Goal: Task Accomplishment & Management: Complete application form

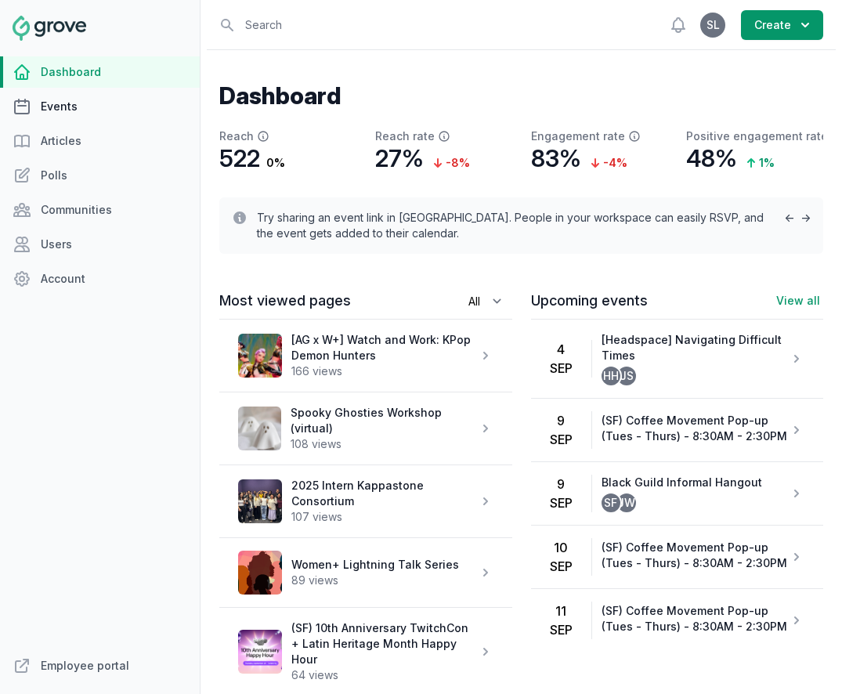
click at [71, 107] on link "Events" at bounding box center [100, 106] width 200 height 31
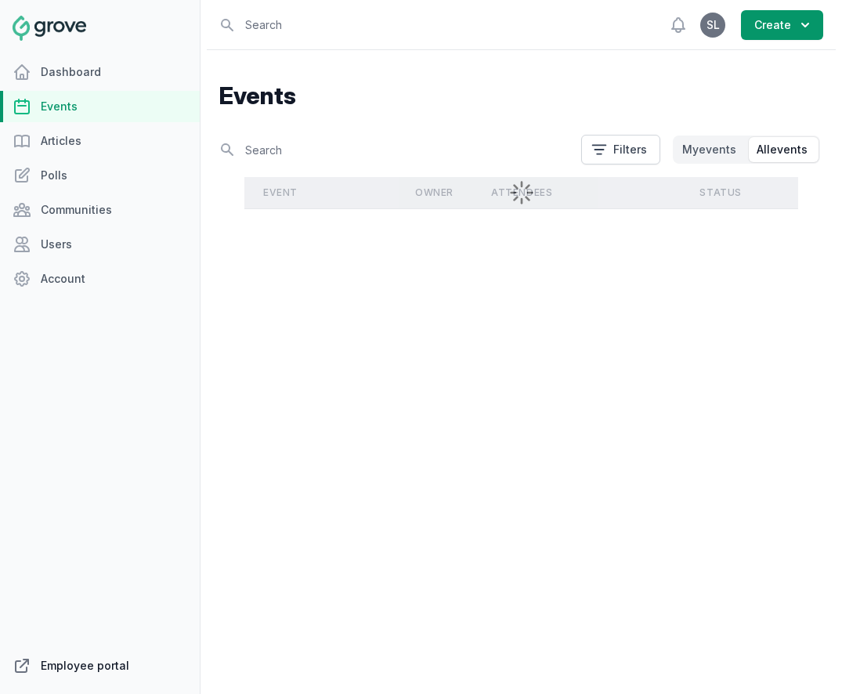
click at [100, 663] on link "Employee portal" at bounding box center [100, 665] width 200 height 31
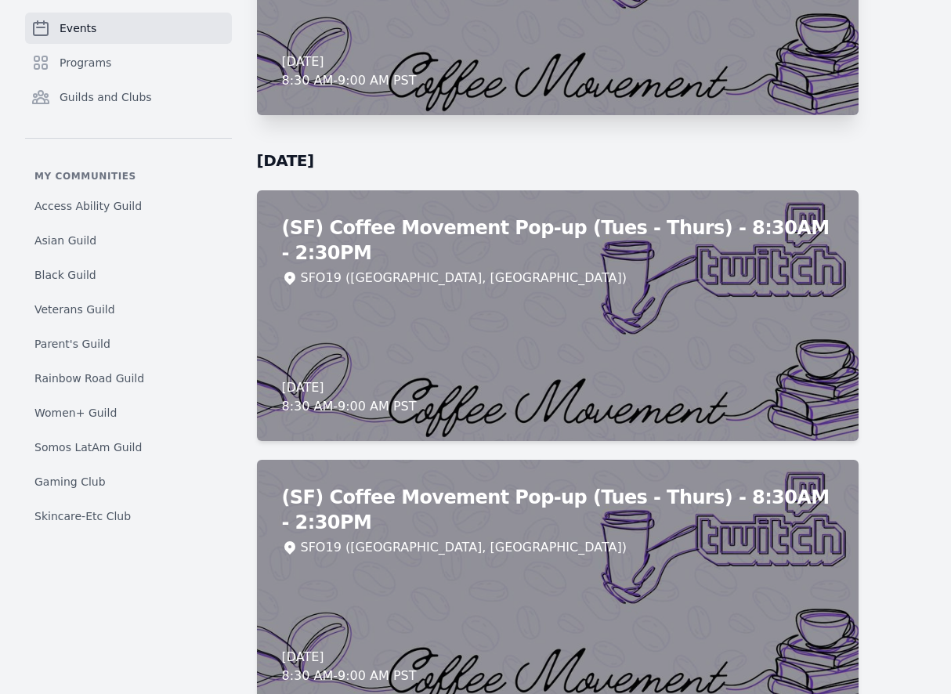
scroll to position [8773, 0]
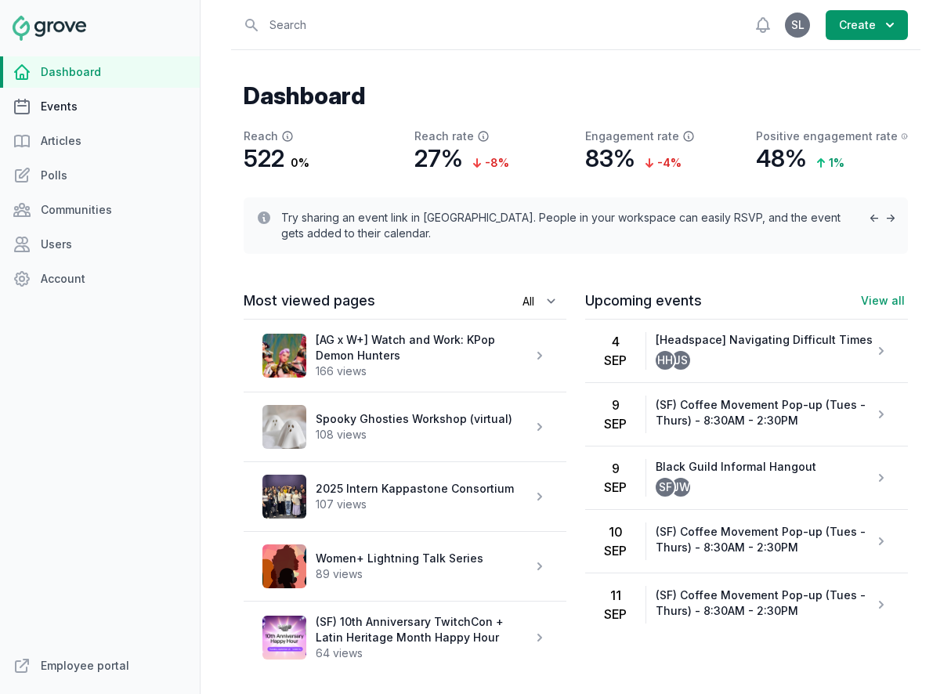
click at [67, 114] on link "Events" at bounding box center [100, 106] width 200 height 31
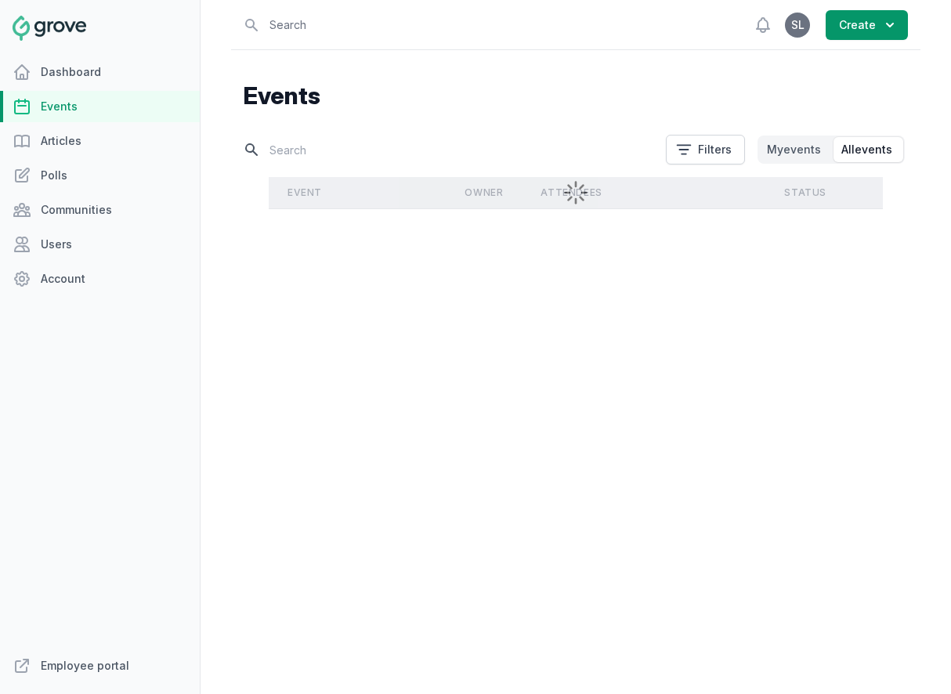
click at [304, 157] on input "text" at bounding box center [450, 149] width 413 height 27
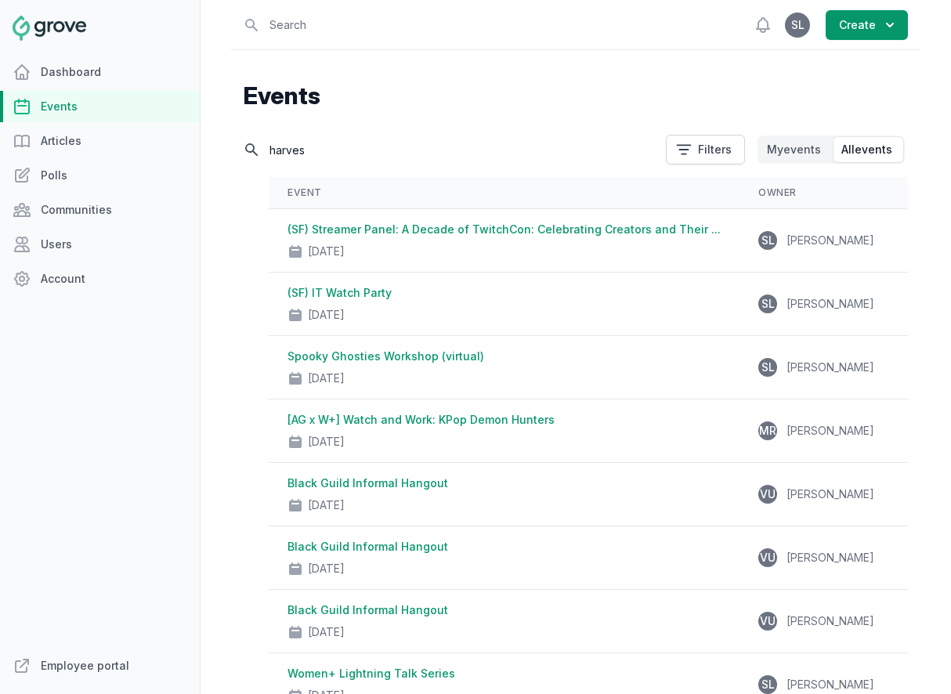
type input "harvest"
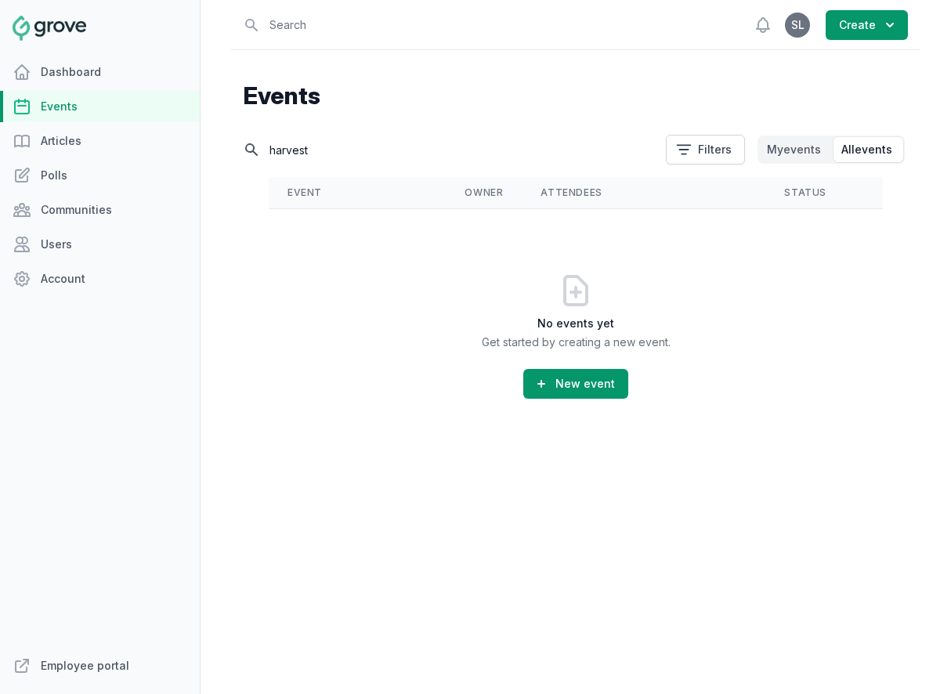
drag, startPoint x: 336, startPoint y: 154, endPoint x: 235, endPoint y: 154, distance: 101.1
click at [235, 154] on div "Events Search harvest Filters My events All events Event Owner Attendees Status…" at bounding box center [576, 281] width 690 height 462
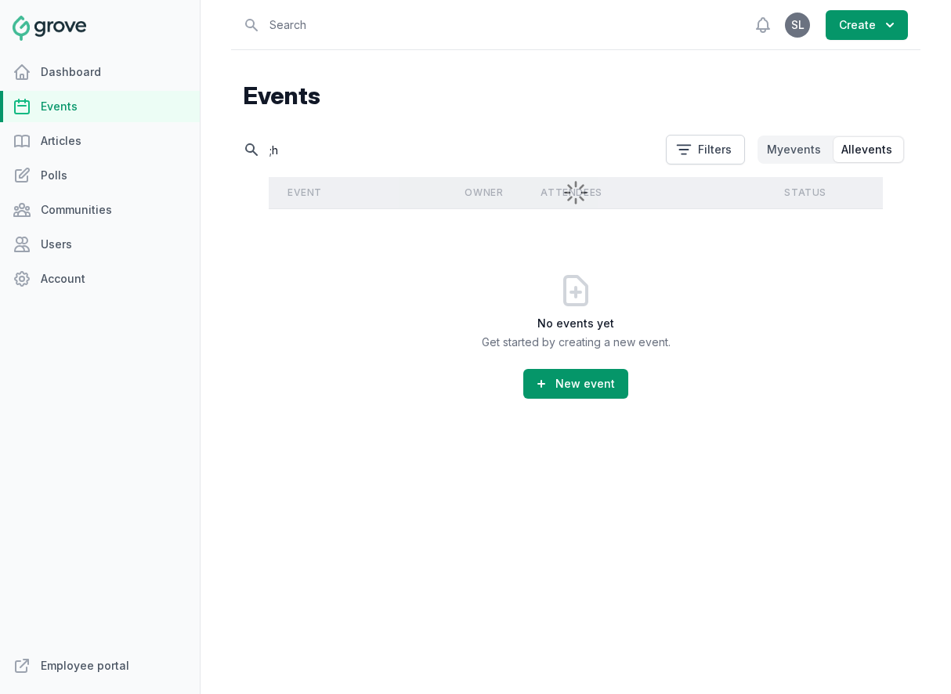
type input ";"
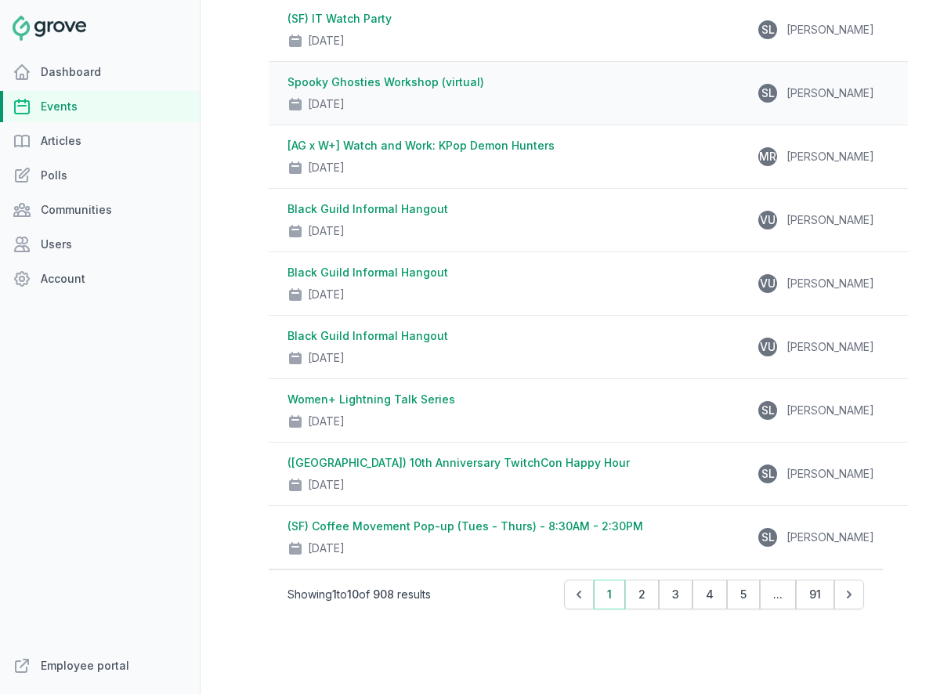
scroll to position [293, 0]
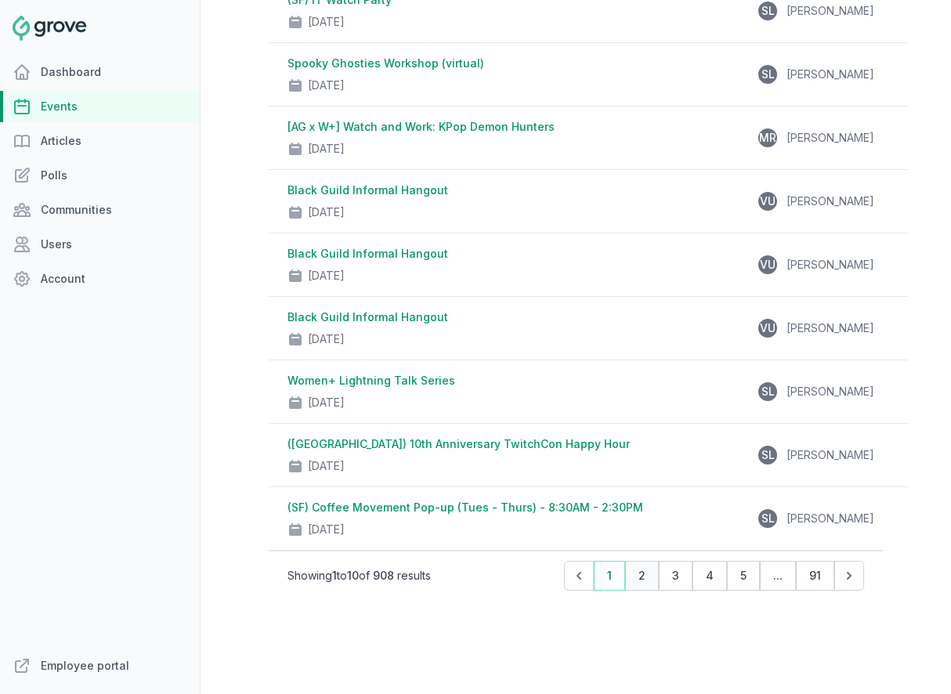
type input "london"
click at [647, 581] on button "2" at bounding box center [642, 576] width 34 height 30
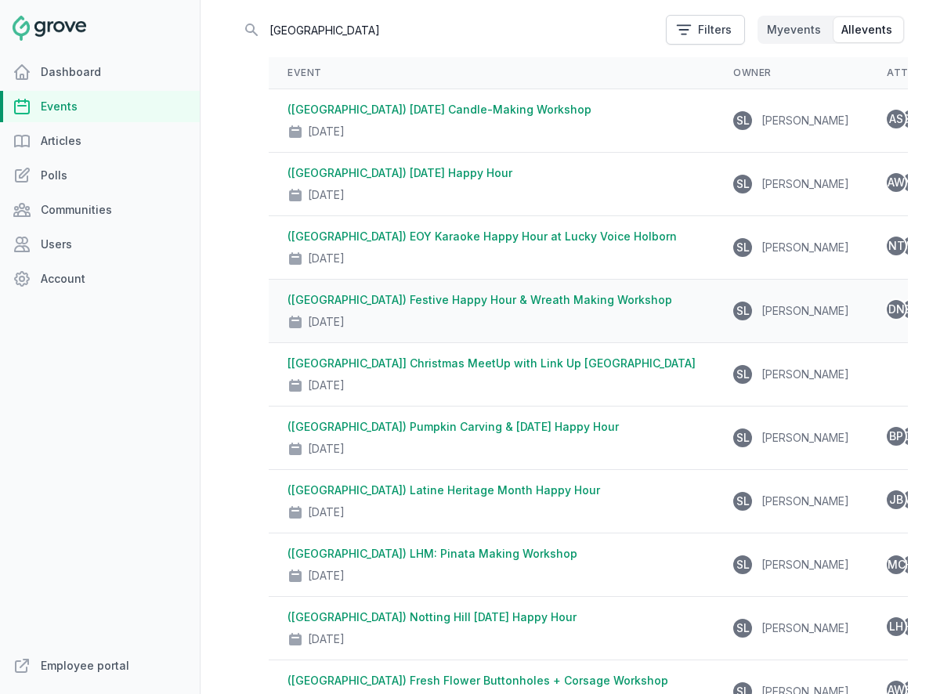
scroll to position [119, 0]
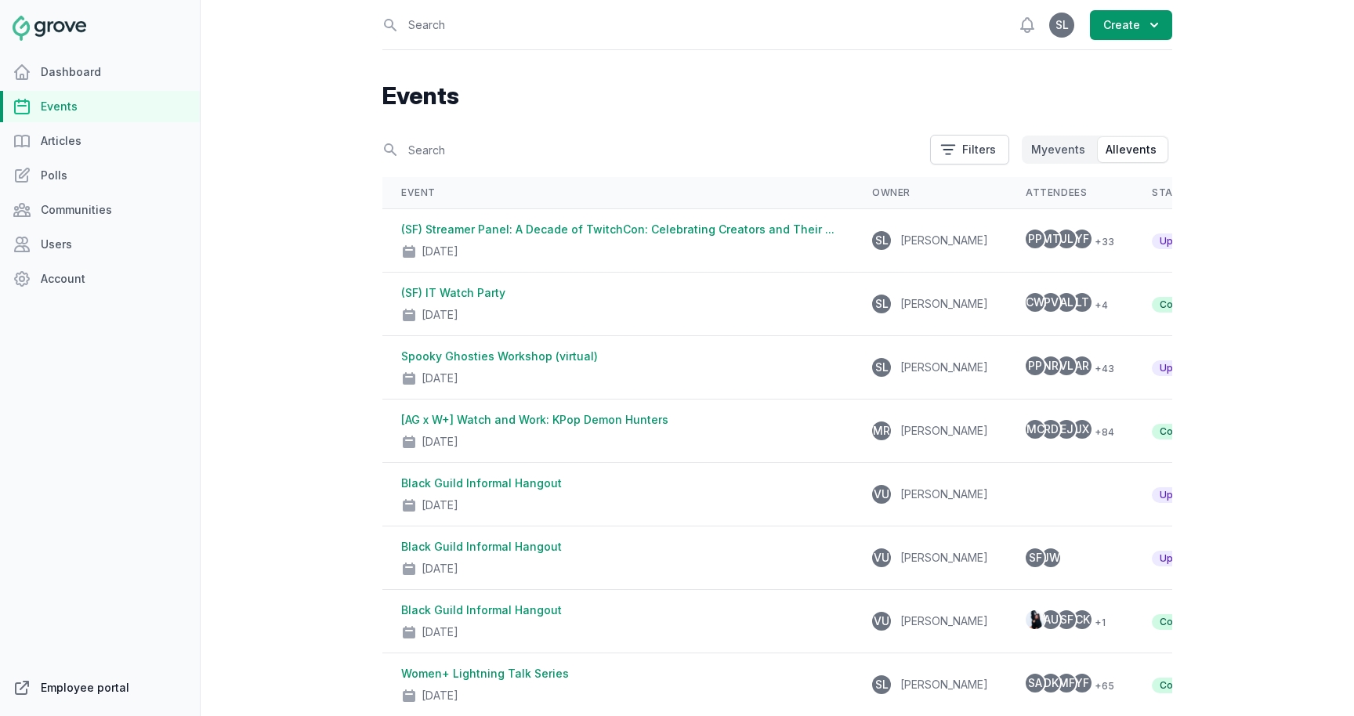
click at [108, 693] on link "Employee portal" at bounding box center [100, 687] width 200 height 31
click at [813, 30] on button "Create" at bounding box center [1131, 25] width 82 height 30
click at [813, 56] on link "Event" at bounding box center [1085, 63] width 176 height 28
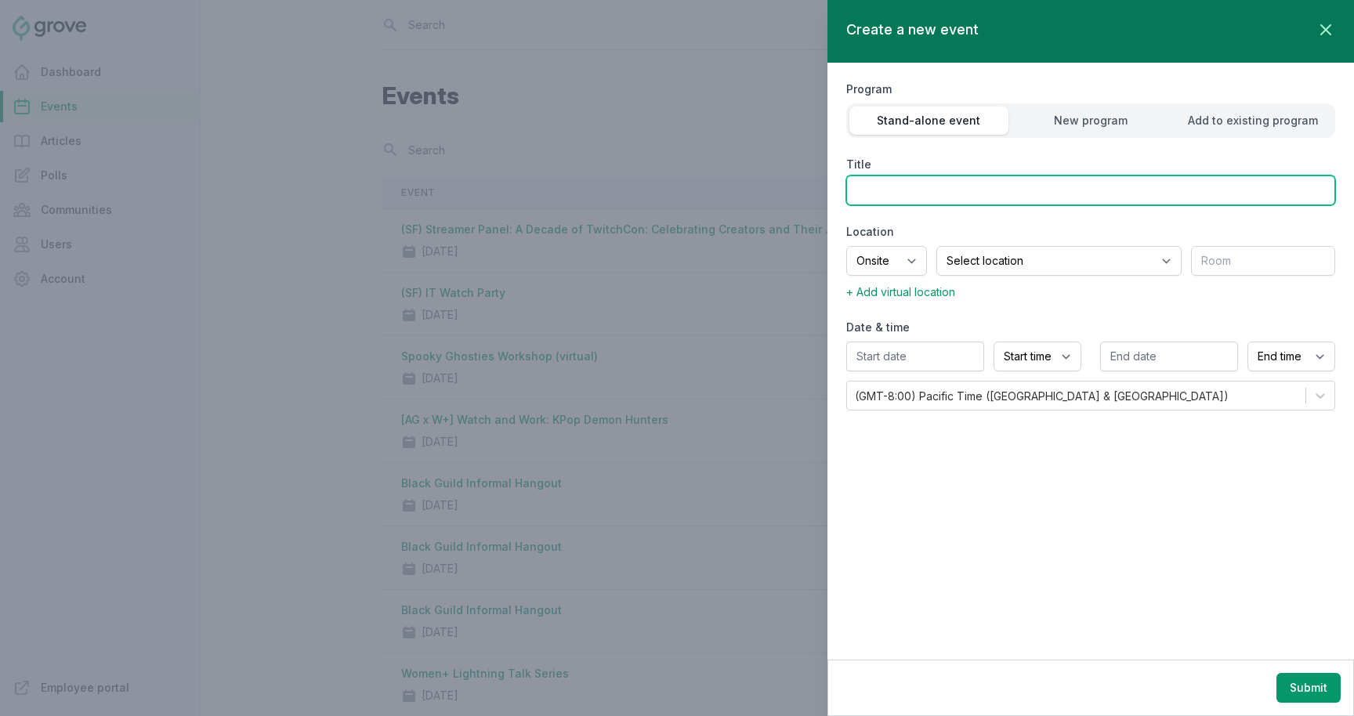
click at [813, 179] on input "Title" at bounding box center [1090, 191] width 489 height 30
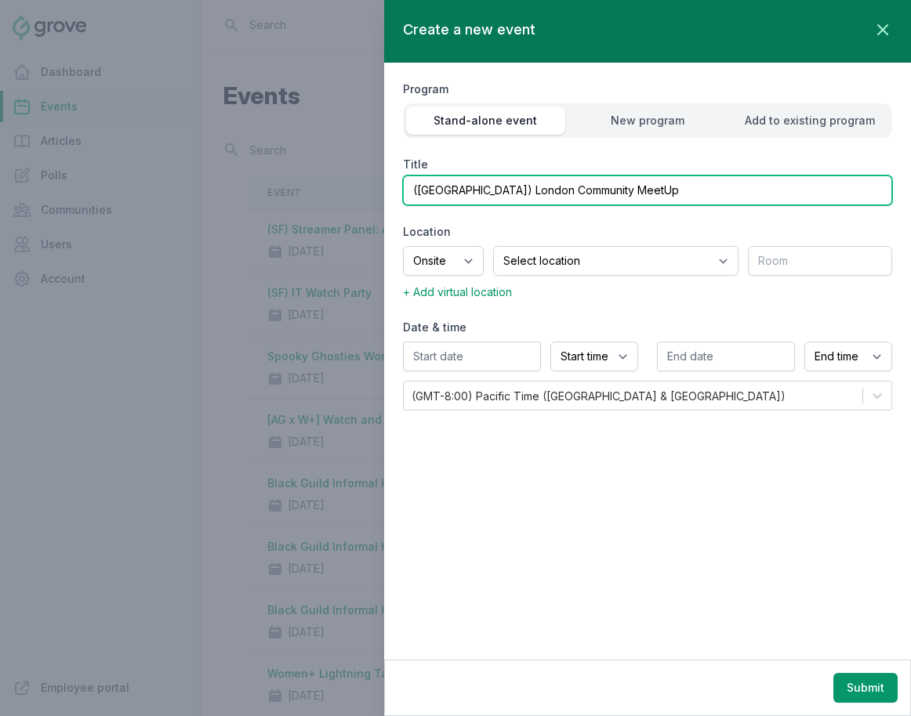
type input "(London) London Community MeetUp"
click at [463, 194] on input "(London) London Community MeetUp" at bounding box center [647, 191] width 489 height 30
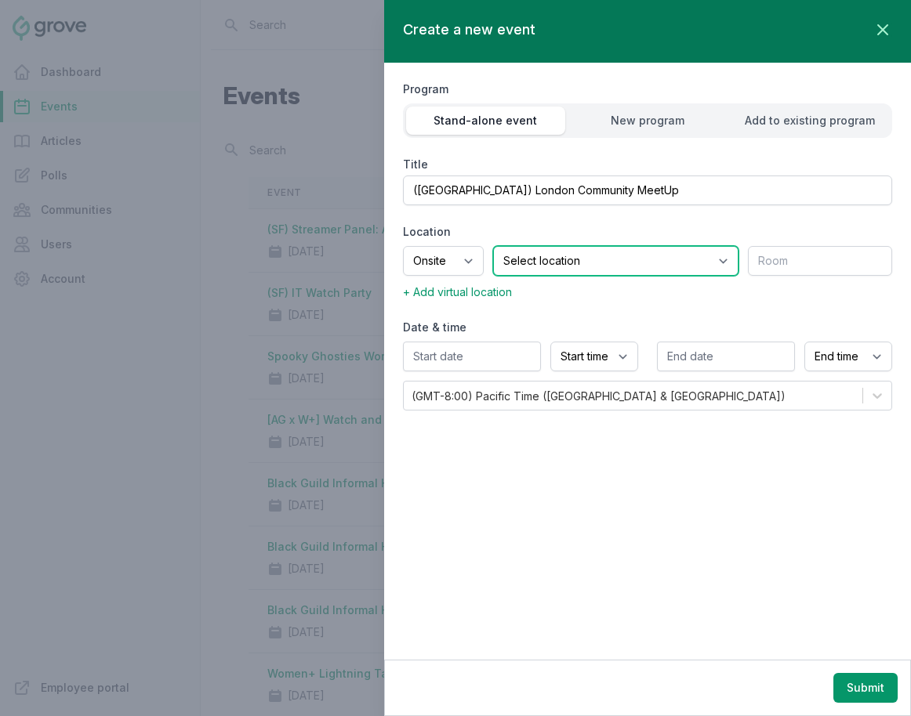
click at [558, 251] on select "Select location SEA81 Oscar (Seattle, WA) LHR32 (London, UK) SNA17 (Irvine, CA)…" at bounding box center [615, 261] width 245 height 30
select select "37"
click at [513, 246] on select "Select location SEA81 Oscar (Seattle, WA) LHR32 (London, UK) SNA17 (Irvine, CA)…" at bounding box center [615, 261] width 245 height 30
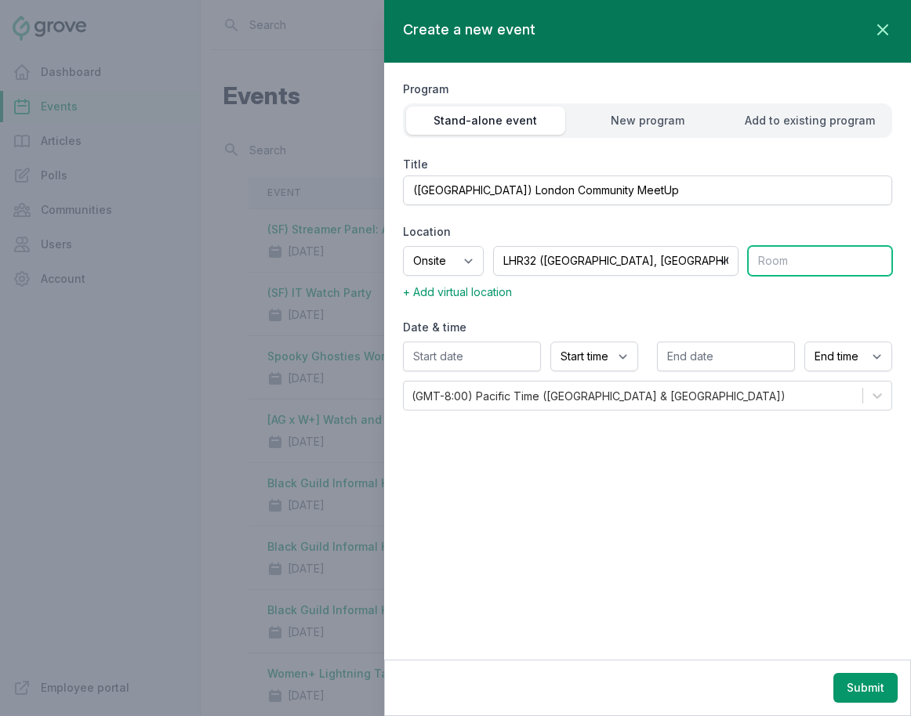
click at [773, 266] on input "text" at bounding box center [820, 261] width 144 height 30
type input "All Hands Space"
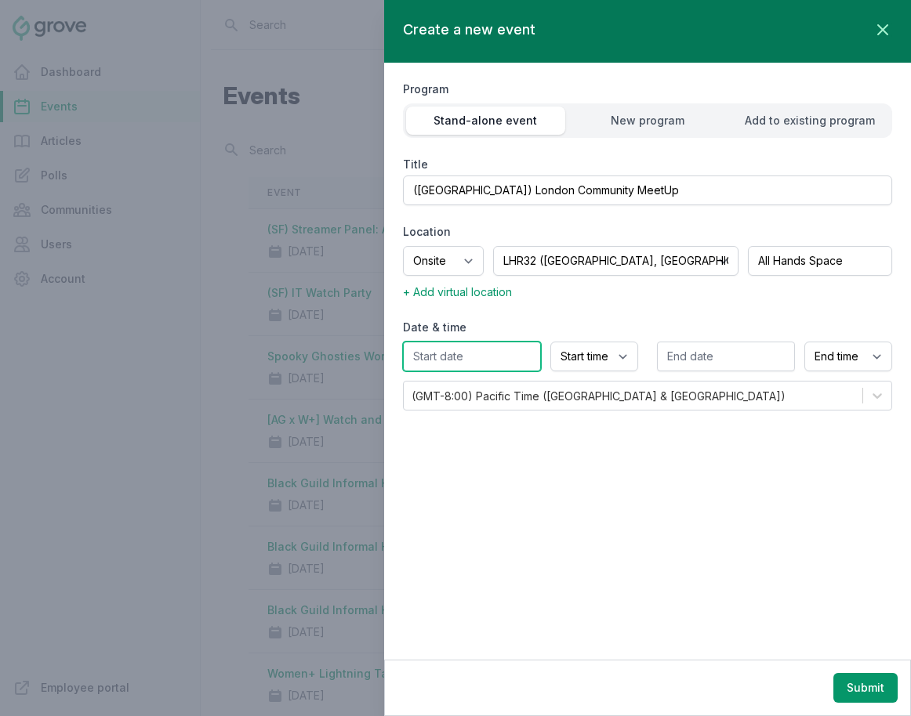
click at [465, 355] on input "text" at bounding box center [472, 357] width 138 height 30
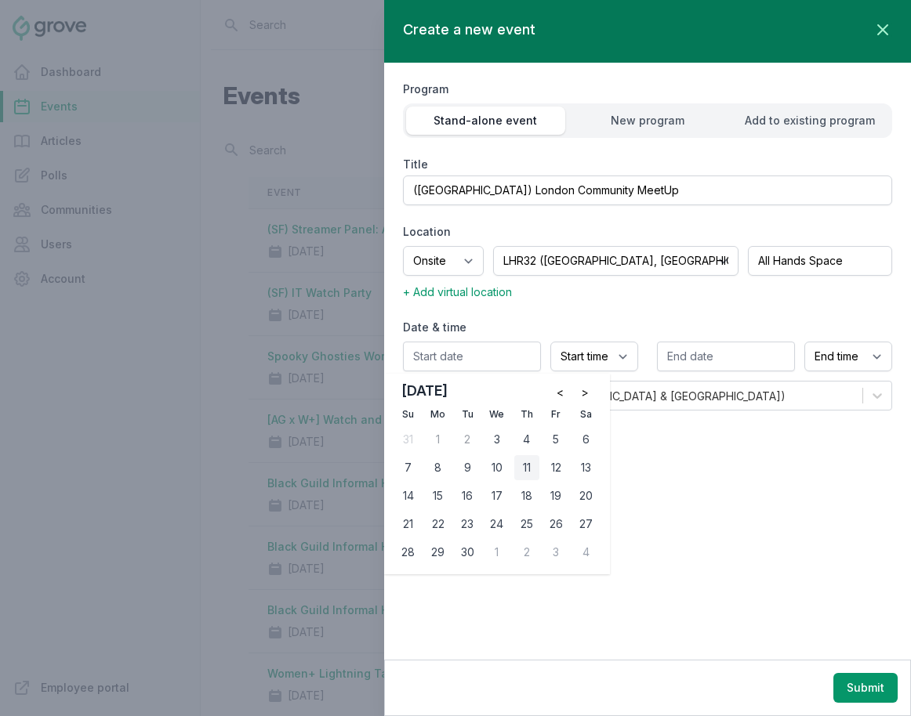
click at [525, 469] on div "11" at bounding box center [526, 467] width 25 height 25
type input "09/11/2025"
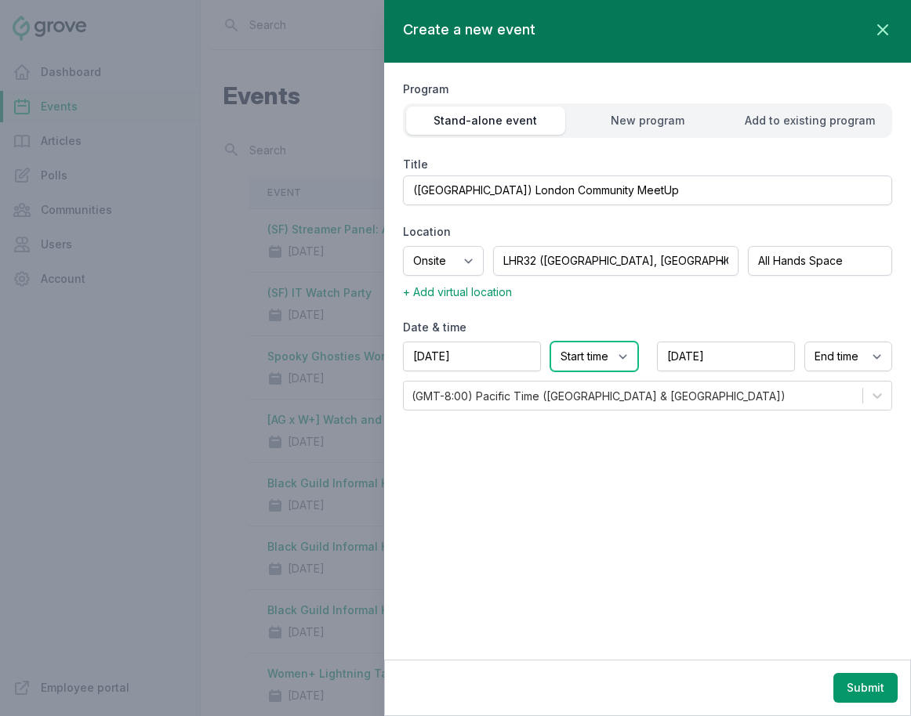
click at [578, 362] on select "Start time 12:00 AM 12:15 AM 12:30 AM 12:45 AM 1:00 AM 1:15 AM 1:30 AM 1:45 AM …" at bounding box center [594, 357] width 88 height 30
select select "4:00 PM"
click at [550, 342] on select "Start time 12:00 AM 12:15 AM 12:30 AM 12:45 AM 1:00 AM 1:15 AM 1:30 AM 1:45 AM …" at bounding box center [594, 357] width 88 height 30
click at [813, 357] on select "End time 12:00 AM 12:15 AM 12:30 AM 12:45 AM 1:00 AM 1:15 AM 1:30 AM 1:45 AM 2:…" at bounding box center [848, 357] width 88 height 30
select select "7:00 PM"
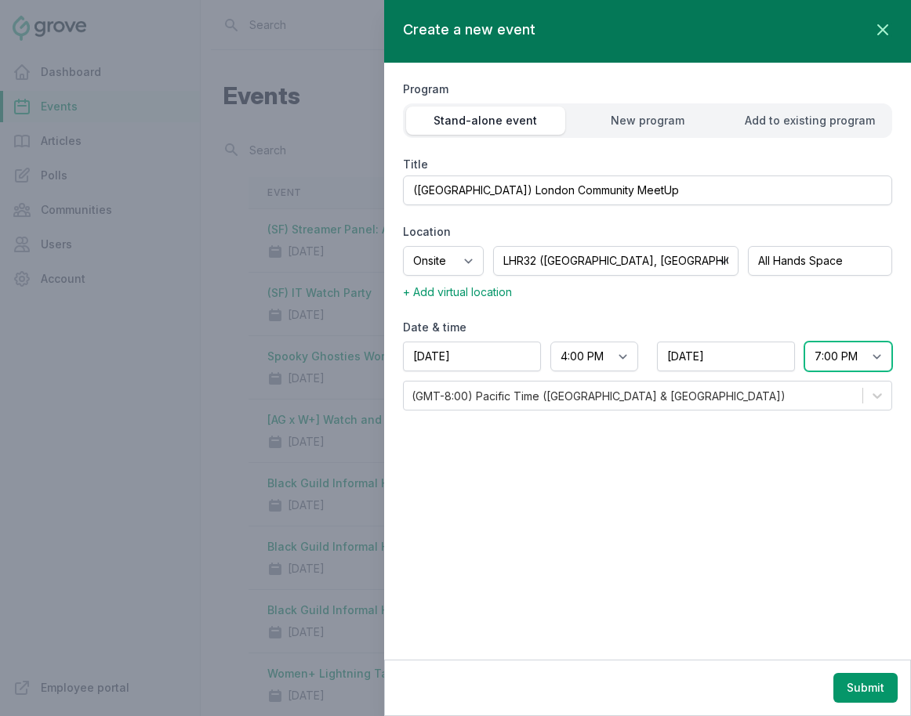
click at [804, 342] on select "End time 12:00 AM 12:15 AM 12:30 AM 12:45 AM 1:00 AM 1:15 AM 1:30 AM 1:45 AM 2:…" at bounding box center [848, 357] width 88 height 30
click at [676, 397] on div "(GMT-8:00) Pacific Time (US & Canada)" at bounding box center [633, 396] width 458 height 28
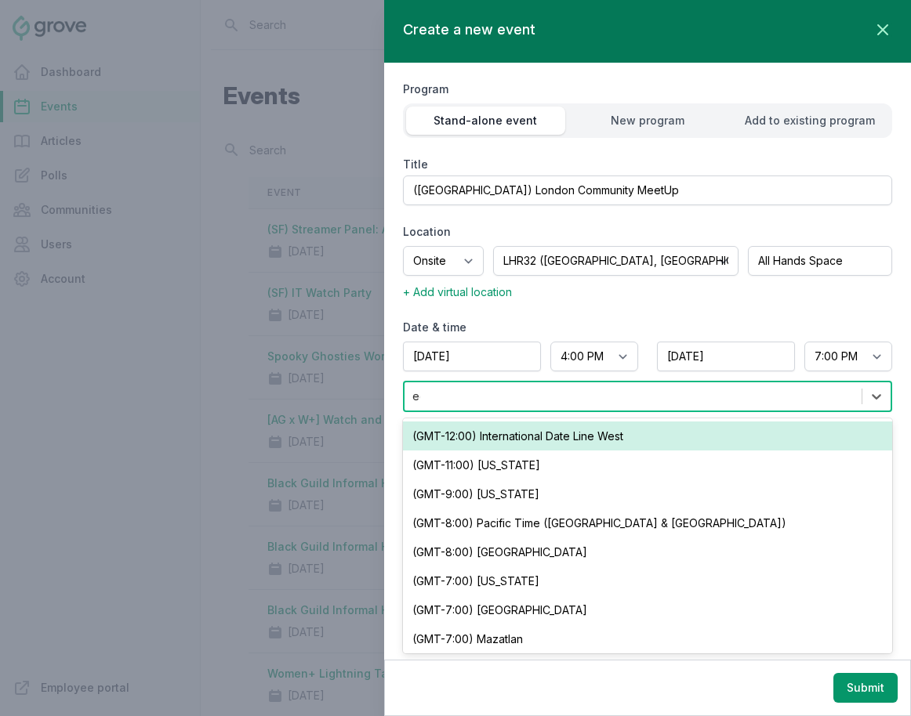
type input "edin"
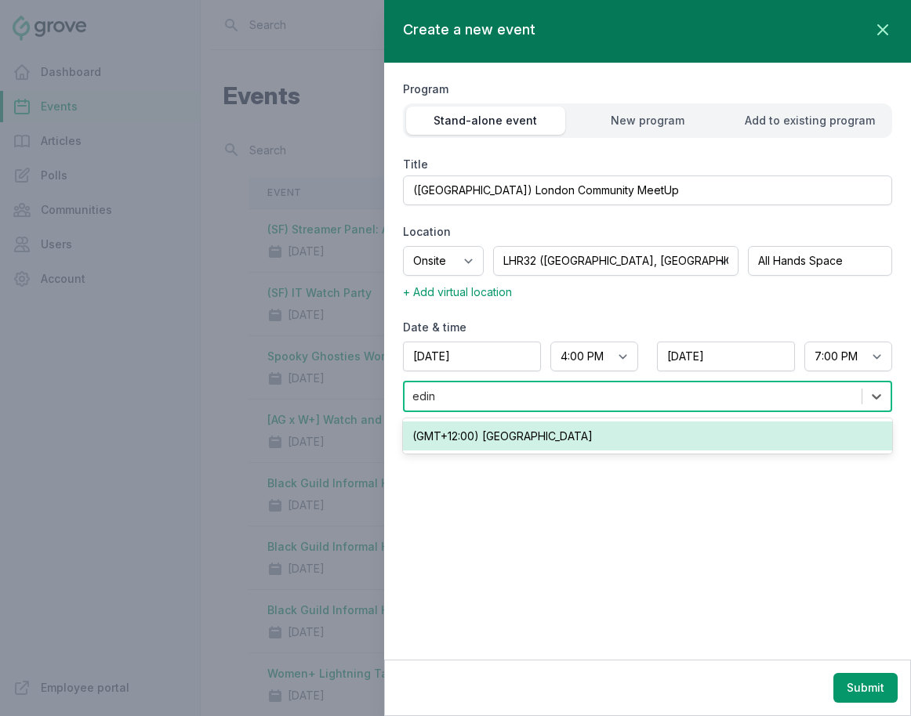
click at [621, 444] on div "(GMT+12:00) Edinburgh" at bounding box center [647, 436] width 489 height 29
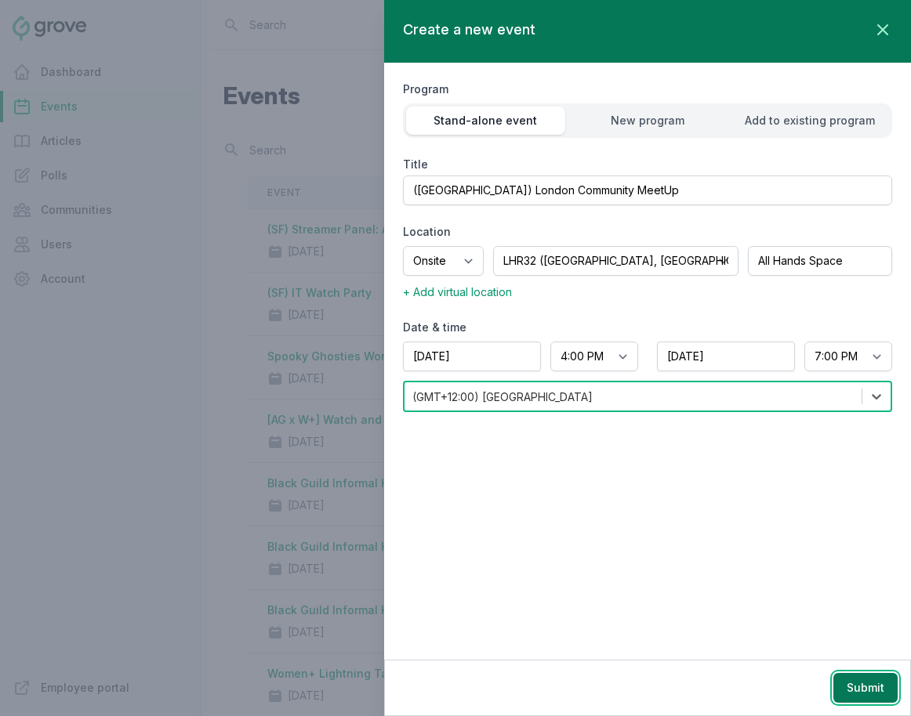
click at [813, 693] on button "Submit" at bounding box center [865, 688] width 64 height 30
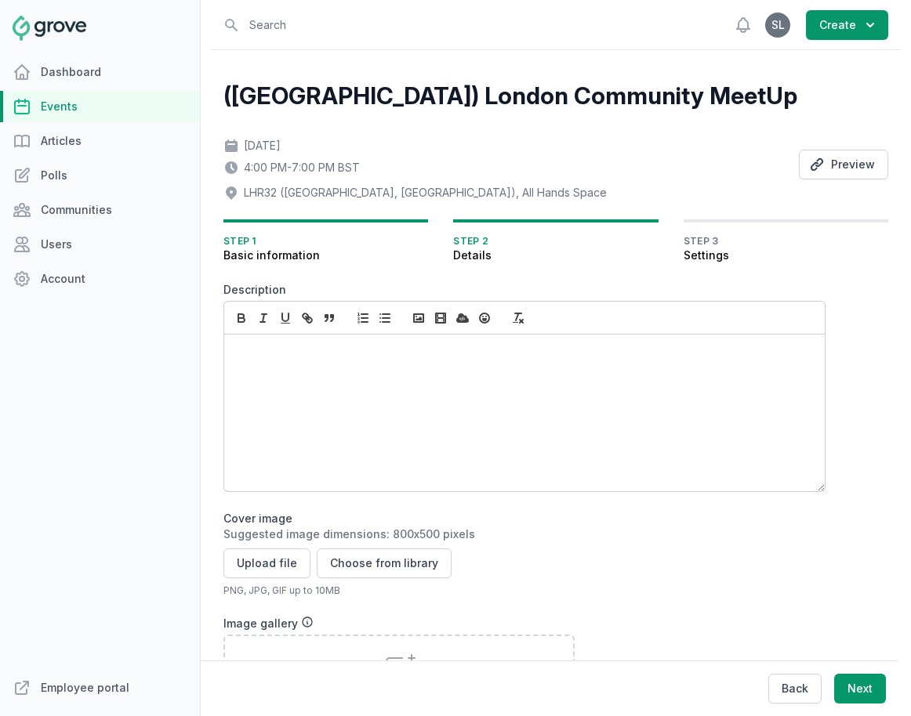
click at [382, 369] on div at bounding box center [524, 413] width 600 height 157
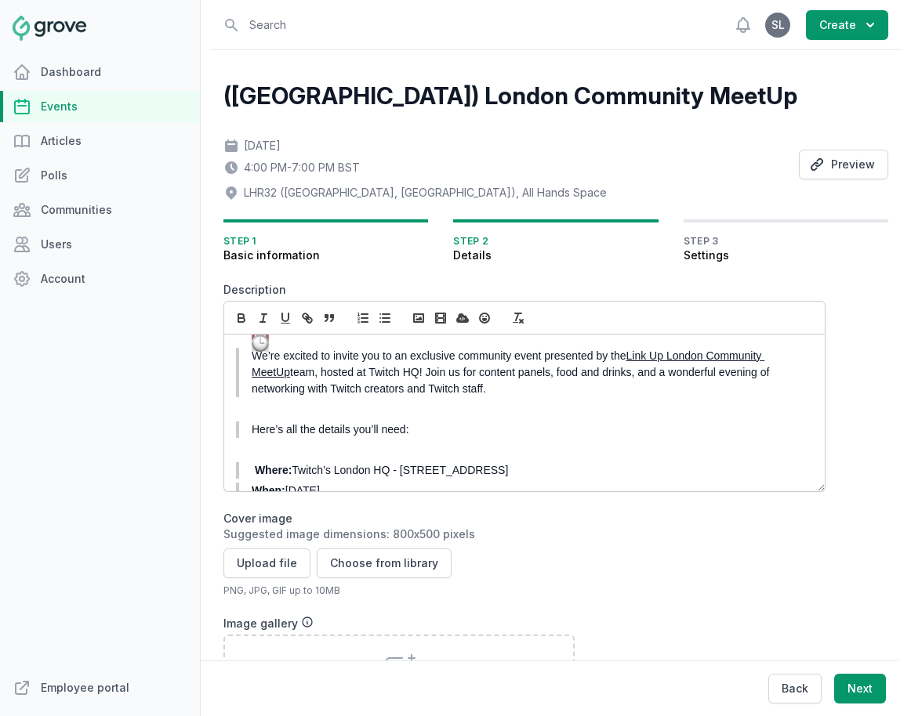
click at [259, 344] on img at bounding box center [260, 343] width 17 height 17
click at [266, 343] on div "We’re excited to invite you to an exclusive community event presented by the Li…" at bounding box center [524, 413] width 600 height 157
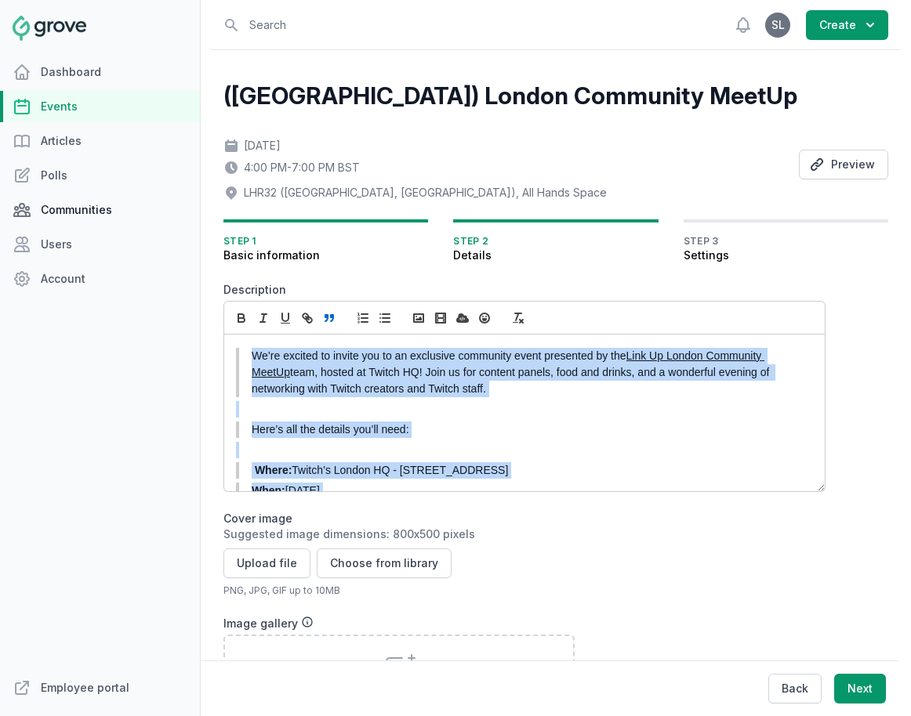
drag, startPoint x: 432, startPoint y: 462, endPoint x: 83, endPoint y: 212, distance: 429.1
click at [83, 212] on div "Dashboard Events Articles Polls Communities Users Account Employee portal Open …" at bounding box center [455, 358] width 911 height 716
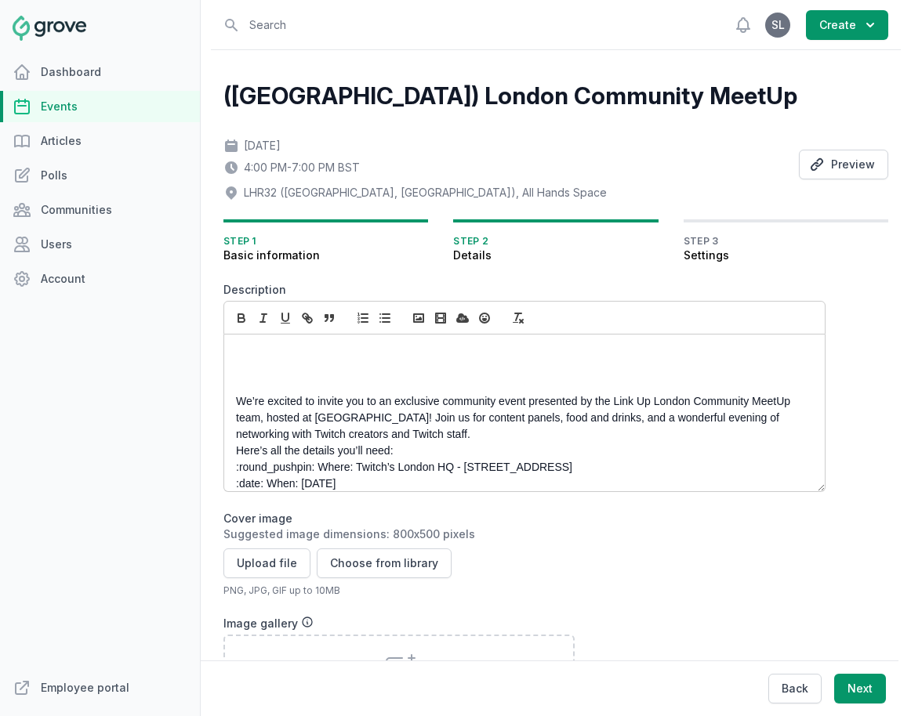
click at [270, 342] on div "We’re excited to invite you to an exclusive community event presented by the Li…" at bounding box center [524, 413] width 600 height 157
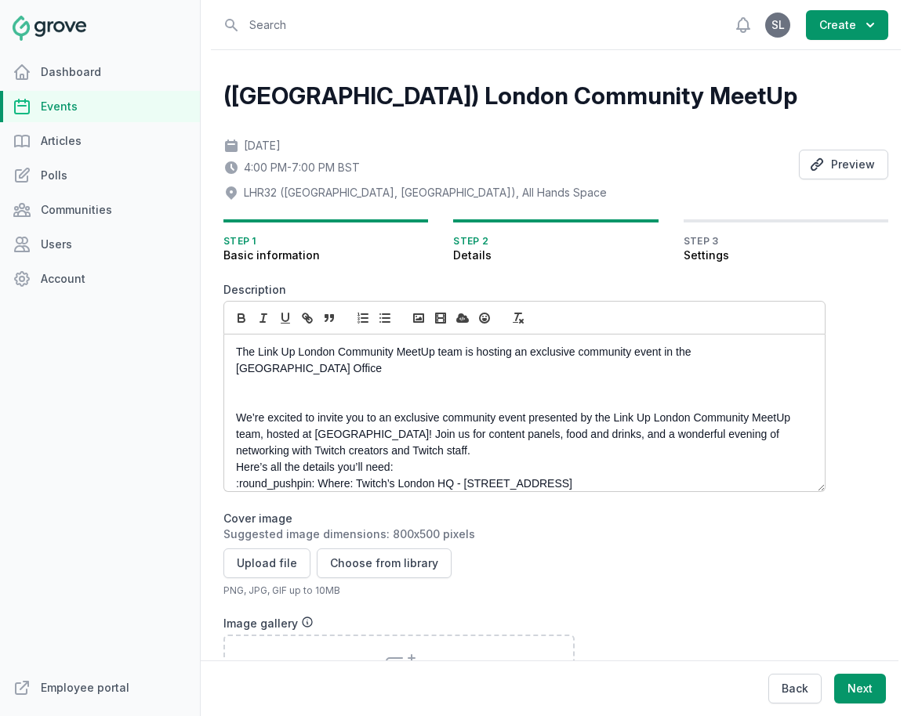
click at [695, 354] on p "The Link Up London Community MeetUp team is hosting an exclusive community even…" at bounding box center [520, 360] width 568 height 33
click at [780, 353] on p "The Link Up London Community MeetUp team is hosting an exclusive community even…" at bounding box center [520, 360] width 568 height 33
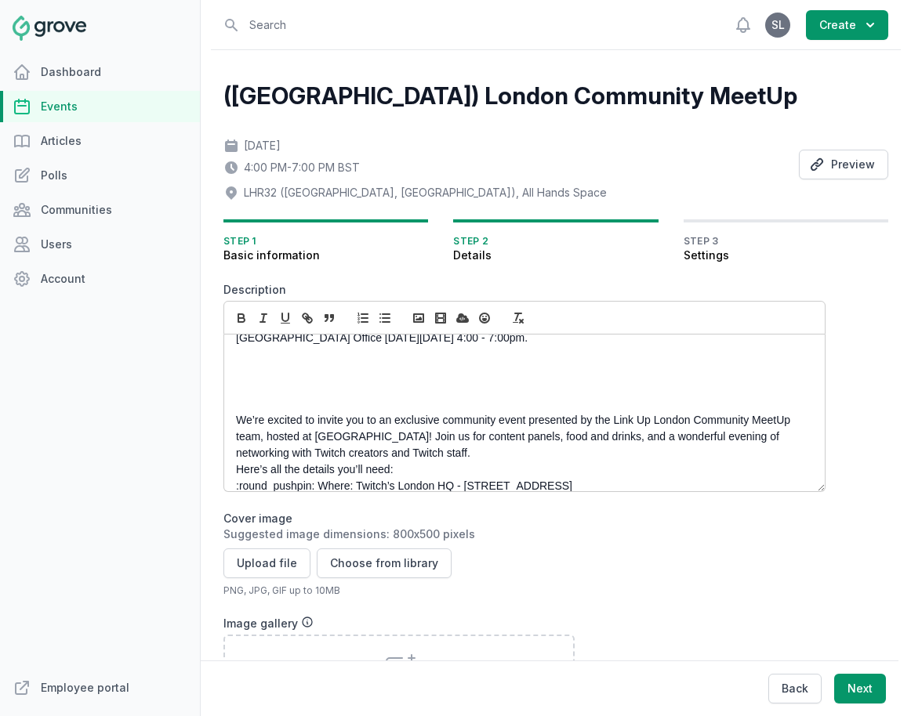
scroll to position [45, 0]
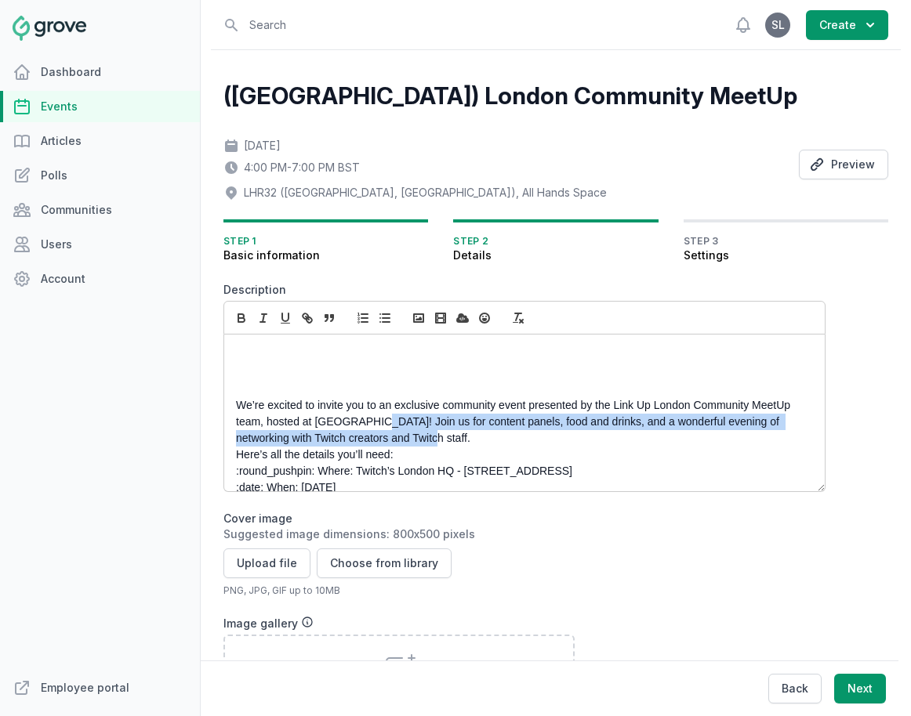
drag, startPoint x: 372, startPoint y: 423, endPoint x: 410, endPoint y: 436, distance: 39.6
click at [410, 436] on p "We’re excited to invite you to an exclusive community event presented by the Li…" at bounding box center [520, 421] width 568 height 49
copy p "Join us for content panels, food and drinks, and a wonderful evening of network…"
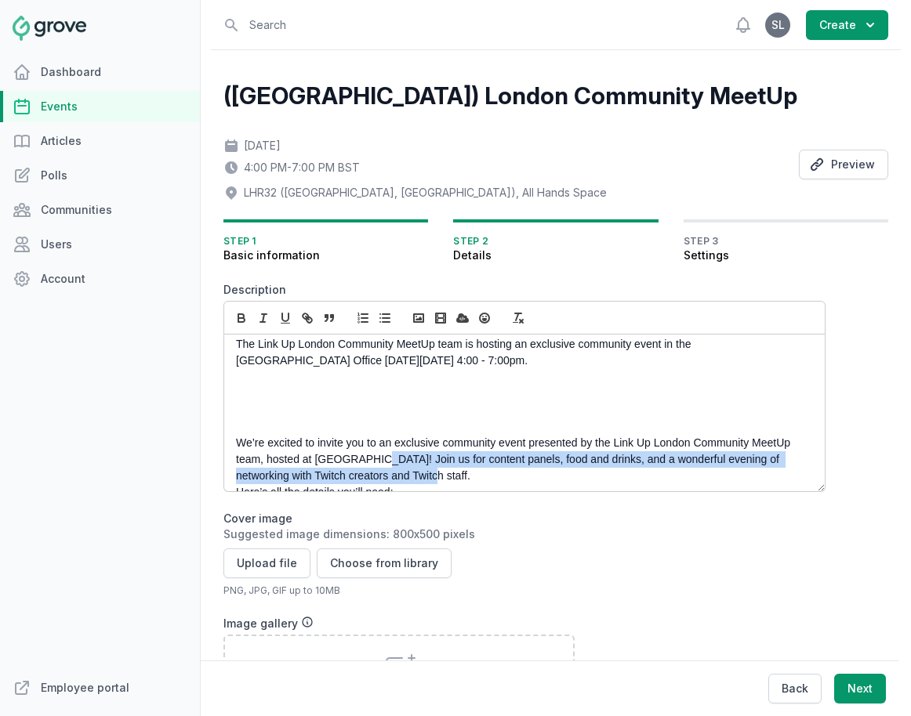
scroll to position [0, 0]
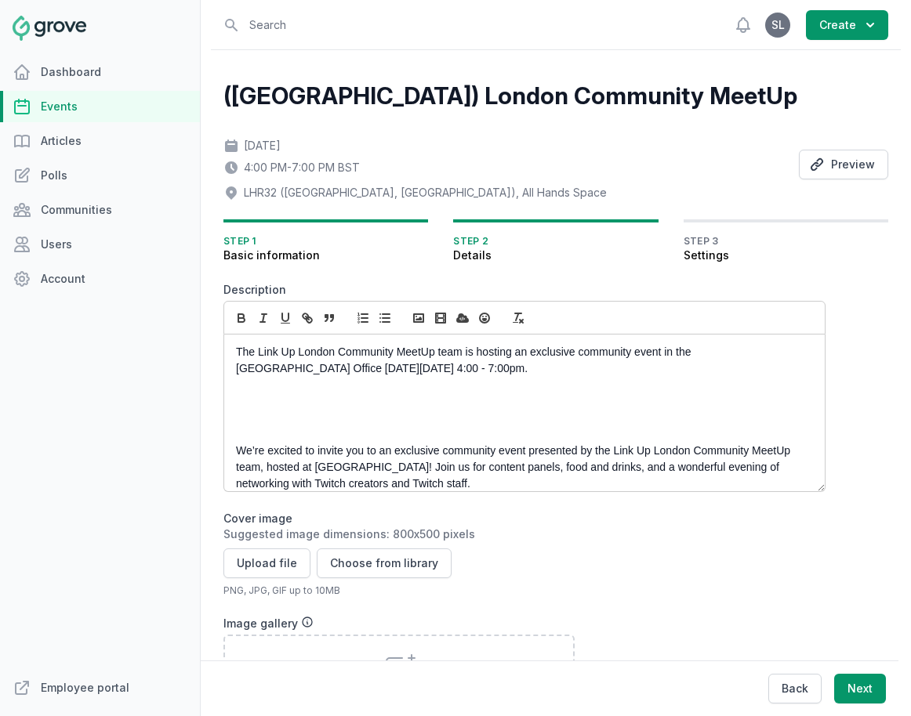
click at [245, 401] on p at bounding box center [520, 401] width 568 height 16
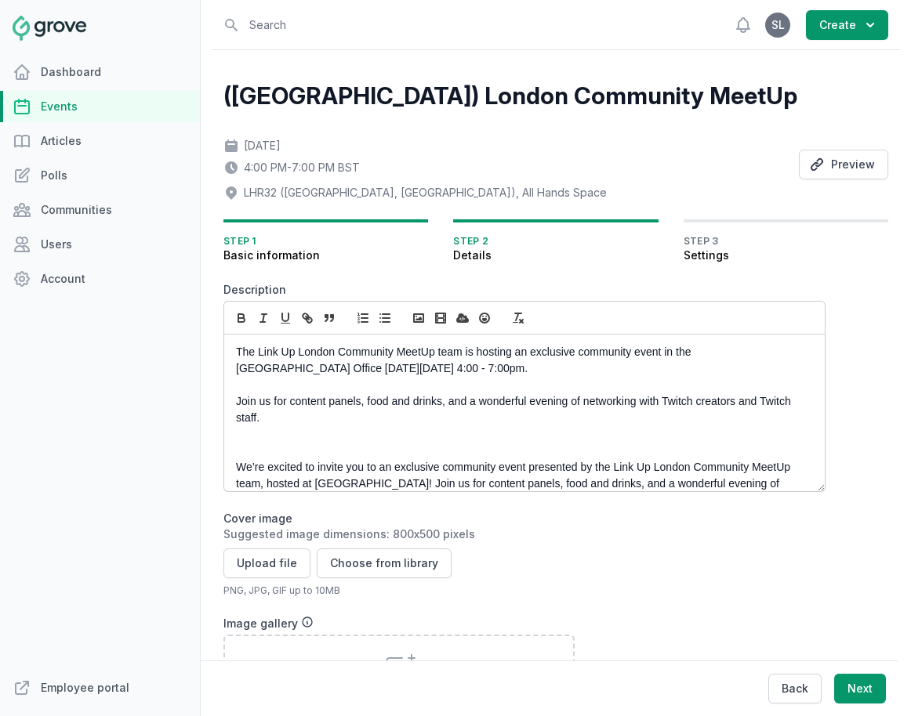
click at [290, 403] on p "Join us for content panels, food and drinks, and a wonderful evening of network…" at bounding box center [520, 409] width 568 height 33
click at [274, 398] on p "Join us for content panels, food and drinks, and a wonderful evening of network…" at bounding box center [520, 409] width 568 height 33
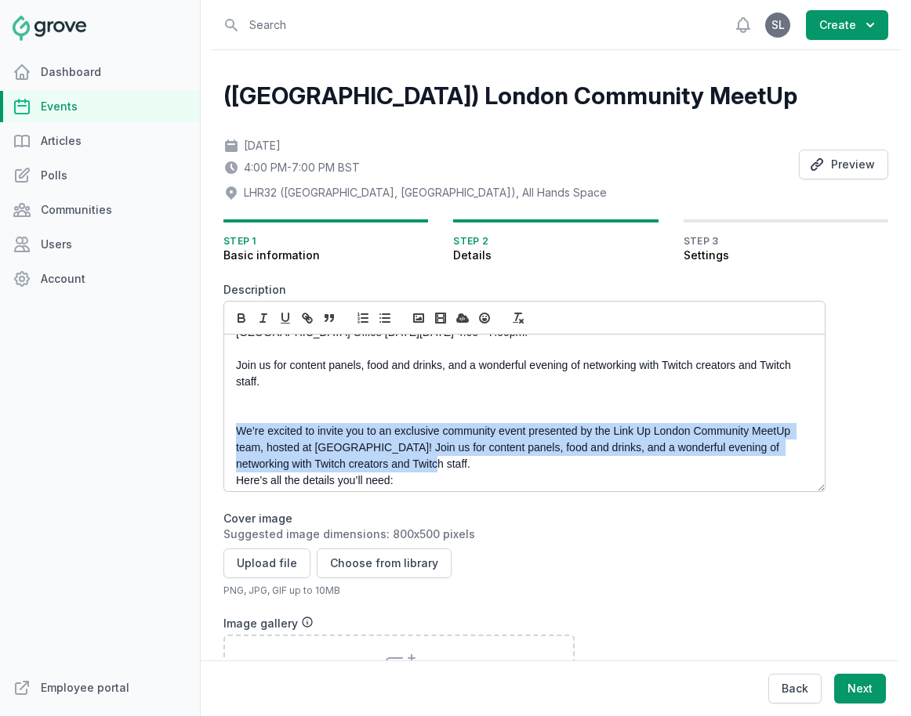
drag, startPoint x: 397, startPoint y: 462, endPoint x: 231, endPoint y: 438, distance: 167.0
click at [231, 438] on div "The Link Up London Community MeetUp team is hosting an exclusive community even…" at bounding box center [524, 413] width 600 height 157
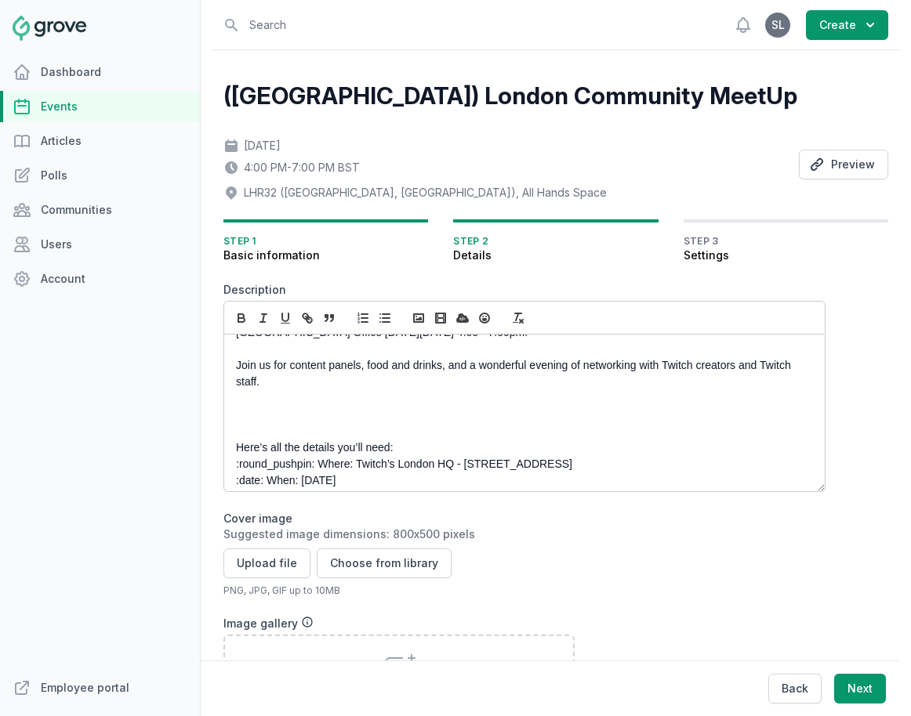
scroll to position [76, 0]
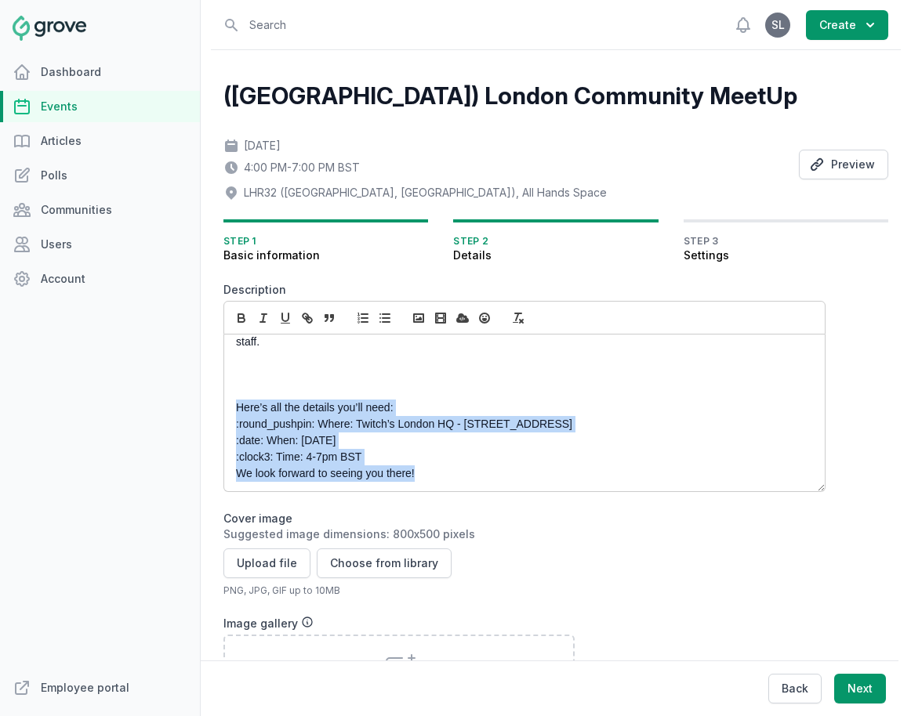
drag, startPoint x: 430, startPoint y: 471, endPoint x: 186, endPoint y: 404, distance: 253.6
click at [186, 404] on div "Dashboard Events Articles Polls Communities Users Account Employee portal Open …" at bounding box center [455, 358] width 911 height 716
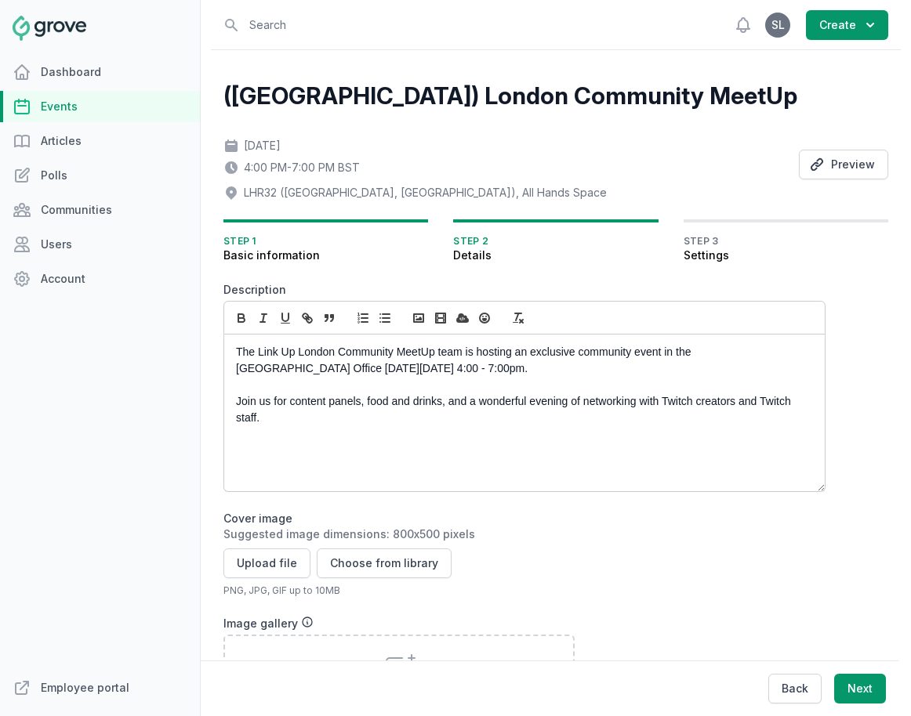
scroll to position [0, 0]
drag, startPoint x: 364, startPoint y: 371, endPoint x: 228, endPoint y: 371, distance: 136.4
click at [228, 371] on div "The Link Up London Community MeetUp team is hosting an exclusive community even…" at bounding box center [524, 413] width 600 height 157
click at [244, 320] on icon "button" at bounding box center [241, 320] width 6 height 4
drag, startPoint x: 400, startPoint y: 371, endPoint x: 468, endPoint y: 368, distance: 67.4
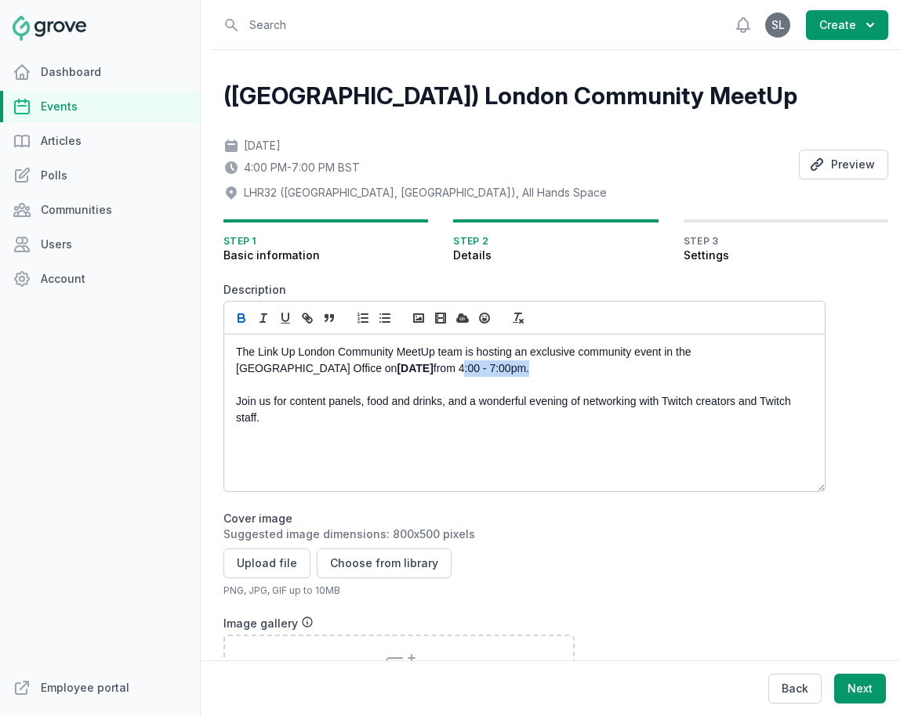
click at [468, 368] on p "The Link Up London Community MeetUp team is hosting an exclusive community even…" at bounding box center [520, 360] width 568 height 33
click at [237, 322] on icon "button" at bounding box center [241, 318] width 14 height 14
drag, startPoint x: 433, startPoint y: 353, endPoint x: 259, endPoint y: 348, distance: 174.8
click at [259, 348] on p "The Link Up London Community MeetUp team is hosting an exclusive community even…" at bounding box center [520, 360] width 568 height 33
click at [311, 317] on icon "button" at bounding box center [307, 318] width 14 height 14
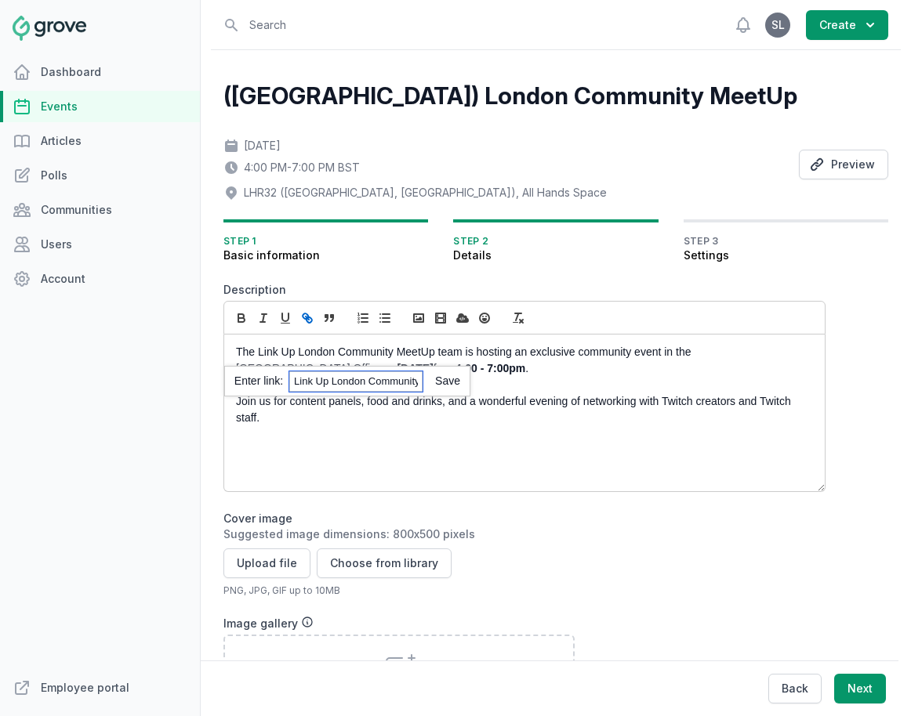
paste input "https://meetups.twitch.tv/london/"
type input "https://meetups.twitch.tv/london/"
click at [440, 382] on link at bounding box center [441, 381] width 38 height 13
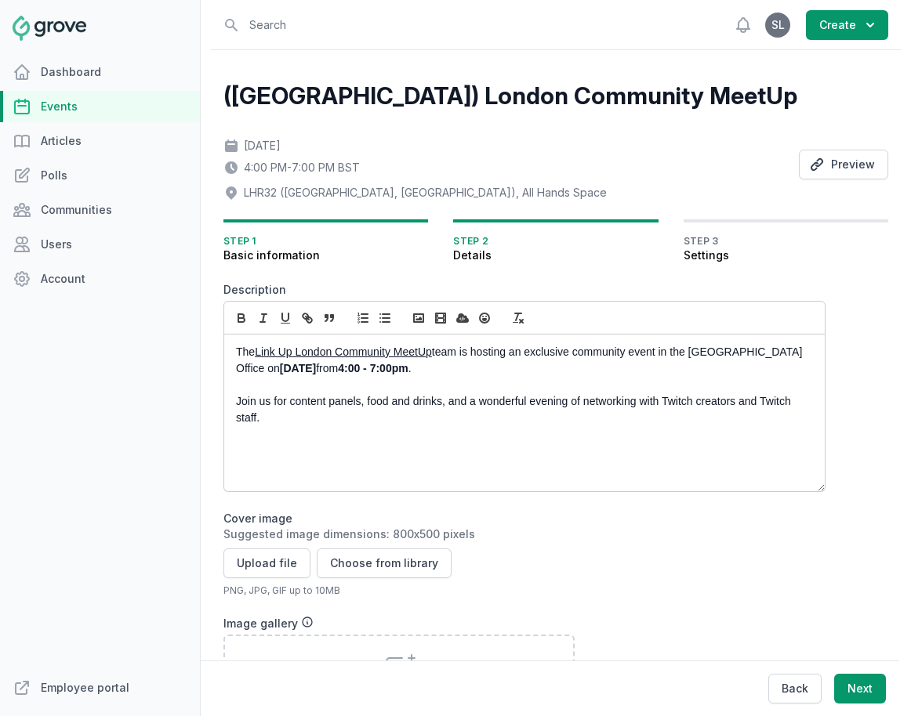
click at [504, 360] on p "The Link Up London Community MeetUp team is hosting an exclusive community even…" at bounding box center [520, 360] width 568 height 33
click at [509, 365] on p "The Link Up London Community MeetUp team is hosting an exclusive community even…" at bounding box center [520, 360] width 568 height 33
click at [234, 405] on div "The Link Up London Community MeetUp team is hosting an exclusive community even…" at bounding box center [524, 413] width 600 height 157
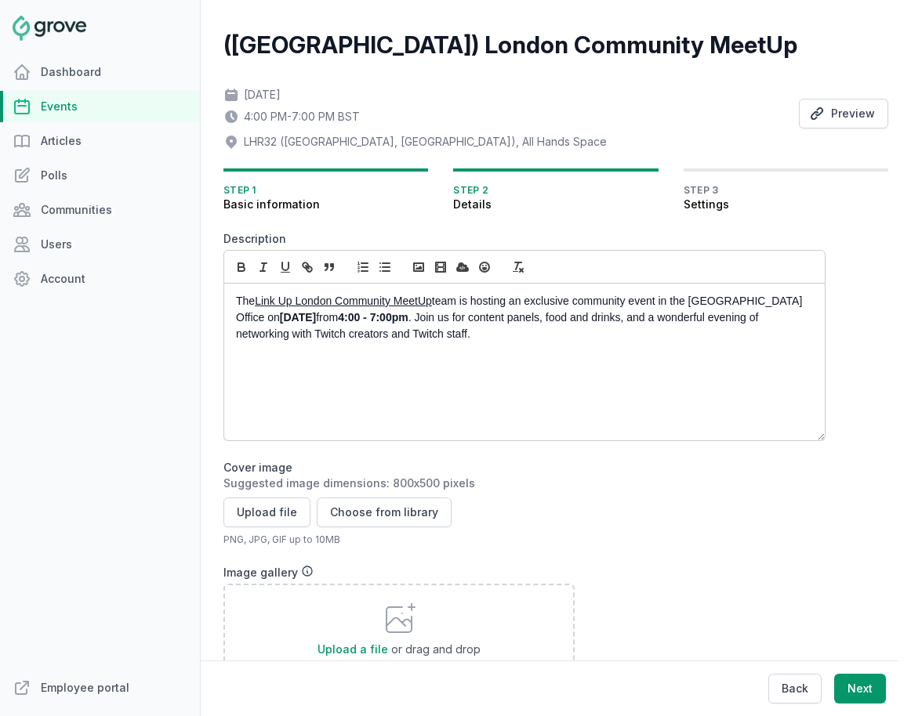
scroll to position [63, 0]
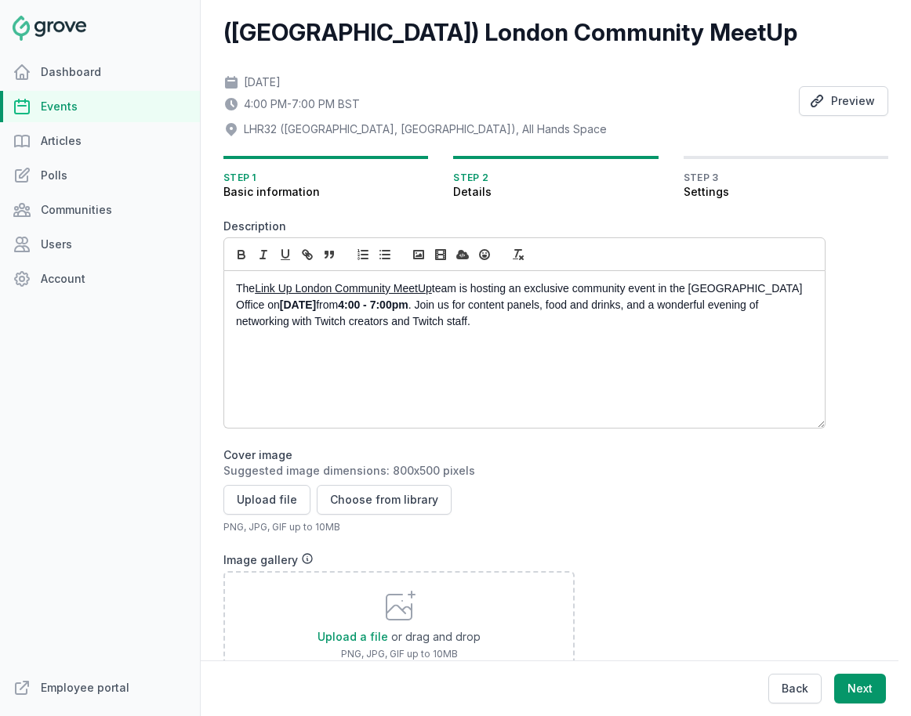
click at [386, 364] on div "The Link Up London Community MeetUp team is hosting an exclusive community even…" at bounding box center [524, 349] width 600 height 157
click at [400, 496] on button "Choose from library" at bounding box center [384, 500] width 135 height 30
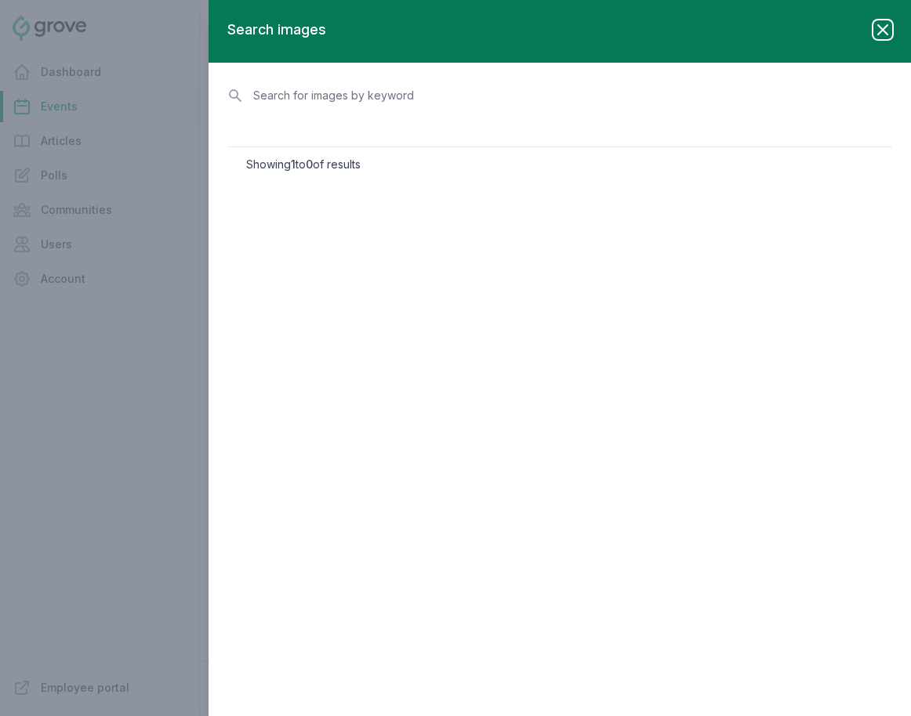
click at [813, 22] on icon "button" at bounding box center [882, 29] width 19 height 19
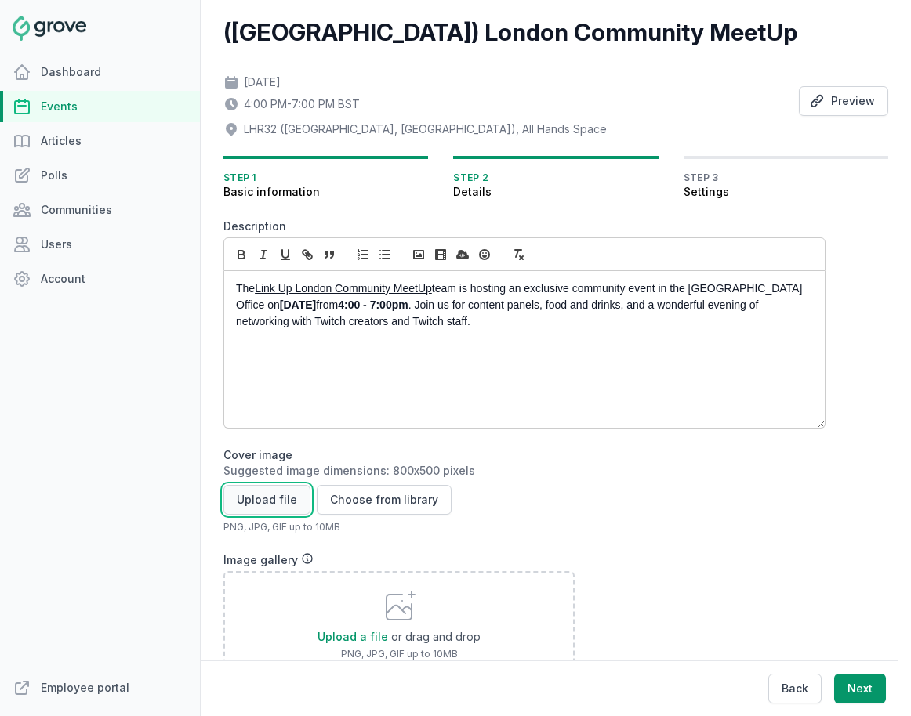
click at [277, 504] on button "Upload file" at bounding box center [266, 500] width 87 height 30
click at [273, 502] on button "Upload file" at bounding box center [266, 500] width 87 height 30
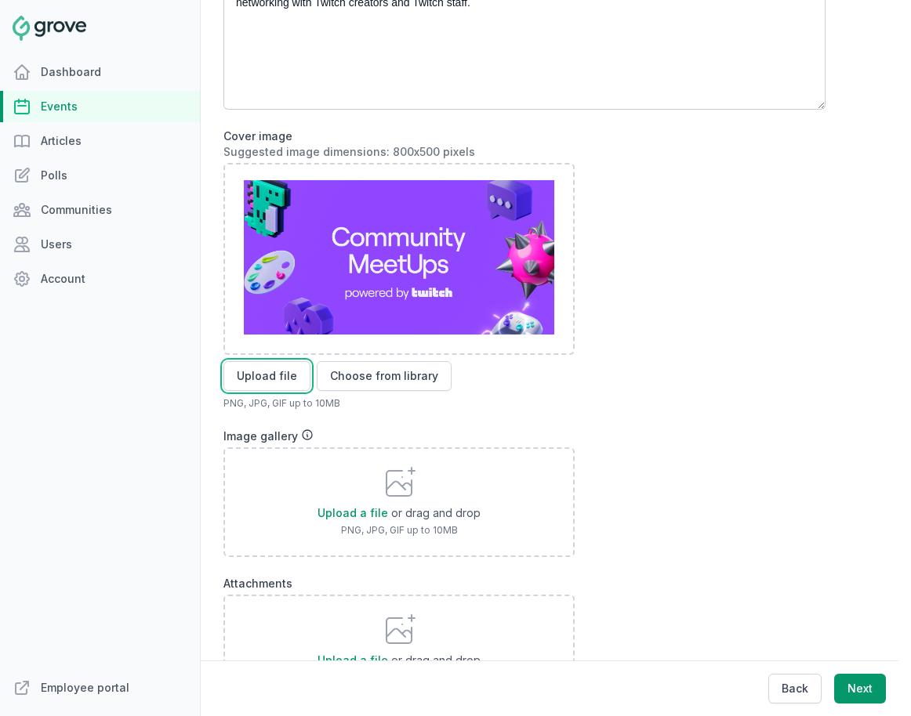
scroll to position [545, 0]
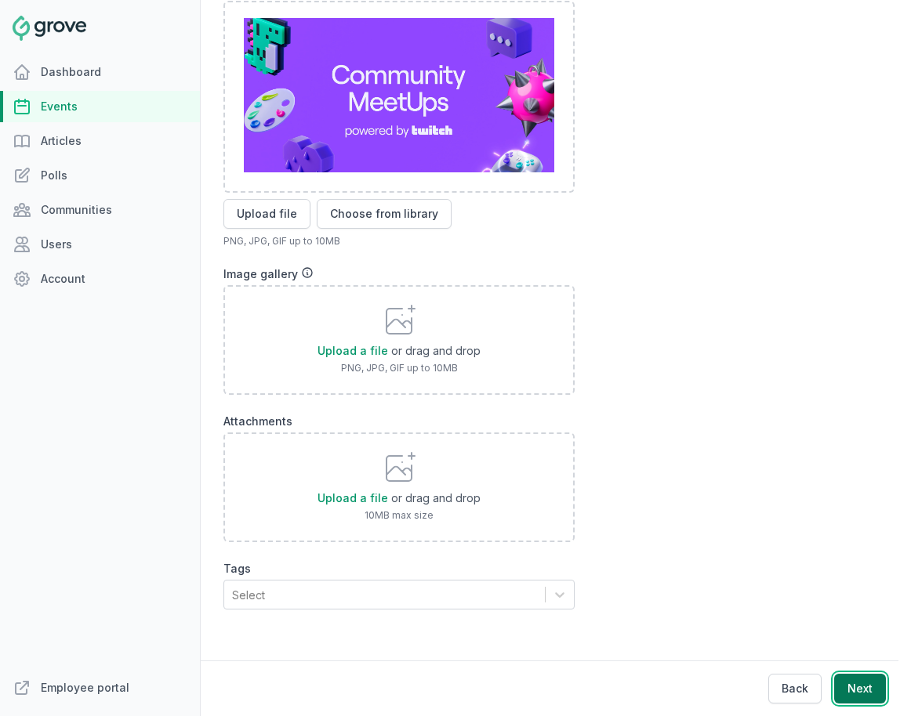
click at [813, 688] on button "Next" at bounding box center [860, 689] width 52 height 30
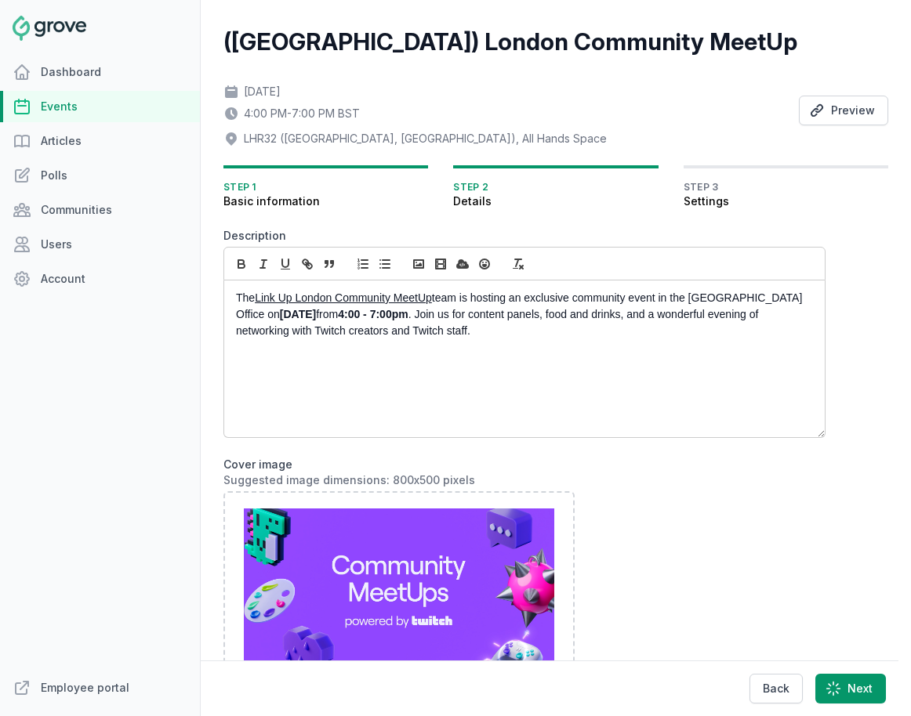
scroll to position [0, 0]
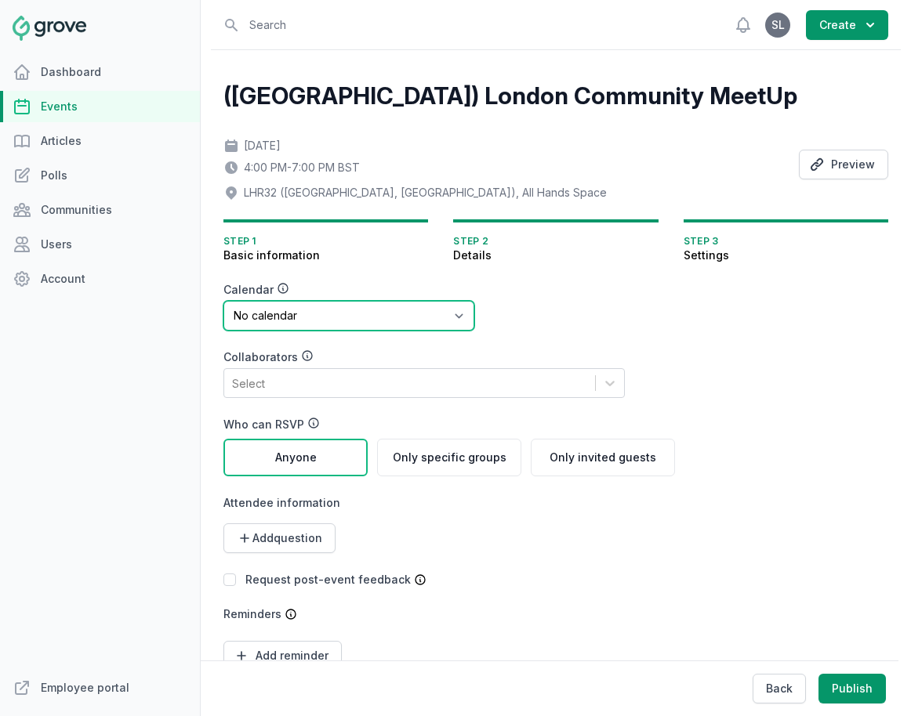
click at [284, 312] on select "No calendar Virtual Events Calendar" at bounding box center [348, 316] width 251 height 30
select select "89"
click at [223, 301] on select "No calendar Virtual Events Calendar" at bounding box center [348, 316] width 251 height 30
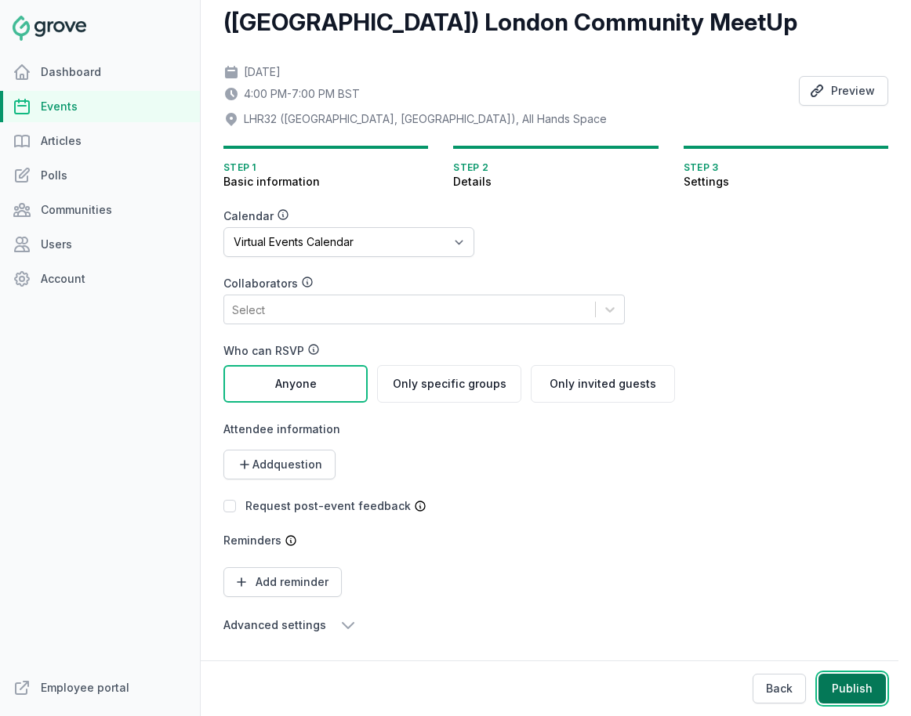
click at [813, 691] on button "Publish" at bounding box center [851, 689] width 67 height 30
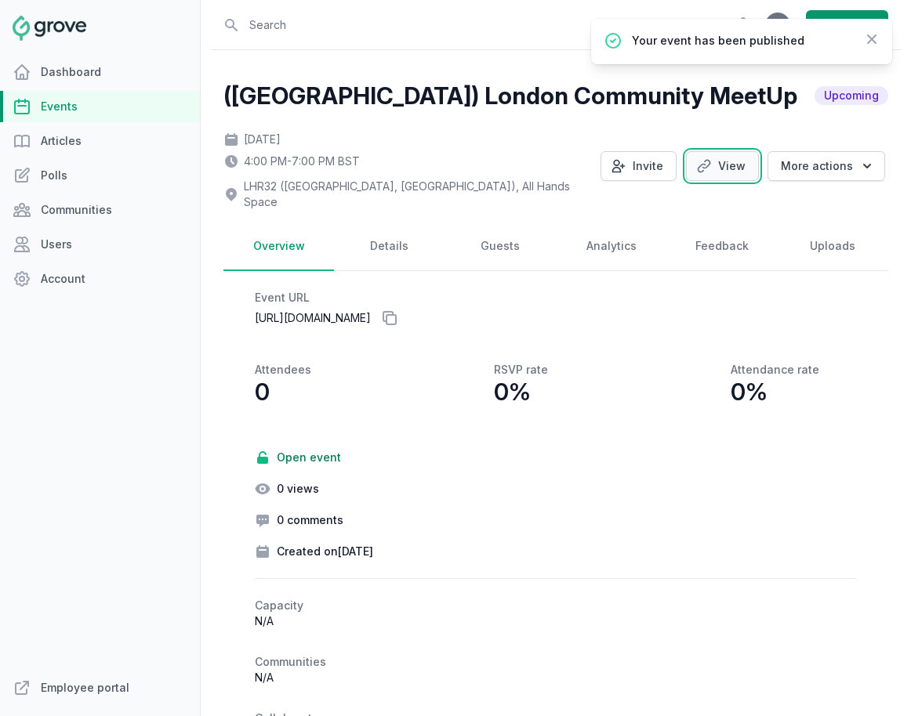
click at [737, 161] on link "View" at bounding box center [722, 166] width 73 height 30
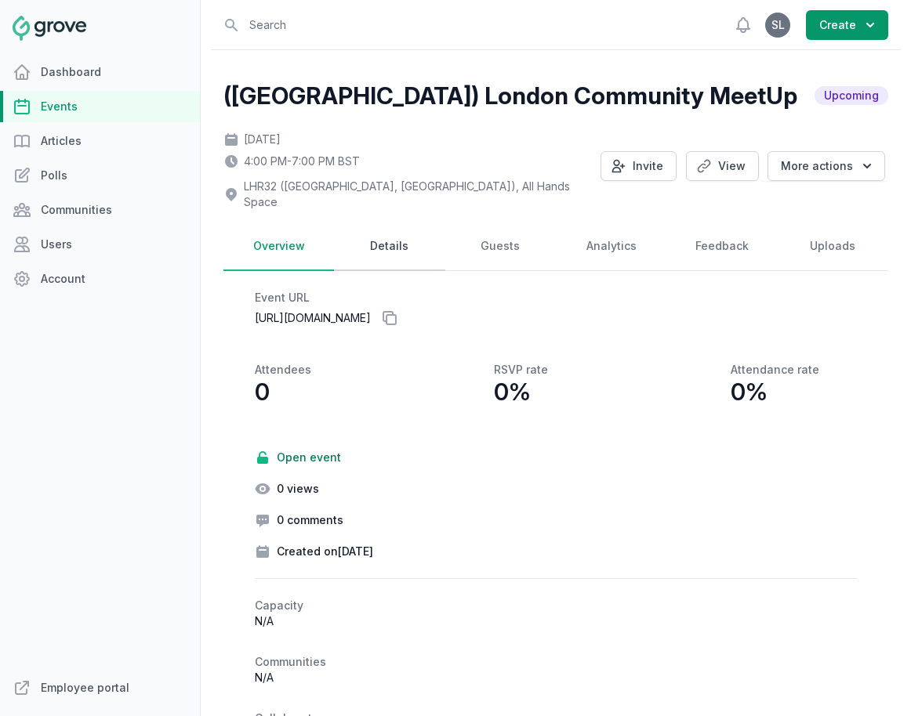
click at [375, 226] on link "Details" at bounding box center [389, 247] width 110 height 49
select select "37"
select select "4:00 PM"
select select "7:00 PM"
select select "89"
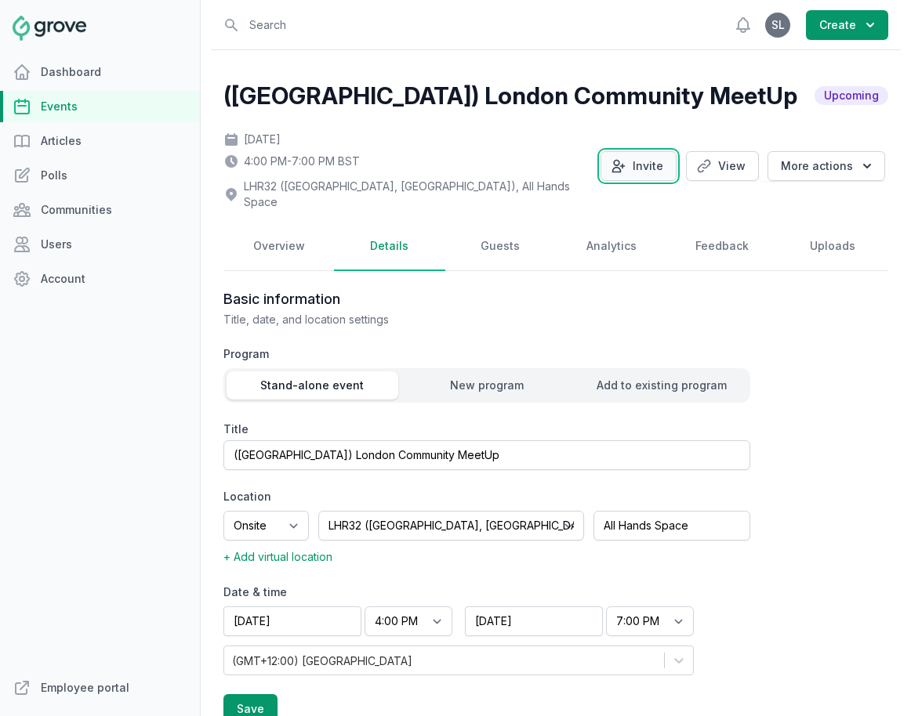
click at [623, 161] on icon "button" at bounding box center [618, 166] width 16 height 16
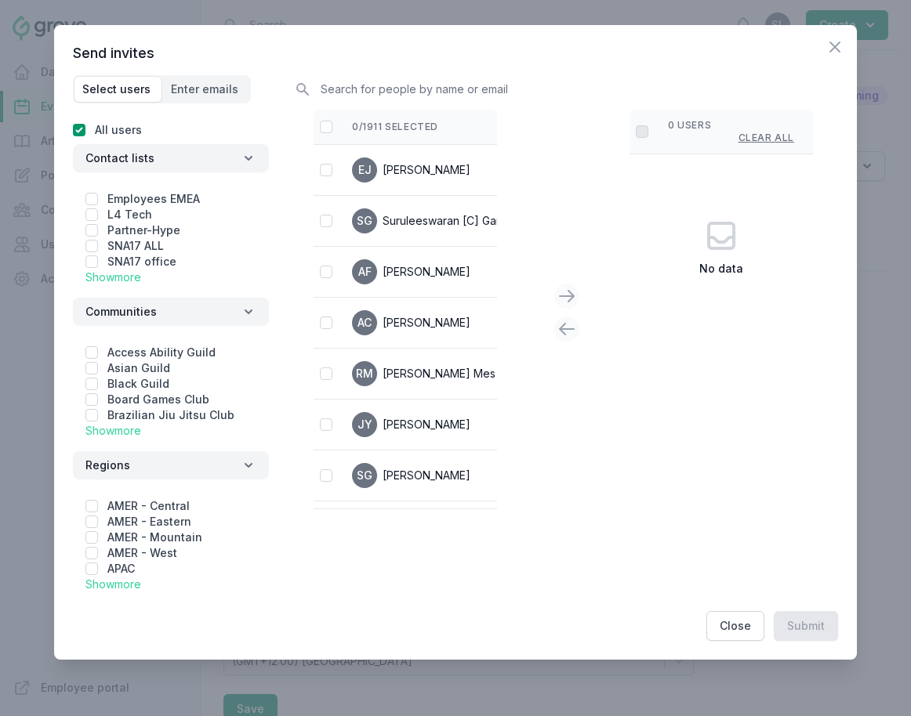
click at [121, 281] on link "Show more" at bounding box center [113, 276] width 56 height 13
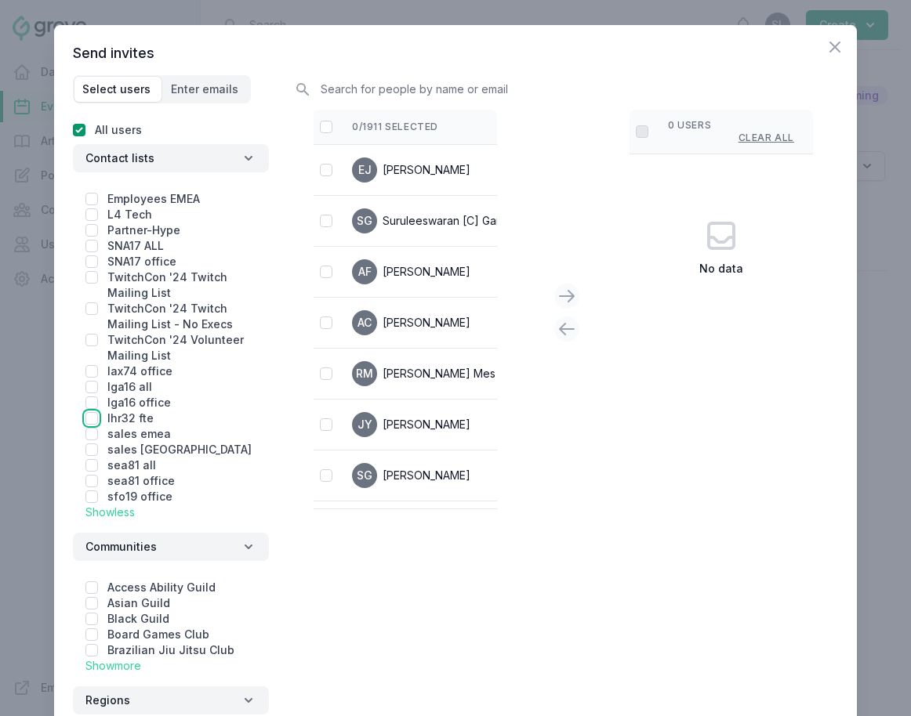
click at [89, 418] on input "checkbox" at bounding box center [91, 418] width 13 height 13
checkbox input "true"
checkbox input "false"
click at [324, 129] on input "checkbox" at bounding box center [326, 127] width 13 height 13
checkbox input "false"
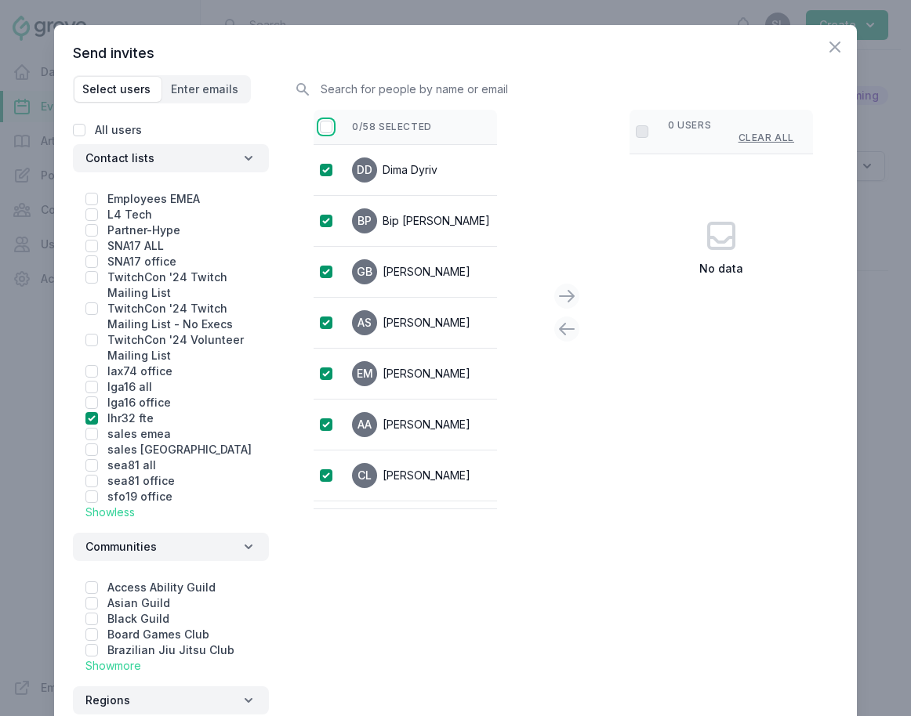
checkbox input "true"
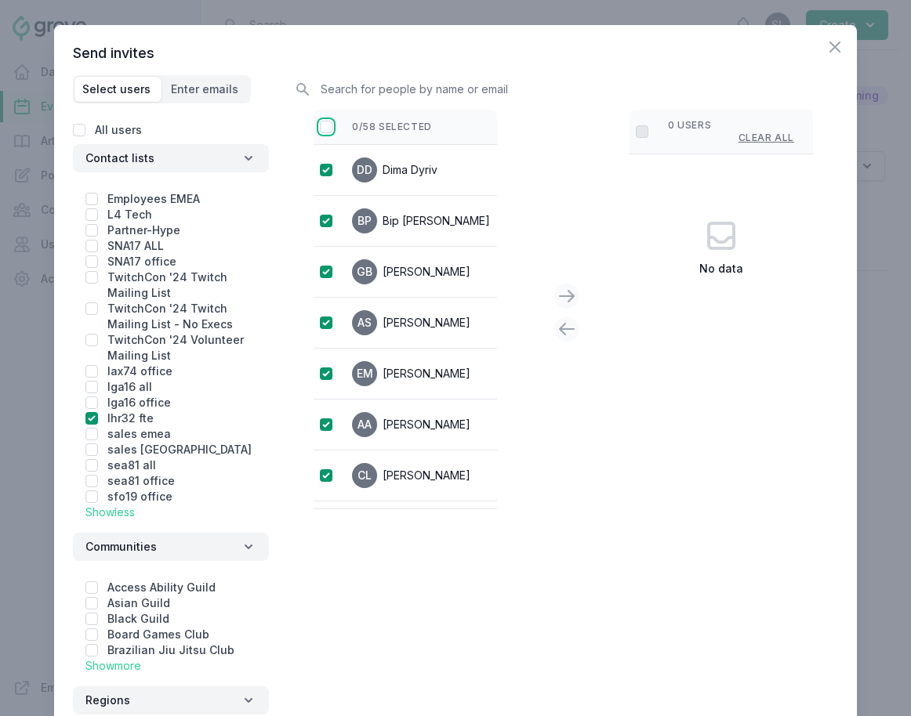
checkbox input "true"
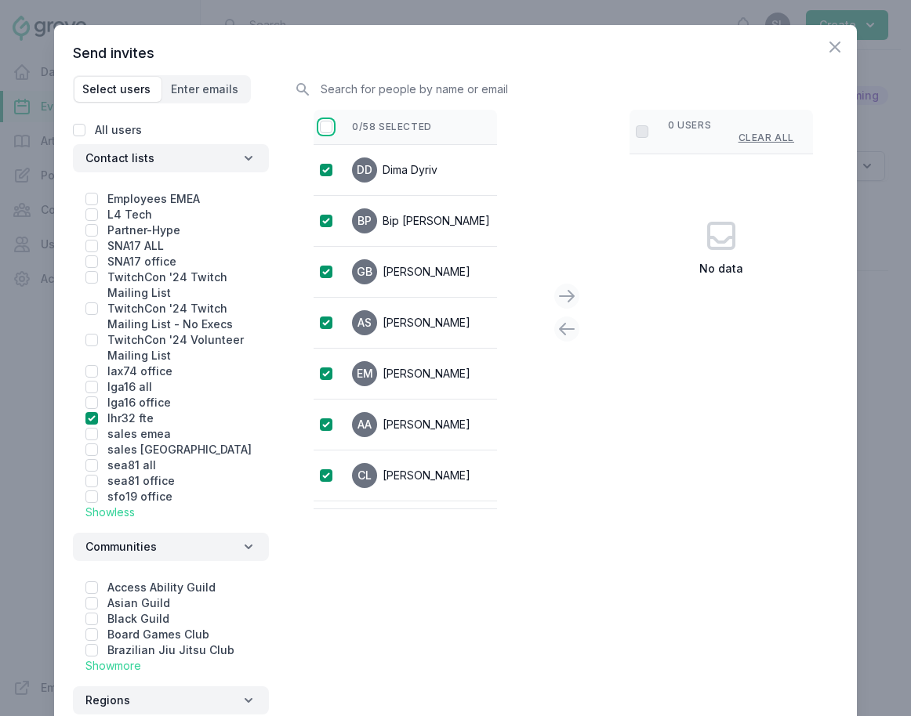
checkbox input "true"
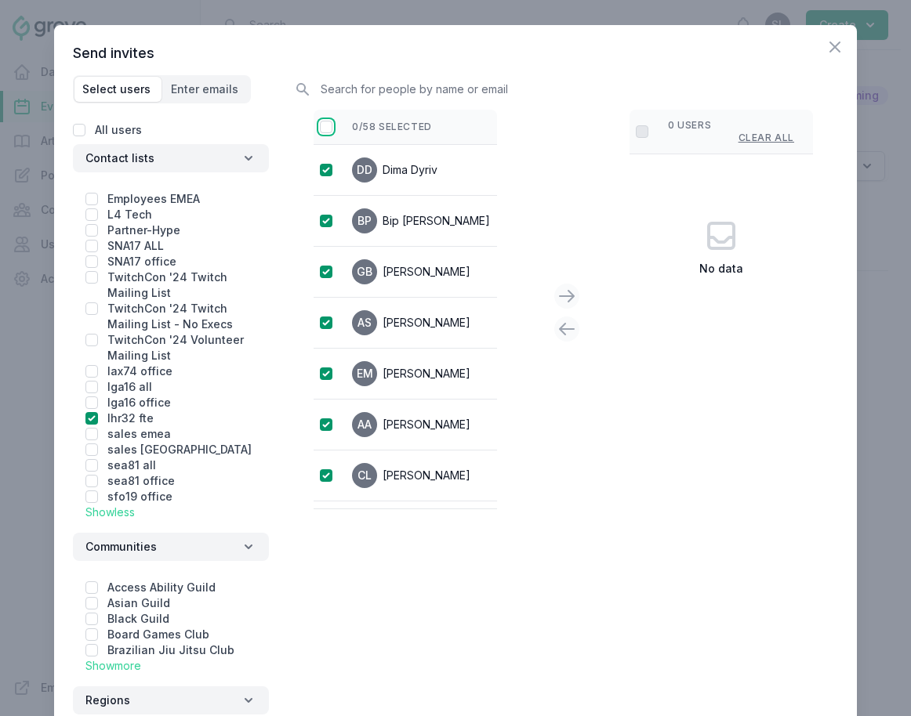
checkbox input "true"
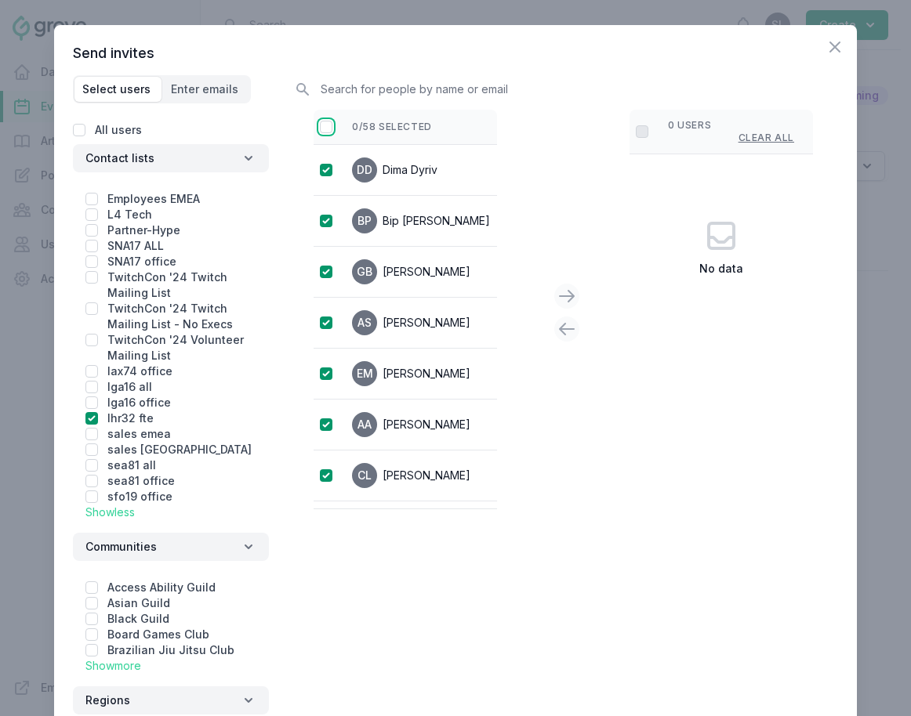
checkbox input "true"
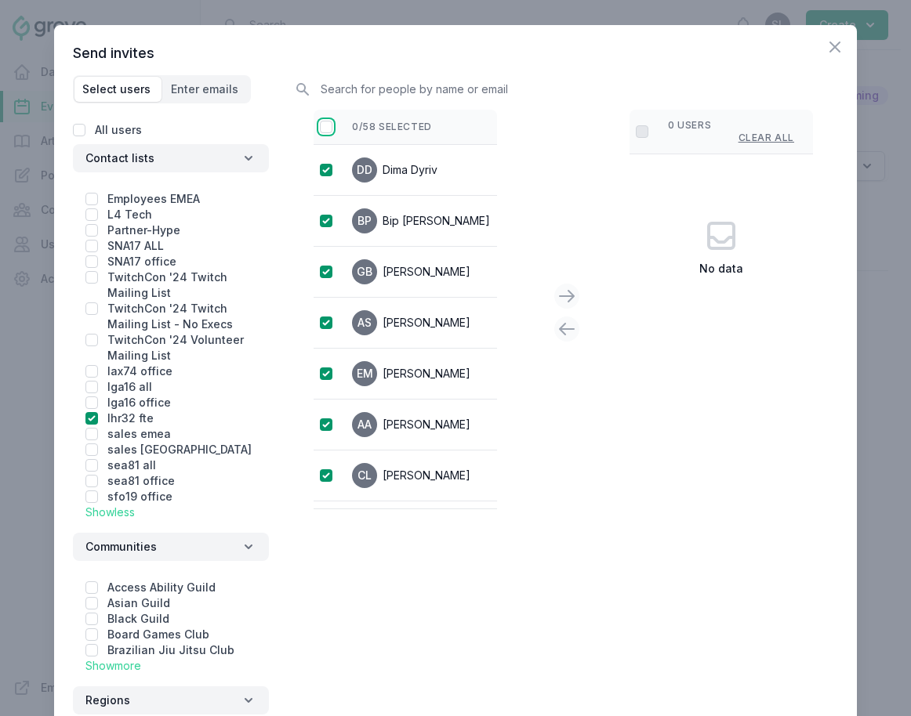
checkbox input "true"
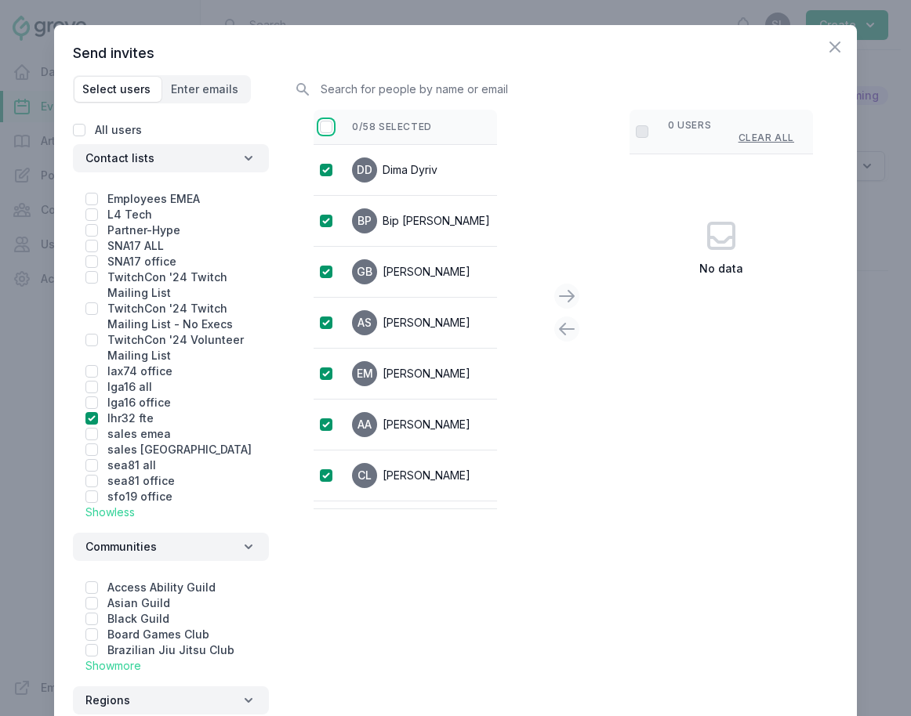
checkbox input "true"
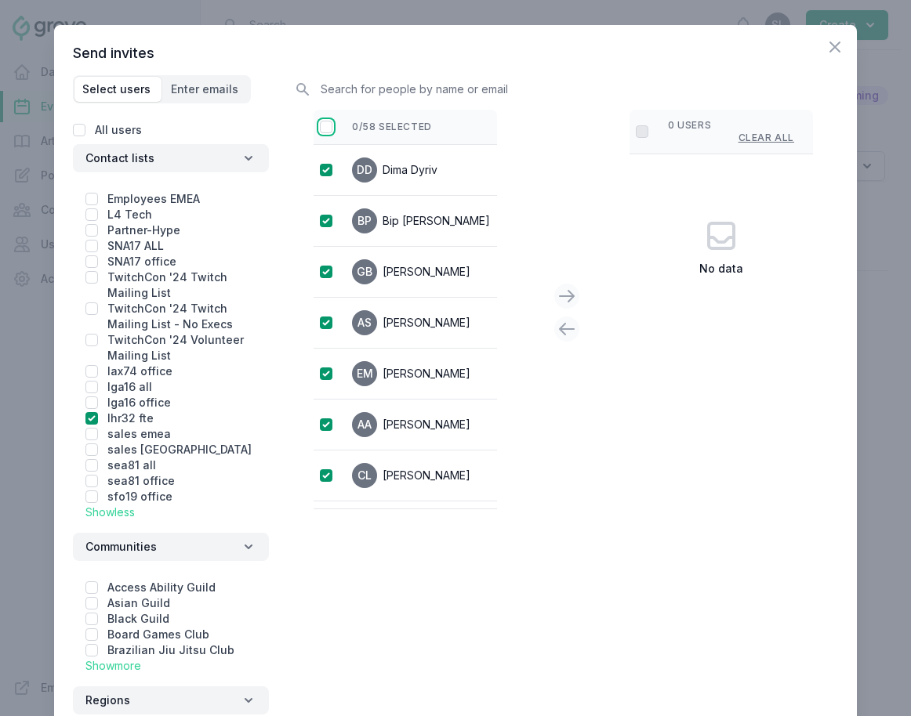
checkbox input "true"
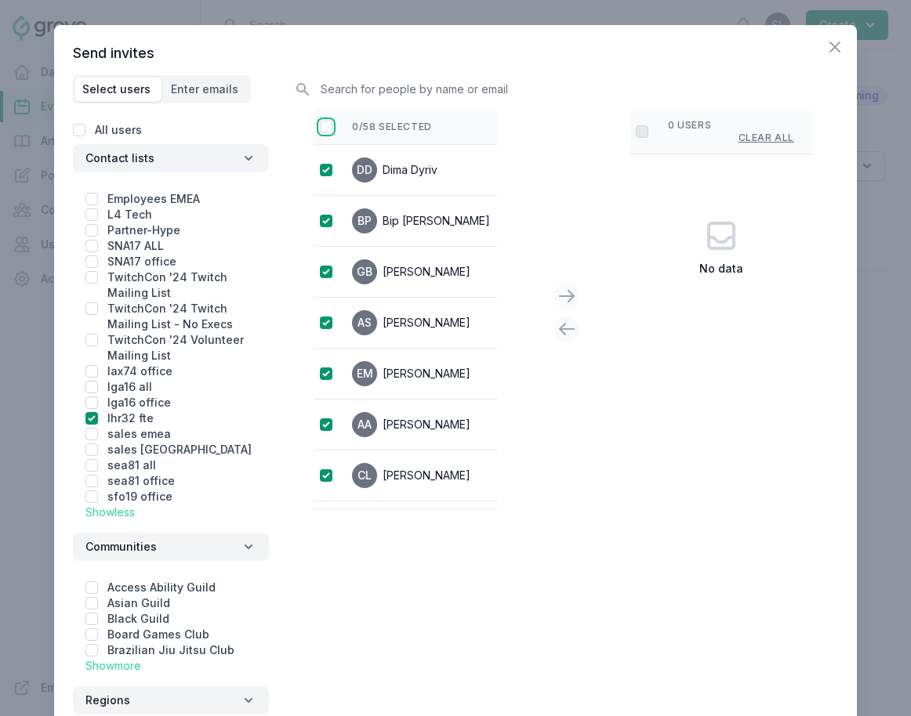
checkbox input "true"
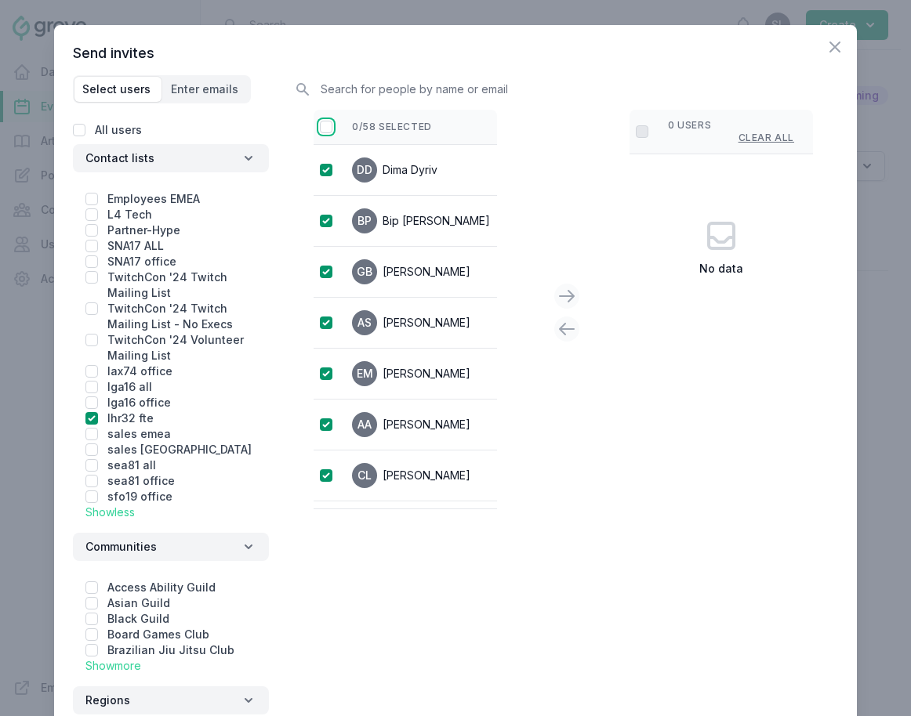
checkbox input "true"
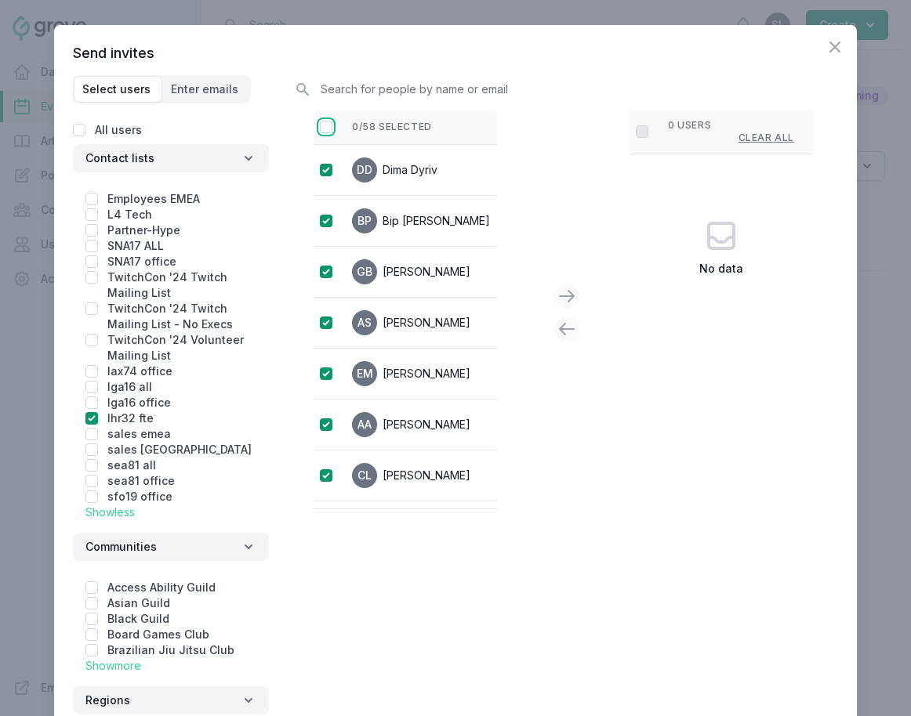
checkbox input "true"
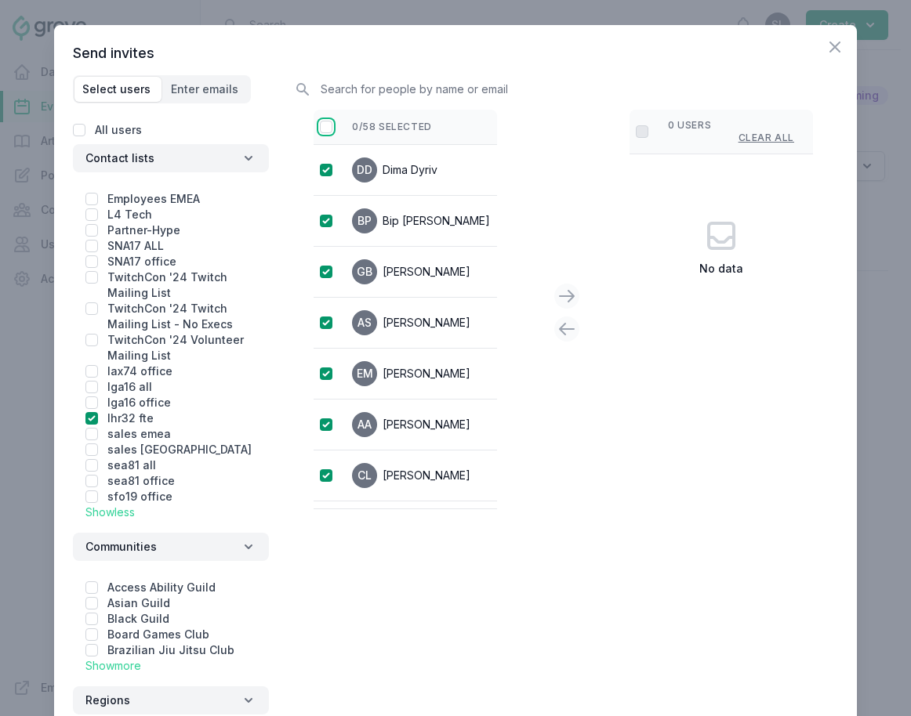
checkbox input "true"
click at [567, 294] on icon at bounding box center [566, 296] width 19 height 19
checkbox input "false"
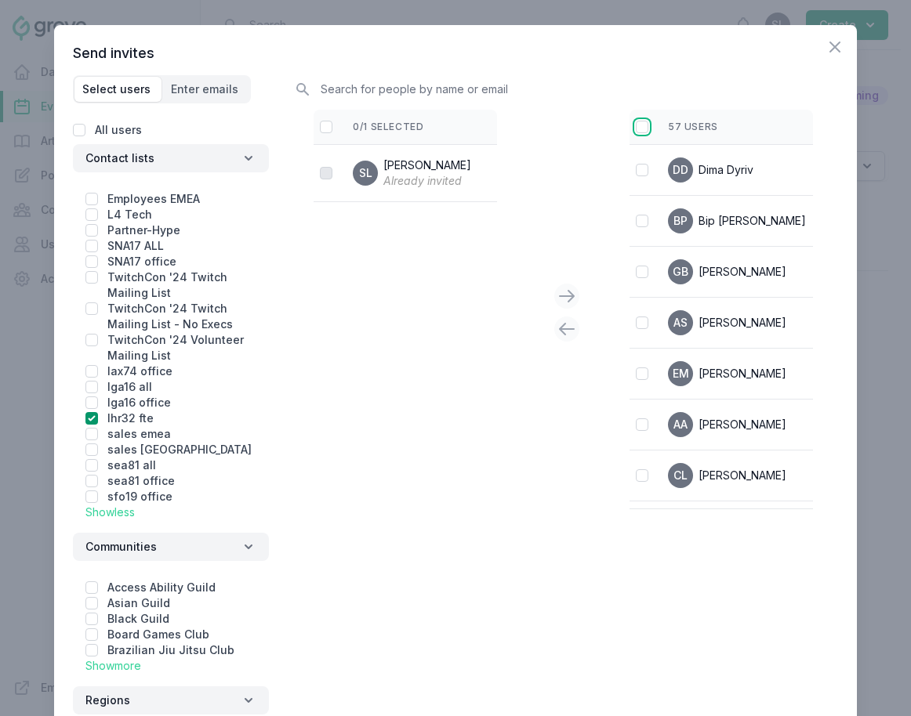
click at [640, 125] on input "checkbox" at bounding box center [642, 127] width 13 height 13
checkbox input "true"
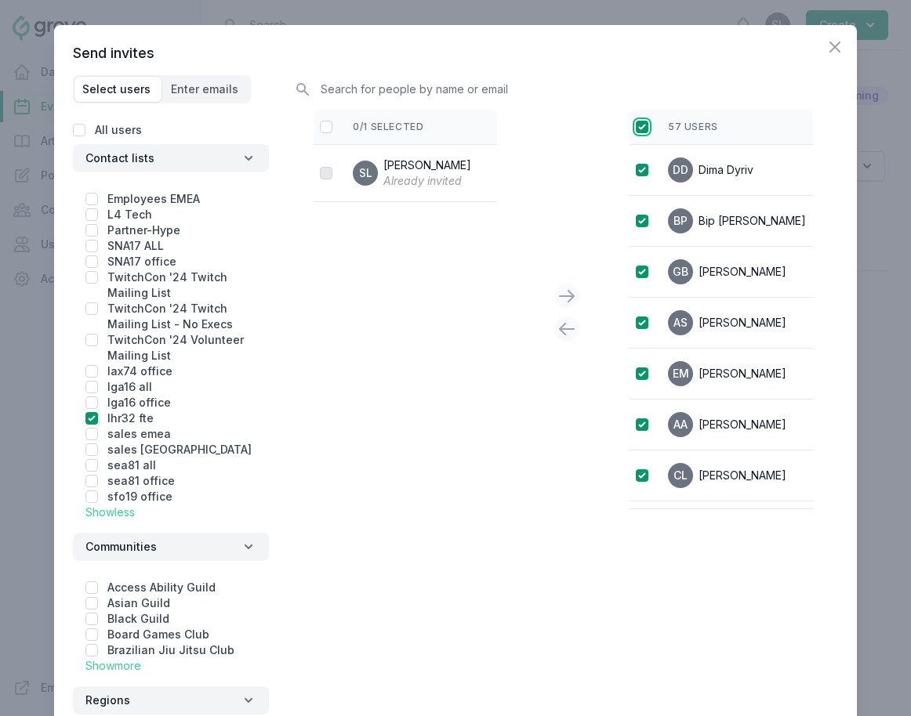
checkbox input "true"
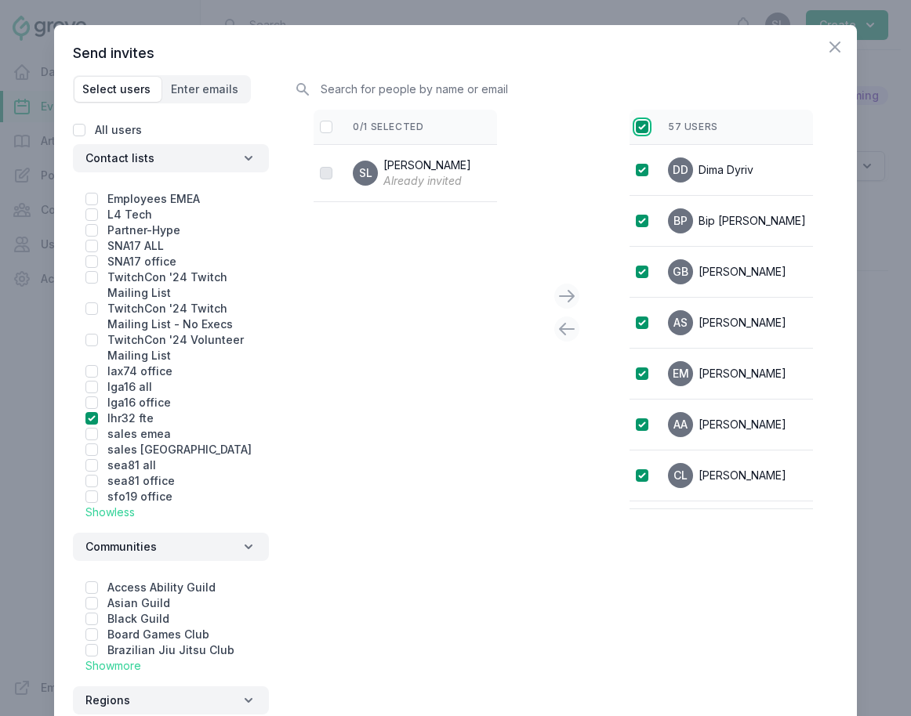
checkbox input "true"
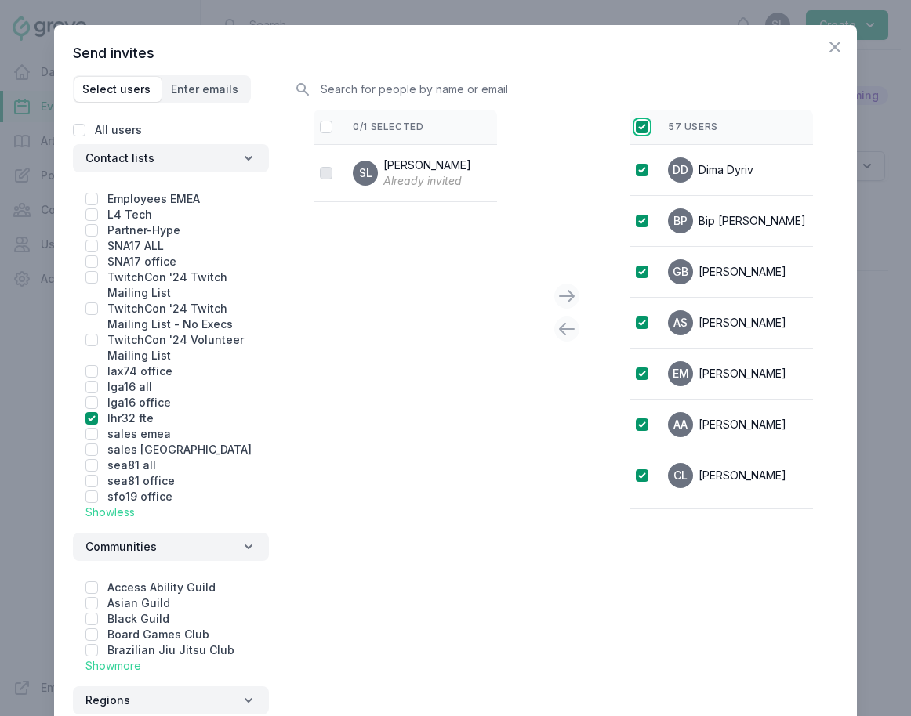
checkbox input "true"
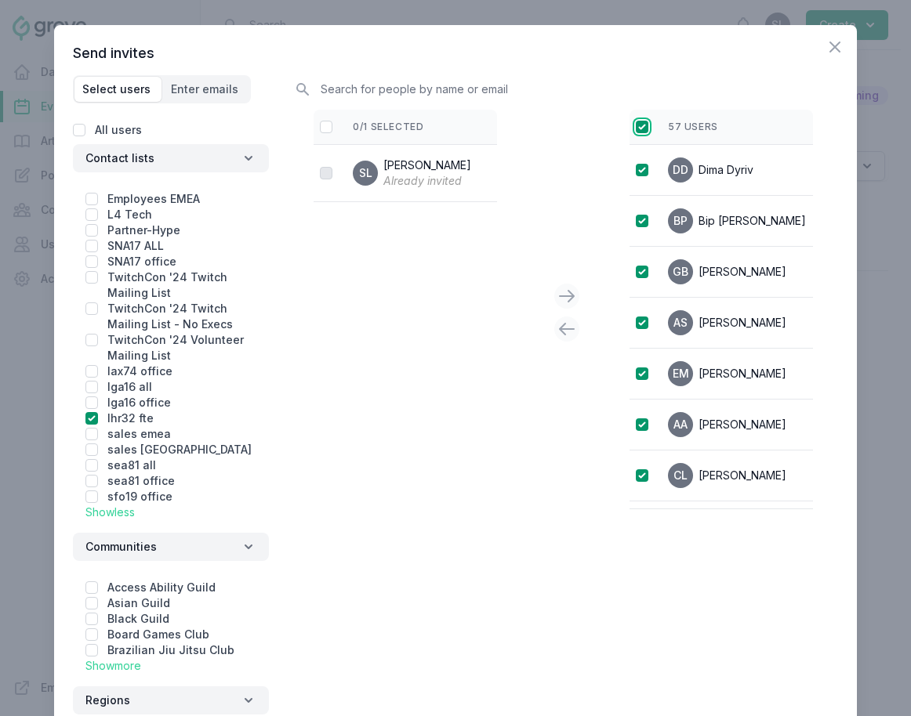
checkbox input "true"
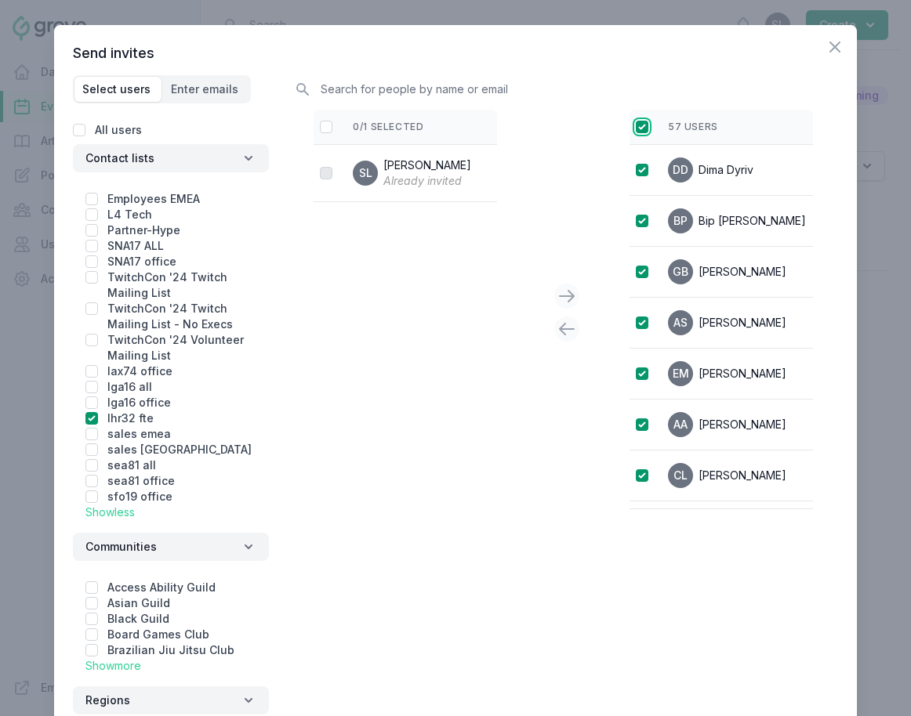
checkbox input "true"
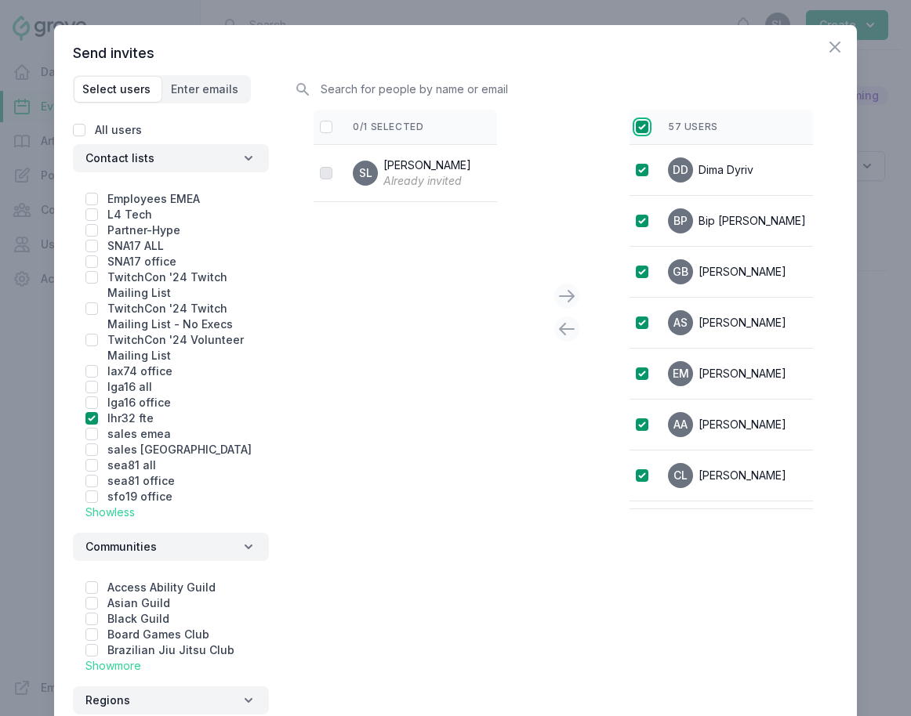
checkbox input "true"
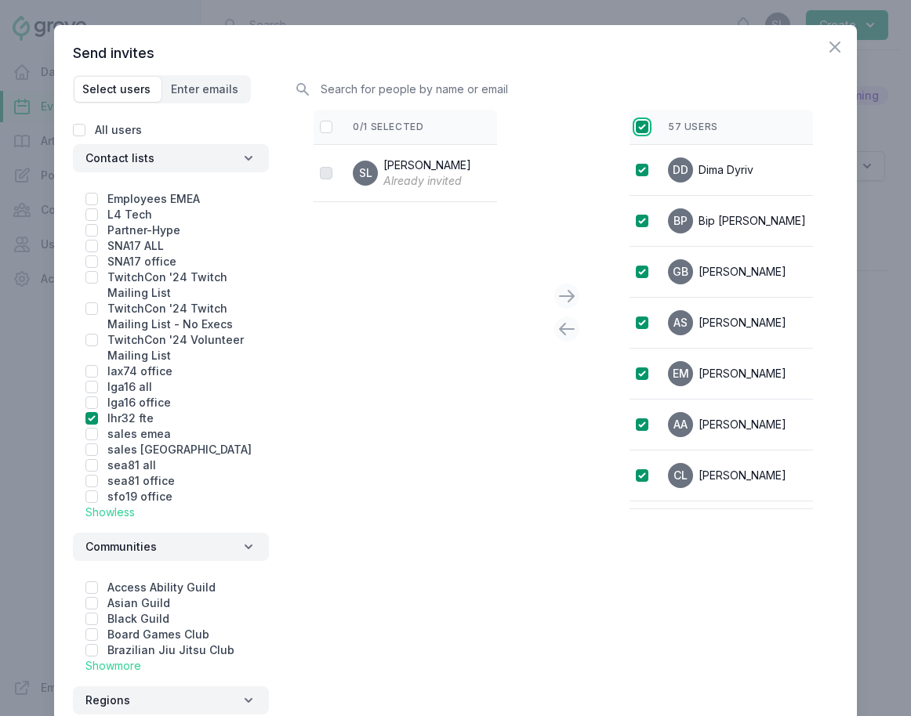
checkbox input "true"
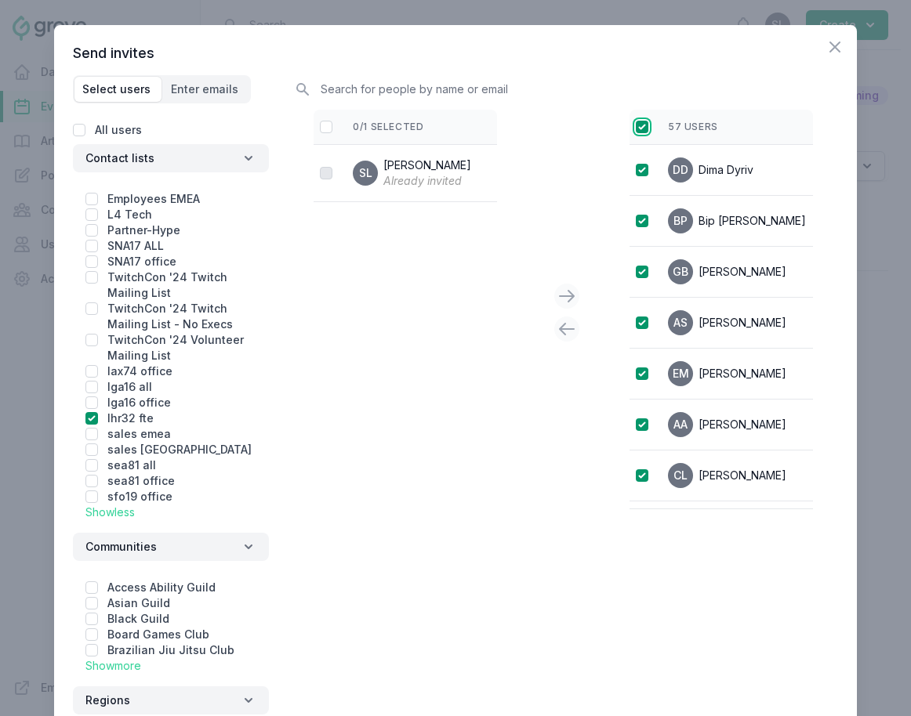
checkbox input "true"
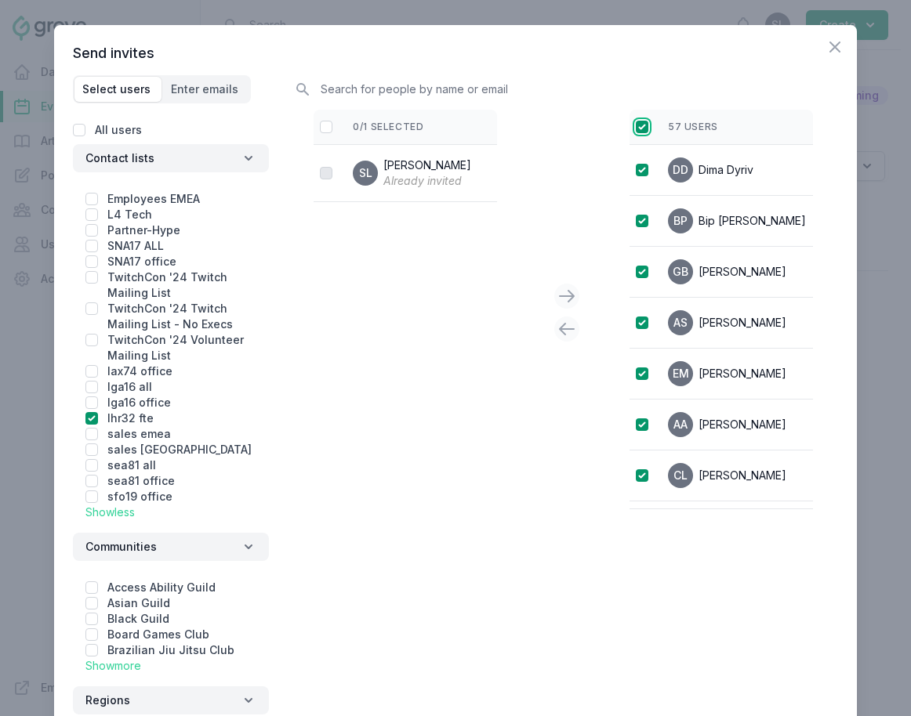
checkbox input "true"
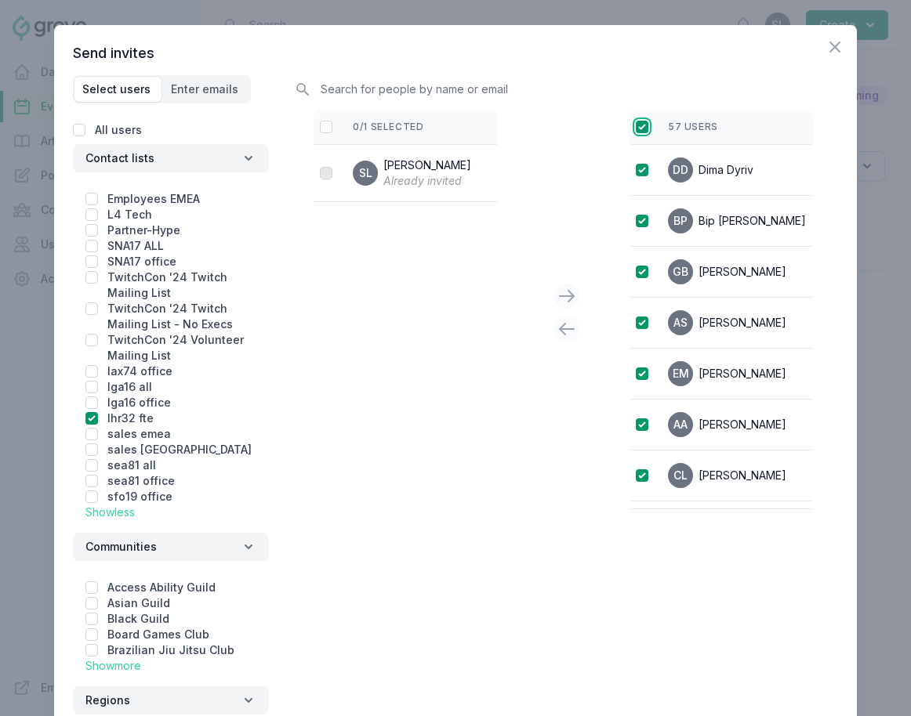
checkbox input "true"
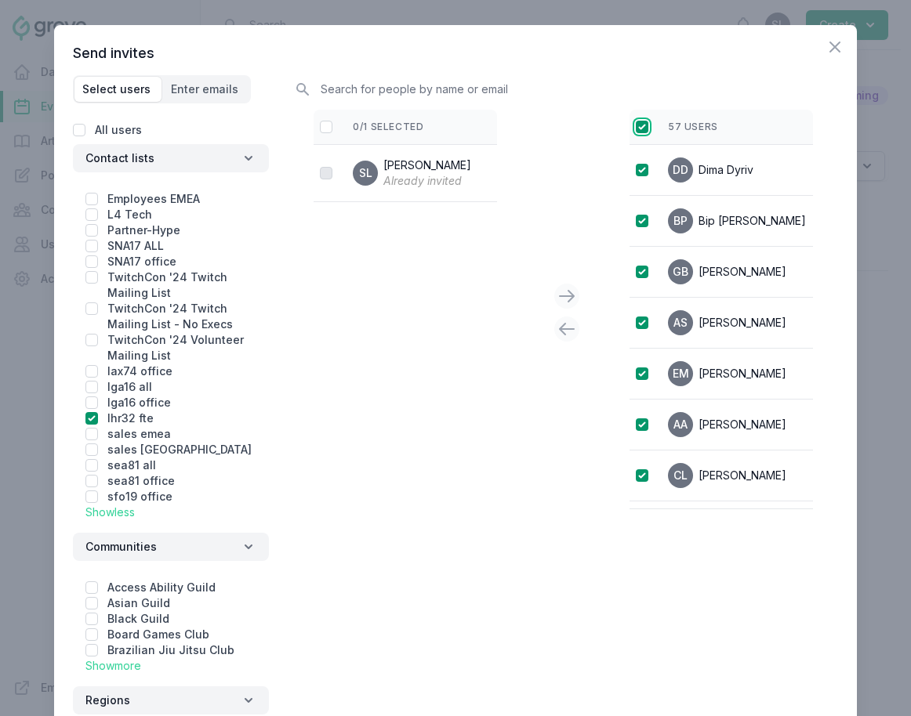
checkbox input "true"
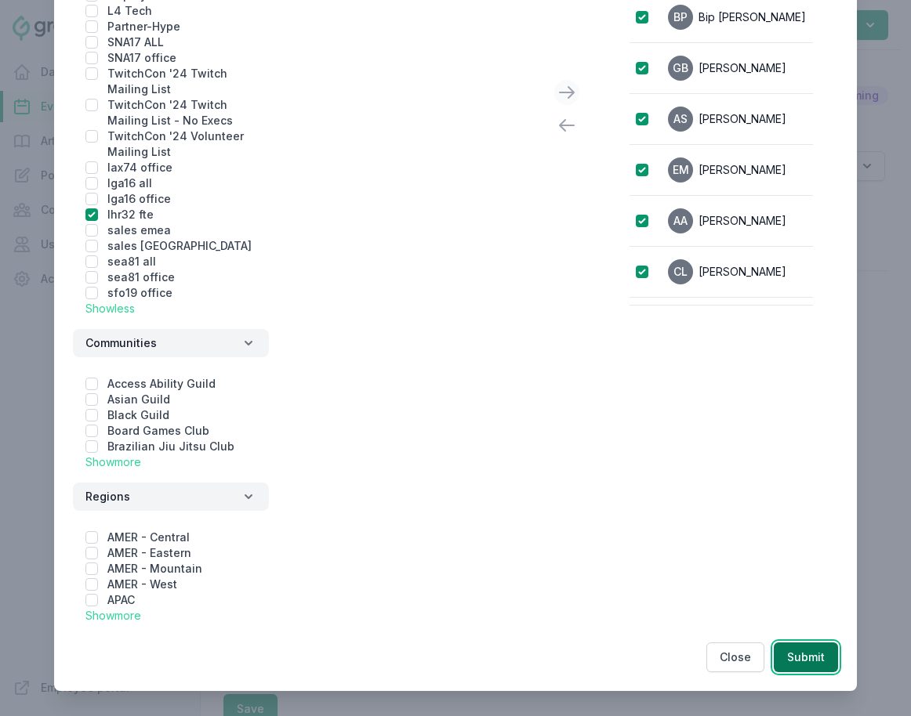
click at [813, 654] on button "Submit" at bounding box center [805, 658] width 64 height 30
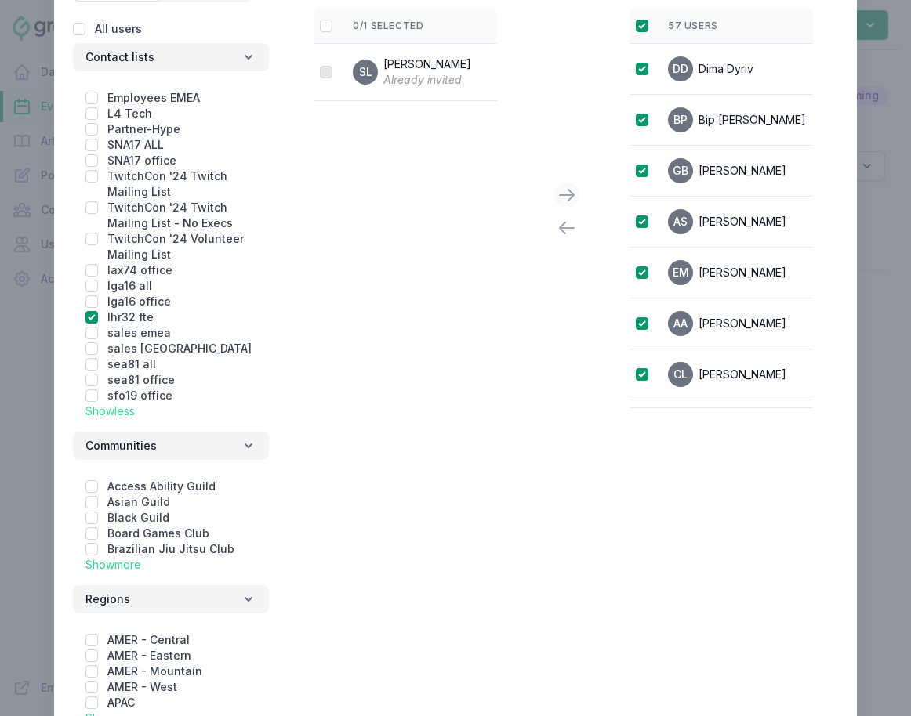
scroll to position [0, 0]
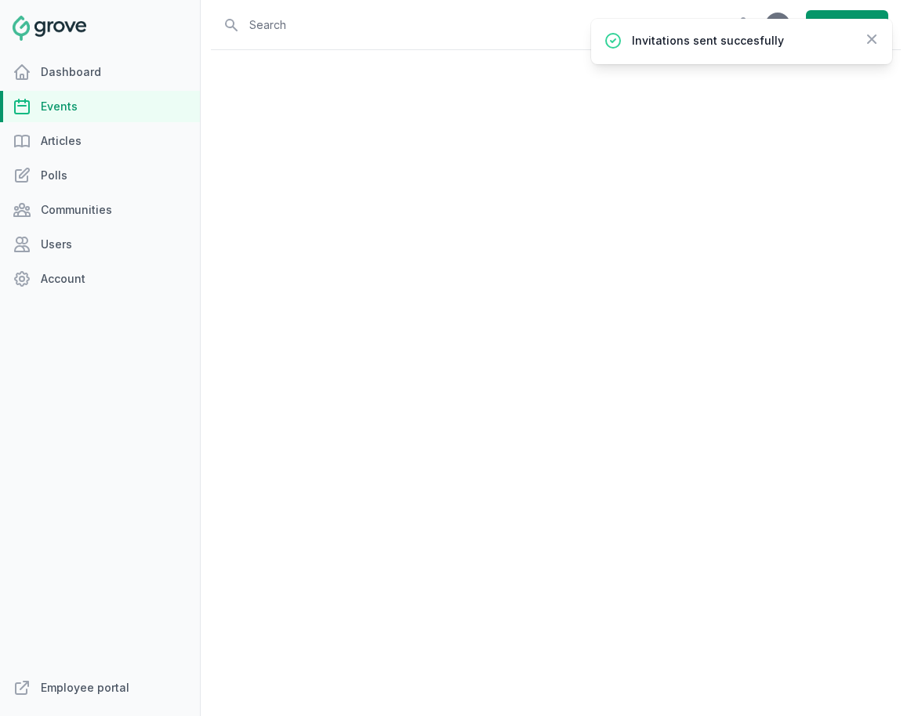
select select "37"
select select "4:00 PM"
select select "7:00 PM"
select select "89"
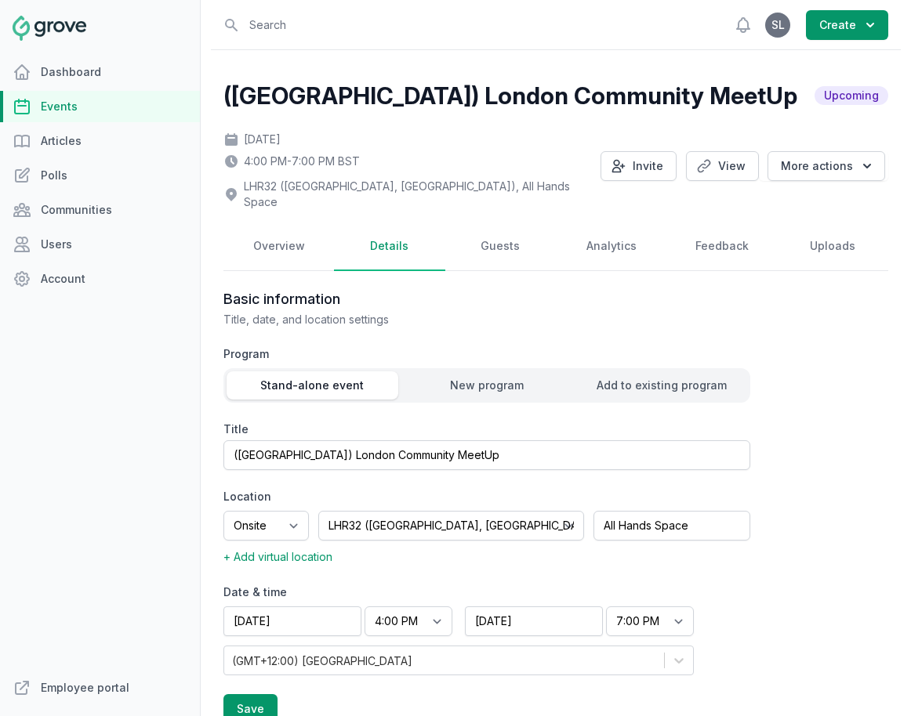
click at [85, 106] on link "Events" at bounding box center [100, 106] width 200 height 31
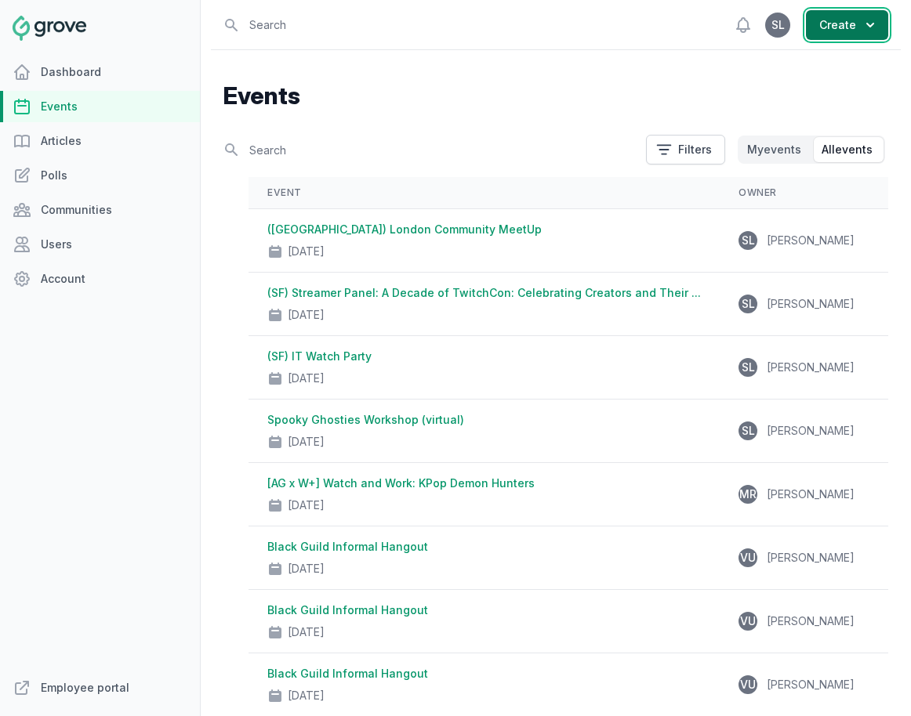
click at [813, 22] on button "Create" at bounding box center [847, 25] width 82 height 30
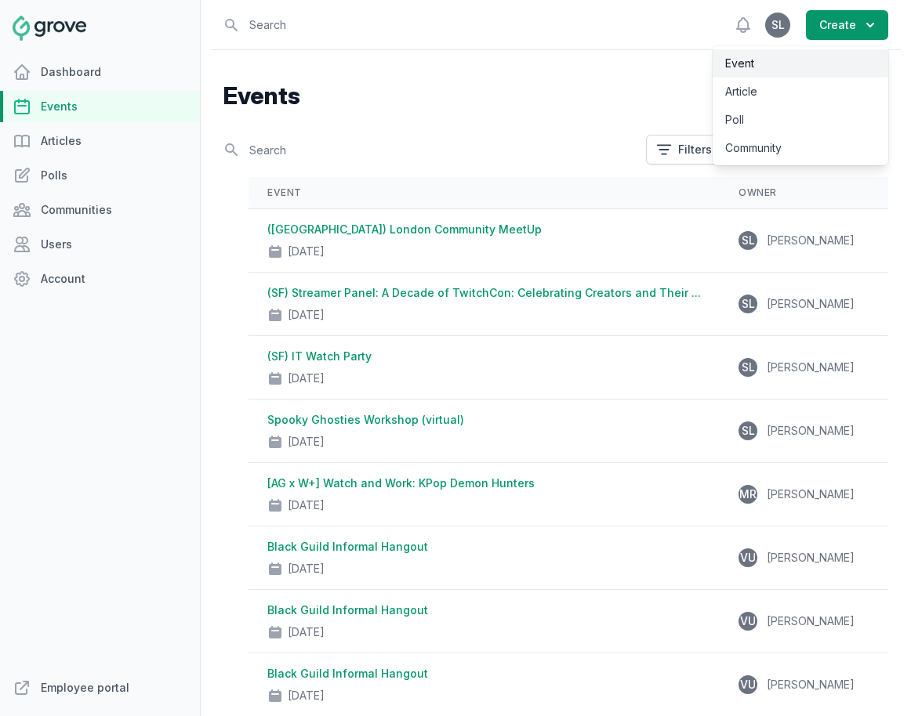
click at [813, 63] on link "Event" at bounding box center [800, 63] width 176 height 28
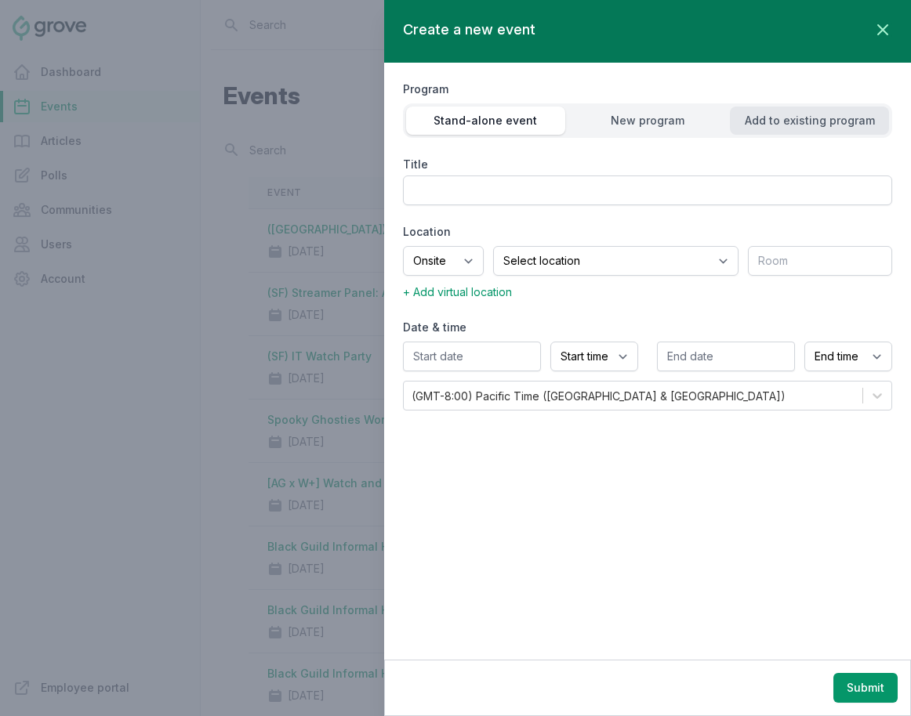
click at [781, 126] on div "Add to existing program" at bounding box center [809, 121] width 159 height 16
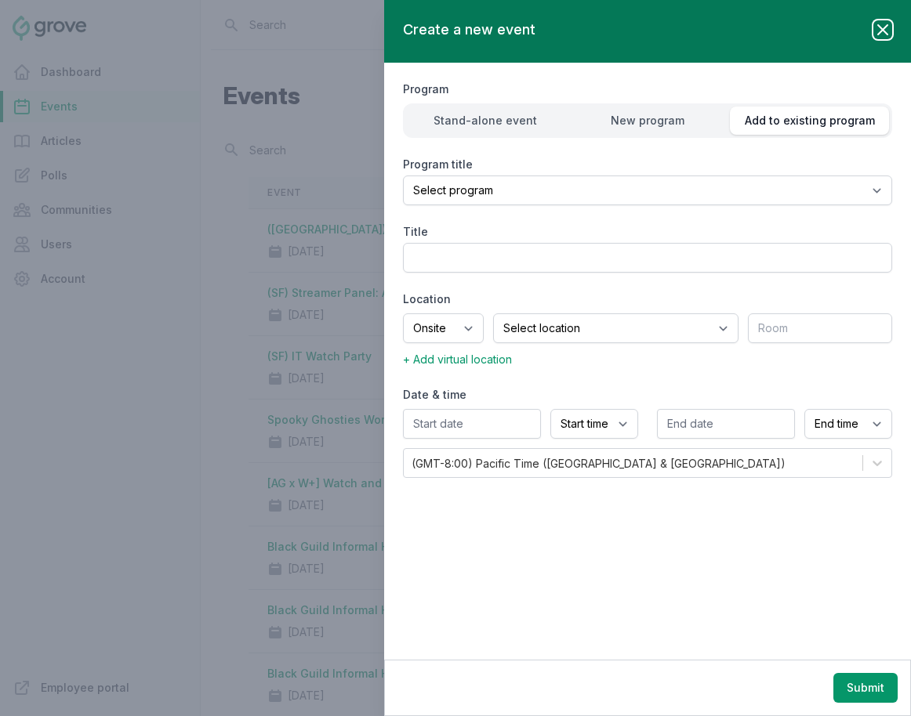
click at [813, 27] on icon "button" at bounding box center [882, 29] width 19 height 19
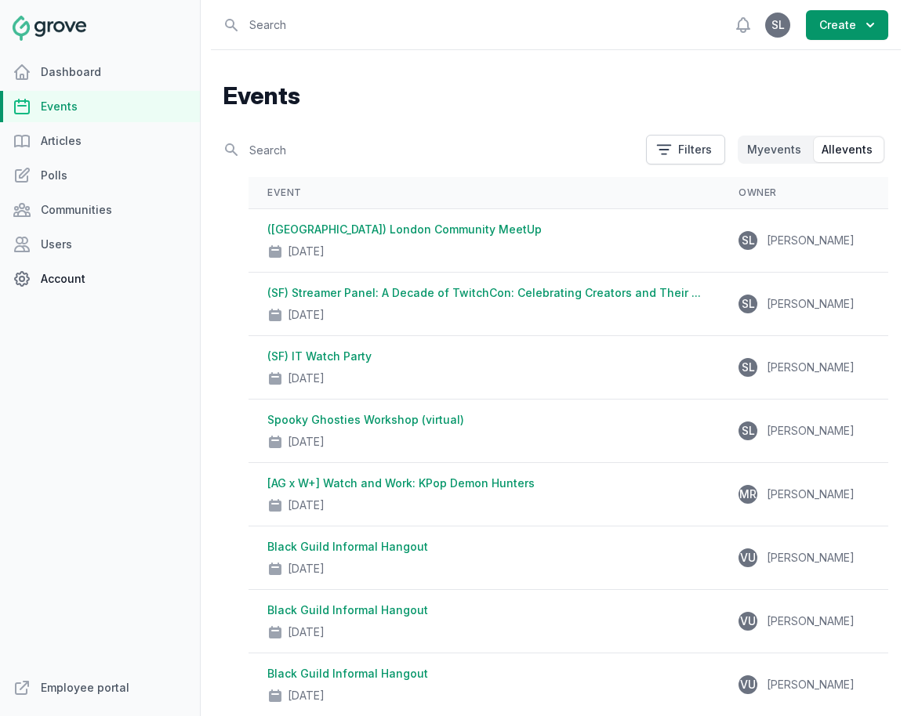
click at [109, 281] on link "Account" at bounding box center [100, 278] width 200 height 31
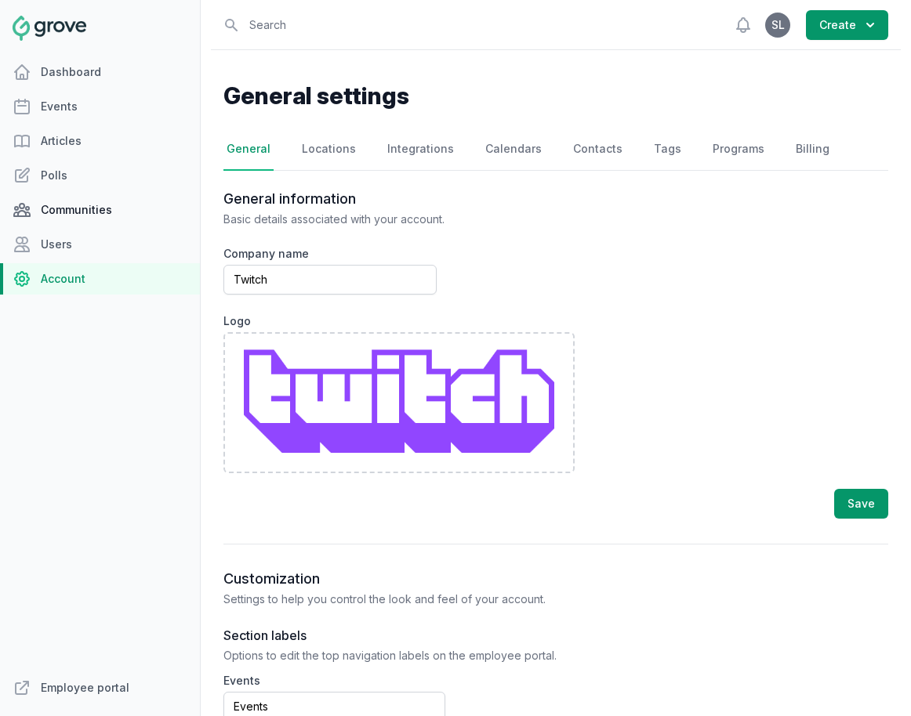
click at [92, 213] on link "Communities" at bounding box center [100, 209] width 200 height 31
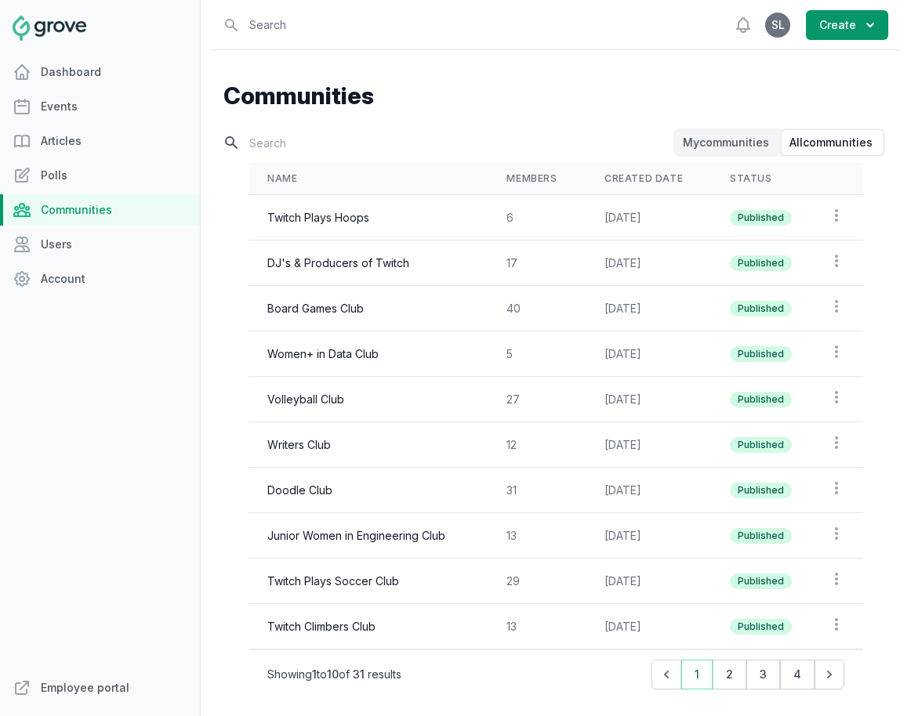
click at [327, 142] on input "text" at bounding box center [446, 142] width 447 height 27
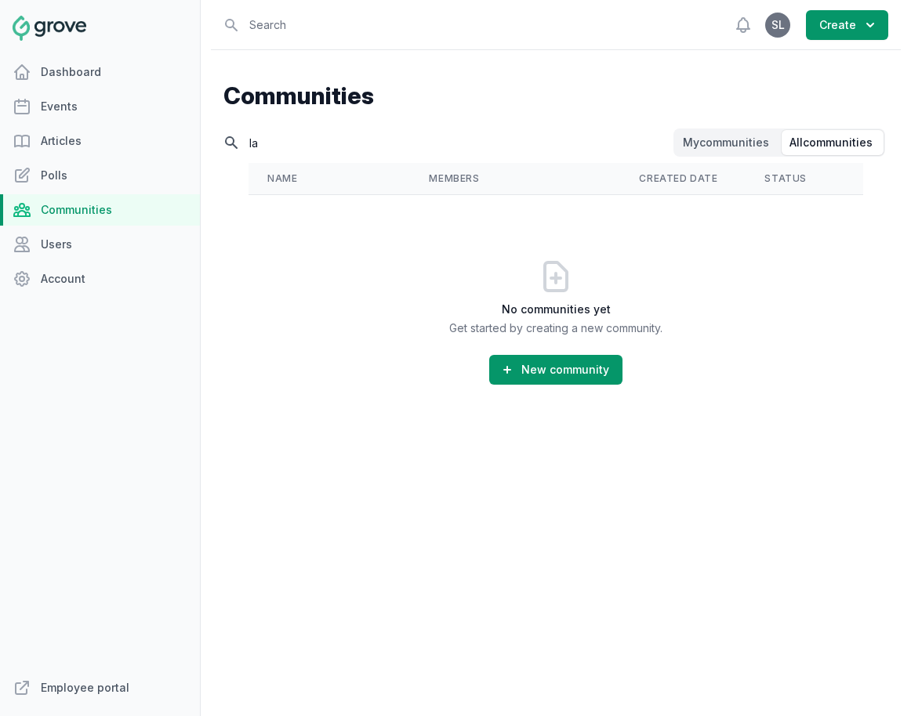
type input "l"
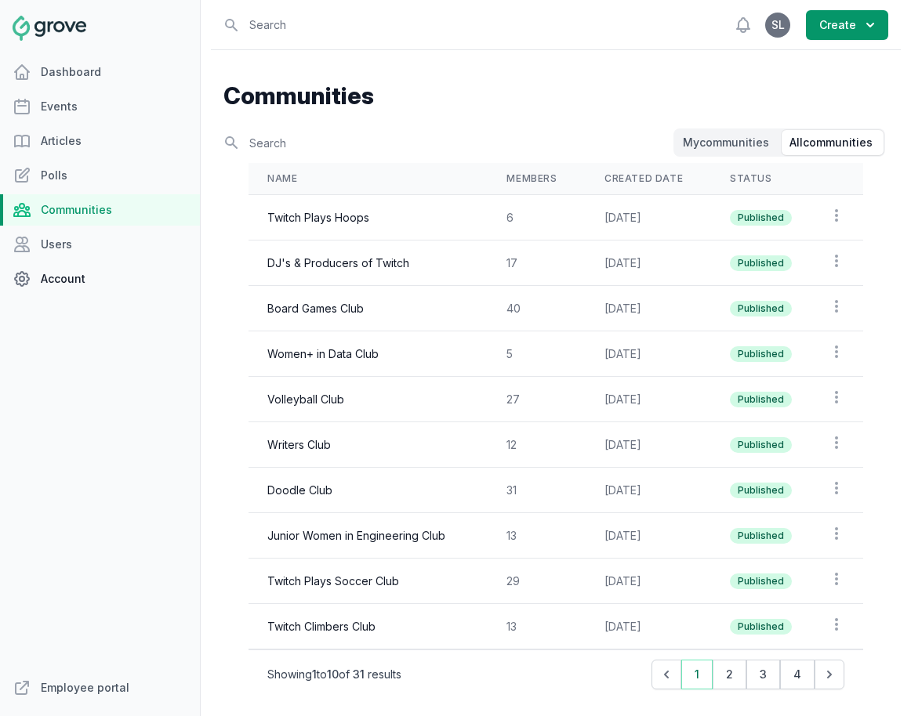
click at [82, 288] on link "Account" at bounding box center [100, 278] width 200 height 31
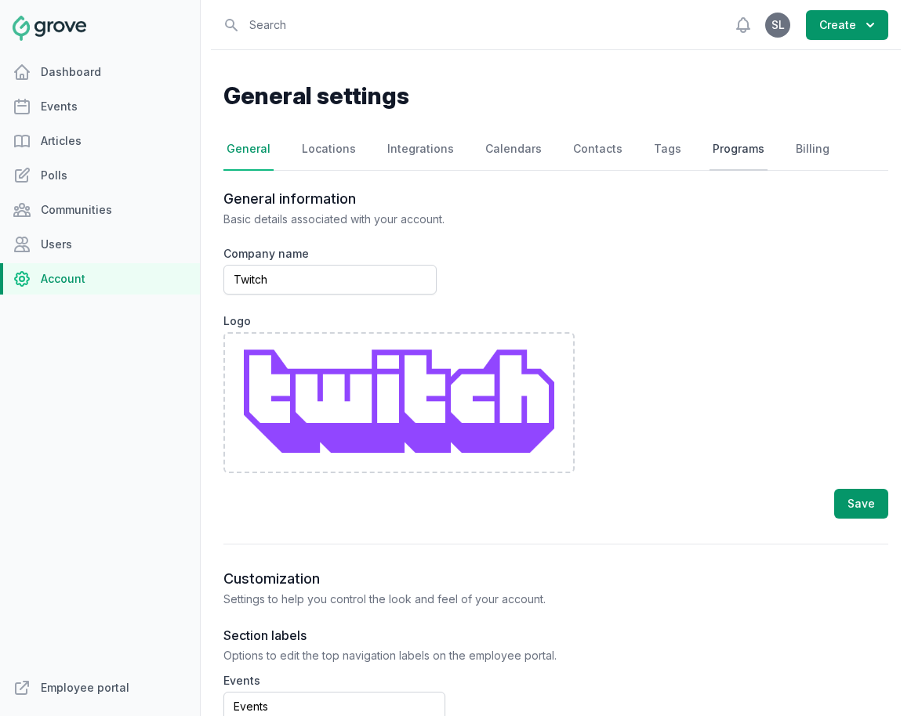
click at [710, 142] on link "Programs" at bounding box center [738, 150] width 58 height 42
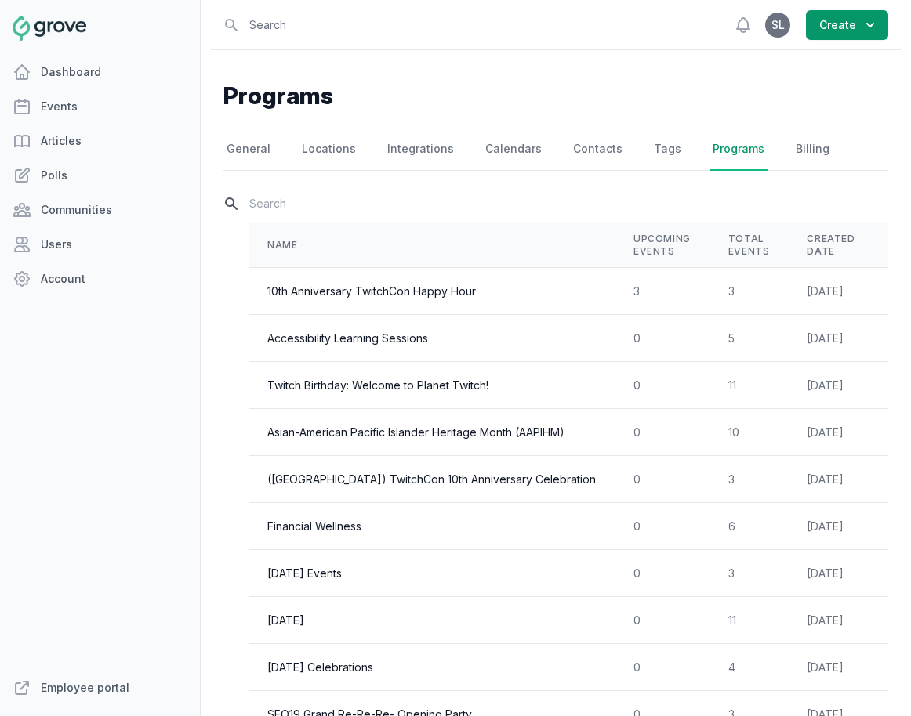
click at [319, 207] on input "text" at bounding box center [555, 203] width 665 height 27
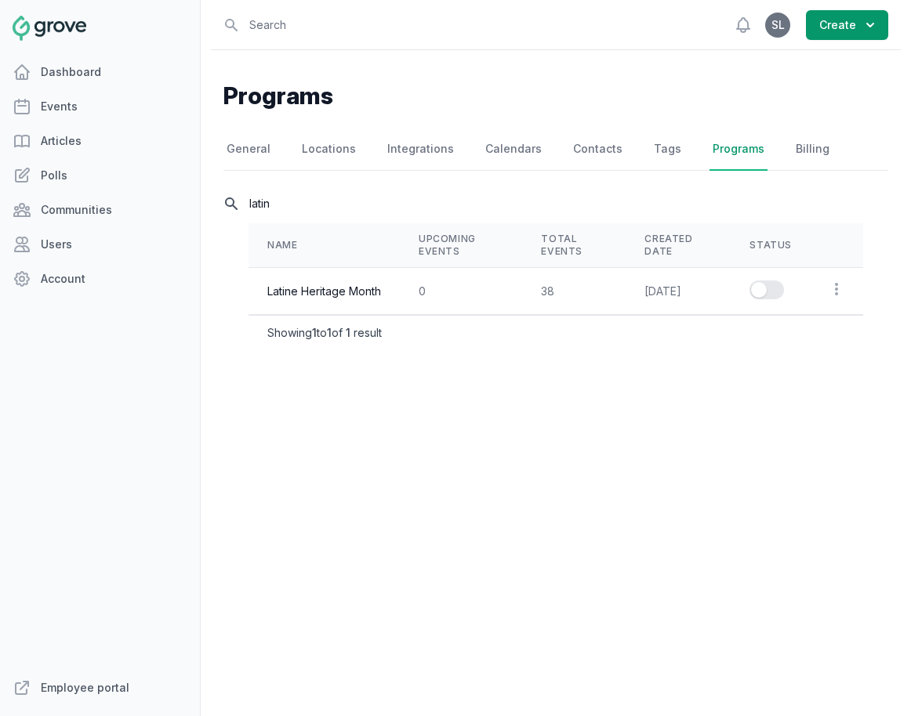
type input "latin"
click at [776, 284] on button "Enable series" at bounding box center [766, 290] width 34 height 19
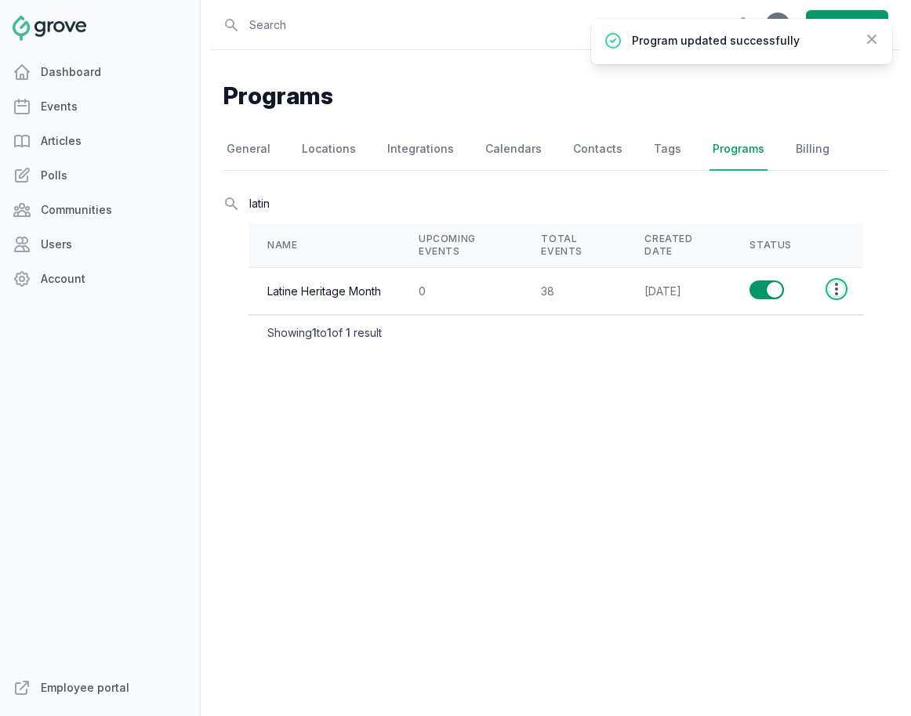
click at [813, 288] on icon "button" at bounding box center [836, 289] width 3 height 13
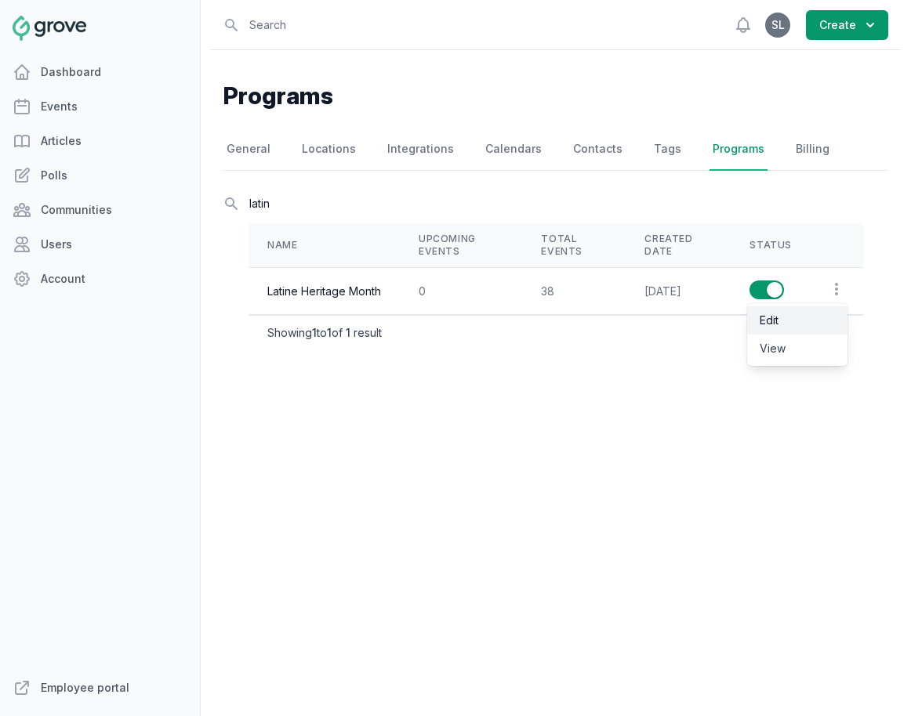
click at [787, 317] on link "Edit" at bounding box center [797, 320] width 100 height 28
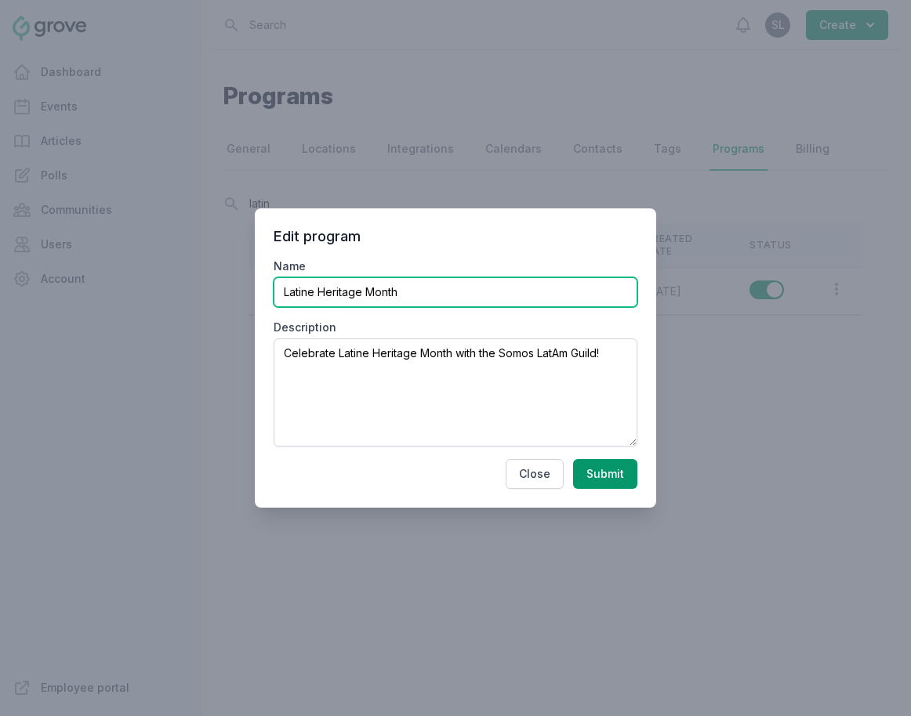
click at [315, 296] on input "Latine Heritage Month" at bounding box center [455, 292] width 364 height 30
type input "Latin Heritage Month"
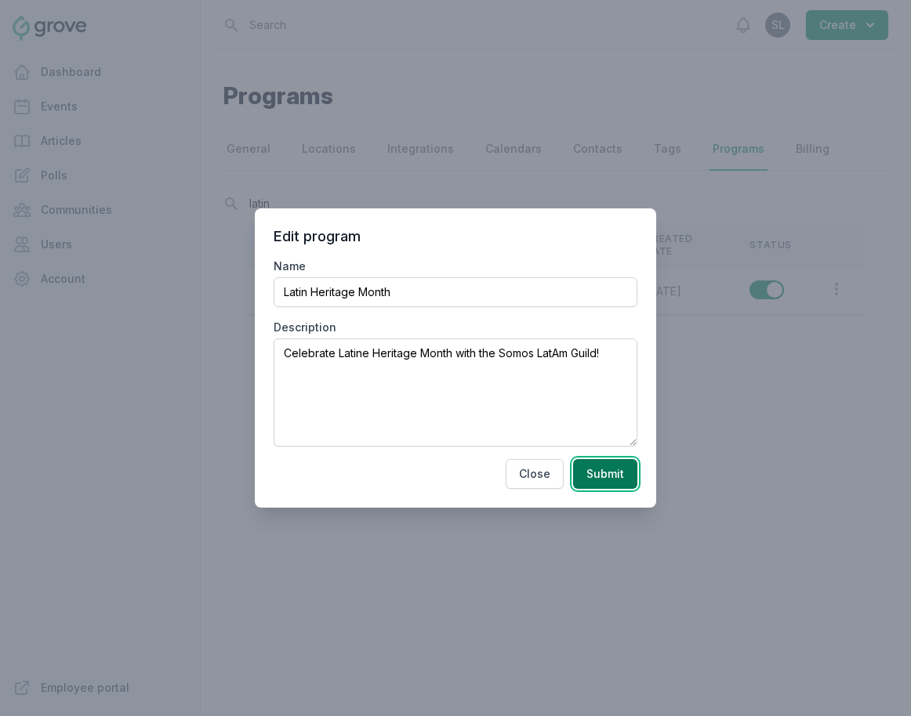
click at [597, 480] on button "Submit" at bounding box center [605, 474] width 64 height 30
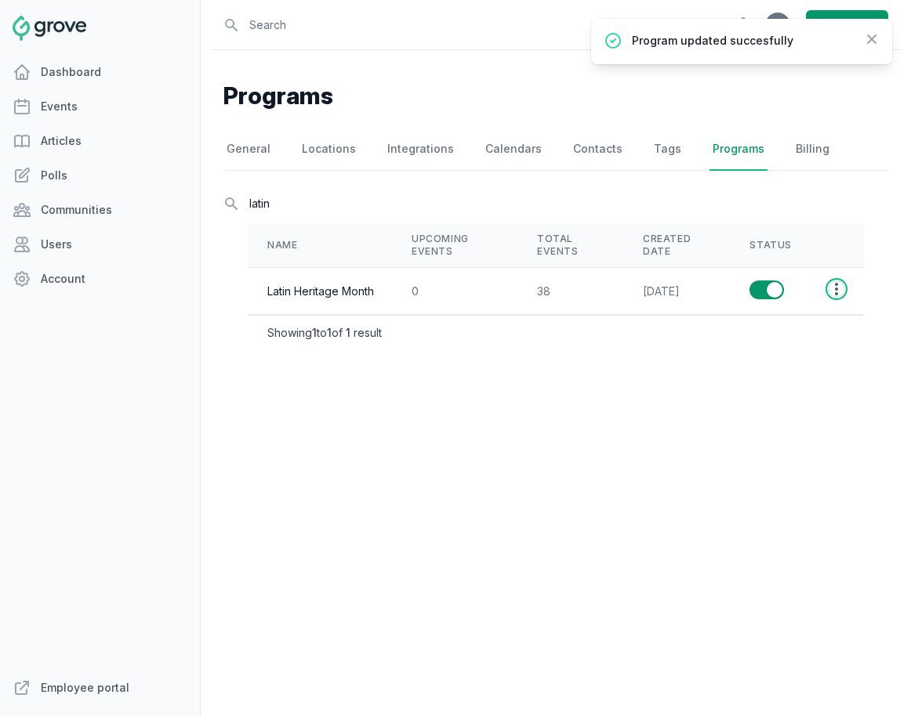
click at [813, 289] on icon "button" at bounding box center [836, 289] width 16 height 16
click at [810, 322] on link "Edit" at bounding box center [797, 320] width 100 height 28
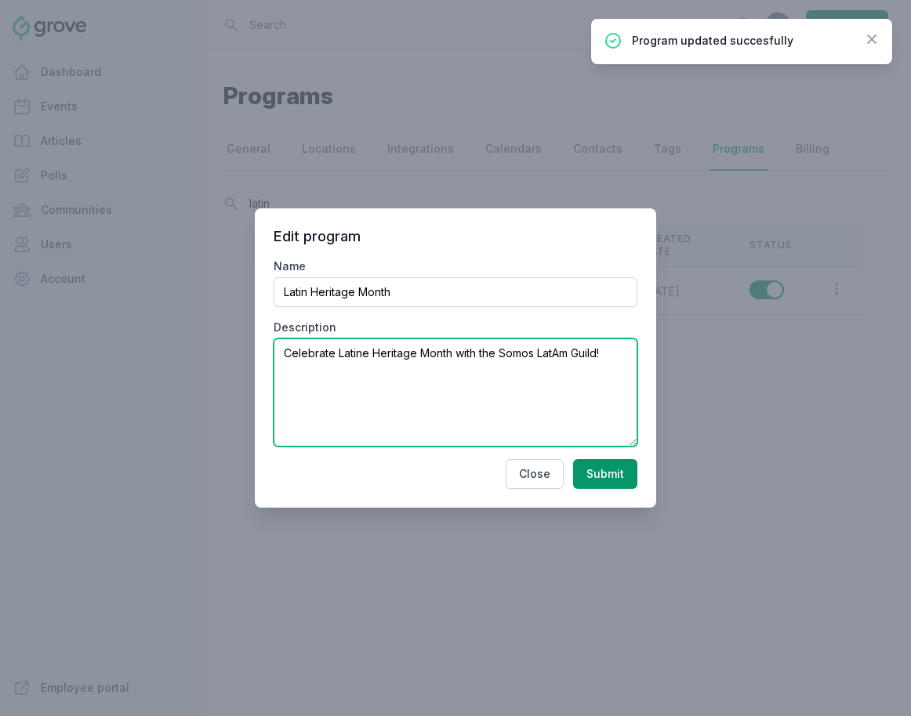
click at [367, 357] on textarea "Celebrate Latine Heritage Month with the Somos LatAm Guild!" at bounding box center [455, 393] width 364 height 108
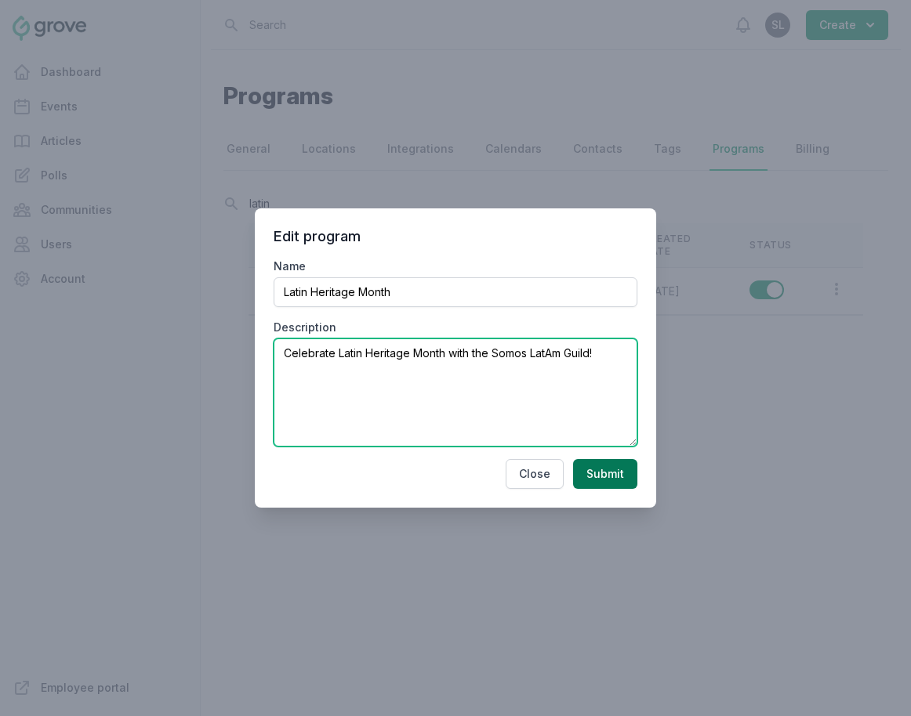
type textarea "Celebrate Latin Heritage Month with the Somos LatAm Guild!"
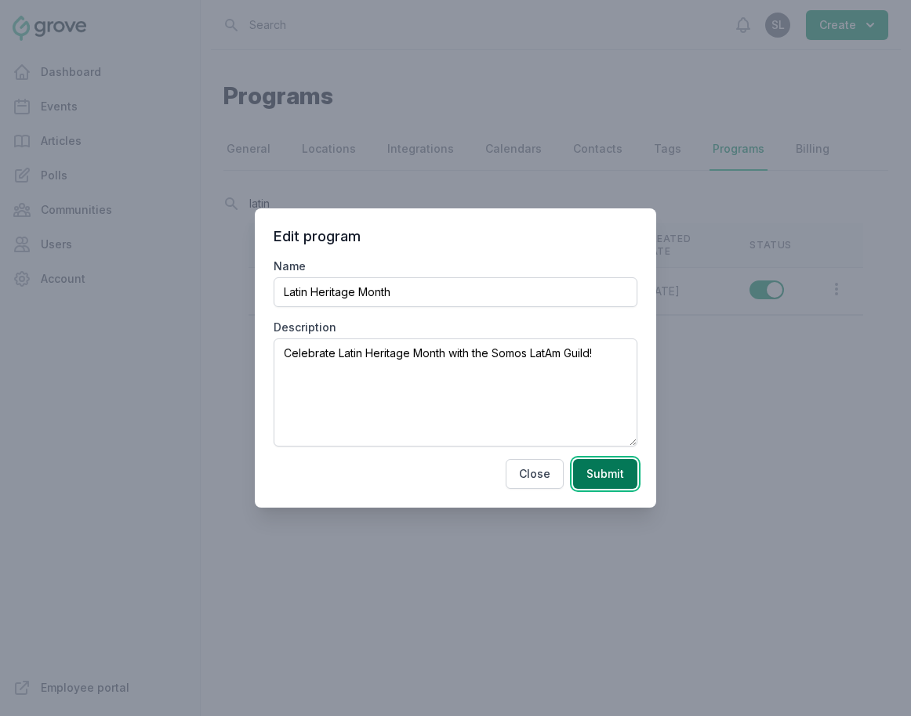
click at [589, 467] on button "Submit" at bounding box center [605, 474] width 64 height 30
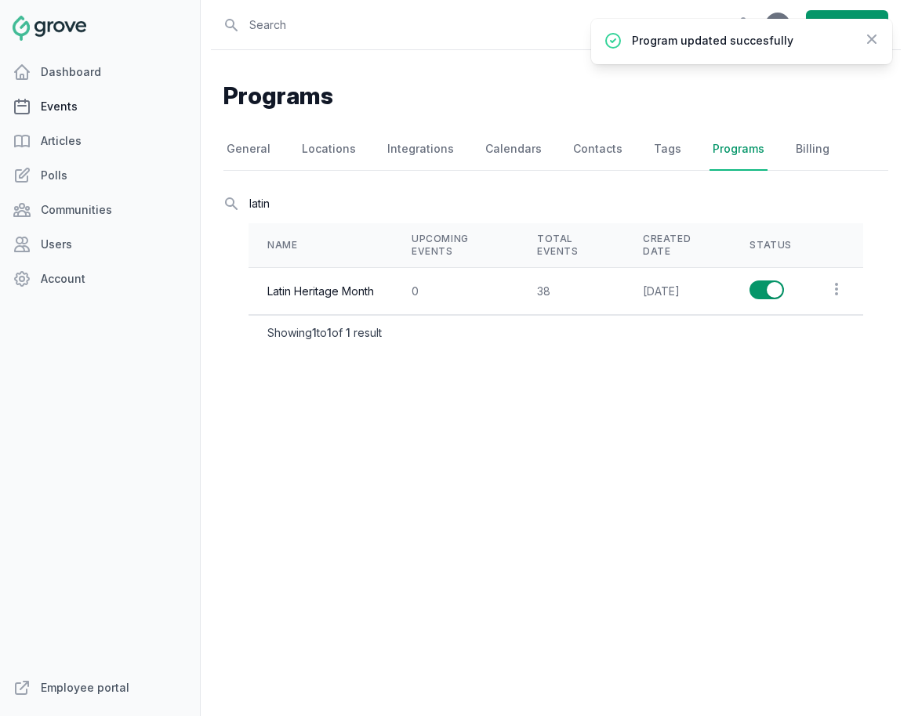
click at [60, 108] on link "Events" at bounding box center [100, 106] width 200 height 31
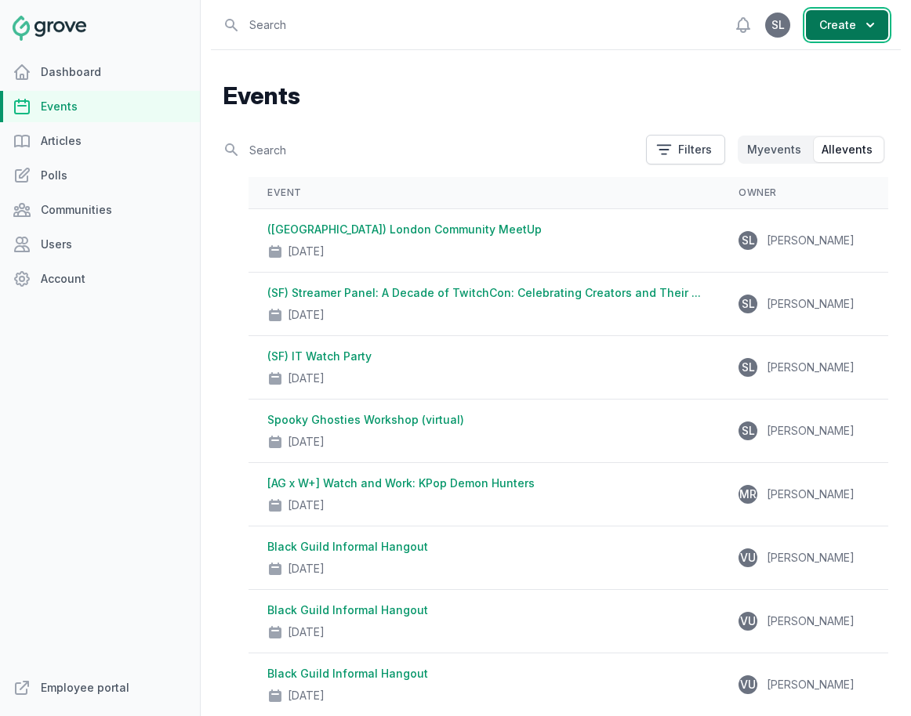
click at [813, 34] on button "Create" at bounding box center [847, 25] width 82 height 30
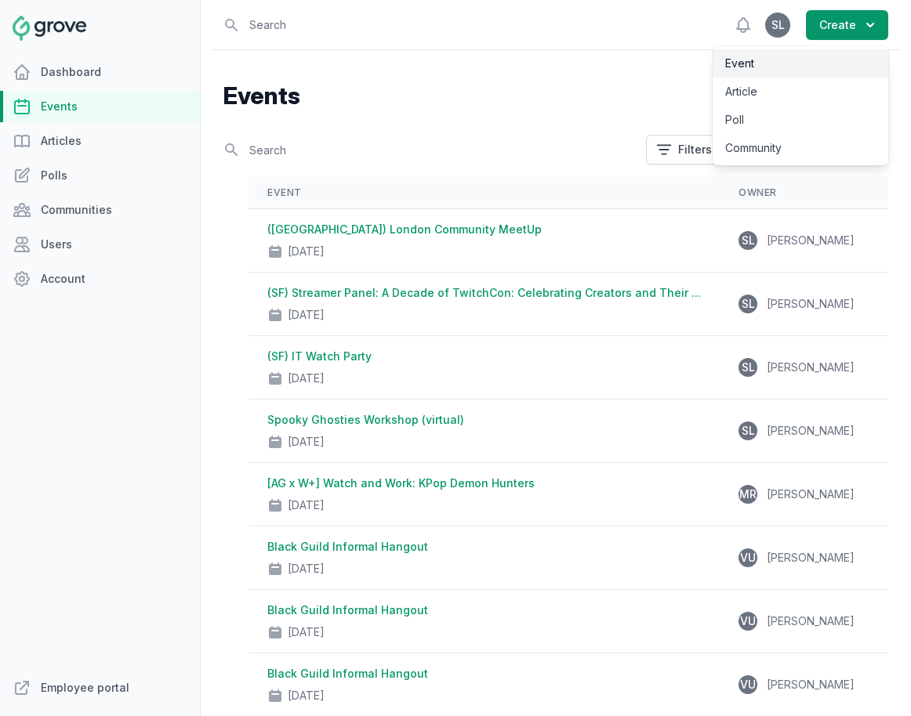
click at [813, 55] on link "Event" at bounding box center [800, 63] width 176 height 28
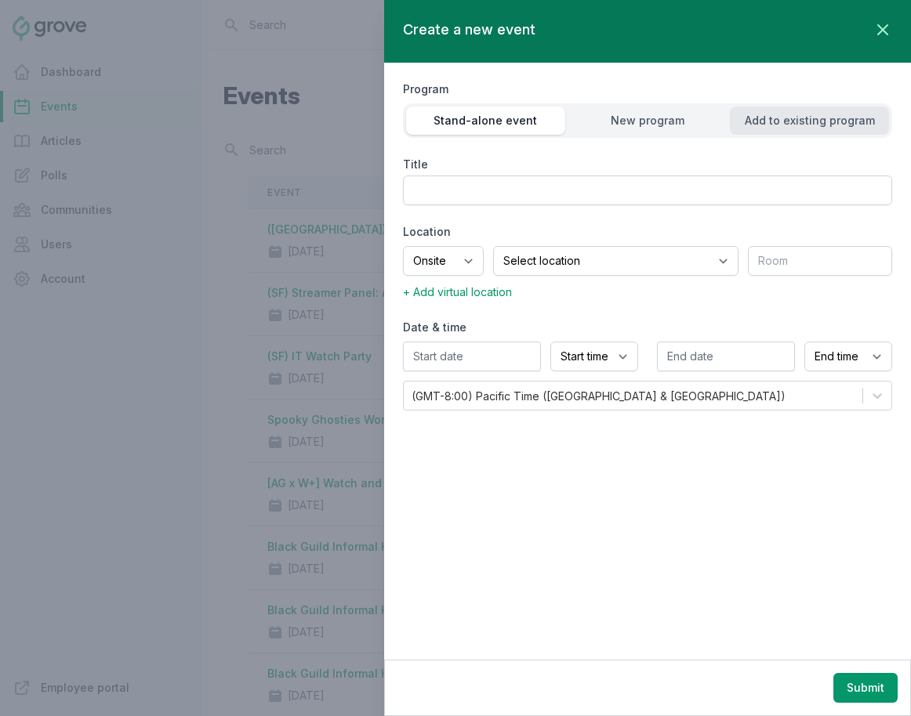
click at [813, 116] on div "Add to existing program" at bounding box center [809, 121] width 159 height 16
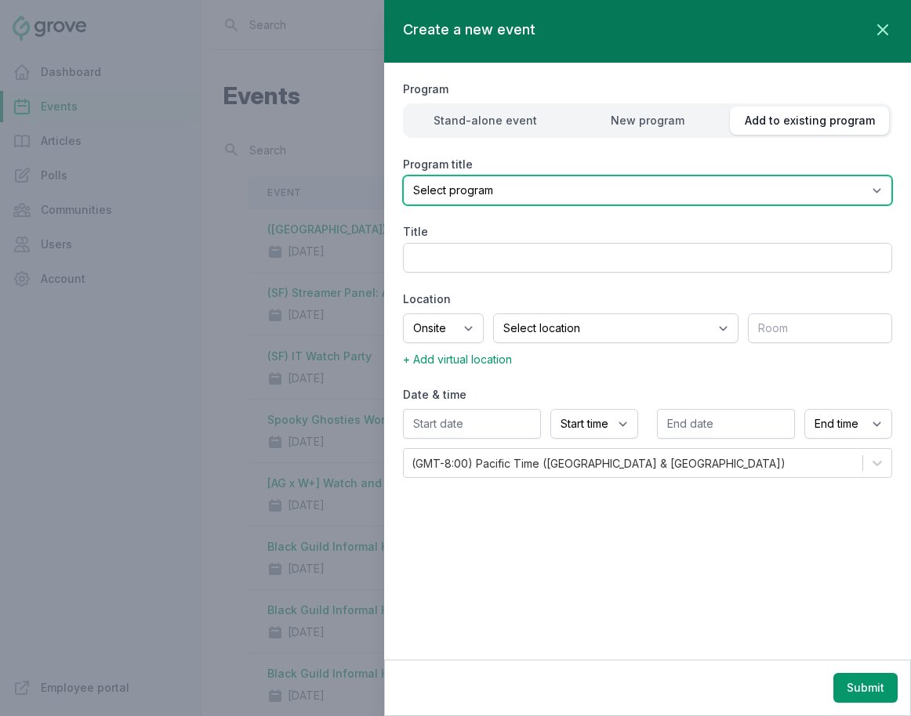
click at [713, 187] on select "Select program (SF Office) Coffee Movement Pop-up Mental Health Awareness Works…" at bounding box center [647, 191] width 489 height 30
select select "85"
click at [403, 176] on select "Select program (SF Office) Coffee Movement Pop-up Mental Health Awareness Works…" at bounding box center [647, 191] width 489 height 30
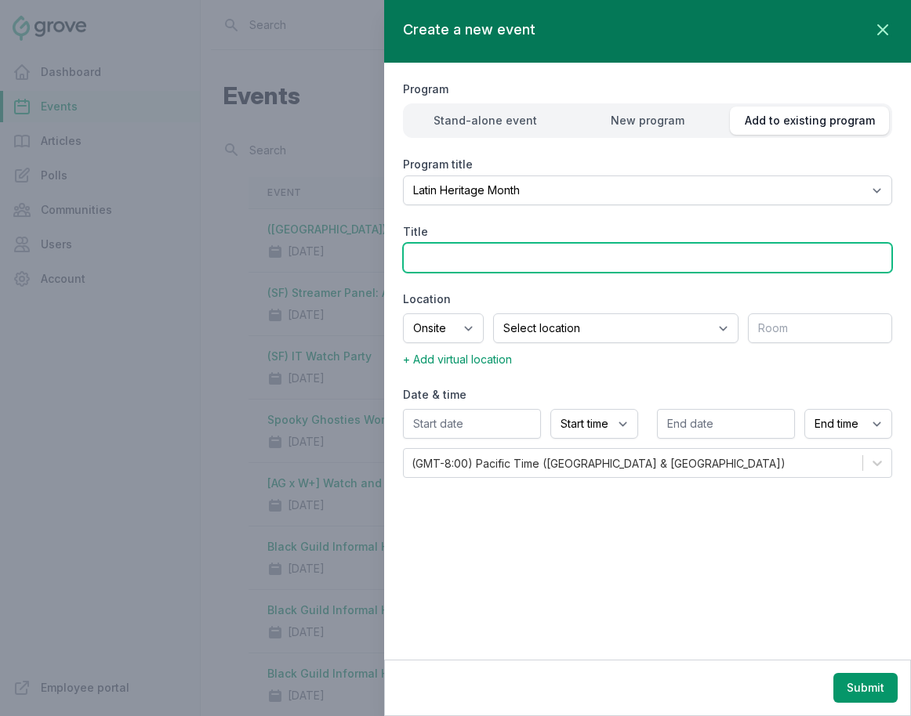
click at [494, 252] on input "Title" at bounding box center [647, 258] width 489 height 30
click at [410, 260] on input "LHM: Mariachi Lunch" at bounding box center [647, 258] width 489 height 30
type input "(SF) LHM: [PERSON_NAME]"
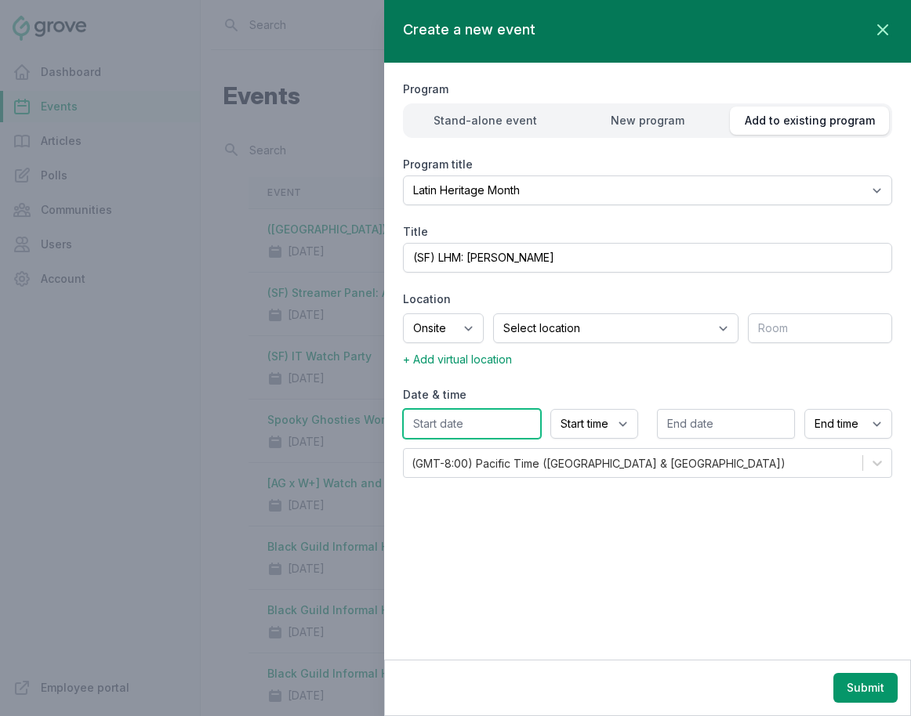
click at [488, 421] on input "text" at bounding box center [472, 424] width 138 height 30
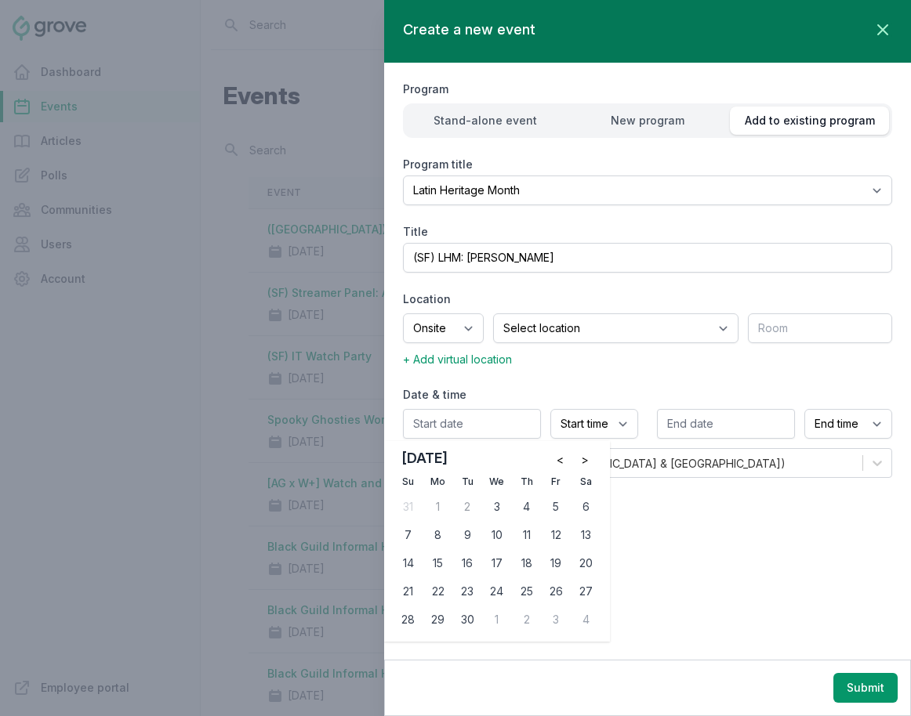
click at [568, 347] on div "Onsite Offsite Virtual only No onsite locations on file. Add a location. Select…" at bounding box center [647, 340] width 489 height 55
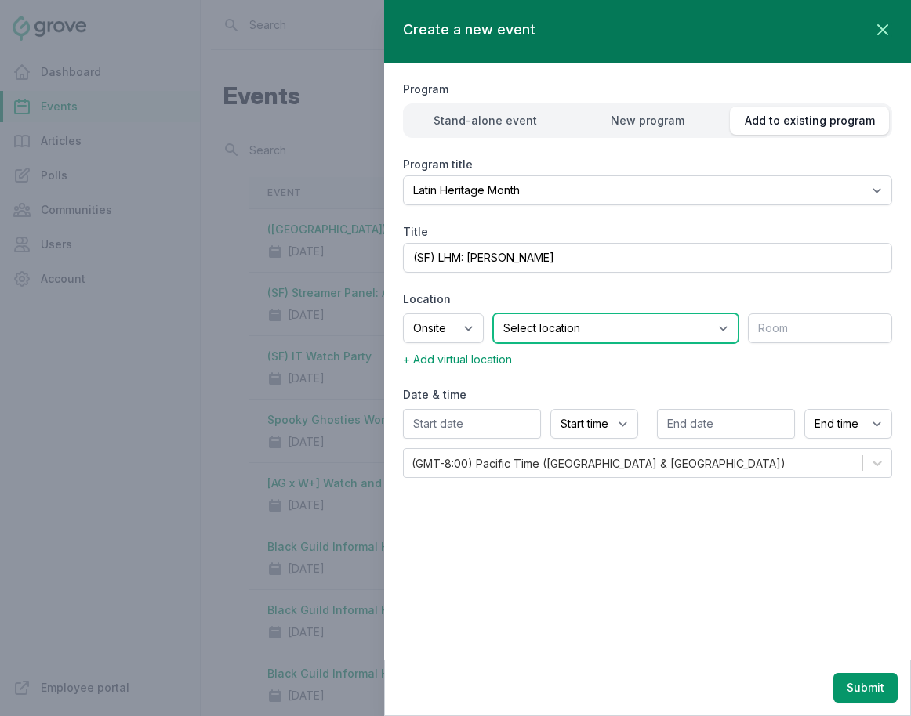
click at [567, 333] on select "Select location SEA81 Oscar (Seattle, WA) LHR32 (London, UK) SNA17 (Irvine, CA)…" at bounding box center [615, 328] width 245 height 30
select select "43"
click at [513, 313] on select "Select location SEA81 Oscar (Seattle, WA) LHR32 (London, UK) SNA17 (Irvine, CA)…" at bounding box center [615, 328] width 245 height 30
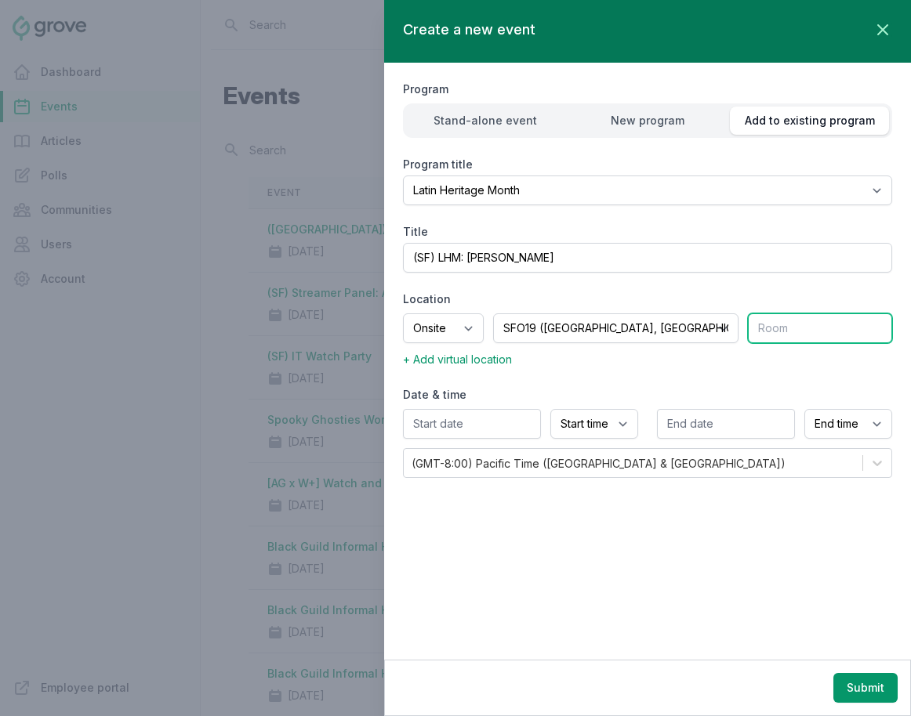
click at [795, 323] on input "text" at bounding box center [820, 328] width 144 height 30
type input "All Hands Space"
click at [451, 407] on div "Date & time Start time 12:00 AM 12:15 AM 12:30 AM 12:45 AM 1:00 AM 1:15 AM 1:30…" at bounding box center [647, 432] width 489 height 91
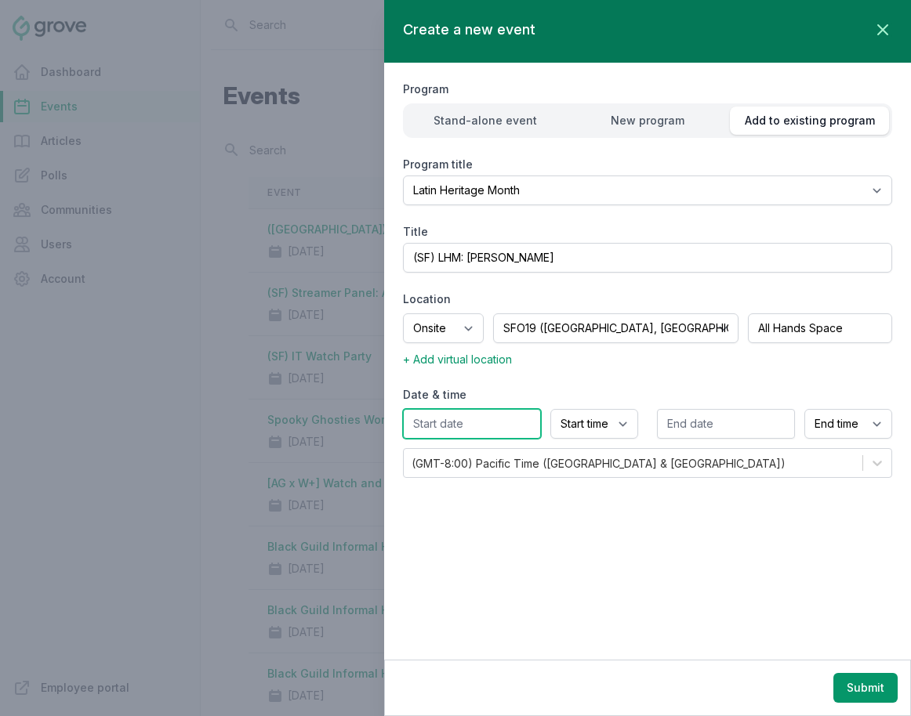
click at [451, 426] on input "text" at bounding box center [472, 424] width 138 height 30
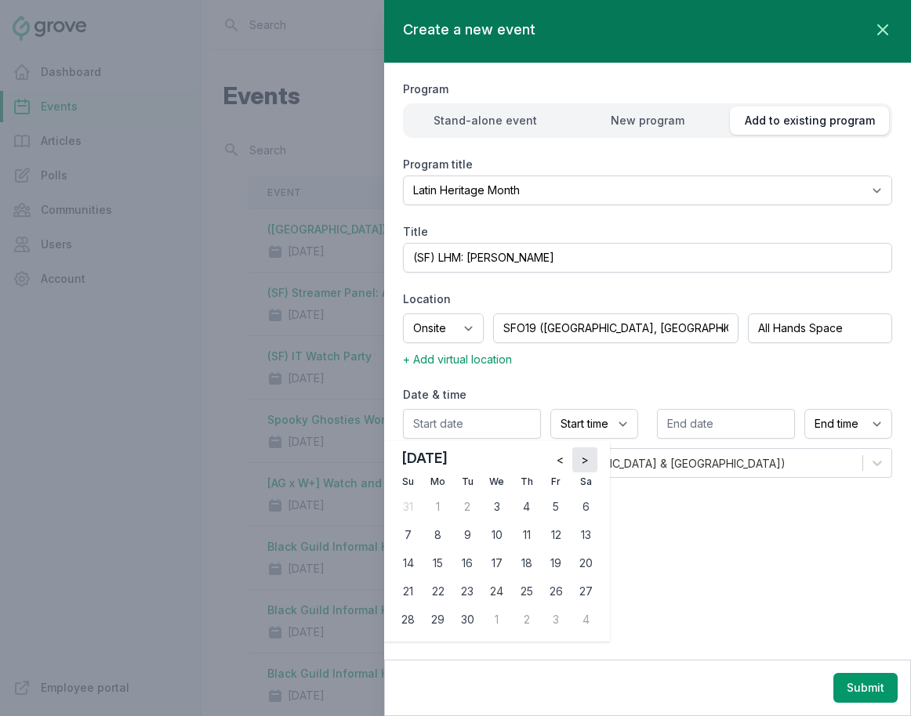
click at [587, 460] on span ">" at bounding box center [585, 460] width 8 height 16
click at [499, 535] on div "8" at bounding box center [496, 535] width 25 height 25
type input "10/08/2025"
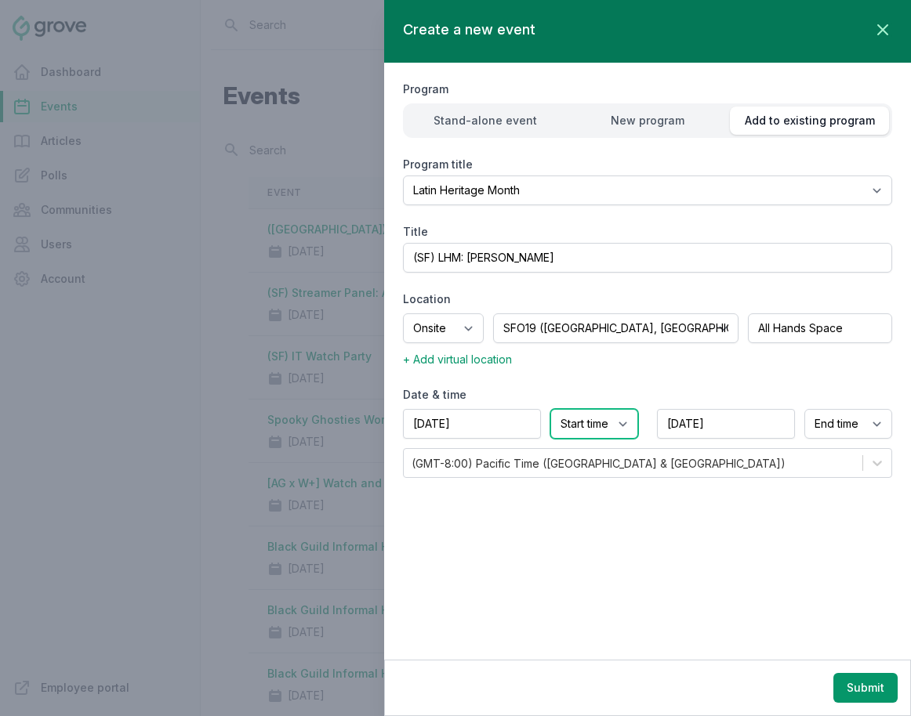
click at [584, 421] on select "Start time 12:00 AM 12:15 AM 12:30 AM 12:45 AM 1:00 AM 1:15 AM 1:30 AM 1:45 AM …" at bounding box center [594, 424] width 88 height 30
select select "12:00 PM"
click at [550, 409] on select "Start time 12:00 AM 12:15 AM 12:30 AM 12:45 AM 1:00 AM 1:15 AM 1:30 AM 1:45 AM …" at bounding box center [594, 424] width 88 height 30
select select "1:00 PM"
click at [813, 690] on button "Submit" at bounding box center [865, 688] width 64 height 30
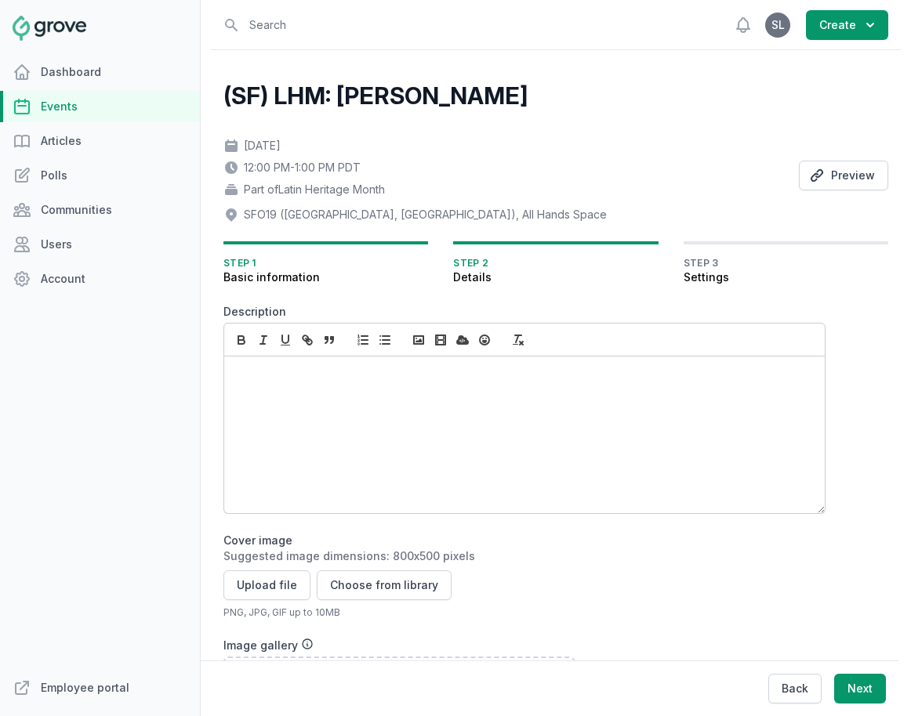
click at [382, 403] on div at bounding box center [524, 435] width 600 height 157
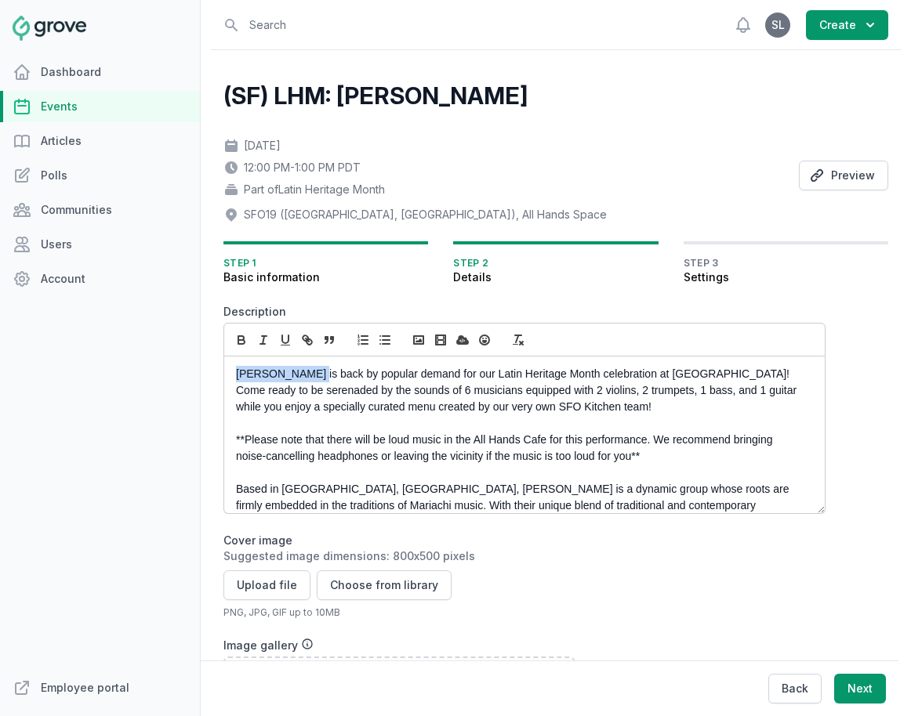
drag, startPoint x: 310, startPoint y: 375, endPoint x: 209, endPoint y: 375, distance: 101.1
click at [209, 375] on div "Open sidebar Search View notifications Open user menu SL Create (SF) LHM: Maria…" at bounding box center [556, 544] width 702 height 1088
click at [238, 338] on icon "button" at bounding box center [240, 338] width 5 height 4
click at [489, 375] on p "Mariachi Lunch is back by popular demand for our Latin Heritage Month celebrati…" at bounding box center [520, 390] width 568 height 49
click at [586, 411] on p "Mariachi Lunch is back by popular demand for our Latin Heritage Month celebrati…" at bounding box center [520, 390] width 568 height 49
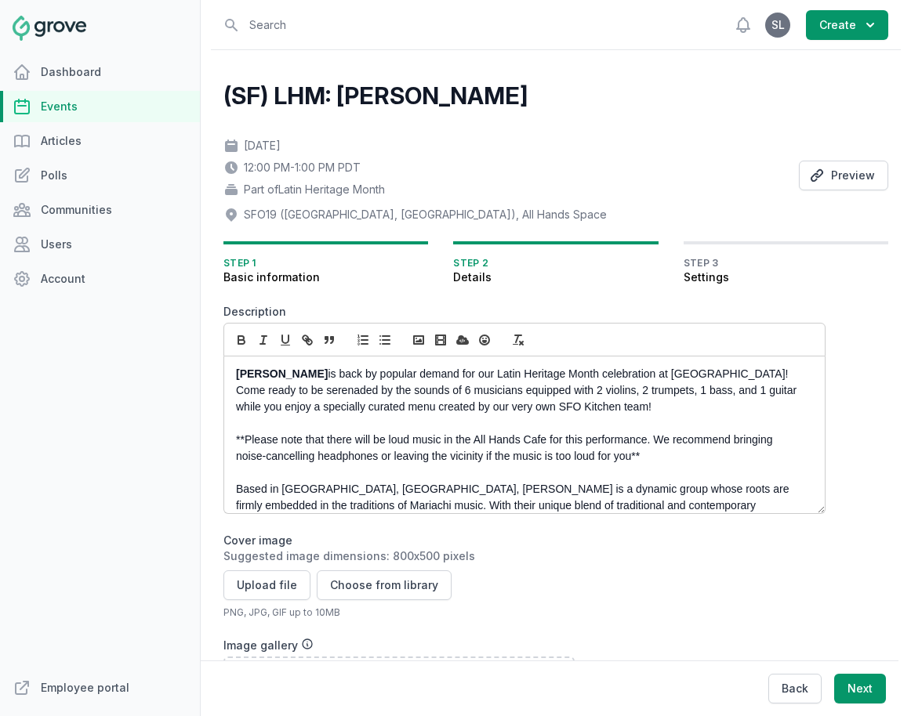
scroll to position [27, 0]
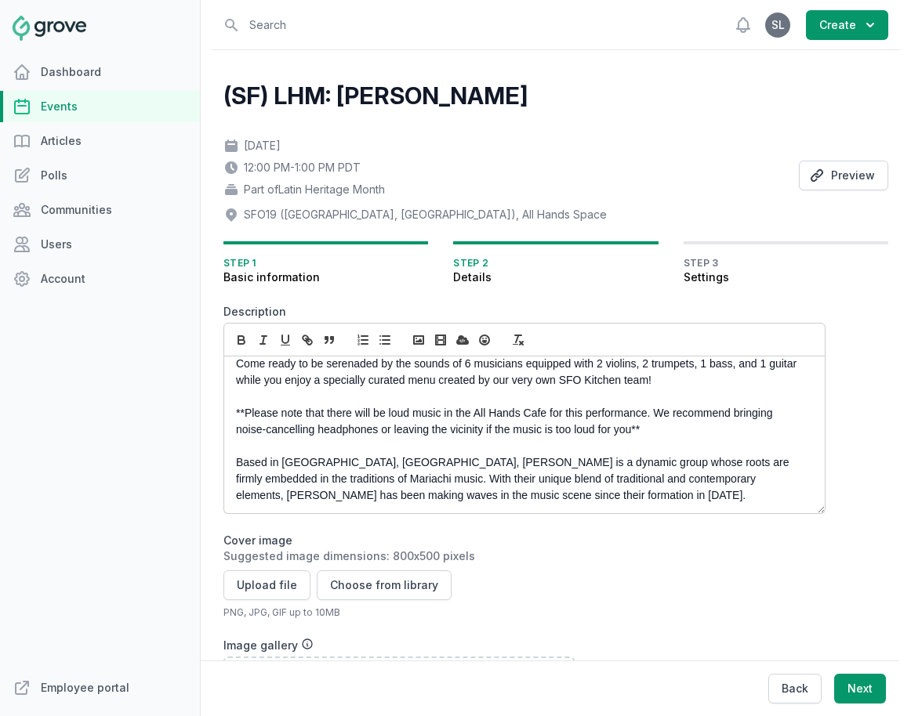
click at [509, 422] on p "**Please note that there will be loud music in the All Hands Cafe for this perf…" at bounding box center [520, 421] width 568 height 33
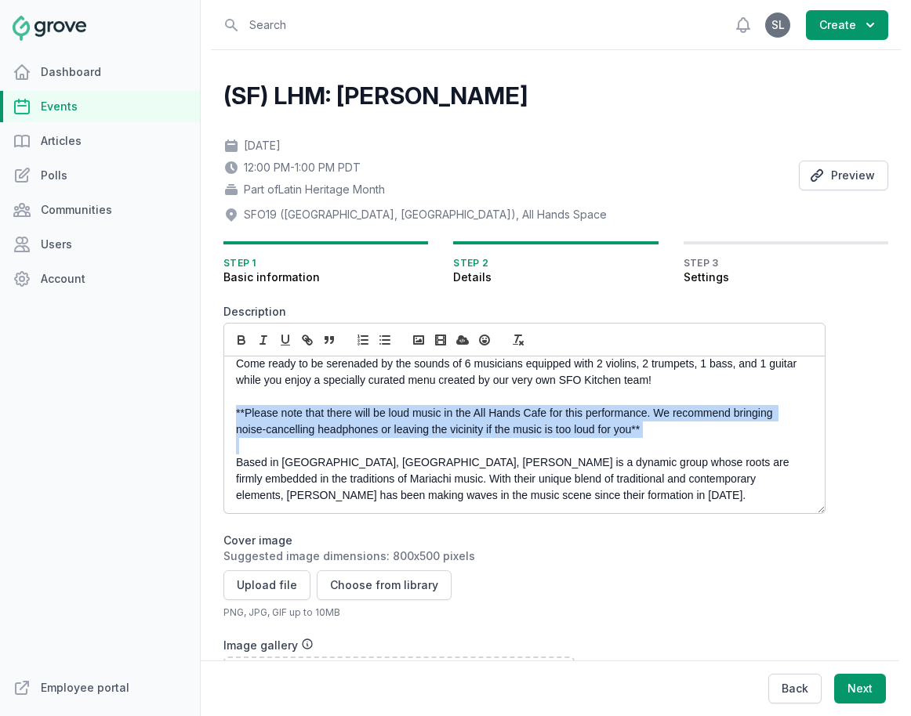
click at [509, 422] on p "**Please note that there will be loud music in the All Hands Cafe for this perf…" at bounding box center [520, 421] width 568 height 33
click at [265, 342] on icon "button" at bounding box center [263, 340] width 14 height 14
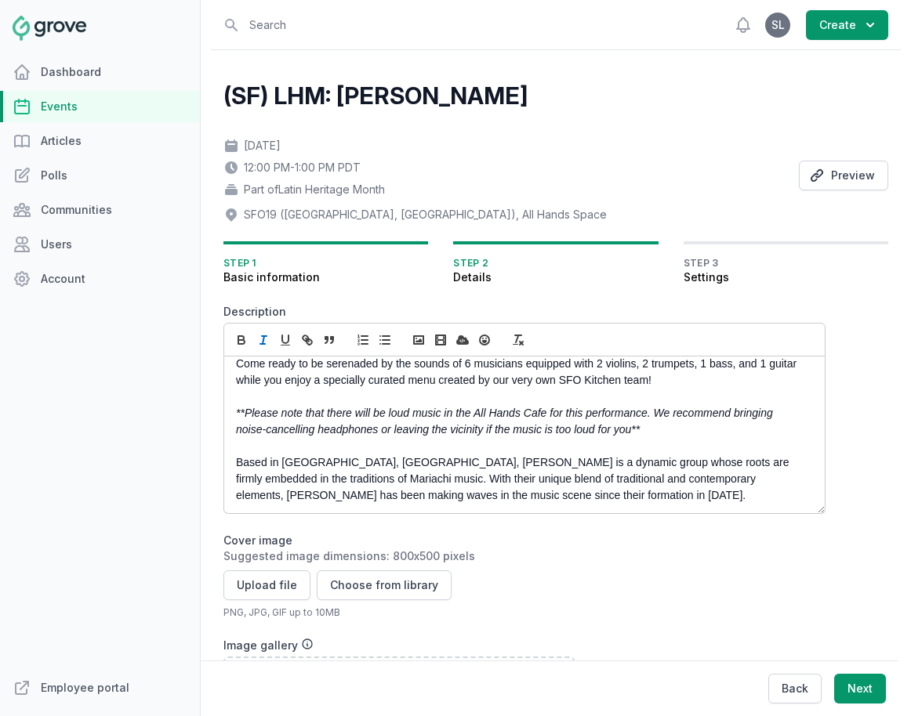
click at [305, 426] on em "**Please note that there will be loud music in the All Hands Cafe for this perf…" at bounding box center [506, 421] width 540 height 29
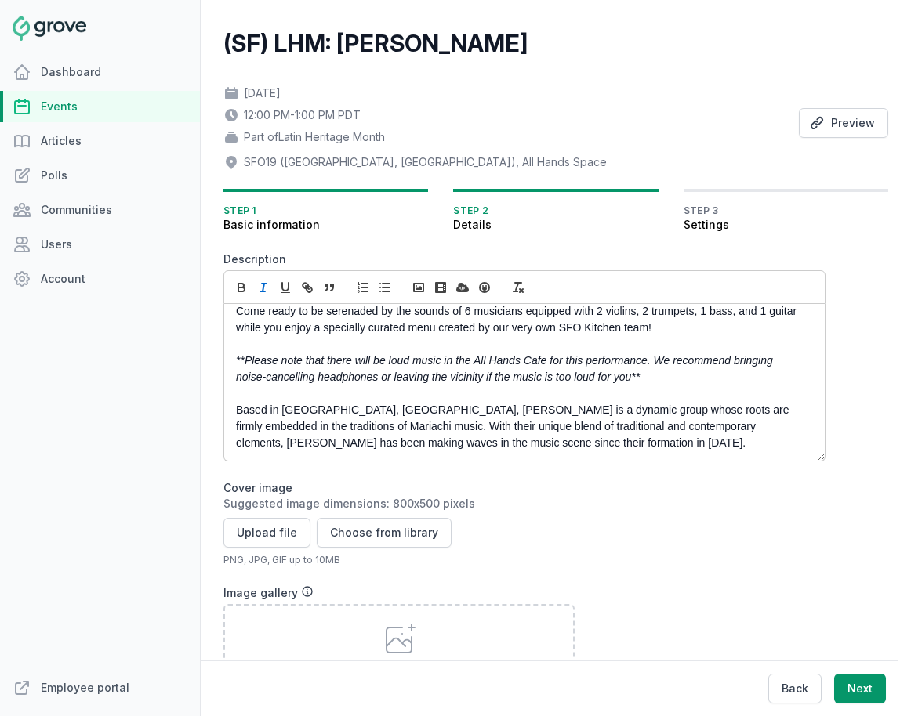
scroll to position [55, 0]
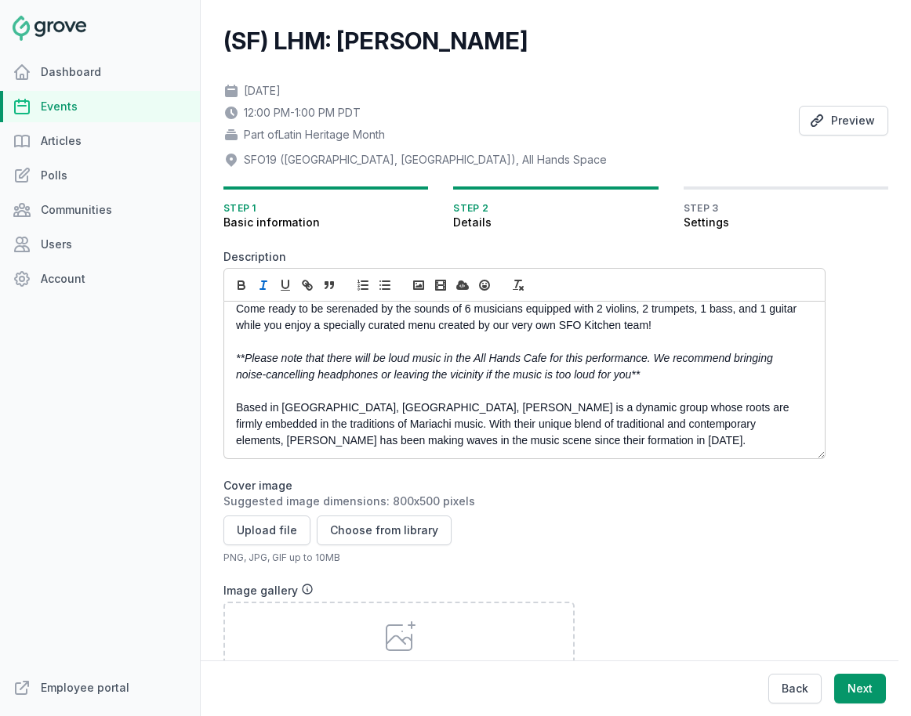
click at [234, 410] on div "Mariachi Lunch is back by popular demand for our Latin Heritage Month celebrati…" at bounding box center [524, 380] width 600 height 157
click at [236, 397] on p at bounding box center [520, 391] width 568 height 16
drag, startPoint x: 458, startPoint y: 407, endPoint x: 382, endPoint y: 410, distance: 76.8
click at [382, 410] on p "Based in East San Jose, CA, Mariachi Estelar is a dynamic group whose roots are…" at bounding box center [520, 424] width 568 height 49
click at [242, 283] on icon "button" at bounding box center [241, 285] width 14 height 14
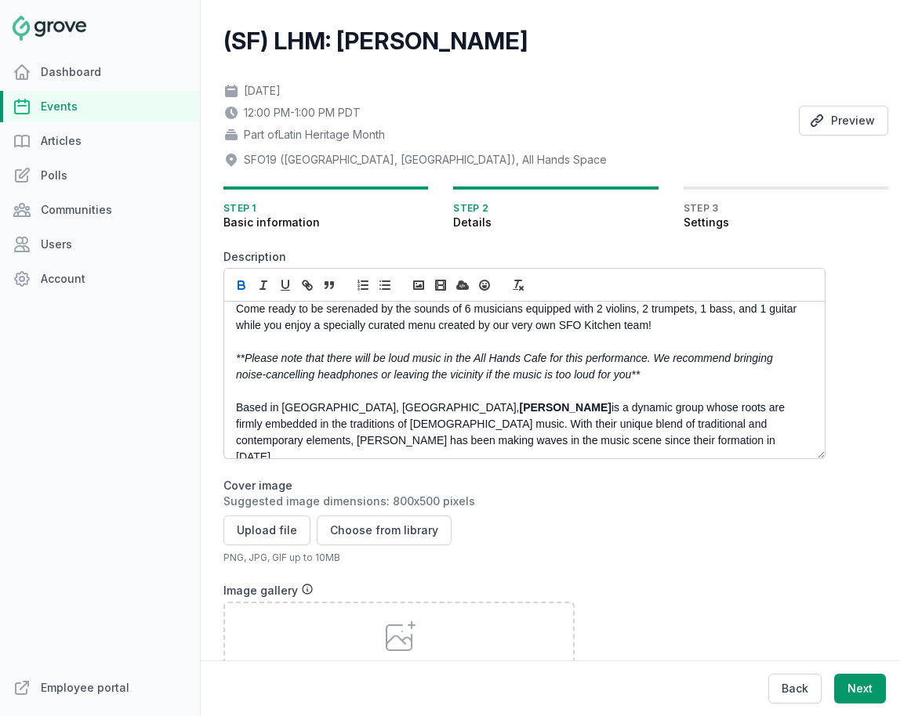
click at [520, 412] on strong "Mariachi Estelar" at bounding box center [566, 407] width 92 height 13
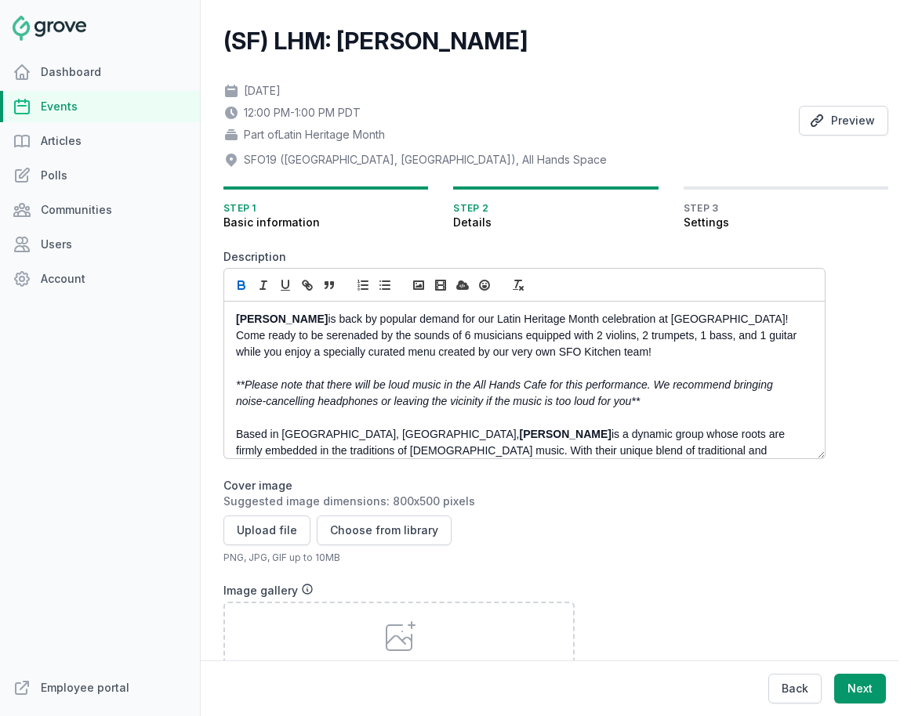
scroll to position [27, 0]
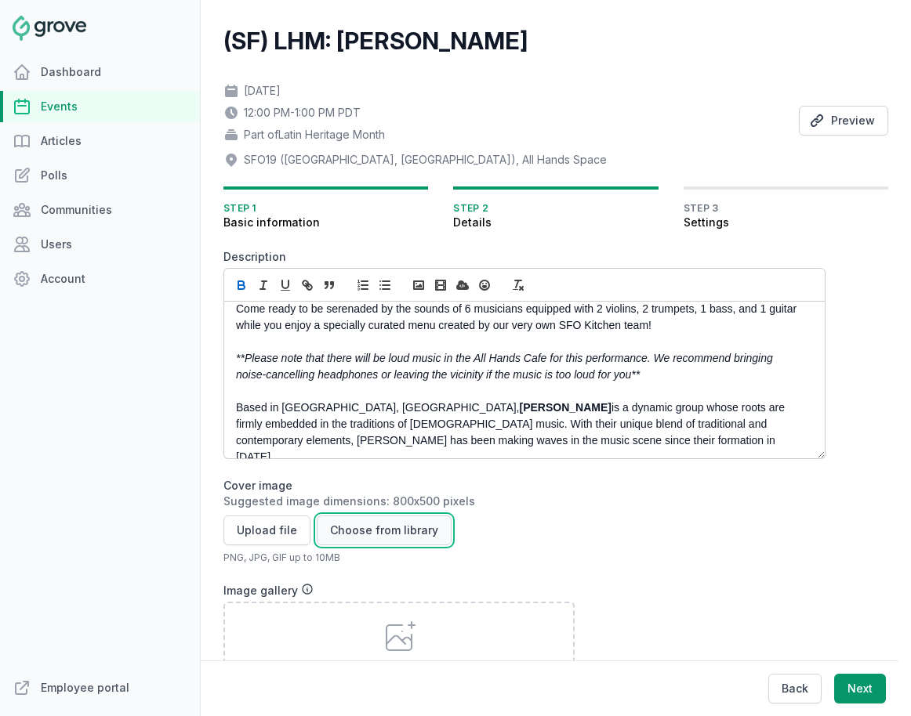
click at [362, 528] on button "Choose from library" at bounding box center [384, 531] width 135 height 30
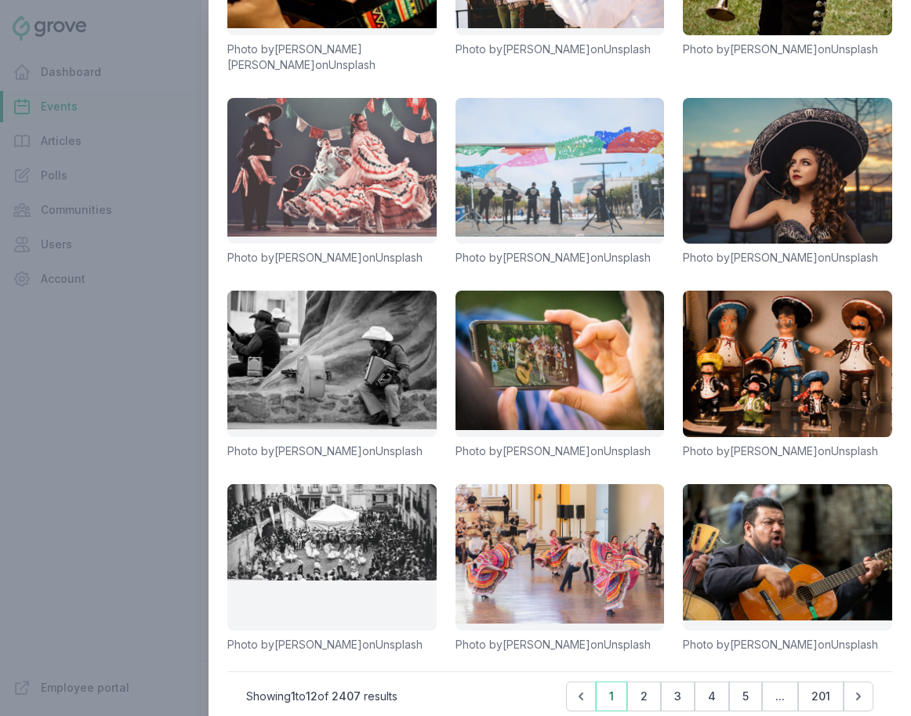
scroll to position [165, 0]
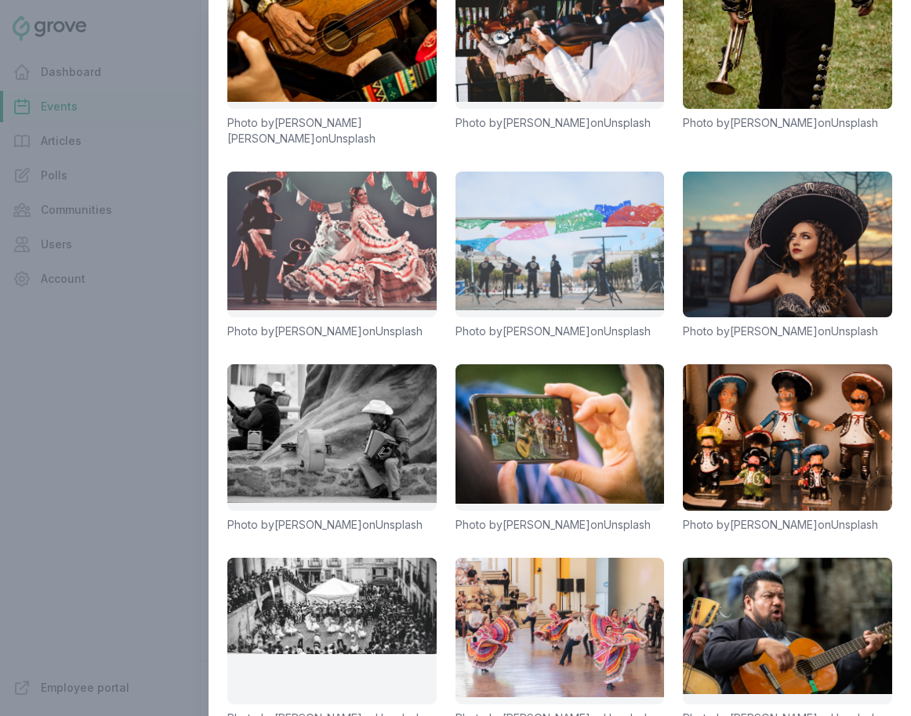
type input "mariachi"
click at [562, 224] on link at bounding box center [559, 245] width 209 height 147
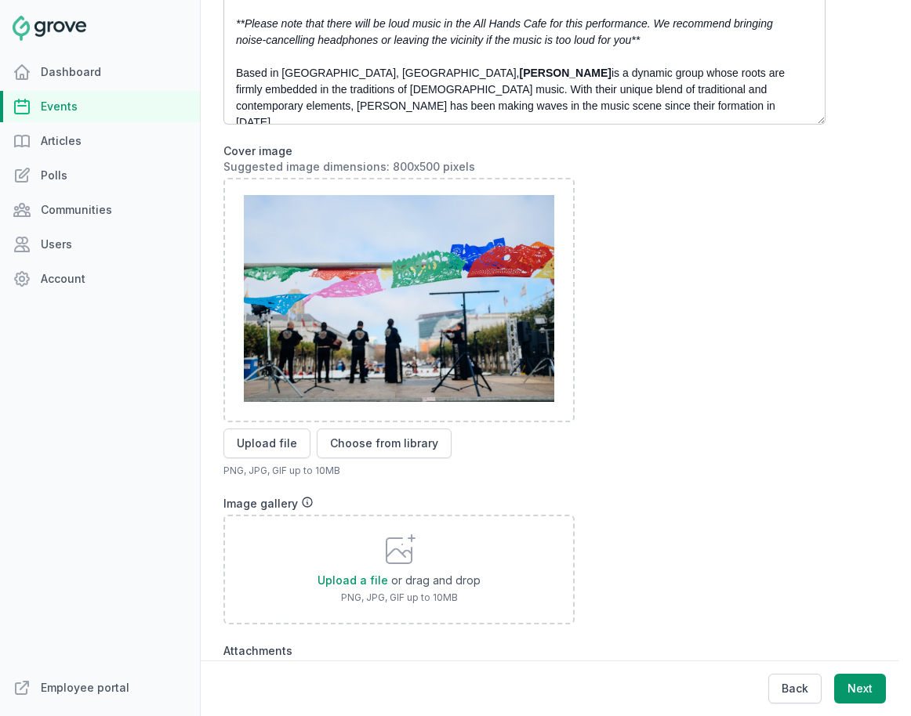
scroll to position [619, 0]
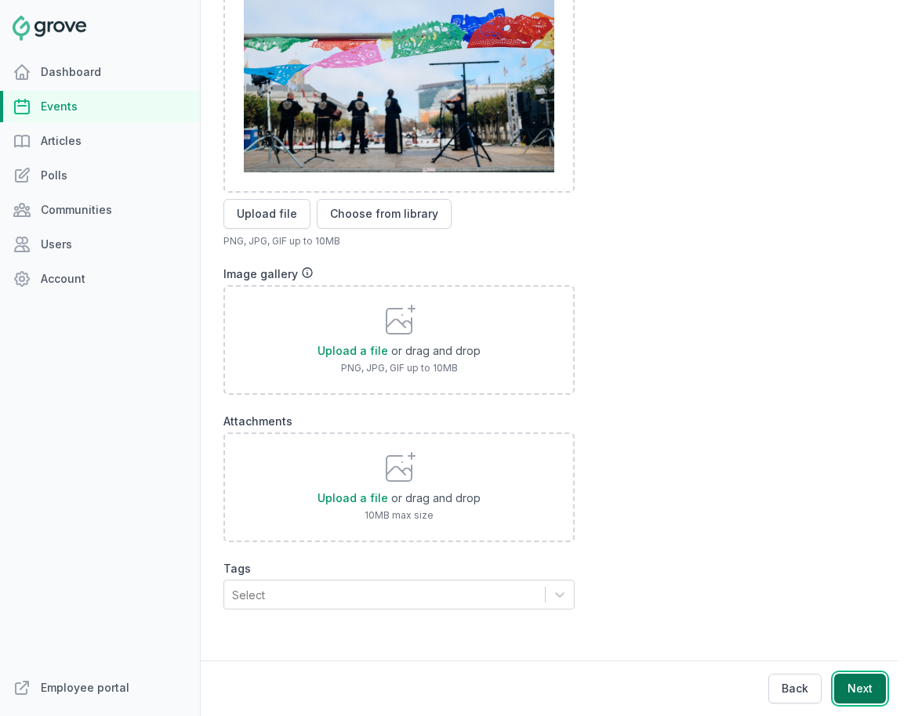
click at [813, 688] on button "Next" at bounding box center [860, 689] width 52 height 30
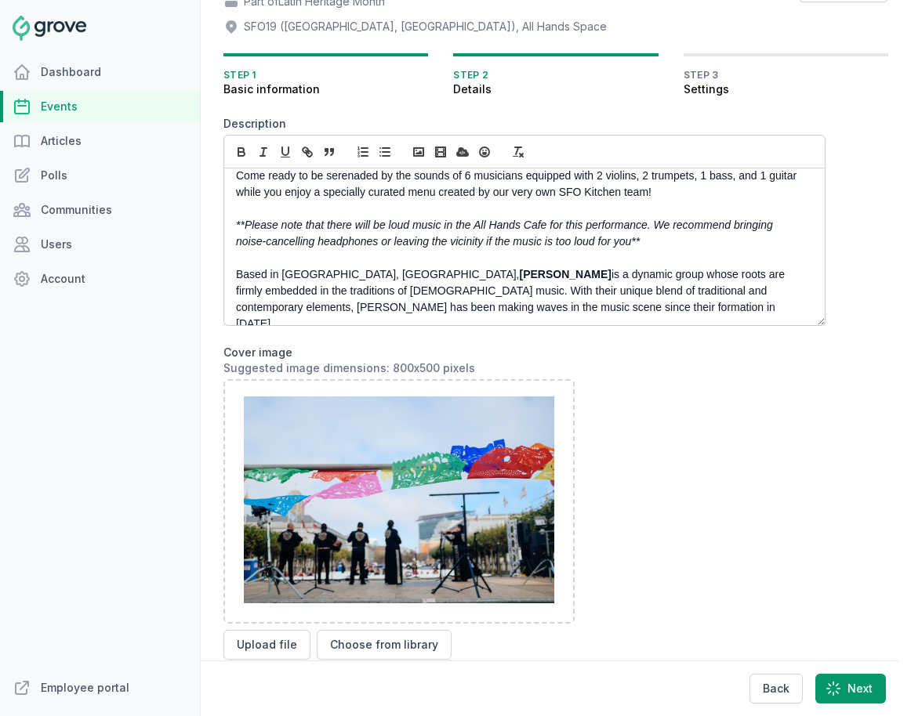
scroll to position [0, 0]
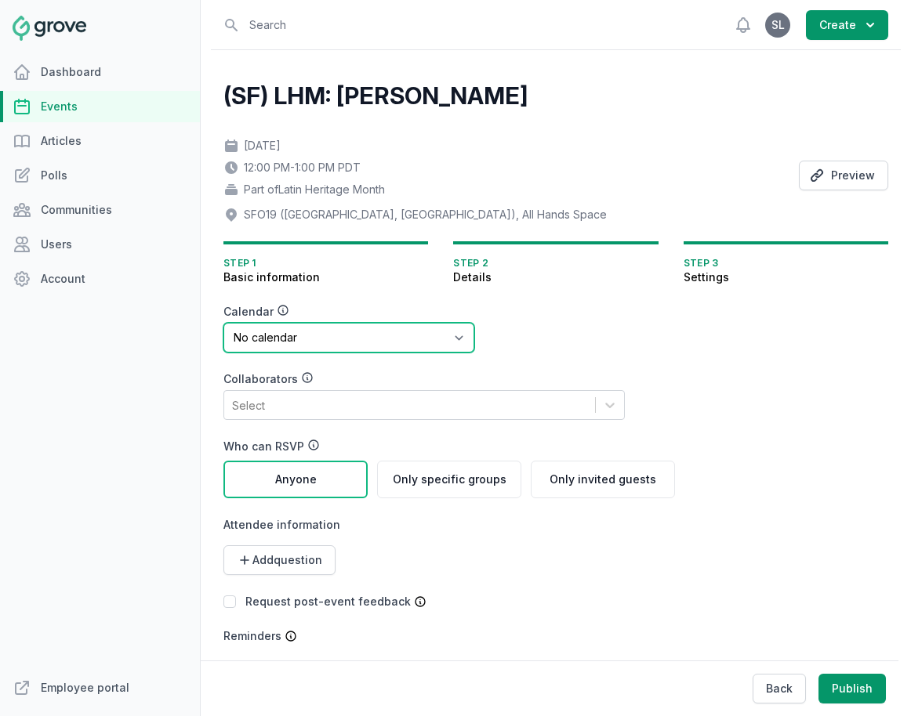
click at [340, 335] on select "No calendar Virtual Events Calendar" at bounding box center [348, 338] width 251 height 30
select select "89"
click at [223, 323] on select "No calendar Virtual Events Calendar" at bounding box center [348, 338] width 251 height 30
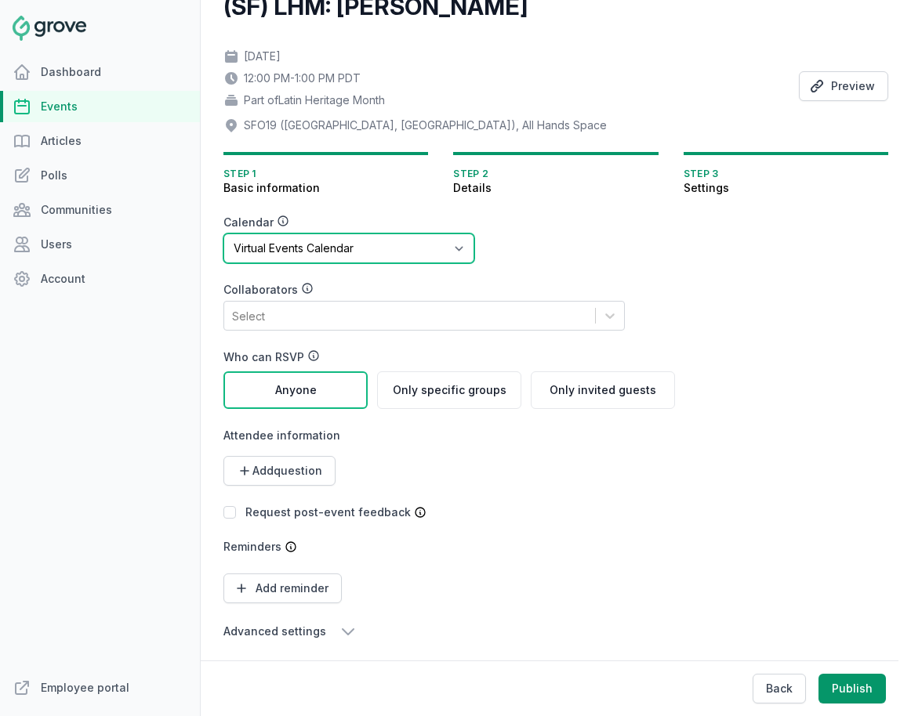
scroll to position [96, 0]
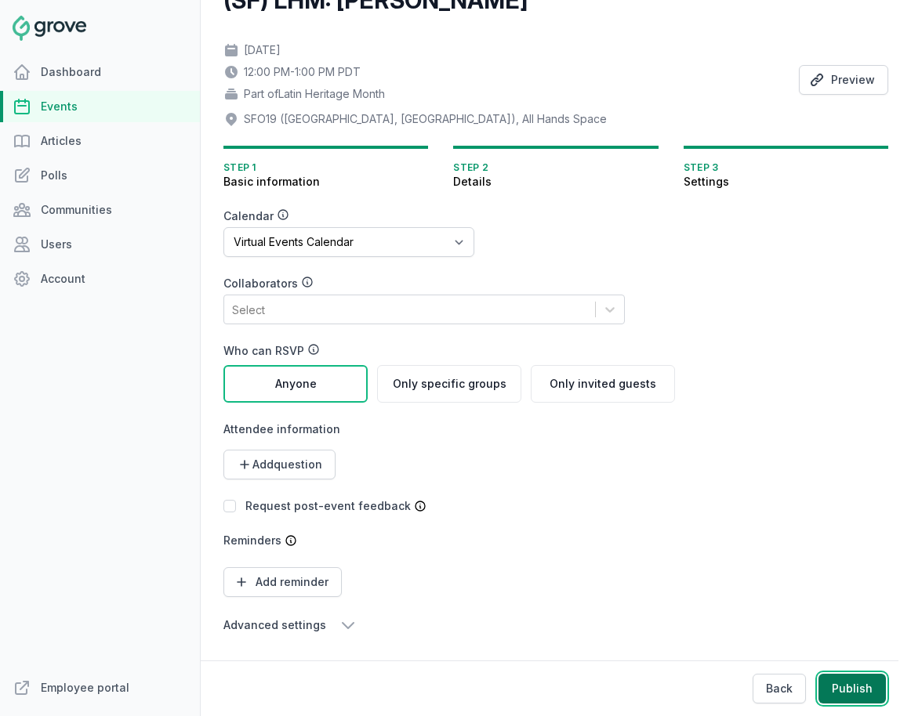
click at [813, 692] on button "Publish" at bounding box center [851, 689] width 67 height 30
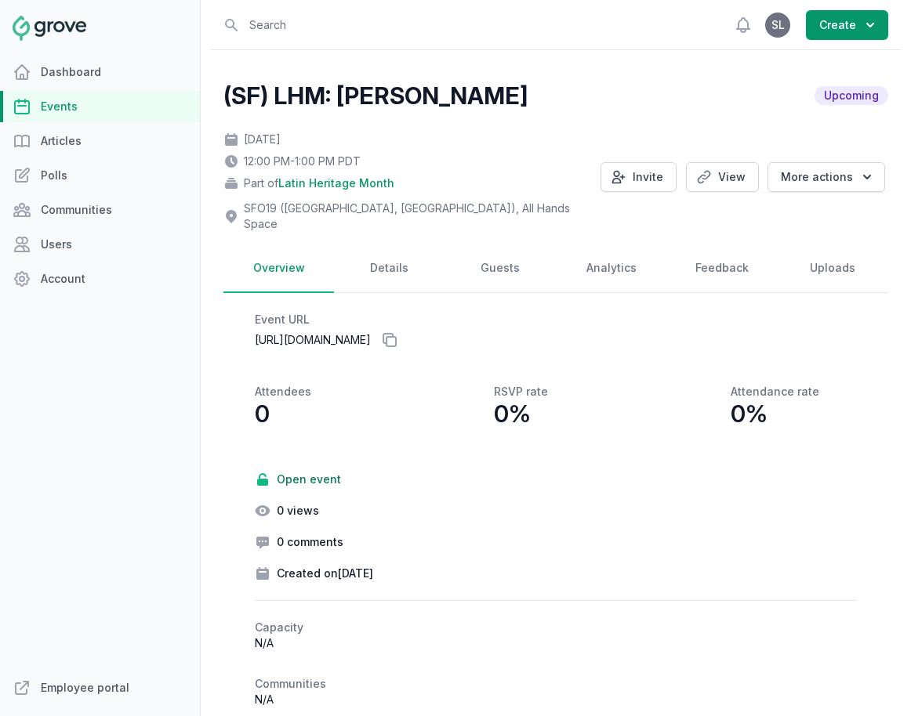
click at [99, 107] on link "Events" at bounding box center [100, 106] width 200 height 31
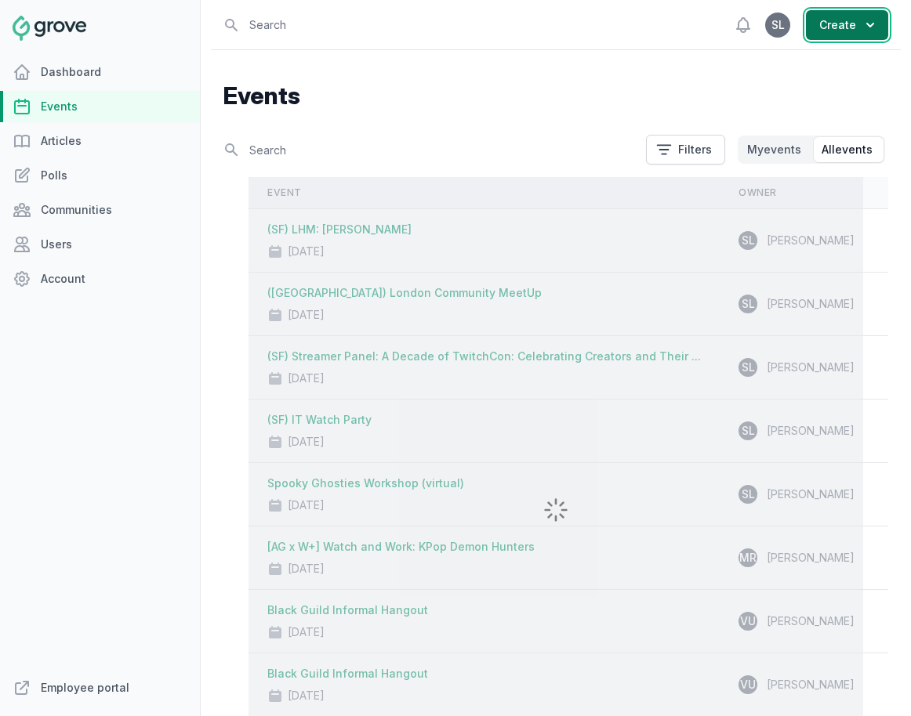
click at [813, 26] on button "Create" at bounding box center [847, 25] width 82 height 30
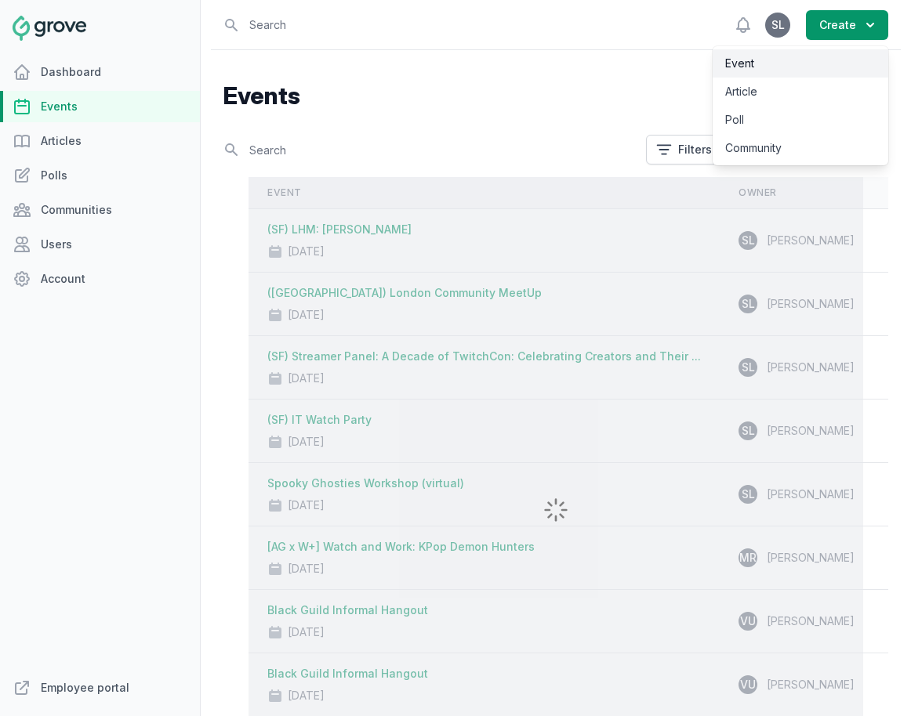
click at [813, 59] on link "Event" at bounding box center [800, 63] width 176 height 28
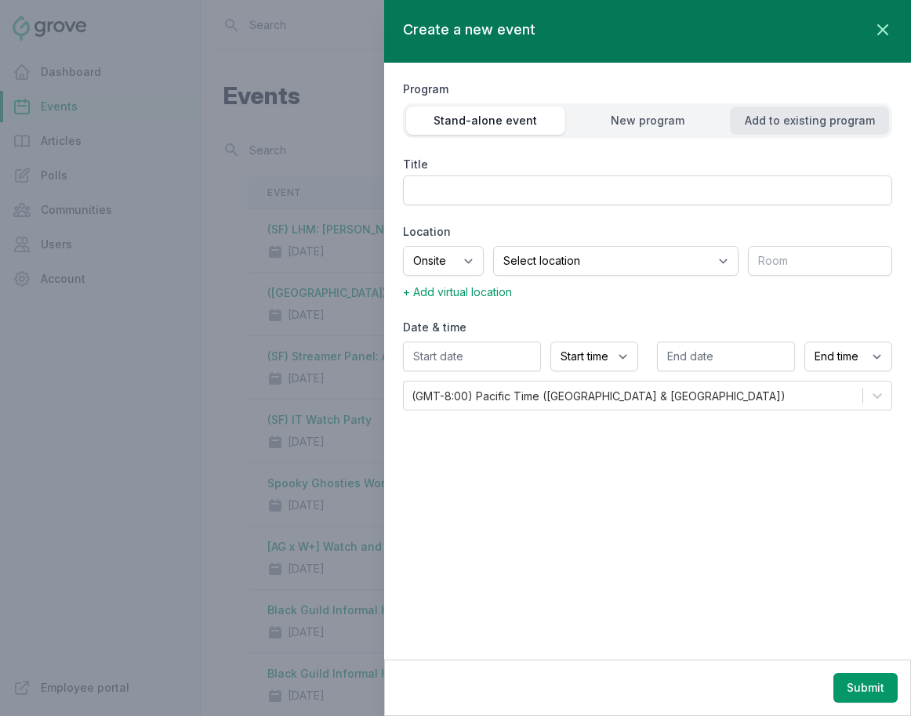
click at [813, 120] on div "Add to existing program" at bounding box center [809, 121] width 159 height 16
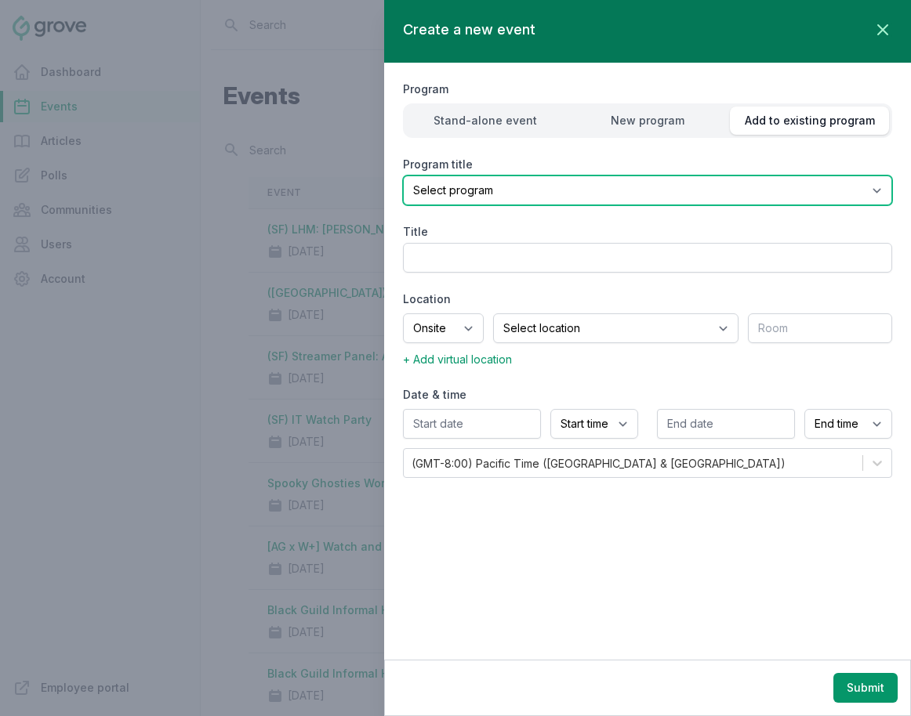
click at [650, 187] on select "Select program (SF Office) Coffee Movement Pop-up Mental Health Awareness Works…" at bounding box center [647, 191] width 489 height 30
select select "85"
click at [403, 176] on select "Select program (SF Office) Coffee Movement Pop-up Mental Health Awareness Works…" at bounding box center [647, 191] width 489 height 30
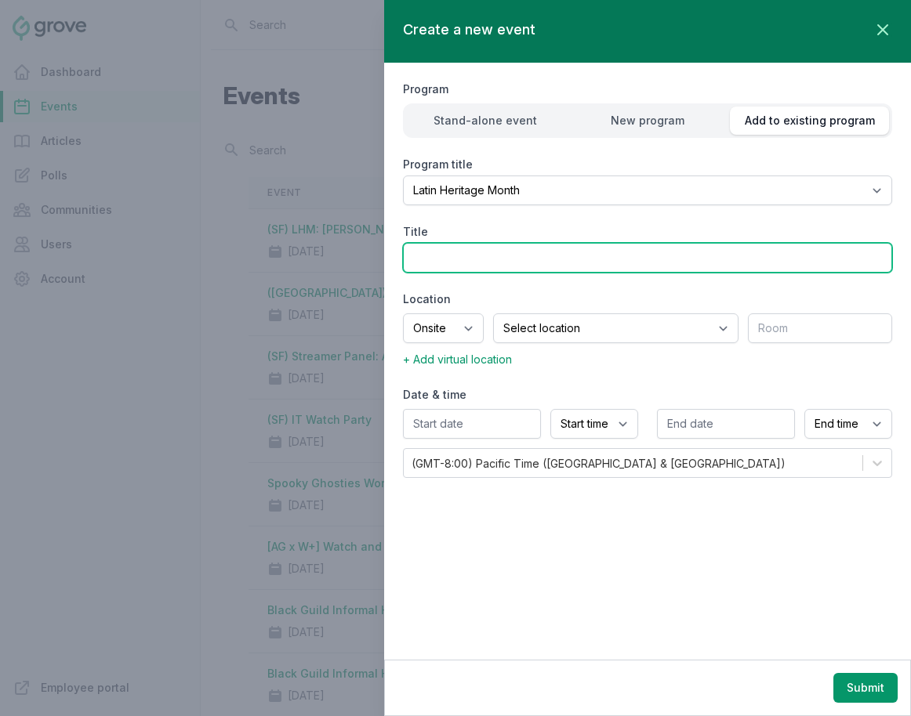
click at [451, 256] on input "Title" at bounding box center [647, 258] width 489 height 30
type input "(SF) Llama Ceramic Painting Workshop"
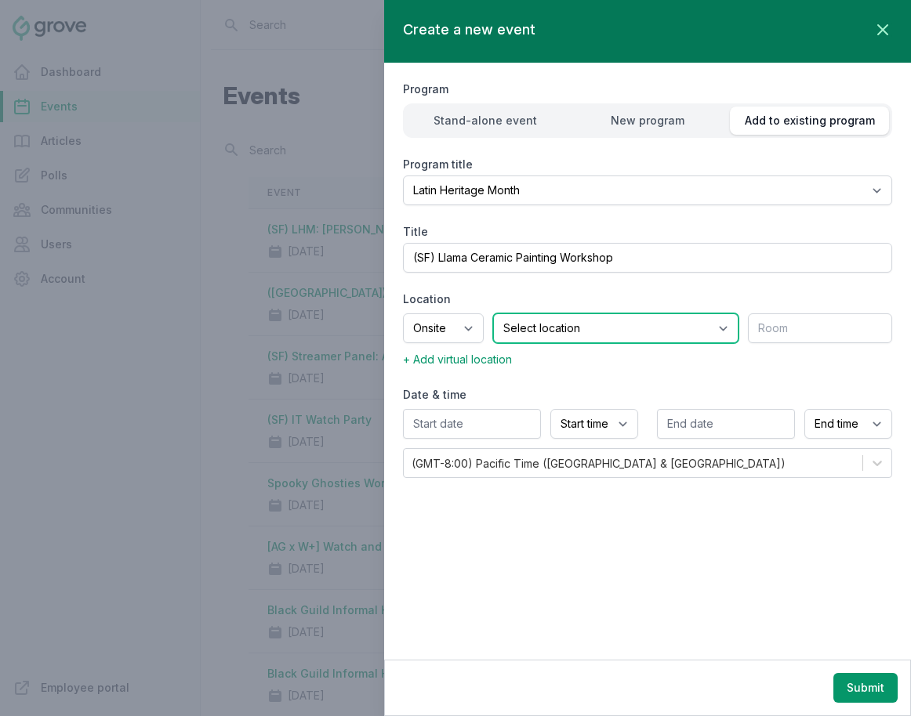
click at [542, 324] on select "Select location SEA81 Oscar (Seattle, WA) LHR32 (London, UK) SNA17 (Irvine, CA)…" at bounding box center [615, 328] width 245 height 30
select select "43"
click at [513, 313] on select "Select location SEA81 Oscar (Seattle, WA) LHR32 (London, UK) SNA17 (Irvine, CA)…" at bounding box center [615, 328] width 245 height 30
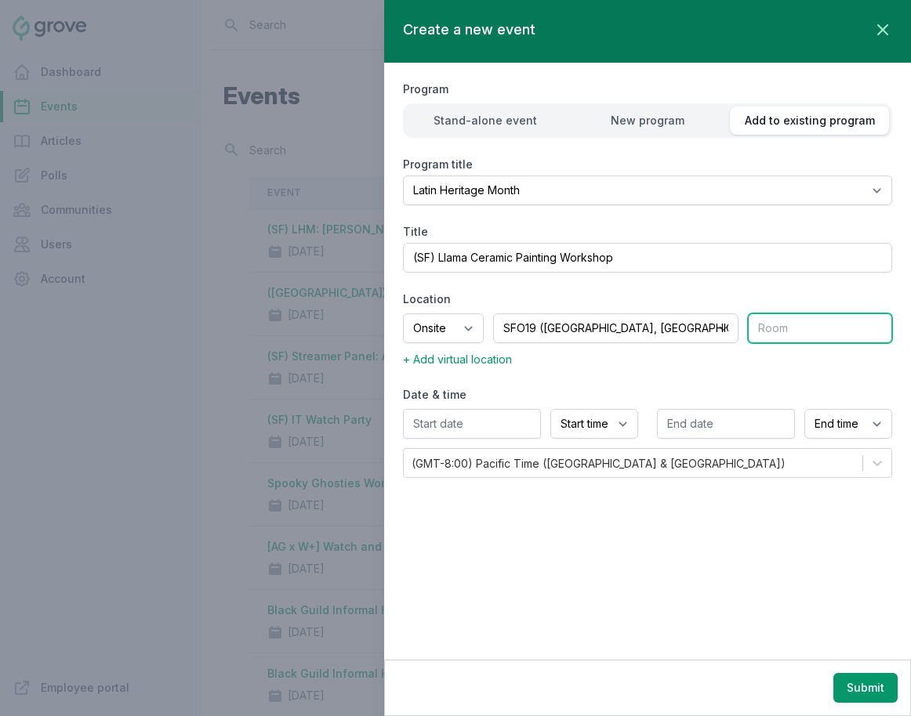
click at [788, 327] on input "text" at bounding box center [820, 328] width 144 height 30
type input "2nd Floor MPR"
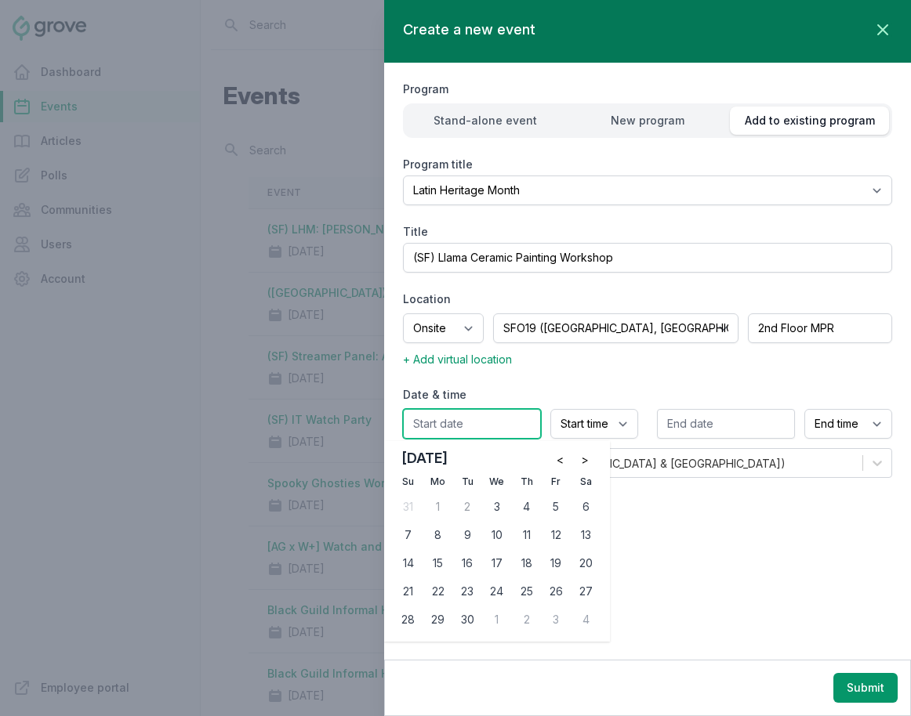
click at [491, 429] on input "text" at bounding box center [472, 424] width 138 height 30
click at [591, 462] on button ">" at bounding box center [584, 459] width 25 height 25
click at [527, 506] on div "2" at bounding box center [526, 506] width 25 height 25
type input "10/02/2025"
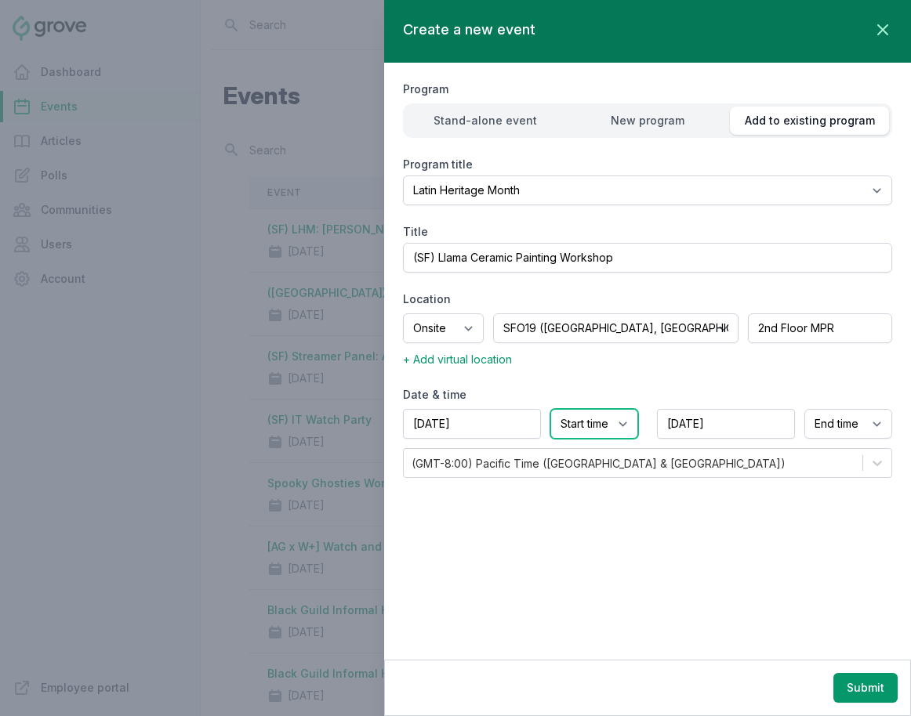
click at [602, 424] on select "Start time 12:00 AM 12:15 AM 12:30 AM 12:45 AM 1:00 AM 1:15 AM 1:30 AM 1:45 AM …" at bounding box center [594, 424] width 88 height 30
select select "3:00 PM"
click at [550, 409] on select "Start time 12:00 AM 12:15 AM 12:30 AM 12:45 AM 1:00 AM 1:15 AM 1:30 AM 1:45 AM …" at bounding box center [594, 424] width 88 height 30
select select "4:00 PM"
click at [813, 691] on button "Submit" at bounding box center [865, 688] width 64 height 30
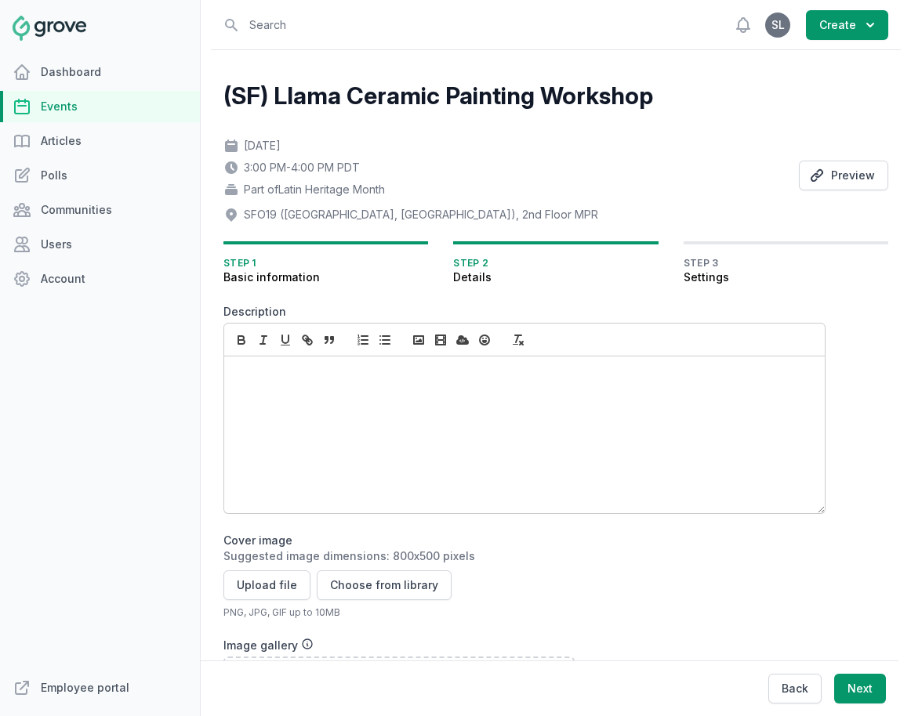
click at [382, 407] on div at bounding box center [524, 435] width 600 height 157
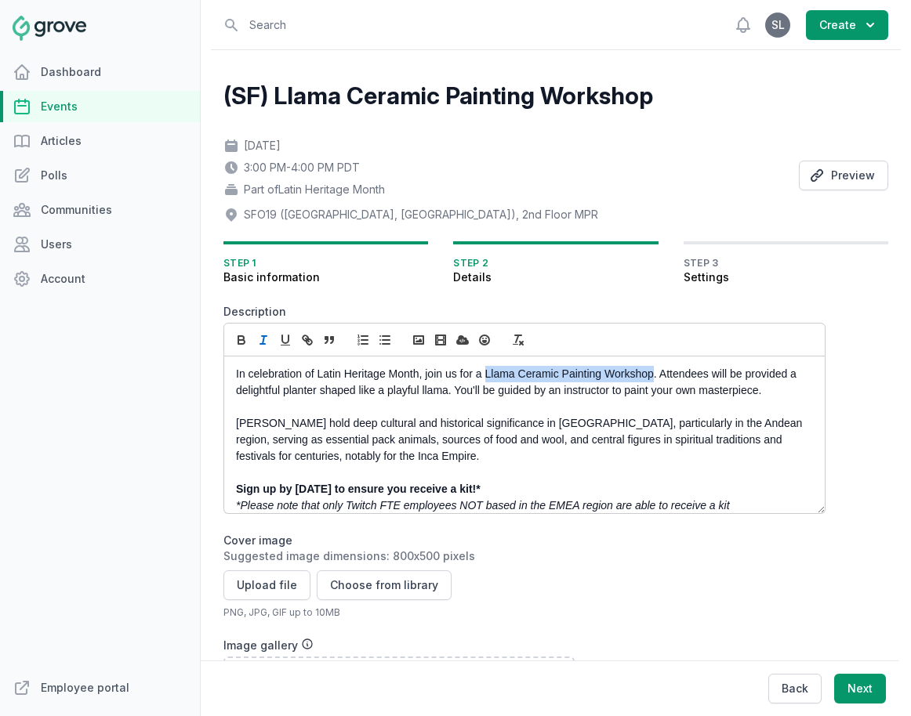
drag, startPoint x: 486, startPoint y: 377, endPoint x: 652, endPoint y: 372, distance: 166.2
click at [652, 372] on p "In celebration of Latin Heritage Month, join us for a Llama Ceramic Painting Wo…" at bounding box center [520, 382] width 568 height 33
click at [237, 339] on icon "button" at bounding box center [241, 340] width 14 height 14
click at [686, 389] on p "In celebration of Latin Heritage Month, join us for a Llama Ceramic Painting Wo…" at bounding box center [520, 382] width 568 height 33
click at [276, 389] on p "In celebration of Latin Heritage Month, join us for a Llama Ceramic Painting Wo…" at bounding box center [520, 382] width 568 height 33
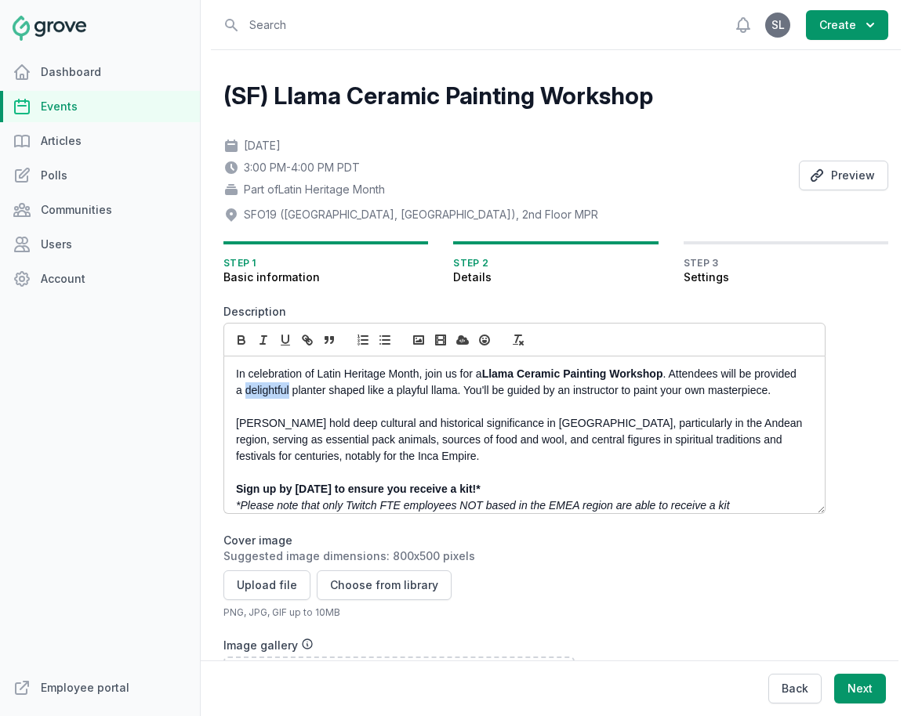
click at [276, 389] on p "In celebration of Latin Heritage Month, join us for a Llama Ceramic Painting Wo…" at bounding box center [520, 382] width 568 height 33
click at [281, 394] on p "In celebration of Latin Heritage Month, join us for a Llama Ceramic Painting Wo…" at bounding box center [520, 382] width 568 height 33
click at [491, 395] on p "In celebration of Latin Heritage Month, join us for a Llama Ceramic Painting Wo…" at bounding box center [520, 382] width 568 height 33
click at [392, 457] on p "Llamas hold deep cultural and historical significance in South America, particu…" at bounding box center [520, 439] width 568 height 49
click at [418, 393] on p "In celebration of Latin Heritage Month, join us for a Llama Ceramic Painting Wo…" at bounding box center [520, 382] width 568 height 33
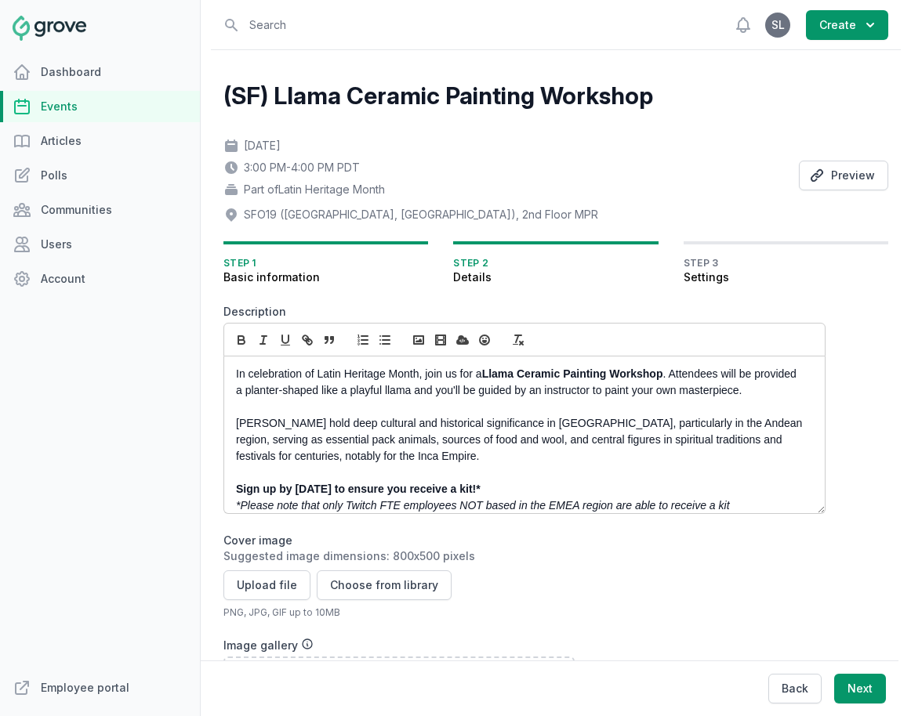
click at [447, 392] on p "In celebration of Latin Heritage Month, join us for a Llama Ceramic Painting Wo…" at bounding box center [520, 382] width 568 height 33
click at [563, 442] on p "Llamas hold deep cultural and historical significance in South America, particu…" at bounding box center [520, 439] width 568 height 49
click at [435, 390] on p "In celebration of Latin Heritage Month, join us for a Llama Ceramic Painting Wo…" at bounding box center [520, 382] width 568 height 33
click at [537, 460] on p "Llamas hold deep cultural and historical significance in South America, particu…" at bounding box center [520, 439] width 568 height 49
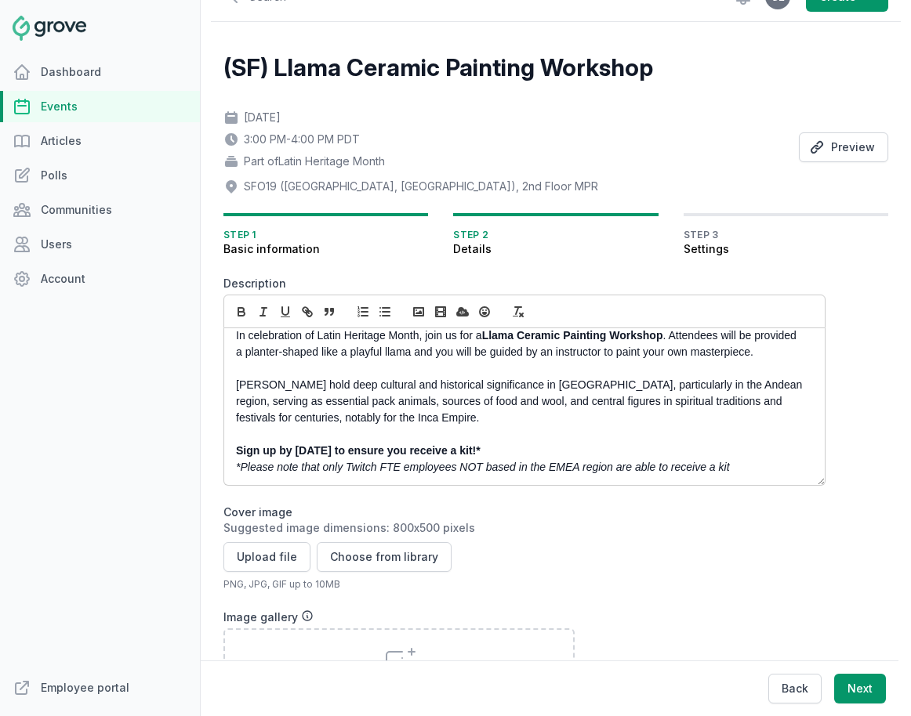
scroll to position [38, 0]
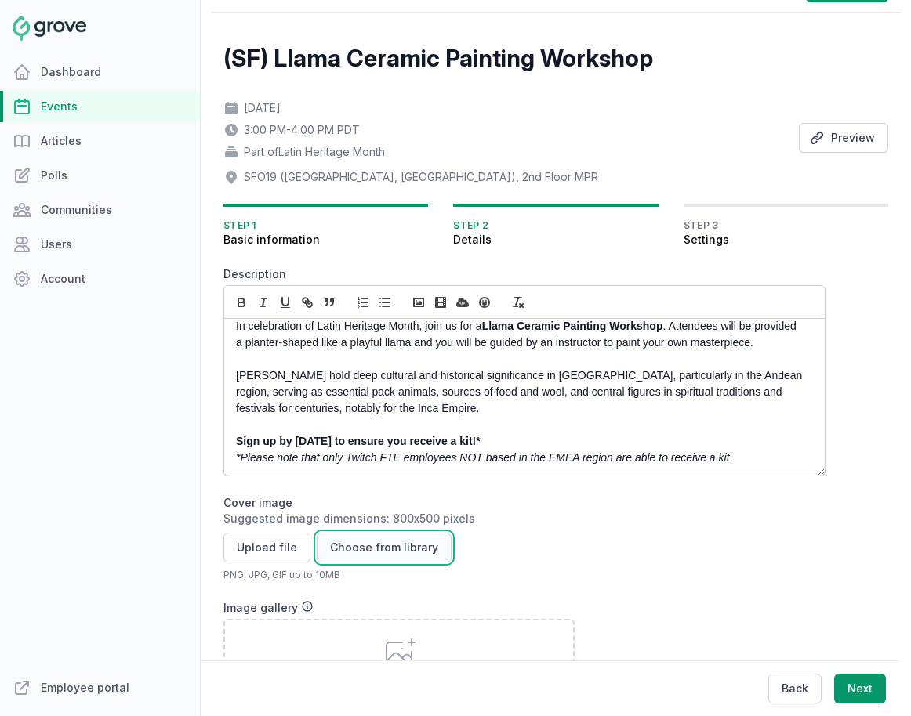
click at [392, 549] on button "Choose from library" at bounding box center [384, 548] width 135 height 30
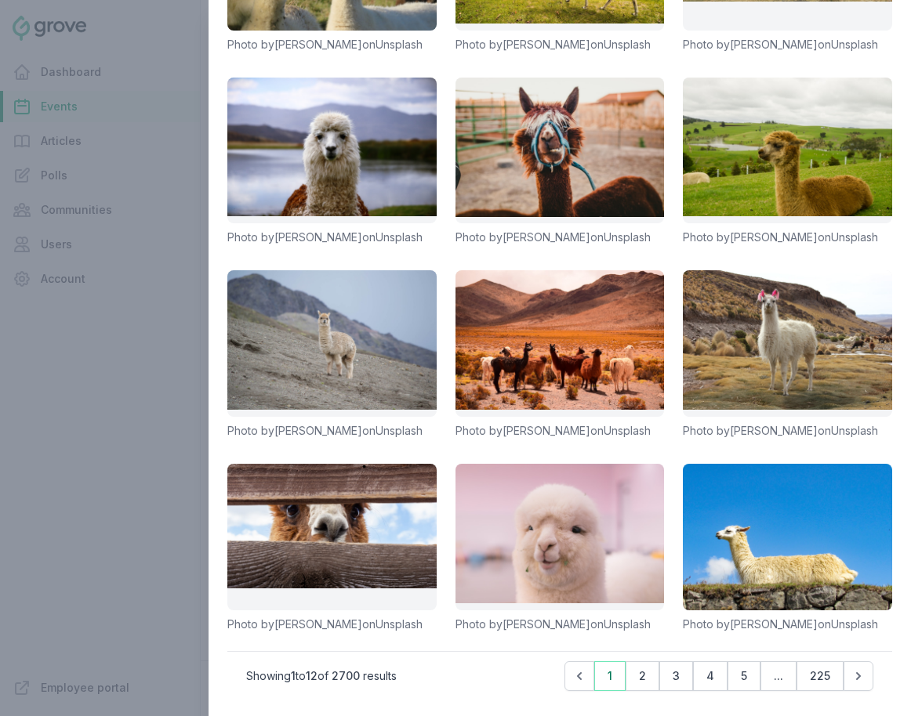
scroll to position [0, 0]
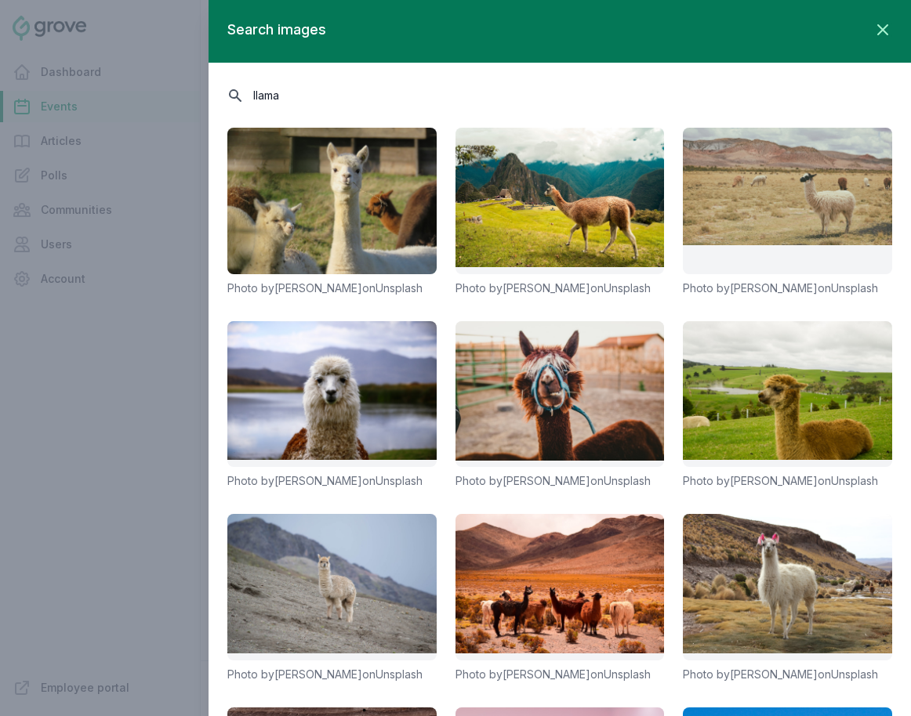
click at [295, 92] on input "llama" at bounding box center [559, 94] width 665 height 27
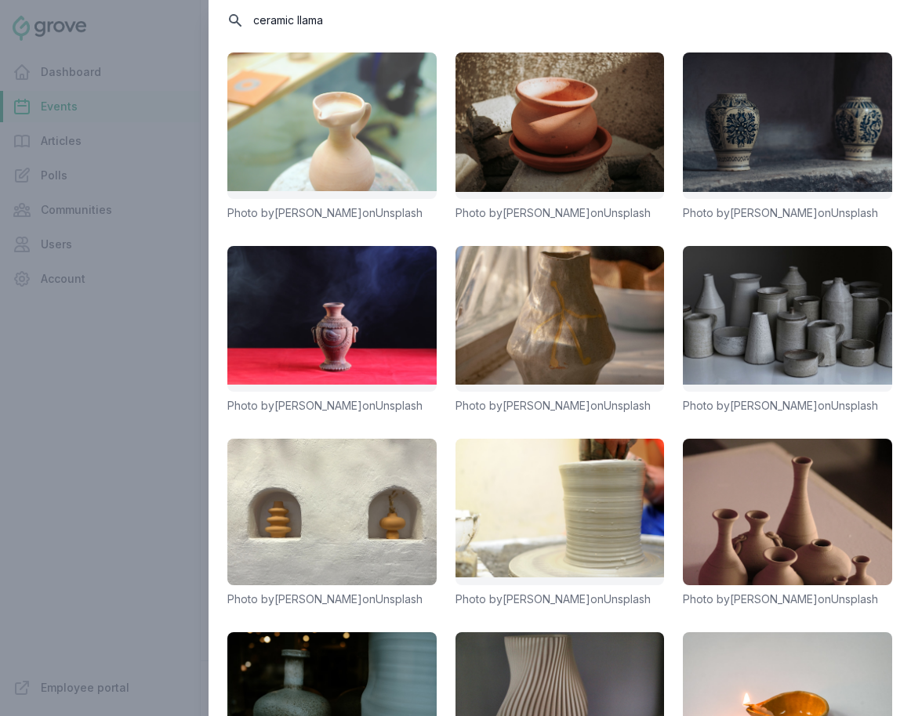
scroll to position [274, 0]
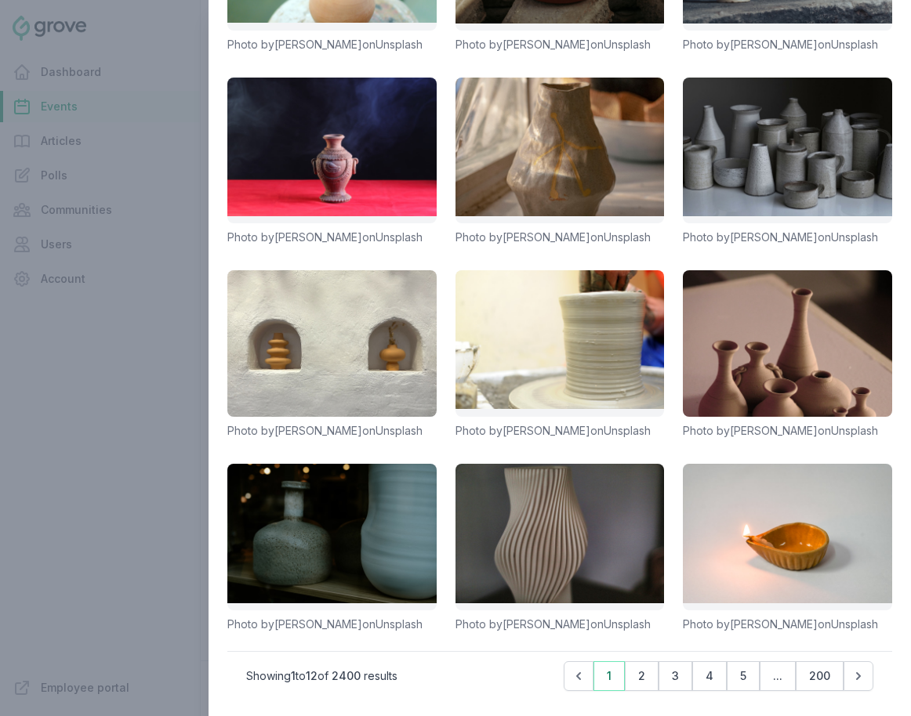
type input "ceramic llama"
click at [136, 362] on div at bounding box center [455, 358] width 911 height 716
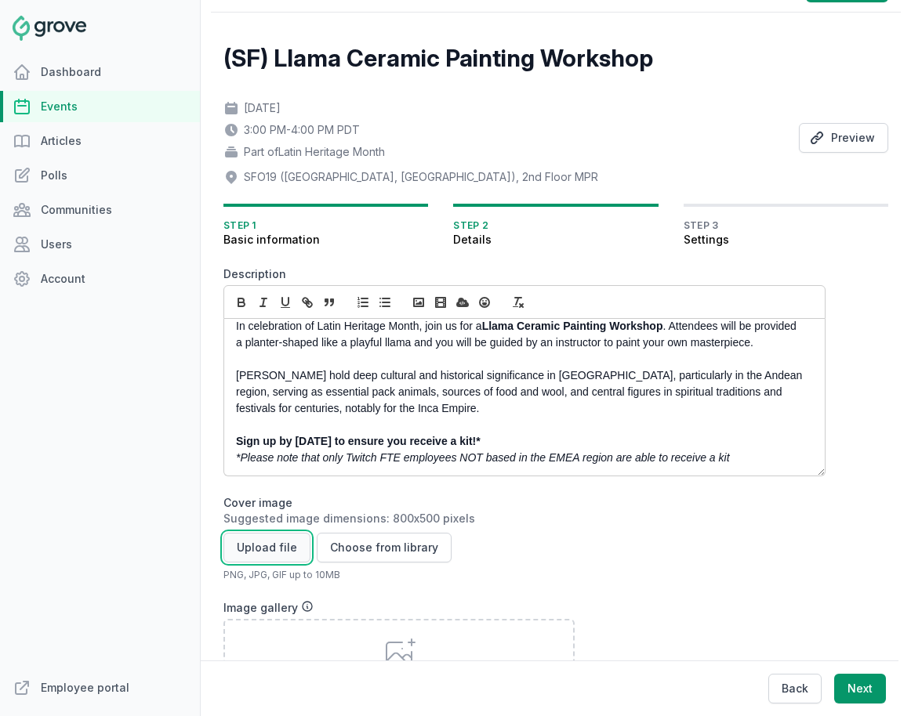
click at [259, 541] on button "Upload file" at bounding box center [266, 548] width 87 height 30
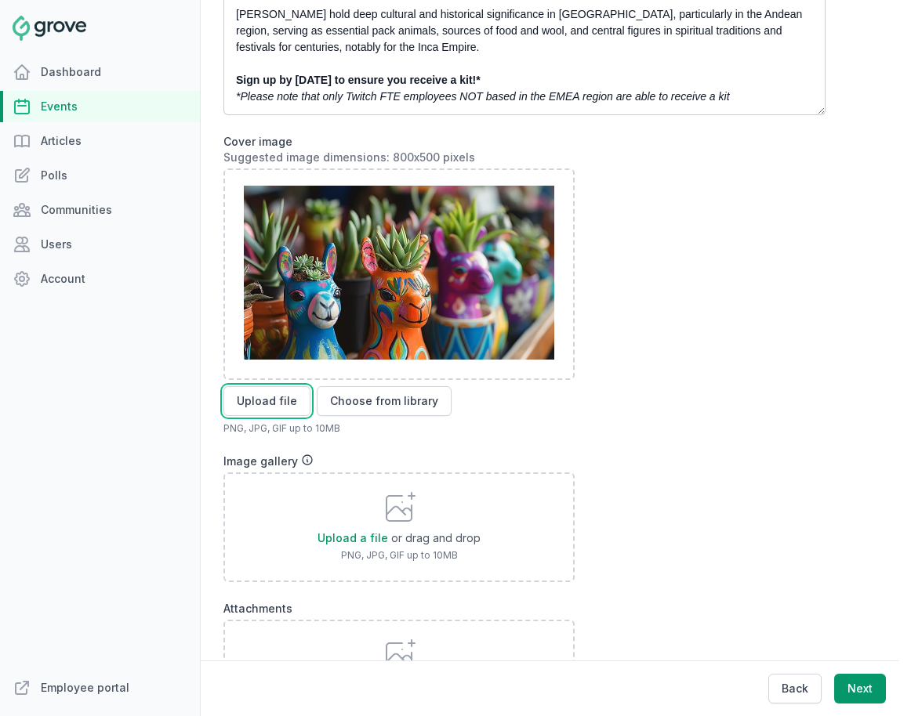
scroll to position [586, 0]
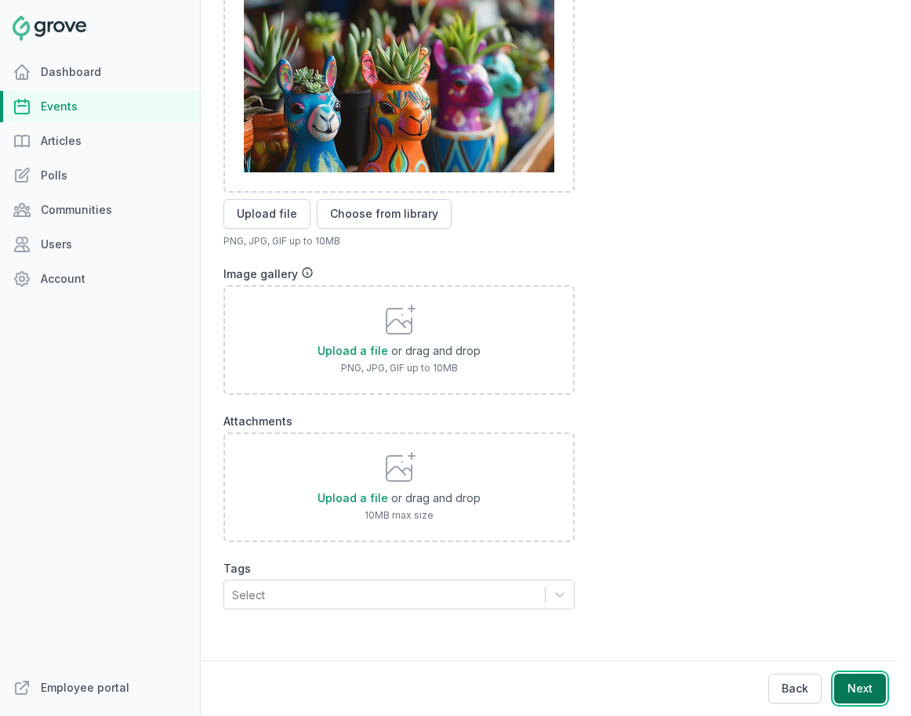
click at [813, 683] on button "Next" at bounding box center [860, 689] width 52 height 30
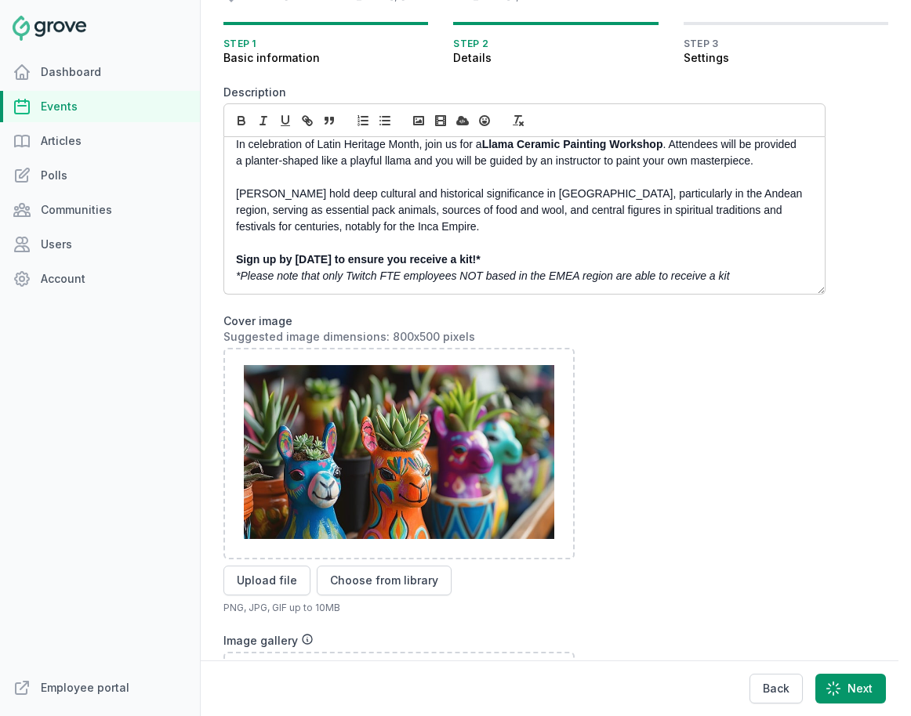
scroll to position [96, 0]
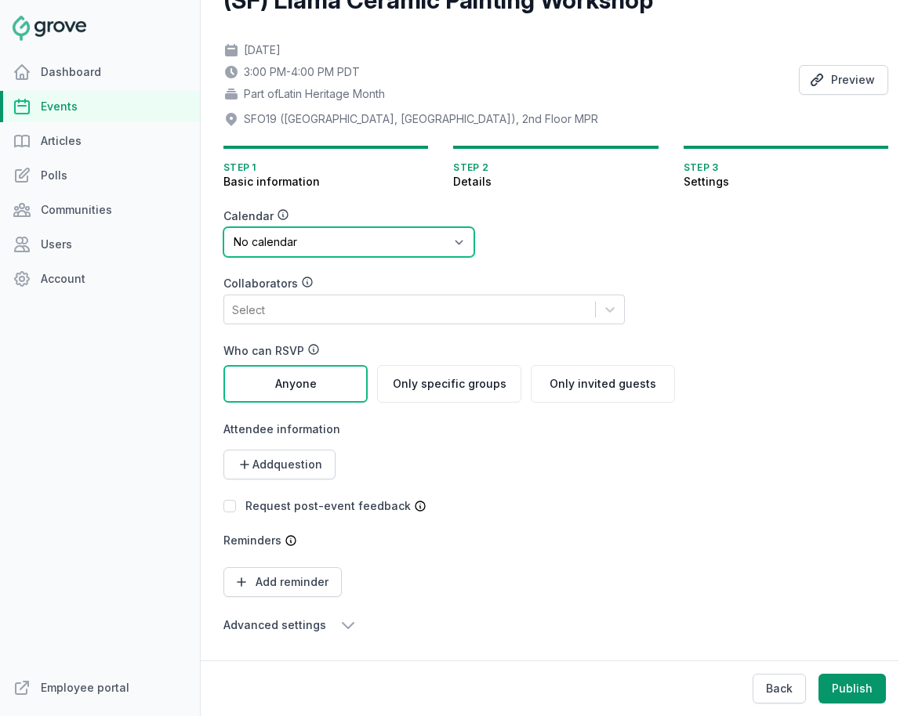
click at [382, 237] on select "No calendar Virtual Events Calendar" at bounding box center [348, 242] width 251 height 30
select select "89"
click at [223, 227] on select "No calendar Virtual Events Calendar" at bounding box center [348, 242] width 251 height 30
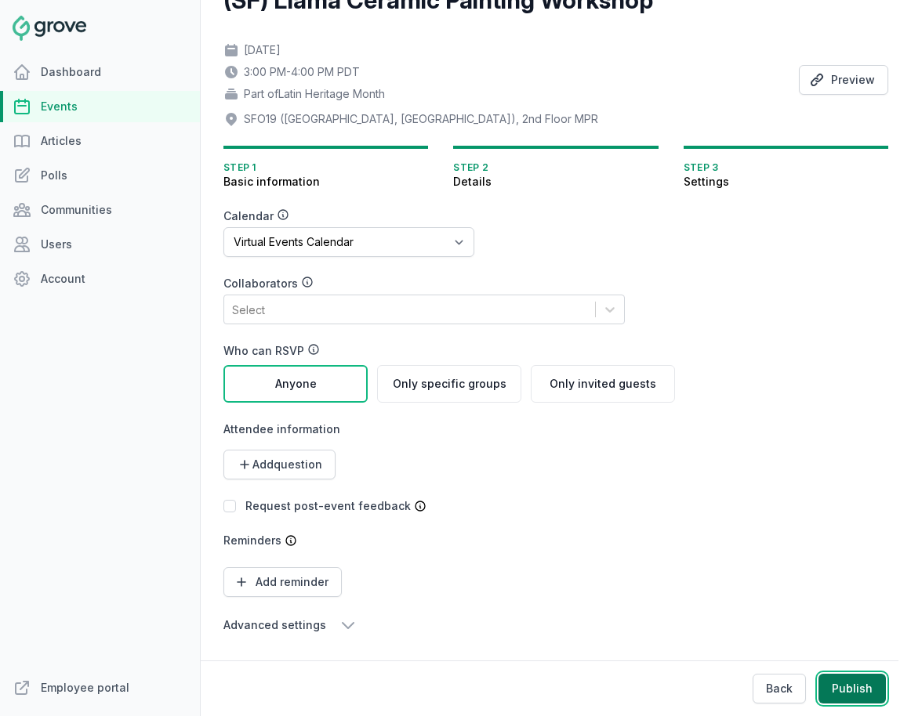
click at [813, 684] on button "Publish" at bounding box center [851, 689] width 67 height 30
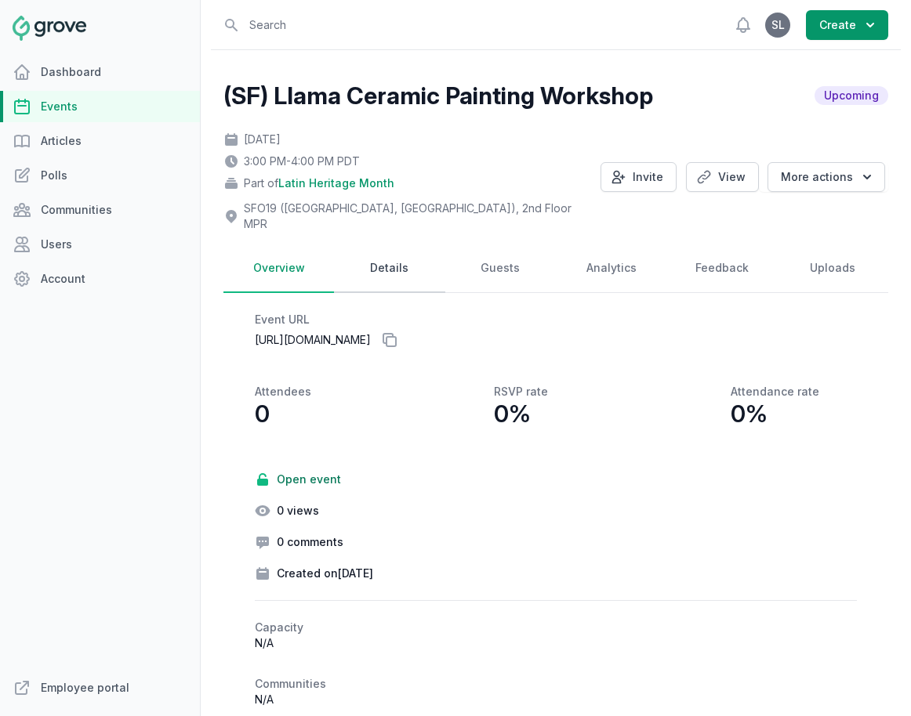
click at [374, 252] on link "Details" at bounding box center [389, 268] width 110 height 49
select select "85"
select select "43"
select select "3:00 PM"
select select "4:00 PM"
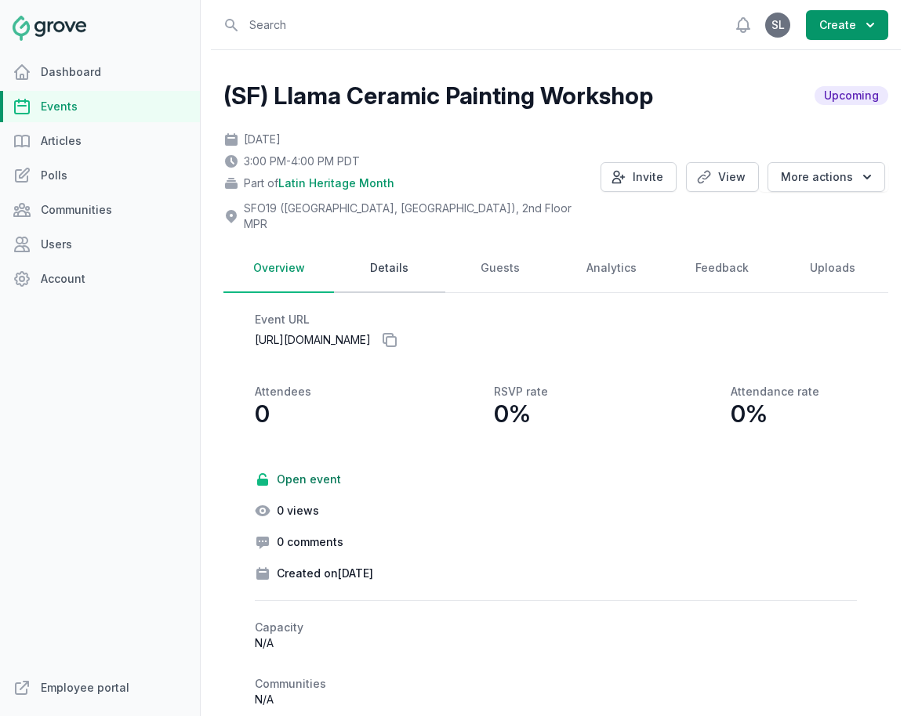
select select "89"
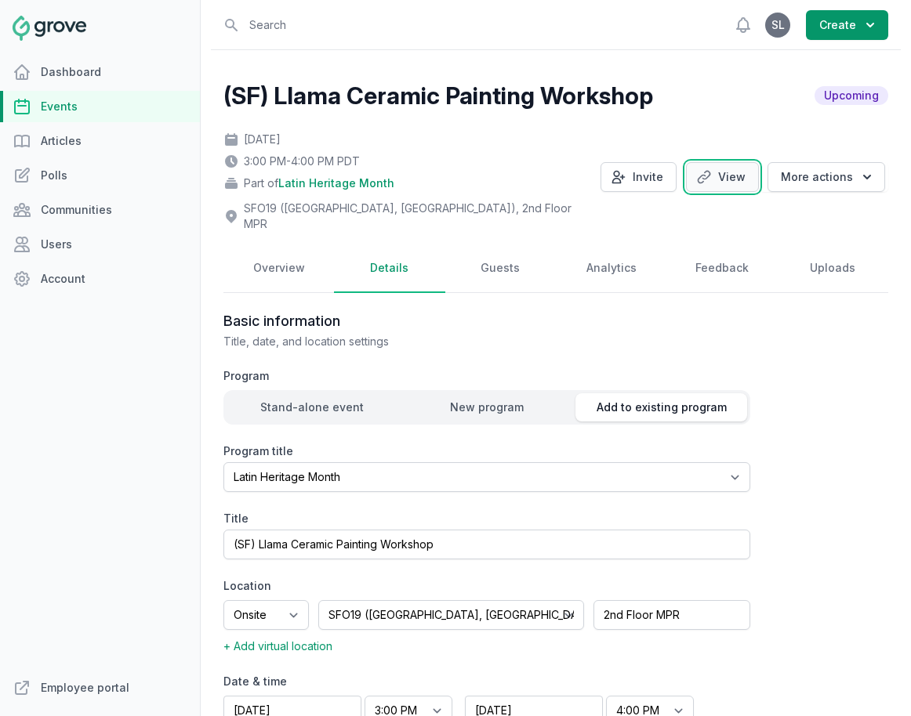
click at [730, 167] on link "View" at bounding box center [722, 177] width 73 height 30
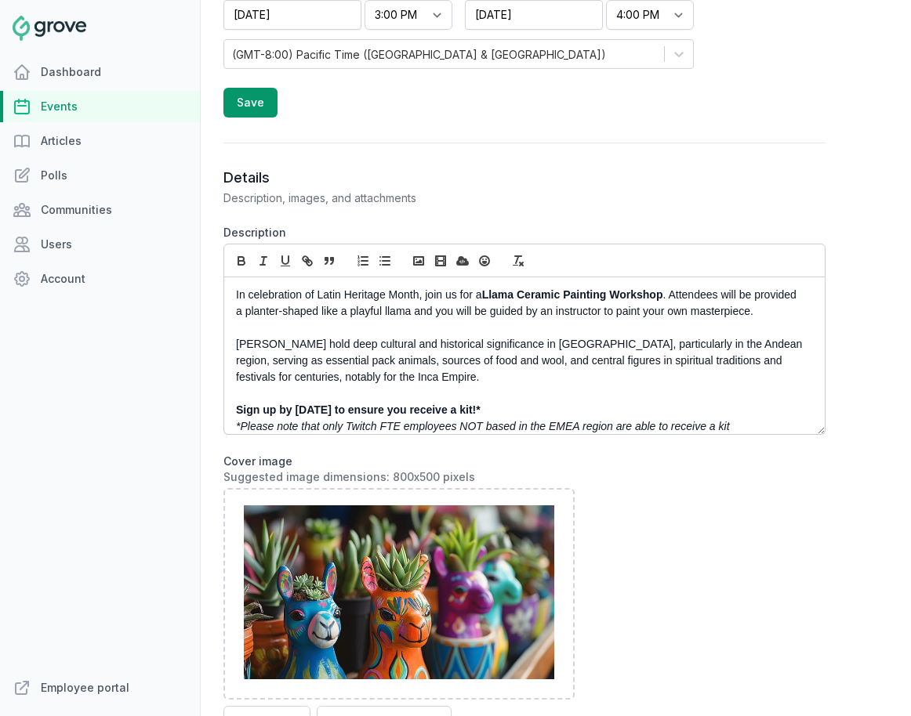
scroll to position [10, 0]
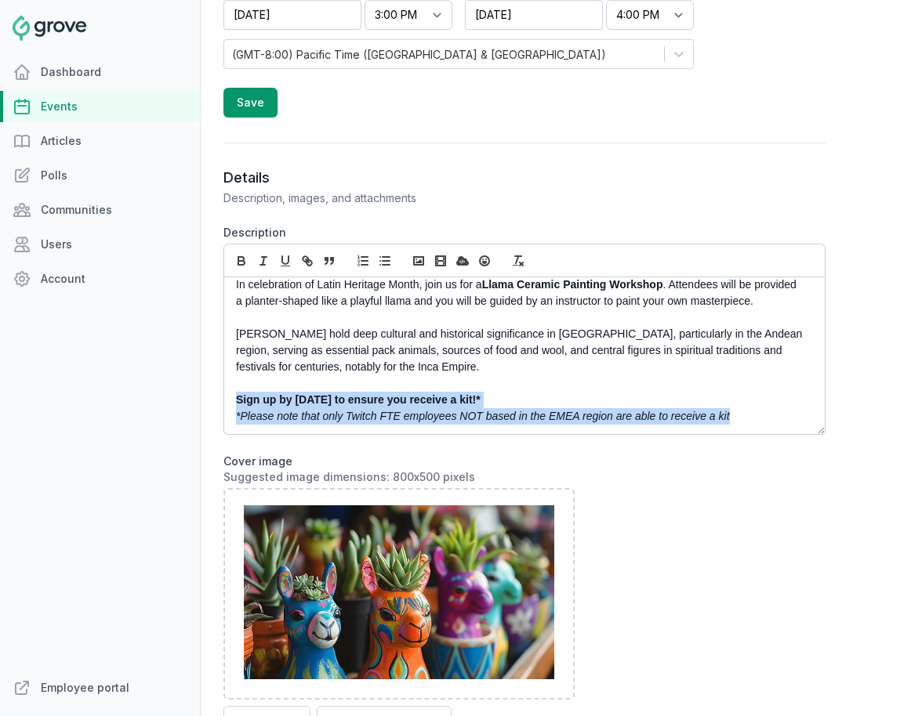
drag, startPoint x: 765, startPoint y: 400, endPoint x: 223, endPoint y: 386, distance: 542.5
click at [223, 386] on div "(SF) Llama Ceramic Painting Workshop Upcoming Thu, Oct 2, 2025 3:00 PM - 4:00 P…" at bounding box center [556, 575] width 690 height 2443
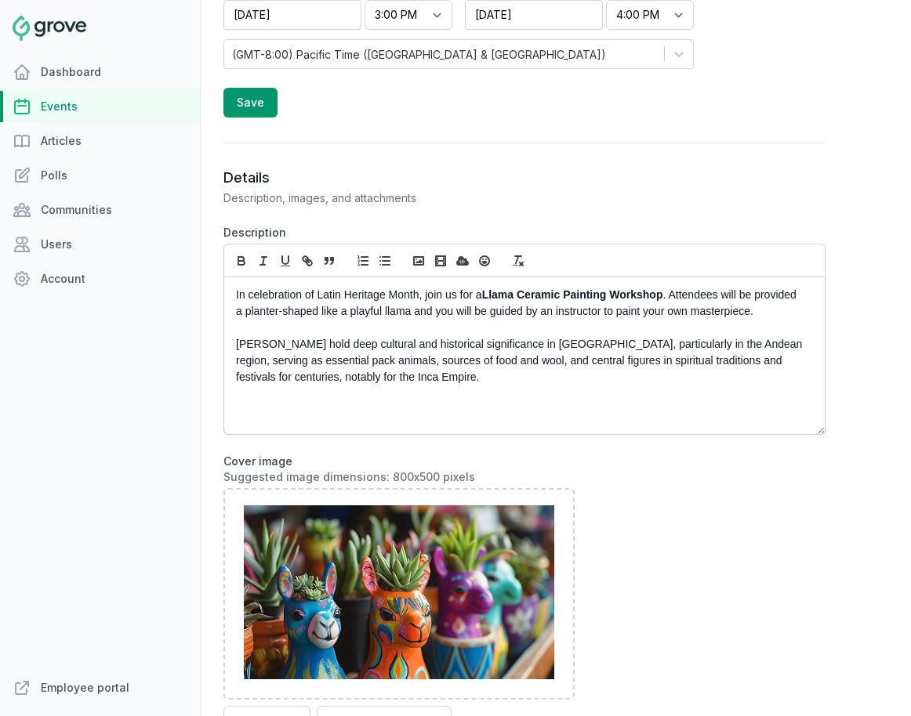
scroll to position [0, 0]
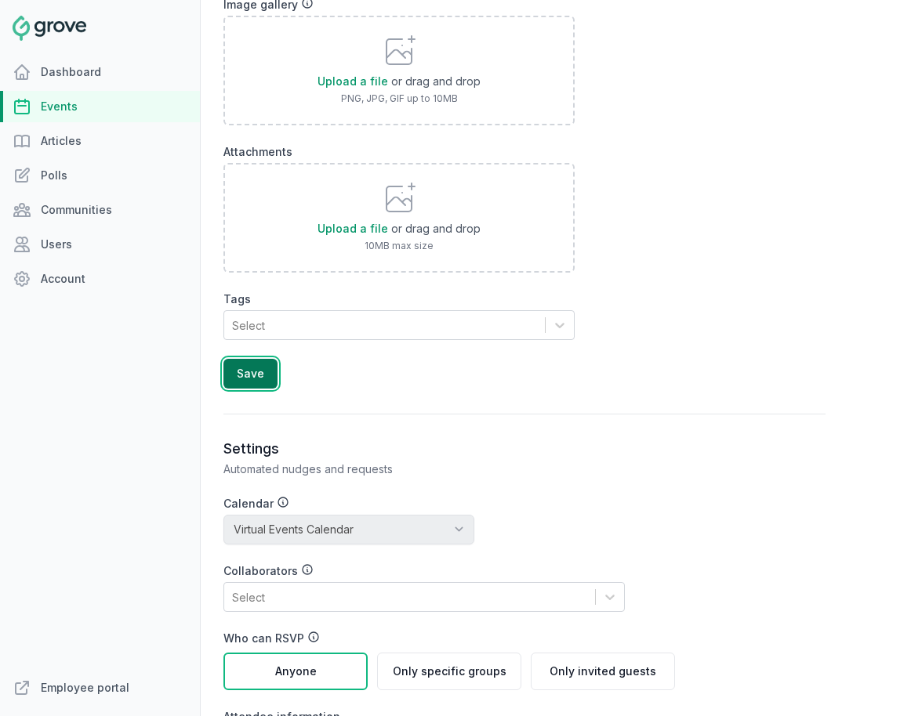
click at [254, 364] on button "Save" at bounding box center [250, 374] width 54 height 30
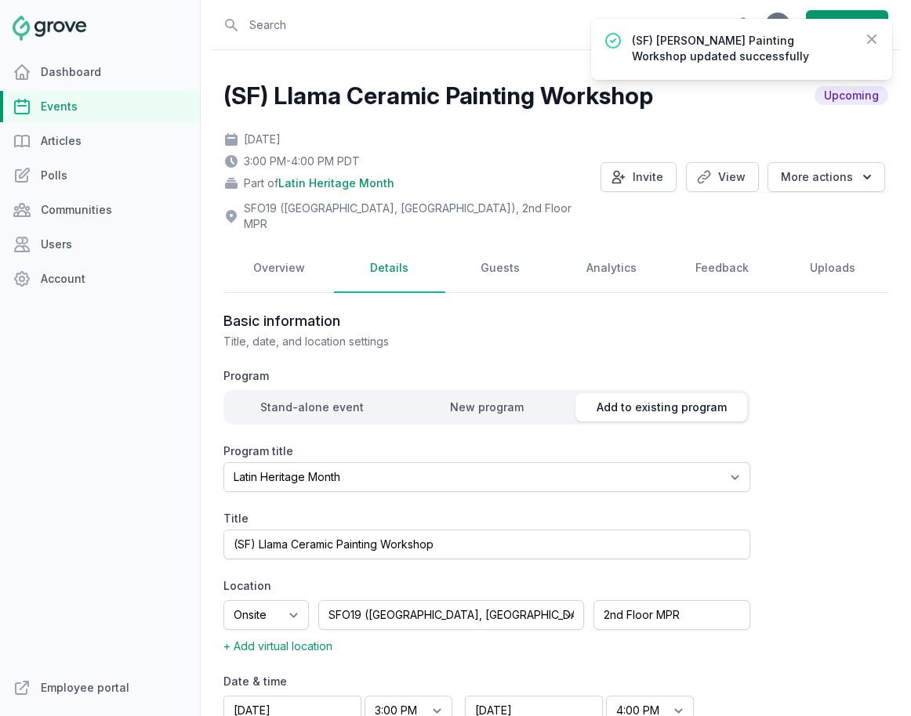
click at [84, 104] on link "Events" at bounding box center [100, 106] width 200 height 31
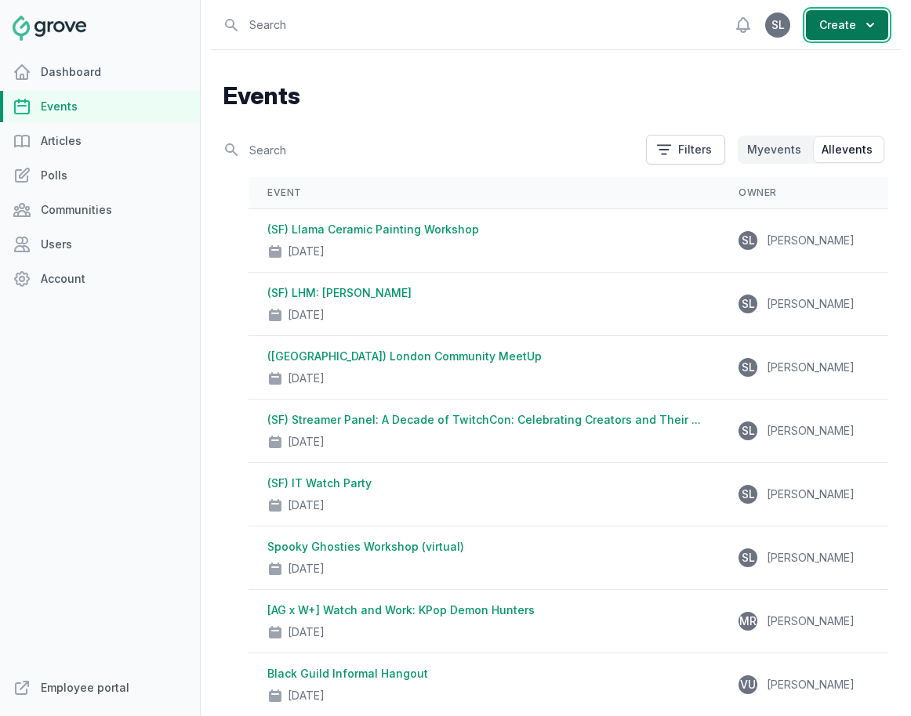
click at [813, 16] on button "Create" at bounding box center [847, 25] width 82 height 30
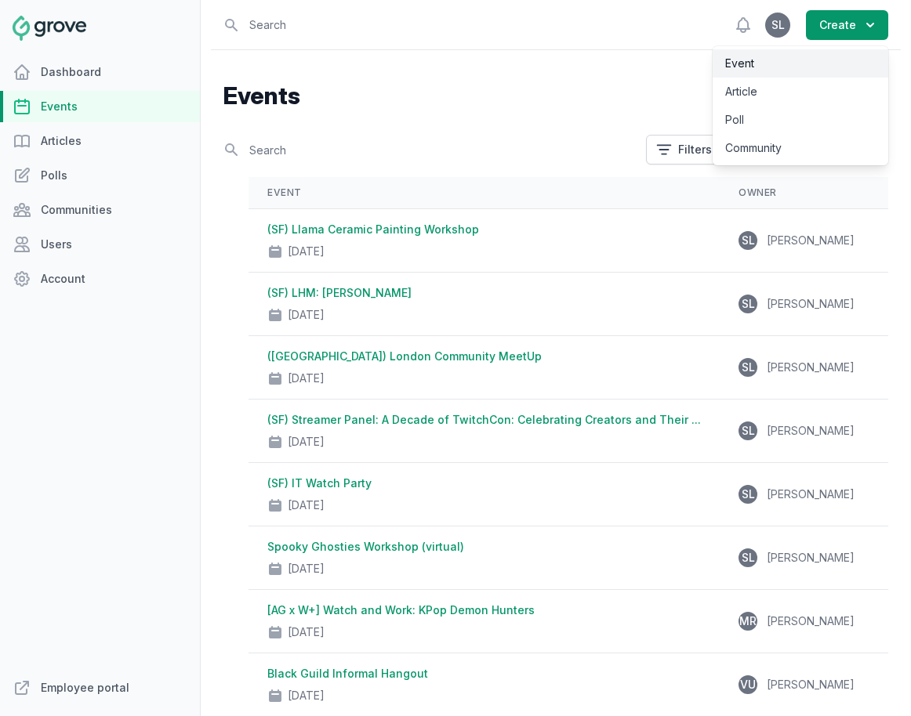
click at [801, 57] on link "Event" at bounding box center [800, 63] width 176 height 28
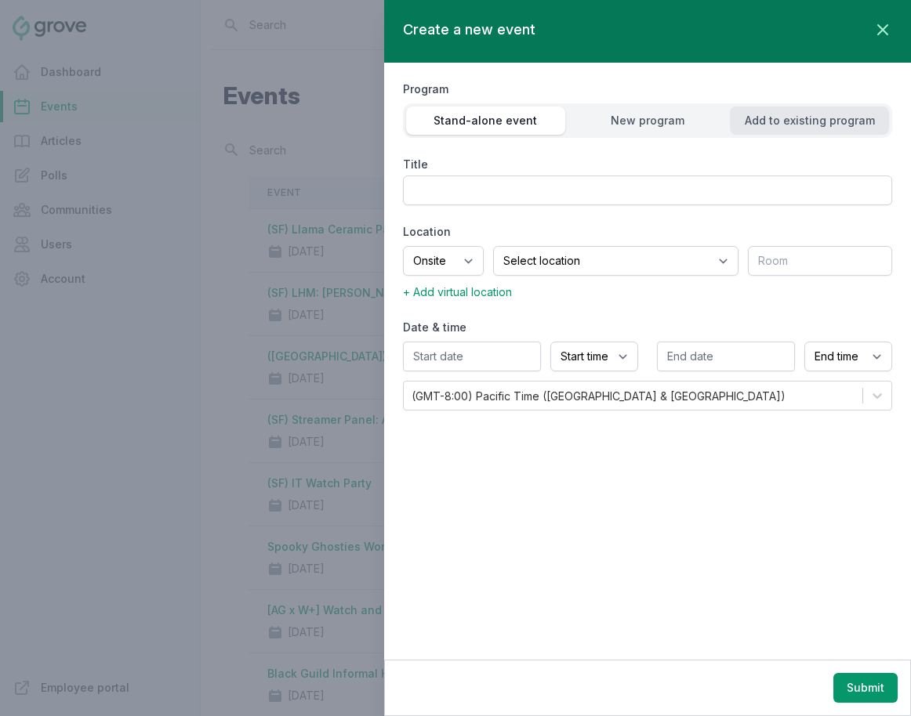
click at [813, 128] on div "Add to existing program" at bounding box center [809, 121] width 159 height 16
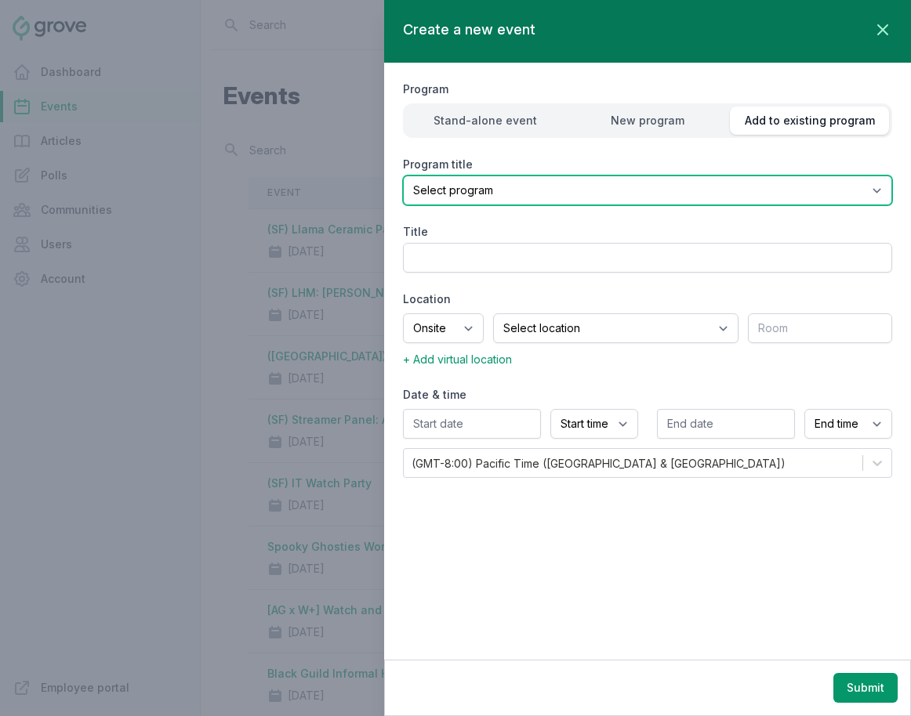
click at [649, 195] on select "Select program (SF Office) Coffee Movement Pop-up Mental Health Awareness Works…" at bounding box center [647, 191] width 489 height 30
select select "85"
click at [403, 176] on select "Select program (SF Office) Coffee Movement Pop-up Mental Health Awareness Works…" at bounding box center [647, 191] width 489 height 30
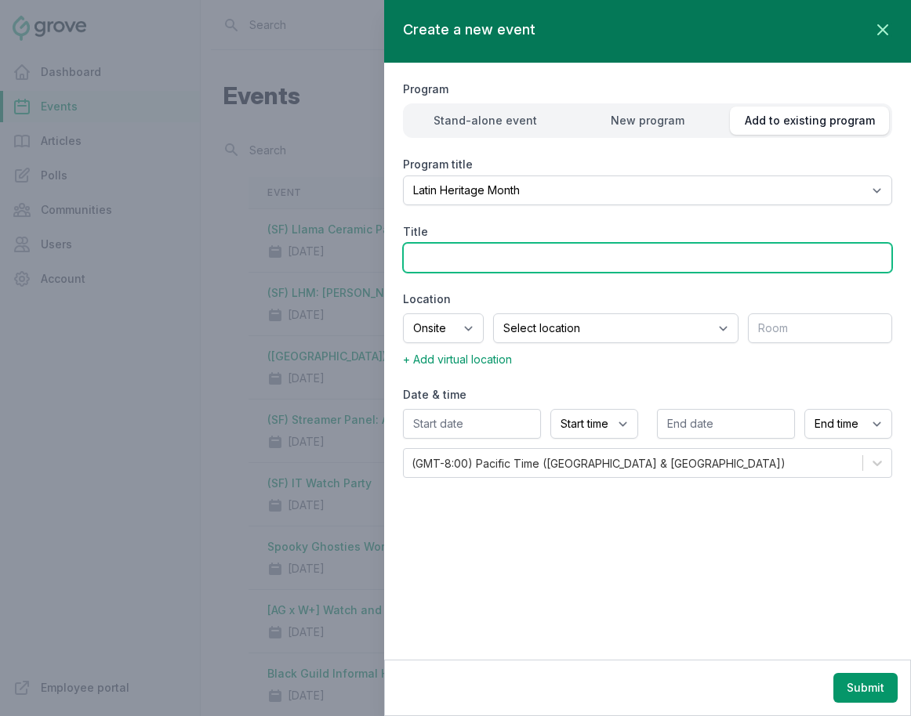
click at [514, 255] on input "Title" at bounding box center [647, 258] width 489 height 30
drag, startPoint x: 458, startPoint y: 259, endPoint x: 578, endPoint y: 257, distance: 120.7
click at [579, 258] on input "(Virtual) Ceramic Llama" at bounding box center [647, 258] width 489 height 30
click at [458, 257] on input "(Virtual) Llama Ceramic Painting Workshop" at bounding box center [647, 258] width 489 height 30
type input "(Virtual) LHM: [PERSON_NAME] Painting Workshop"
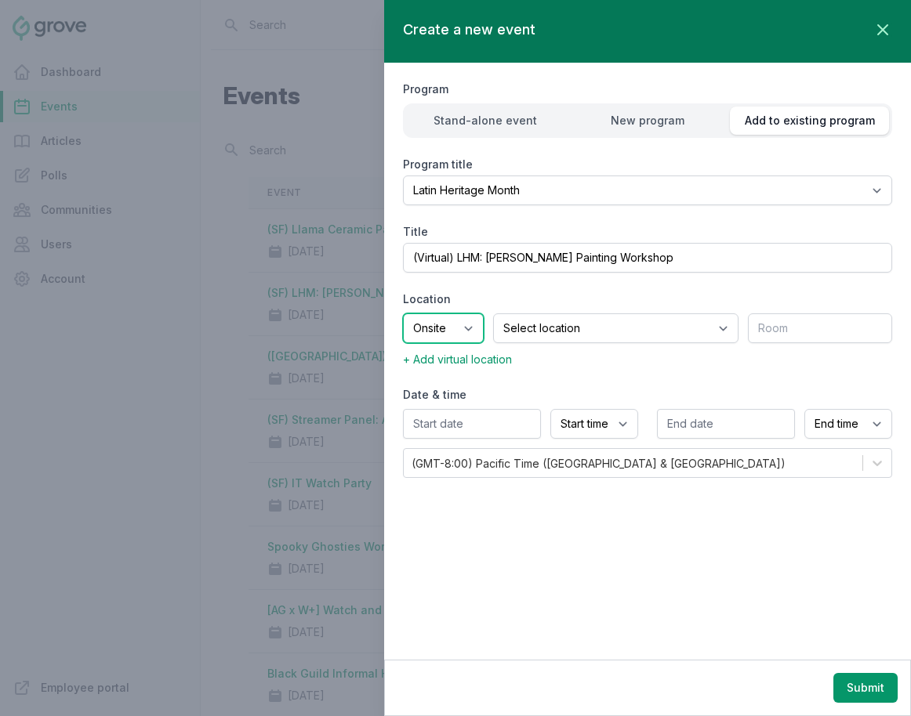
click at [469, 325] on select "Onsite Offsite Virtual only" at bounding box center [443, 328] width 81 height 30
select select "virtual"
click at [403, 313] on select "Onsite Offsite Virtual only" at bounding box center [443, 328] width 81 height 30
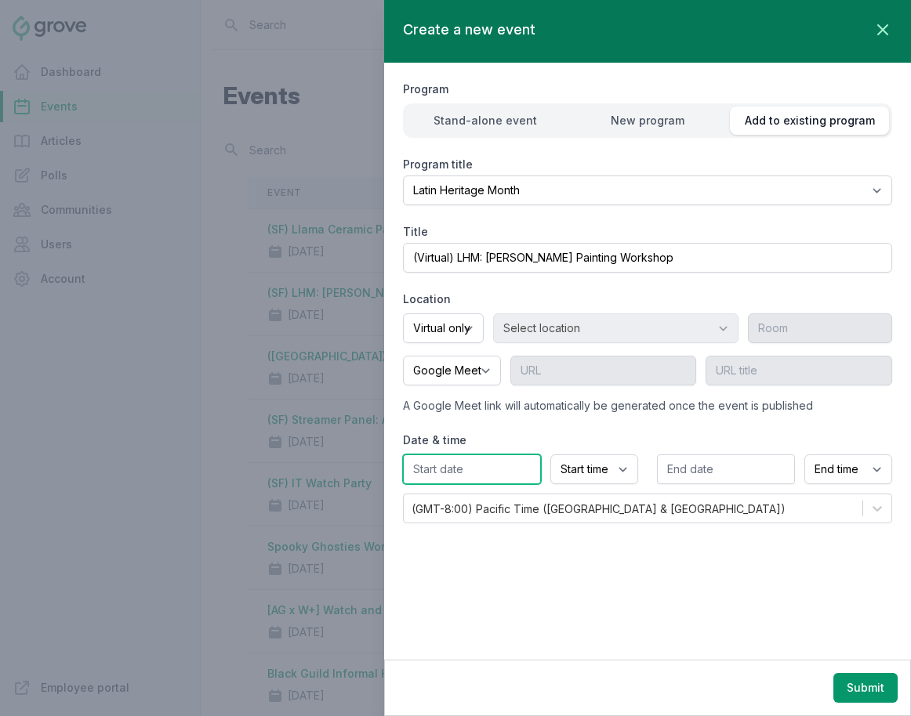
click at [455, 469] on input "text" at bounding box center [472, 470] width 138 height 30
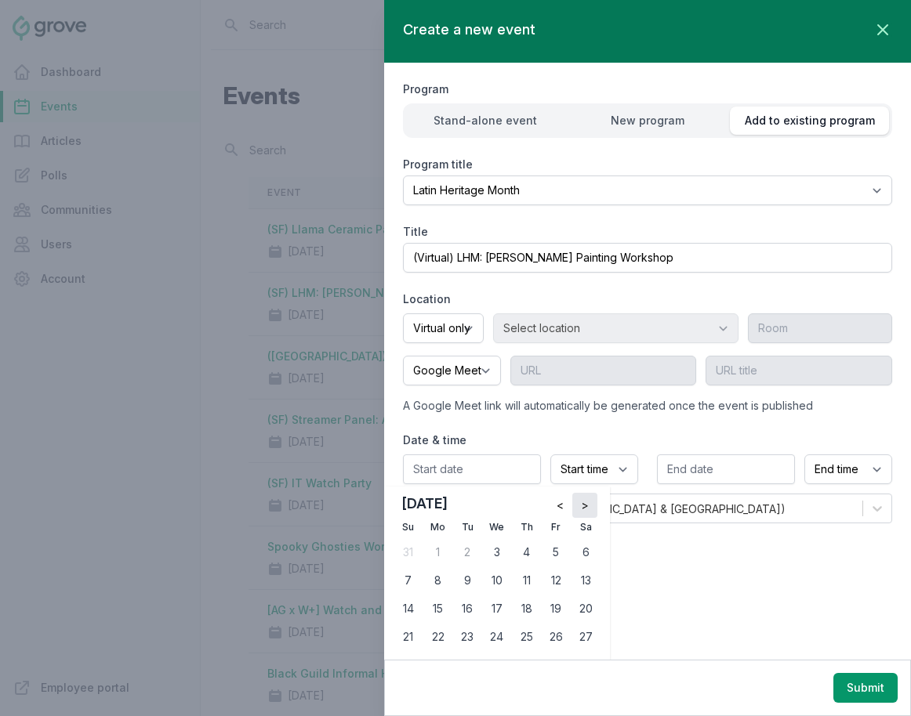
click at [583, 508] on span ">" at bounding box center [585, 506] width 8 height 16
click at [524, 549] on div "2" at bounding box center [526, 552] width 25 height 25
type input "10/02/2025"
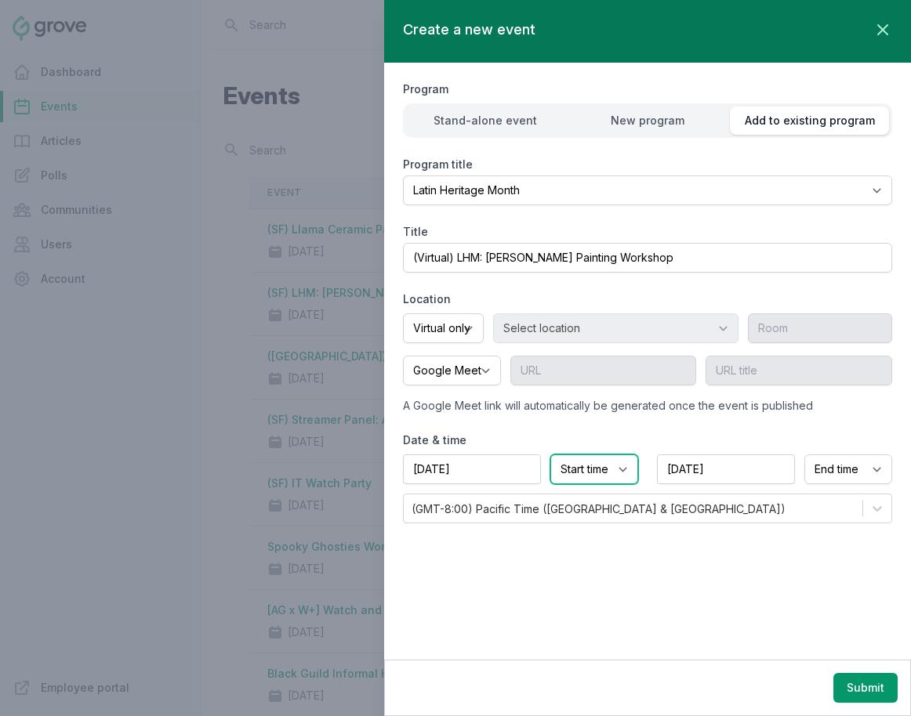
click at [610, 456] on select "Start time 12:00 AM 12:15 AM 12:30 AM 12:45 AM 1:00 AM 1:15 AM 1:30 AM 1:45 AM …" at bounding box center [594, 470] width 88 height 30
select select "3:00 PM"
click at [550, 455] on select "Start time 12:00 AM 12:15 AM 12:30 AM 12:45 AM 1:00 AM 1:15 AM 1:30 AM 1:45 AM …" at bounding box center [594, 470] width 88 height 30
select select "4:00 PM"
click at [813, 693] on button "Submit" at bounding box center [865, 688] width 64 height 30
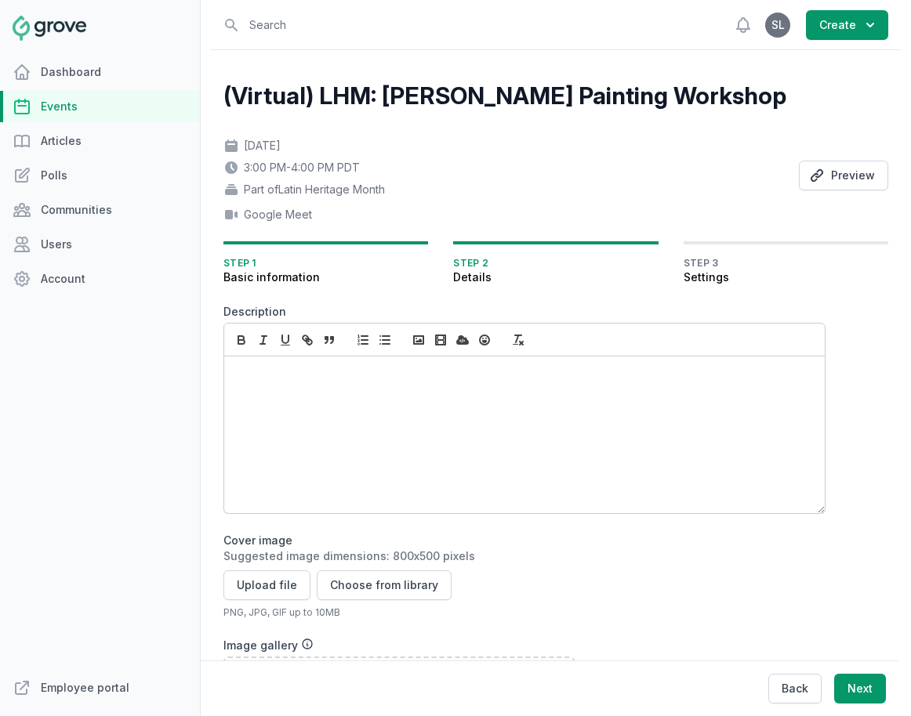
click at [464, 384] on div at bounding box center [524, 435] width 600 height 157
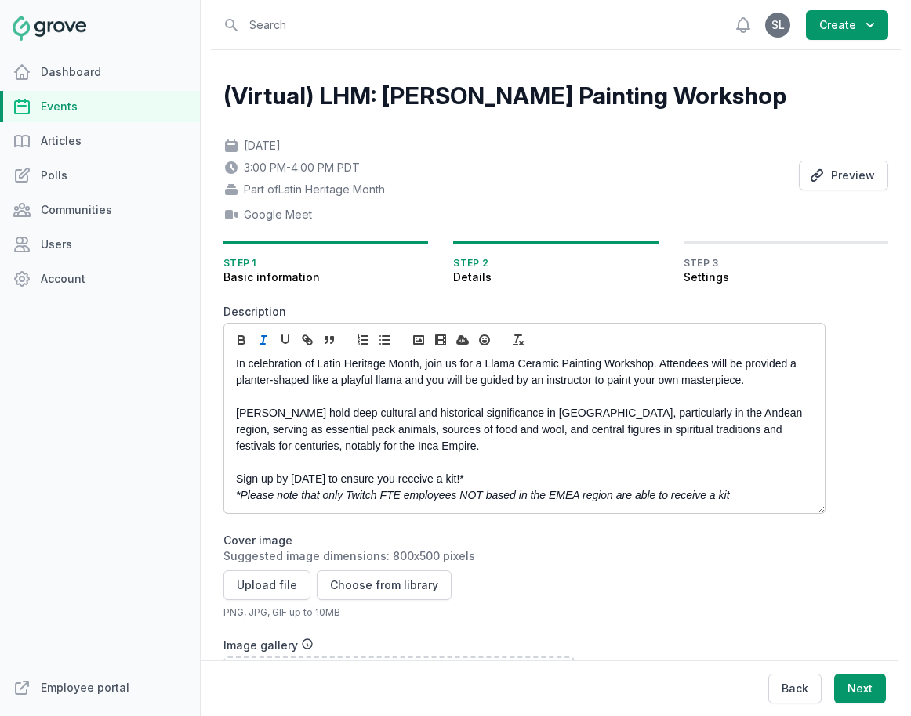
scroll to position [9, 0]
click at [284, 483] on p "Sign up by September 18th to ensure you receive a kit!*" at bounding box center [520, 481] width 568 height 16
click at [241, 344] on icon "button" at bounding box center [241, 342] width 6 height 4
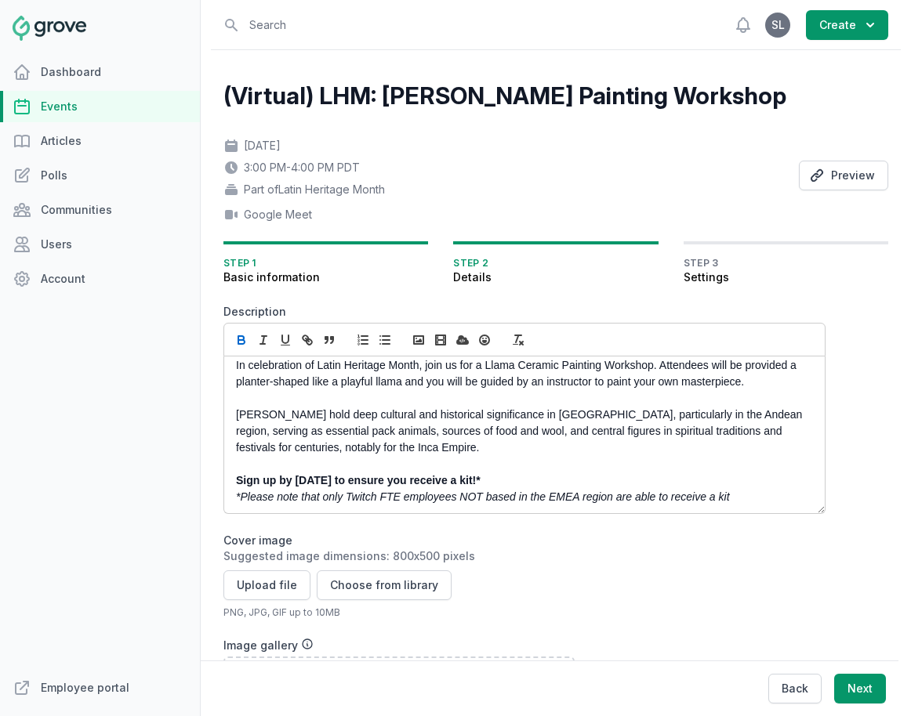
click at [470, 498] on em "*Please note that only Twitch FTE employees NOT based in the EMEA region are ab…" at bounding box center [483, 497] width 494 height 13
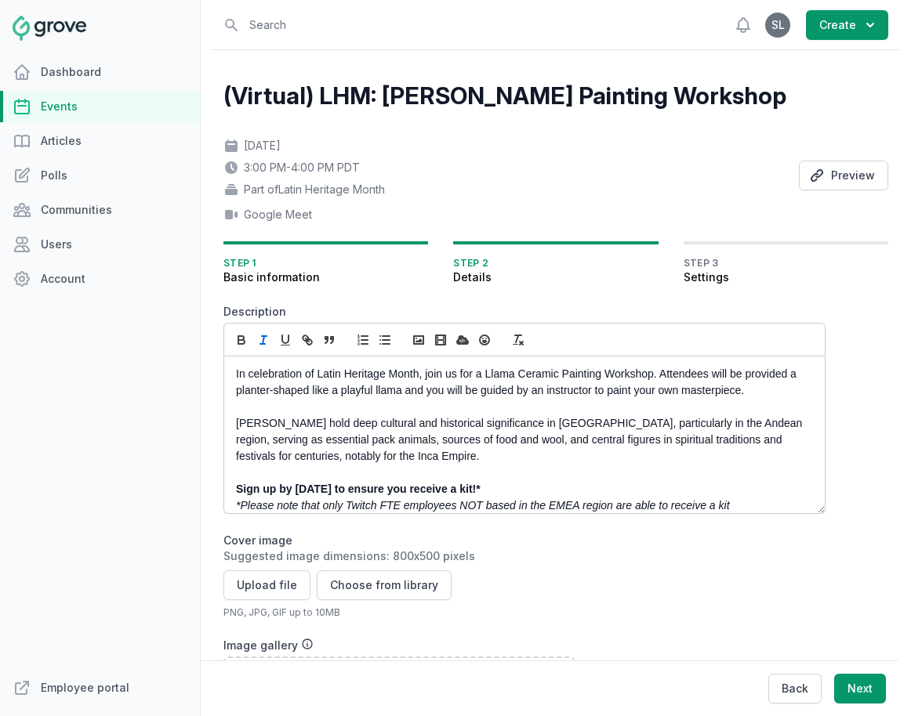
click at [231, 373] on div "In celebration of Latin Heritage Month, join us for a Llama Ceramic Painting Wo…" at bounding box center [524, 435] width 600 height 157
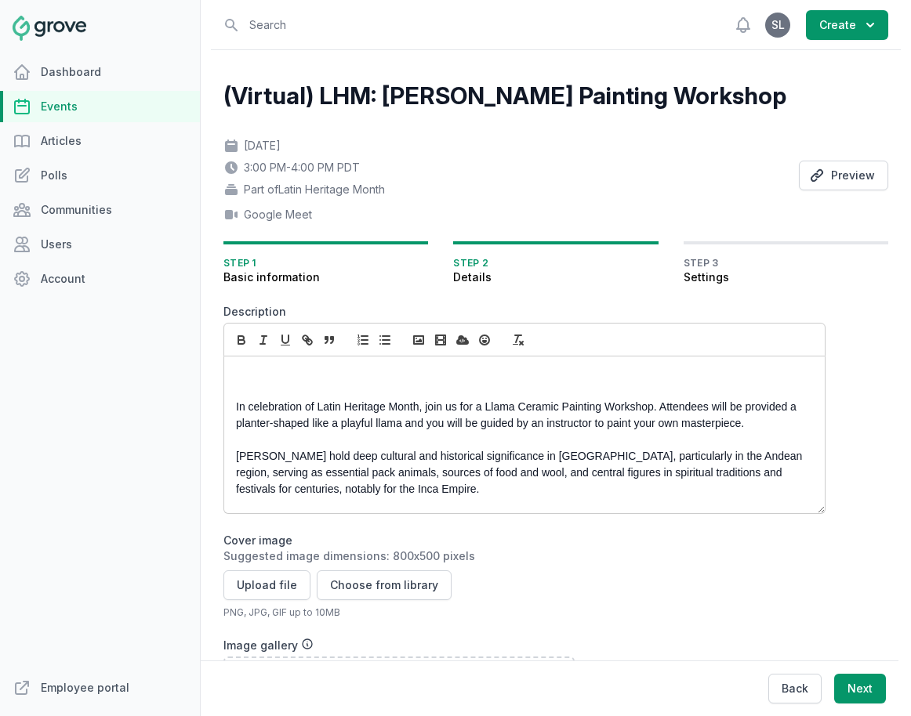
click at [272, 374] on p at bounding box center [520, 374] width 568 height 16
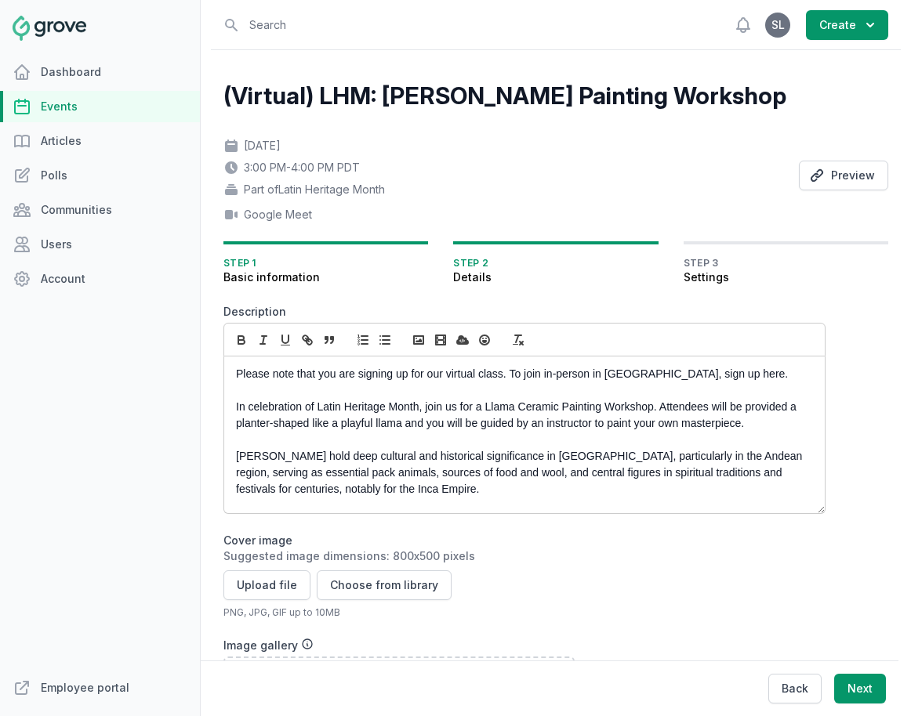
click at [540, 379] on p "Please note that you are signing up for our virtual class. To join in-person in…" at bounding box center [520, 374] width 568 height 16
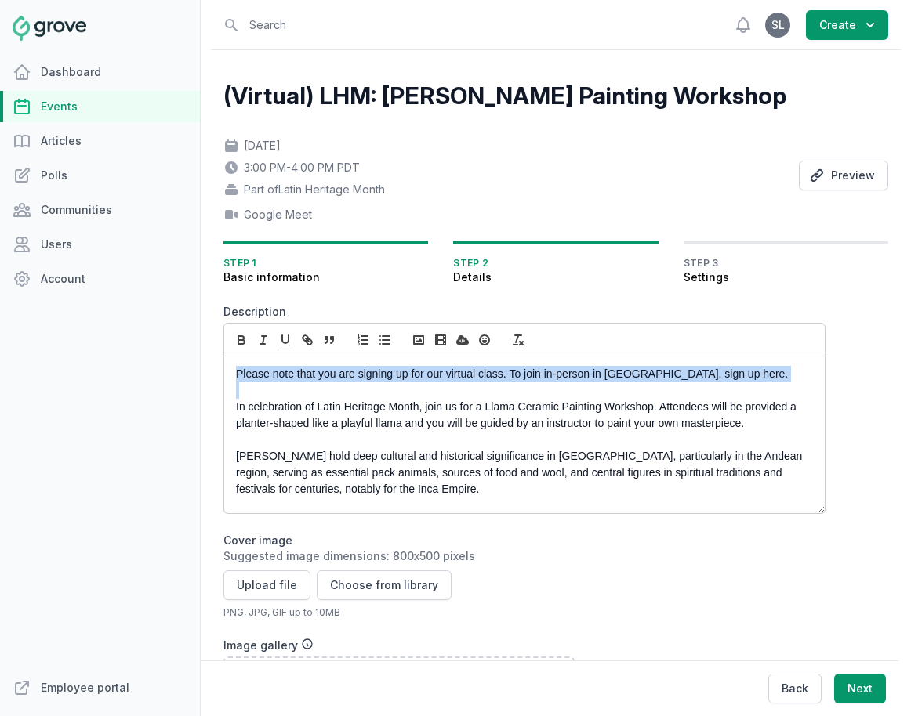
click at [540, 379] on p "Please note that you are signing up for our virtual class. To join in-person in…" at bounding box center [520, 374] width 568 height 16
click at [251, 339] on button "button" at bounding box center [241, 340] width 22 height 19
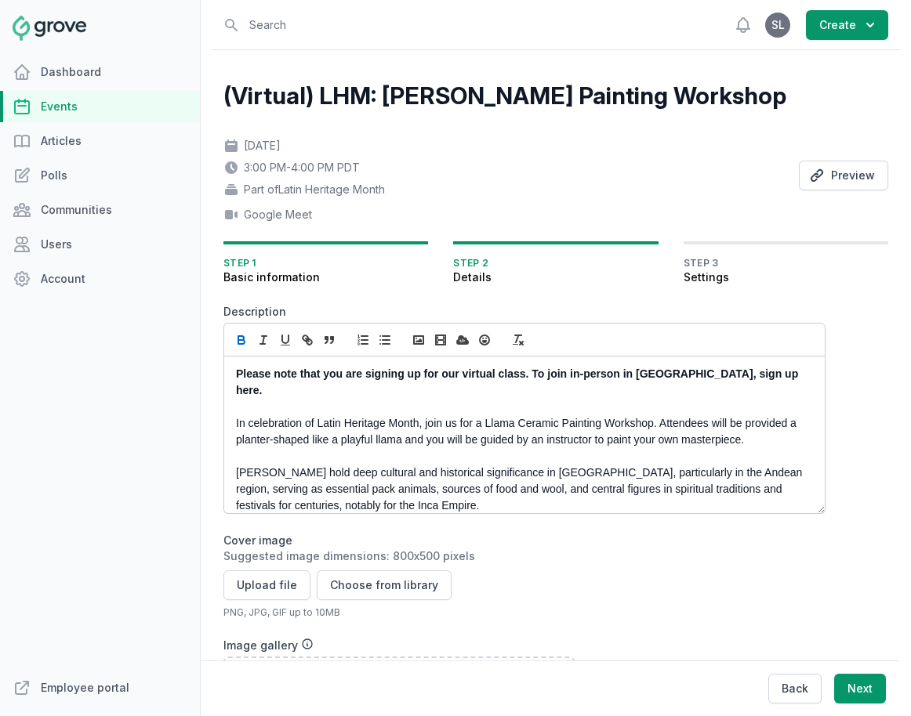
click at [527, 371] on strong "Please note that you are signing up for our virtual class. To join in-person in…" at bounding box center [518, 382] width 565 height 29
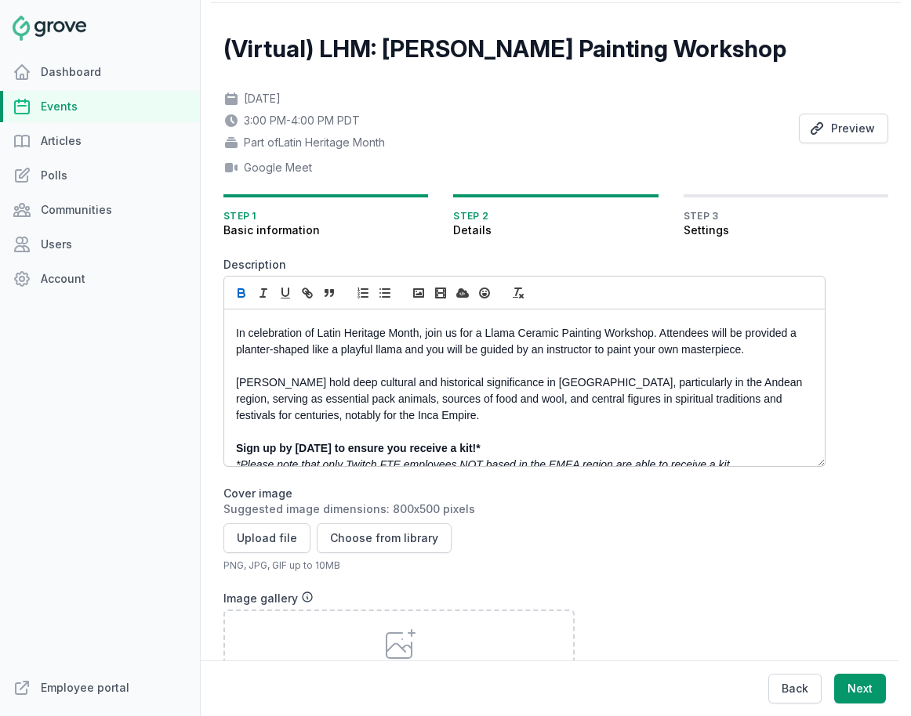
scroll to position [48, 0]
click at [263, 543] on button "Upload file" at bounding box center [266, 538] width 87 height 30
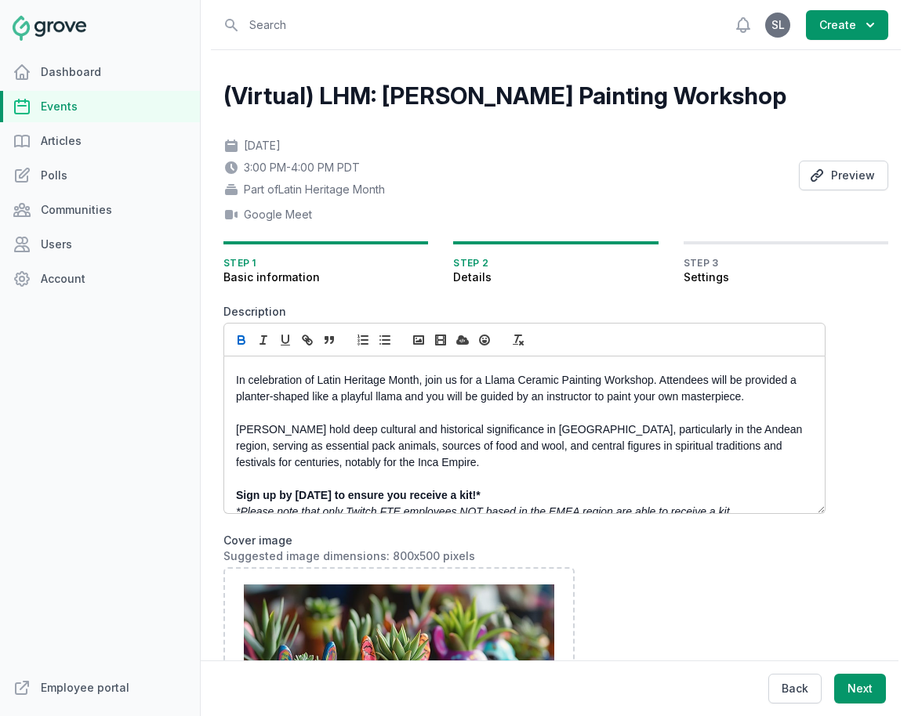
scroll to position [0, 0]
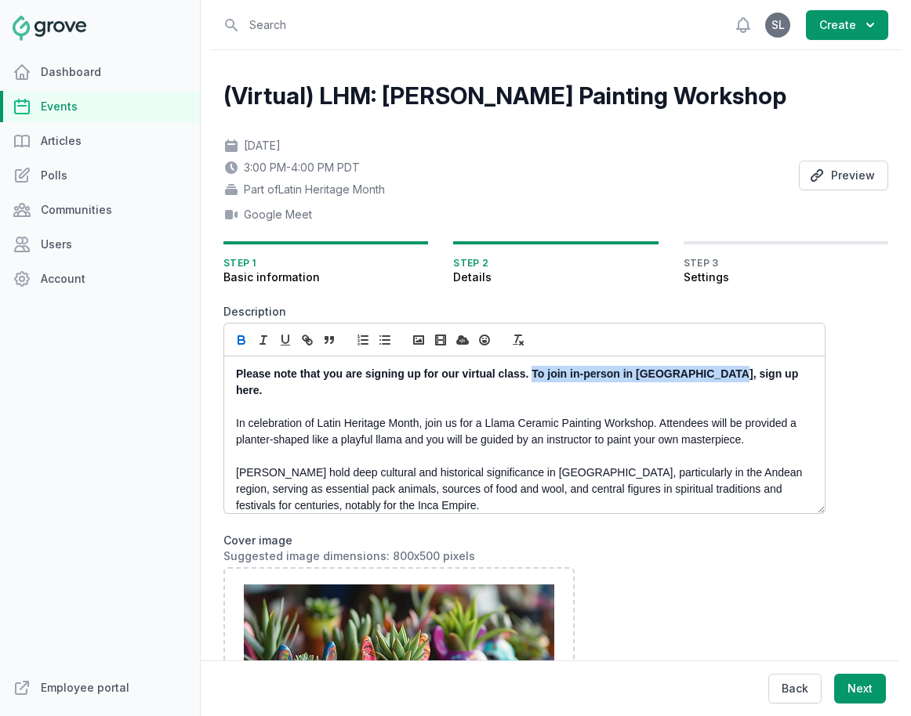
drag, startPoint x: 719, startPoint y: 375, endPoint x: 531, endPoint y: 376, distance: 188.1
click at [531, 376] on strong "Please note that you are signing up for our virtual class. To join in-person in…" at bounding box center [518, 382] width 565 height 29
click at [306, 342] on icon "button" at bounding box center [308, 341] width 5 height 5
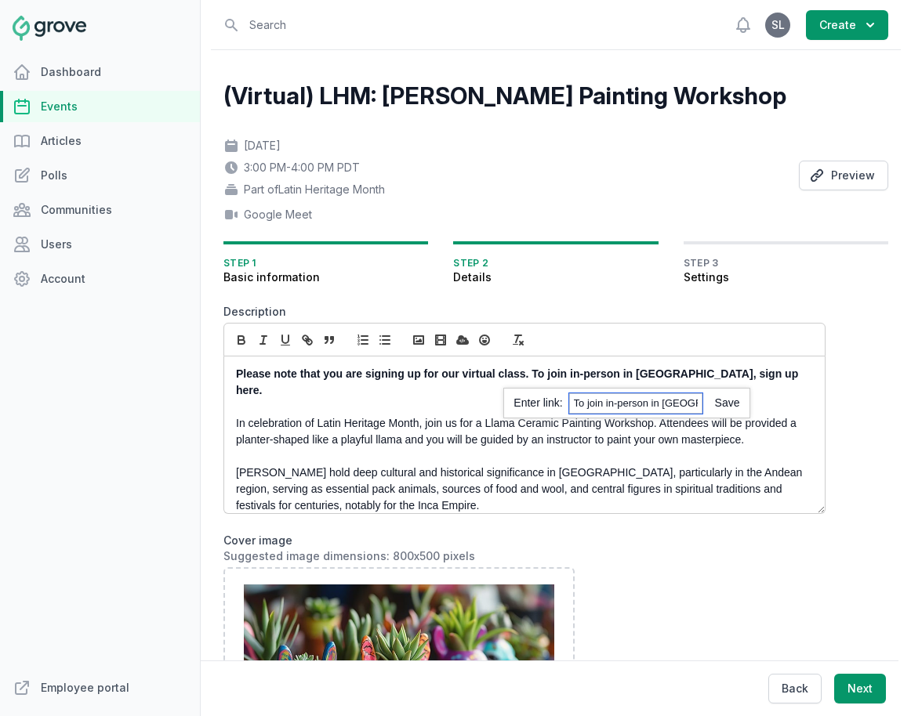
paste input "https://twitch.groveplatform.com/app/events/2620"
type input "https://twitch.groveplatform.com/app/events/2620"
click at [719, 402] on link at bounding box center [721, 403] width 38 height 13
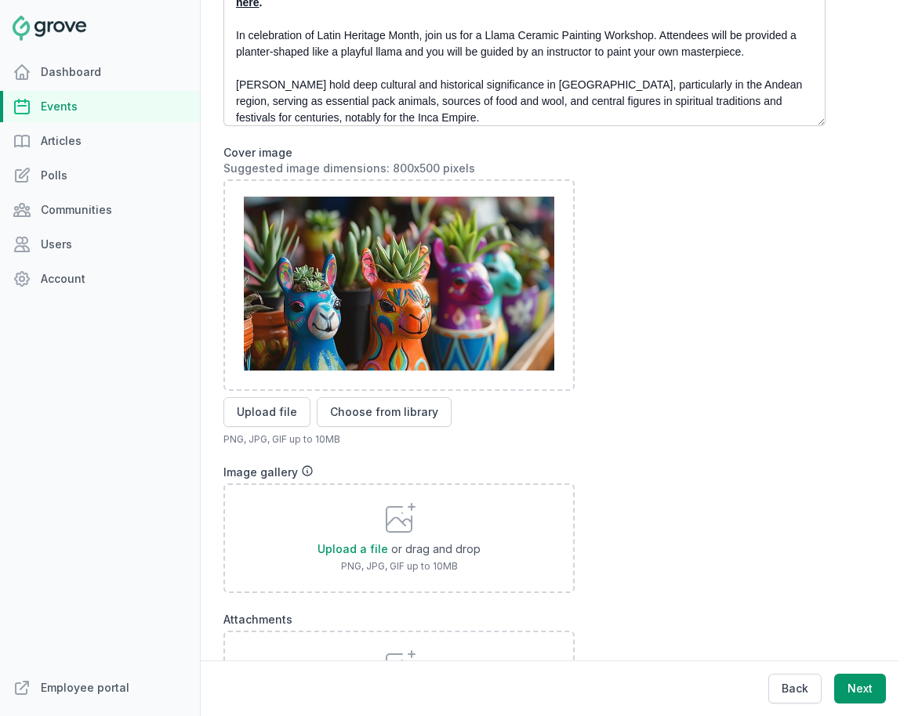
scroll to position [586, 0]
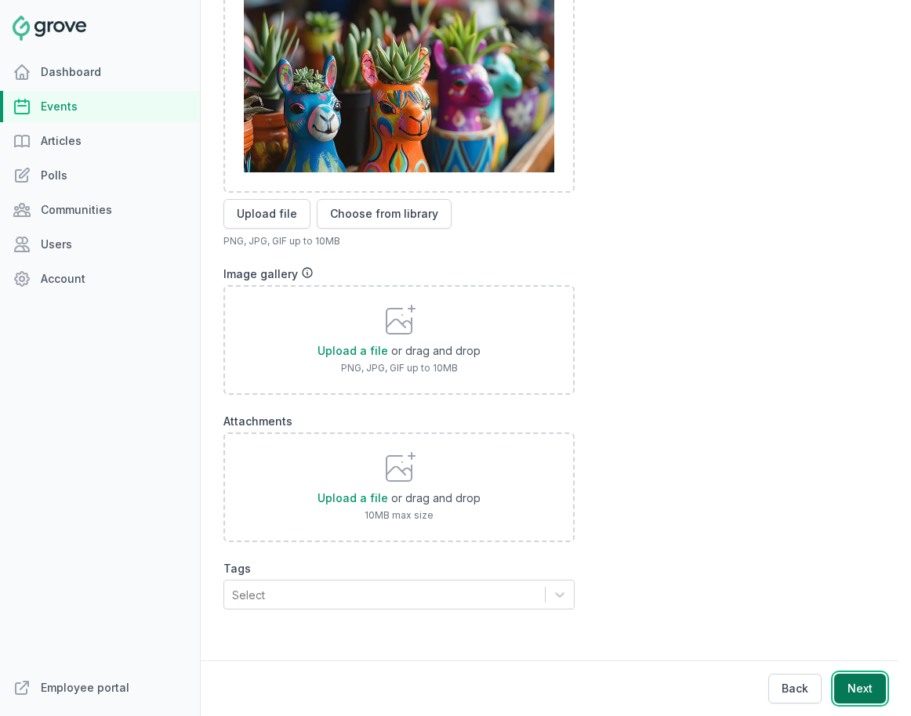
click at [813, 686] on button "Next" at bounding box center [860, 689] width 52 height 30
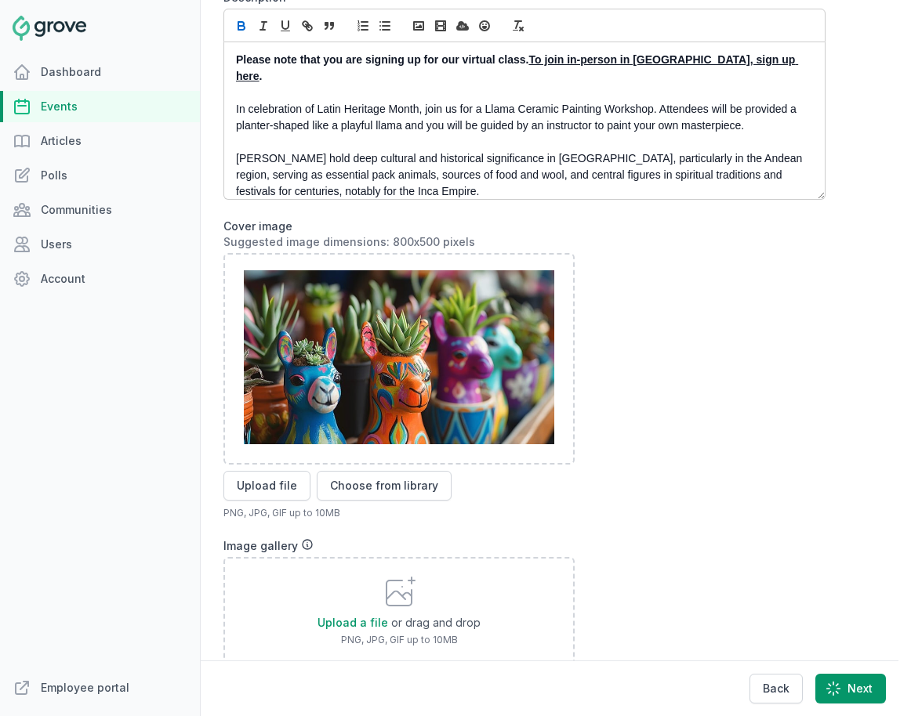
scroll to position [0, 0]
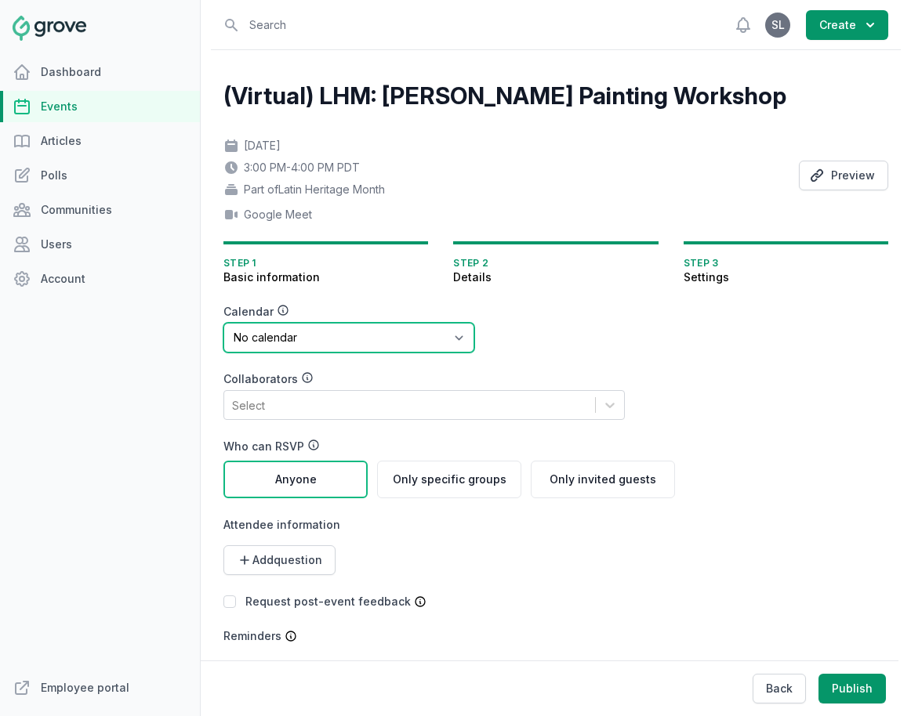
click at [308, 327] on select "No calendar Virtual Events Calendar" at bounding box center [348, 338] width 251 height 30
select select "89"
click at [223, 323] on select "No calendar Virtual Events Calendar" at bounding box center [348, 338] width 251 height 30
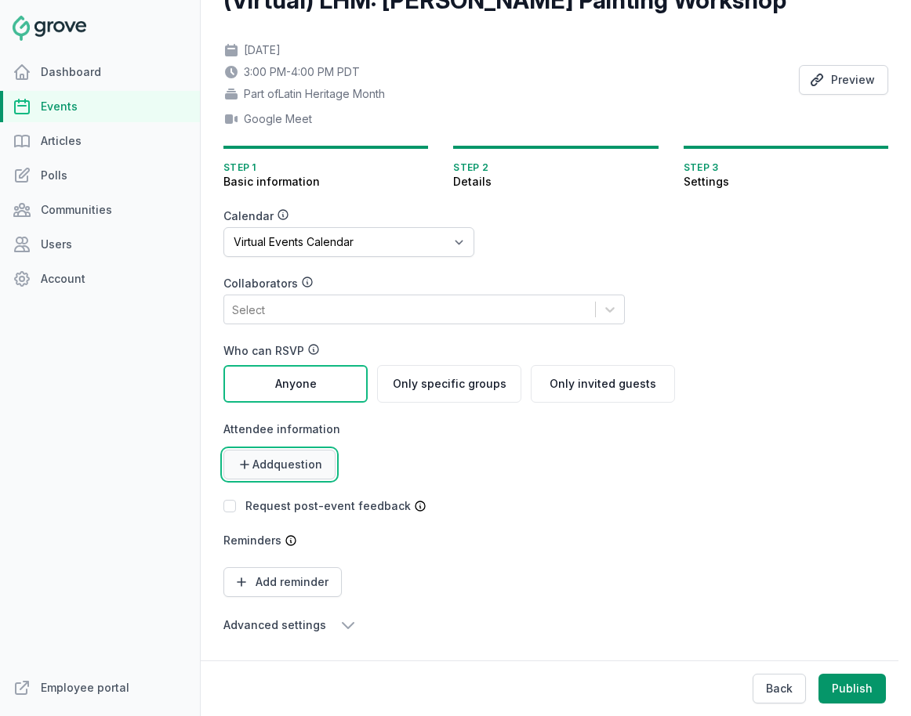
click at [310, 463] on span "Add question" at bounding box center [287, 465] width 70 height 16
click at [296, 498] on link "Short text" at bounding box center [274, 503] width 103 height 28
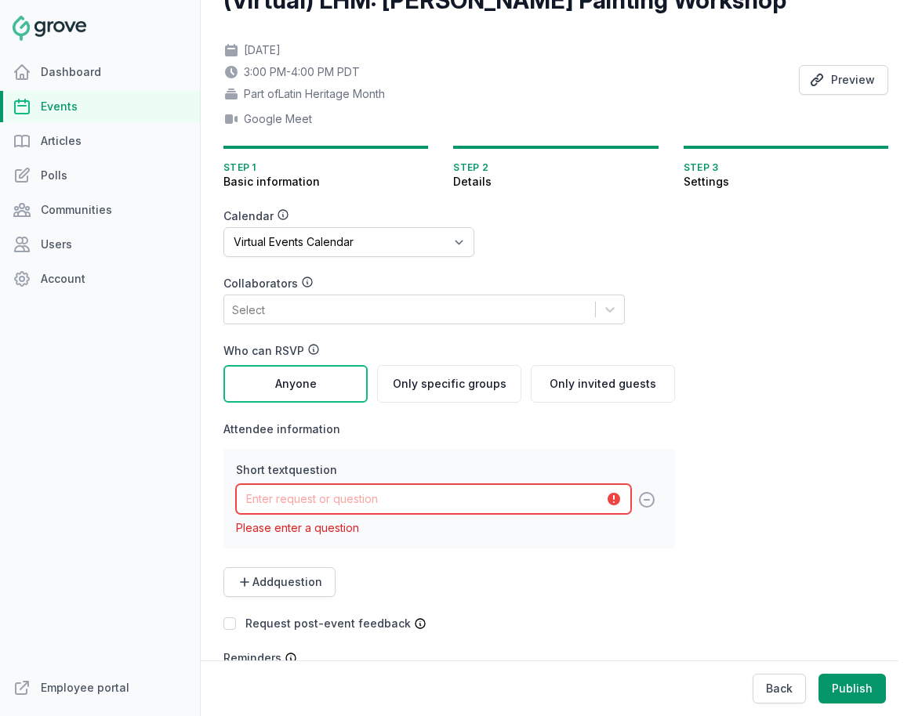
click at [317, 500] on input "text" at bounding box center [433, 499] width 395 height 30
type input "First and Last Name"
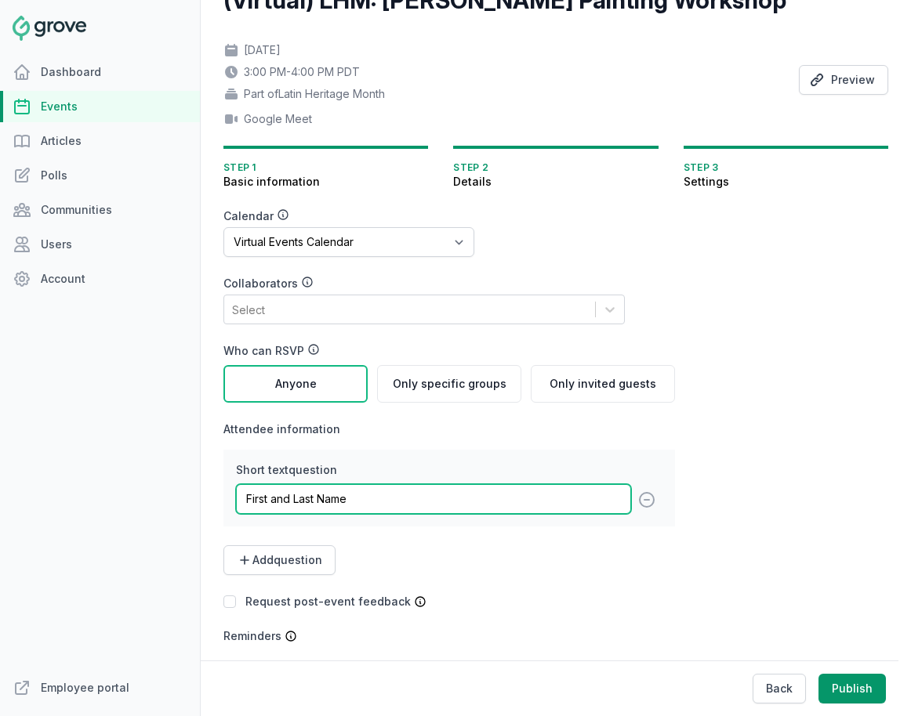
scroll to position [191, 0]
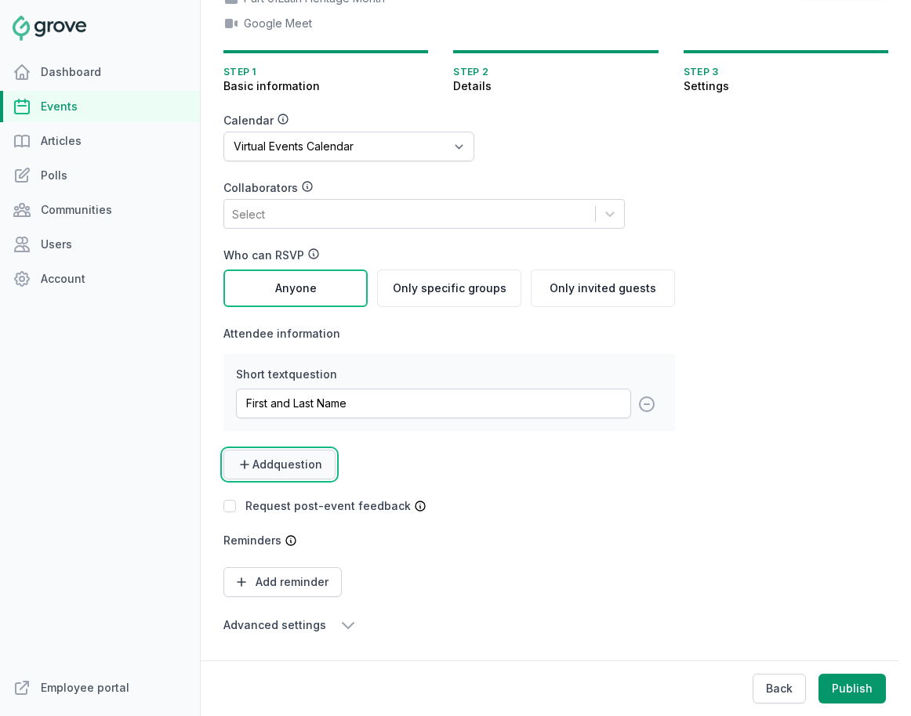
click at [310, 463] on span "Add question" at bounding box center [287, 465] width 70 height 16
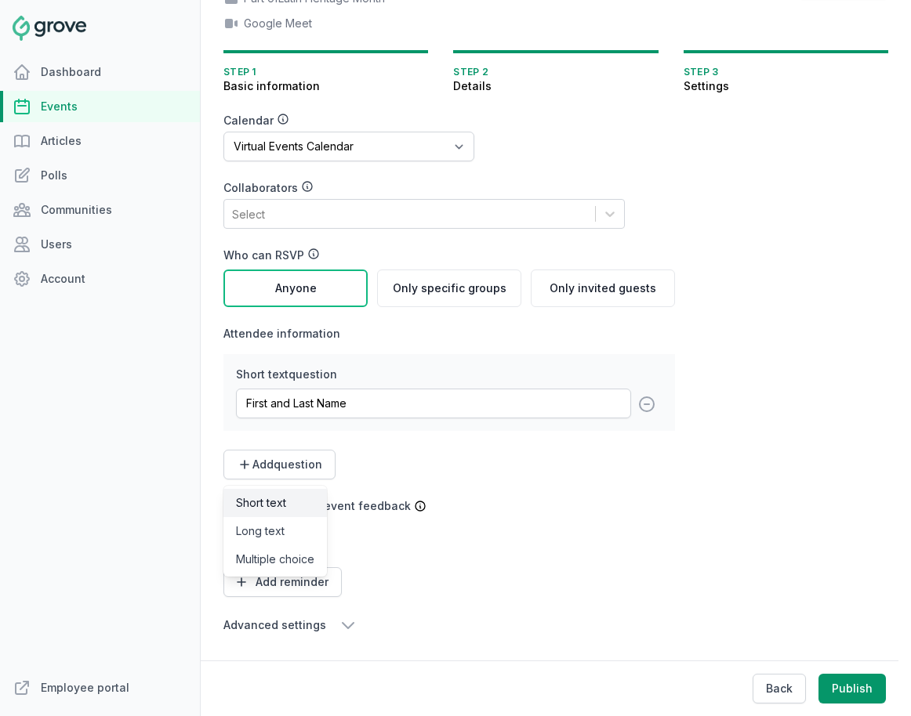
click at [281, 503] on link "Short text" at bounding box center [274, 503] width 103 height 28
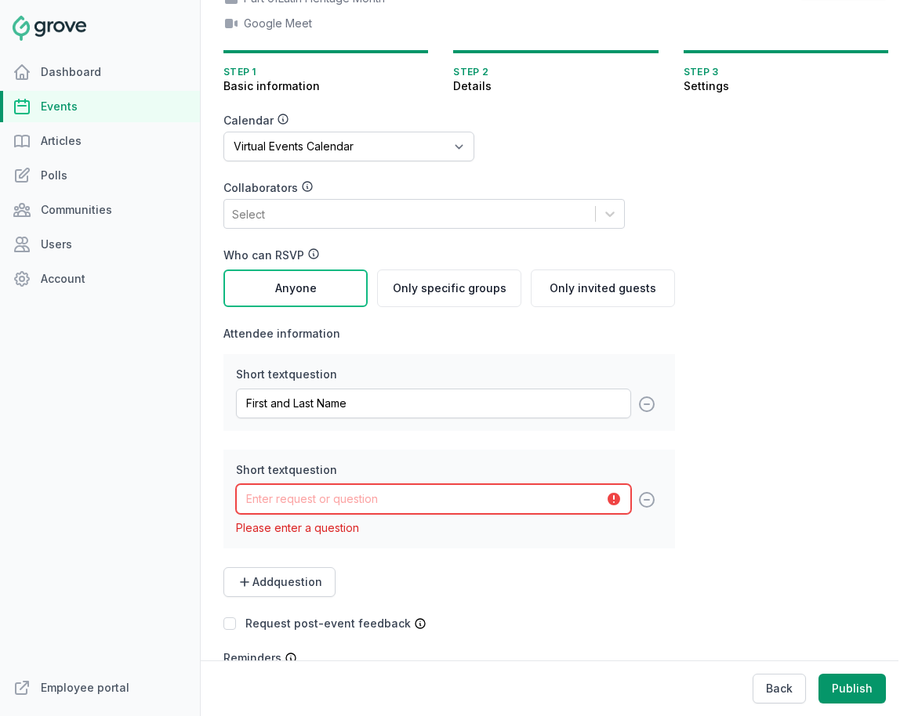
click at [298, 498] on input "text" at bounding box center [433, 499] width 395 height 30
type input "Address Line 1 (Street Name and Number)"
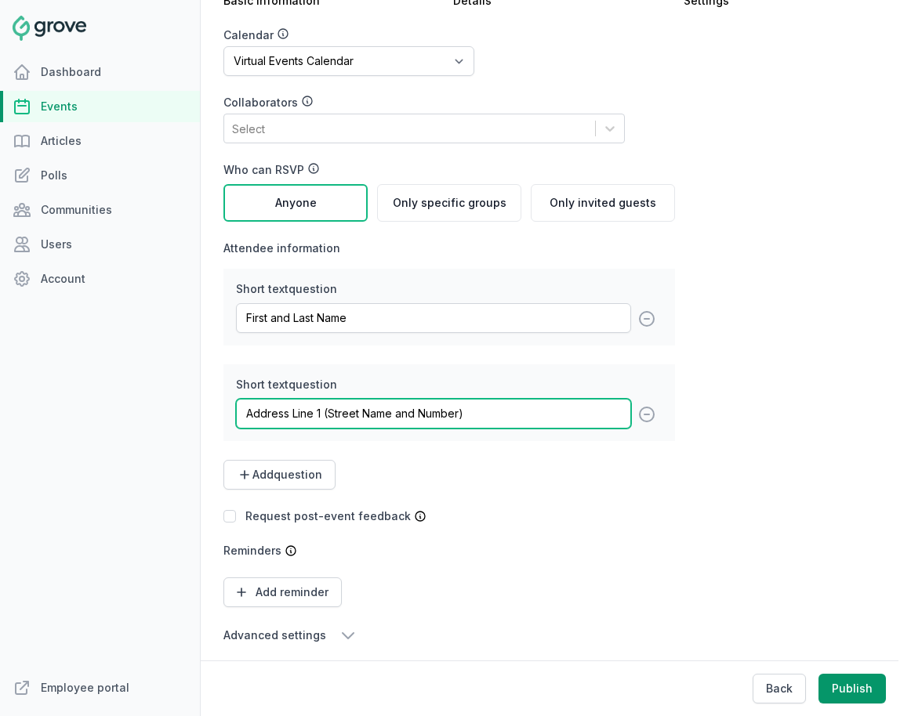
scroll to position [287, 0]
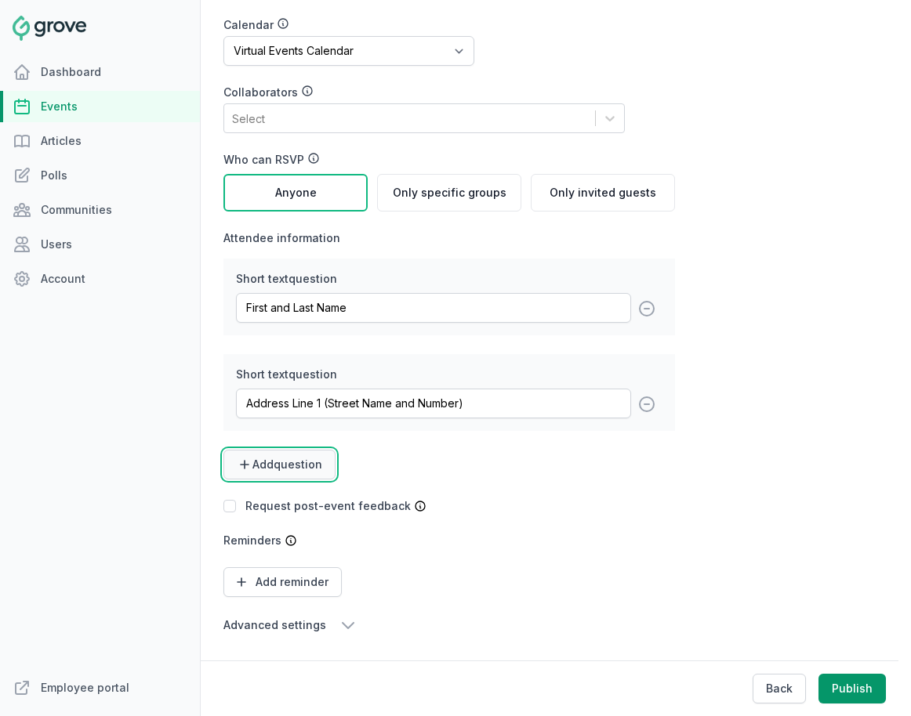
click at [311, 465] on span "Add question" at bounding box center [287, 465] width 70 height 16
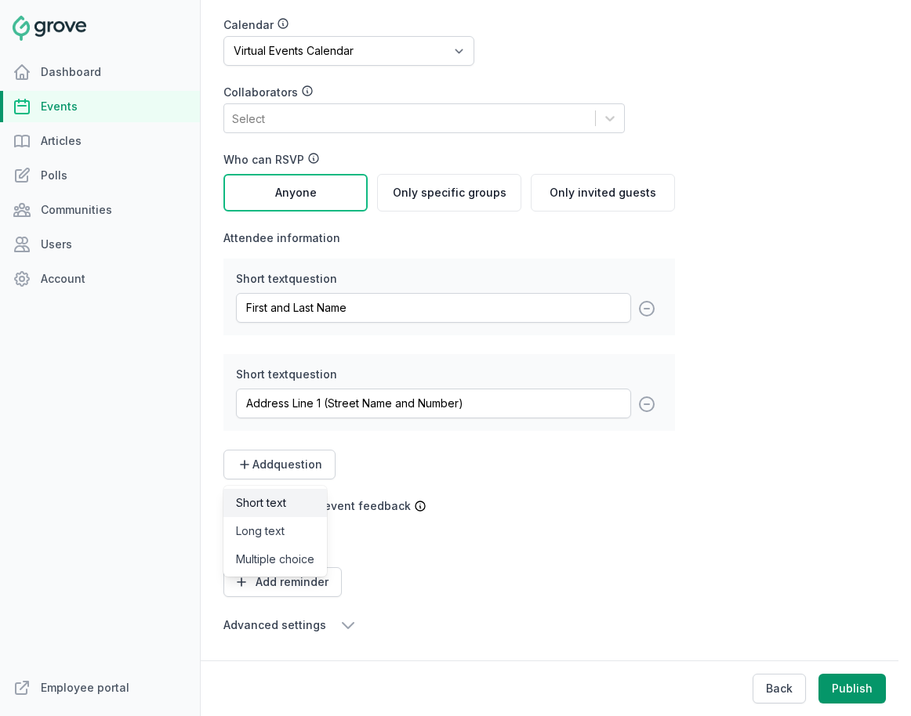
click at [288, 501] on link "Short text" at bounding box center [274, 503] width 103 height 28
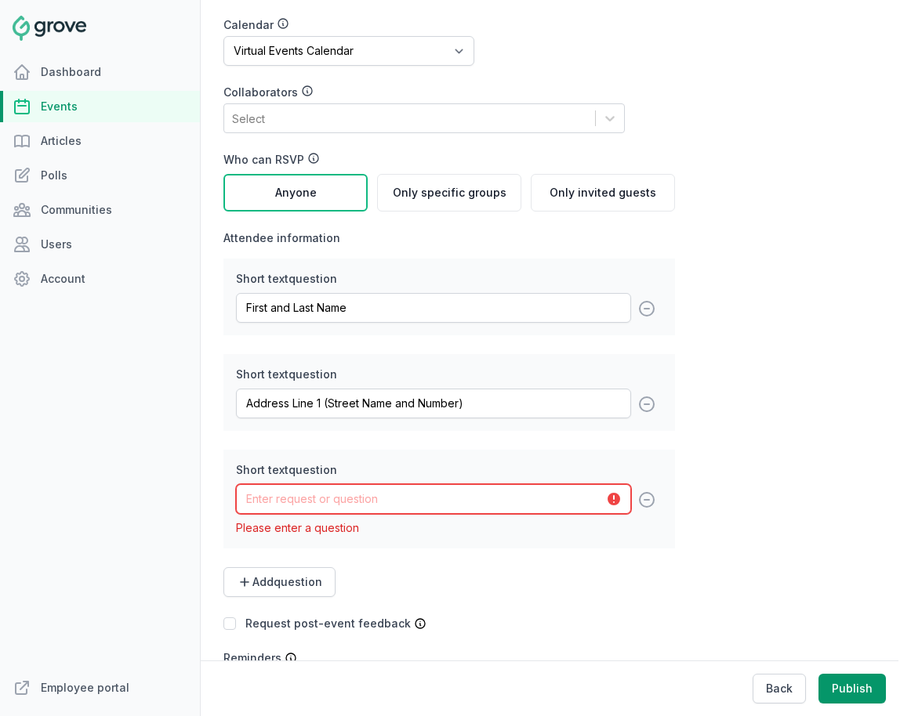
click at [302, 501] on input "text" at bounding box center [433, 499] width 395 height 30
type input "Address Line 2 (Apartment or Unit Number)"
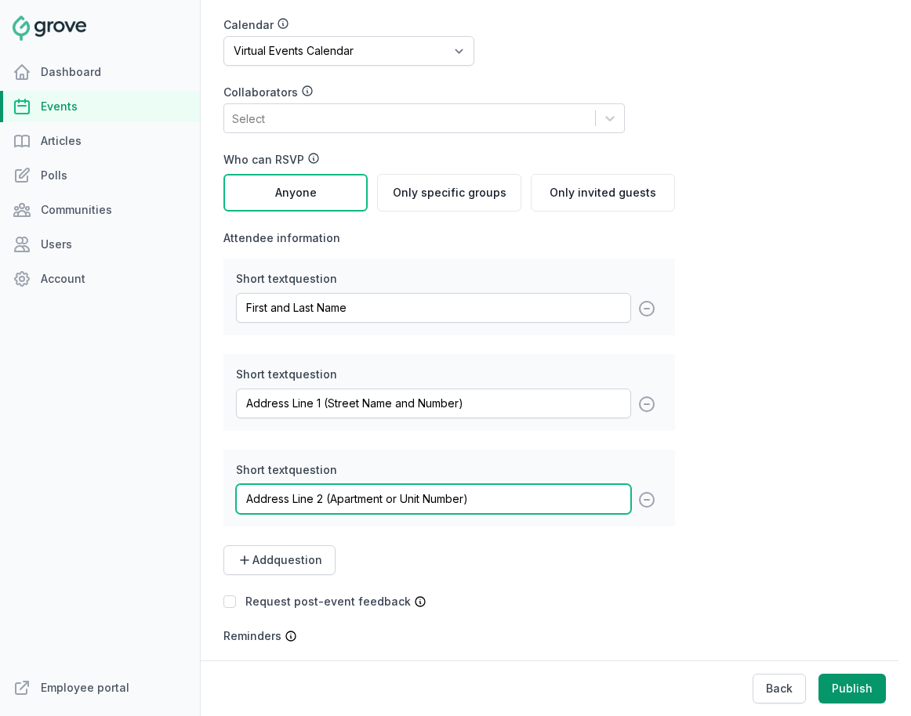
scroll to position [382, 0]
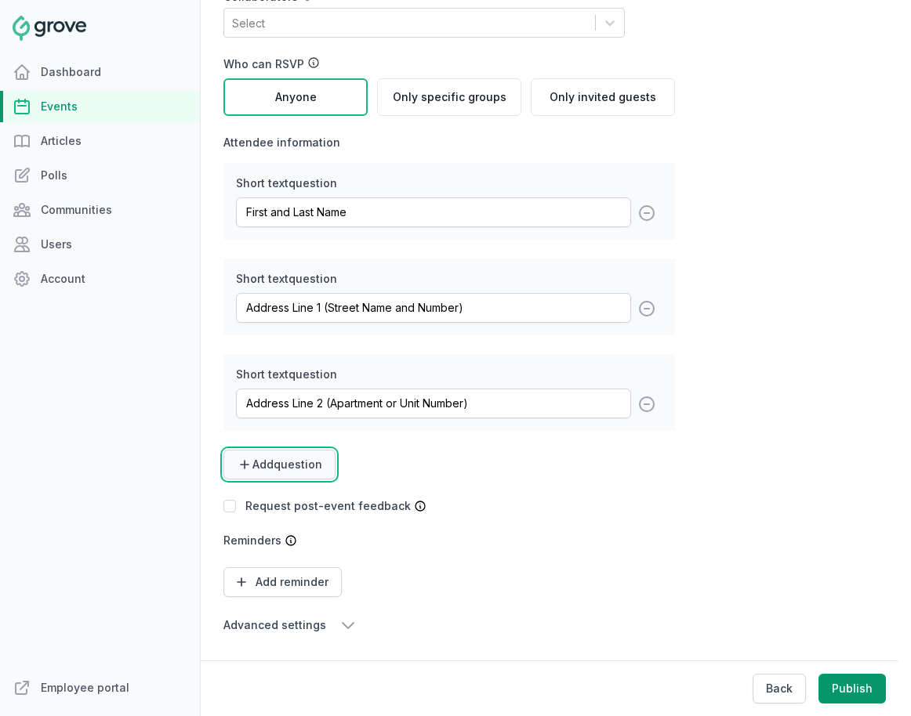
click at [306, 465] on span "Add question" at bounding box center [287, 465] width 70 height 16
click at [292, 497] on link "Short text" at bounding box center [274, 503] width 103 height 28
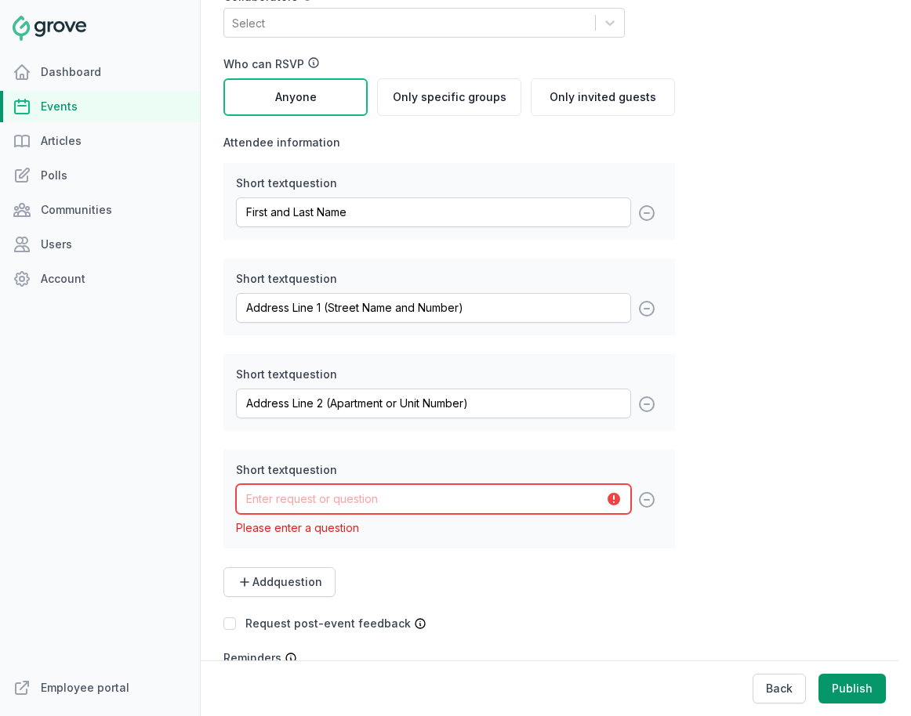
click at [306, 497] on input "text" at bounding box center [433, 499] width 395 height 30
type input "City"
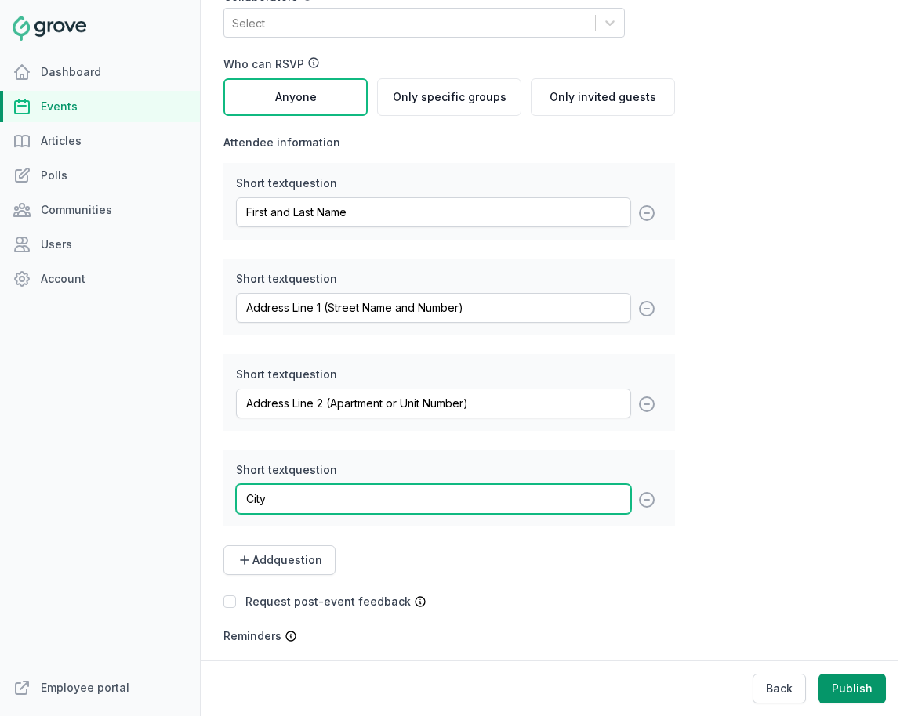
scroll to position [478, 0]
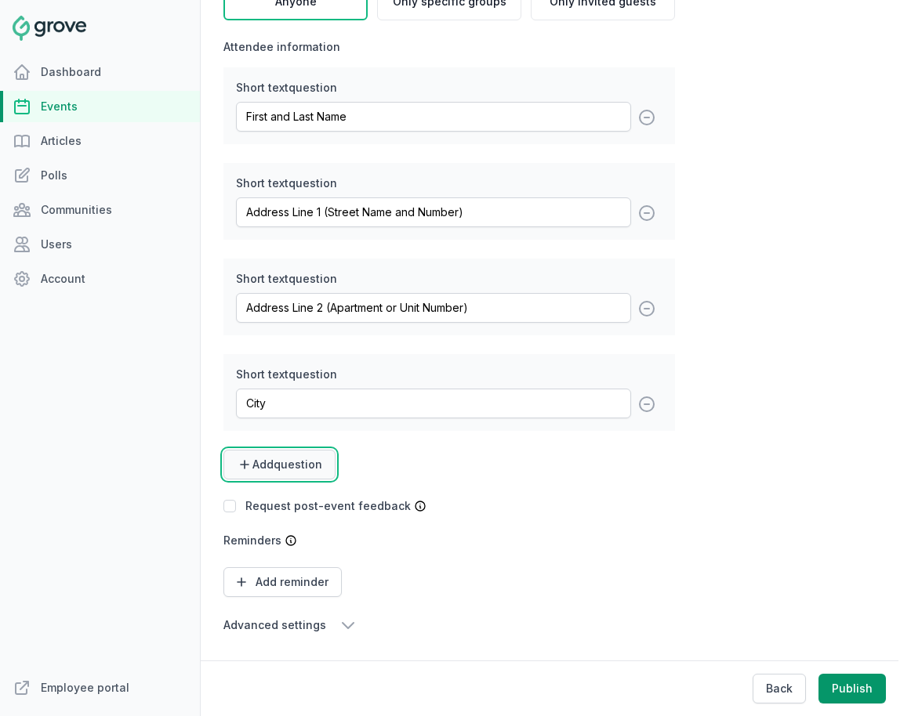
click at [307, 471] on span "Add question" at bounding box center [287, 465] width 70 height 16
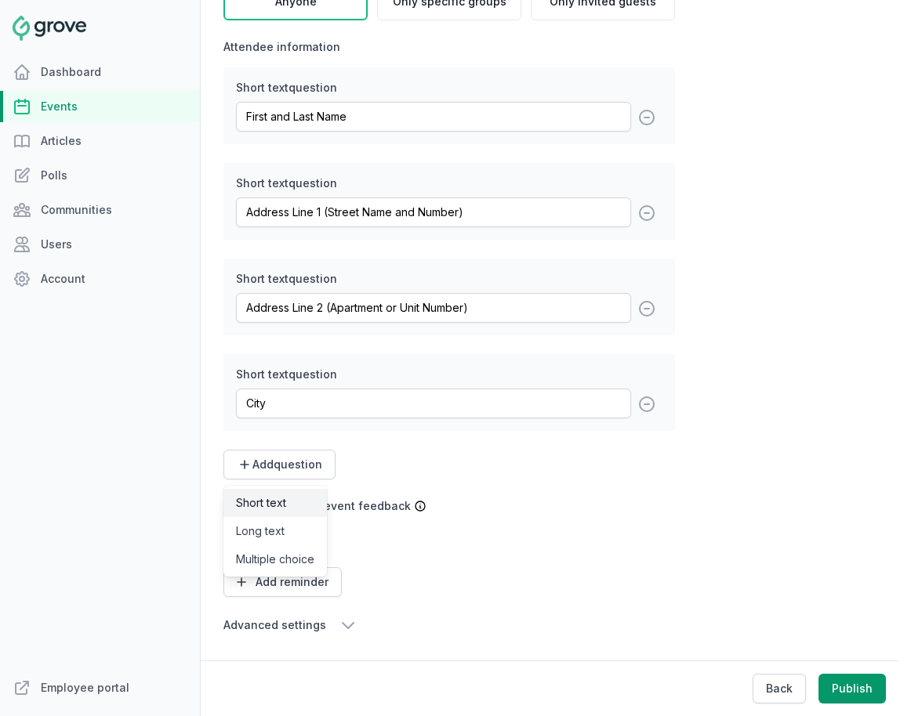
click at [291, 502] on link "Short text" at bounding box center [274, 503] width 103 height 28
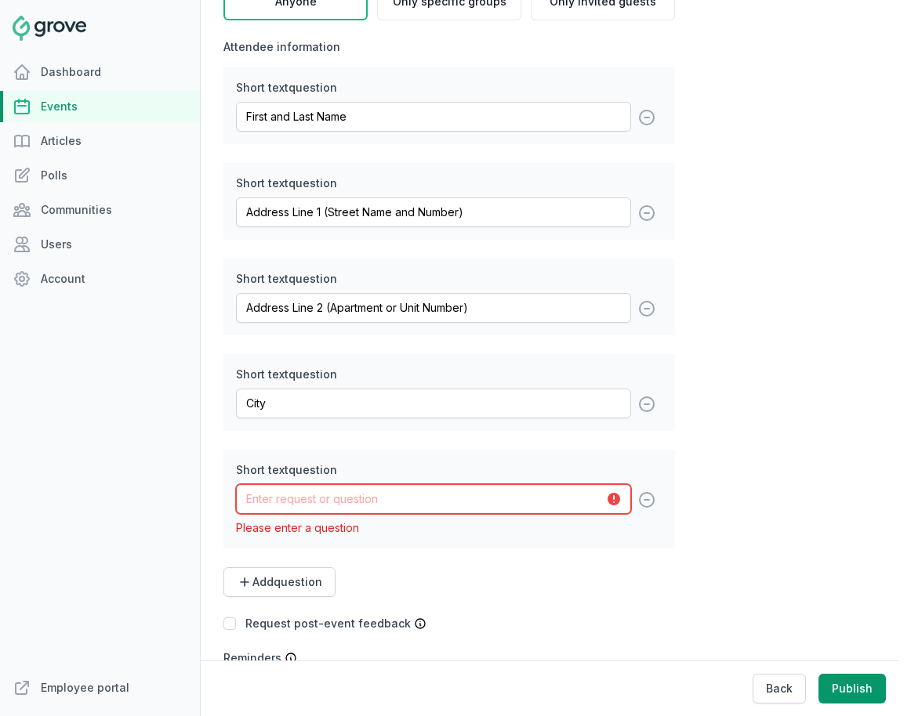
click at [312, 502] on input "text" at bounding box center [433, 499] width 395 height 30
type input "State/Province"
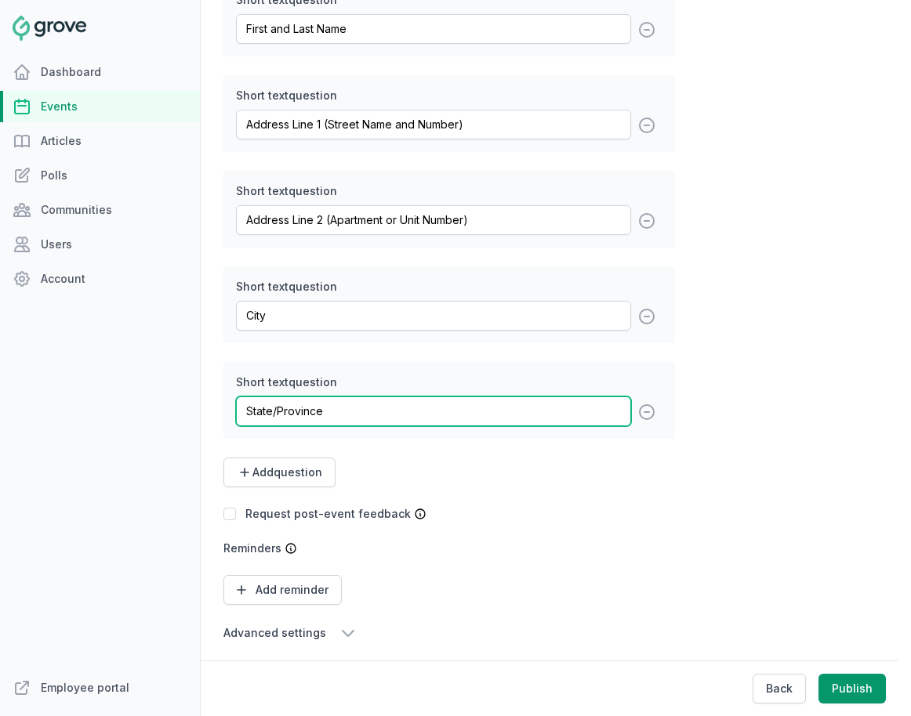
scroll to position [574, 0]
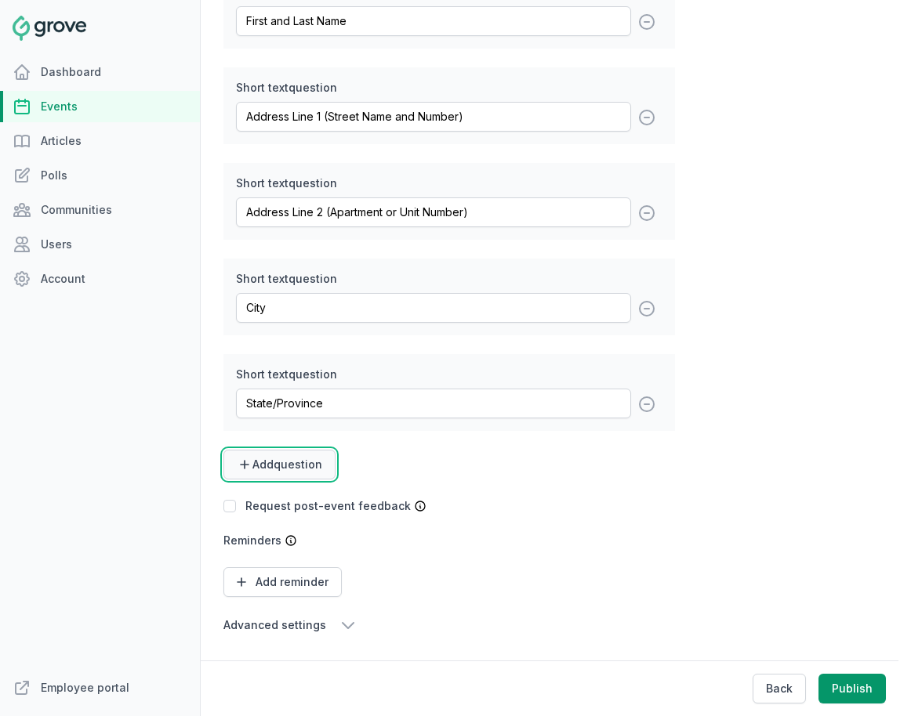
click at [306, 469] on span "Add question" at bounding box center [287, 465] width 70 height 16
click at [297, 491] on link "Short text" at bounding box center [274, 503] width 103 height 28
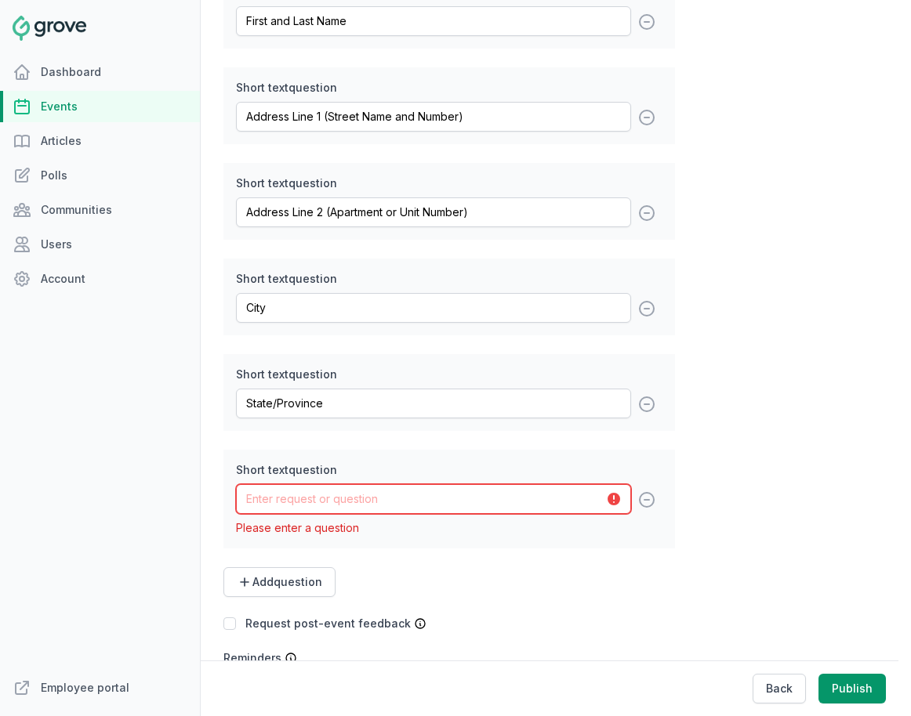
click at [323, 494] on input "text" at bounding box center [433, 499] width 395 height 30
type input "Country"
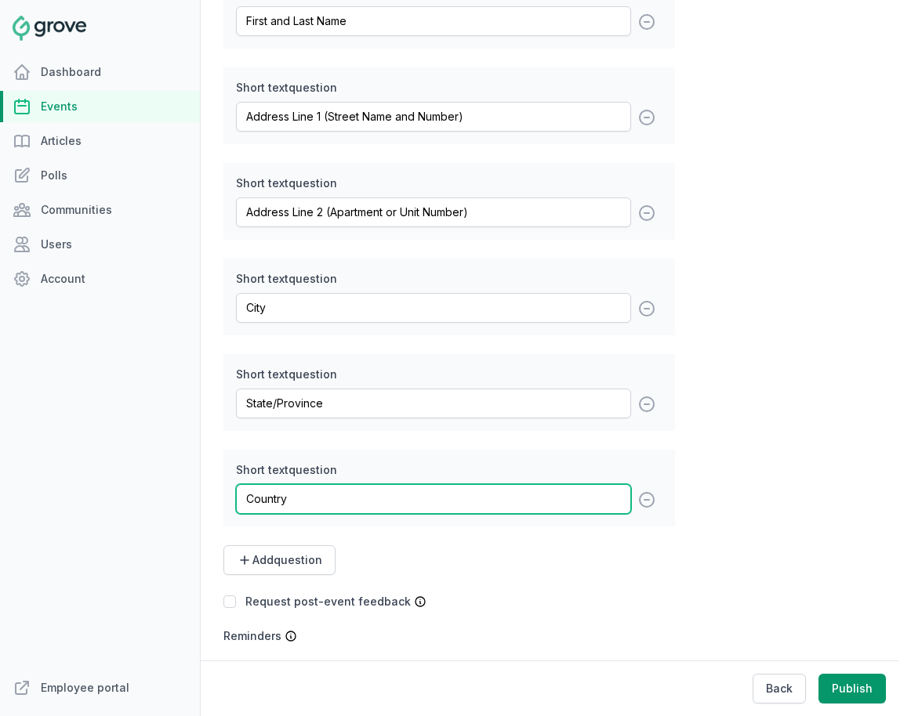
scroll to position [669, 0]
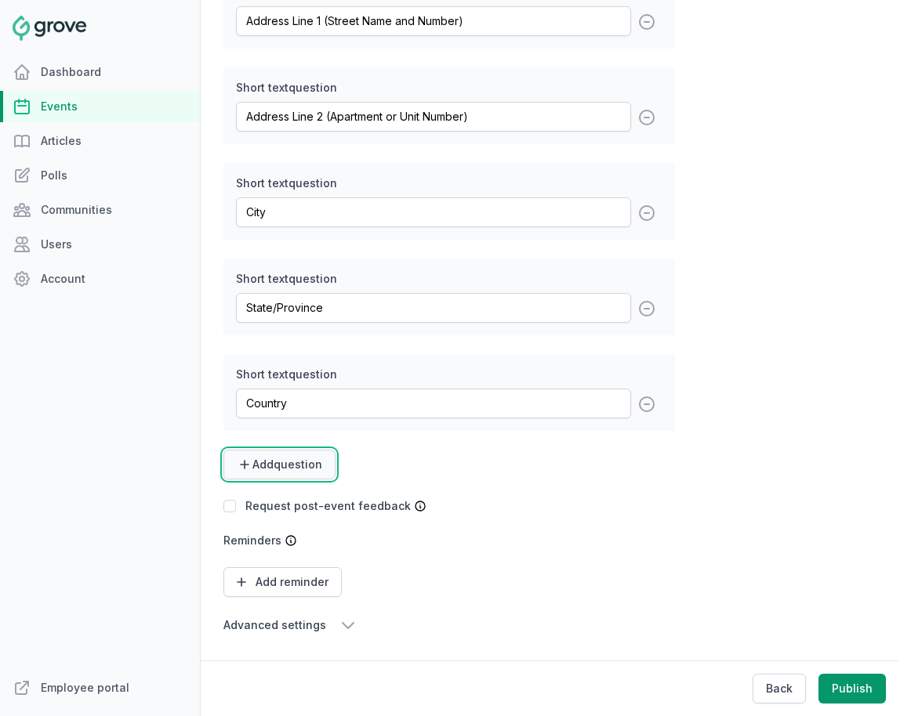
click at [319, 474] on button "Add question" at bounding box center [279, 465] width 112 height 30
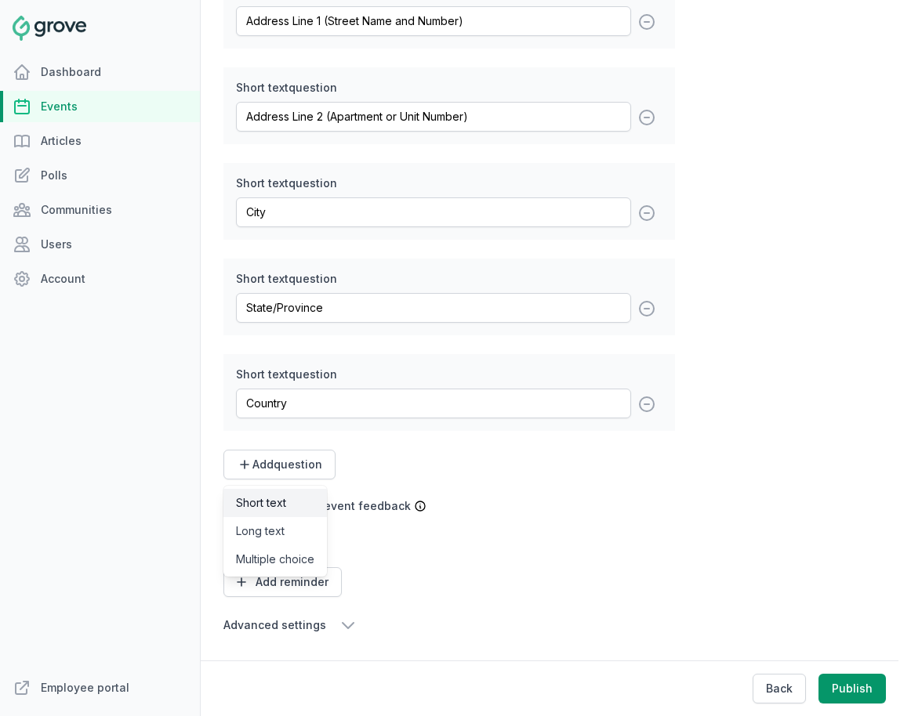
click at [303, 503] on link "Short text" at bounding box center [274, 503] width 103 height 28
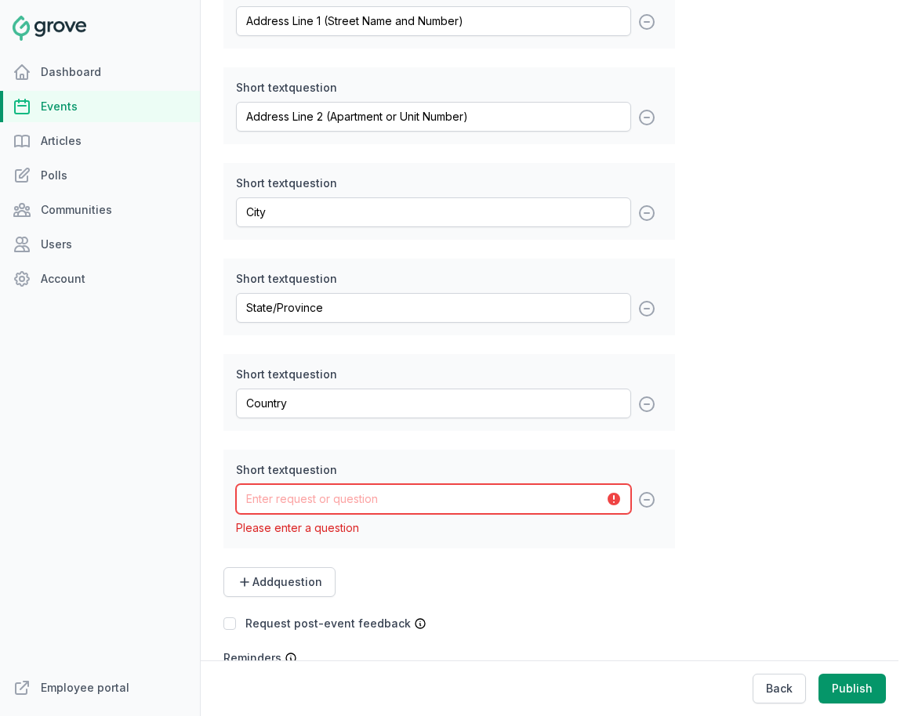
click at [324, 507] on input "text" at bounding box center [433, 499] width 395 height 30
type input "Zip Code"
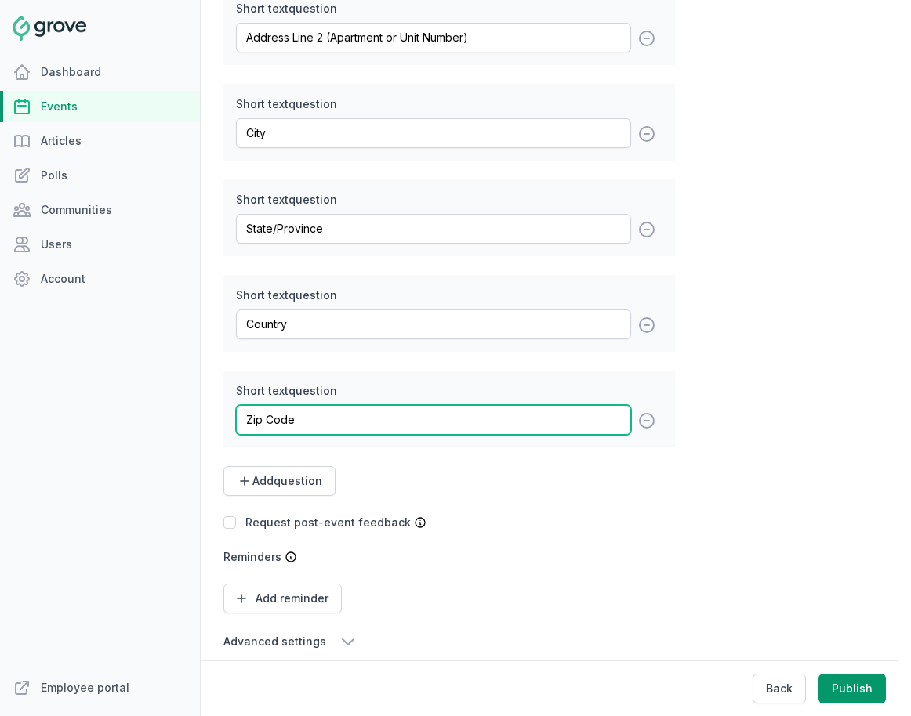
scroll to position [761, 0]
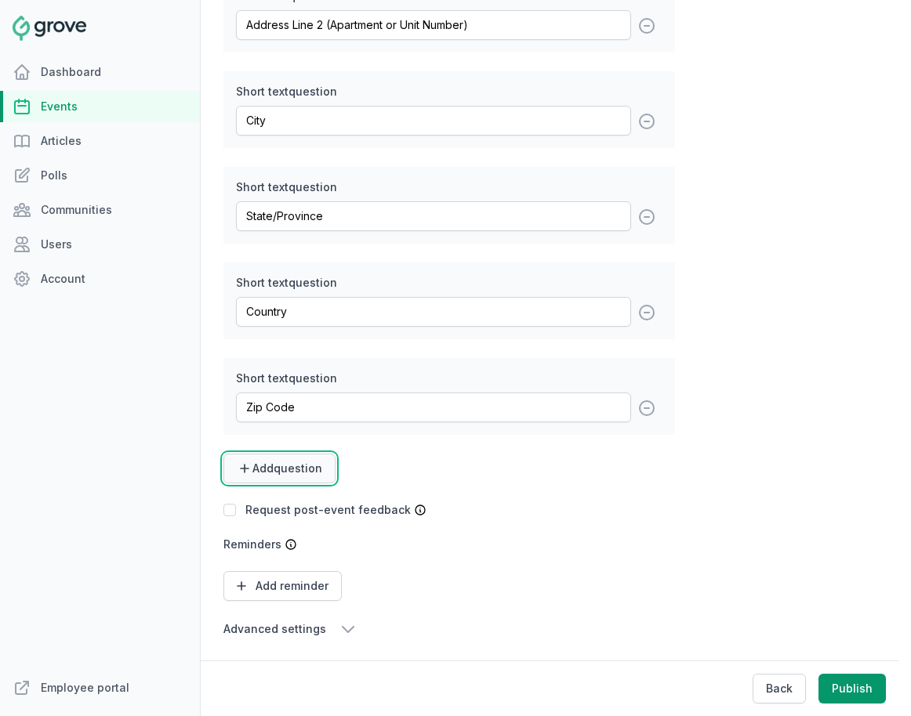
click at [316, 473] on span "Add question" at bounding box center [287, 469] width 70 height 16
click at [302, 508] on link "Short text" at bounding box center [274, 507] width 103 height 28
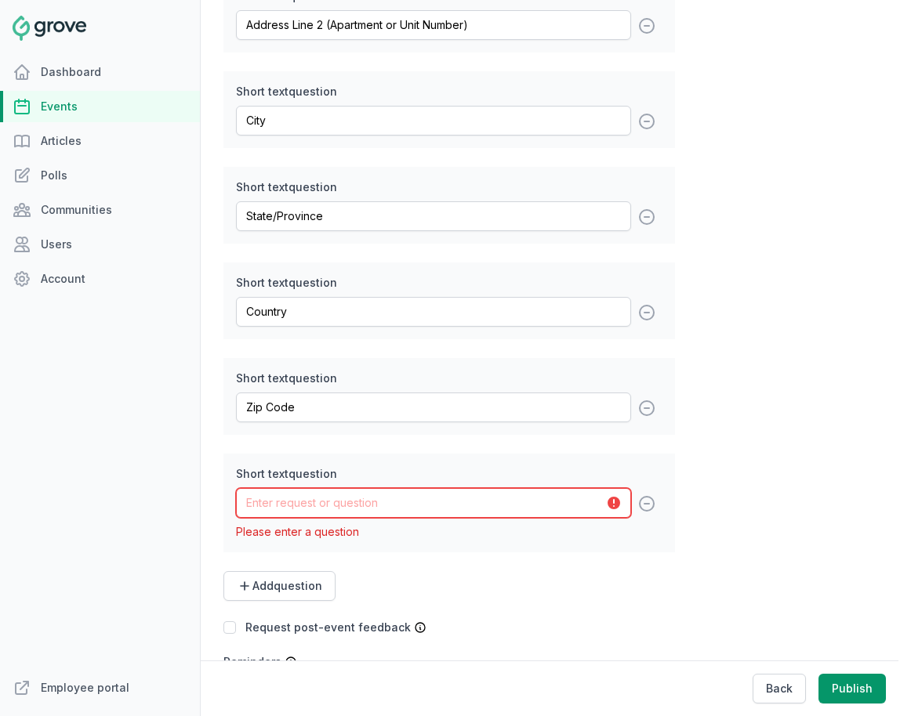
click at [318, 508] on input "text" at bounding box center [433, 503] width 395 height 30
type input "Phone Number (for shipping concerns)"
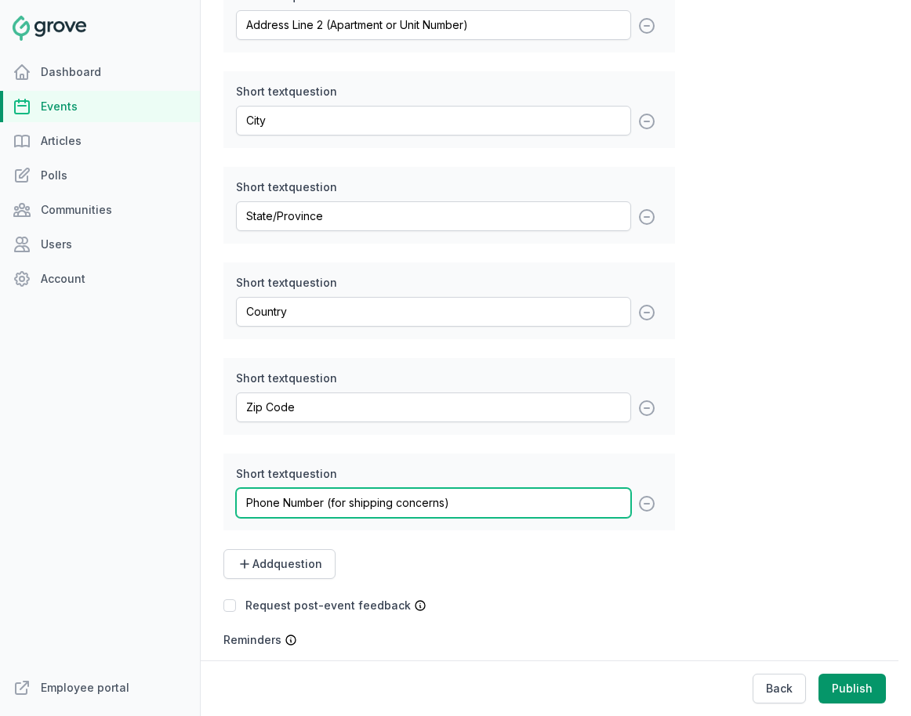
scroll to position [860, 0]
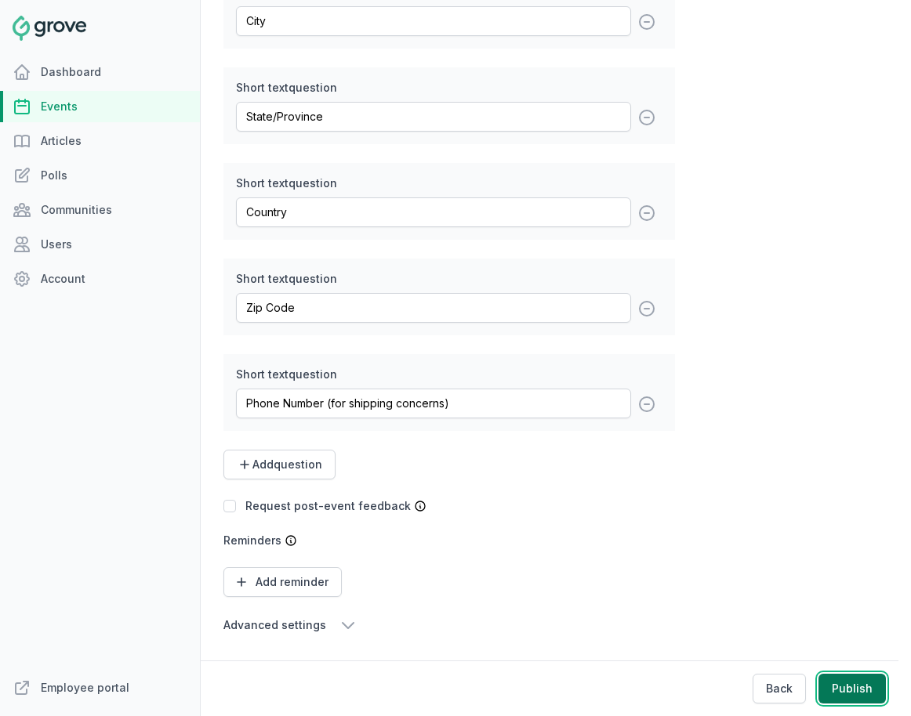
click at [813, 693] on button "Publish" at bounding box center [851, 689] width 67 height 30
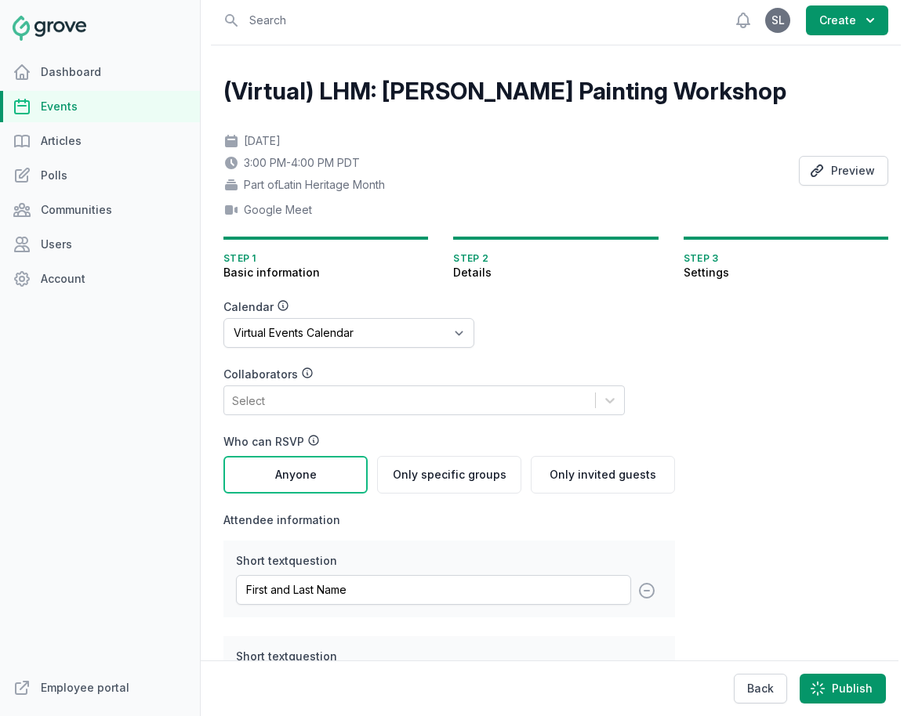
scroll to position [0, 0]
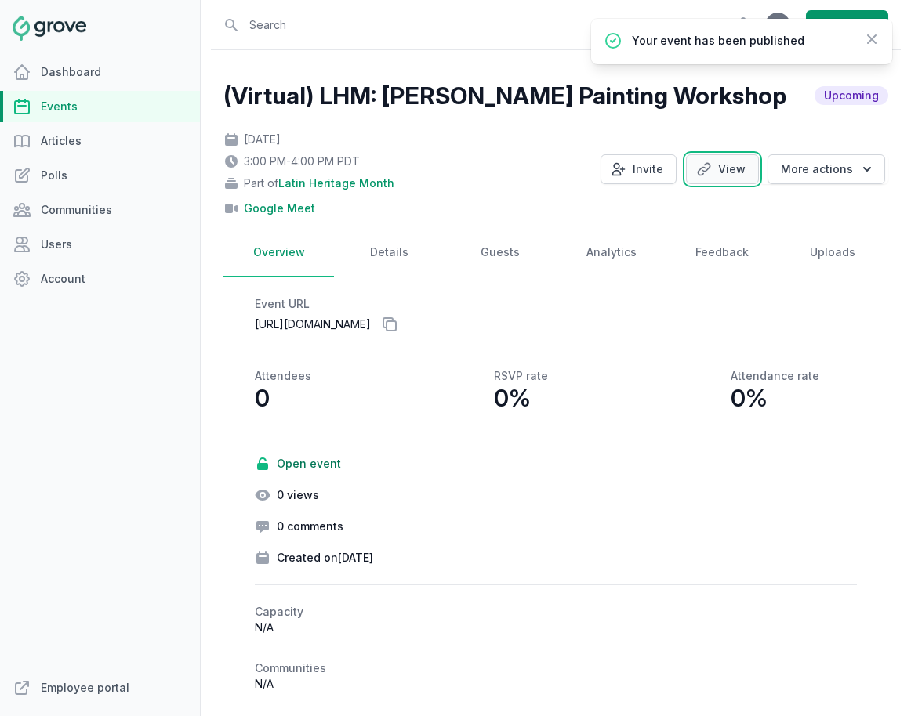
click at [712, 179] on link "View" at bounding box center [722, 169] width 73 height 30
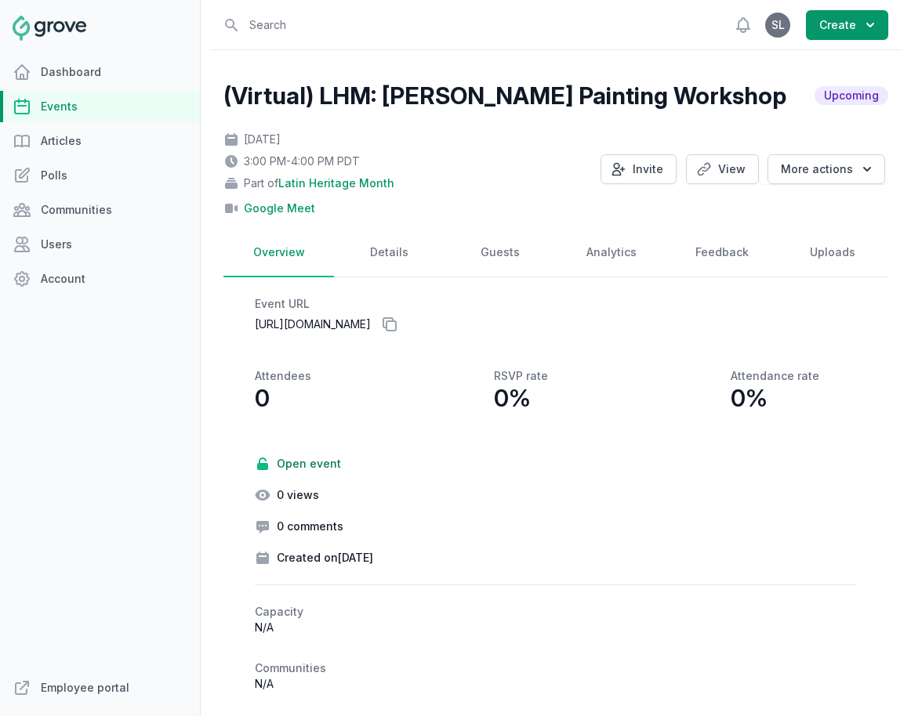
click at [96, 108] on link "Events" at bounding box center [100, 106] width 200 height 31
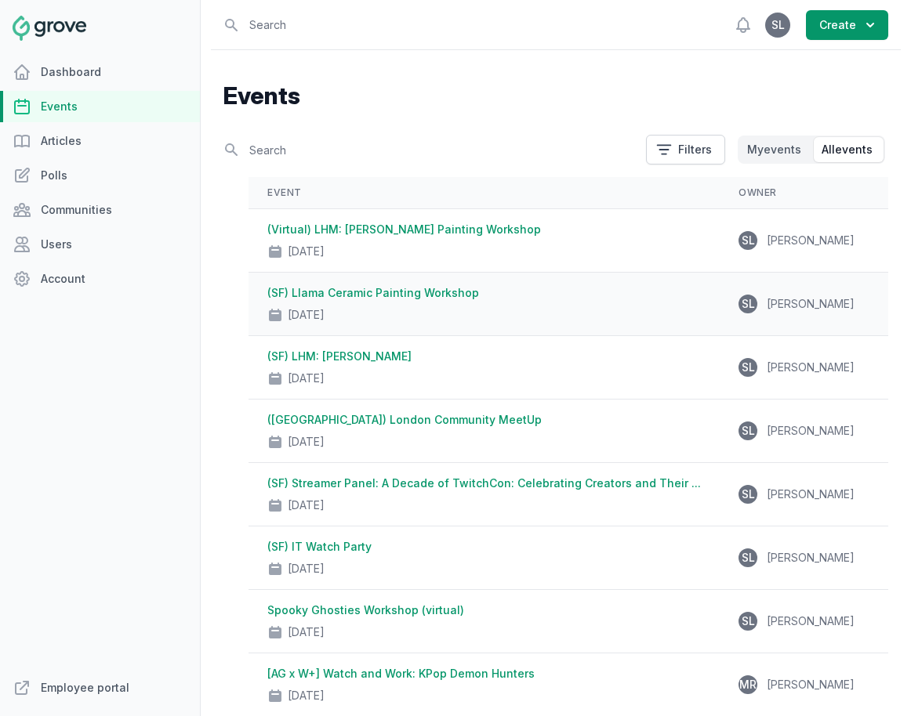
click at [410, 298] on link "(SF) Llama Ceramic Painting Workshop" at bounding box center [373, 292] width 212 height 13
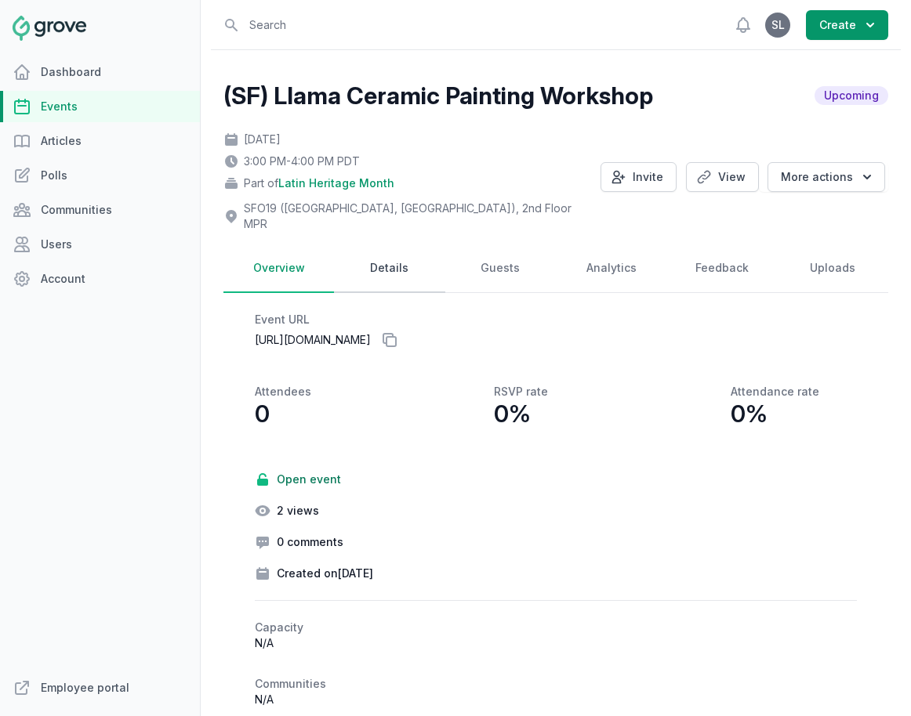
click at [404, 244] on link "Details" at bounding box center [389, 268] width 110 height 49
select select "85"
select select "43"
select select "3:00 PM"
select select "4:00 PM"
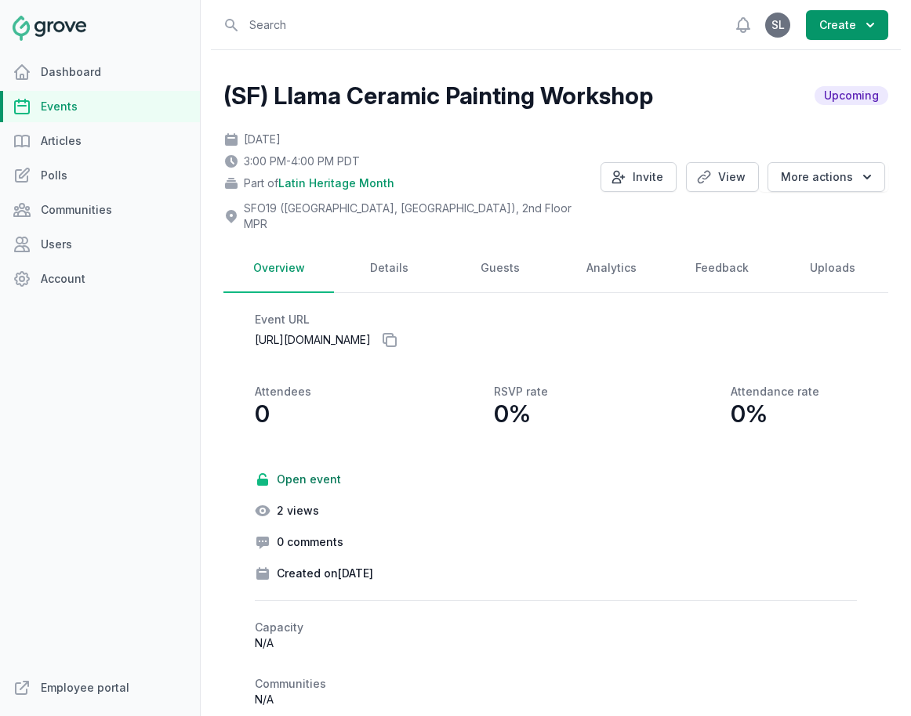
select select "89"
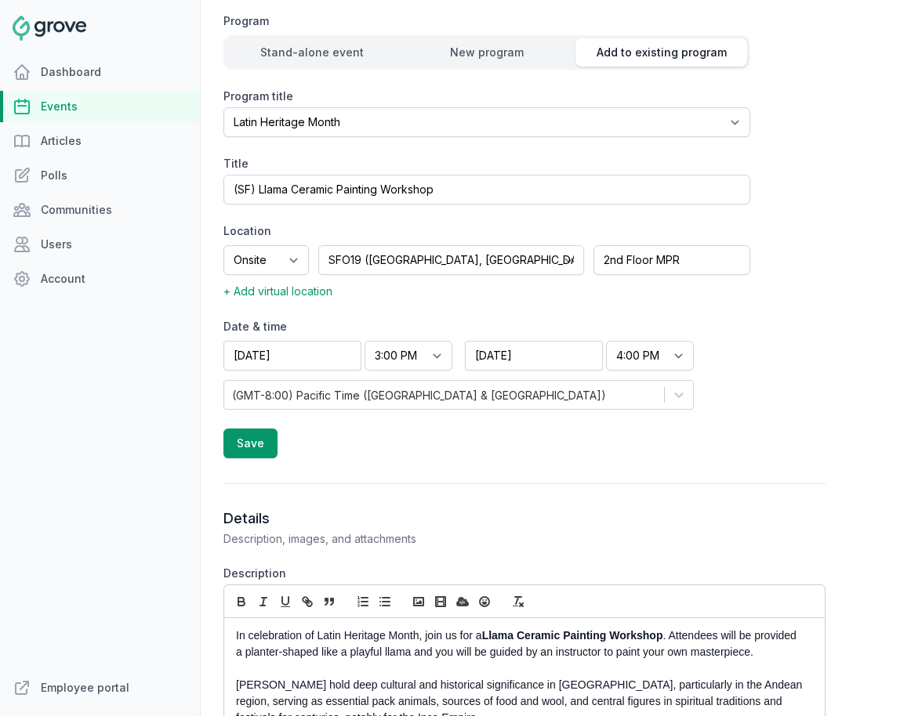
scroll to position [629, 0]
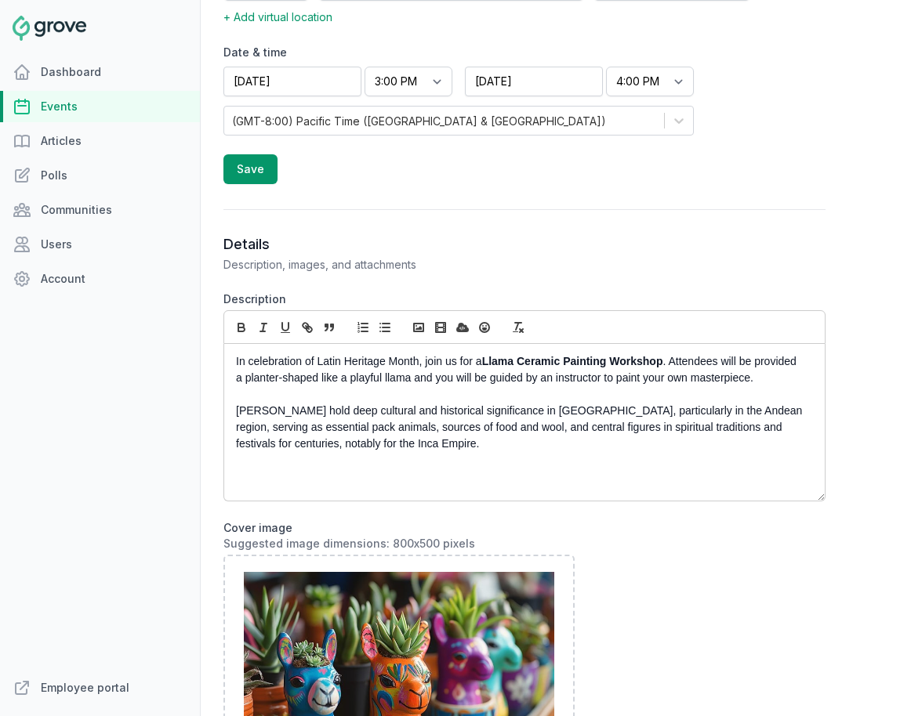
click at [236, 353] on p "In celebration of Latin Heritage Month, join us for a Llama Ceramic Painting Wo…" at bounding box center [520, 369] width 568 height 33
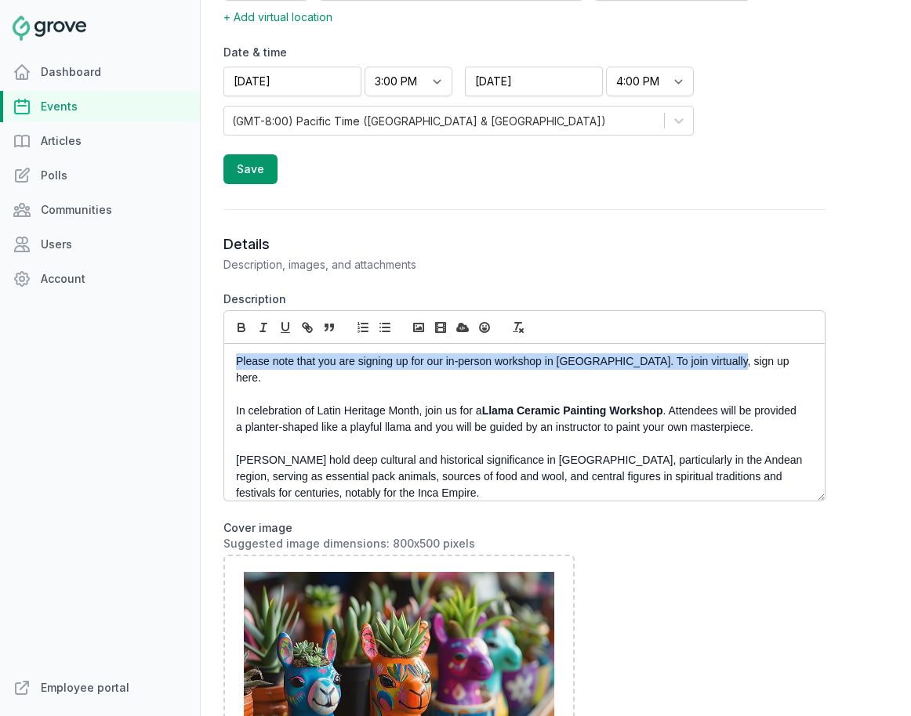
drag, startPoint x: 708, startPoint y: 345, endPoint x: 175, endPoint y: 335, distance: 533.8
click at [153, 345] on div "Dashboard Events Articles Polls Communities Users Account Employee portal Open …" at bounding box center [455, 358] width 911 height 716
click at [238, 321] on icon "button" at bounding box center [241, 328] width 14 height 14
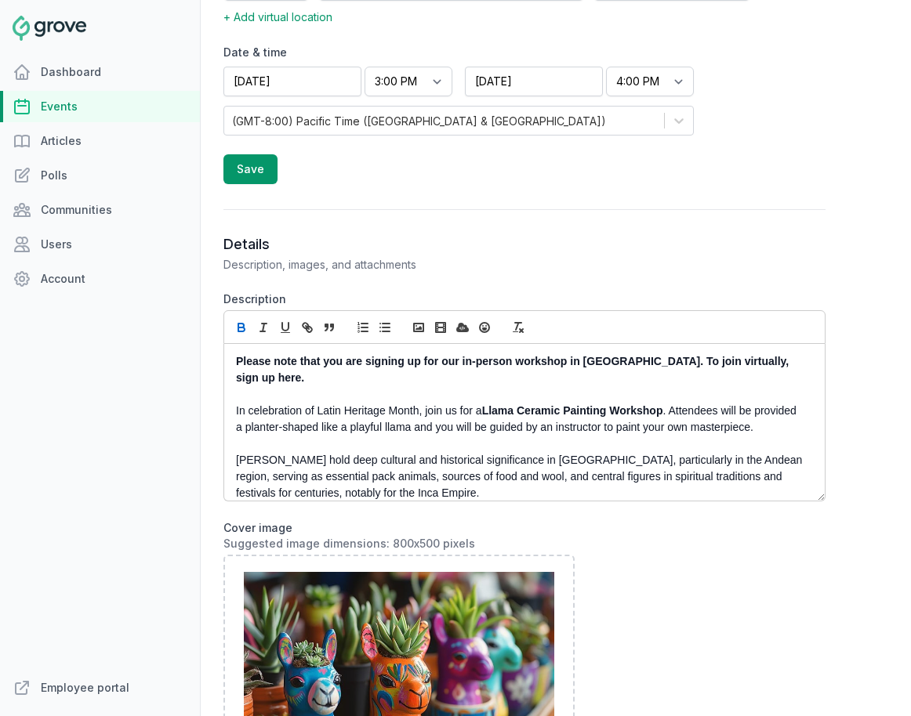
click at [697, 355] on strong "Please note that you are signing up for our in-person workshop in SF. To join v…" at bounding box center [514, 369] width 556 height 29
drag, startPoint x: 752, startPoint y: 347, endPoint x: 604, endPoint y: 350, distance: 147.3
click at [604, 355] on strong "Please note that you are signing up for our in-person workshop in SF. To join v…" at bounding box center [514, 369] width 556 height 29
click at [309, 327] on icon "button" at bounding box center [308, 329] width 5 height 5
paste input "https://twitch.groveplatform.com/app/events/2621"
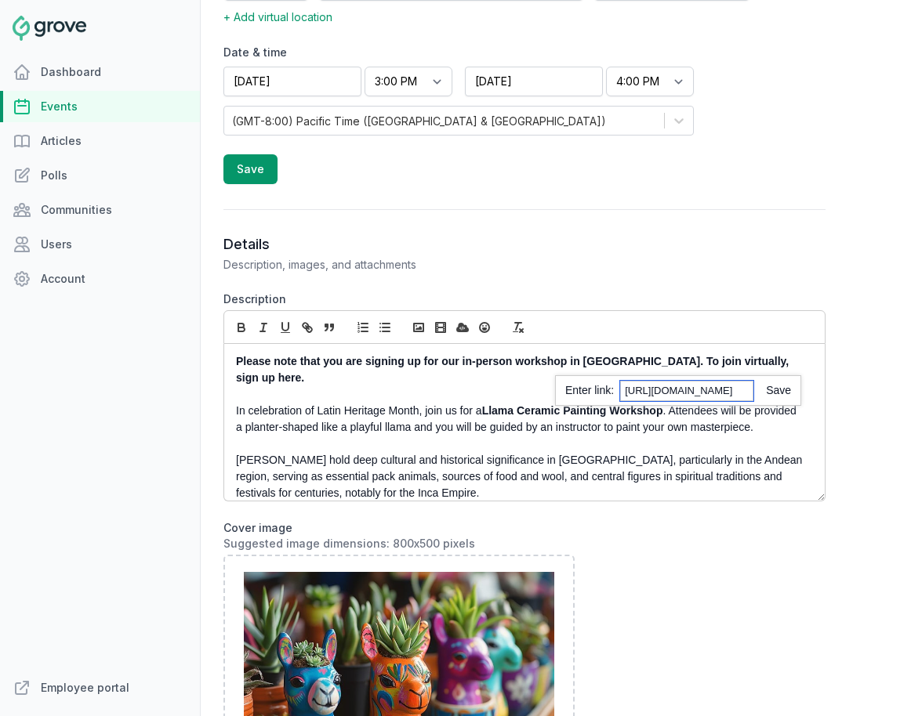
scroll to position [0, 98]
type input "https://twitch.groveplatform.com/app/events/2621"
click at [782, 384] on link at bounding box center [772, 390] width 38 height 13
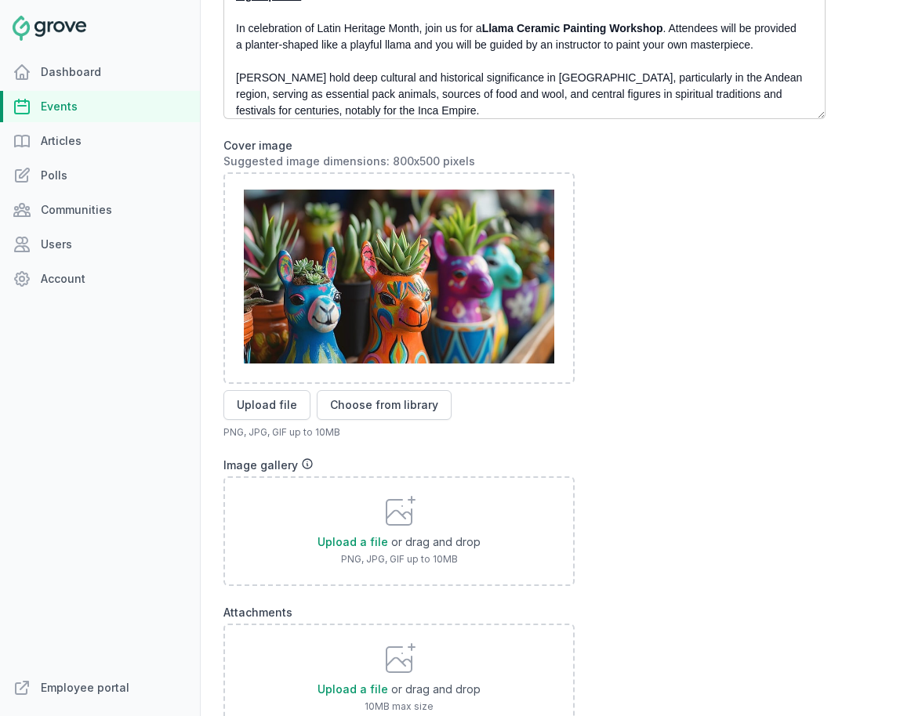
scroll to position [1430, 0]
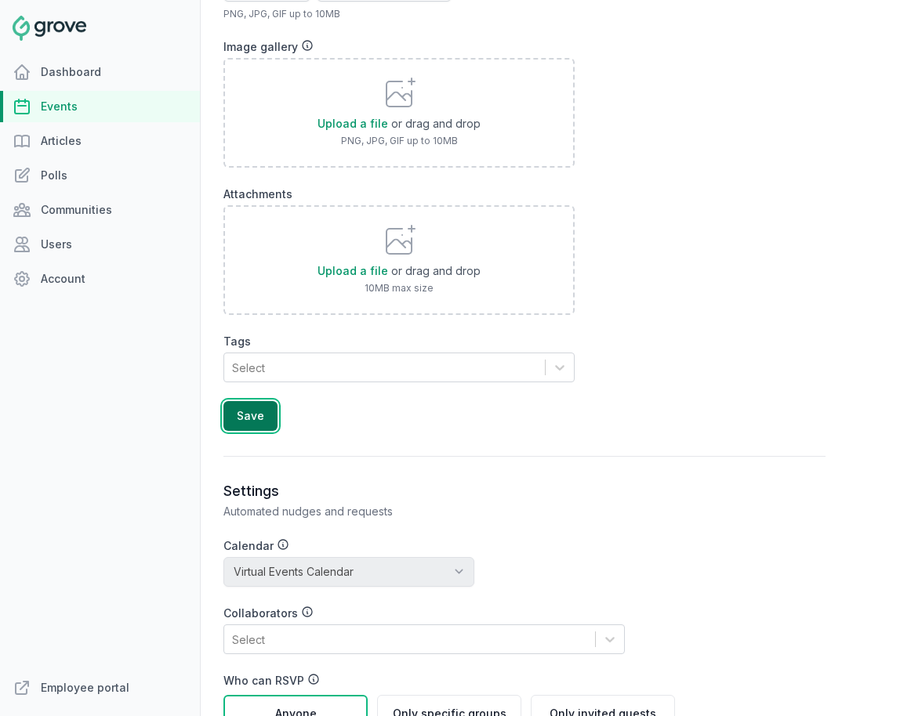
click at [264, 401] on button "Save" at bounding box center [250, 416] width 54 height 30
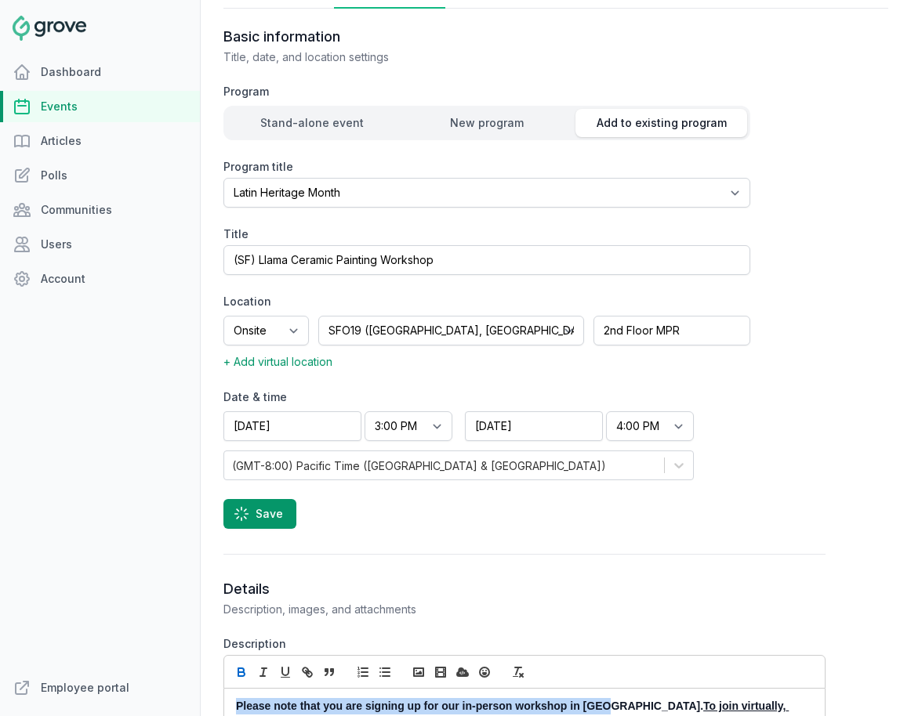
scroll to position [31, 0]
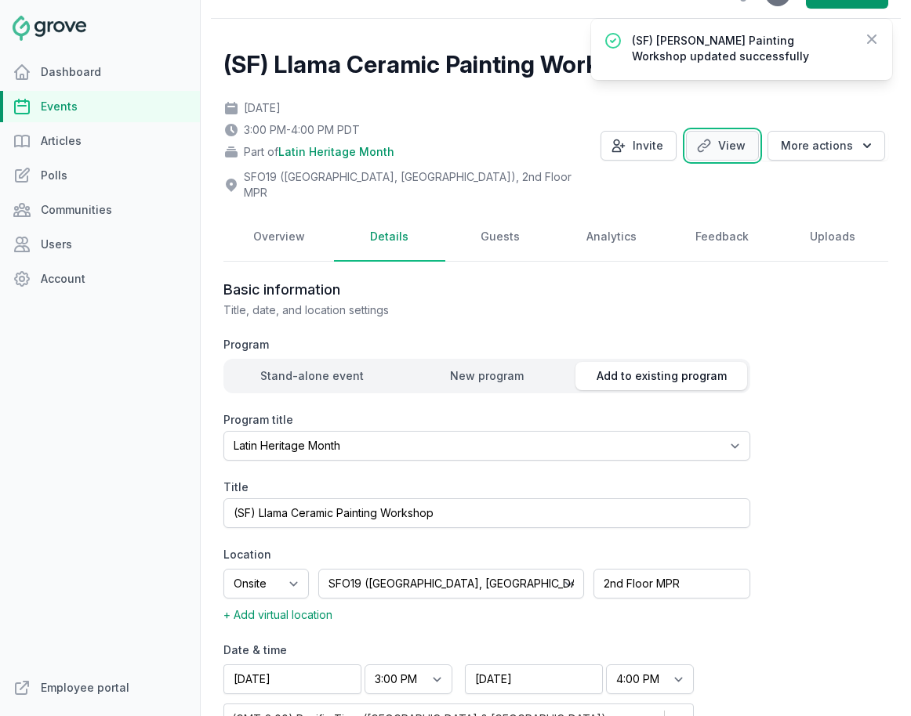
click at [716, 149] on link "View" at bounding box center [722, 146] width 73 height 30
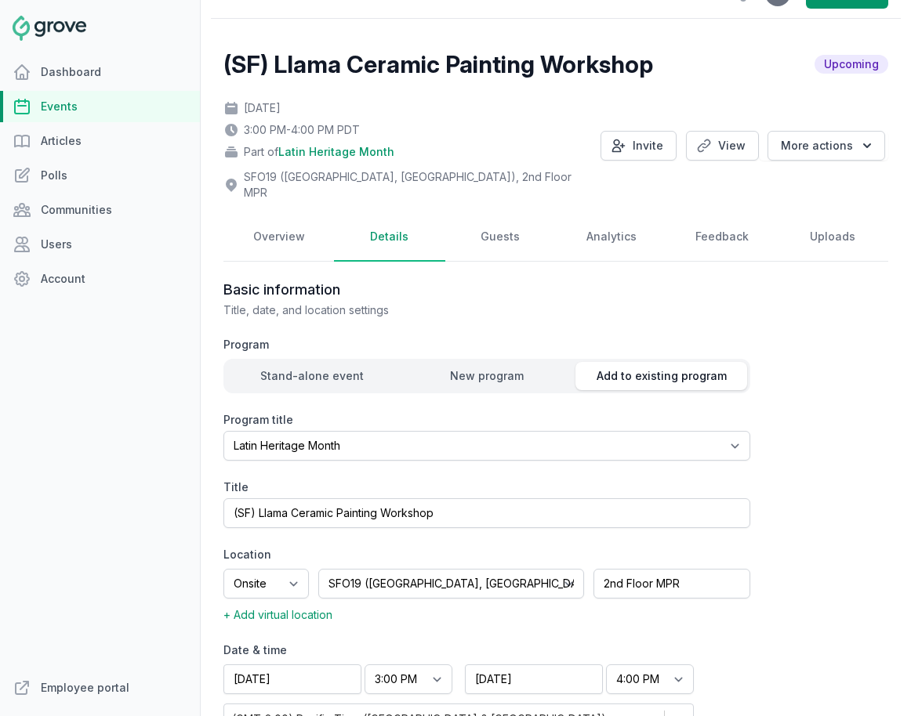
click at [72, 100] on link "Events" at bounding box center [100, 106] width 200 height 31
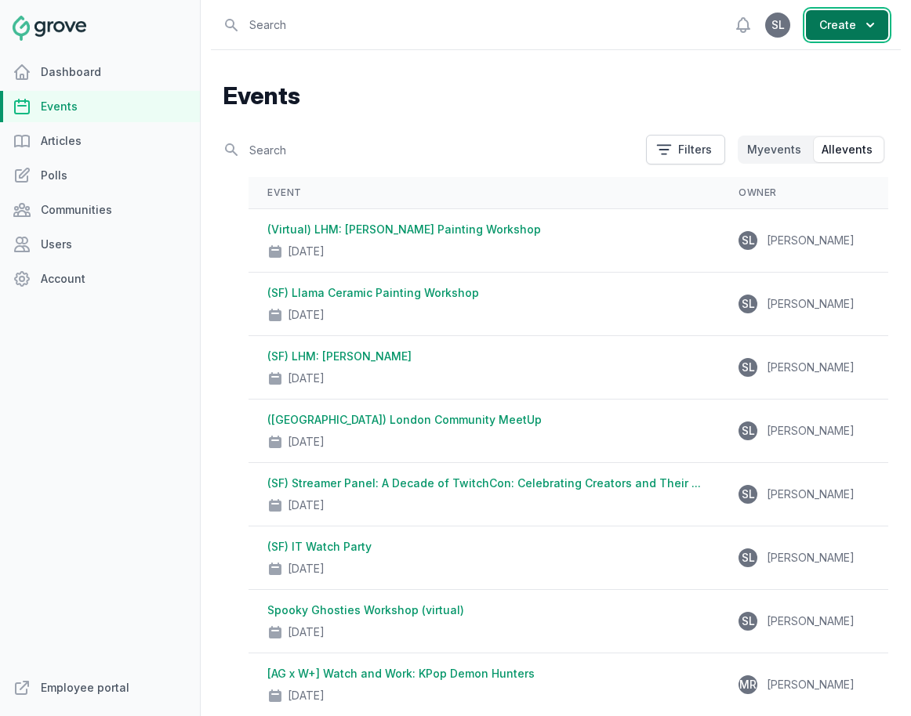
click at [813, 20] on button "Create" at bounding box center [847, 25] width 82 height 30
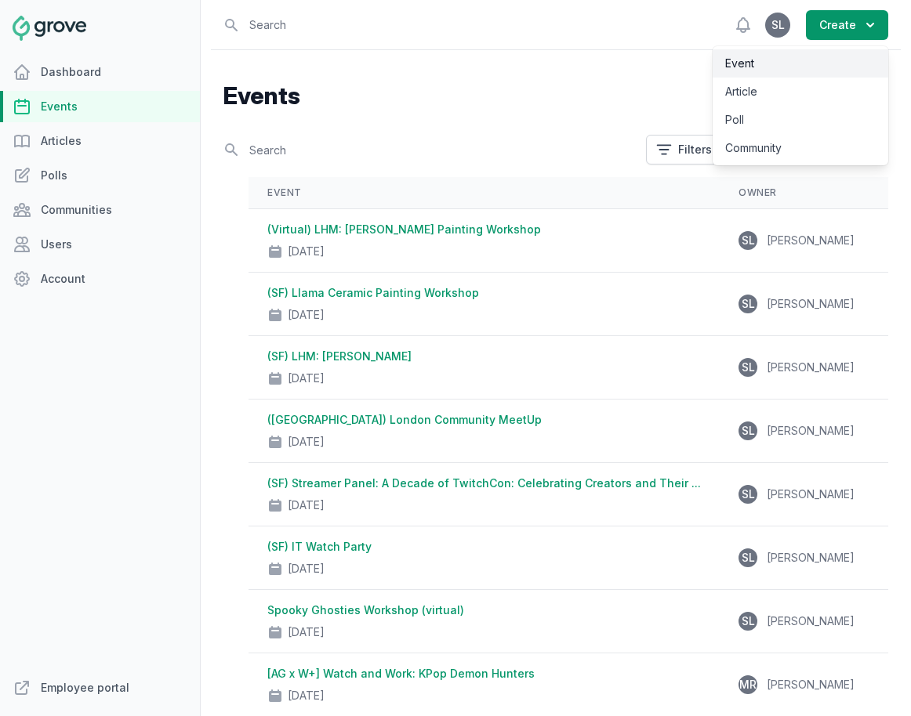
click at [812, 65] on link "Event" at bounding box center [800, 63] width 176 height 28
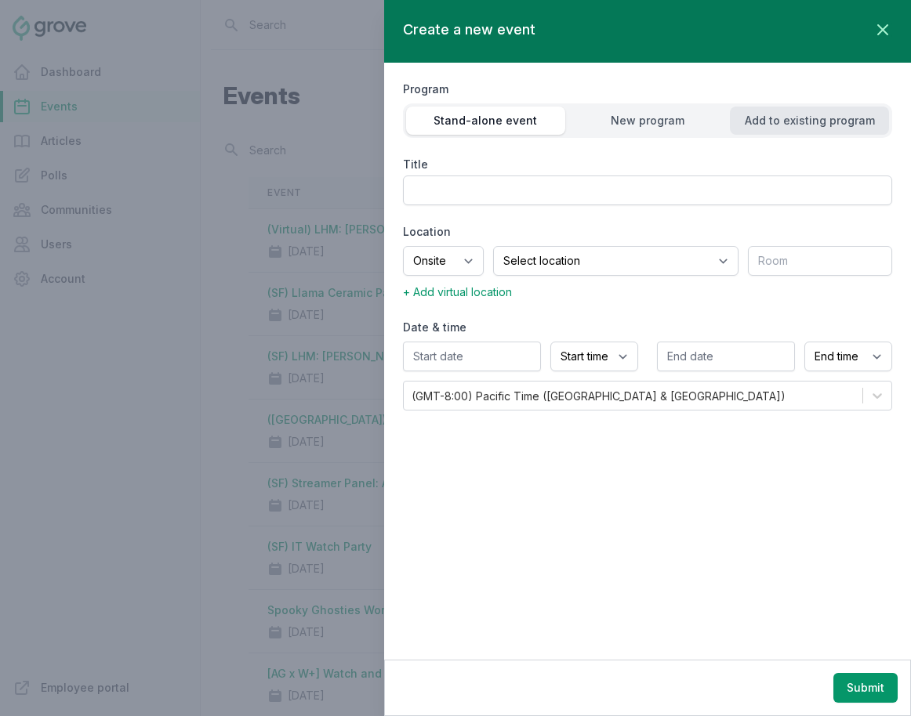
click at [813, 110] on button "Add to existing program" at bounding box center [809, 121] width 159 height 28
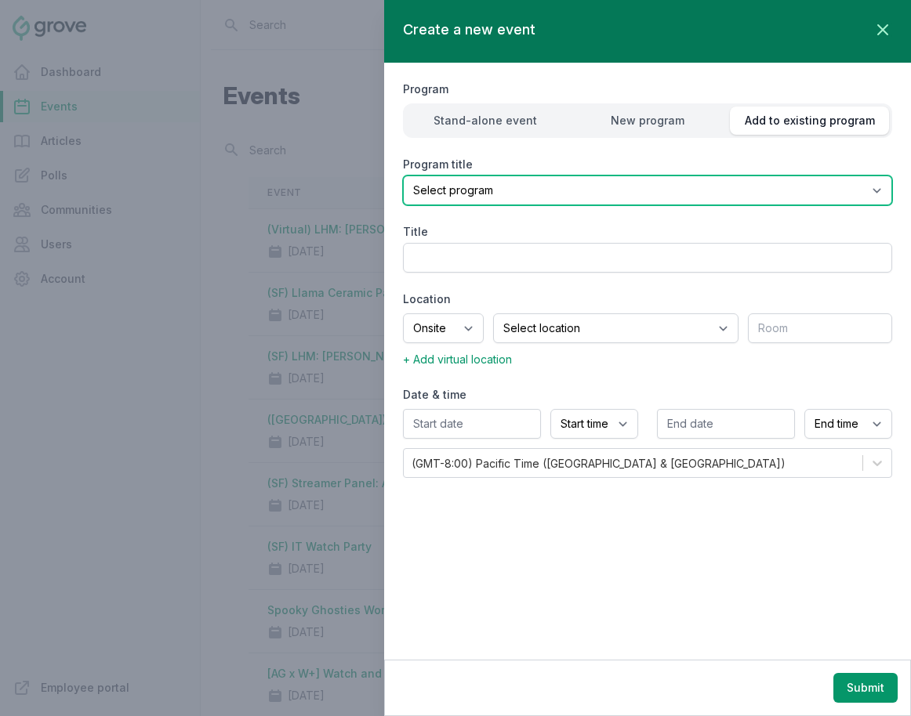
click at [617, 185] on select "Select program (SF Office) Coffee Movement Pop-up Mental Health Awareness Works…" at bounding box center [647, 191] width 489 height 30
select select "85"
click at [403, 176] on select "Select program (SF Office) Coffee Movement Pop-up Mental Health Awareness Works…" at bounding box center [647, 191] width 489 height 30
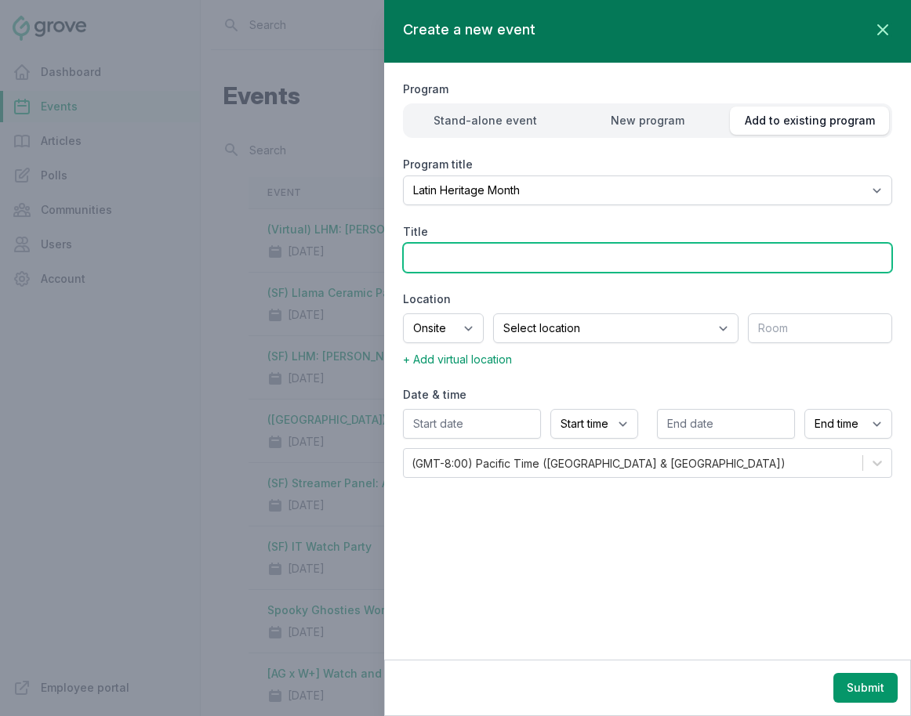
click at [492, 259] on input "Title" at bounding box center [647, 258] width 489 height 30
type input "("
type input "L"
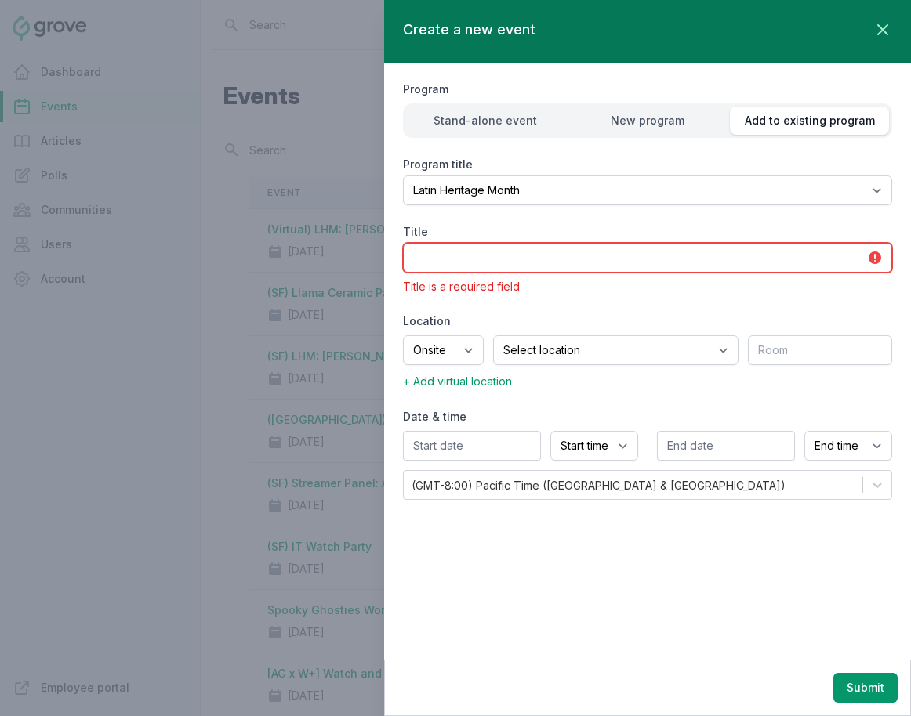
type input "V"
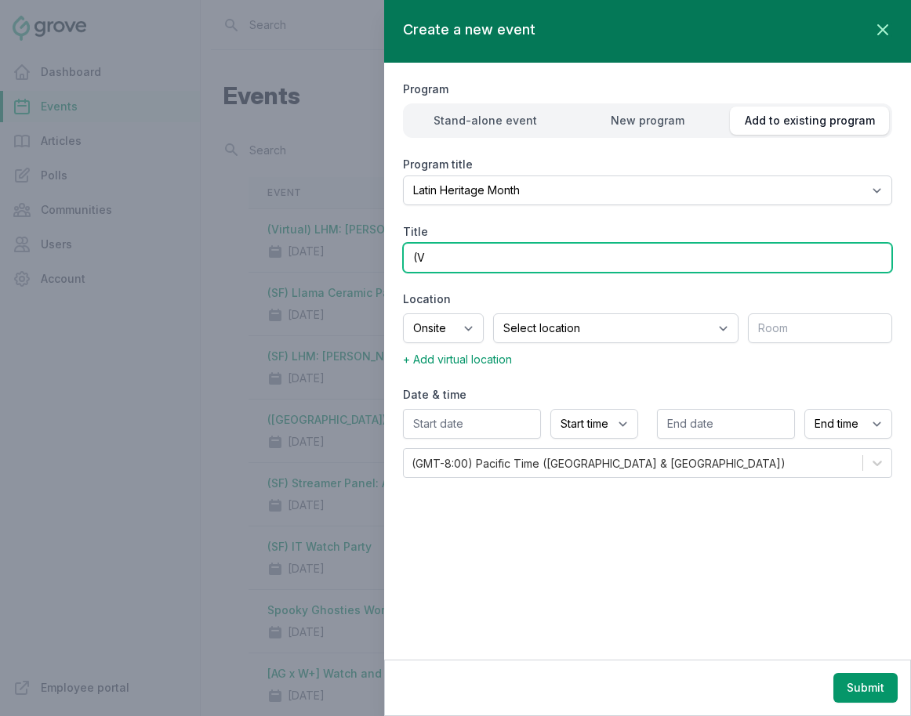
type input "("
drag, startPoint x: 458, startPoint y: 255, endPoint x: 351, endPoint y: 257, distance: 107.4
click at [351, 257] on div "Create a new event Close panel Program Stand-alone event New program Add to exi…" at bounding box center [622, 358] width 577 height 716
paste input "Somos Latam x Asian Guild Food Swap"
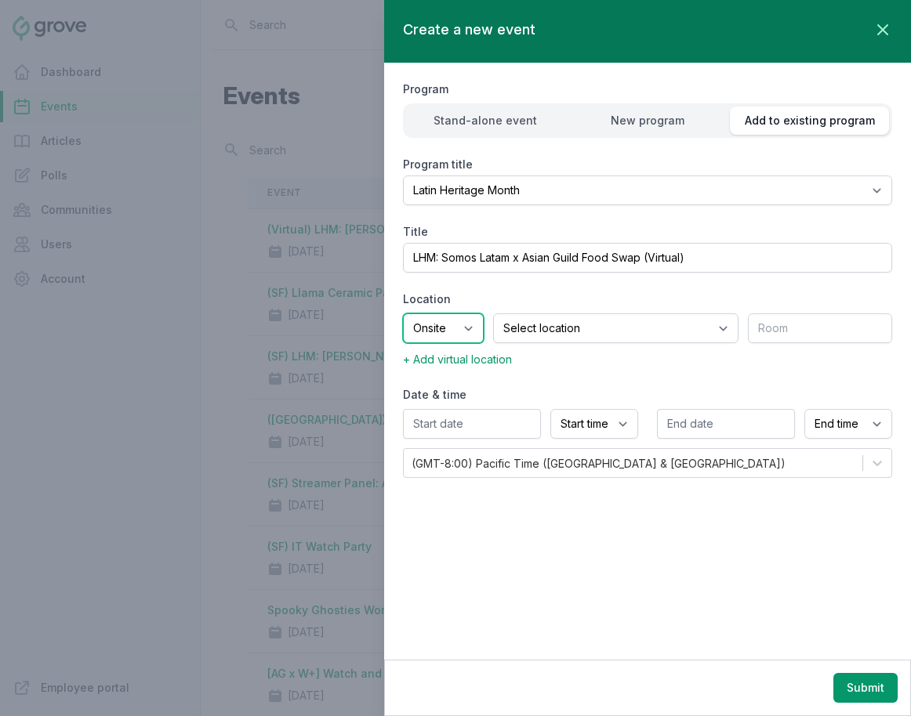
click at [462, 327] on select "Onsite Offsite Virtual only" at bounding box center [443, 328] width 81 height 30
click at [403, 313] on select "Onsite Offsite Virtual only" at bounding box center [443, 328] width 81 height 30
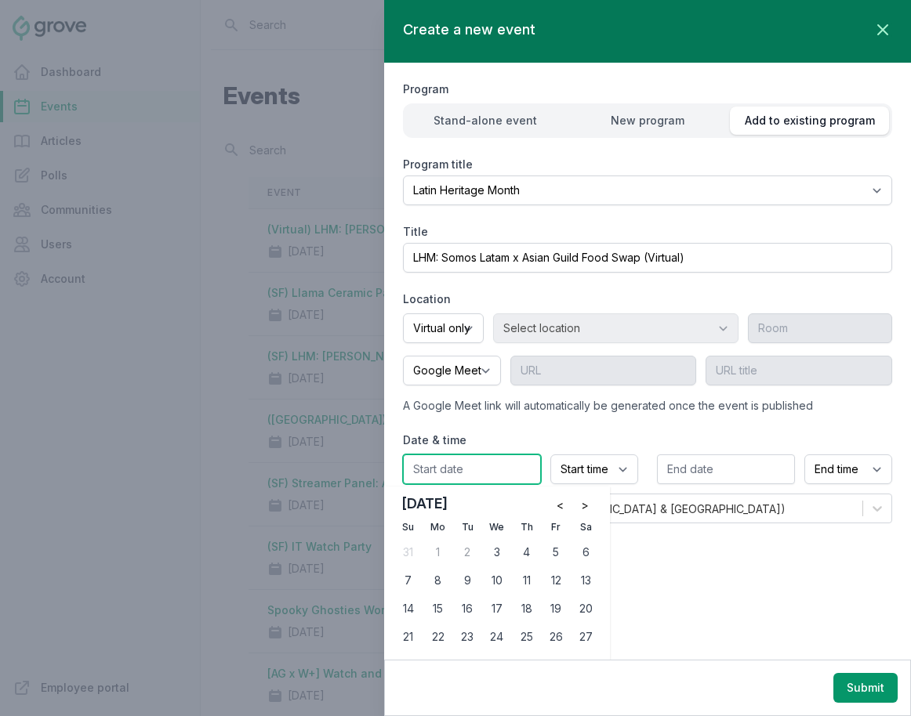
click at [455, 470] on input "text" at bounding box center [472, 470] width 138 height 30
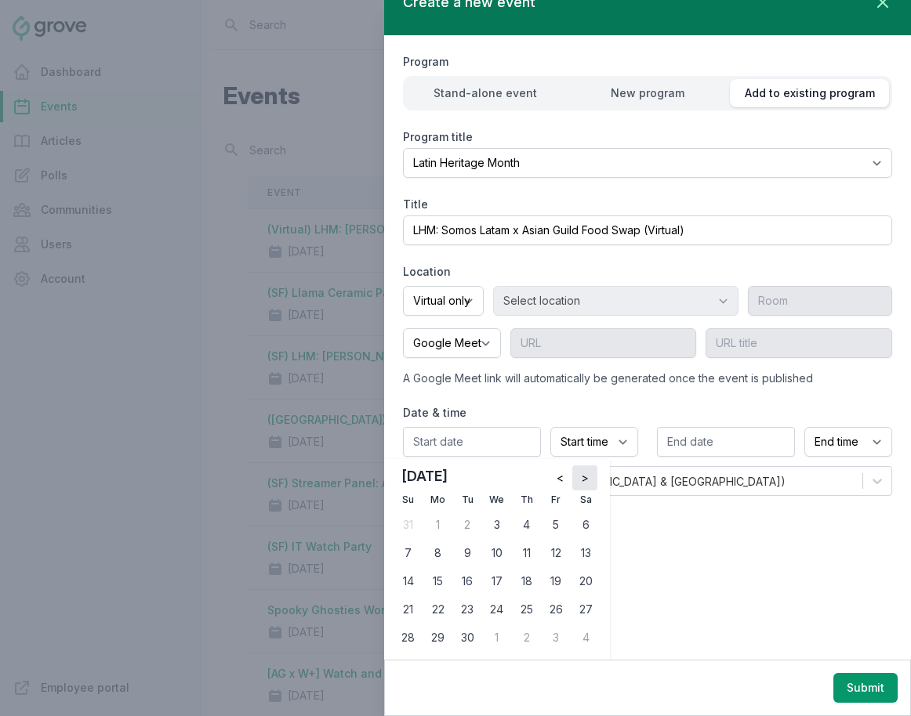
click at [589, 474] on button ">" at bounding box center [584, 477] width 25 height 25
click at [554, 551] on div "10" at bounding box center [555, 553] width 25 height 25
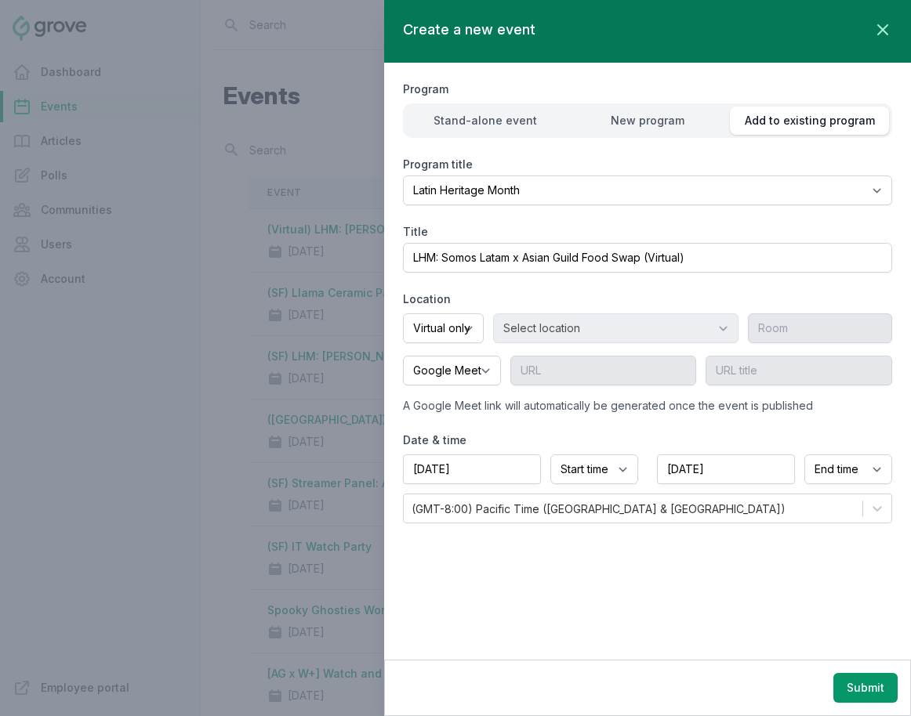
scroll to position [0, 0]
click at [572, 475] on select "Start time 12:00 AM 12:15 AM 12:30 AM 12:45 AM 1:00 AM 1:15 AM 1:30 AM 1:45 AM …" at bounding box center [594, 470] width 88 height 30
click at [550, 455] on select "Start time 12:00 AM 12:15 AM 12:30 AM 12:45 AM 1:00 AM 1:15 AM 1:30 AM 1:45 AM …" at bounding box center [594, 470] width 88 height 30
click at [813, 684] on button "Submit" at bounding box center [865, 688] width 64 height 30
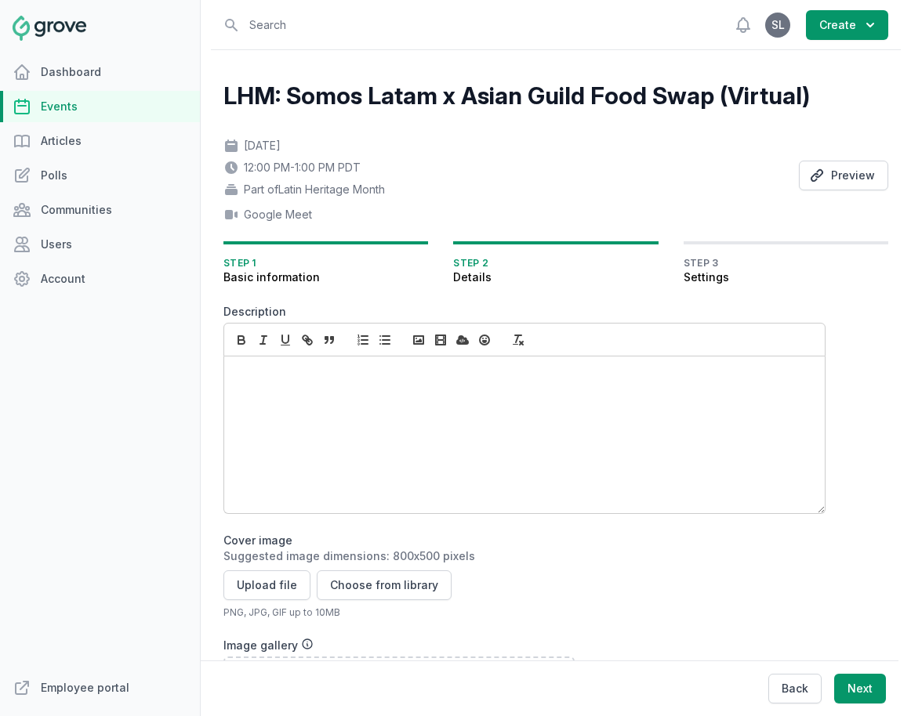
click at [364, 426] on div at bounding box center [524, 435] width 600 height 157
paste div
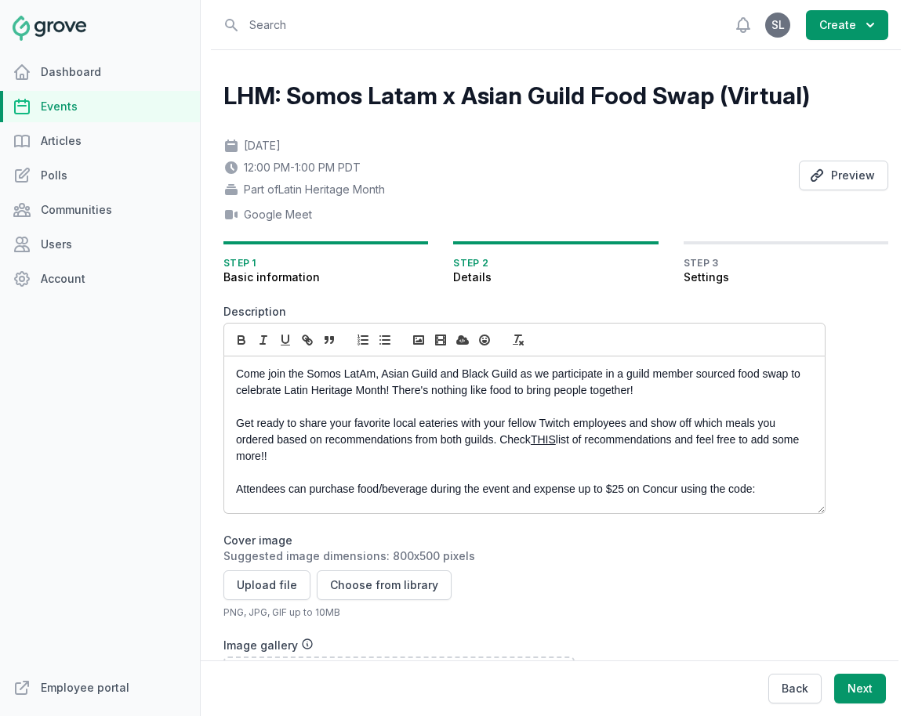
click at [544, 439] on link "THIS" at bounding box center [543, 439] width 25 height 13
click at [569, 473] on link "https://docs.google.com/spreadsheets/d/1WwCmC7XMuio_zeKxihG2B8nQ9UVLGdWCOX3jH9G…" at bounding box center [511, 468] width 116 height 20
click at [613, 413] on p at bounding box center [520, 407] width 568 height 16
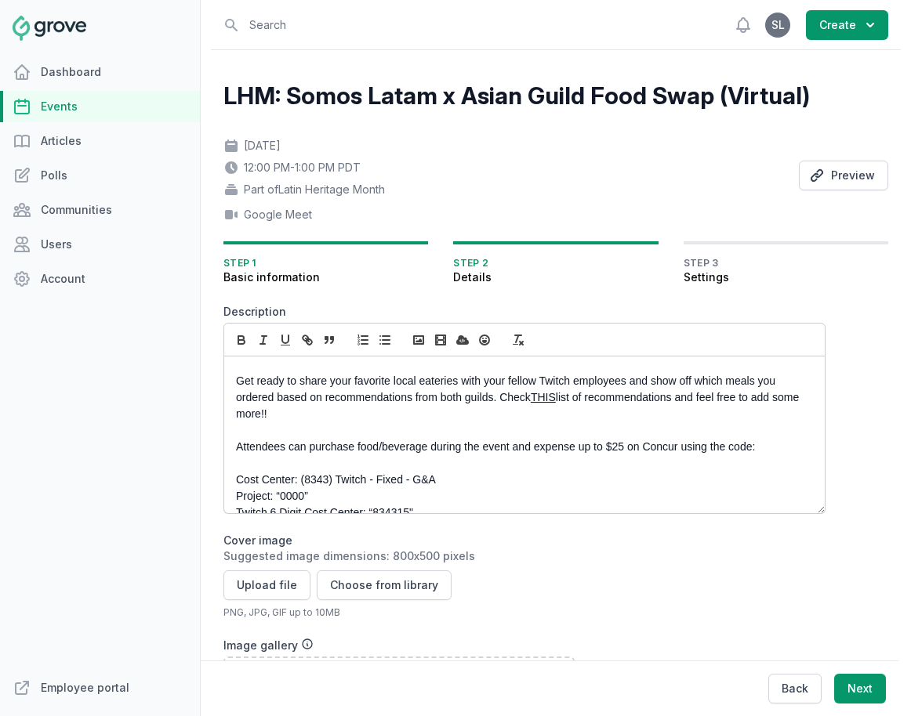
scroll to position [44, 0]
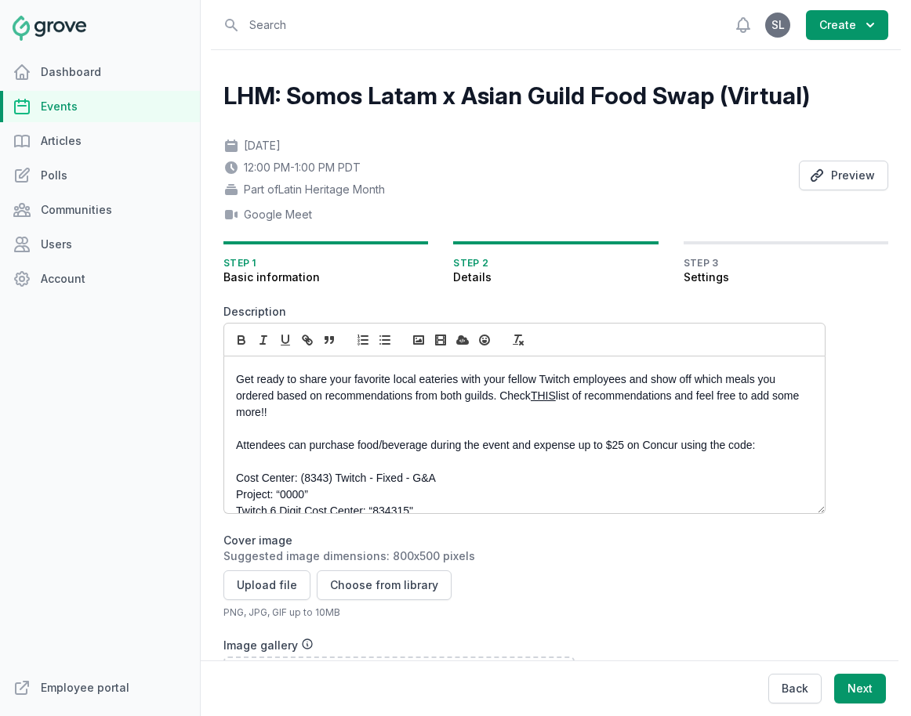
click at [357, 442] on p "Attendees can purchase food/beverage during the event and expense up to $25 on …" at bounding box center [520, 445] width 568 height 16
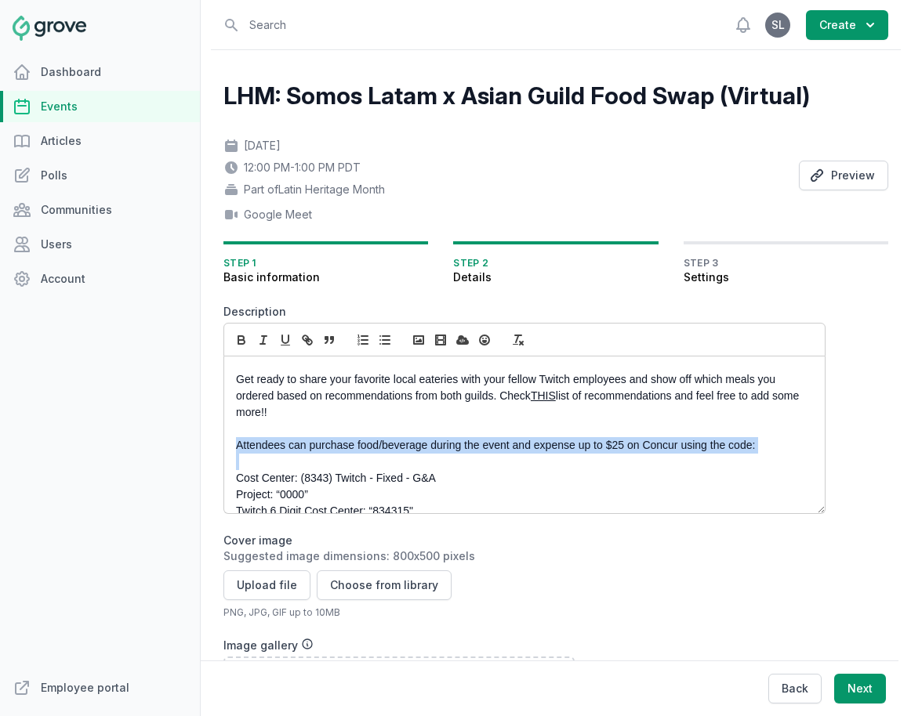
click at [357, 442] on p "Attendees can purchase food/beverage during the event and expense up to $25 on …" at bounding box center [520, 445] width 568 height 16
click at [237, 346] on icon "button" at bounding box center [241, 340] width 14 height 14
click at [257, 466] on p at bounding box center [520, 462] width 568 height 16
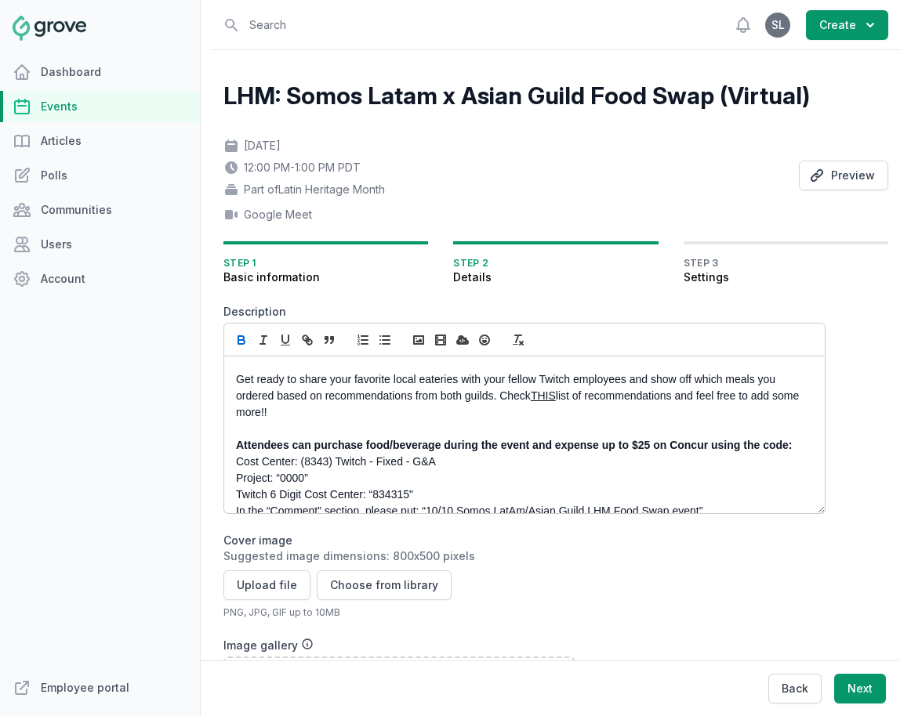
scroll to position [76, 0]
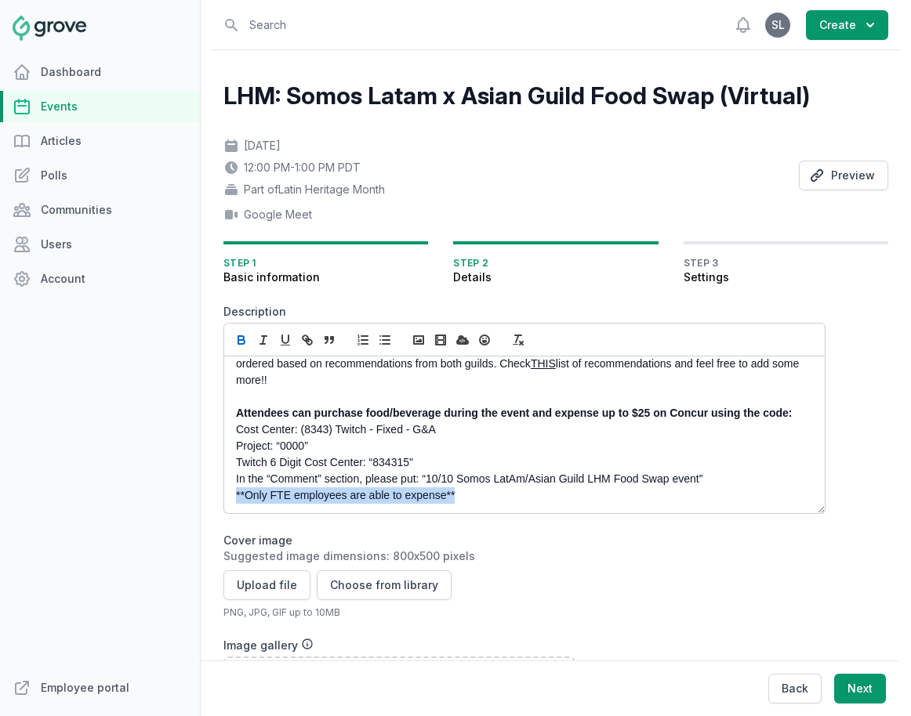
drag, startPoint x: 457, startPoint y: 495, endPoint x: 205, endPoint y: 490, distance: 251.6
click at [205, 490] on div "Open sidebar Search View notifications Open user menu SL Create LHM: Somos Lata…" at bounding box center [556, 544] width 702 height 1088
click at [287, 341] on icon "button" at bounding box center [285, 340] width 14 height 14
click at [519, 502] on p "**Only FTE employees are able to expense**" at bounding box center [520, 495] width 568 height 16
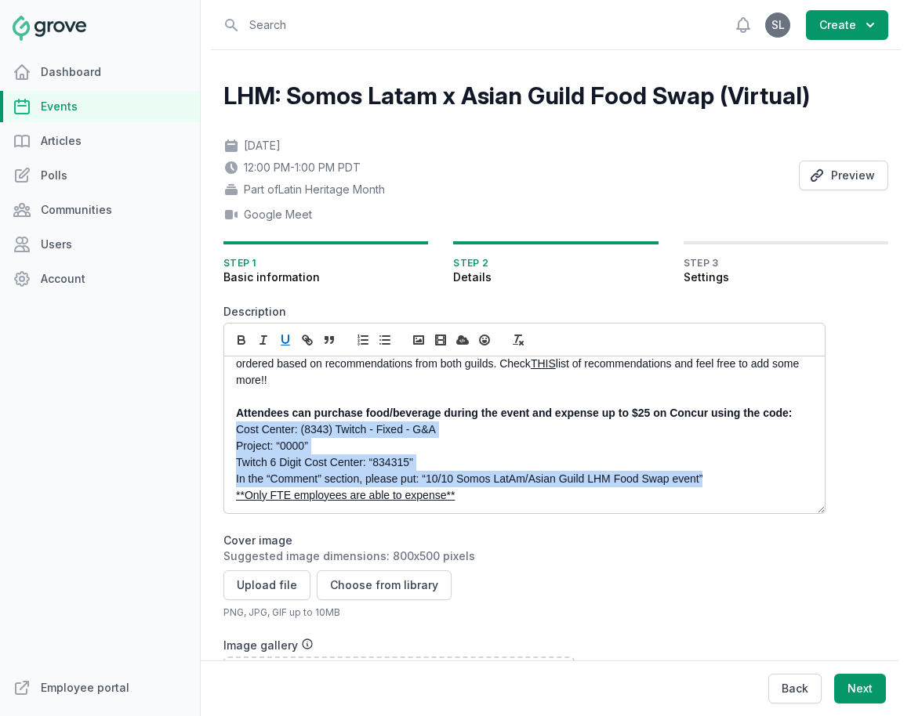
drag, startPoint x: 715, startPoint y: 479, endPoint x: 230, endPoint y: 436, distance: 486.1
click at [230, 436] on div "Come join the Somos LatAm, Asian Guild and Black Guild as we participate in a g…" at bounding box center [524, 435] width 600 height 157
click at [386, 339] on icon "button" at bounding box center [385, 340] width 14 height 14
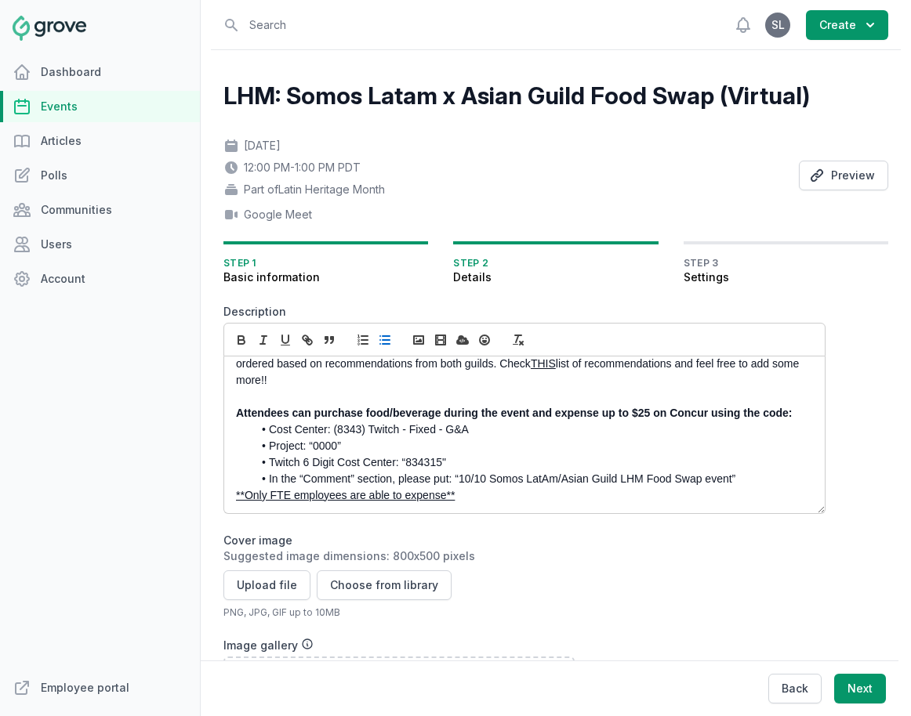
click at [335, 459] on li "Twitch 6 Digit Cost Center: “834315"" at bounding box center [528, 463] width 552 height 16
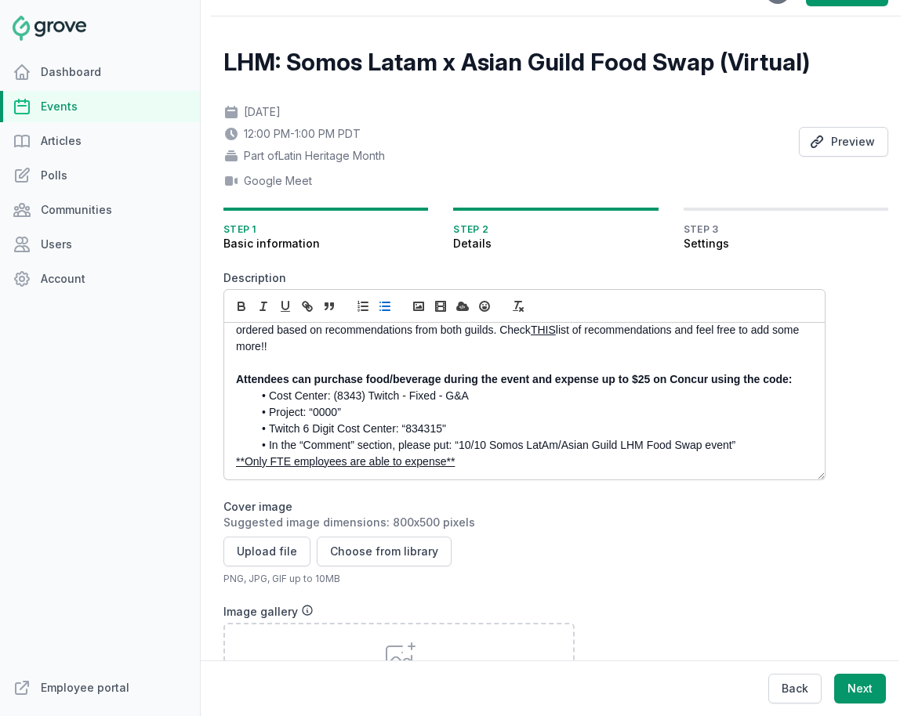
click at [494, 466] on p "**Only FTE employees are able to expense**" at bounding box center [520, 462] width 568 height 16
click at [588, 447] on li "In the “Comment” section, please put: “10/10 Somos LatAm/Asian Guild LHM Food S…" at bounding box center [528, 445] width 552 height 16
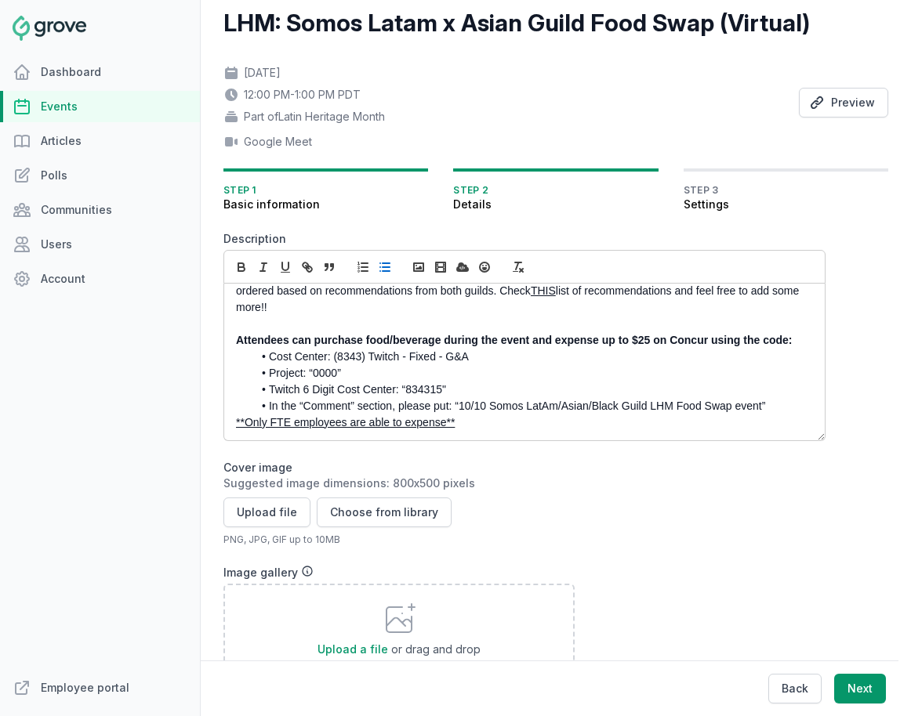
scroll to position [95, 0]
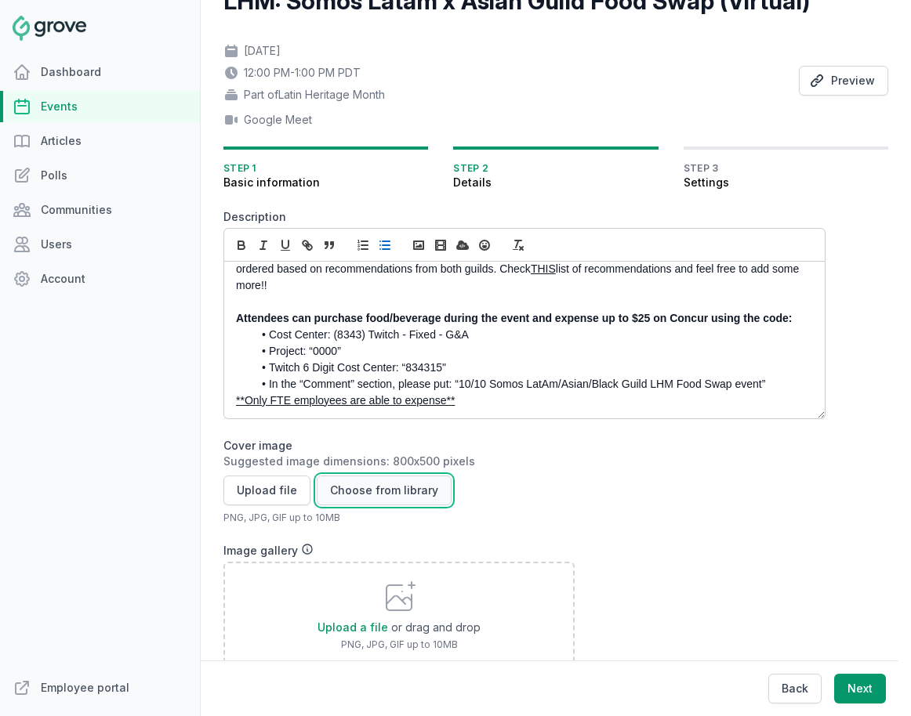
click at [389, 485] on button "Choose from library" at bounding box center [384, 491] width 135 height 30
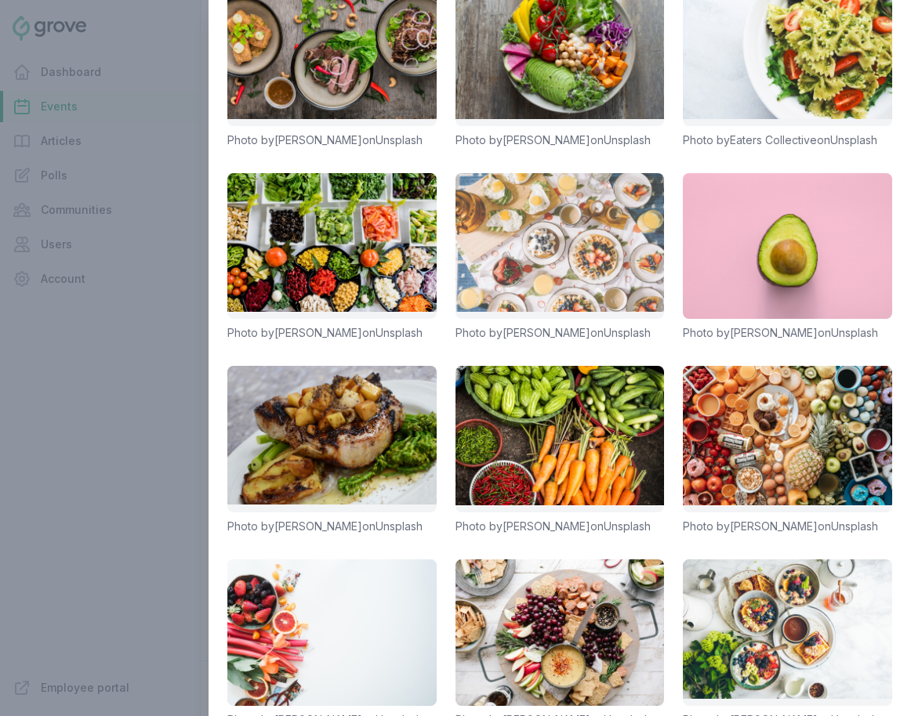
scroll to position [243, 0]
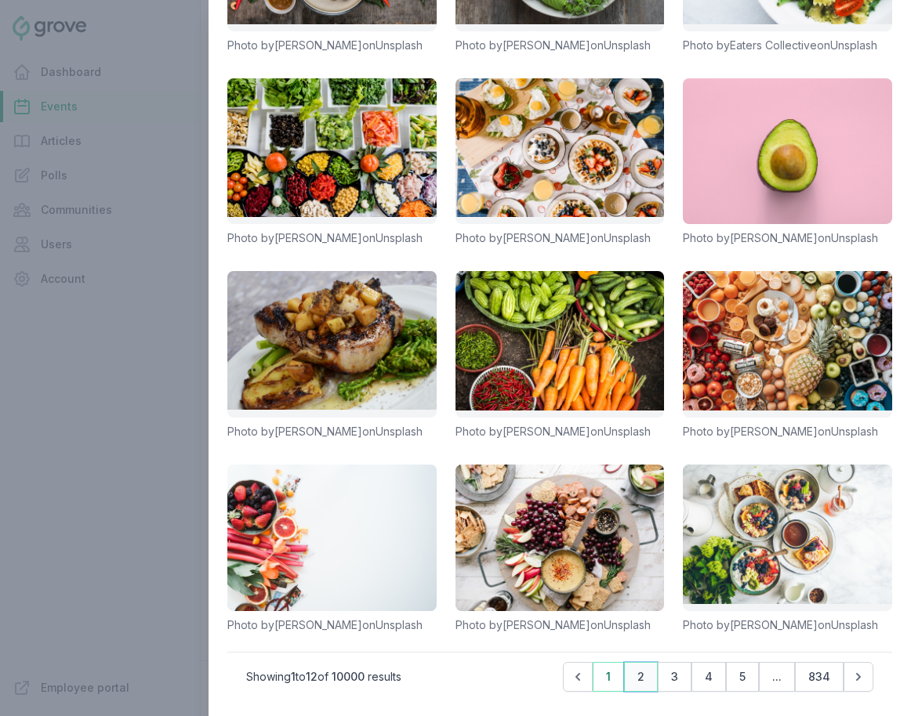
click at [634, 672] on button "2" at bounding box center [641, 677] width 34 height 30
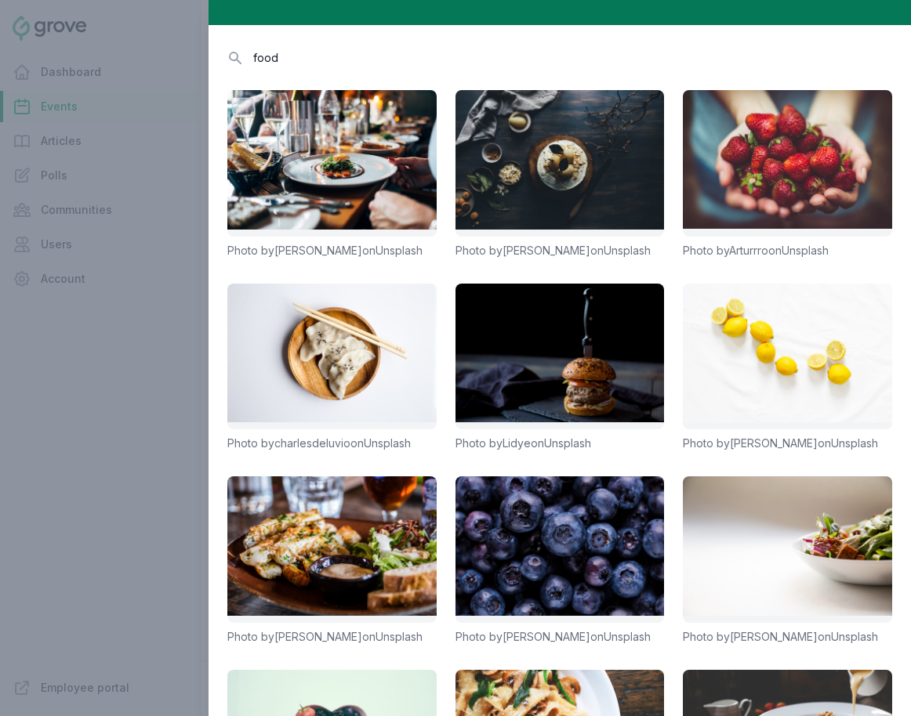
scroll to position [0, 0]
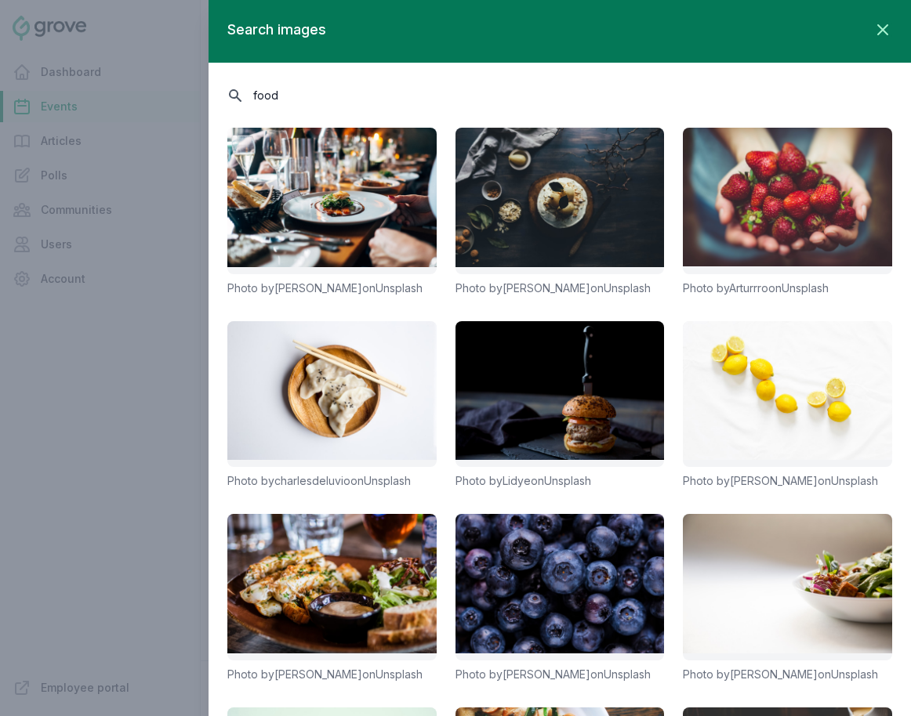
click at [419, 95] on input "food" at bounding box center [559, 94] width 665 height 27
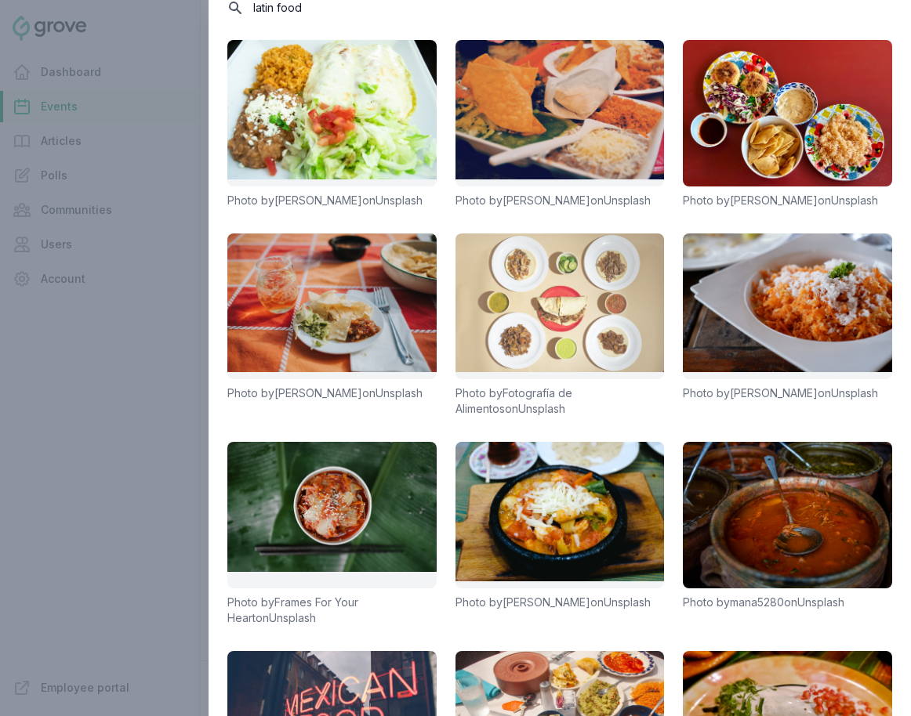
scroll to position [274, 0]
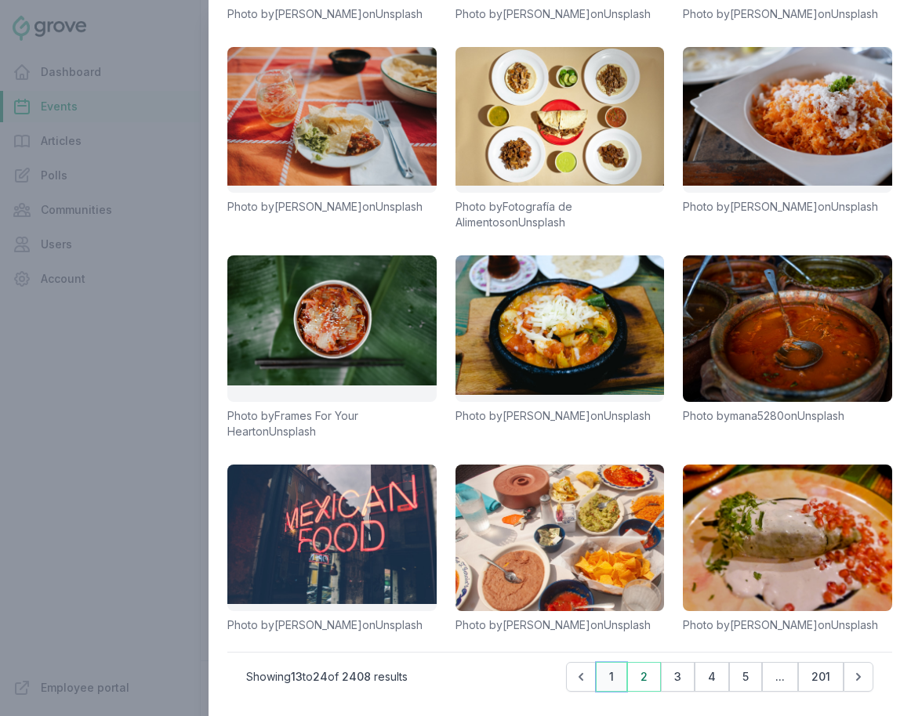
click at [613, 676] on button "1" at bounding box center [611, 677] width 31 height 30
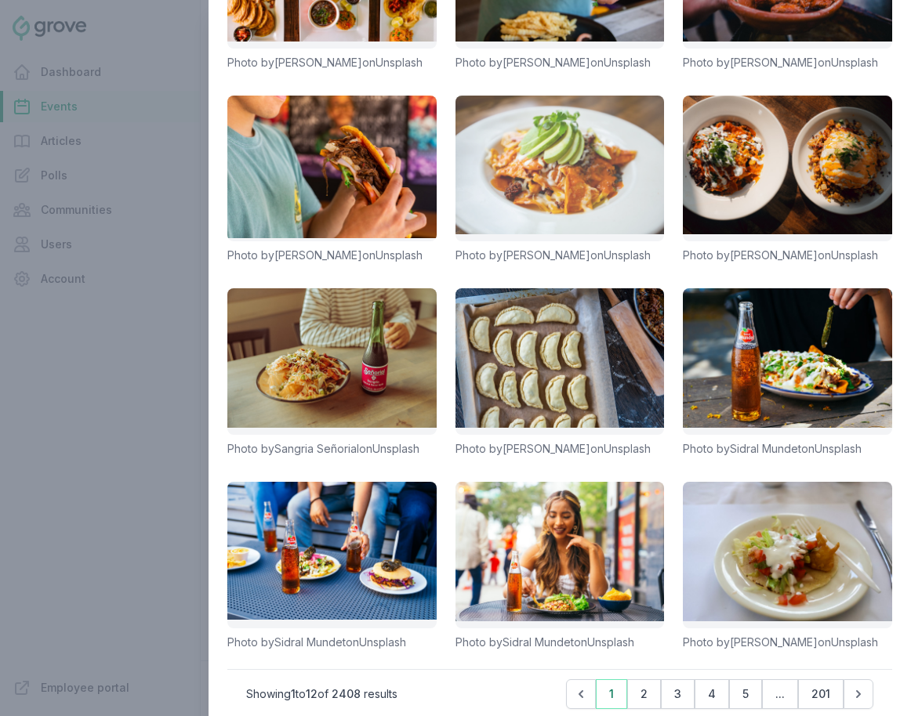
scroll to position [255, 0]
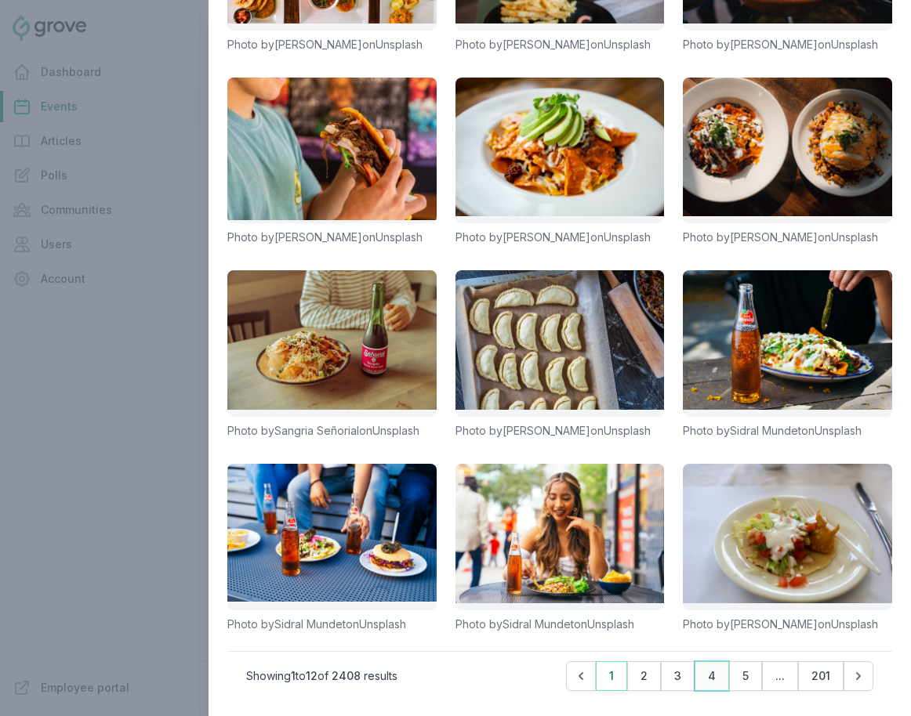
click at [708, 686] on button "4" at bounding box center [711, 676] width 34 height 30
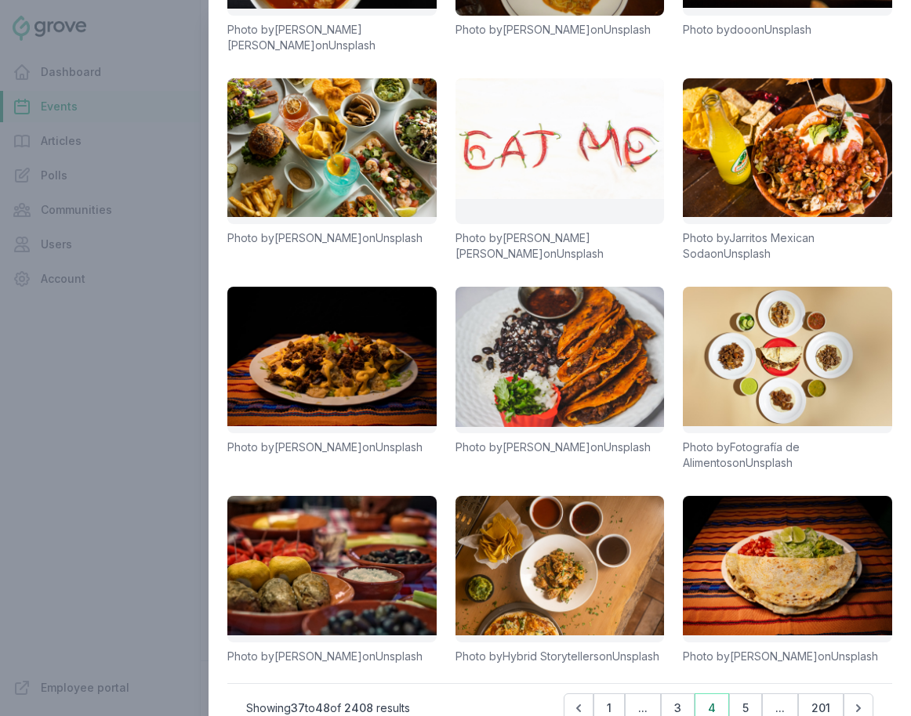
scroll to position [306, 0]
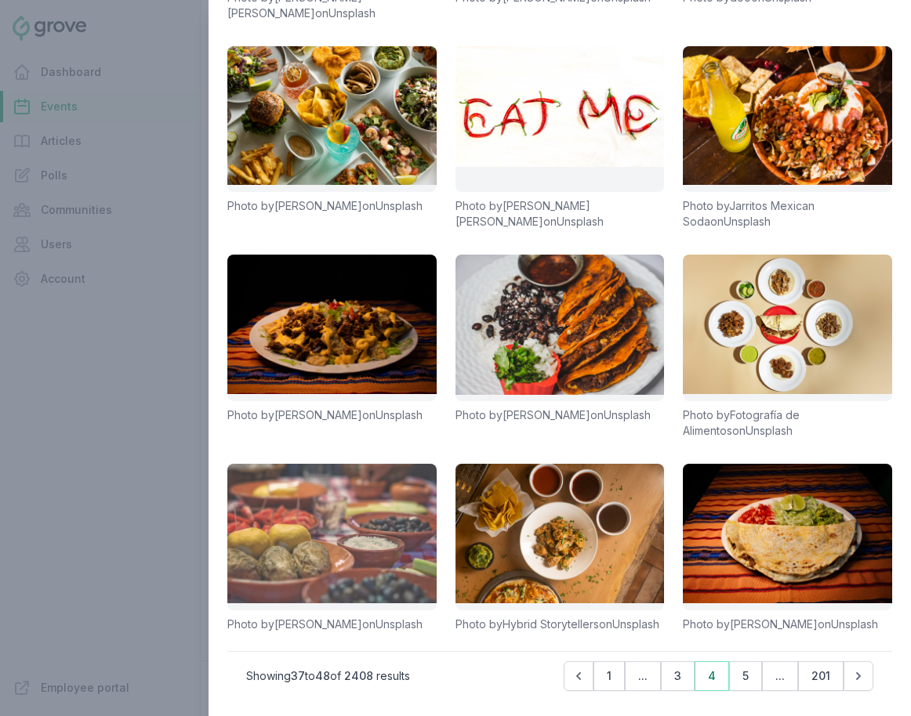
click at [364, 494] on link at bounding box center [331, 537] width 209 height 147
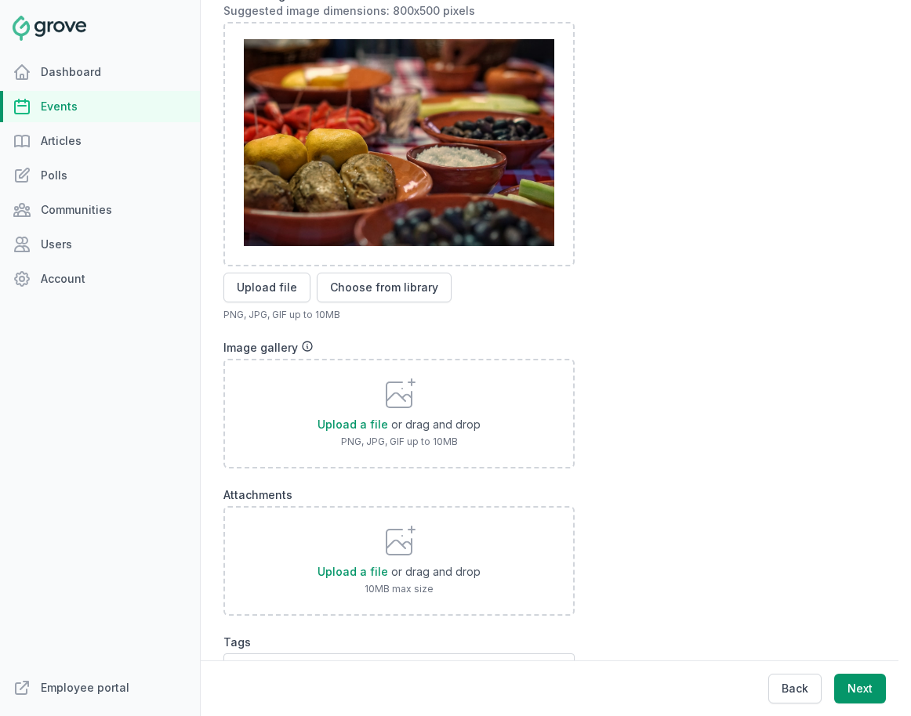
scroll to position [619, 0]
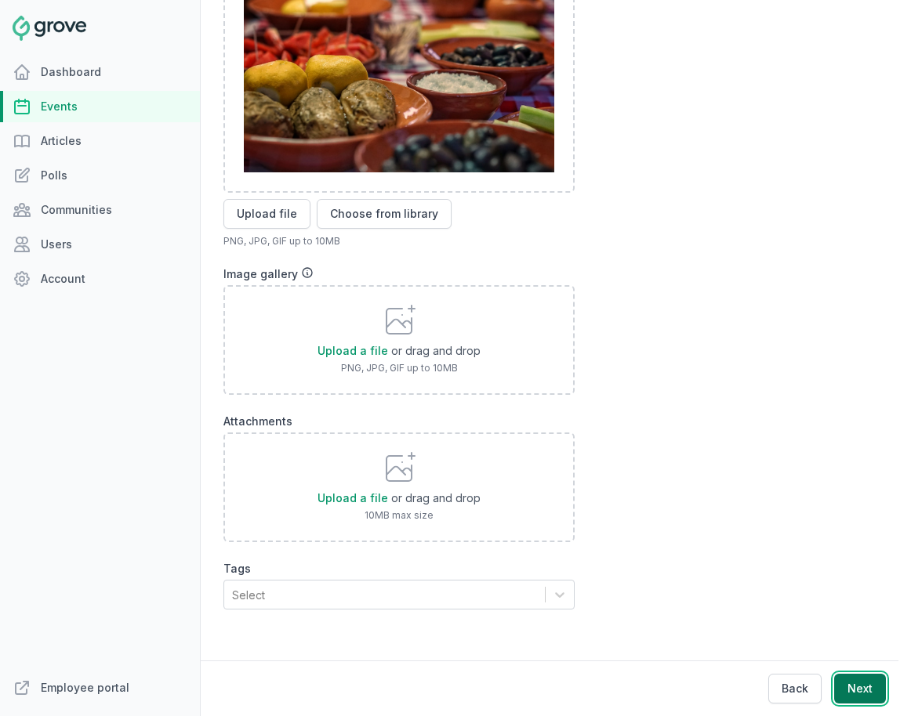
click at [813, 693] on button "Next" at bounding box center [860, 689] width 52 height 30
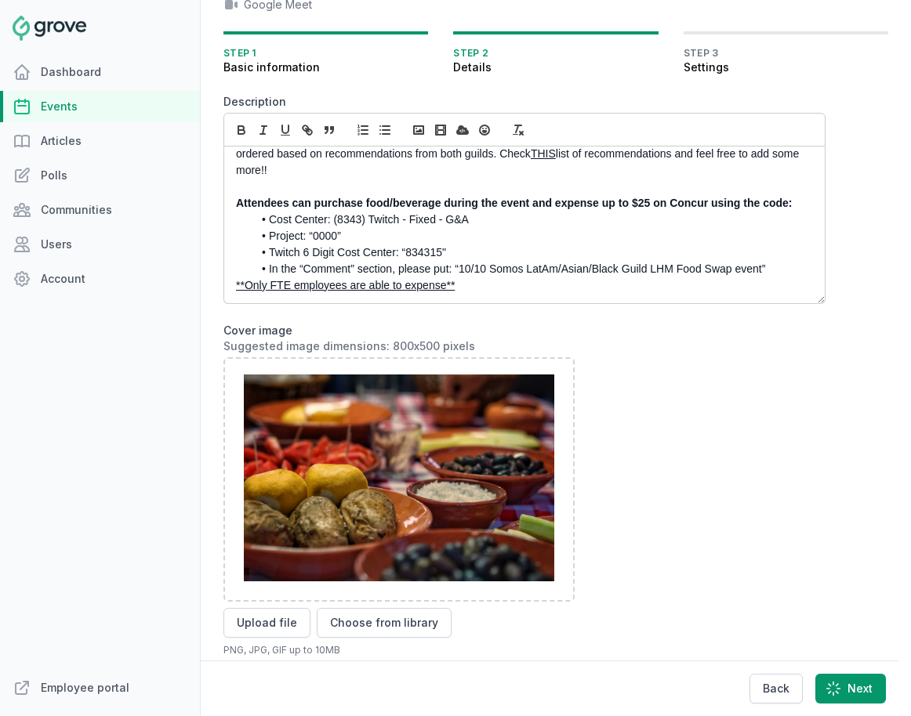
scroll to position [0, 0]
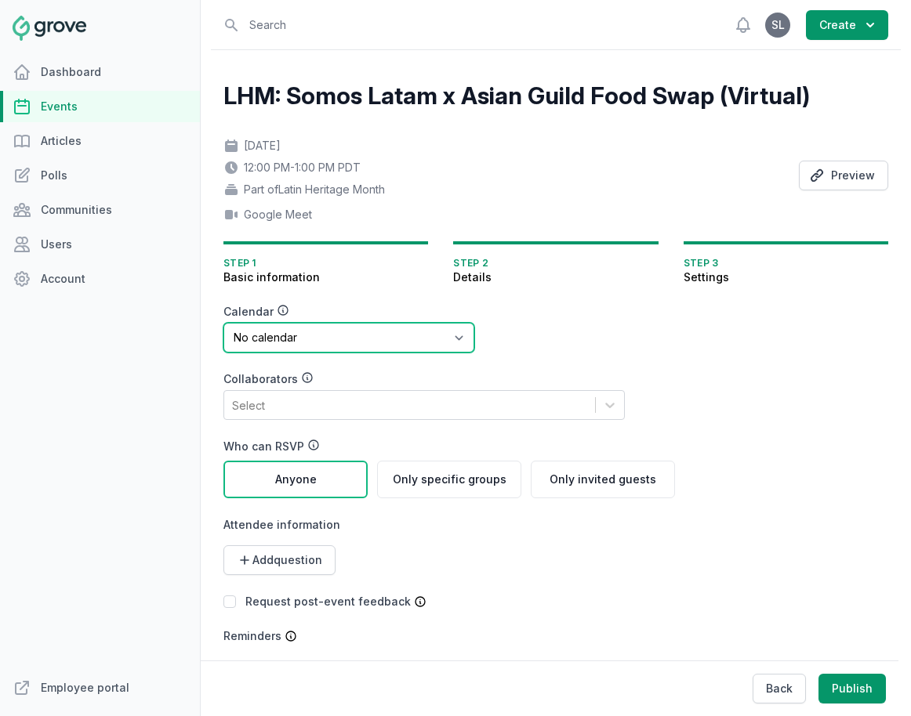
click at [360, 339] on select "No calendar Virtual Events Calendar" at bounding box center [348, 338] width 251 height 30
click at [223, 323] on select "No calendar Virtual Events Calendar" at bounding box center [348, 338] width 251 height 30
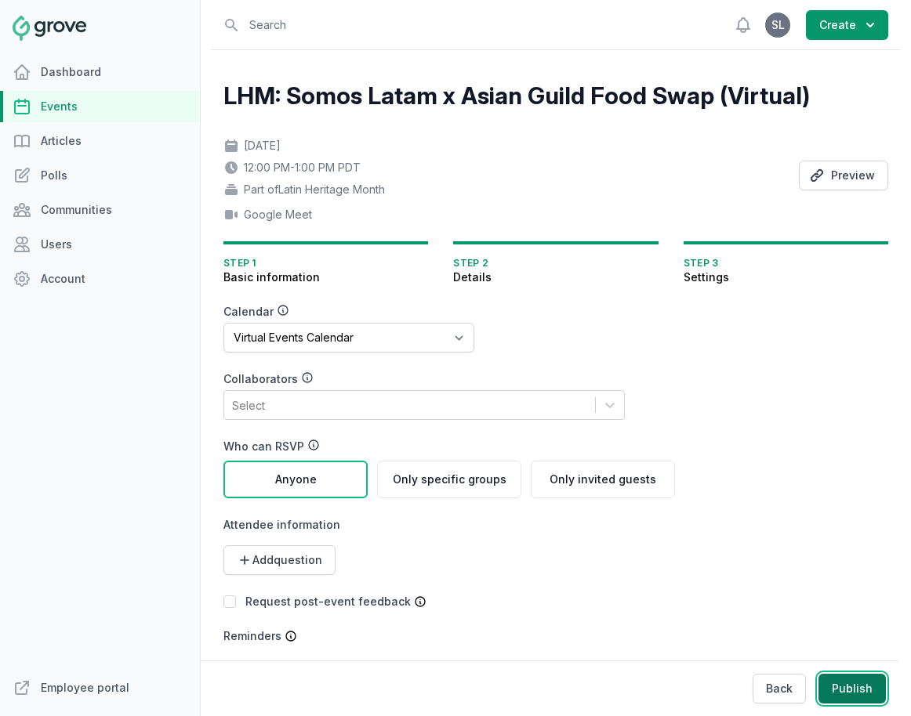
click at [813, 691] on button "Publish" at bounding box center [851, 689] width 67 height 30
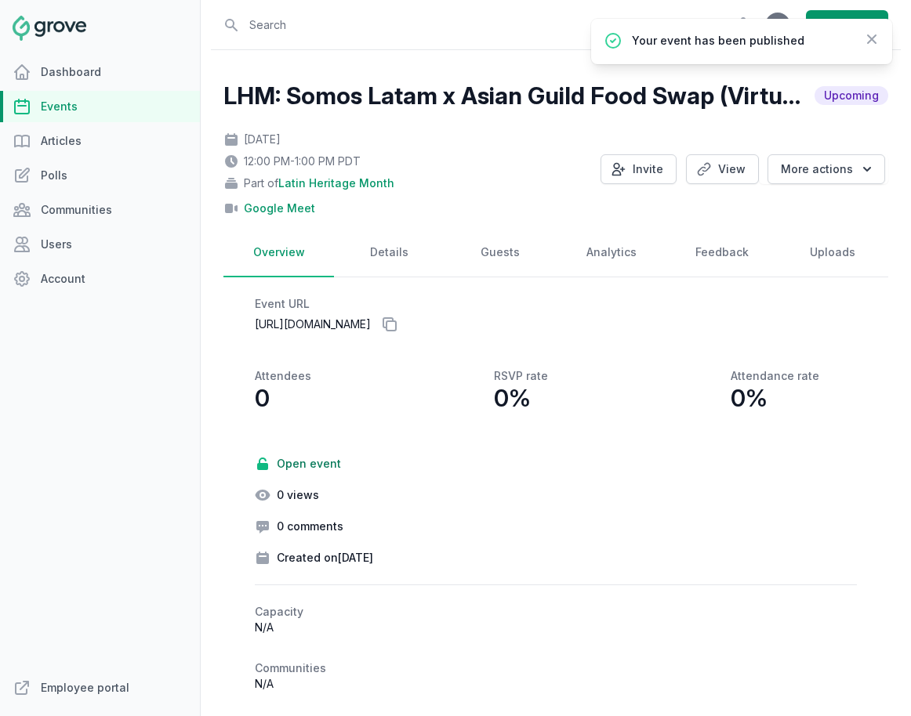
click at [99, 100] on link "Events" at bounding box center [100, 106] width 200 height 31
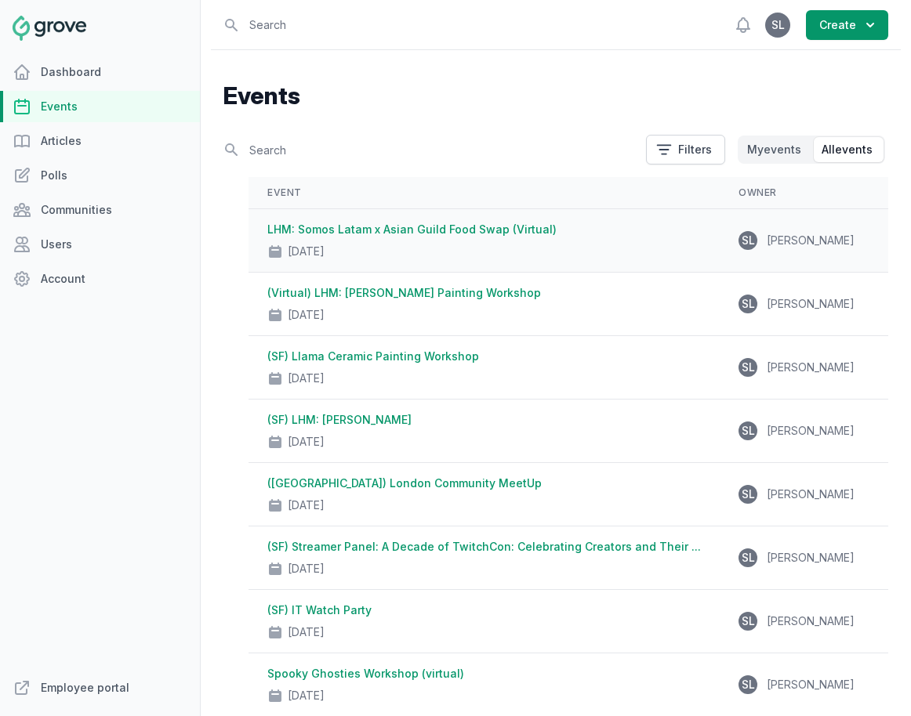
click at [567, 245] on div "[DATE]" at bounding box center [483, 248] width 433 height 22
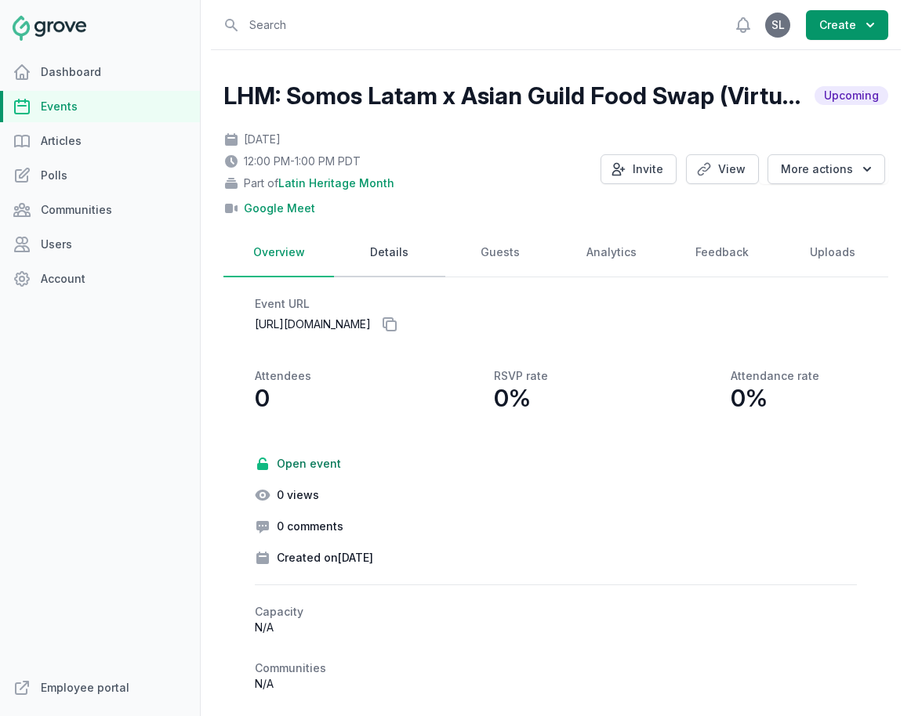
click at [404, 259] on link "Details" at bounding box center [389, 253] width 110 height 49
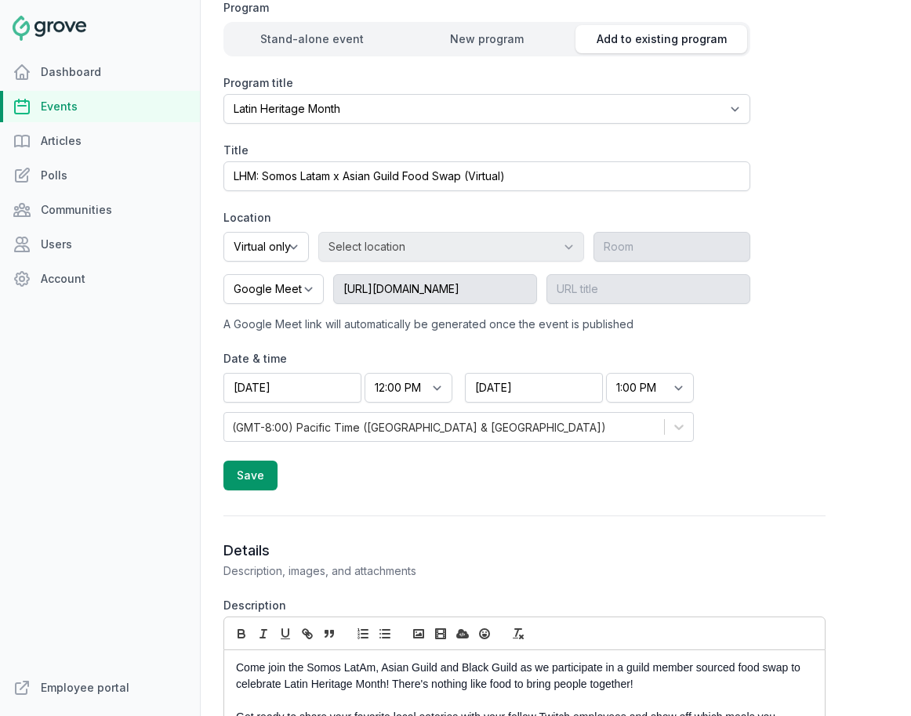
scroll to position [347, 0]
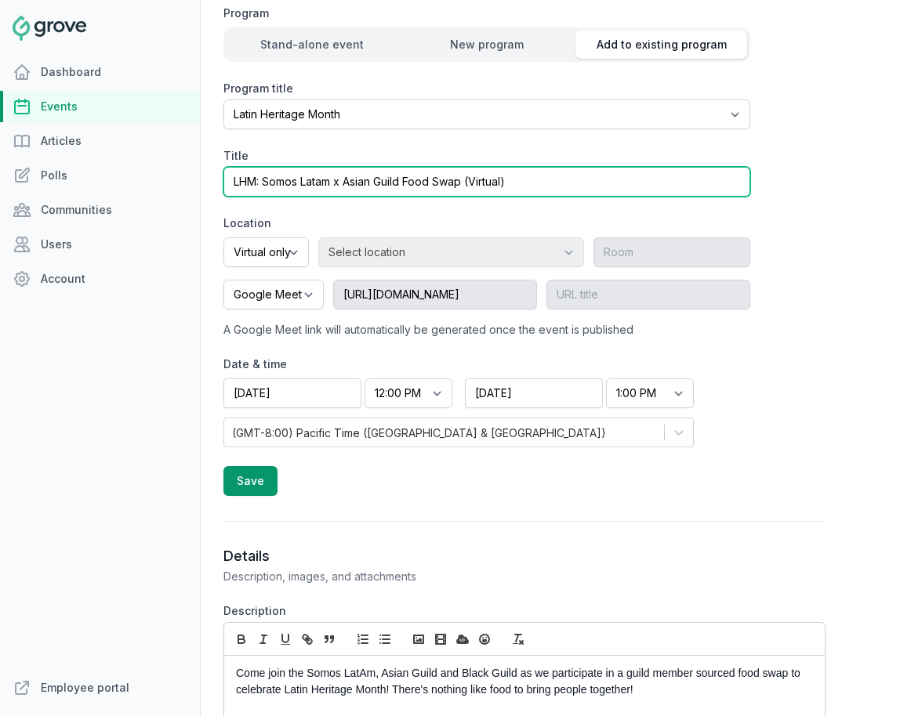
drag, startPoint x: 470, startPoint y: 183, endPoint x: 545, endPoint y: 183, distance: 74.4
click at [545, 183] on input "LHM: Somos Latam x Asian Guild Food Swap (Virtual)" at bounding box center [486, 182] width 527 height 30
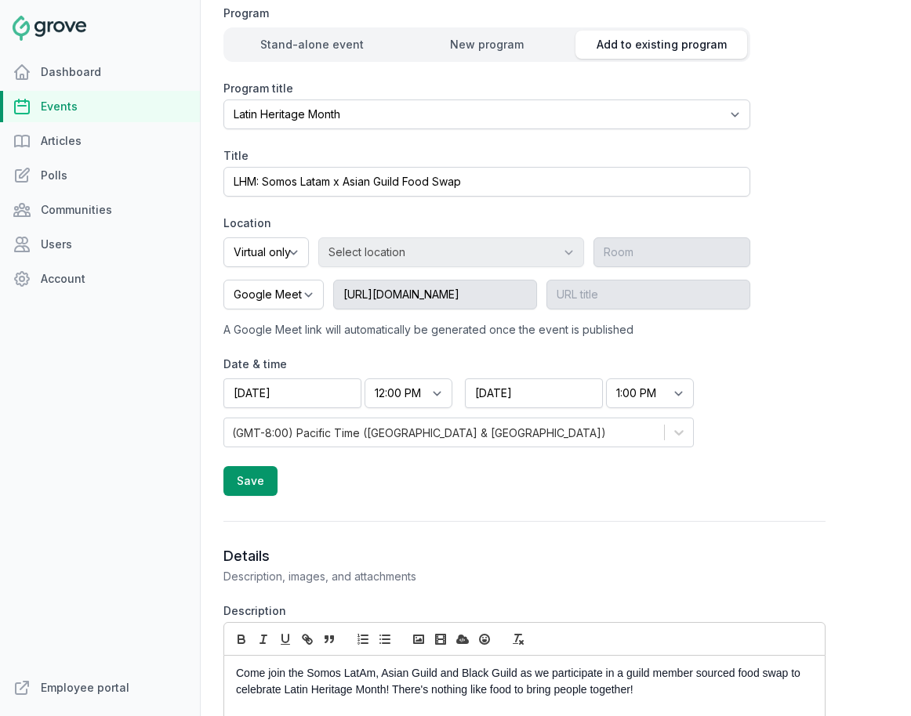
click at [268, 465] on form "Program Stand-alone event New program Add to existing program Program title Sel…" at bounding box center [486, 250] width 527 height 491
click at [268, 480] on button "Save" at bounding box center [250, 481] width 54 height 30
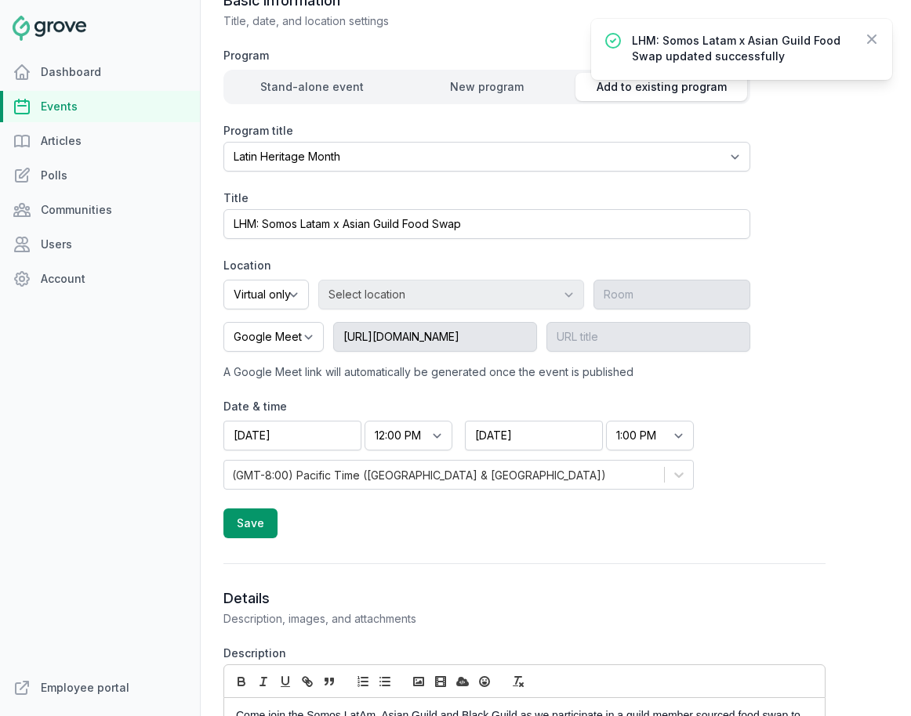
click at [59, 107] on link "Events" at bounding box center [100, 106] width 200 height 31
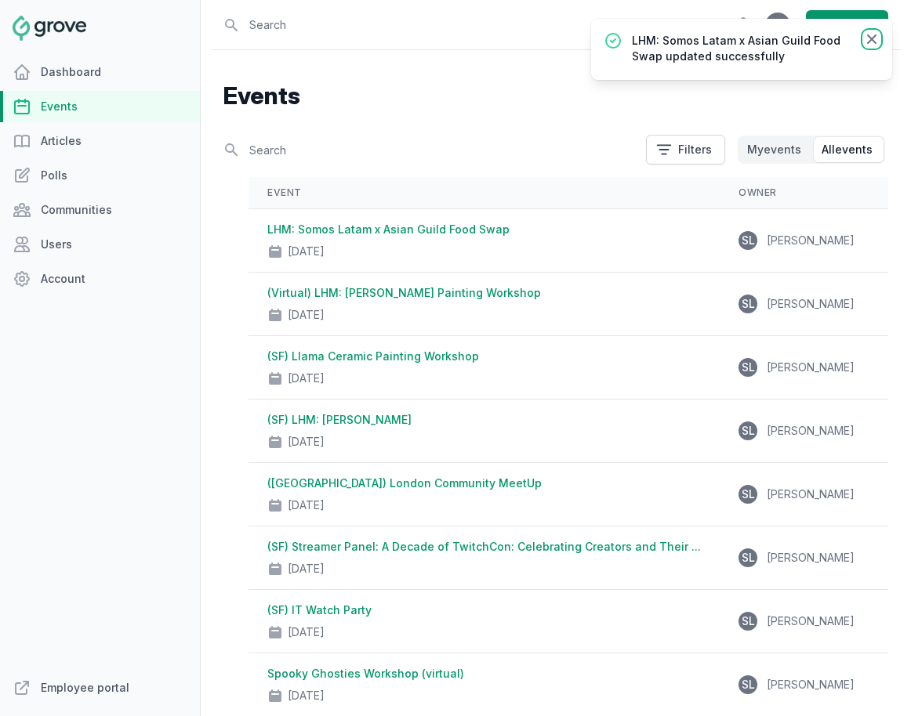
click at [813, 37] on icon at bounding box center [872, 39] width 16 height 16
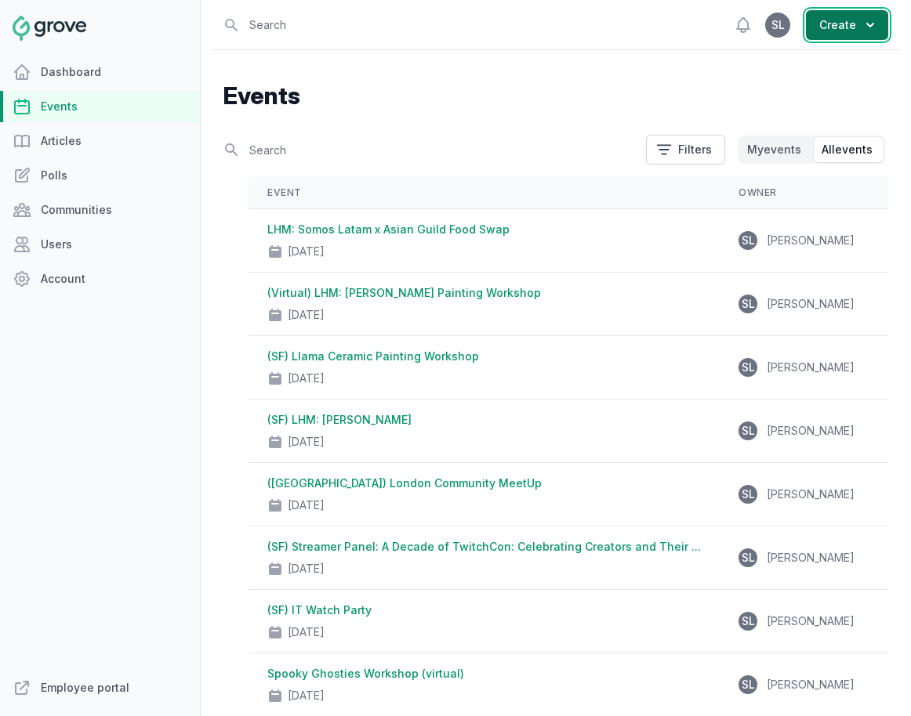
click at [813, 24] on button "Create" at bounding box center [847, 25] width 82 height 30
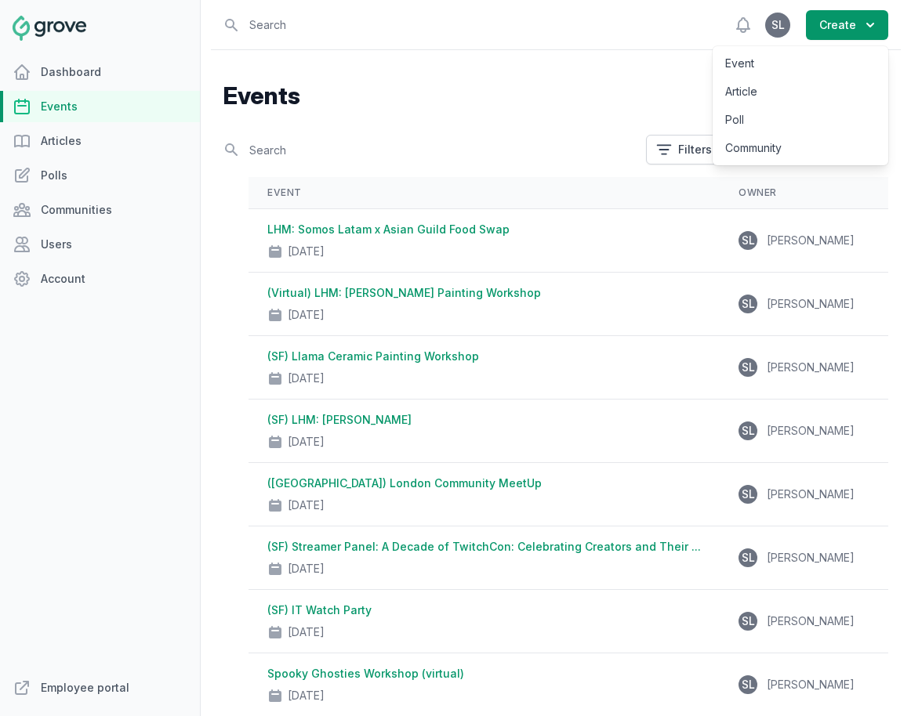
click at [813, 47] on div "Event Article Poll Community" at bounding box center [800, 105] width 176 height 119
click at [813, 59] on link "Event" at bounding box center [800, 63] width 176 height 28
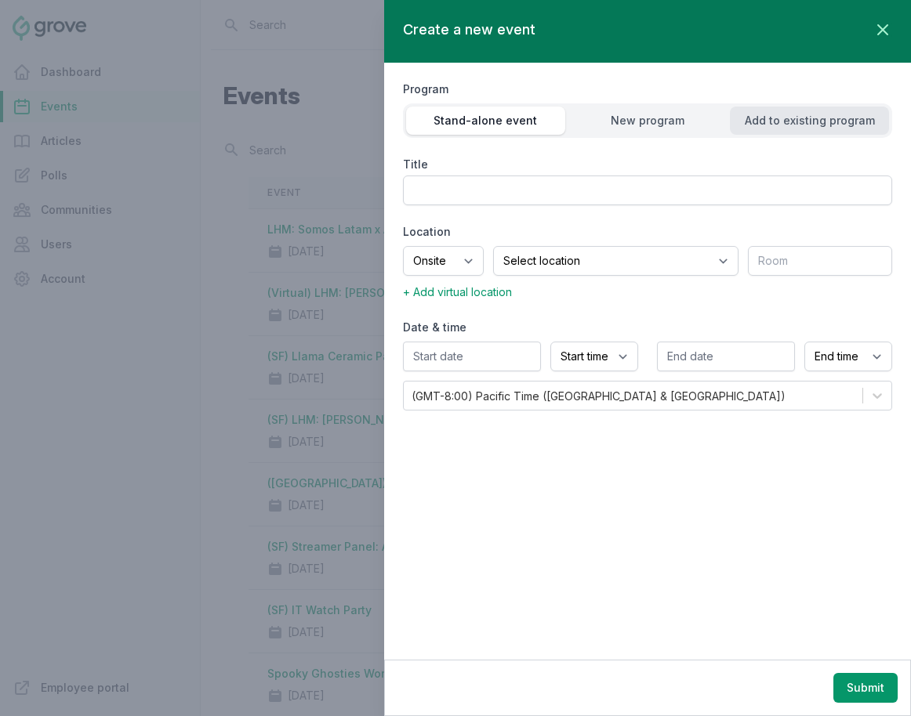
click at [813, 115] on div "Add to existing program" at bounding box center [809, 121] width 159 height 16
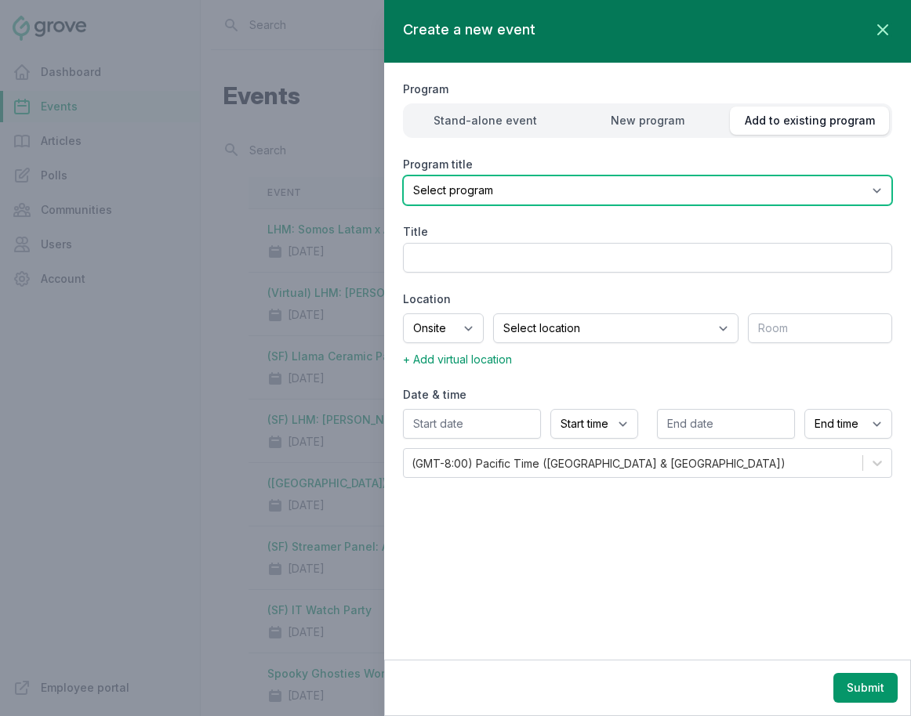
click at [624, 197] on select "Select program (SF Office) Coffee Movement Pop-up Mental Health Awareness Works…" at bounding box center [647, 191] width 489 height 30
click at [403, 176] on select "Select program (SF Office) Coffee Movement Pop-up Mental Health Awareness Works…" at bounding box center [647, 191] width 489 height 30
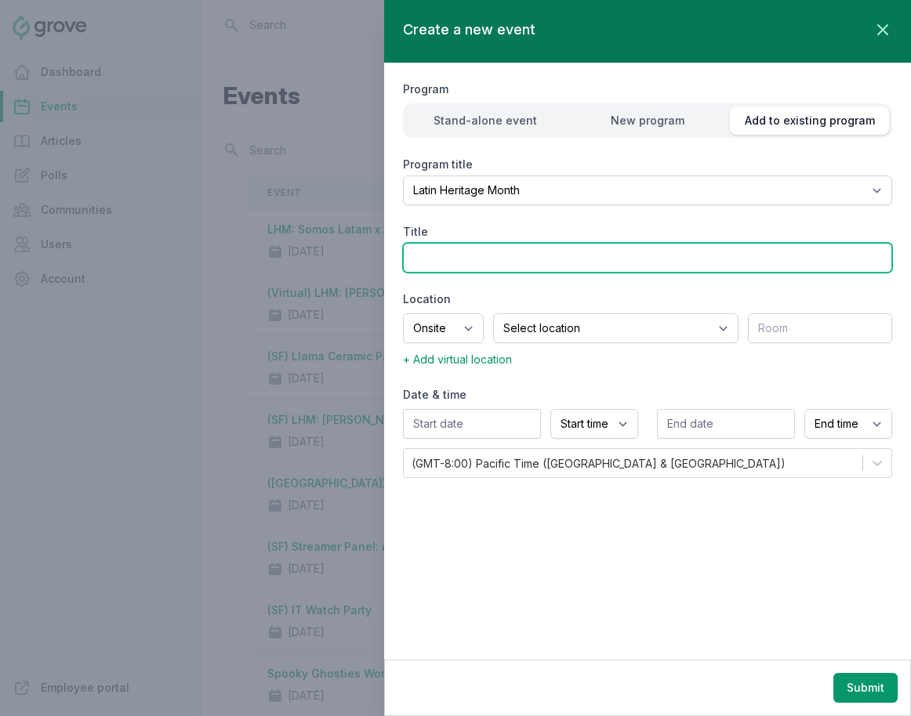
click at [498, 266] on input "Title" at bounding box center [647, 258] width 489 height 30
paste input "LHM: La Identidad Virtual Tour"
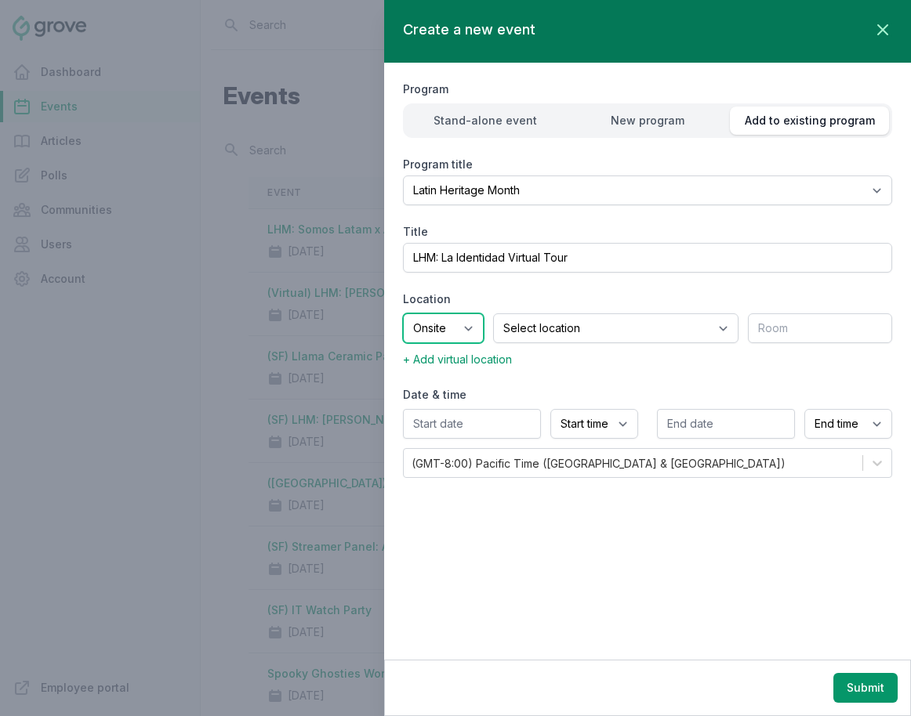
click at [469, 329] on select "Onsite Offsite Virtual only" at bounding box center [443, 328] width 81 height 30
click at [403, 313] on select "Onsite Offsite Virtual only" at bounding box center [443, 328] width 81 height 30
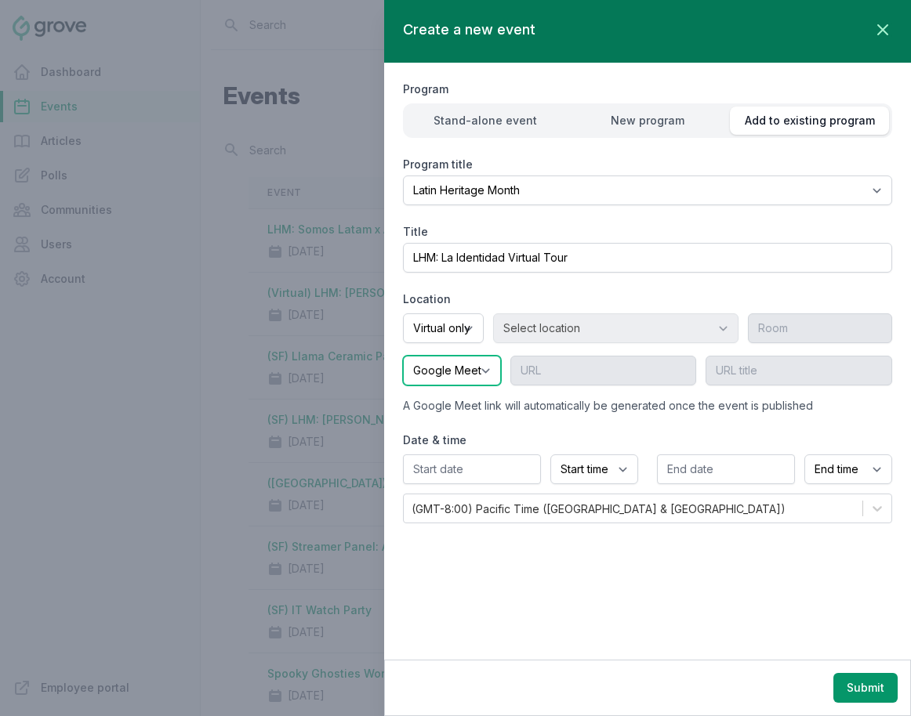
click at [437, 372] on select "Google Meet Other" at bounding box center [452, 371] width 98 height 30
click at [403, 356] on select "Google Meet Other" at bounding box center [452, 371] width 98 height 30
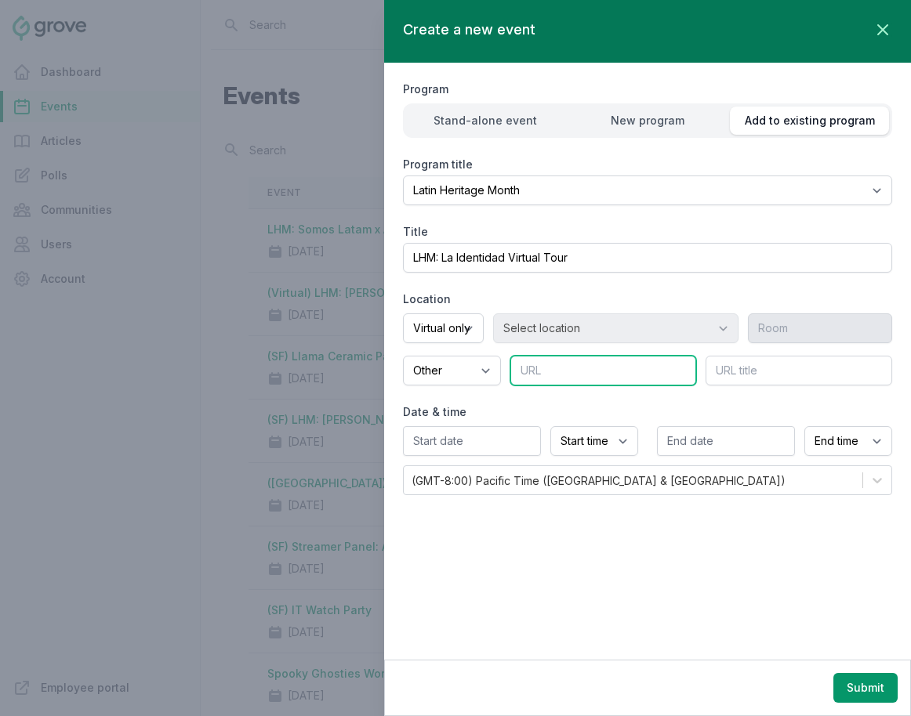
click at [624, 375] on input "text" at bounding box center [603, 371] width 187 height 30
paste input "https://us02web.zoom.us/j/82226356347?pwd=iRMzNE8gDwCyqNPn6ZNDU6zmKIu6aV.1"
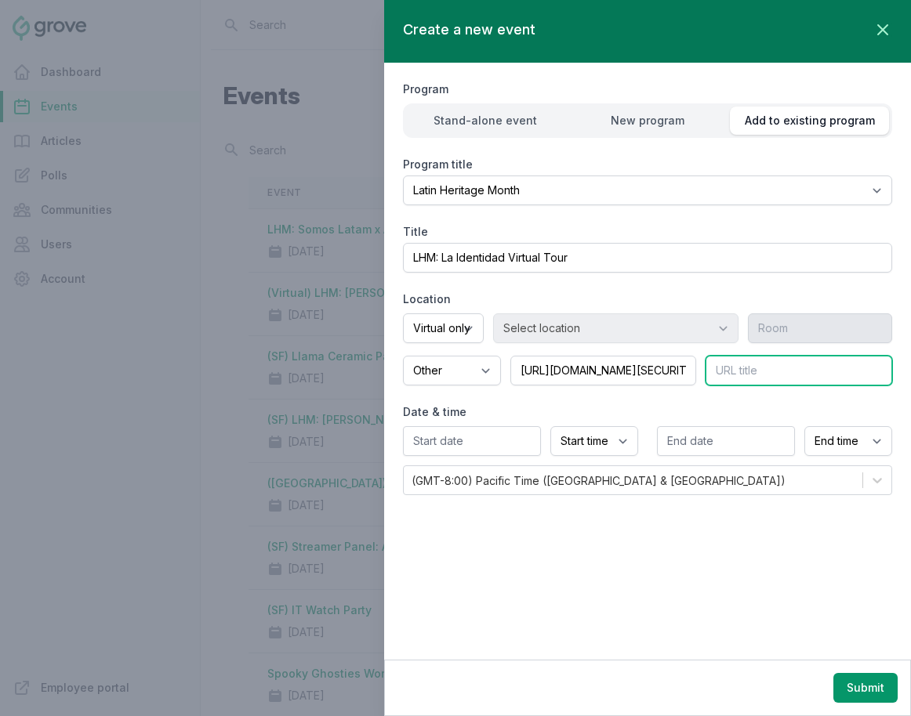
click at [775, 380] on input "text" at bounding box center [798, 371] width 187 height 30
paste input "Meeting ID: 822 2635 6347 Passcode: 053625"
click at [784, 371] on input "Meeting ID: 822 2635 6347 Passcode: 053625" at bounding box center [798, 371] width 187 height 30
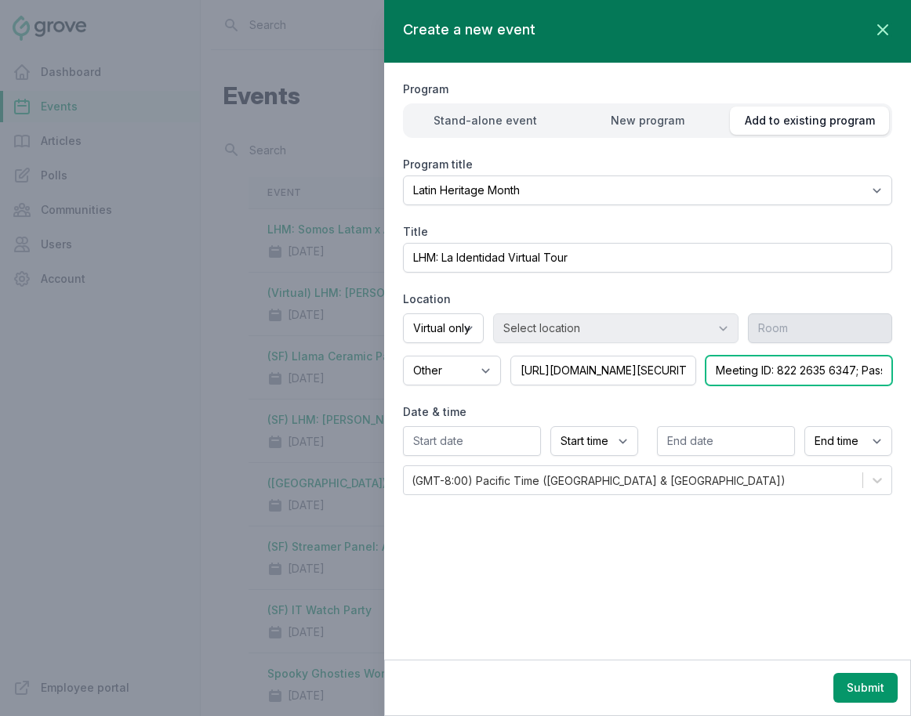
drag, startPoint x: 736, startPoint y: 370, endPoint x: 605, endPoint y: 370, distance: 130.9
click at [605, 370] on div "Google Meet Other https://us02web.zoom.us/j/82226356347?pwd=iRMzNE8gDwCyqNPn6ZN…" at bounding box center [647, 371] width 489 height 30
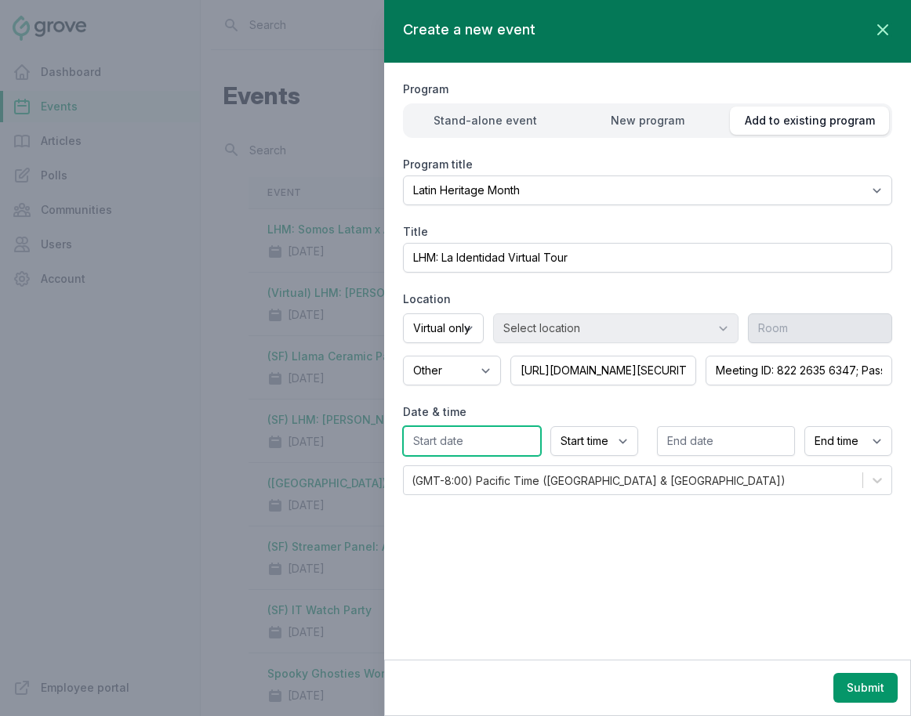
click at [470, 440] on input "text" at bounding box center [472, 441] width 138 height 30
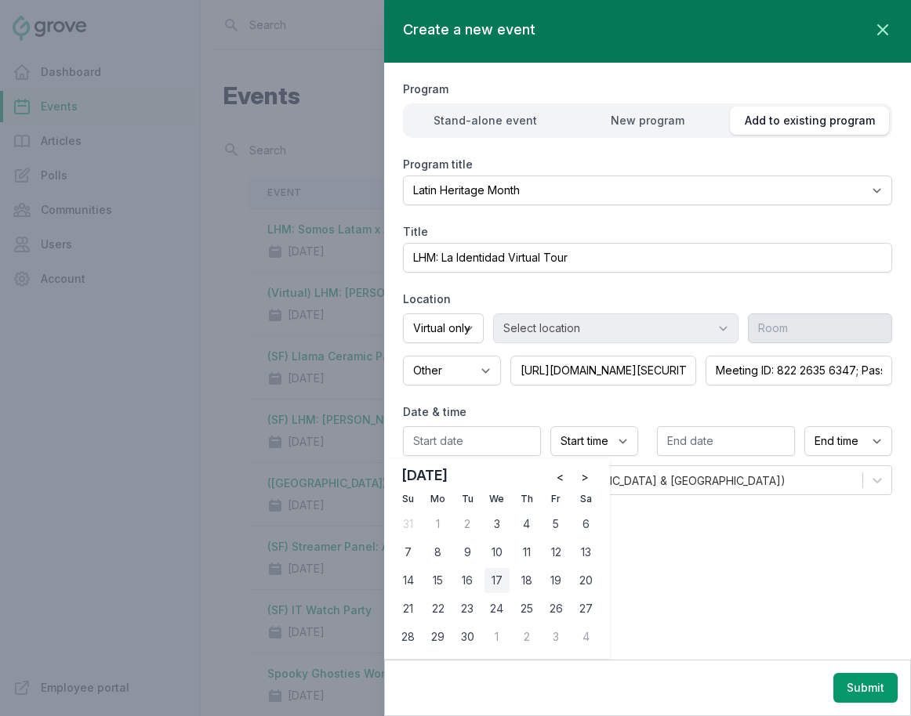
click at [491, 581] on div "17" at bounding box center [496, 580] width 25 height 25
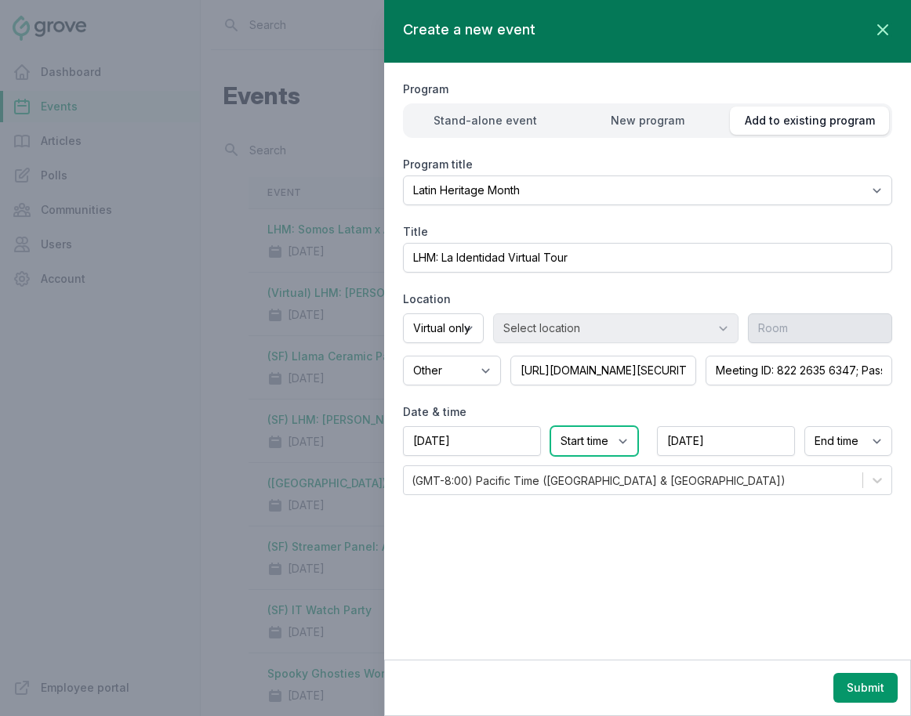
click at [612, 440] on select "Start time 12:00 AM 12:15 AM 12:30 AM 12:45 AM 1:00 AM 1:15 AM 1:30 AM 1:45 AM …" at bounding box center [594, 441] width 88 height 30
click at [550, 426] on select "Start time 12:00 AM 12:15 AM 12:30 AM 12:45 AM 1:00 AM 1:15 AM 1:30 AM 1:45 AM …" at bounding box center [594, 441] width 88 height 30
click at [813, 679] on button "Submit" at bounding box center [865, 688] width 64 height 30
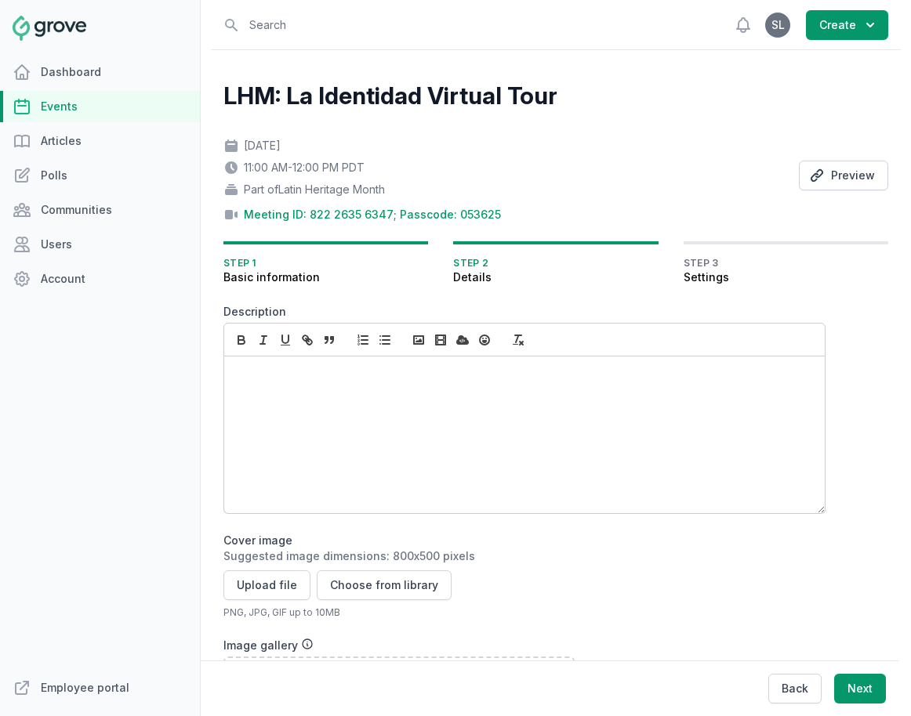
click at [368, 416] on div at bounding box center [524, 435] width 600 height 157
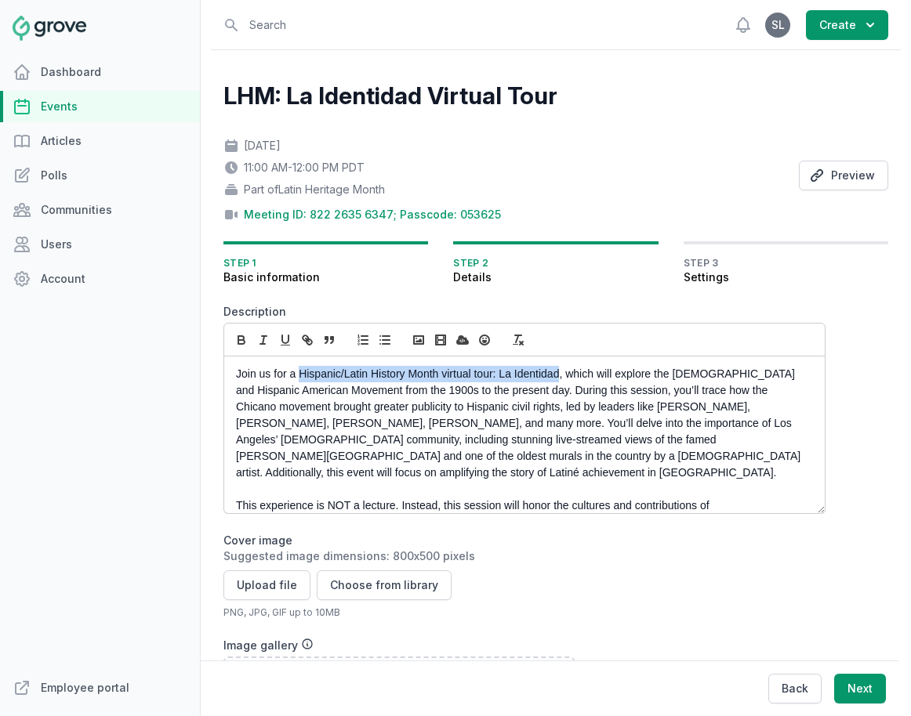
drag, startPoint x: 302, startPoint y: 376, endPoint x: 560, endPoint y: 374, distance: 257.0
click at [560, 374] on p "Join us for a Hispanic/Latin History Month virtual tour: La Identidad, which wi…" at bounding box center [520, 423] width 568 height 115
click at [240, 337] on icon "button" at bounding box center [241, 340] width 14 height 14
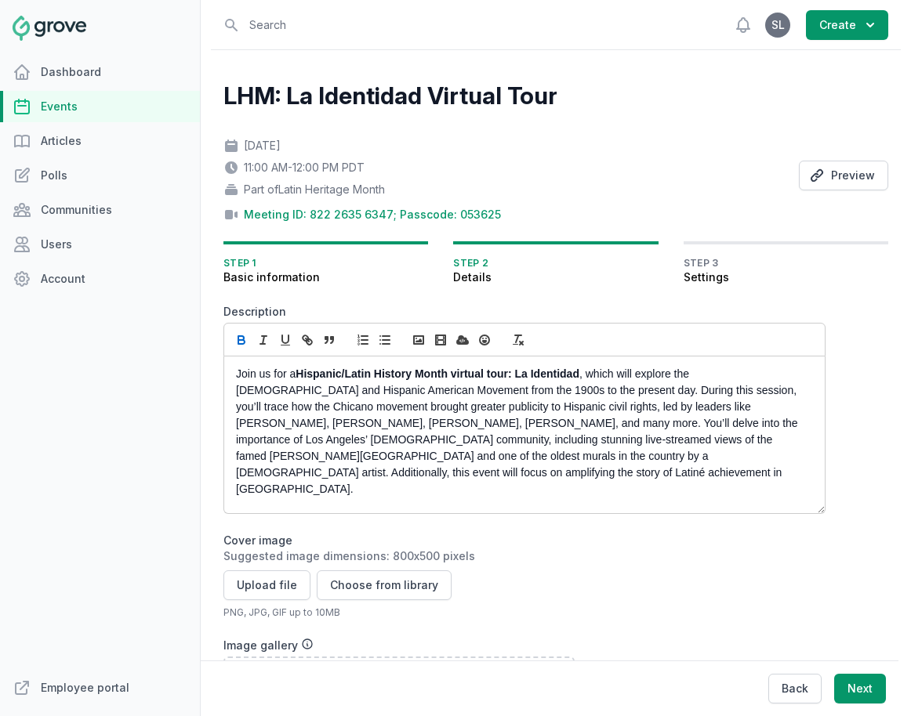
click at [379, 418] on p "Join us for a Hispanic/Latin History Month virtual tour: La Identidad , which w…" at bounding box center [520, 432] width 568 height 132
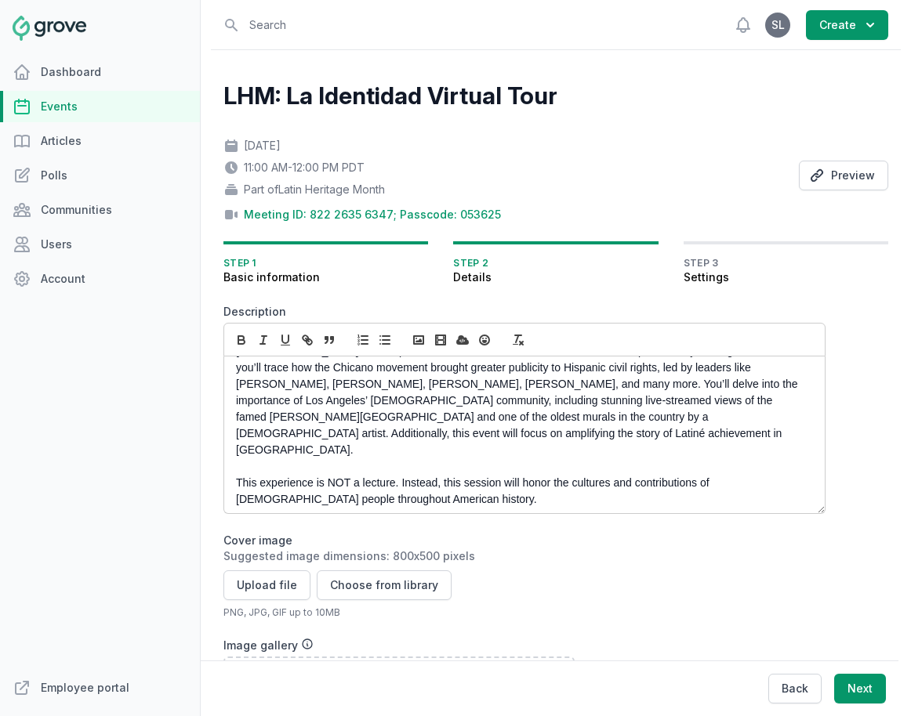
scroll to position [42, 0]
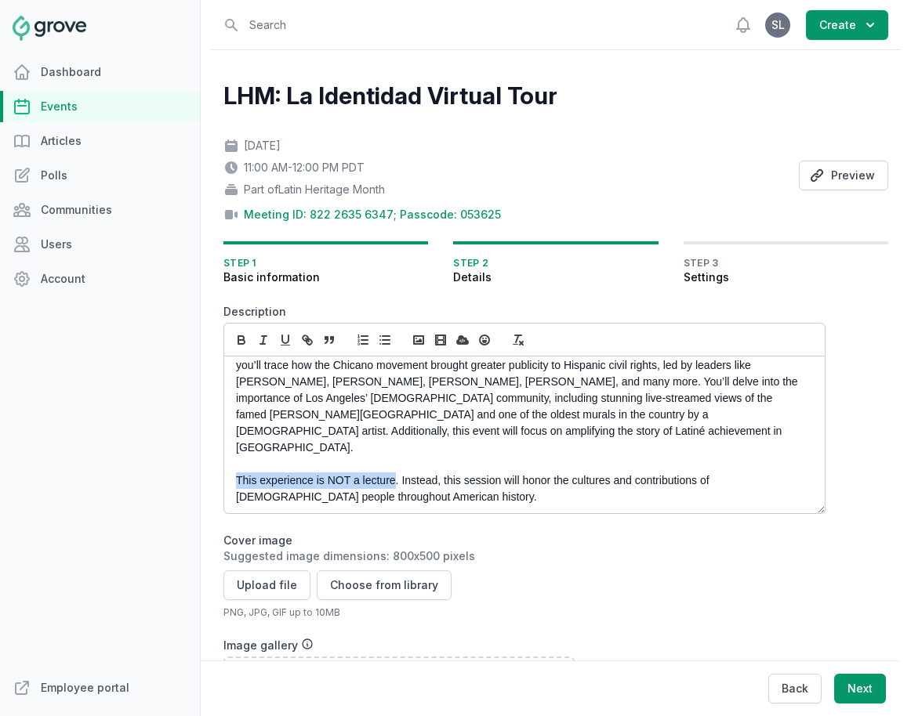
drag, startPoint x: 396, startPoint y: 448, endPoint x: 237, endPoint y: 447, distance: 158.3
click at [237, 473] on p "This experience is NOT a lecture. Instead, this session will honor the cultures…" at bounding box center [520, 489] width 568 height 33
click at [267, 335] on icon "button" at bounding box center [263, 340] width 14 height 14
click at [398, 505] on p at bounding box center [520, 513] width 568 height 16
click at [384, 473] on p "This experience is NOT a lecture . Instead, this session will honor the culture…" at bounding box center [520, 489] width 568 height 33
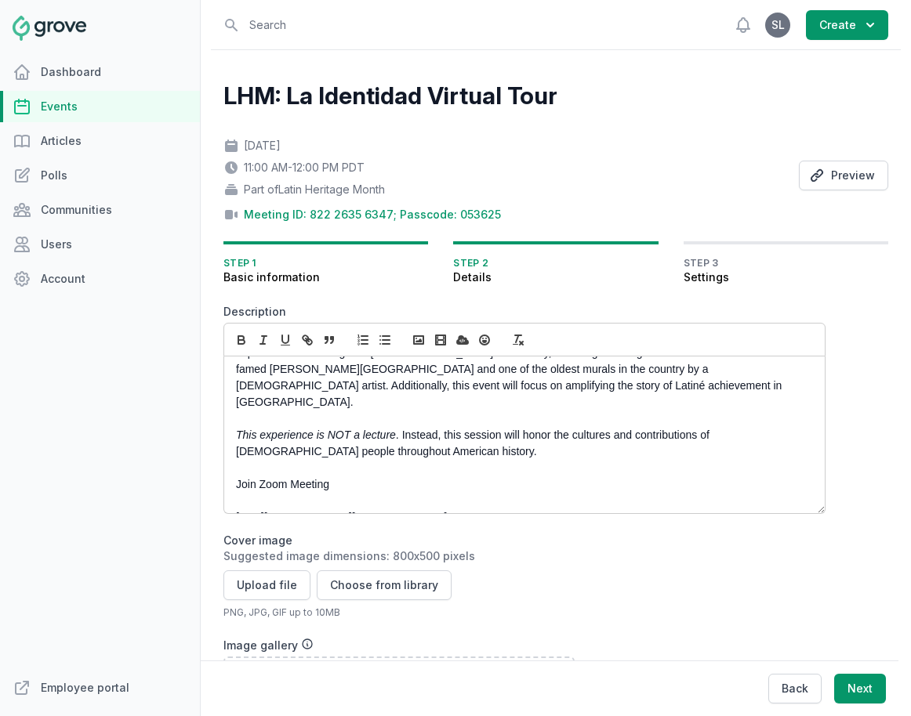
scroll to position [92, 0]
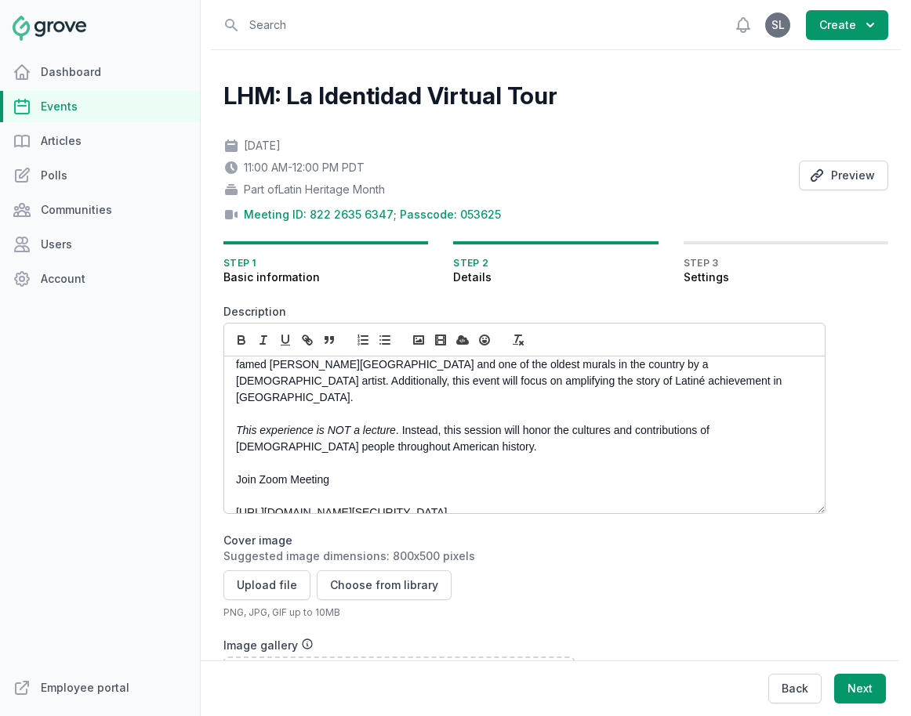
click at [265, 488] on p at bounding box center [520, 496] width 568 height 16
click at [263, 505] on p at bounding box center [520, 513] width 568 height 16
click at [263, 521] on p at bounding box center [520, 529] width 568 height 16
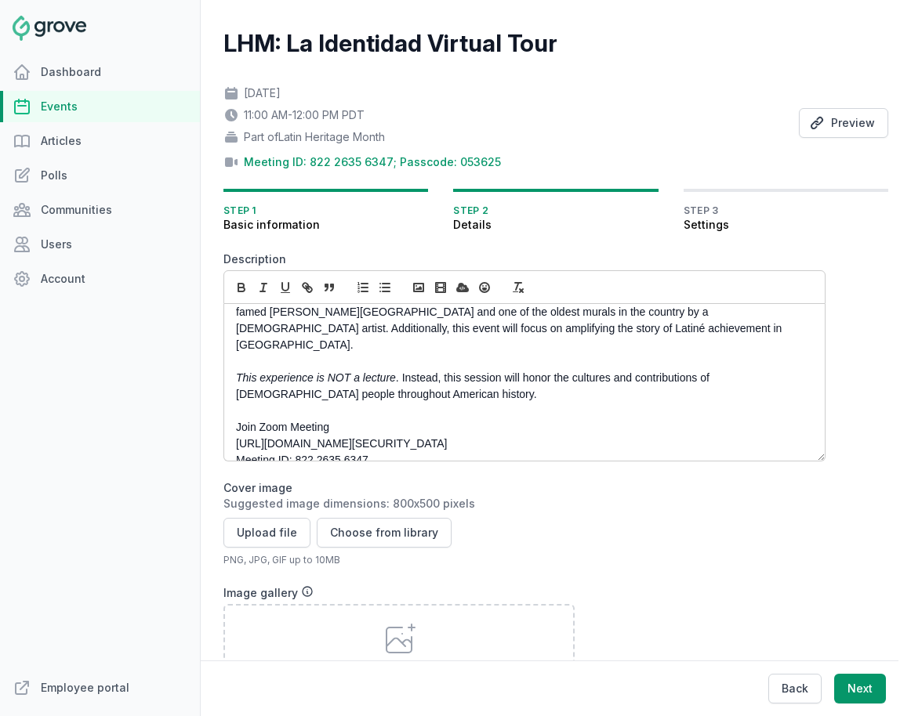
scroll to position [56, 0]
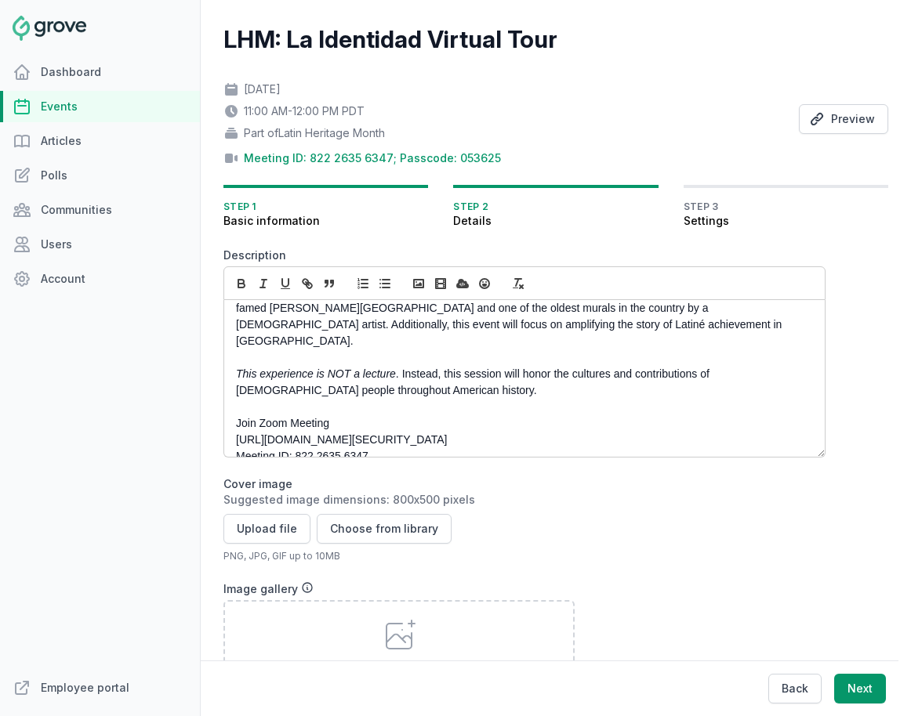
click at [297, 415] on p "Join Zoom Meeting" at bounding box center [520, 423] width 568 height 16
click at [240, 281] on icon "button" at bounding box center [240, 282] width 5 height 4
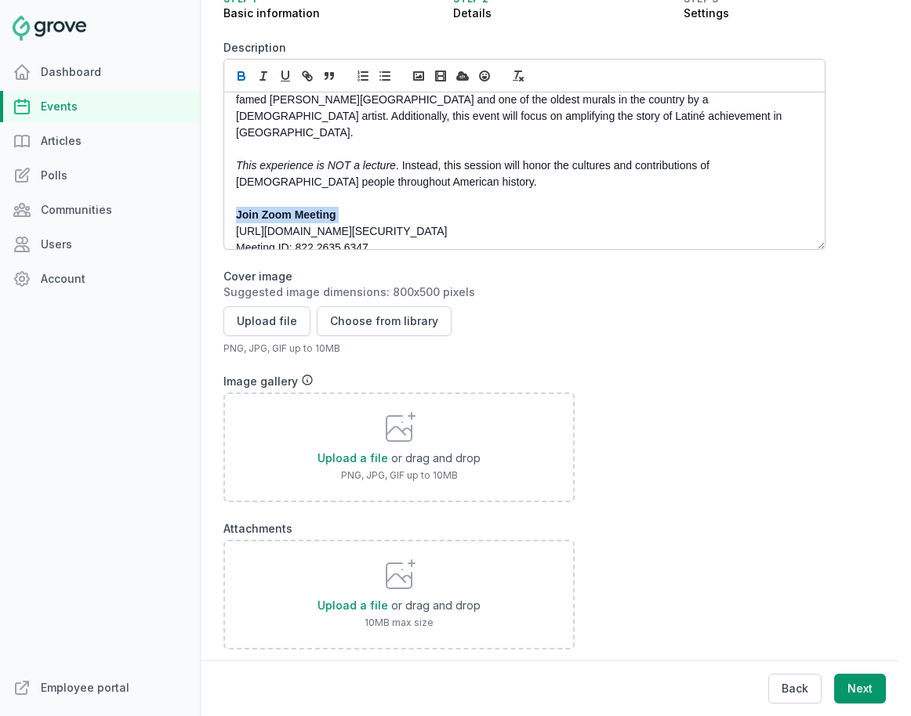
scroll to position [266, 0]
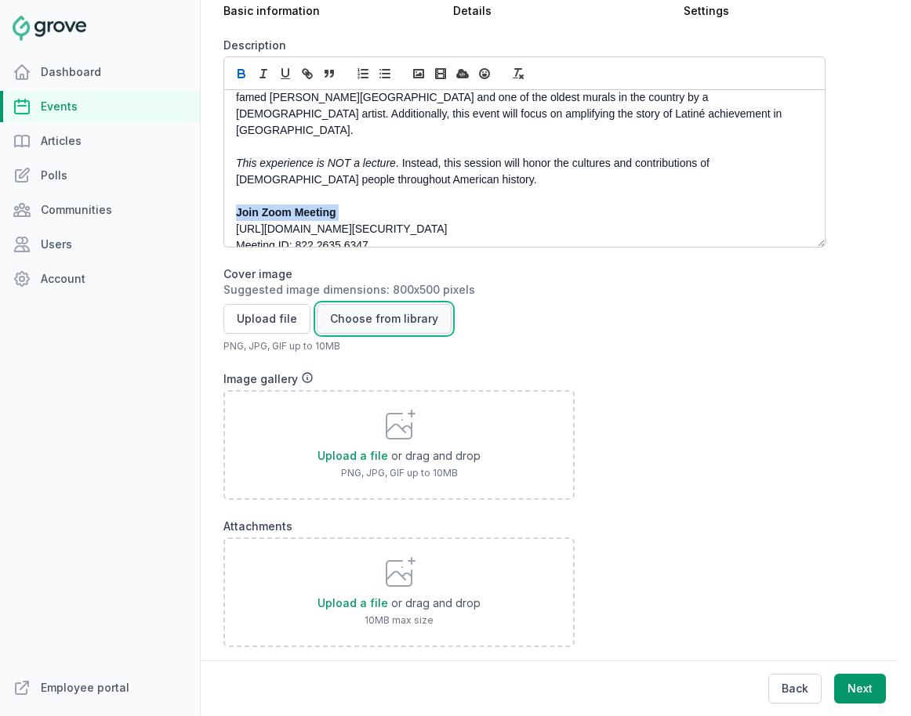
click at [346, 314] on button "Choose from library" at bounding box center [384, 319] width 135 height 30
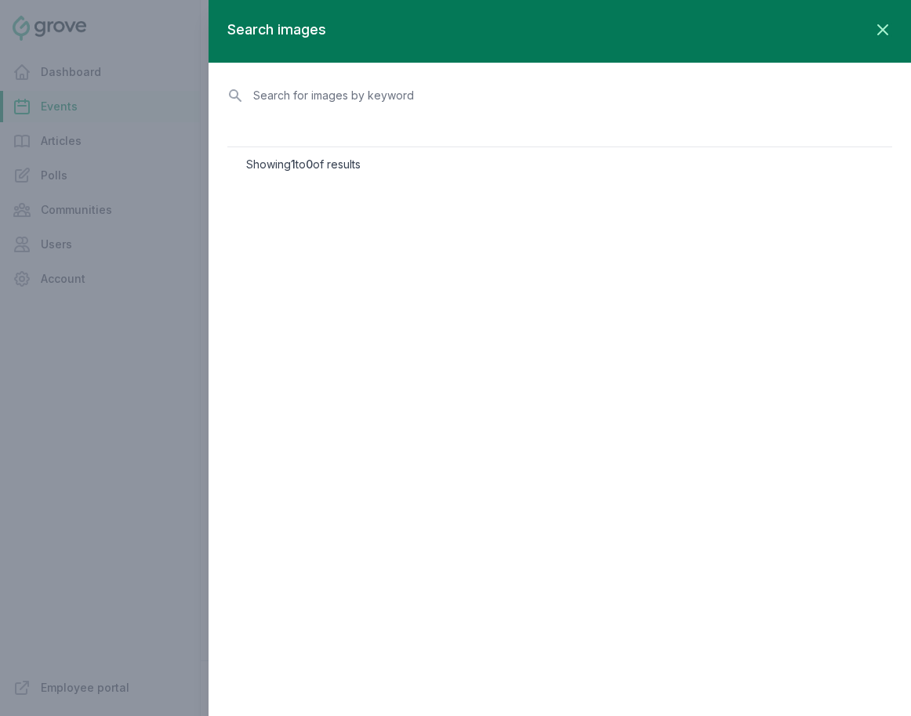
click at [813, 32] on div "Search images Close panel" at bounding box center [559, 31] width 702 height 63
click at [813, 32] on icon "button" at bounding box center [882, 29] width 19 height 19
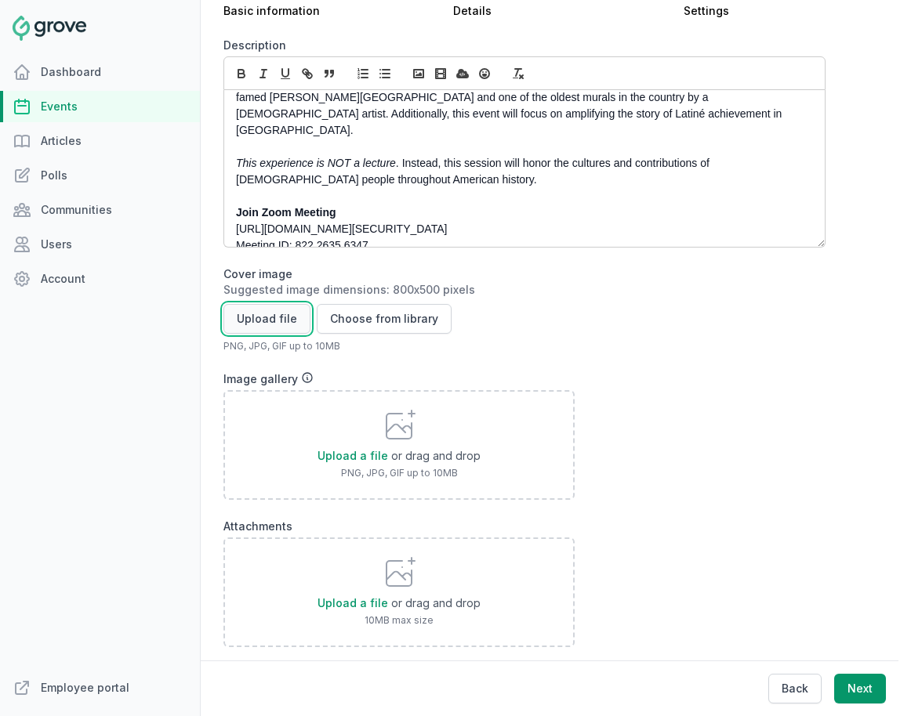
click at [277, 317] on button "Upload file" at bounding box center [266, 319] width 87 height 30
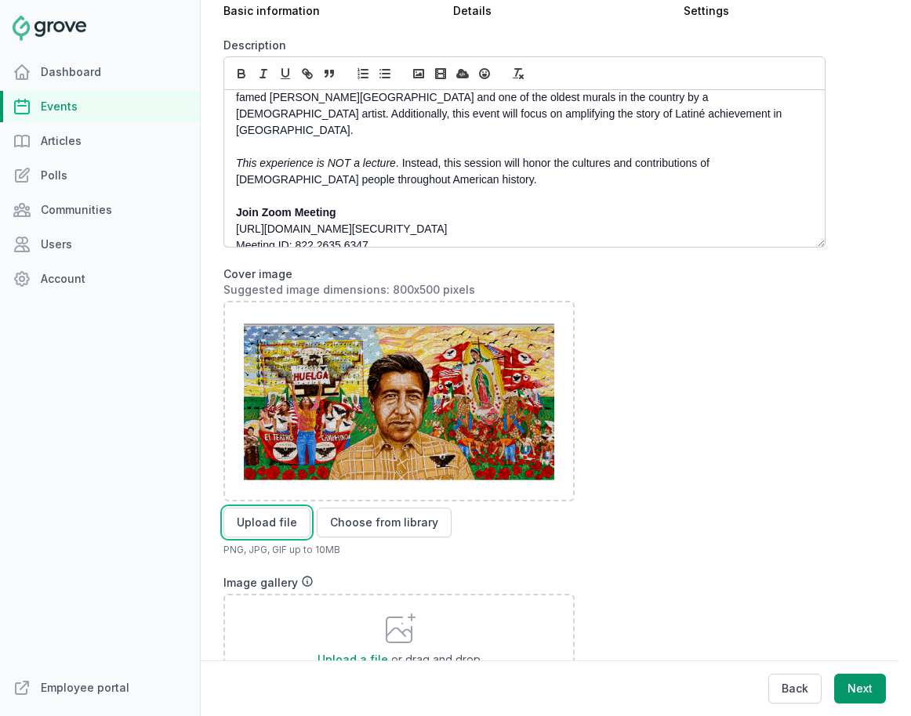
scroll to position [576, 0]
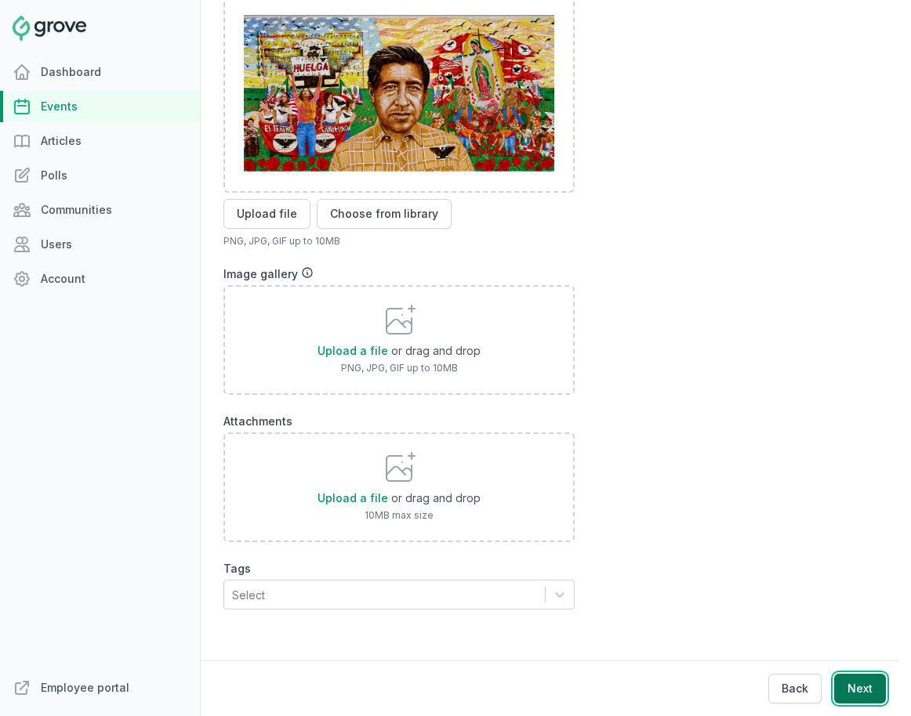
click at [813, 692] on button "Next" at bounding box center [860, 689] width 52 height 30
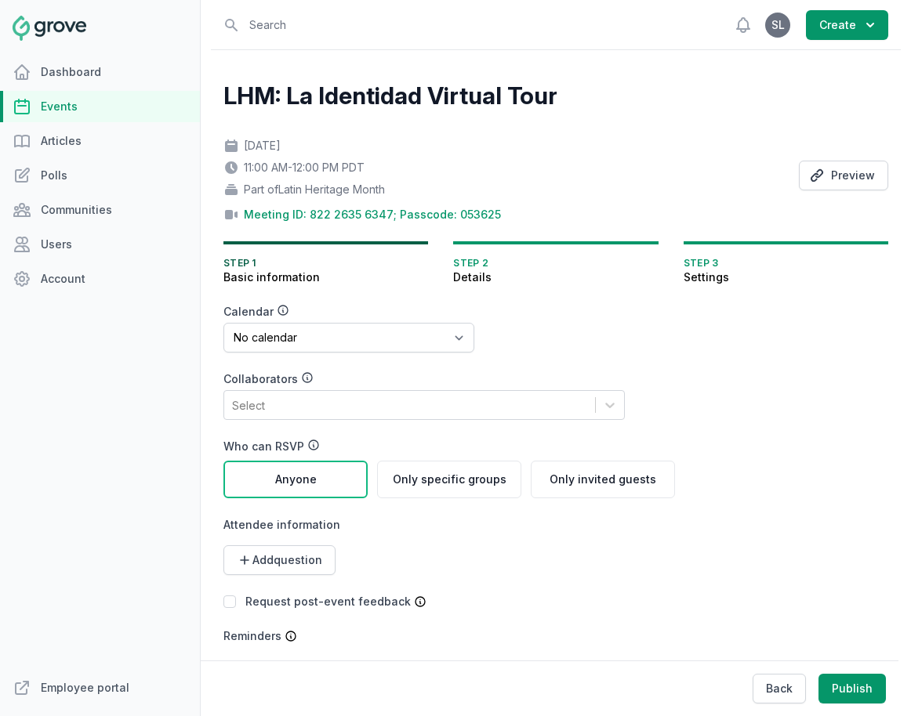
scroll to position [6, 0]
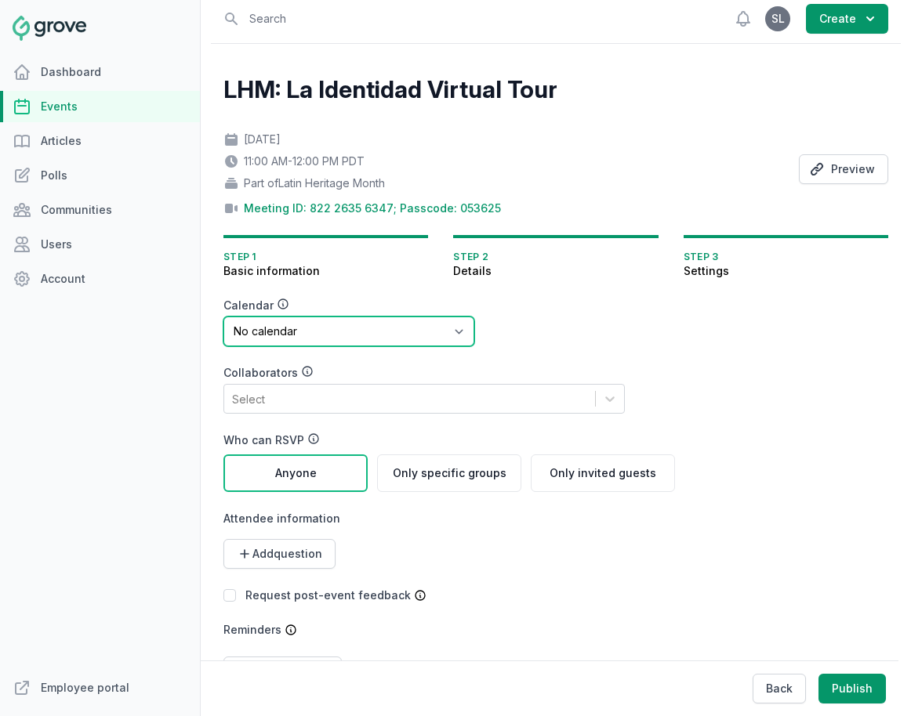
click at [302, 336] on select "No calendar Virtual Events Calendar" at bounding box center [348, 332] width 251 height 30
click at [223, 317] on select "No calendar Virtual Events Calendar" at bounding box center [348, 332] width 251 height 30
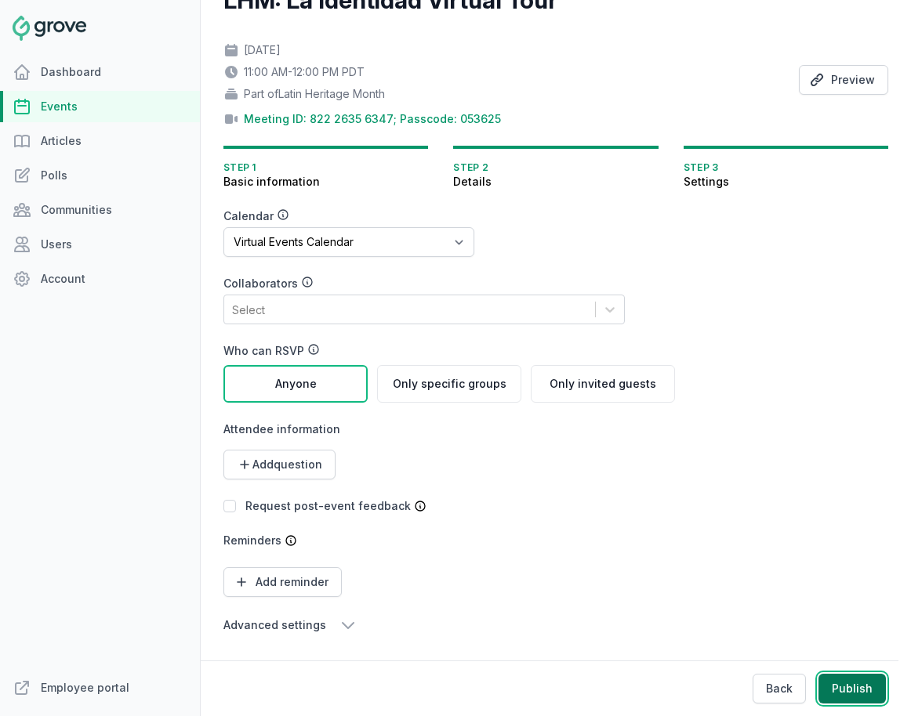
click at [813, 691] on button "Publish" at bounding box center [851, 689] width 67 height 30
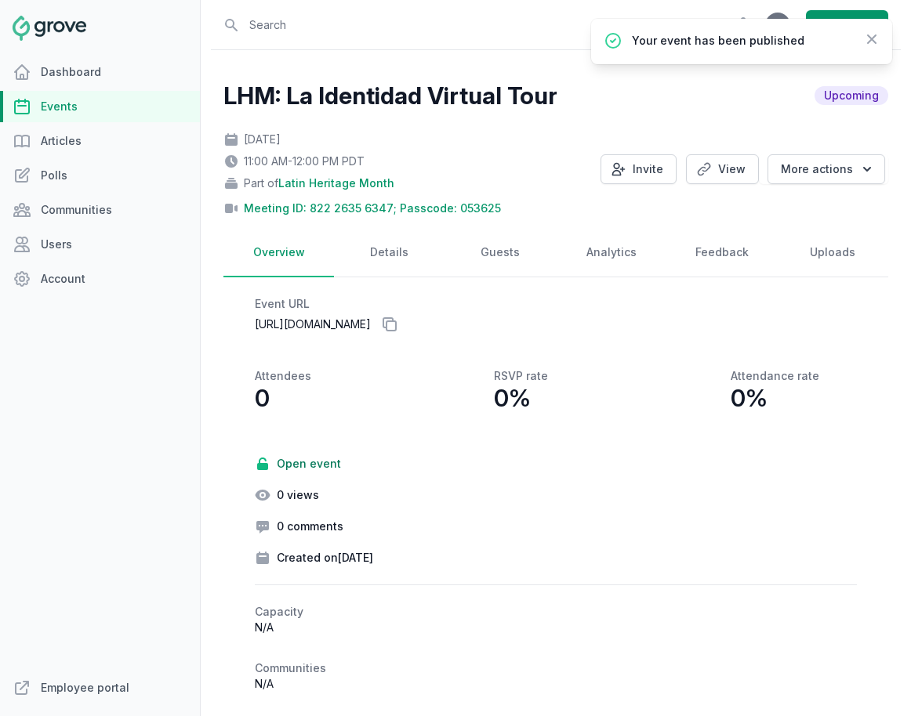
click at [48, 97] on link "Events" at bounding box center [100, 106] width 200 height 31
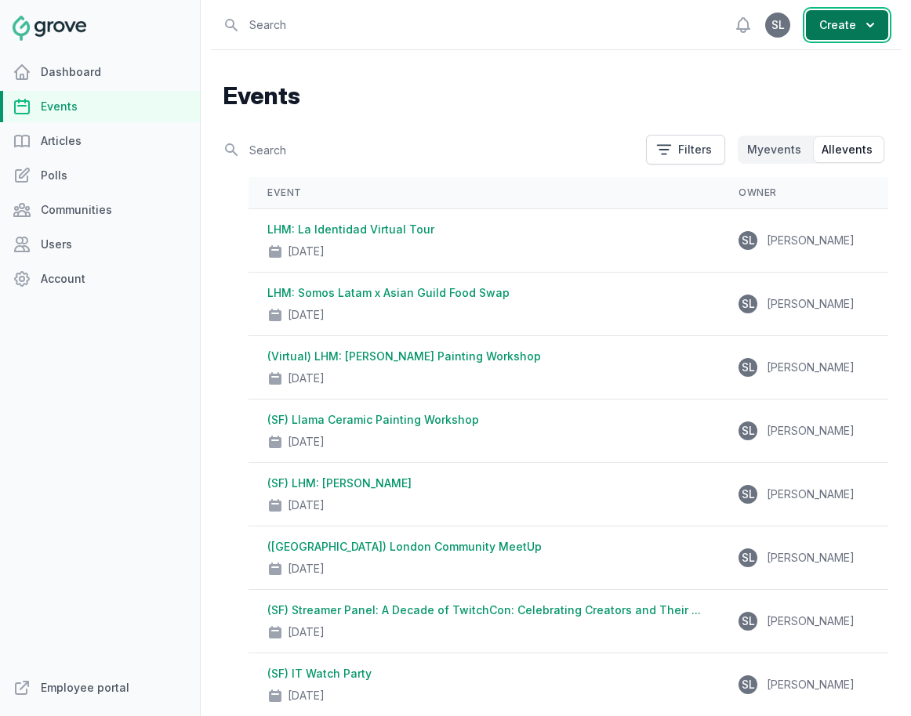
click at [813, 30] on button "Create" at bounding box center [847, 25] width 82 height 30
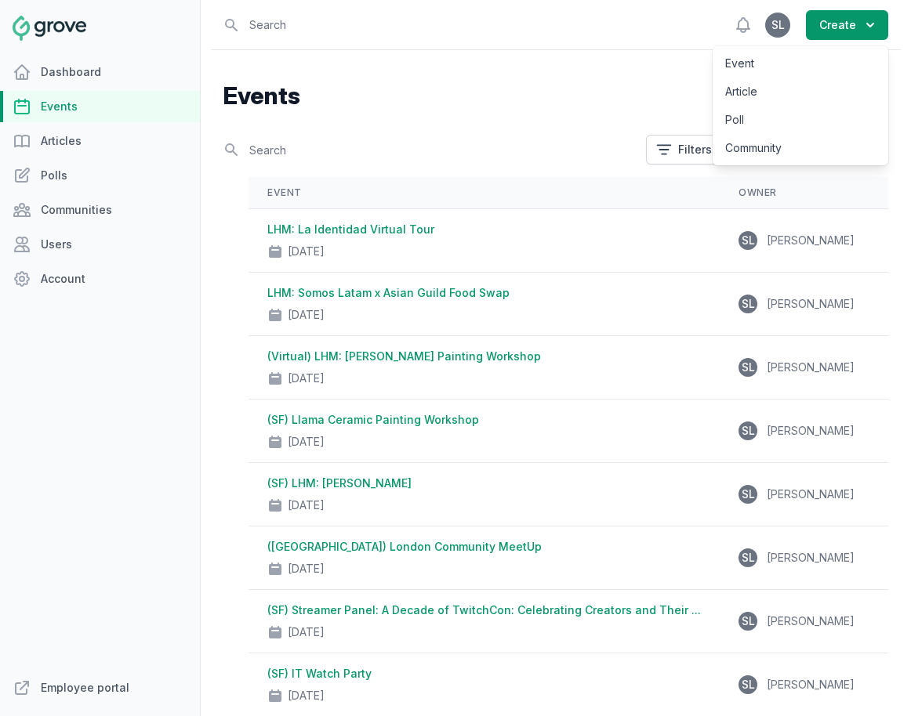
click at [813, 59] on link "Event" at bounding box center [800, 63] width 176 height 28
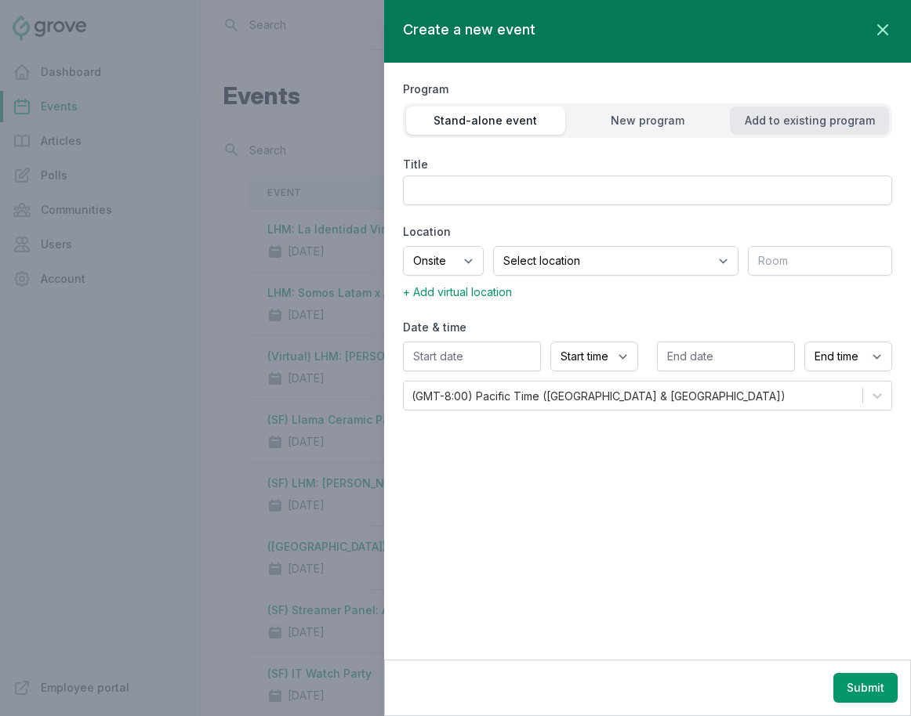
click at [813, 129] on button "Add to existing program" at bounding box center [809, 121] width 159 height 28
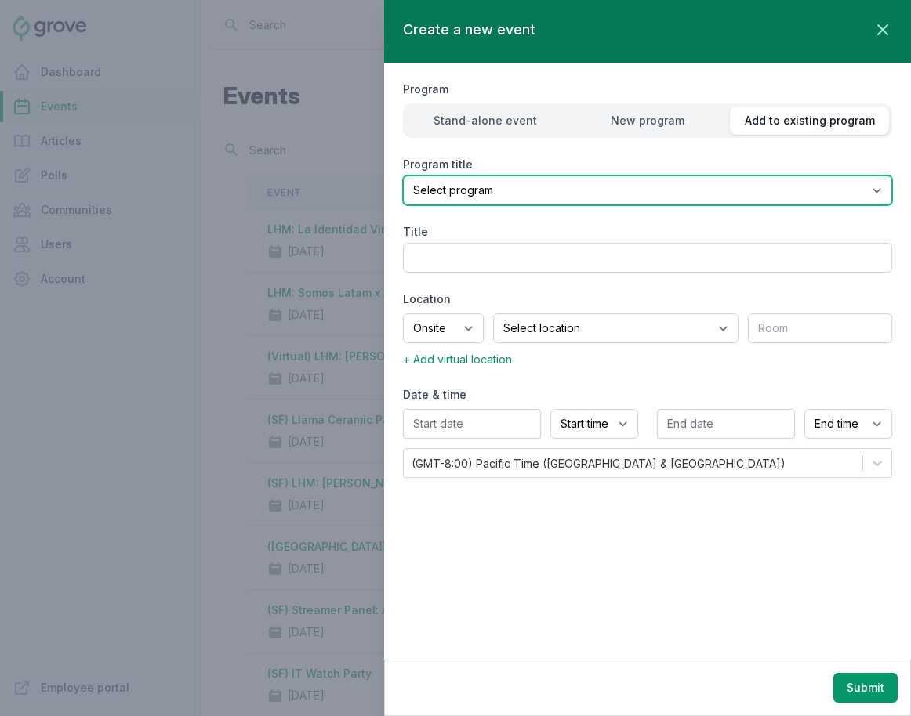
click at [739, 186] on select "Select program (SF Office) Coffee Movement Pop-up Mental Health Awareness Works…" at bounding box center [647, 191] width 489 height 30
click at [403, 176] on select "Select program (SF Office) Coffee Movement Pop-up Mental Health Awareness Works…" at bounding box center [647, 191] width 489 height 30
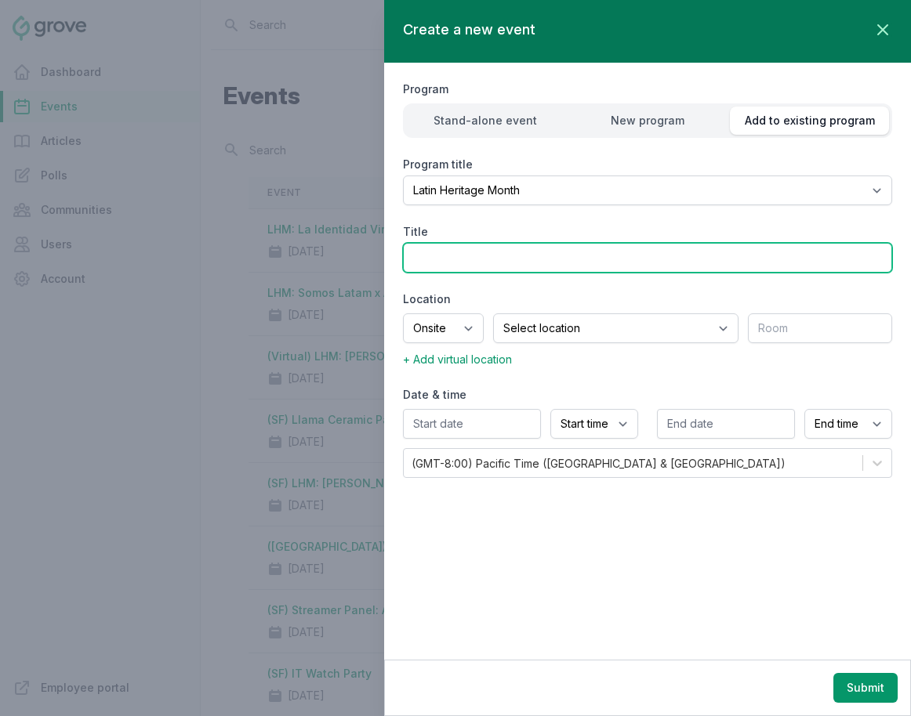
click at [501, 245] on input "Title" at bounding box center [647, 258] width 489 height 30
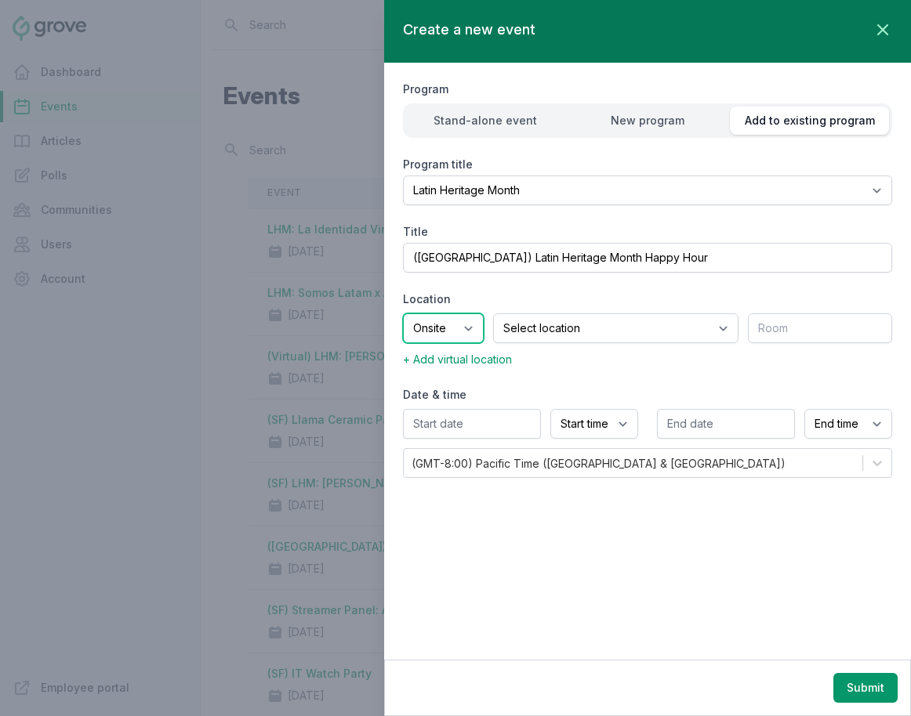
click at [461, 323] on select "Onsite Offsite Virtual only" at bounding box center [443, 328] width 81 height 30
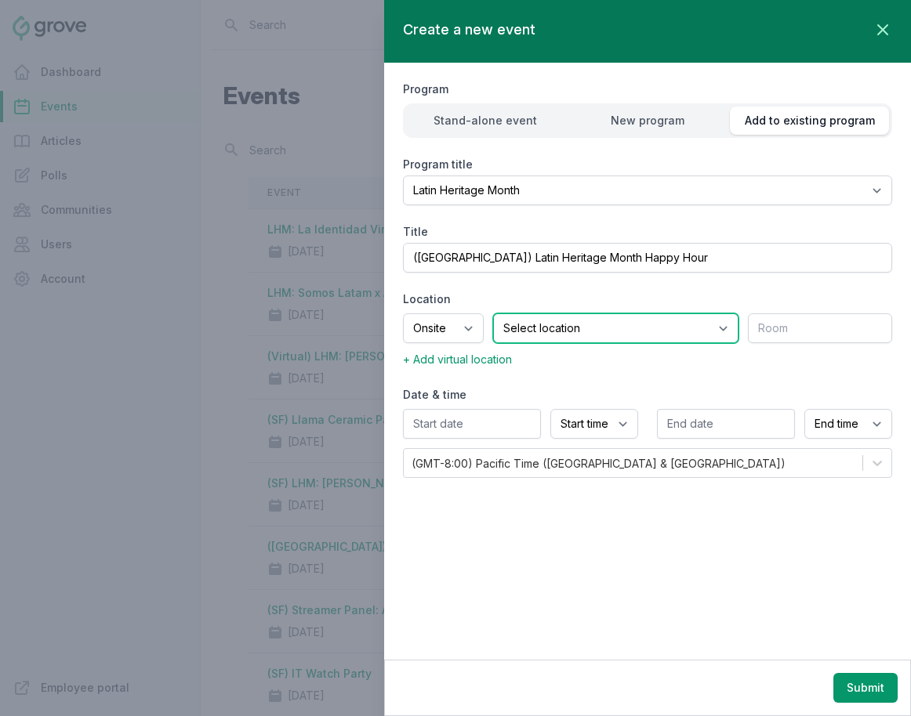
click at [578, 328] on select "Select location SEA81 Oscar (Seattle, WA) LHR32 (London, UK) SNA17 (Irvine, CA)…" at bounding box center [615, 328] width 245 height 30
click at [513, 313] on select "Select location SEA81 Oscar (Seattle, WA) LHR32 (London, UK) SNA17 (Irvine, CA)…" at bounding box center [615, 328] width 245 height 30
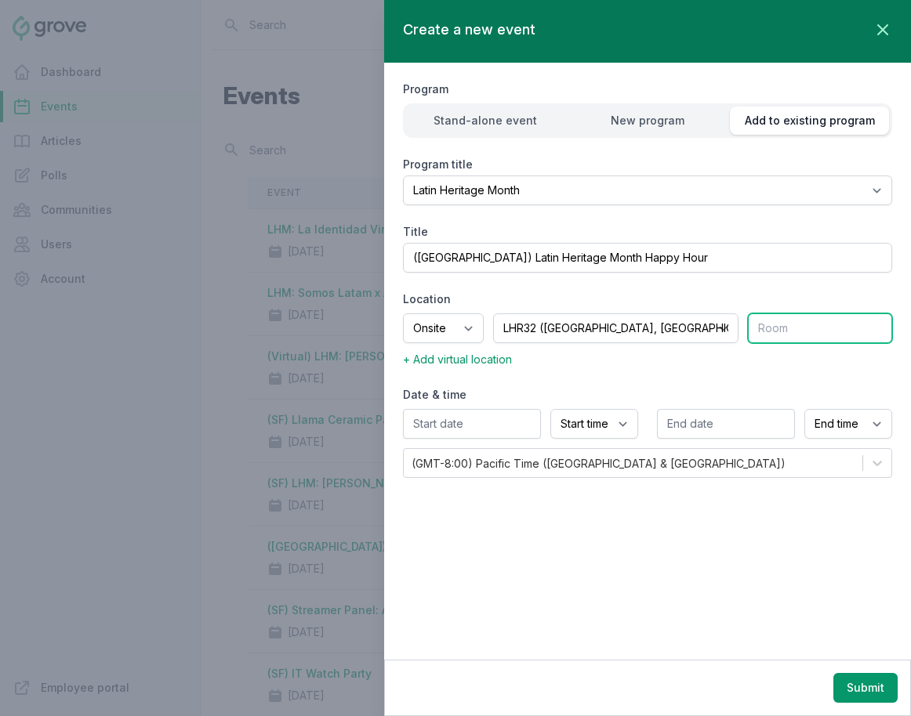
click at [795, 329] on input "text" at bounding box center [820, 328] width 144 height 30
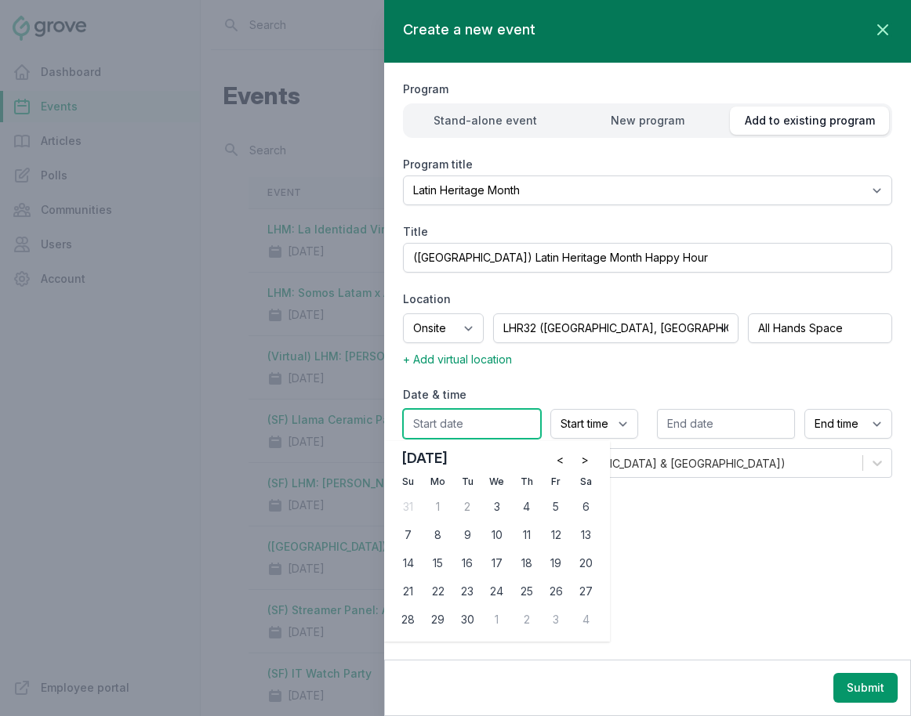
click at [455, 422] on input "text" at bounding box center [472, 424] width 138 height 30
click at [532, 564] on div "18" at bounding box center [526, 563] width 25 height 25
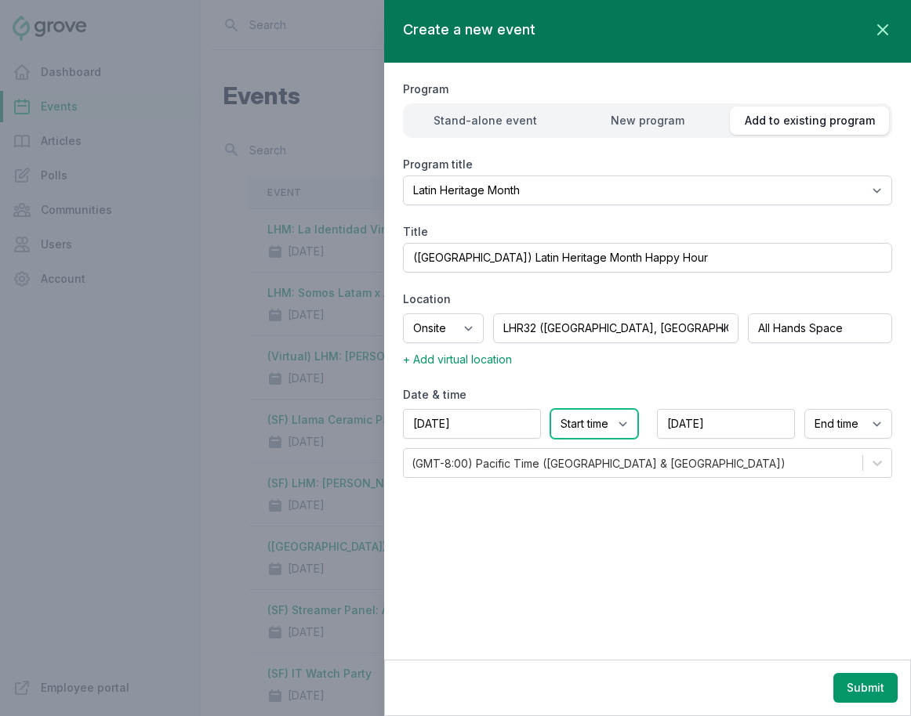
click at [593, 430] on select "Start time 12:00 AM 12:15 AM 12:30 AM 12:45 AM 1:00 AM 1:15 AM 1:30 AM 1:45 AM …" at bounding box center [594, 424] width 88 height 30
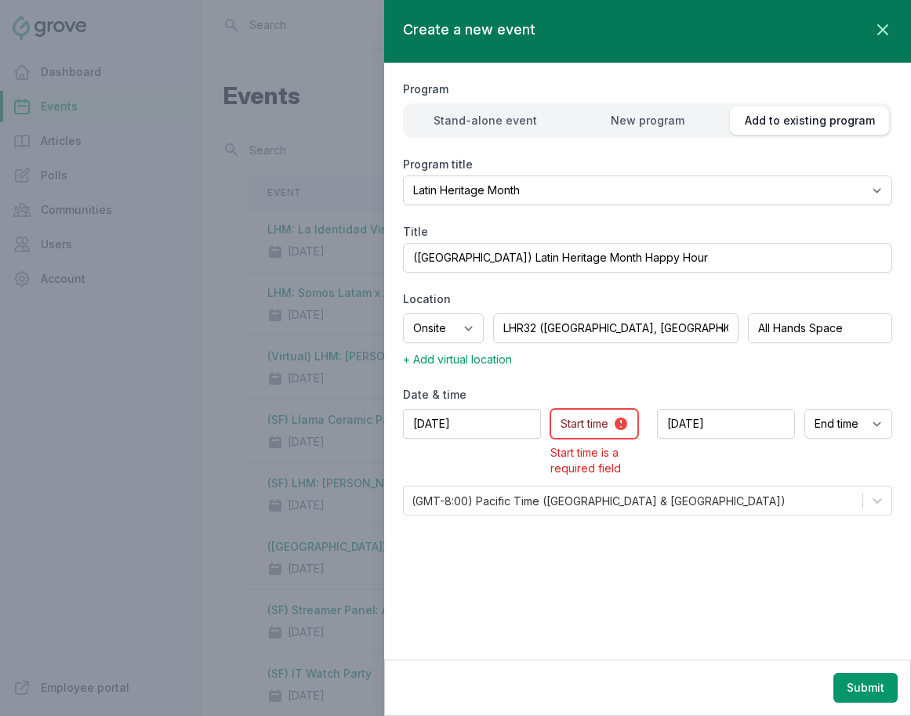
click at [568, 420] on select "Start time 12:00 AM 12:15 AM 12:30 AM 12:45 AM 1:00 AM 1:15 AM 1:30 AM 1:45 AM …" at bounding box center [594, 424] width 88 height 30
click at [550, 409] on select "Start time 12:00 AM 12:15 AM 12:30 AM 12:45 AM 1:00 AM 1:15 AM 1:30 AM 1:45 AM …" at bounding box center [594, 424] width 88 height 30
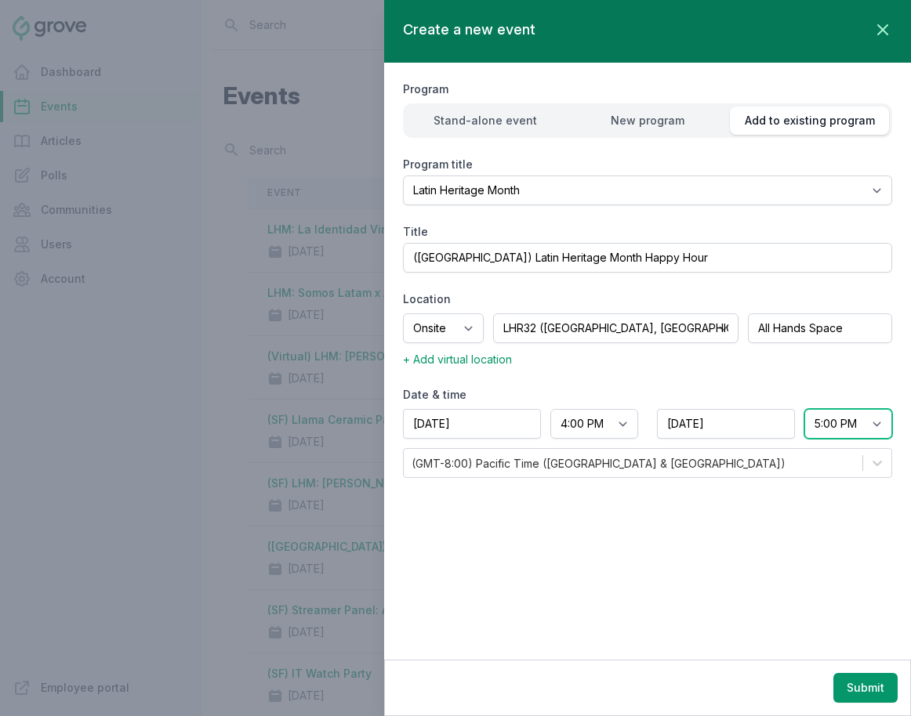
click at [813, 424] on select "End time 12:00 AM 12:15 AM 12:30 AM 12:45 AM 1:00 AM 1:15 AM 1:30 AM 1:45 AM 2:…" at bounding box center [848, 424] width 88 height 30
click at [804, 409] on select "End time 12:00 AM 12:15 AM 12:30 AM 12:45 AM 1:00 AM 1:15 AM 1:30 AM 1:45 AM 2:…" at bounding box center [848, 424] width 88 height 30
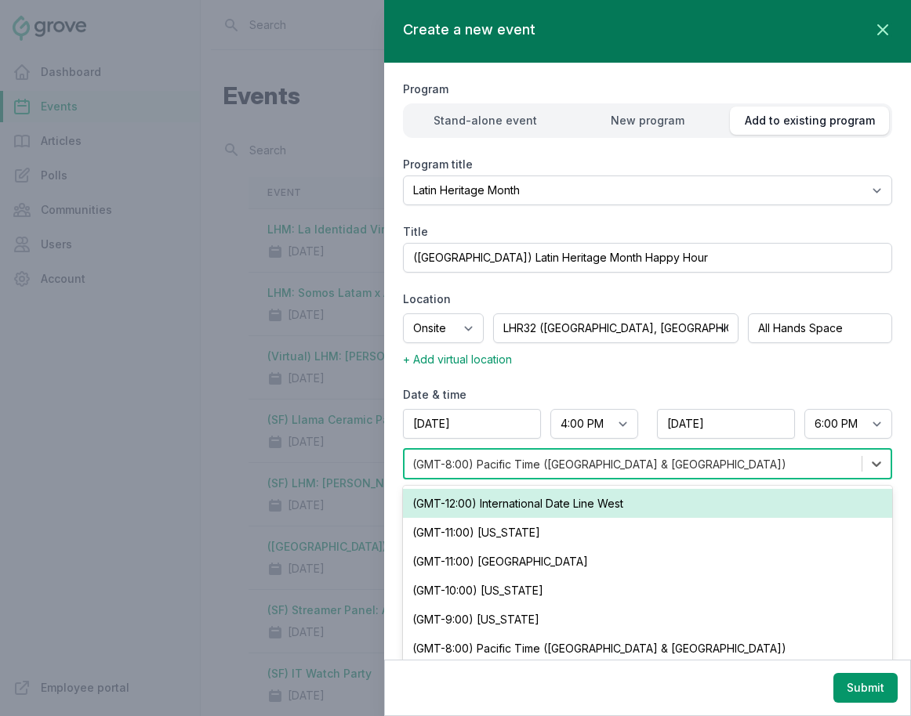
click at [698, 468] on div "(GMT-8:00) Pacific Time (US & Canada)" at bounding box center [632, 464] width 457 height 28
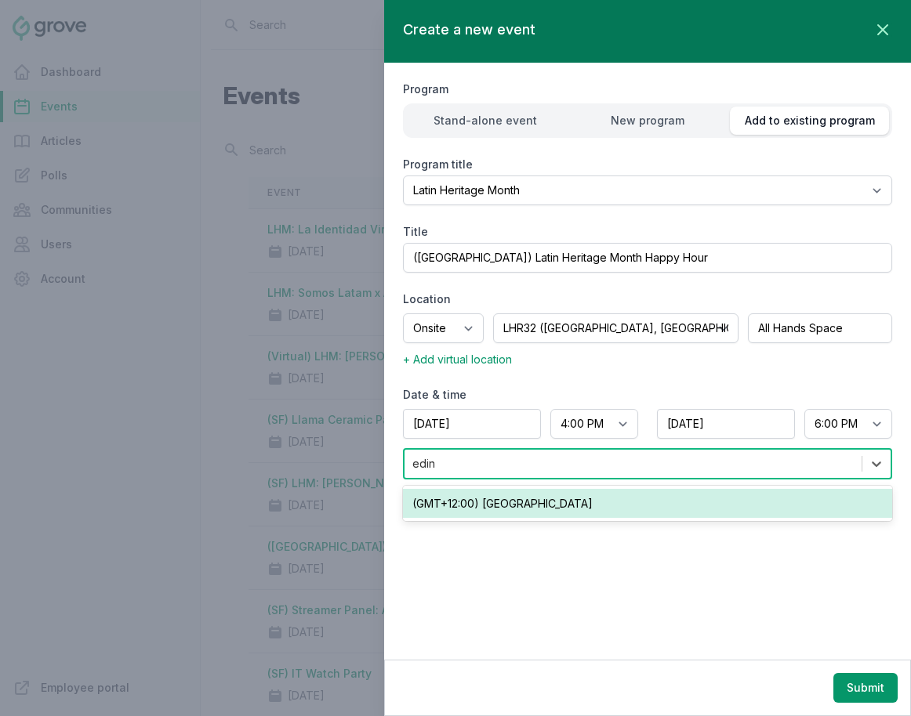
click at [654, 497] on div "(GMT+12:00) [GEOGRAPHIC_DATA]" at bounding box center [647, 503] width 489 height 29
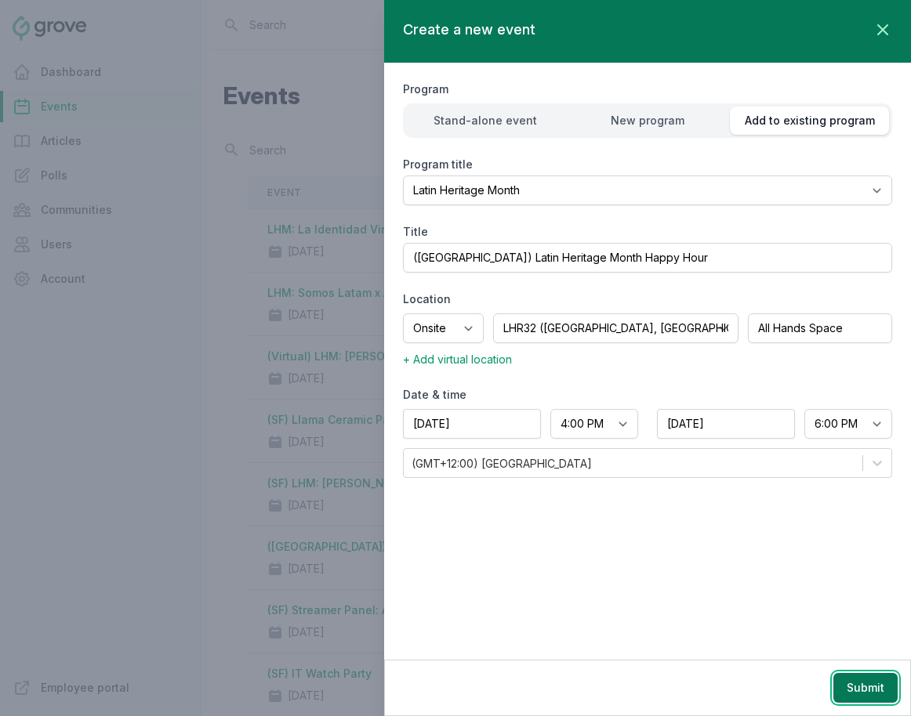
click at [813, 682] on button "Submit" at bounding box center [865, 688] width 64 height 30
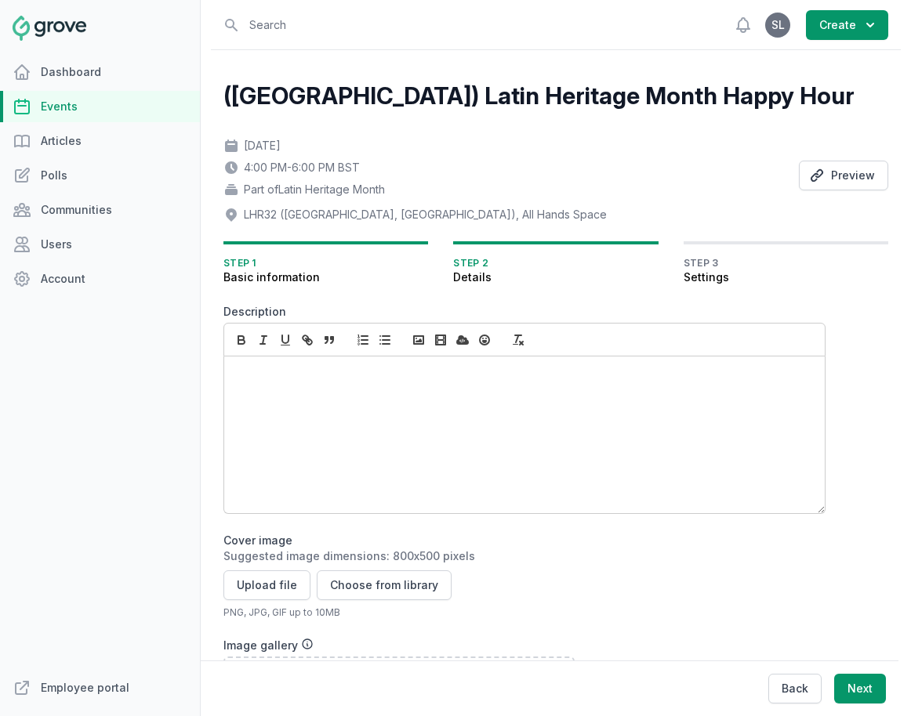
click at [290, 447] on div at bounding box center [524, 435] width 600 height 157
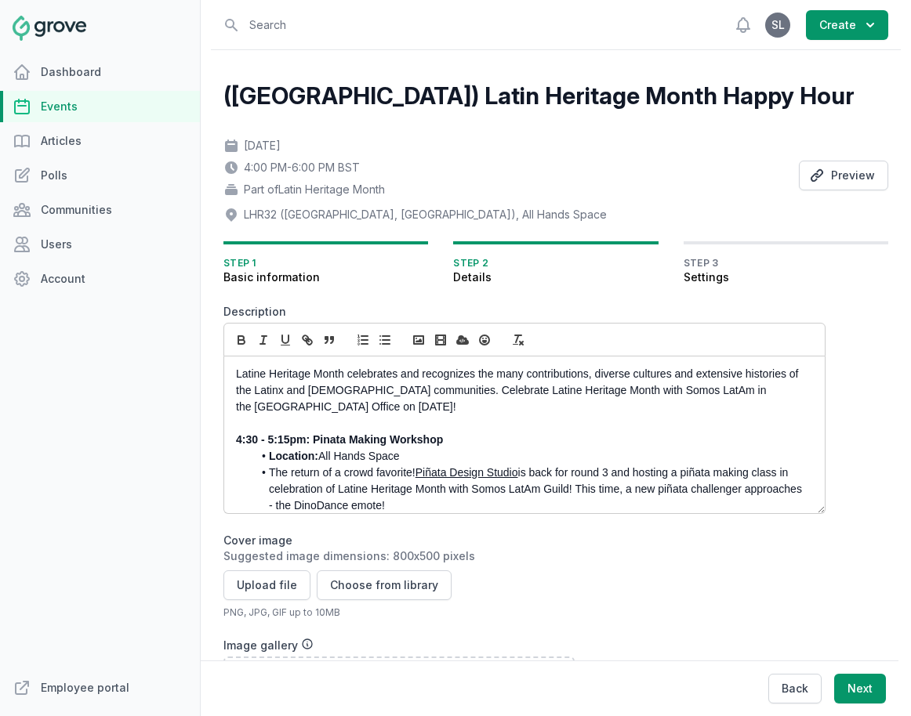
click at [266, 375] on p "Latine Heritage Month celebrates and recognizes the many contributions, diverse…" at bounding box center [520, 390] width 568 height 49
click at [408, 423] on p at bounding box center [520, 423] width 568 height 16
click at [394, 391] on p "Latin Heritage Month celebrates and recognizes the many contributions, diverse …" at bounding box center [520, 390] width 568 height 49
click at [408, 411] on p "Latin Heritage Month celebrates and recognizes the many contributions, diverse …" at bounding box center [520, 390] width 568 height 49
click at [353, 407] on p "Latin Heritage Month celebrates and recognizes the many contributions, diverse …" at bounding box center [520, 390] width 568 height 49
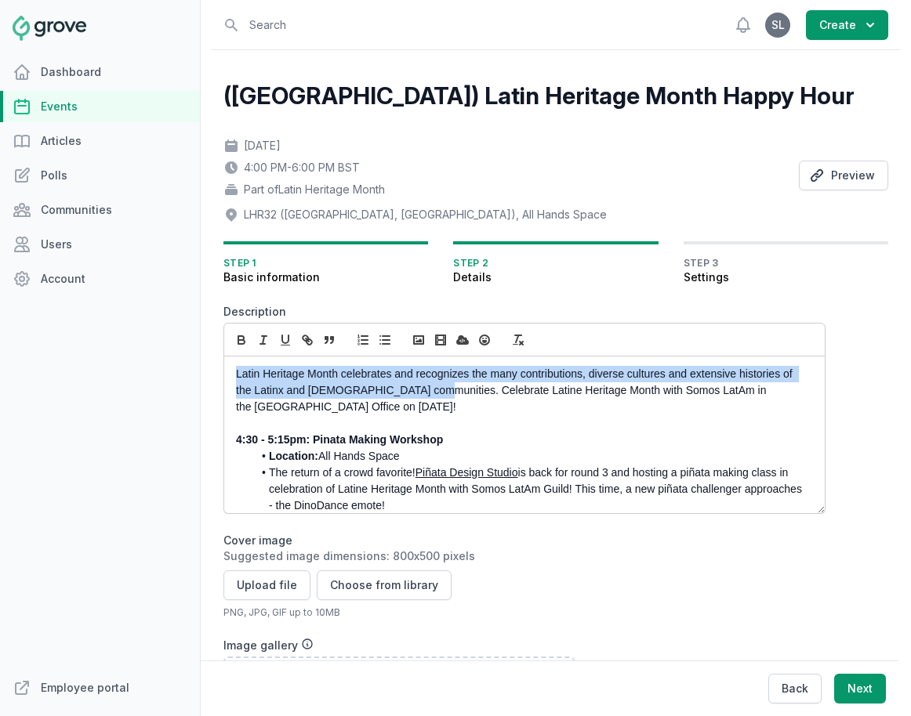
drag, startPoint x: 423, startPoint y: 391, endPoint x: 209, endPoint y: 368, distance: 215.2
click at [209, 368] on div "Open sidebar Search View notifications Open user menu SL Create (London) Latin …" at bounding box center [556, 544] width 702 height 1088
copy p "Latin Heritage Month celebrates and recognizes the many contributions, diverse …"
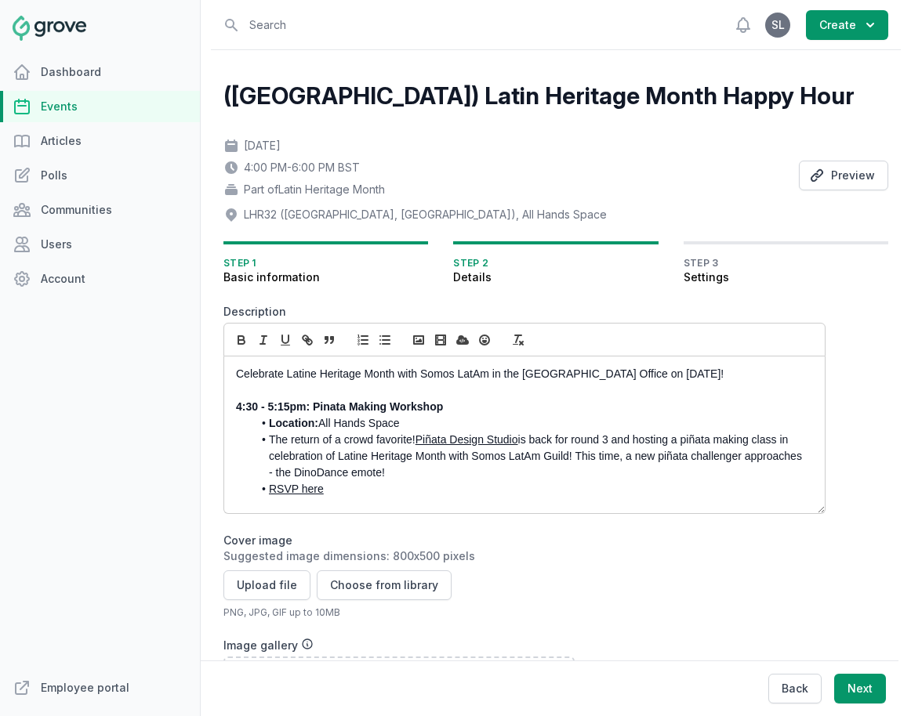
click at [313, 375] on p "Celebrate Latine Heritage Month with Somos LatAm in the London Office on Septem…" at bounding box center [520, 374] width 568 height 16
click at [505, 379] on p "Celebrate Latin Heritage Month with Somos LatAm in the London Office on Septemb…" at bounding box center [520, 374] width 568 height 16
click at [484, 379] on p "Celebrate Latin Heritage Month with Somos LatAm in the London Office on Septemb…" at bounding box center [520, 374] width 568 height 16
click at [415, 380] on p "Celebrate Latin Heritage Month with Somos LatAm Guild in the London Office on S…" at bounding box center [520, 374] width 568 height 16
click at [755, 372] on p "Celebrate Latin Heritage Month with the Somos LatAm Guild in the London Office …" at bounding box center [520, 374] width 568 height 16
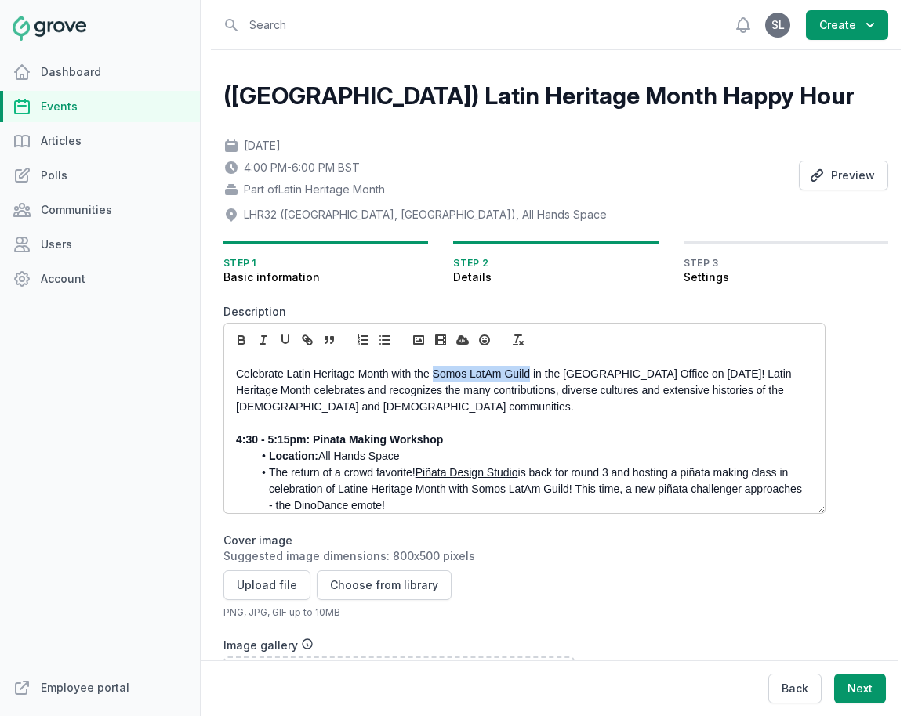
drag, startPoint x: 529, startPoint y: 376, endPoint x: 432, endPoint y: 379, distance: 97.2
click at [432, 379] on p "Celebrate Latin Heritage Month with the Somos LatAm Guild in the London Office …" at bounding box center [520, 390] width 568 height 49
click at [244, 341] on icon "button" at bounding box center [241, 342] width 6 height 4
drag, startPoint x: 288, startPoint y: 378, endPoint x: 389, endPoint y: 378, distance: 101.9
click at [389, 378] on p "Celebrate Latin Heritage Month with the Somos LatAm Guild in the London Office …" at bounding box center [520, 390] width 568 height 49
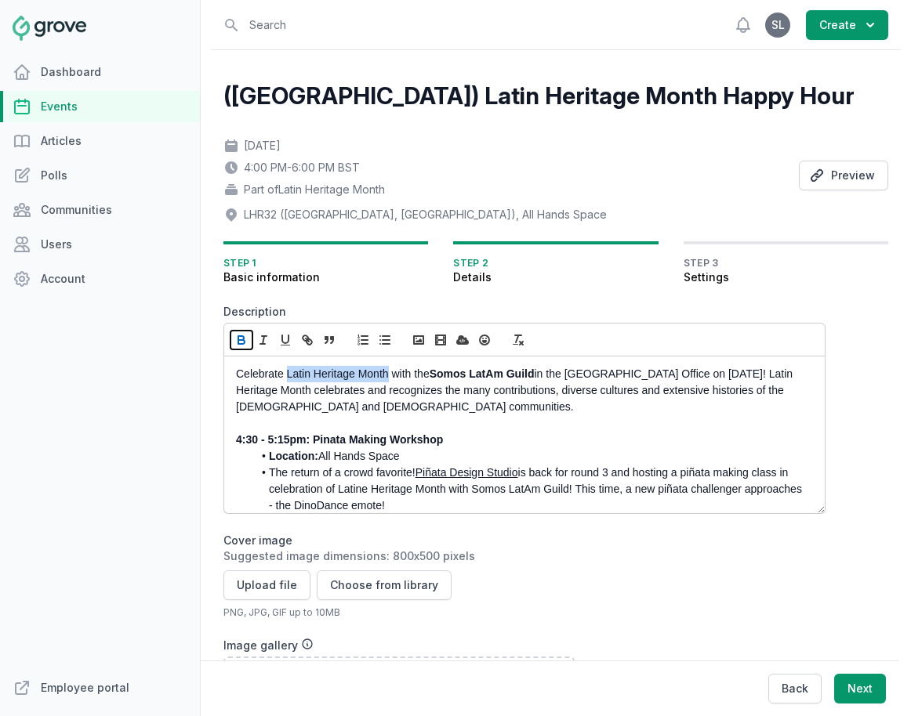
click at [240, 337] on icon "button" at bounding box center [241, 340] width 14 height 14
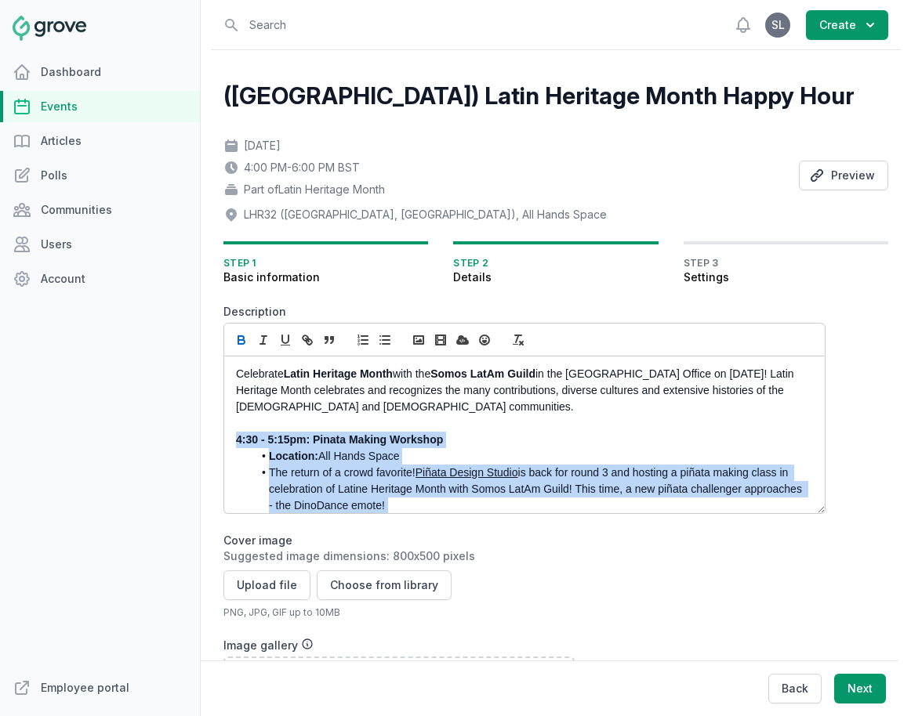
drag, startPoint x: 271, startPoint y: 465, endPoint x: 236, endPoint y: 439, distance: 43.7
click at [236, 439] on div "Celebrate Latin Heritage Month with the Somos LatAm Guild in the London Office …" at bounding box center [524, 435] width 600 height 157
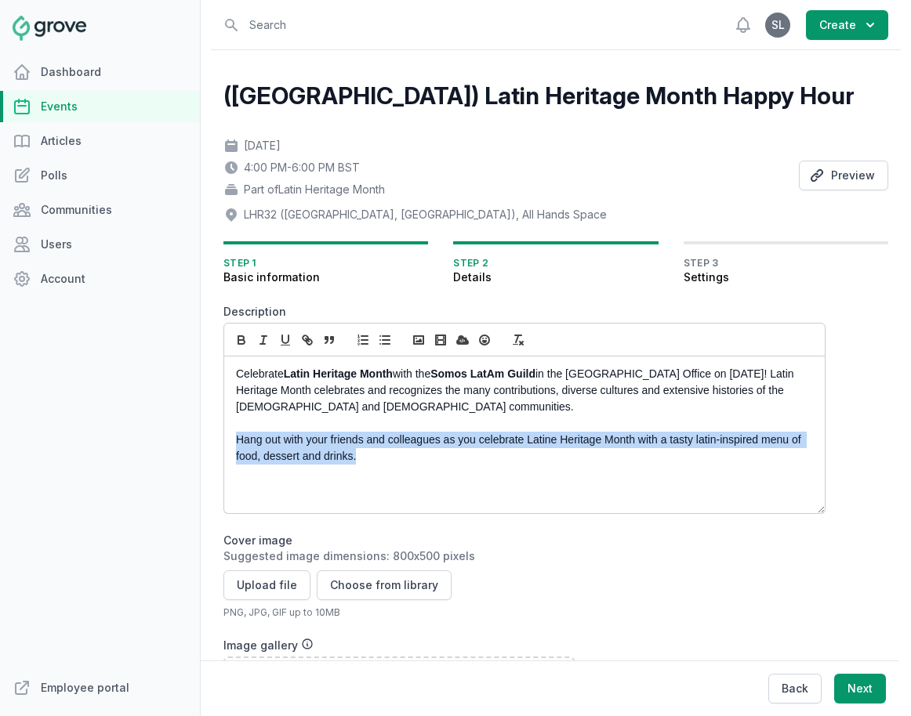
drag, startPoint x: 375, startPoint y: 457, endPoint x: 229, endPoint y: 439, distance: 146.9
click at [229, 439] on div "Celebrate Latin Heritage Month with the Somos LatAm Guild in the London Office …" at bounding box center [524, 435] width 600 height 157
copy p "Hang out with your friends and colleagues as you celebrate Latine Heritage Mont…"
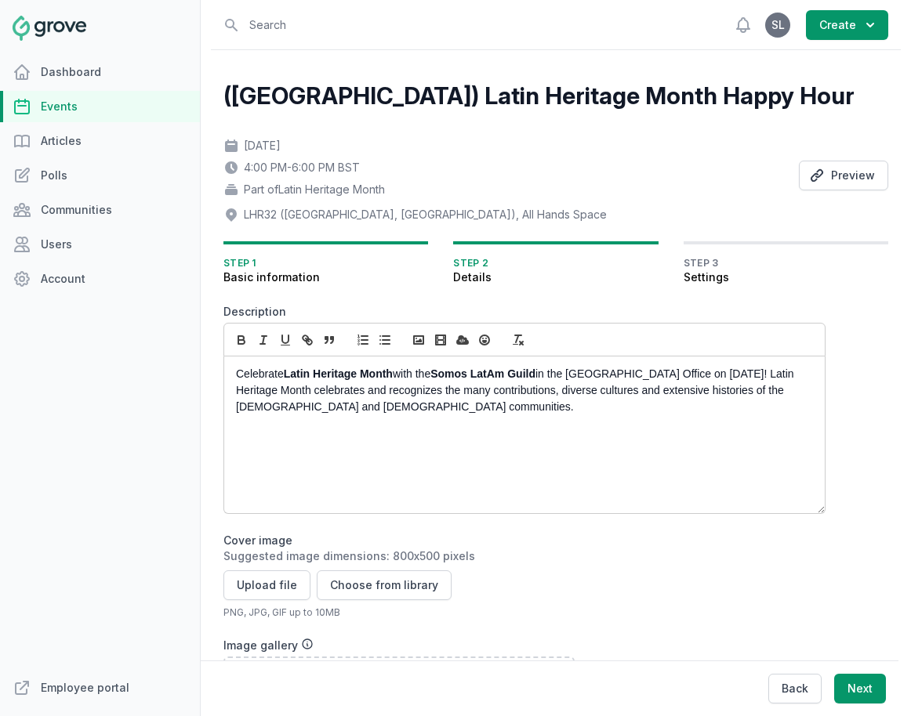
click at [749, 374] on p "Celebrate Latin Heritage Month with the Somos LatAm Guild in the London Office …" at bounding box center [520, 390] width 568 height 49
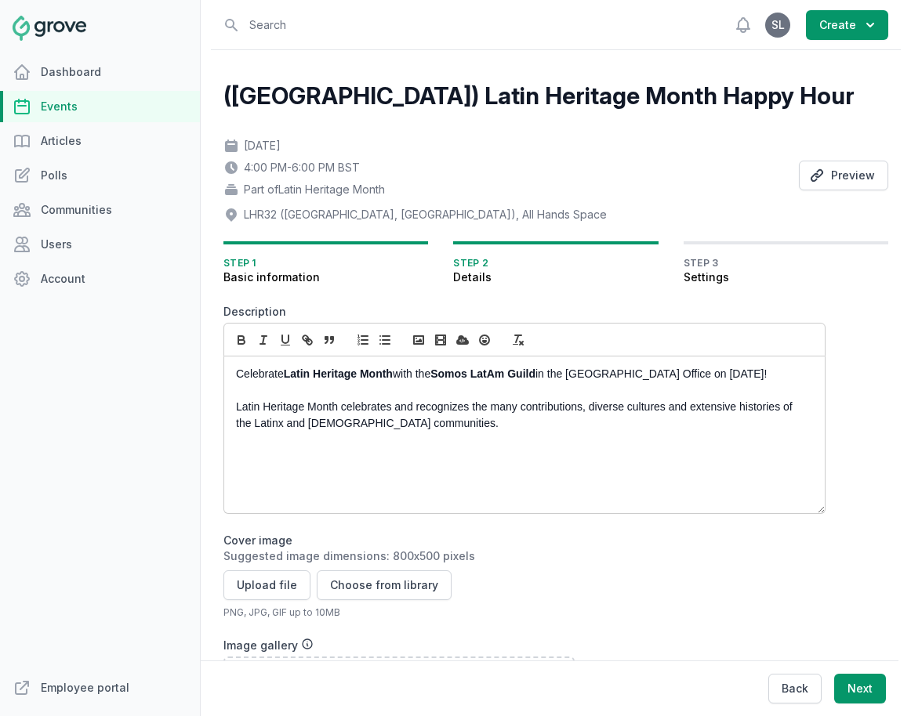
click at [785, 375] on p "Celebrate Latin Heritage Month with the Somos LatAm Guild in the London Office …" at bounding box center [520, 374] width 568 height 16
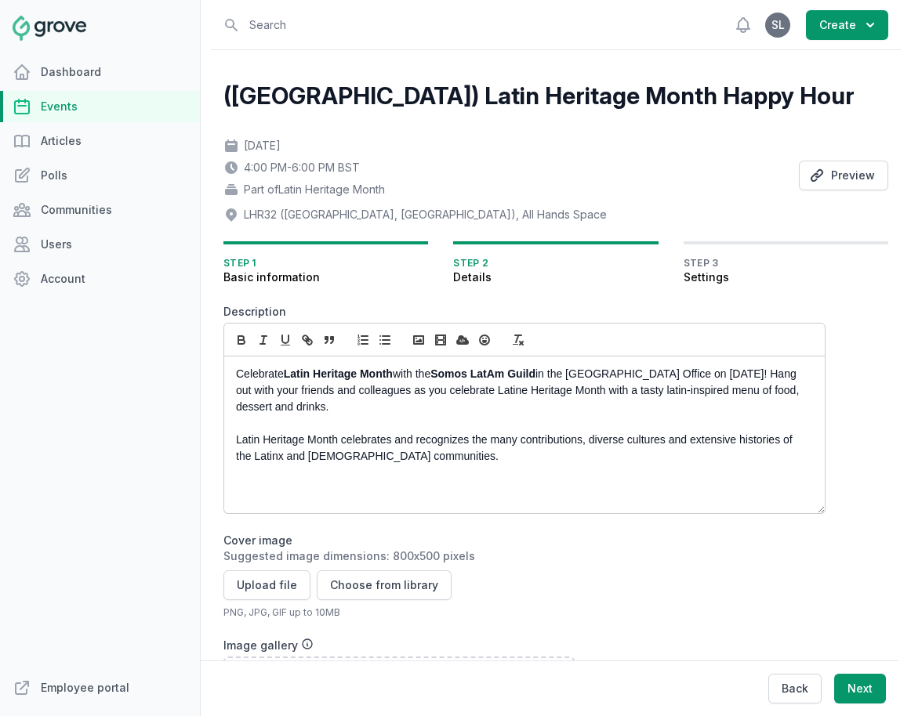
click at [749, 375] on p "Celebrate Latin Heritage Month with the Somos LatAm Guild in the London Office …" at bounding box center [520, 390] width 568 height 49
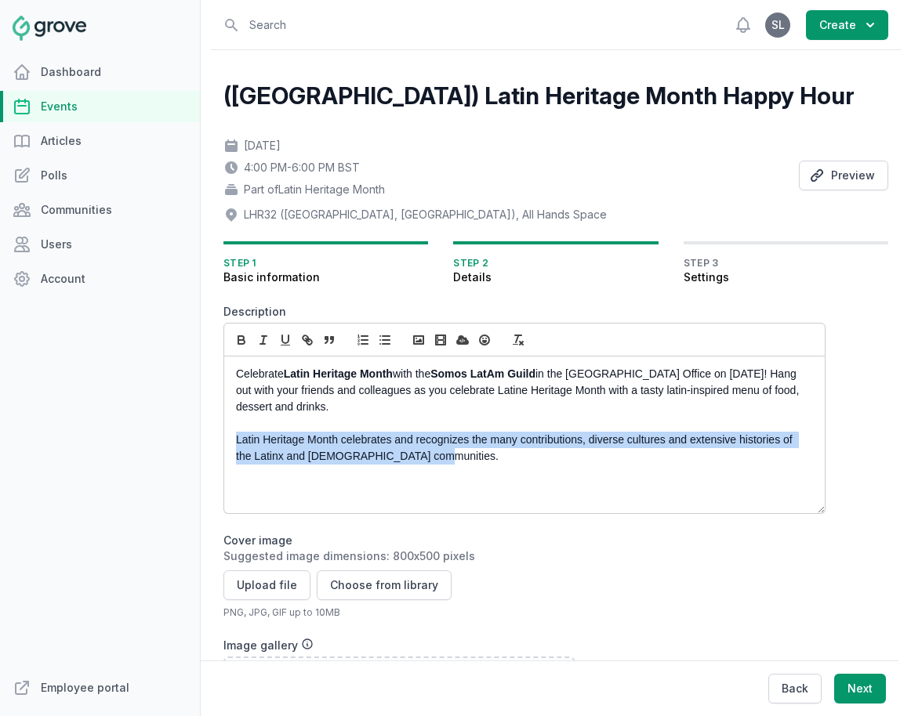
drag, startPoint x: 502, startPoint y: 455, endPoint x: 216, endPoint y: 440, distance: 286.5
click at [216, 440] on div "(London) Latin Heritage Month Happy Hour Thu, Sep 18, 2025 4:00 PM - 6:00 PM BS…" at bounding box center [556, 569] width 690 height 1038
copy p "Latin Heritage Month celebrates and recognizes the many contributions, diverse …"
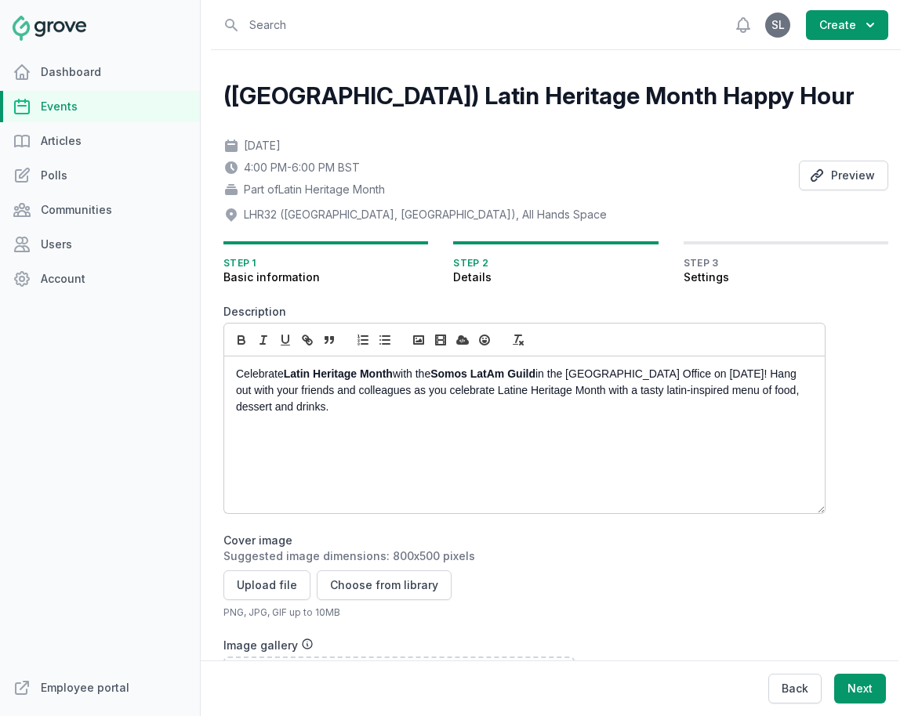
click at [750, 374] on p "Celebrate Latin Heritage Month with the Somos LatAm Guild in the London Office …" at bounding box center [520, 390] width 568 height 49
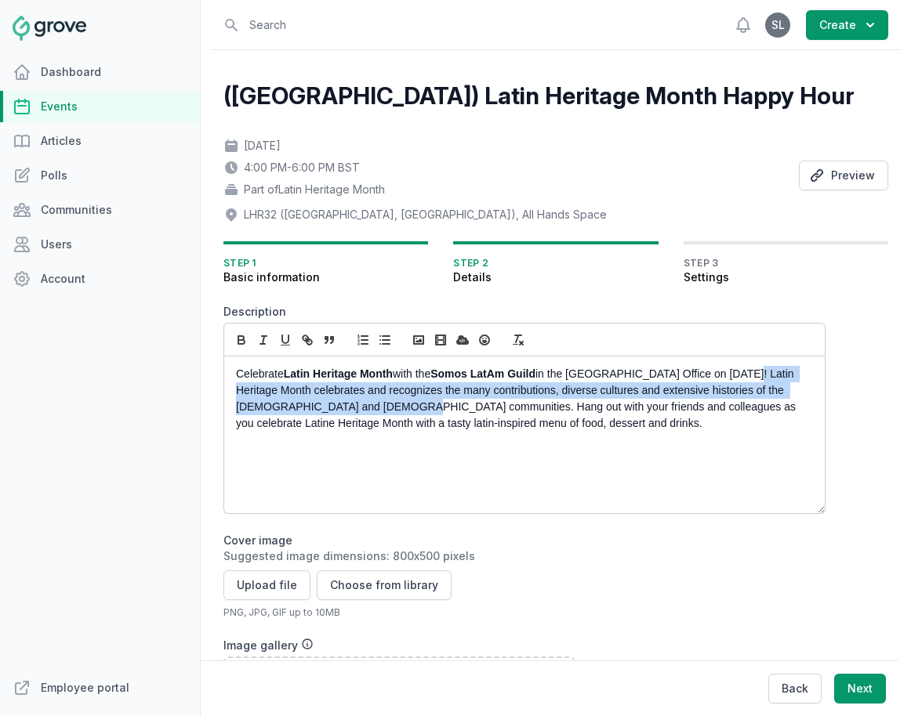
drag, startPoint x: 750, startPoint y: 374, endPoint x: 400, endPoint y: 404, distance: 350.8
click at [400, 404] on p "Celebrate Latin Heritage Month with the Somos LatAm Guild in the London Office …" at bounding box center [520, 399] width 568 height 66
copy p "Latin Heritage Month celebrates and recognizes the many contributions, diverse …"
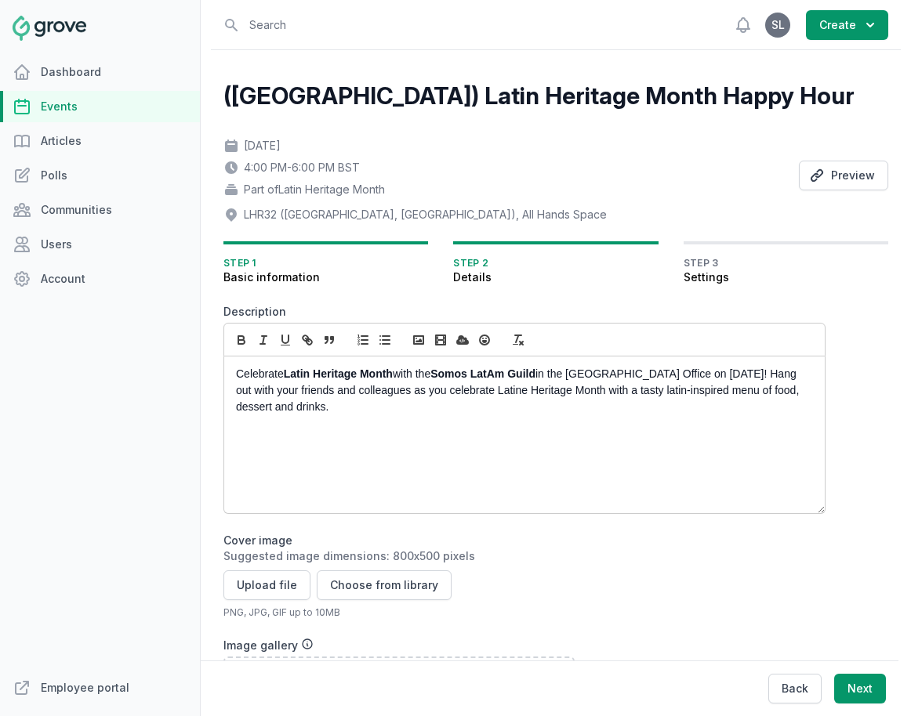
click at [463, 418] on p at bounding box center [520, 423] width 568 height 16
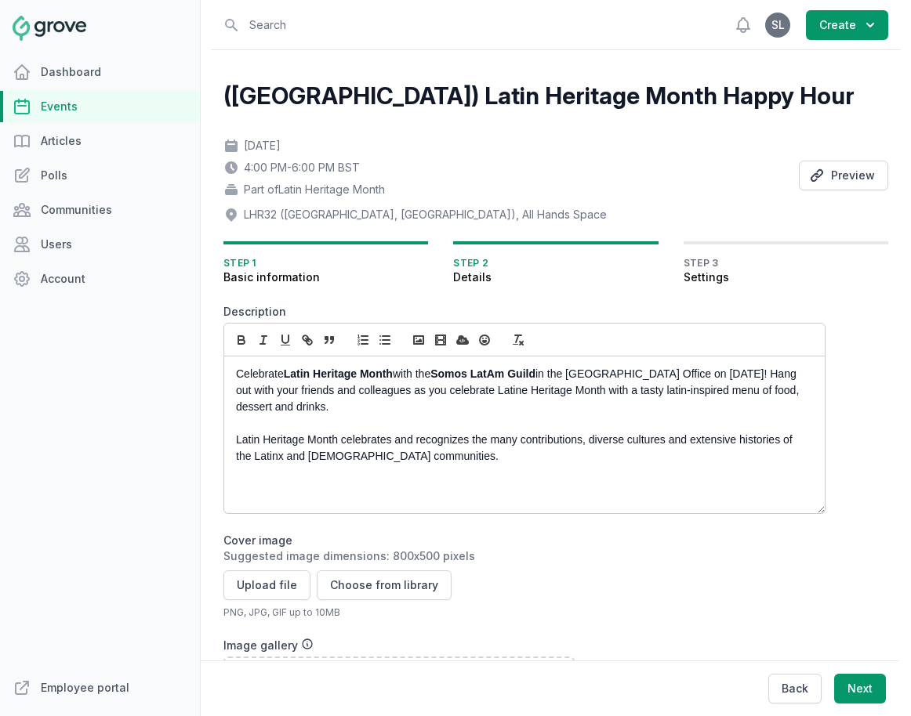
click at [336, 452] on p "Latin Heritage Month celebrates and recognizes the many contributions, diverse …" at bounding box center [520, 448] width 568 height 33
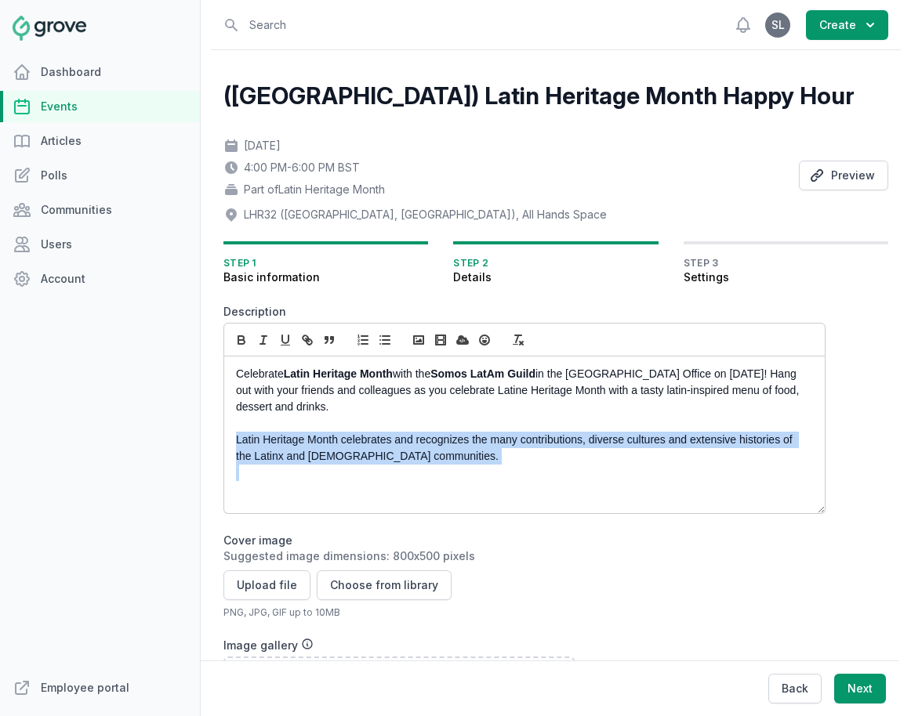
click at [336, 452] on p "Latin Heritage Month celebrates and recognizes the many contributions, diverse …" at bounding box center [520, 448] width 568 height 33
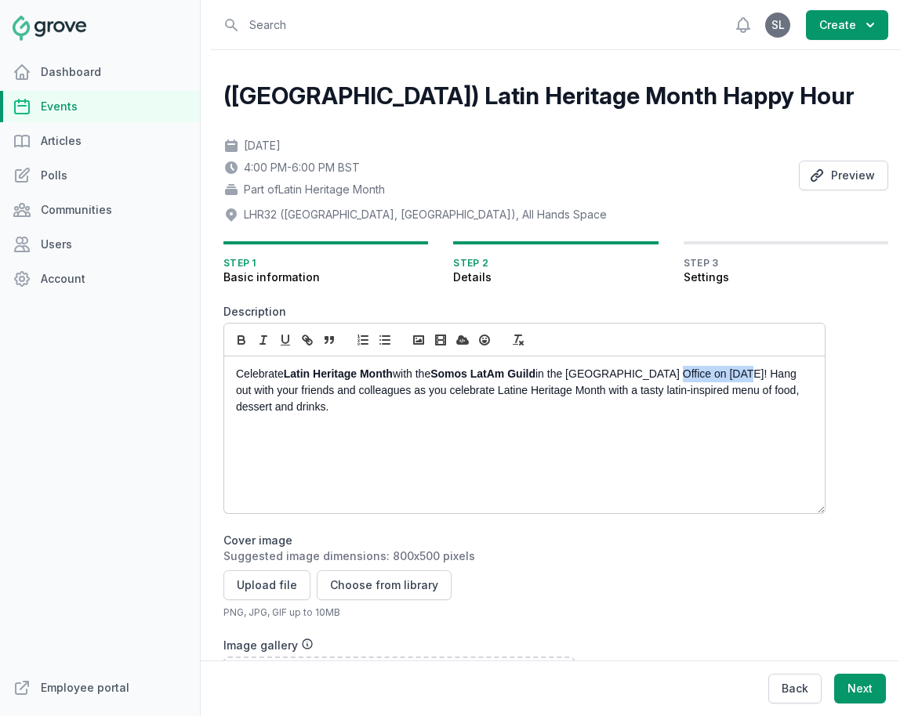
drag, startPoint x: 665, startPoint y: 374, endPoint x: 741, endPoint y: 375, distance: 76.8
click at [741, 375] on p "Celebrate Latin Heritage Month with the Somos LatAm Guild in the London Office …" at bounding box center [520, 390] width 568 height 49
click at [244, 340] on icon "button" at bounding box center [241, 342] width 6 height 4
click at [360, 404] on p "Celebrate Latin Heritage Month with the Somos LatAm Guild in the London Office …" at bounding box center [520, 390] width 568 height 49
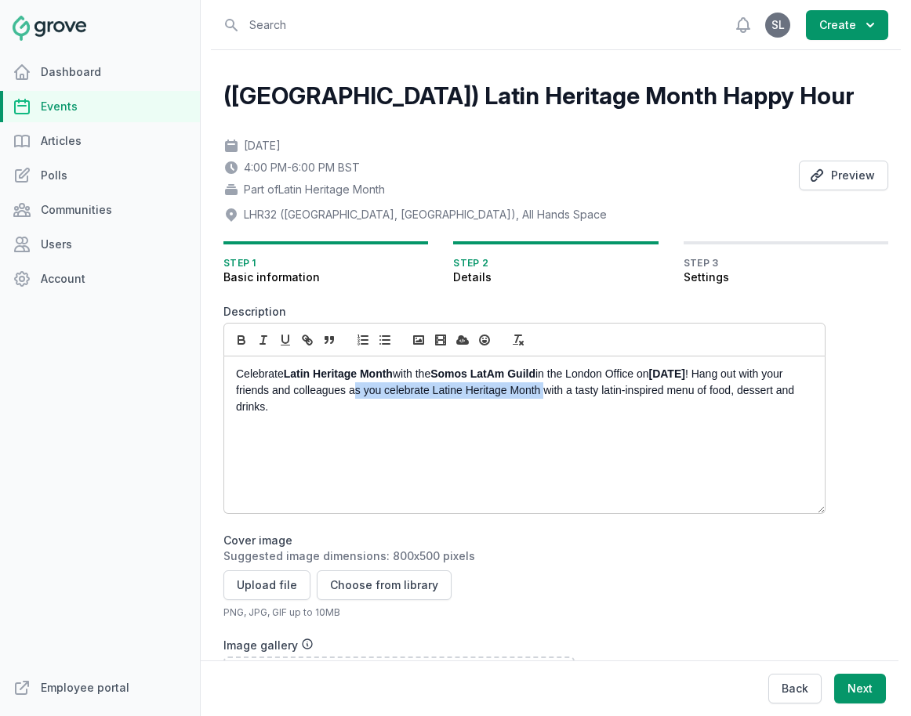
drag, startPoint x: 592, startPoint y: 392, endPoint x: 399, endPoint y: 391, distance: 192.8
click at [399, 391] on p "Celebrate Latin Heritage Month with the Somos LatAm Guild in the London Office …" at bounding box center [520, 390] width 568 height 49
click at [521, 394] on p "Celebrate Latin Heritage Month with the Somos LatAm Guild in the London Office …" at bounding box center [520, 382] width 568 height 33
click at [644, 396] on p "Celebrate Latin Heritage Month with the Somos LatAm Guild in the London Office …" at bounding box center [520, 382] width 568 height 33
click at [690, 399] on p at bounding box center [520, 407] width 568 height 16
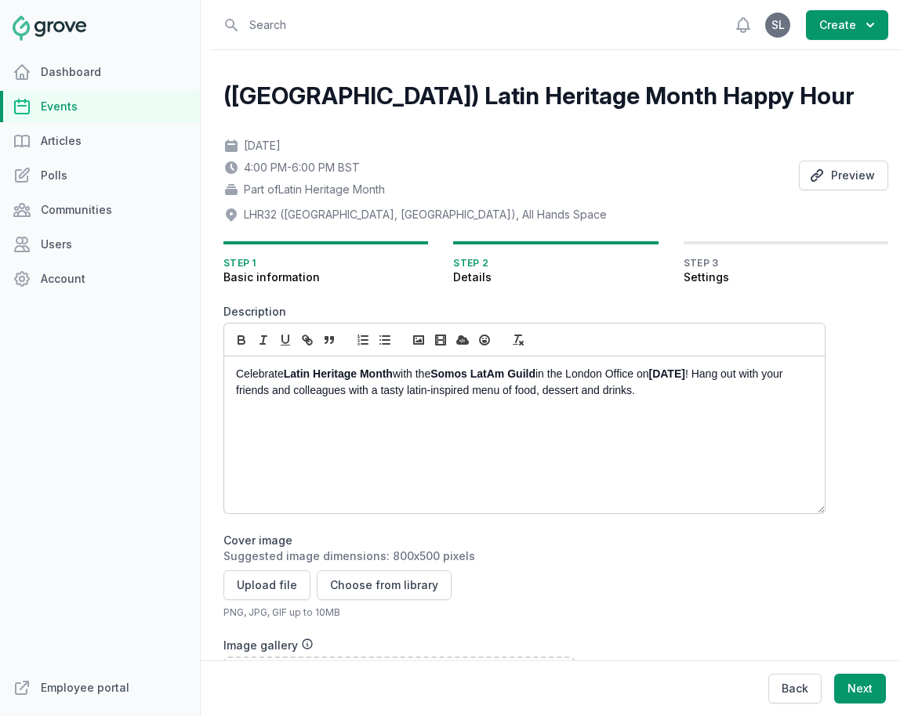
click at [690, 393] on p "Celebrate Latin Heritage Month with the Somos LatAm Guild in the London Office …" at bounding box center [520, 382] width 568 height 33
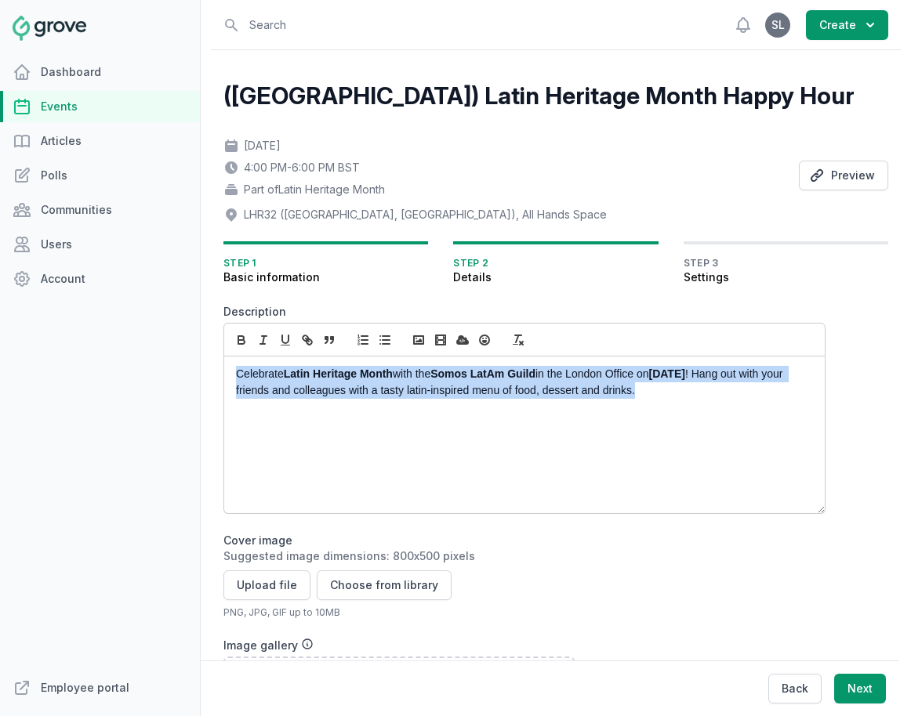
drag, startPoint x: 698, startPoint y: 395, endPoint x: 197, endPoint y: 346, distance: 503.2
click at [197, 346] on div "Dashboard Events Articles Polls Communities Users Account Employee portal Open …" at bounding box center [455, 358] width 911 height 716
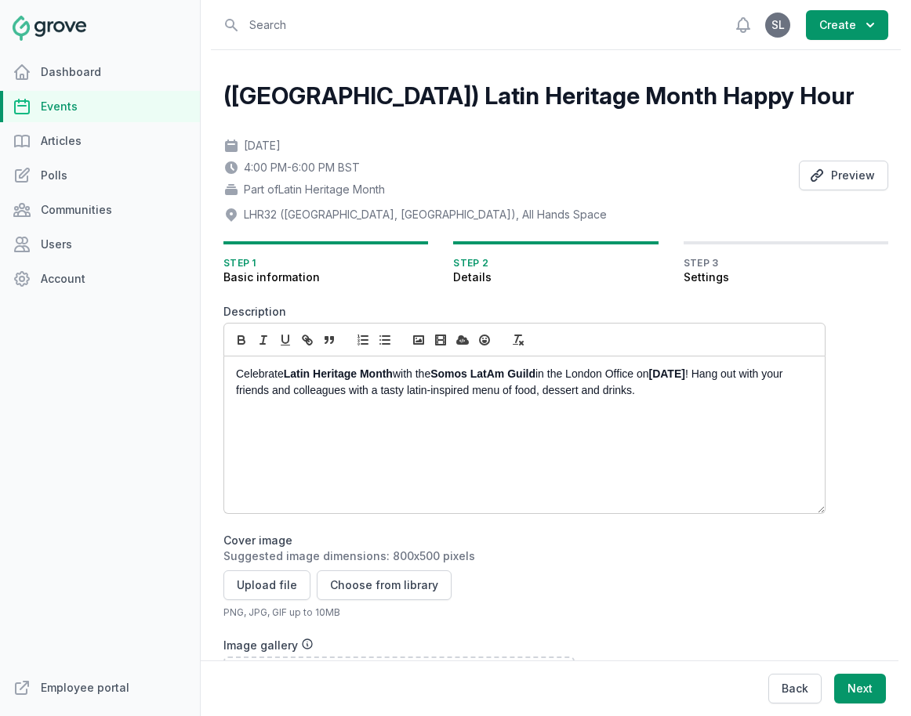
click at [304, 382] on p "Celebrate Latin Heritage Month with the Somos LatAm Guild in the London Office …" at bounding box center [520, 382] width 568 height 33
click at [317, 389] on p "Celebrate Latin Heritage Month with the Somos LatAm Guild in the London Office …" at bounding box center [520, 382] width 568 height 33
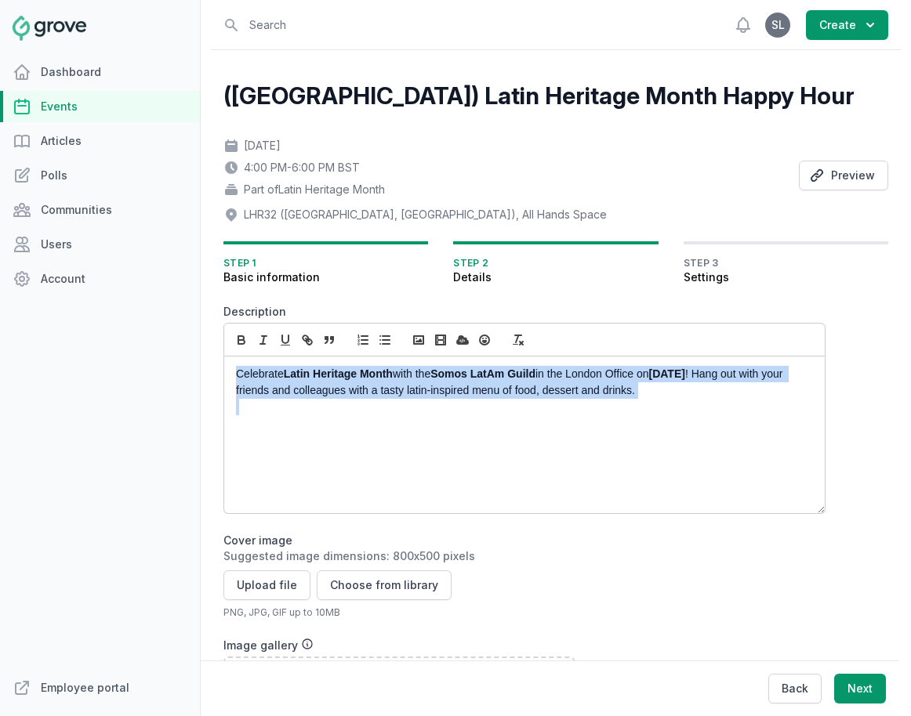
click at [317, 389] on p "Celebrate Latin Heritage Month with the Somos LatAm Guild in the London Office …" at bounding box center [520, 382] width 568 height 33
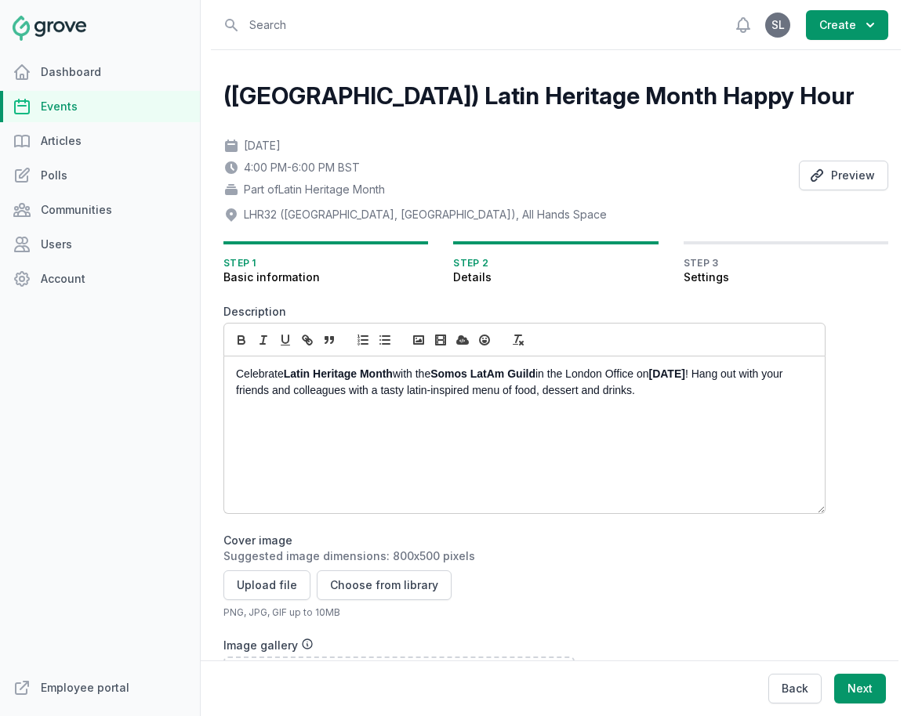
click at [695, 393] on p "Celebrate Latin Heritage Month with the Somos LatAm Guild in the London Office …" at bounding box center [520, 382] width 568 height 33
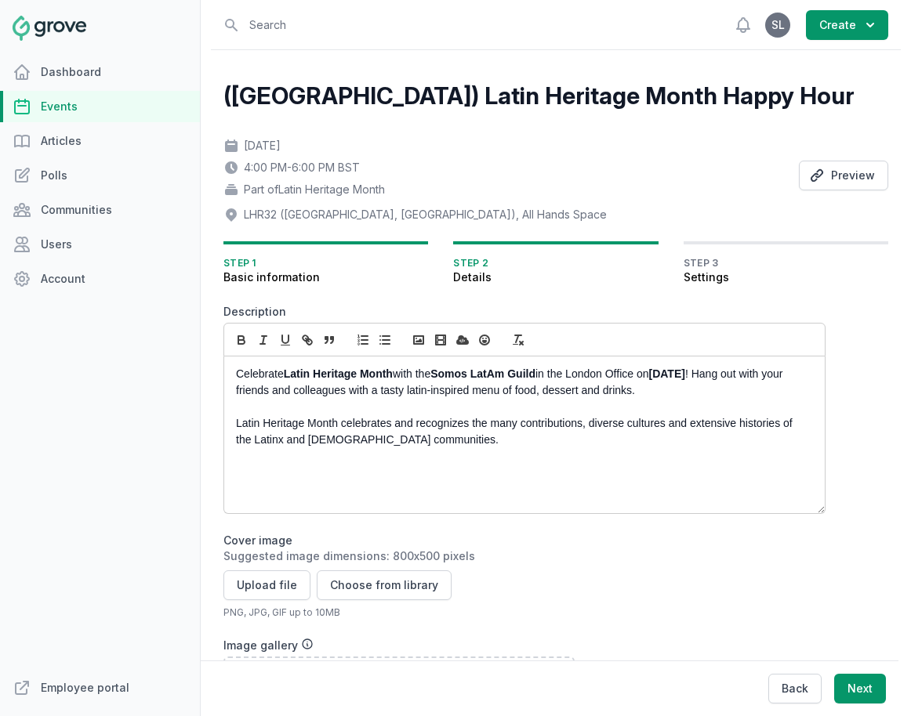
click at [336, 426] on p "Latin Heritage Month celebrates and recognizes the many contributions, diverse …" at bounding box center [520, 431] width 568 height 33
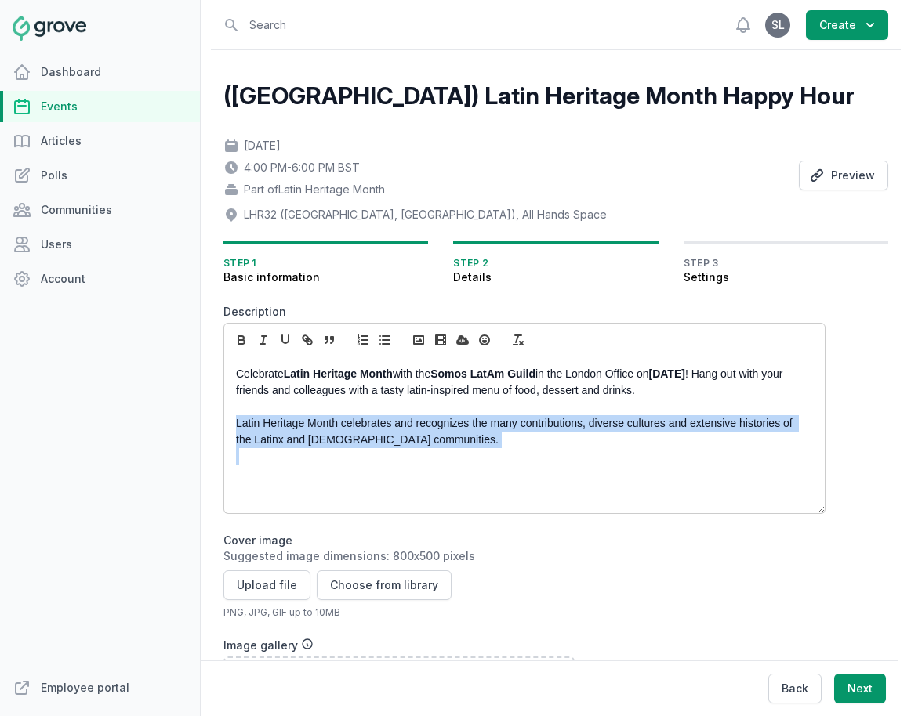
click at [336, 426] on p "Latin Heritage Month celebrates and recognizes the many contributions, diverse …" at bounding box center [520, 431] width 568 height 33
click at [259, 337] on icon "button" at bounding box center [263, 340] width 14 height 14
click at [371, 446] on em "Latin Heritage Month celebrates and recognizes the many contributions, diverse …" at bounding box center [516, 431] width 560 height 29
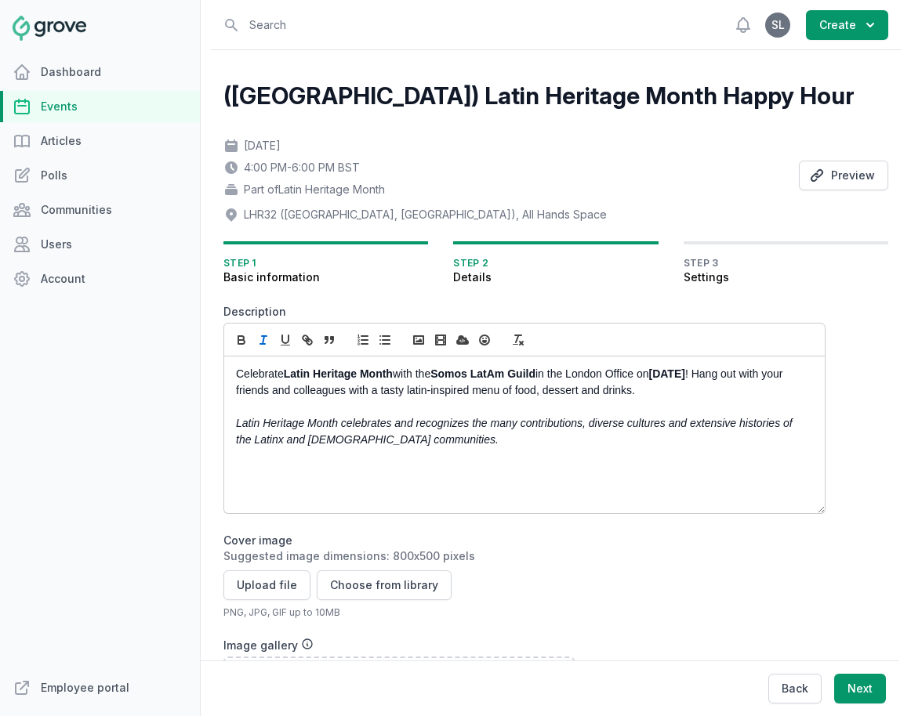
click at [458, 449] on p at bounding box center [520, 456] width 568 height 16
click at [448, 437] on p "Latin Heritage Month celebrates and recognizes the many contributions, diverse …" at bounding box center [520, 431] width 568 height 33
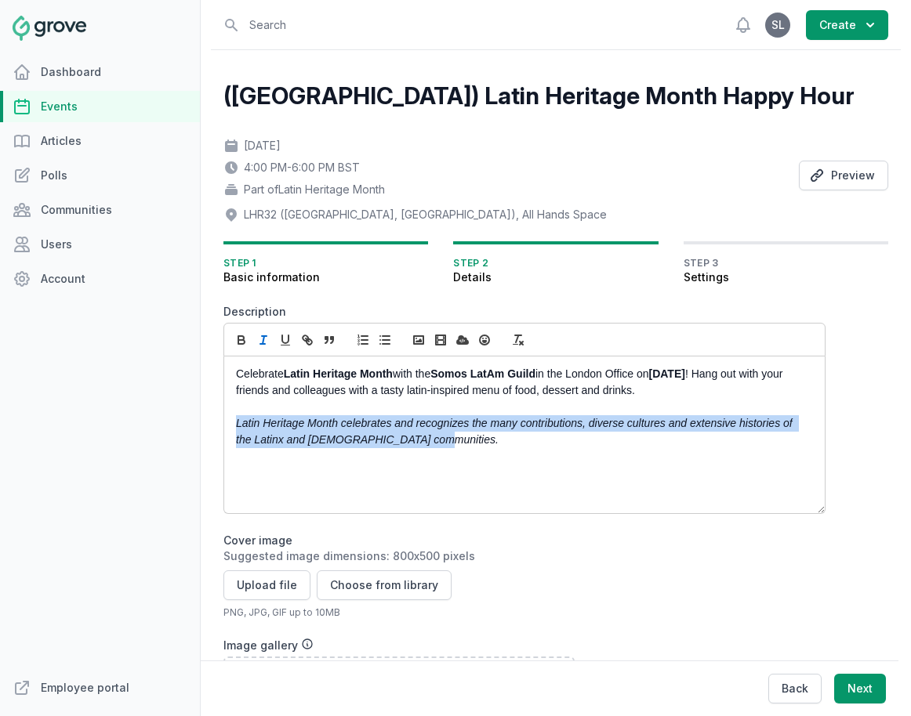
drag, startPoint x: 432, startPoint y: 437, endPoint x: 195, endPoint y: 422, distance: 237.1
click at [195, 422] on div "Dashboard Events Articles Polls Communities Users Account Employee portal Open …" at bounding box center [455, 358] width 911 height 716
copy em "Latin Heritage Month celebrates and recognizes the many contributions, diverse …"
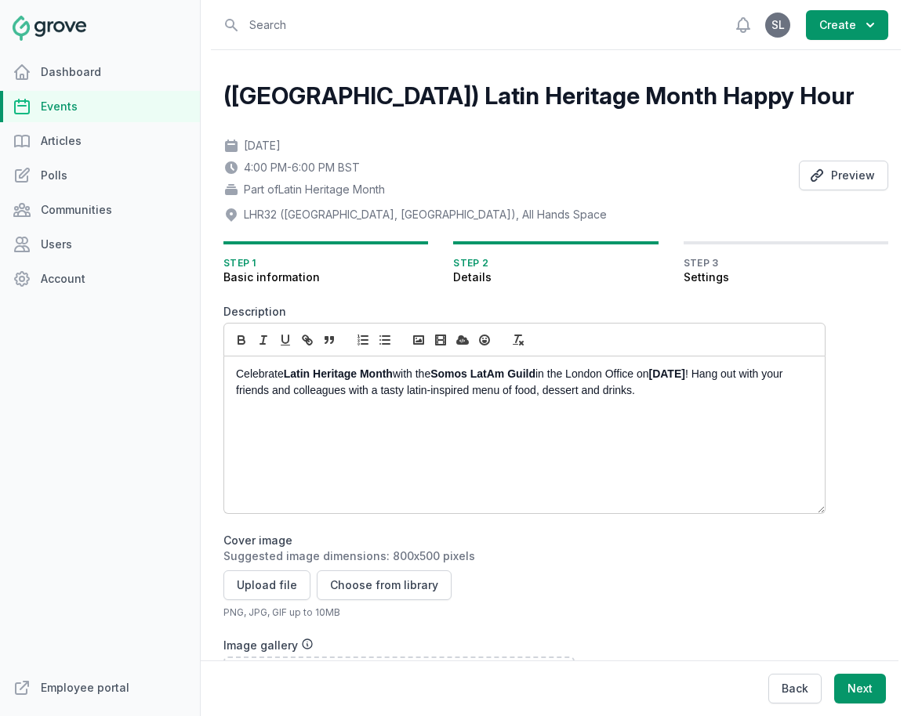
click at [754, 378] on p "Celebrate Latin Heritage Month with the Somos LatAm Guild in the London Office …" at bounding box center [520, 382] width 568 height 33
click at [407, 393] on p "Celebrate Latin Heritage Month with the Somos LatAm Guild in the London Office …" at bounding box center [520, 382] width 568 height 33
click at [564, 396] on p "Celebrate Latin Heritage Month with the Somos LatAm Guild in the London Office …" at bounding box center [520, 382] width 568 height 33
click at [750, 395] on p "Celebrate Latin Heritage Month with the Somos LatAm Guild in the London Office …" at bounding box center [520, 382] width 568 height 33
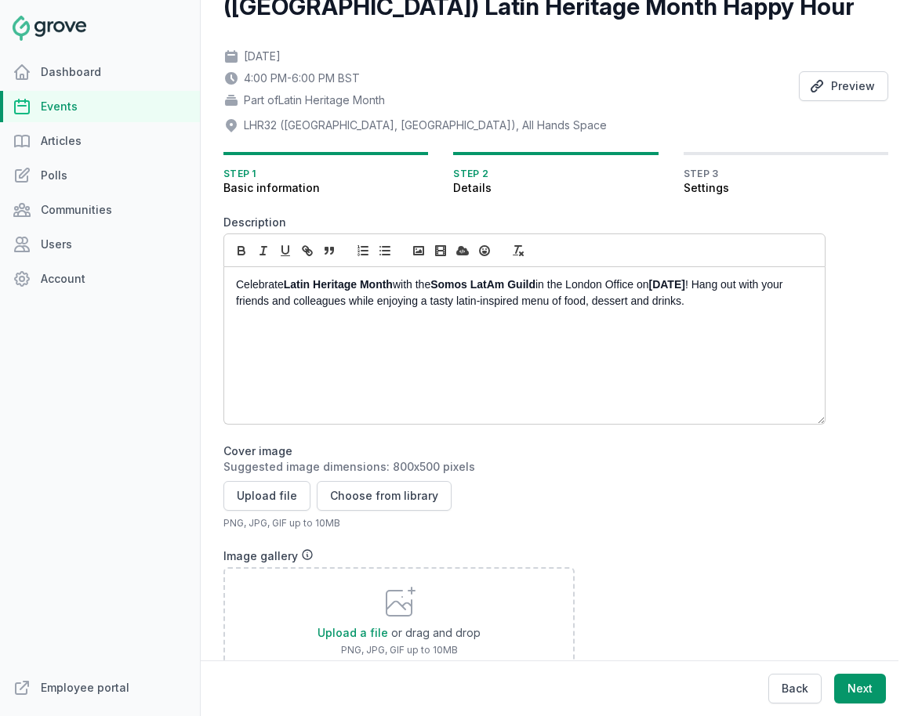
scroll to position [115, 0]
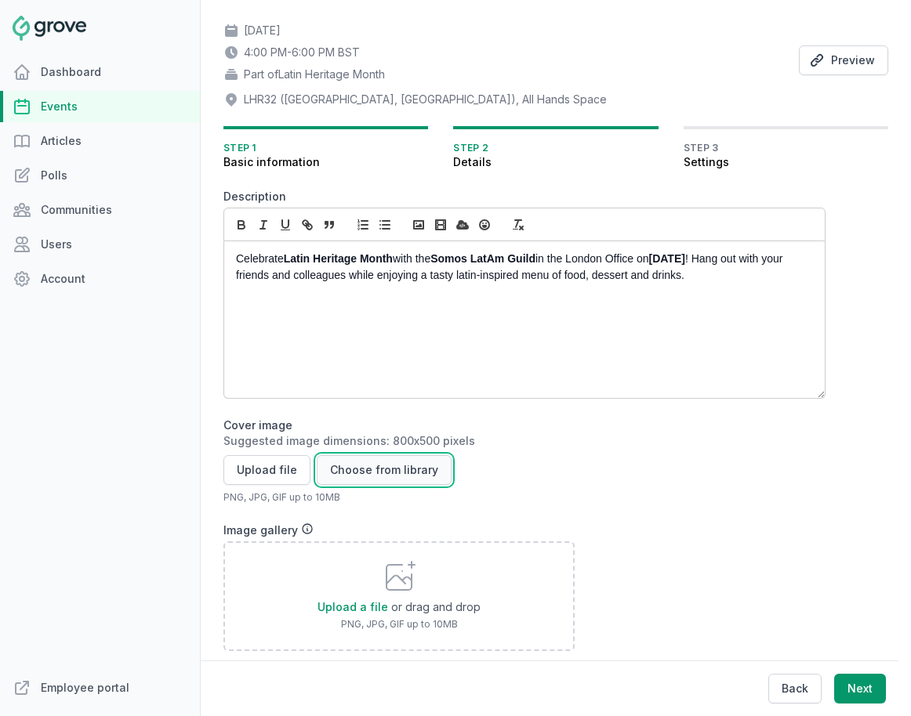
click at [371, 466] on button "Choose from library" at bounding box center [384, 470] width 135 height 30
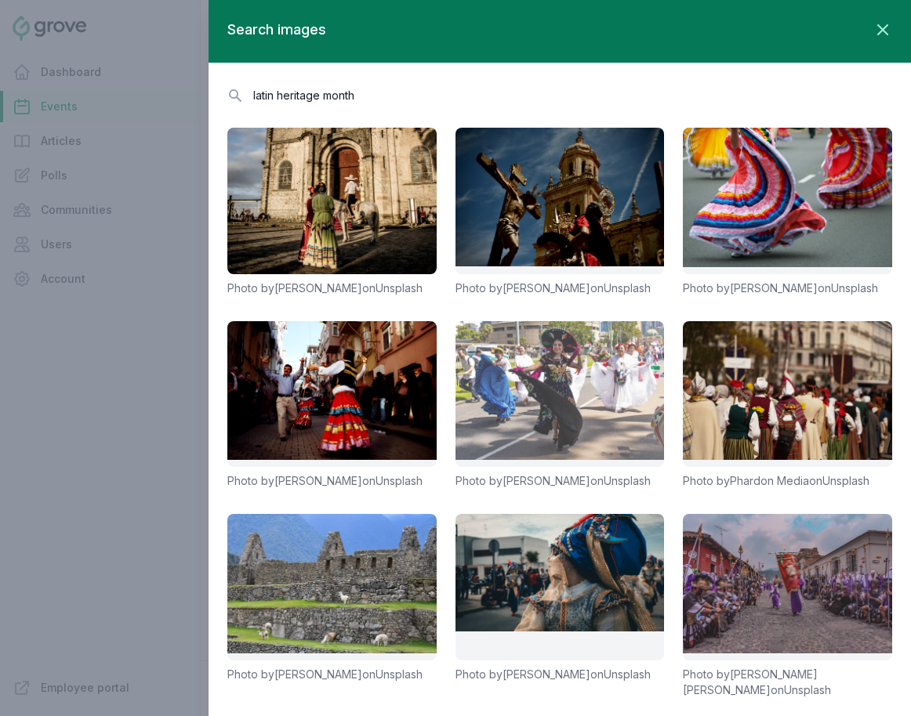
scroll to position [259, 0]
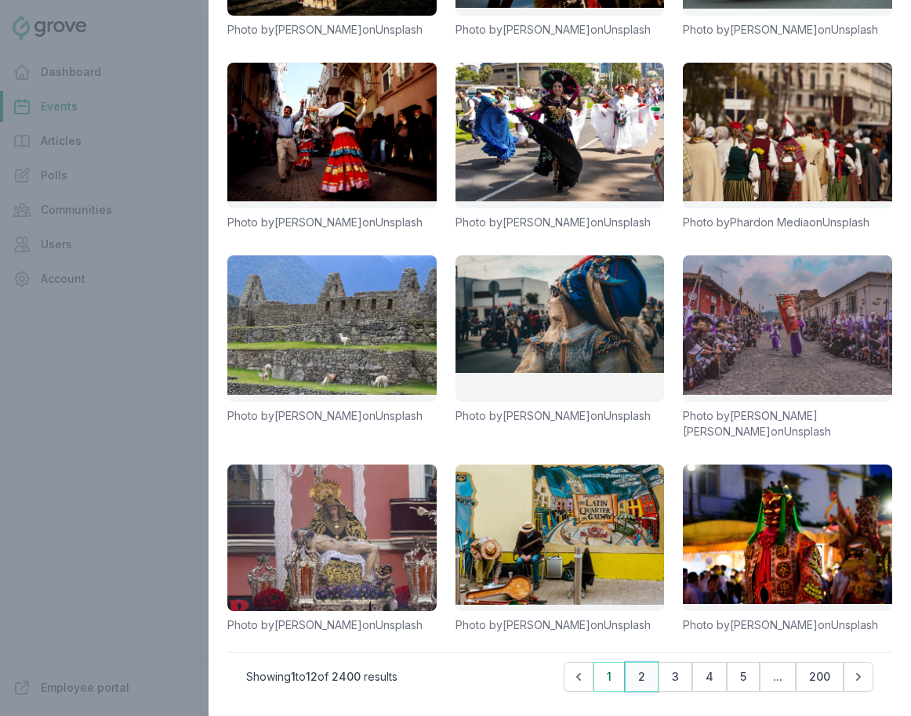
click at [638, 676] on button "2" at bounding box center [642, 677] width 34 height 30
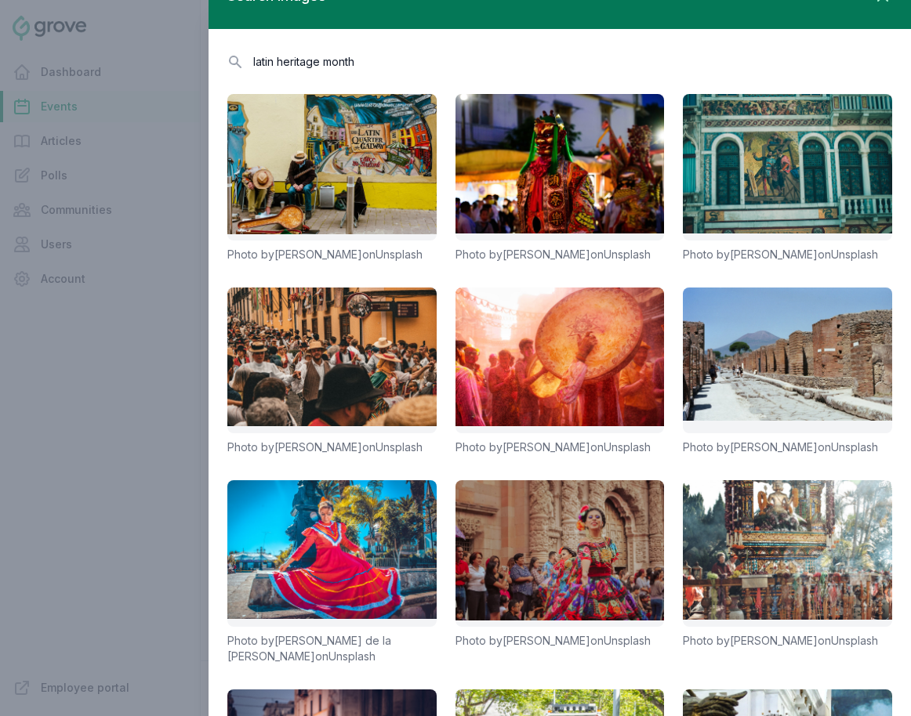
scroll to position [0, 0]
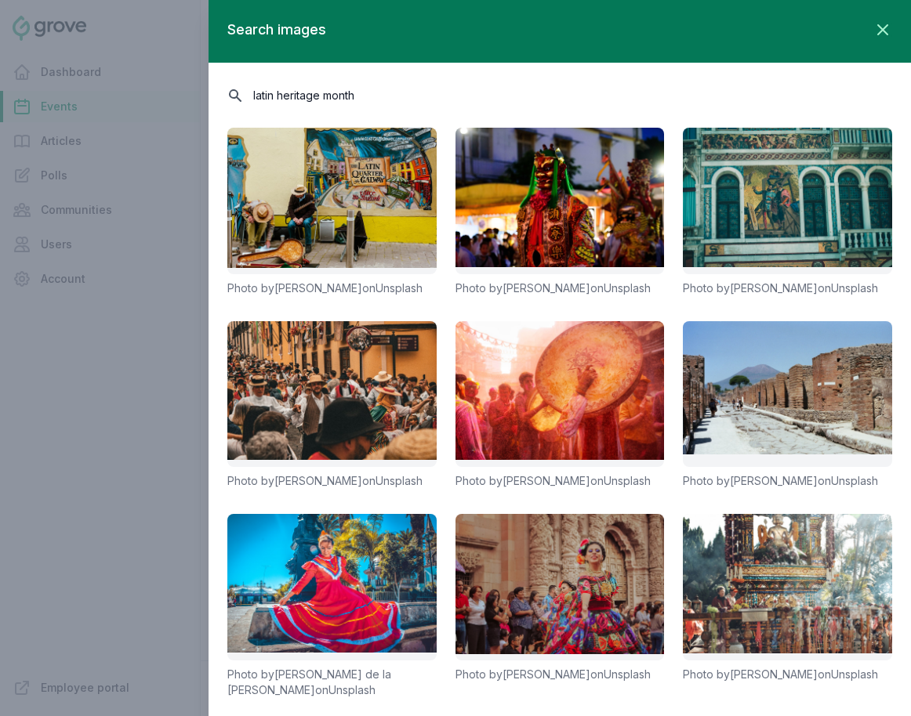
click at [416, 101] on input "latin heritage month" at bounding box center [559, 94] width 665 height 27
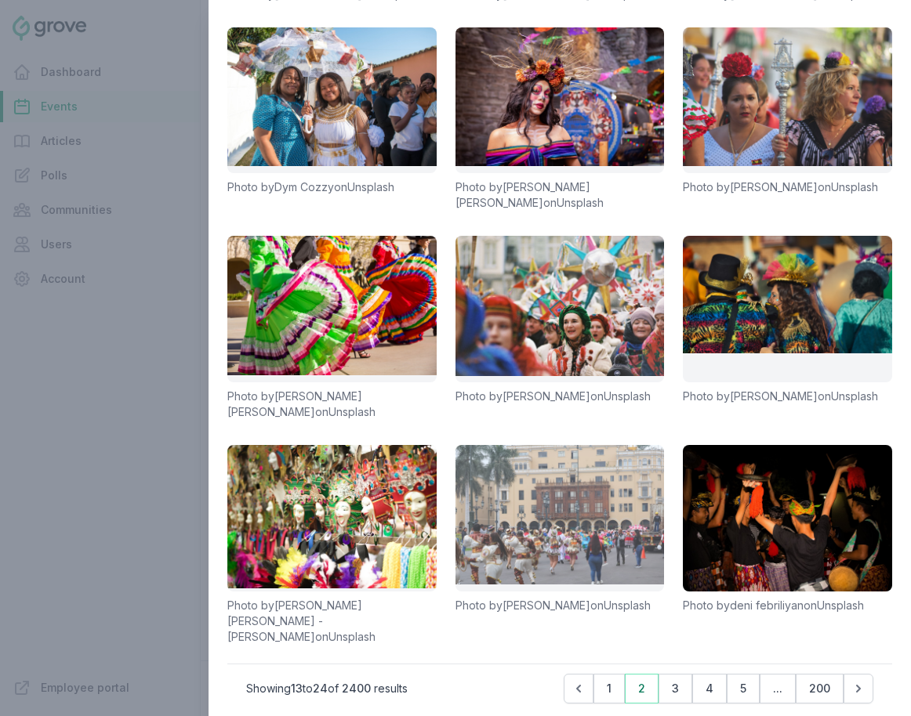
scroll to position [306, 0]
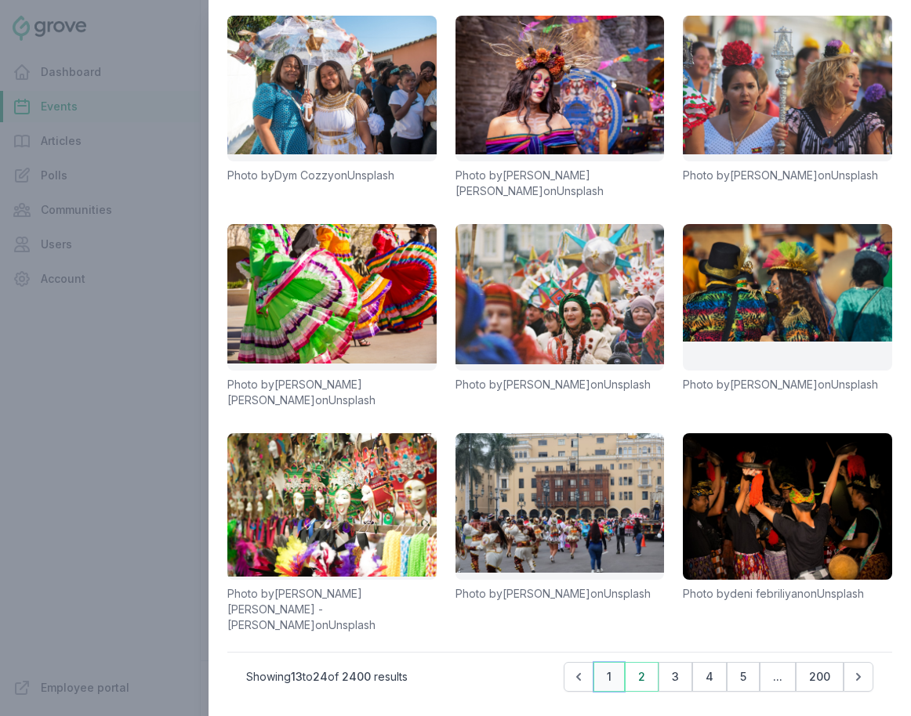
click at [601, 674] on button "1" at bounding box center [608, 677] width 31 height 30
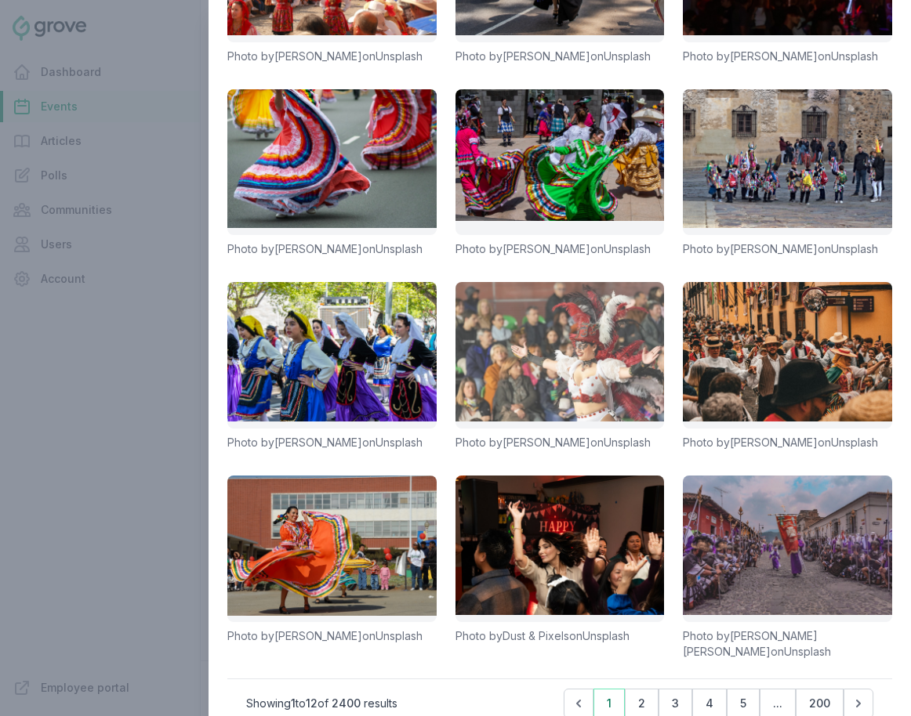
scroll to position [274, 0]
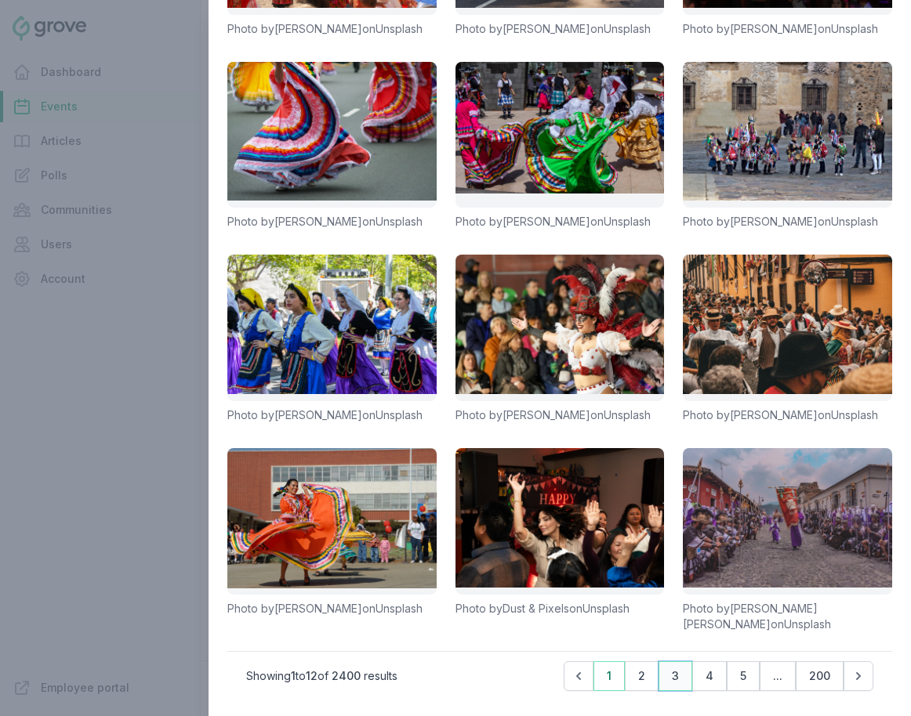
click at [683, 678] on button "3" at bounding box center [675, 676] width 34 height 30
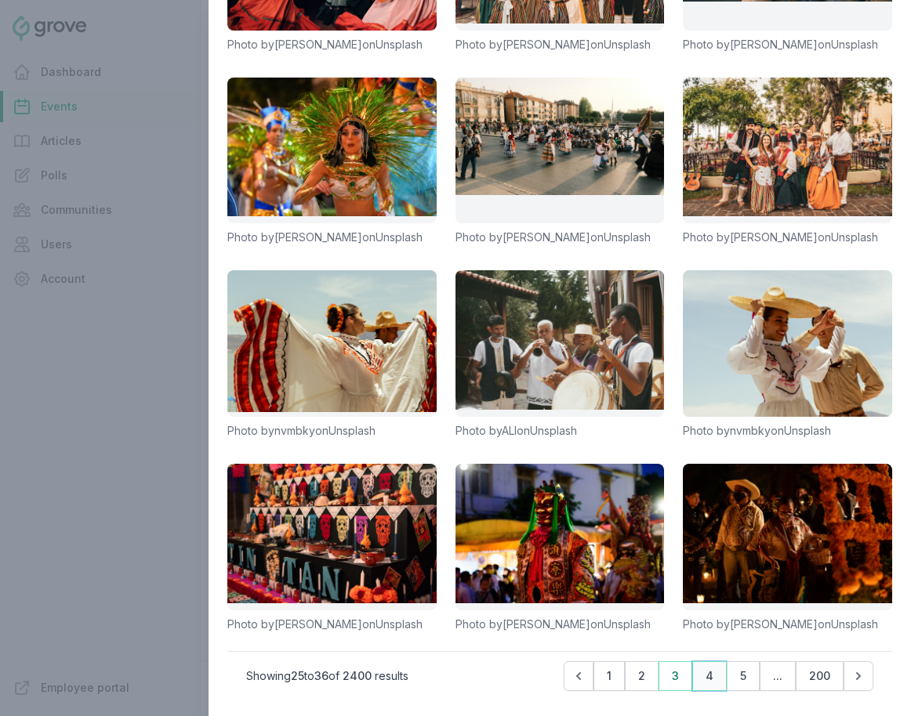
click at [711, 678] on button "4" at bounding box center [709, 676] width 34 height 30
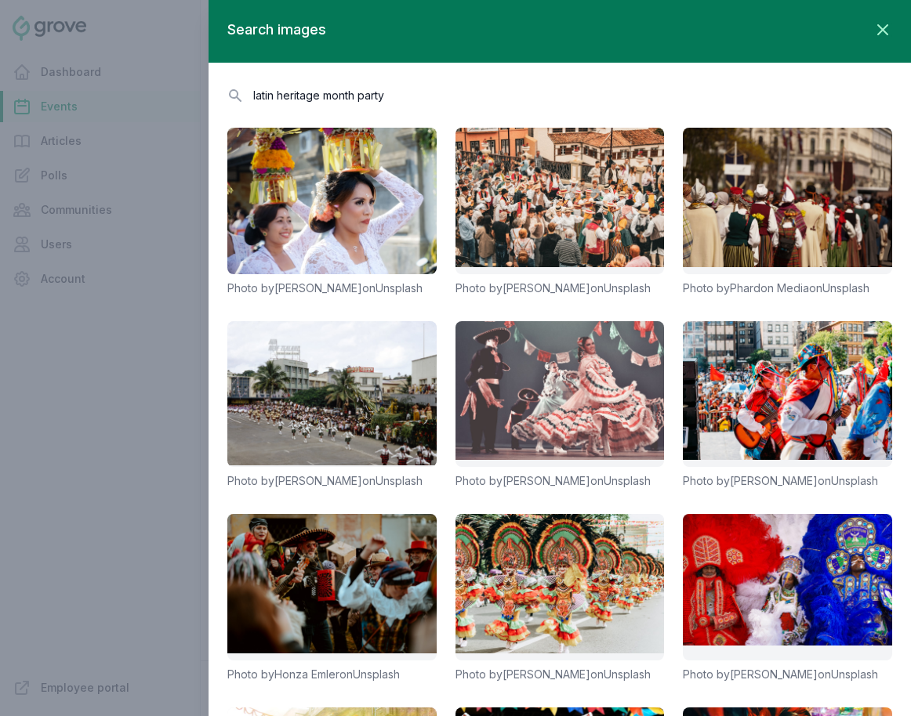
scroll to position [243, 0]
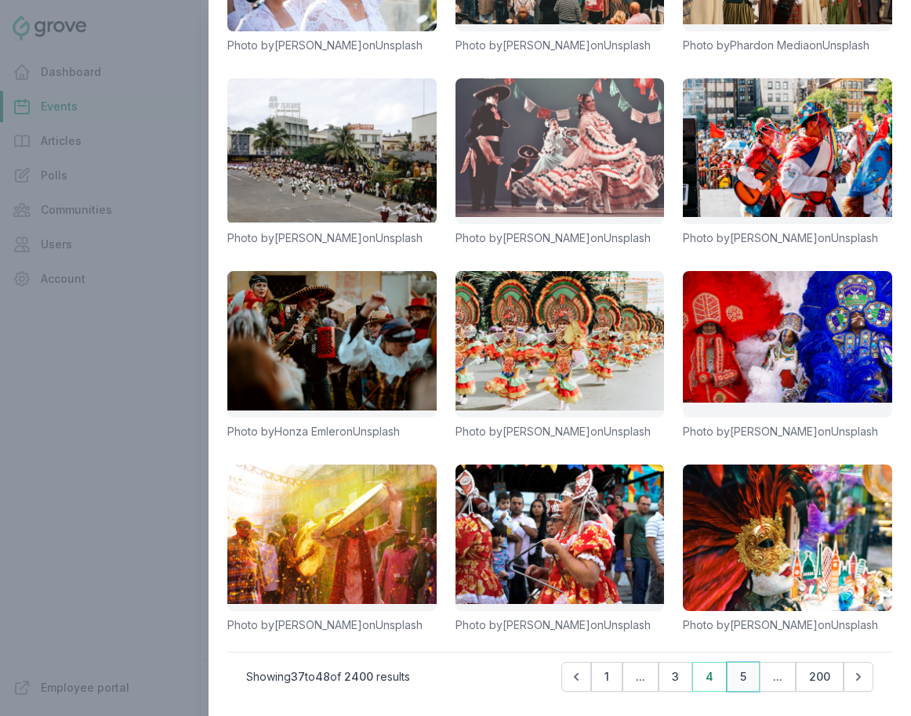
click at [731, 679] on button "5" at bounding box center [742, 677] width 33 height 30
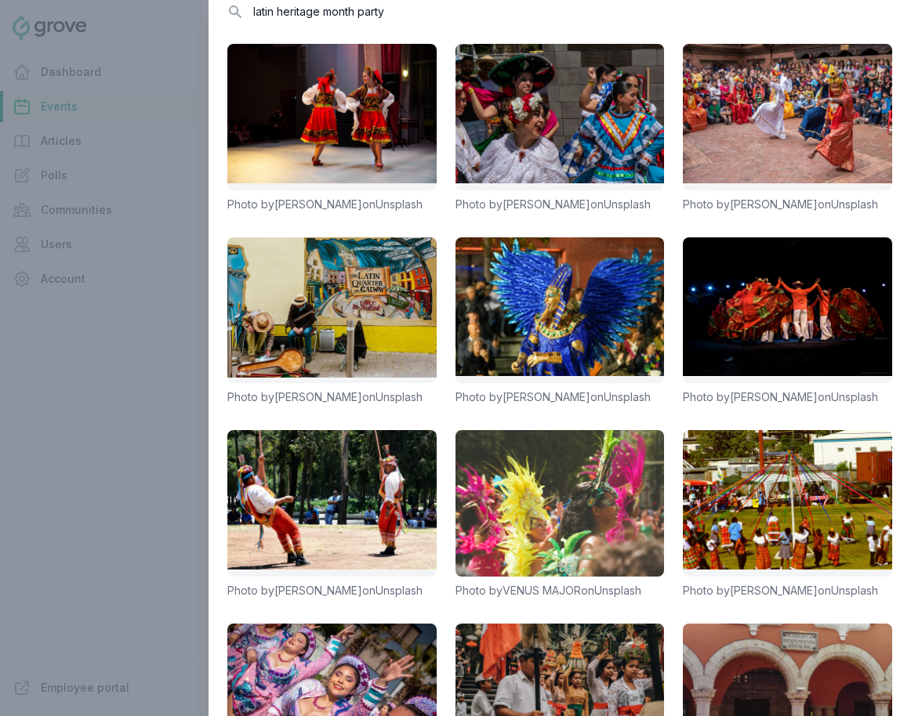
scroll to position [290, 0]
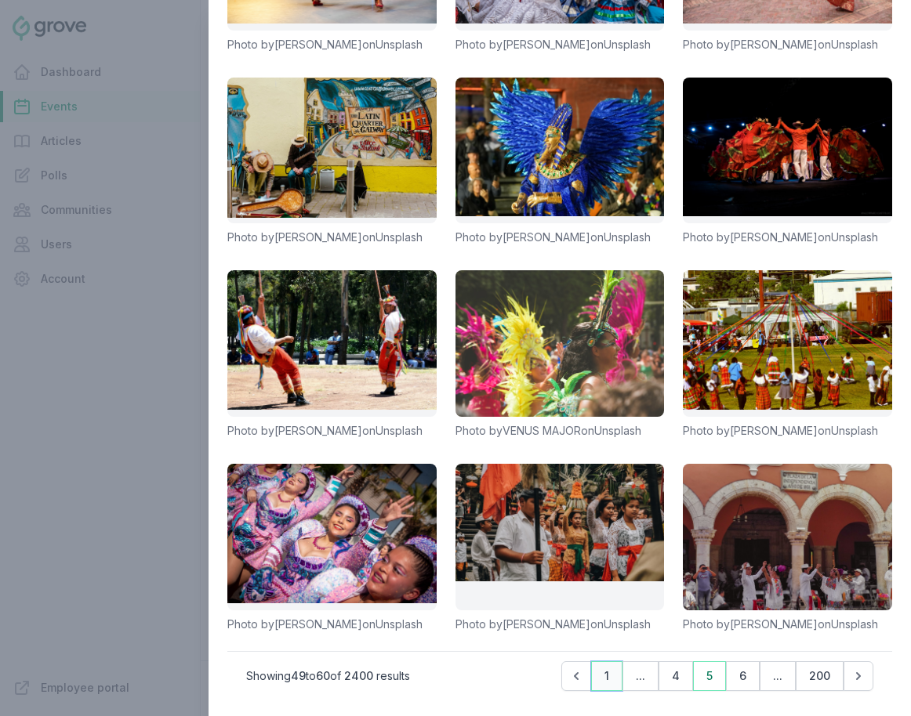
click at [603, 686] on button "1" at bounding box center [606, 676] width 31 height 30
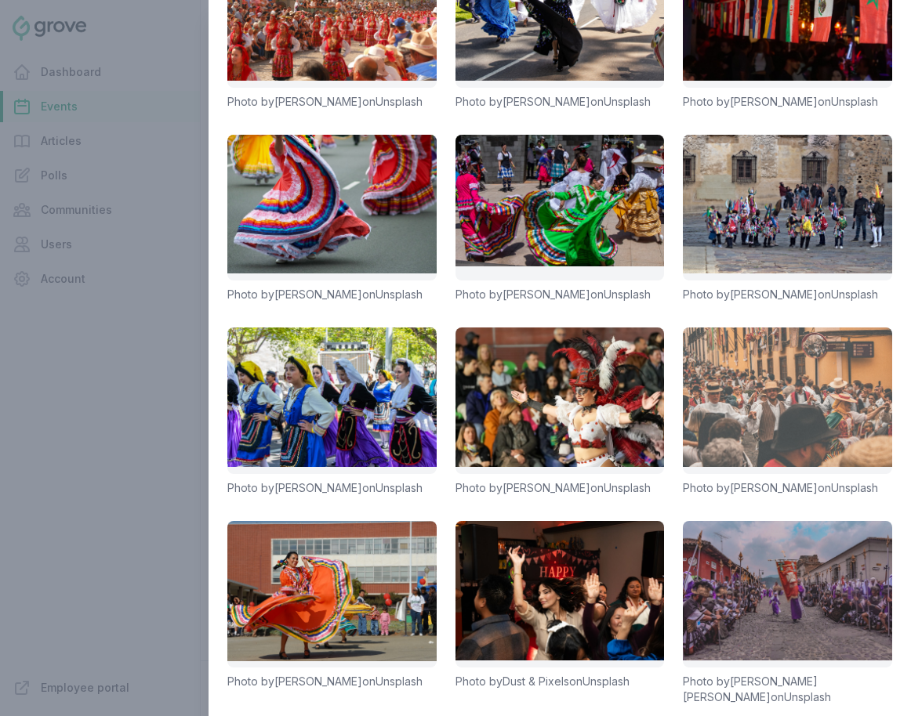
scroll to position [274, 0]
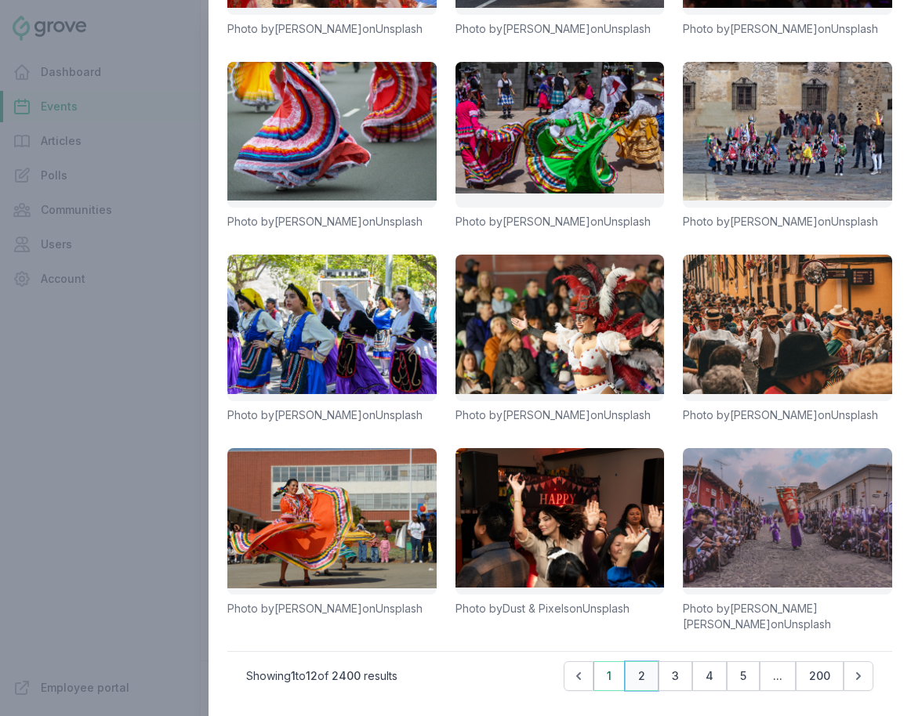
click at [643, 683] on button "2" at bounding box center [642, 676] width 34 height 30
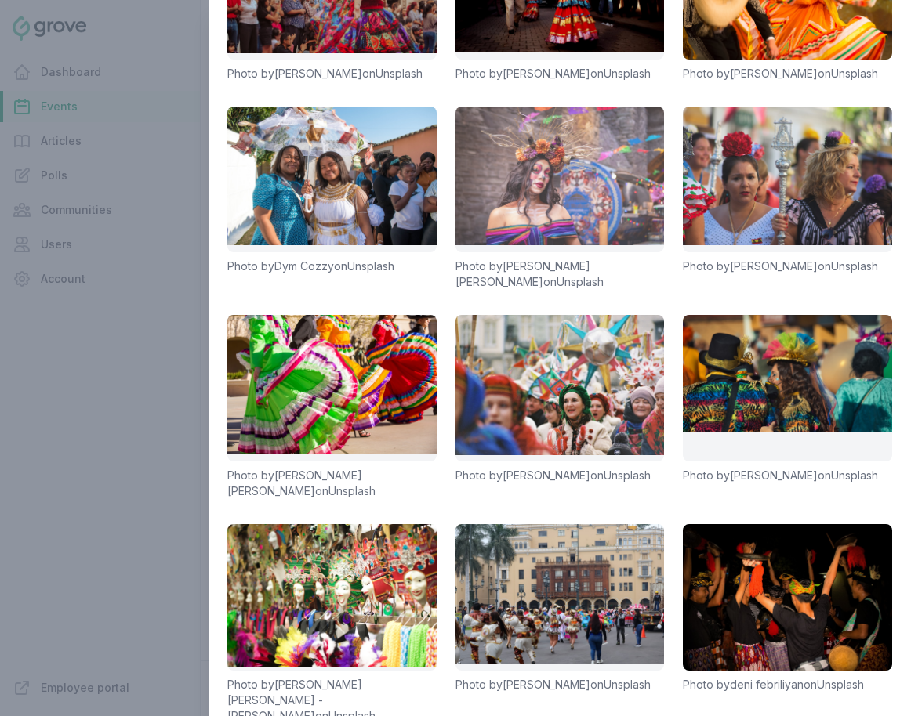
scroll to position [266, 0]
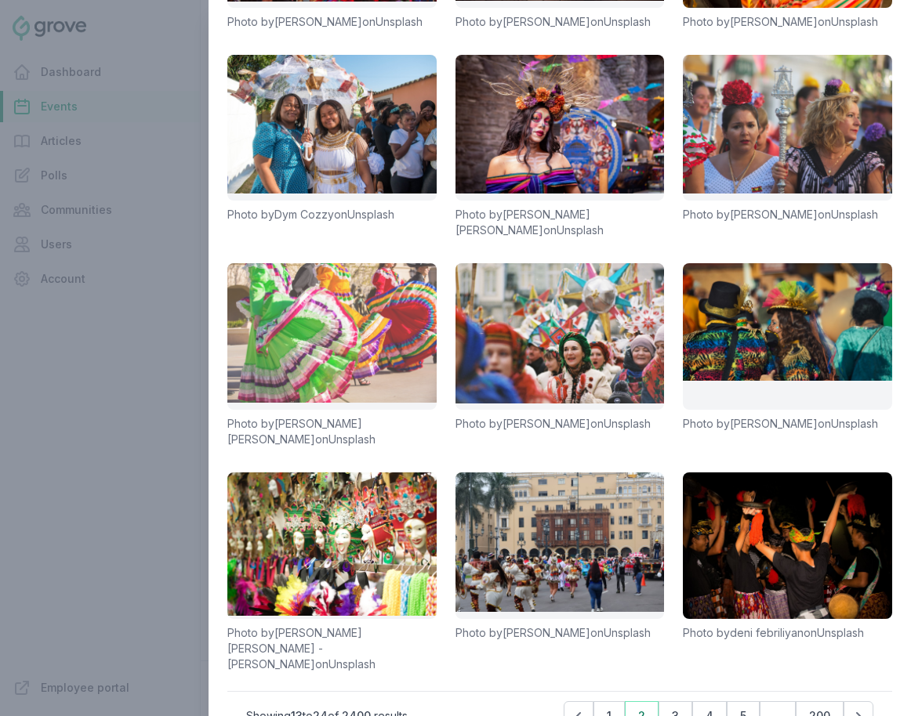
click at [389, 350] on link at bounding box center [331, 336] width 209 height 147
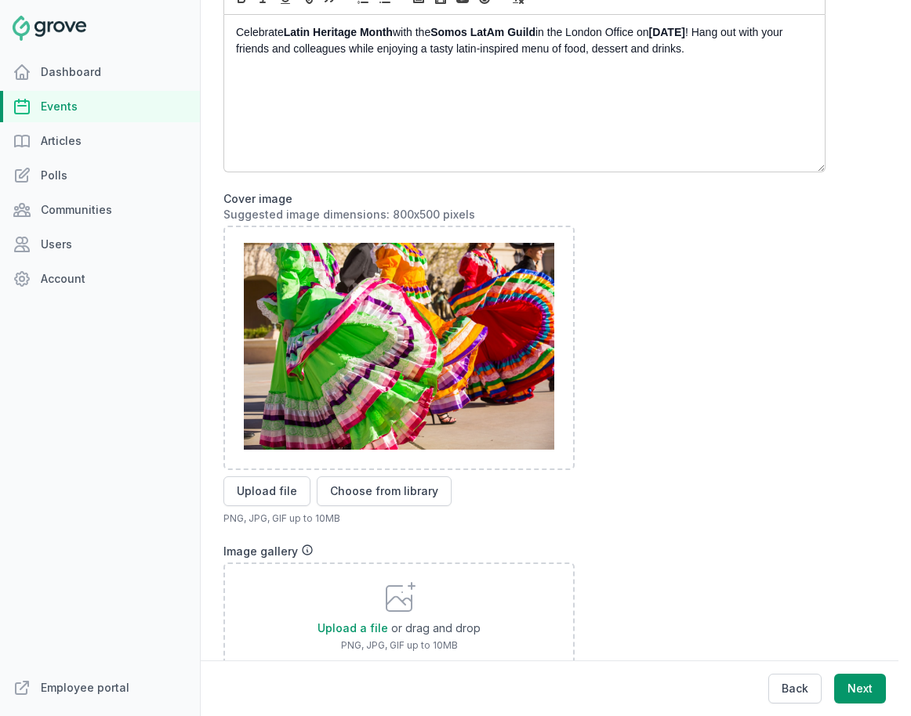
scroll to position [418, 0]
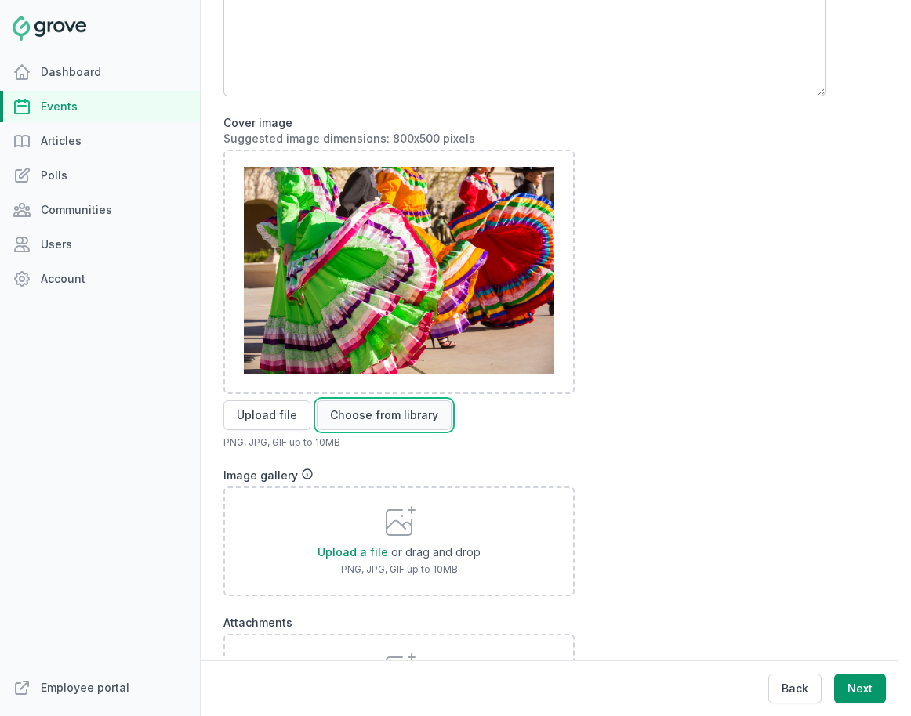
click at [390, 415] on button "Choose from library" at bounding box center [384, 415] width 135 height 30
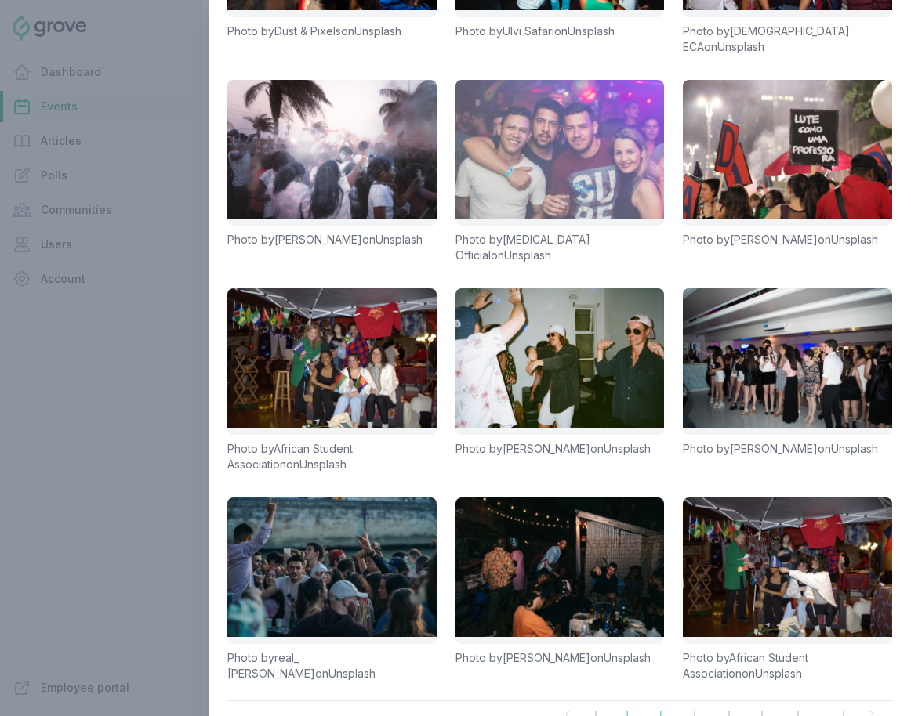
scroll to position [274, 0]
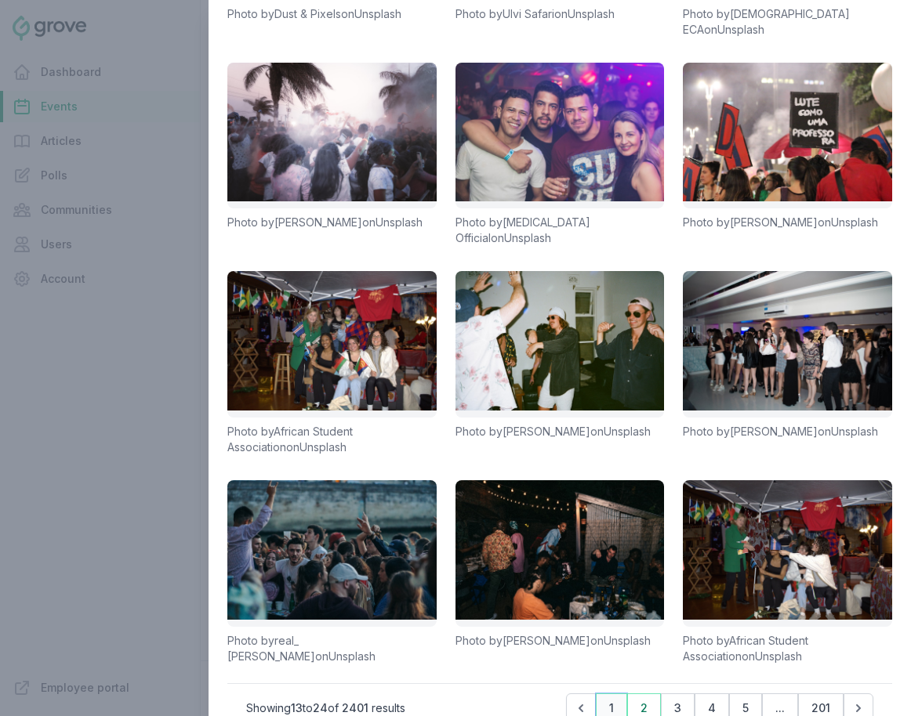
click at [614, 693] on button "1" at bounding box center [611, 709] width 31 height 30
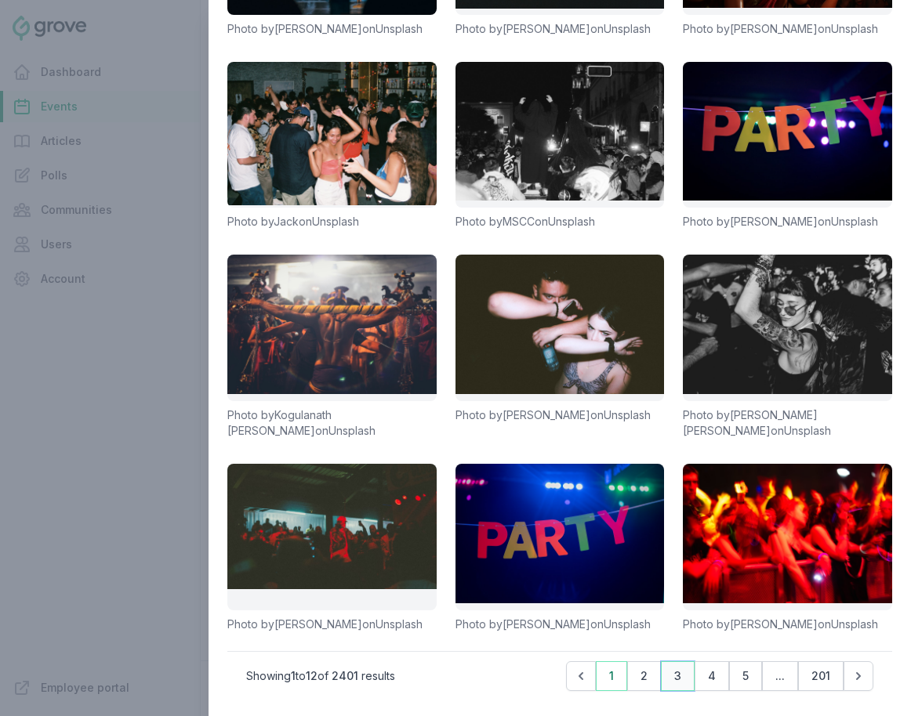
click at [674, 676] on button "3" at bounding box center [678, 676] width 34 height 30
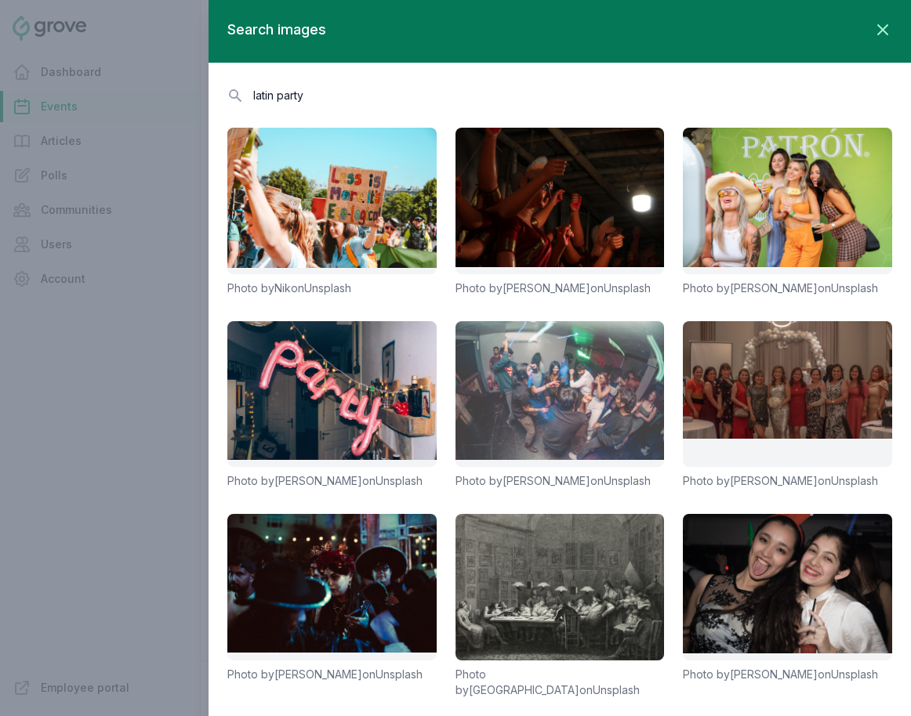
scroll to position [259, 0]
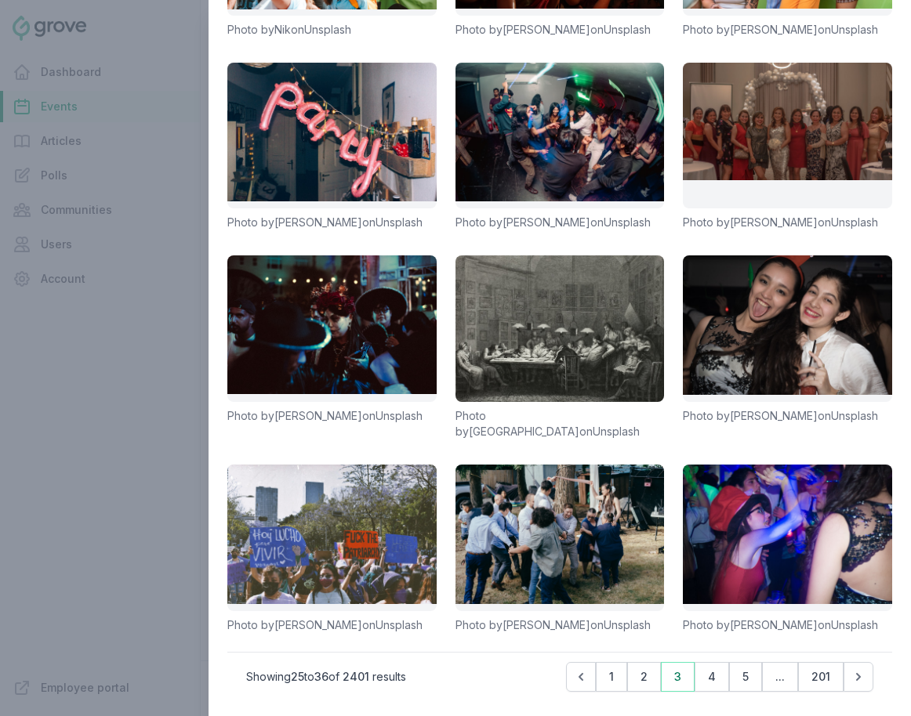
click at [714, 658] on div "Previous Next Showing 25 to 36 of 2401 results Previous 1 2 3 4 5 ... 201 Next" at bounding box center [559, 676] width 665 height 49
click at [714, 670] on button "4" at bounding box center [711, 677] width 34 height 30
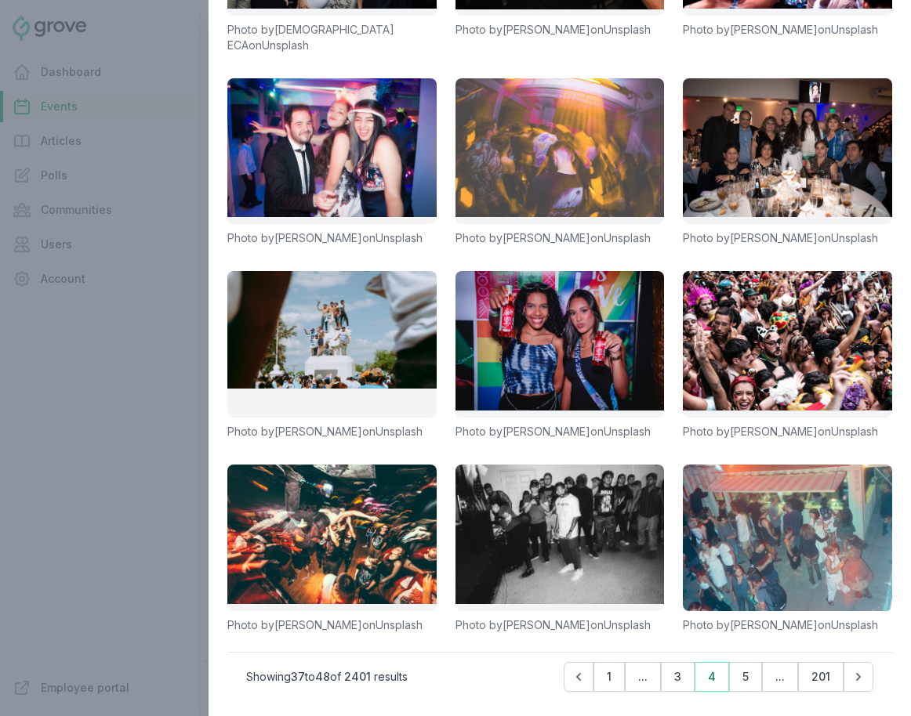
scroll to position [0, 0]
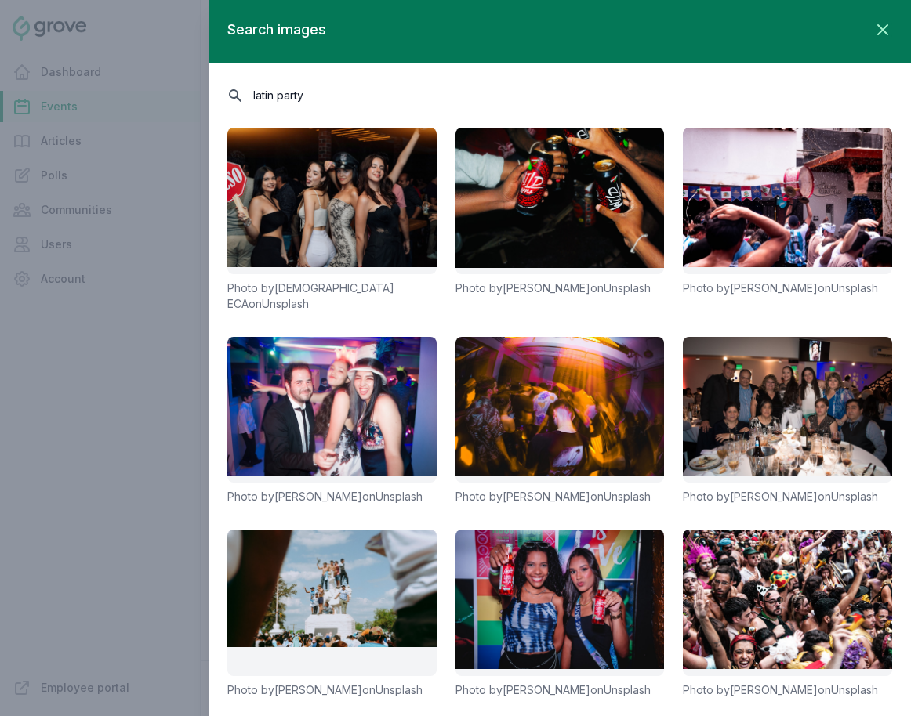
click at [301, 91] on input "latin party" at bounding box center [559, 94] width 665 height 27
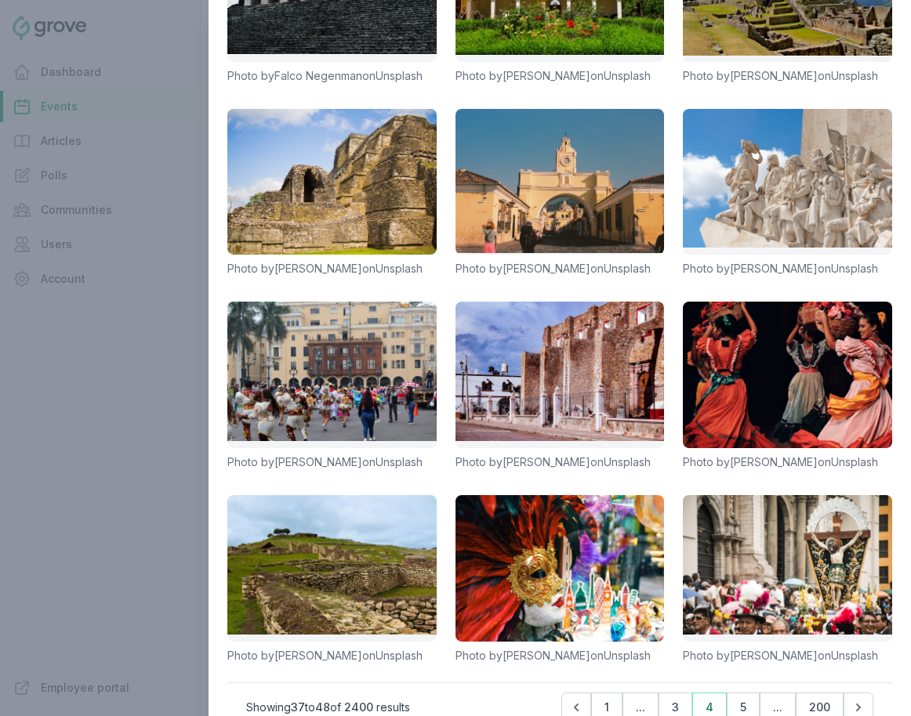
scroll to position [259, 0]
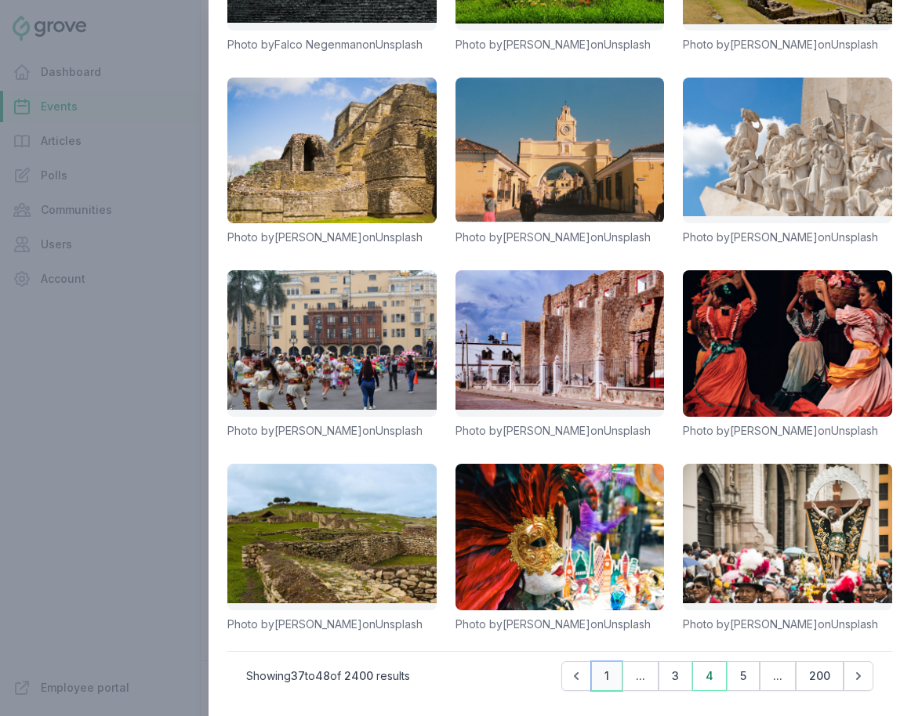
click at [606, 679] on button "1" at bounding box center [606, 676] width 31 height 30
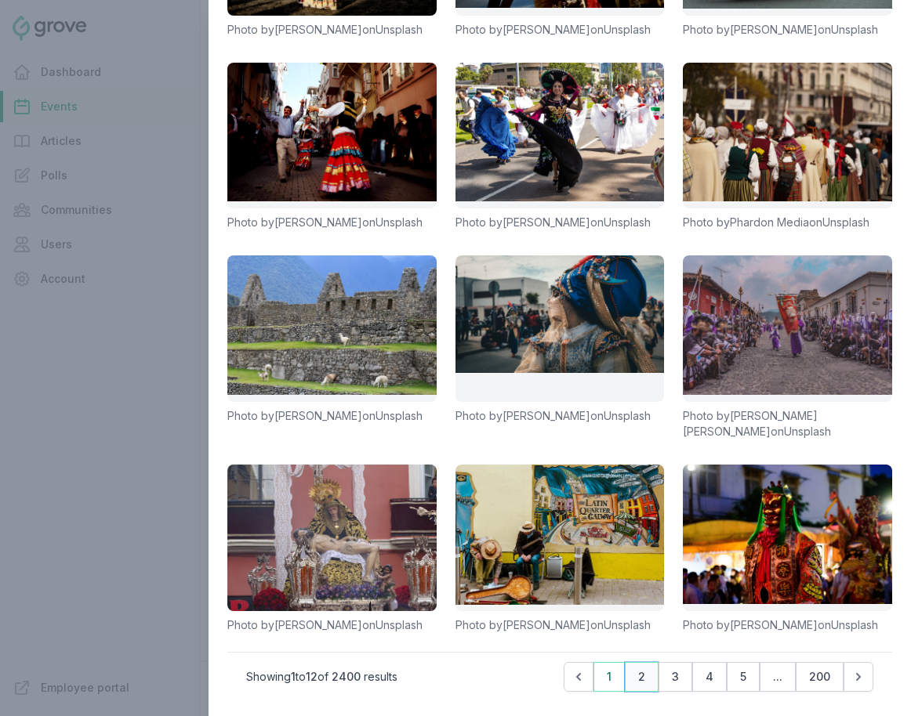
click at [640, 679] on button "2" at bounding box center [642, 677] width 34 height 30
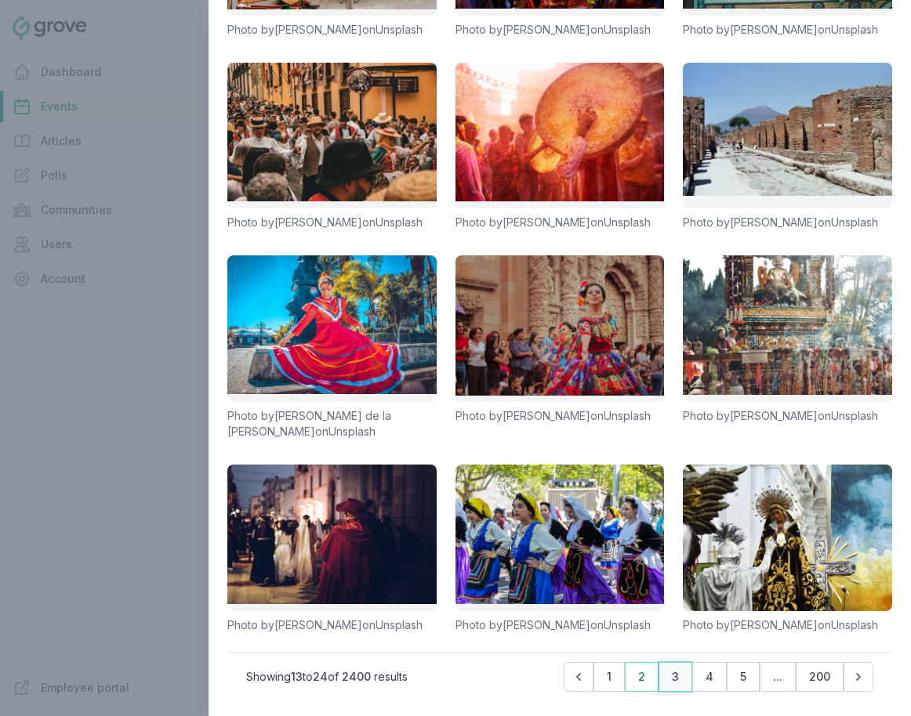
click at [675, 679] on button "3" at bounding box center [675, 677] width 34 height 30
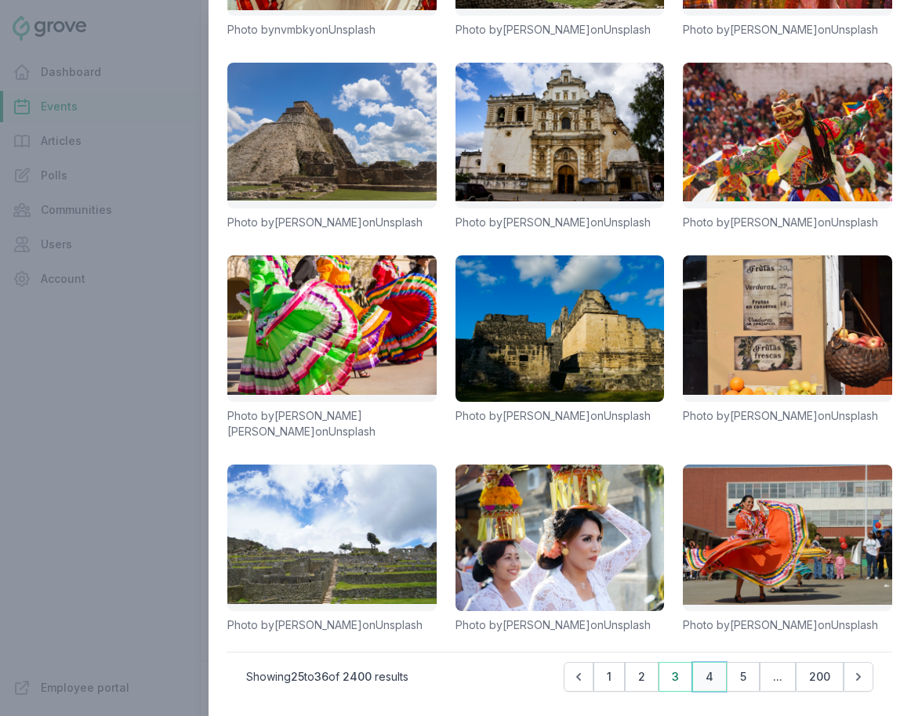
click at [698, 679] on button "4" at bounding box center [709, 677] width 34 height 30
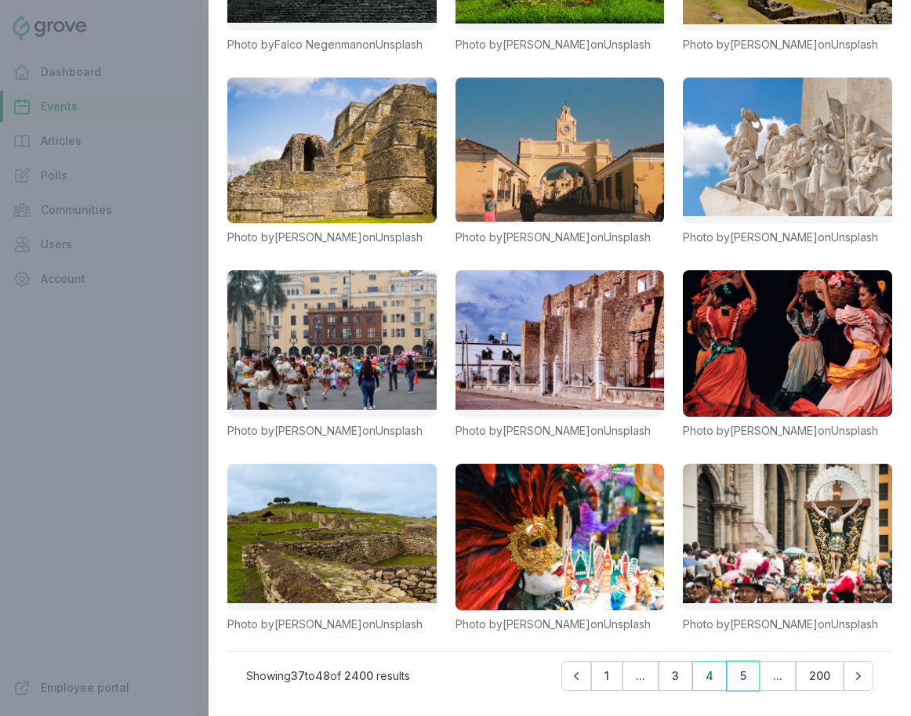
click at [736, 676] on button "5" at bounding box center [742, 676] width 33 height 30
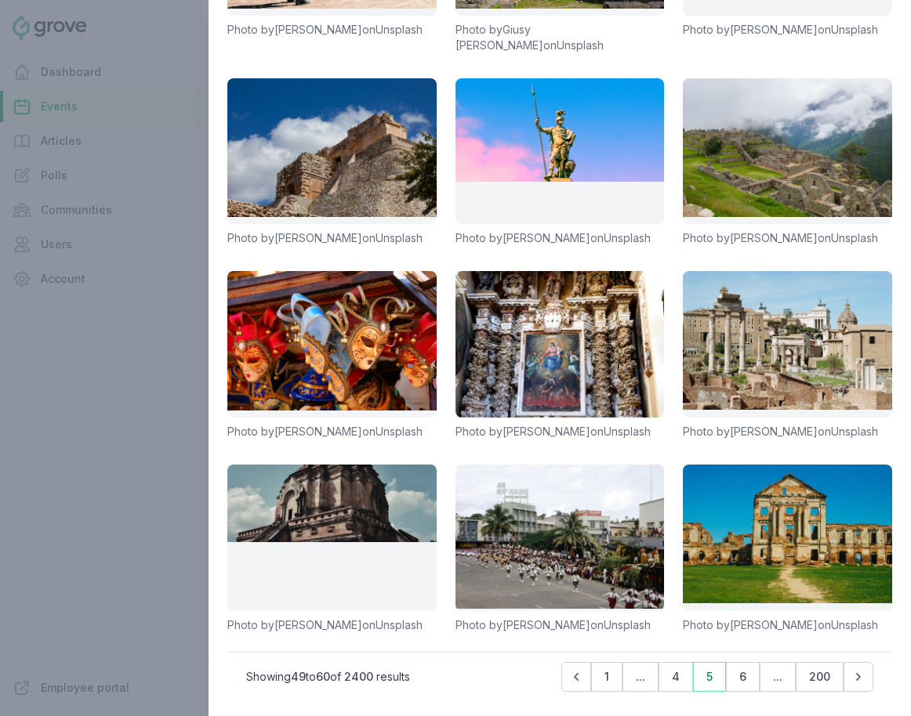
scroll to position [0, 0]
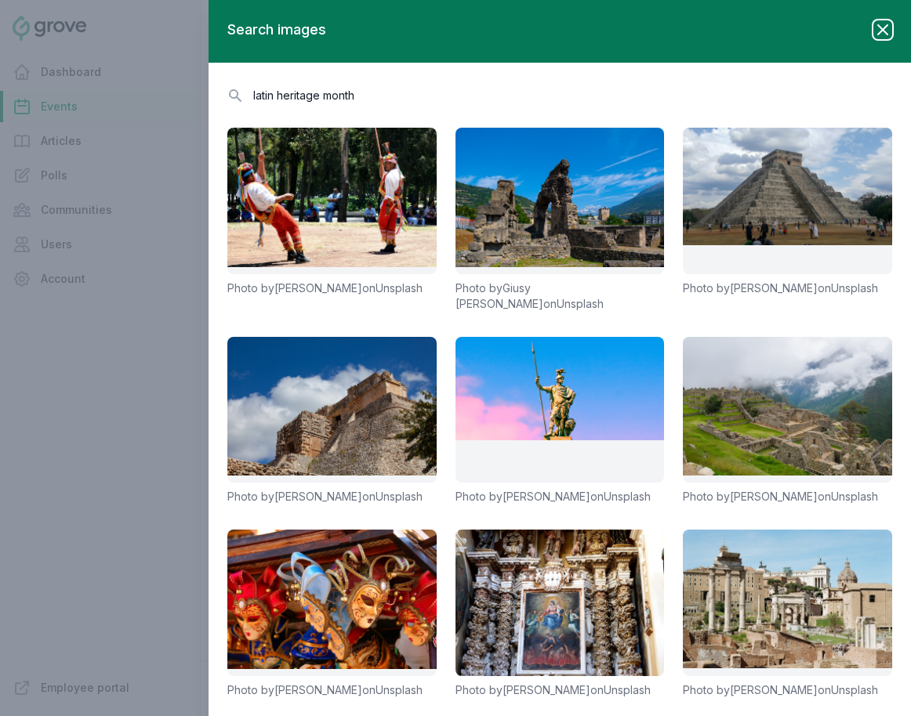
click at [813, 36] on icon "button" at bounding box center [882, 29] width 19 height 19
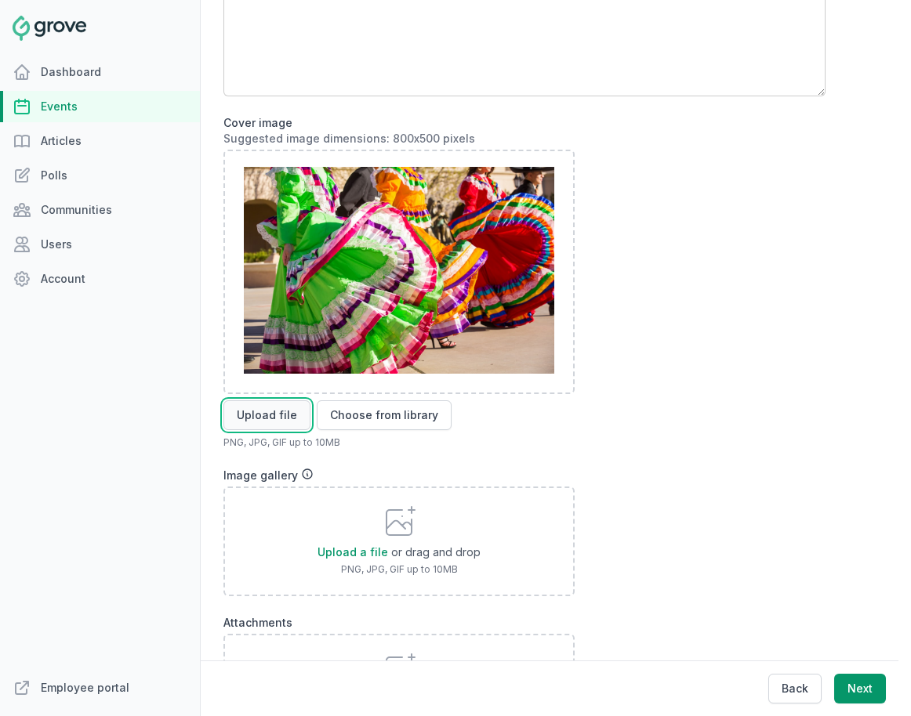
click at [278, 423] on button "Upload file" at bounding box center [266, 415] width 87 height 30
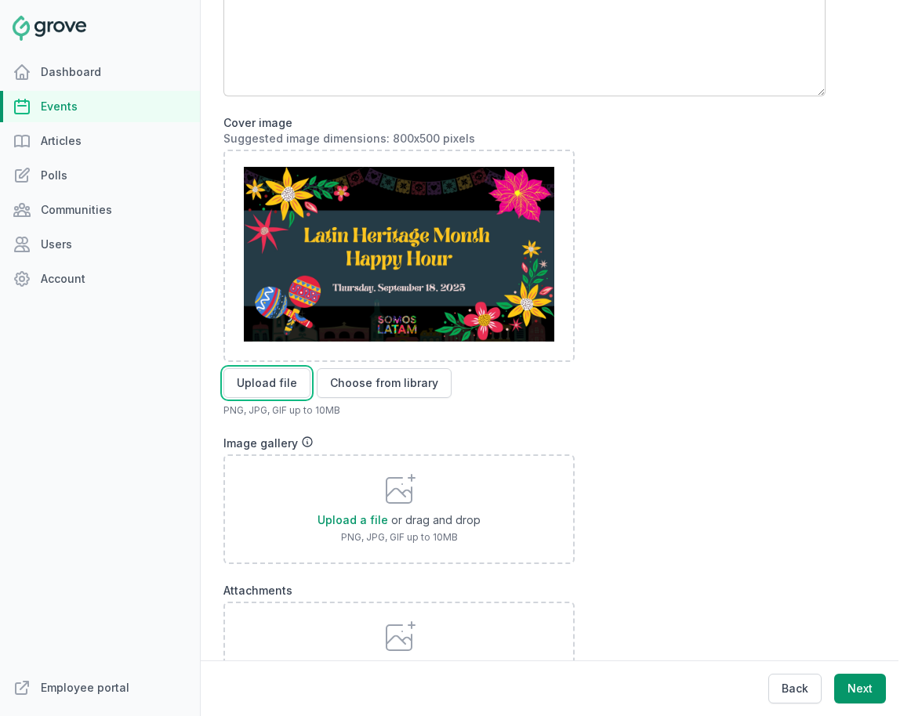
scroll to position [587, 0]
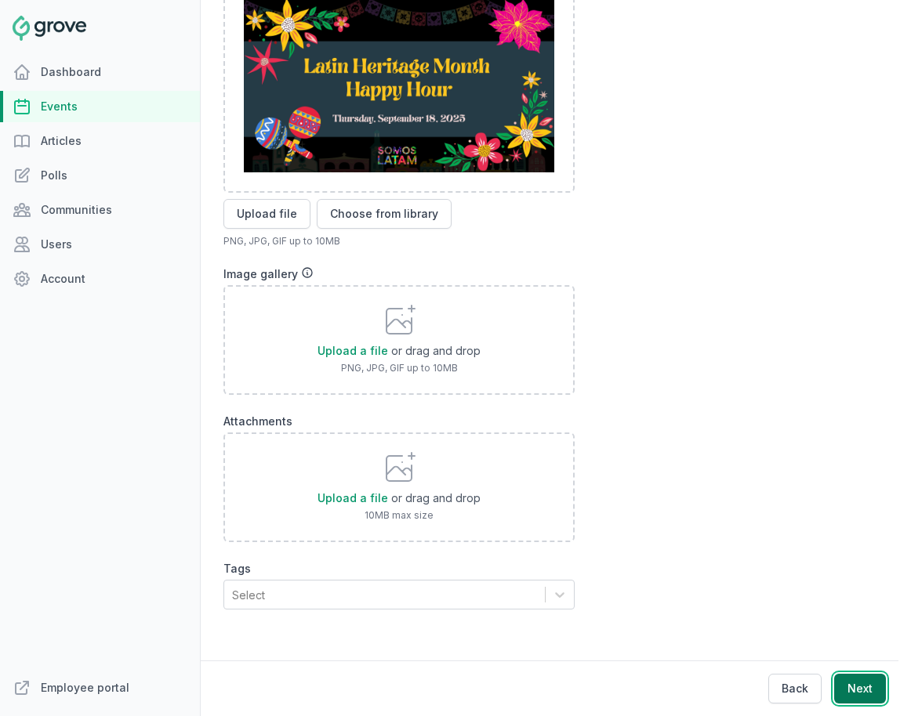
click at [813, 679] on button "Next" at bounding box center [860, 689] width 52 height 30
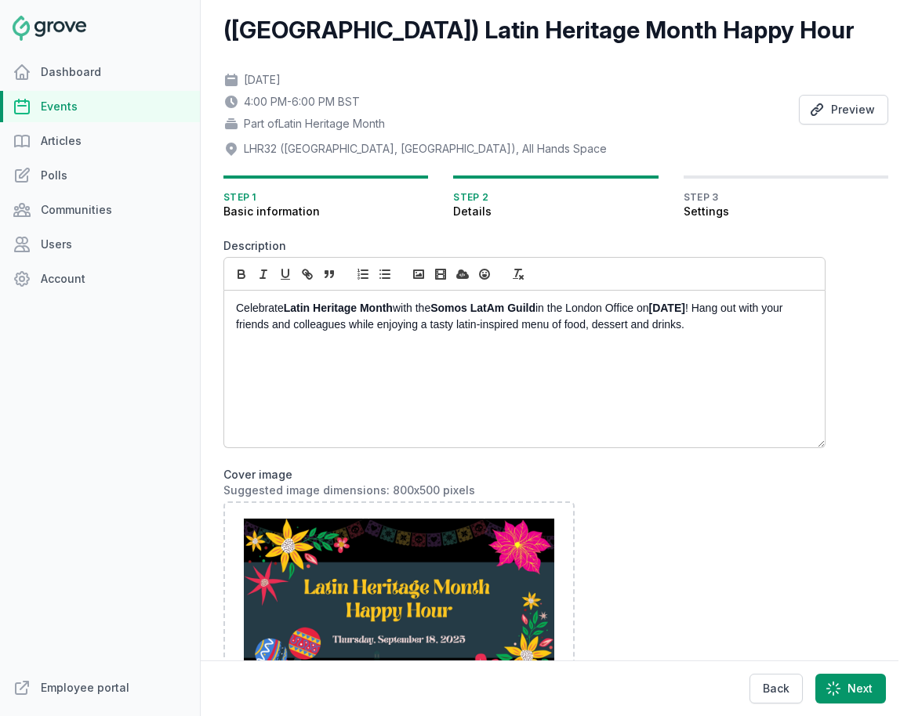
scroll to position [62, 0]
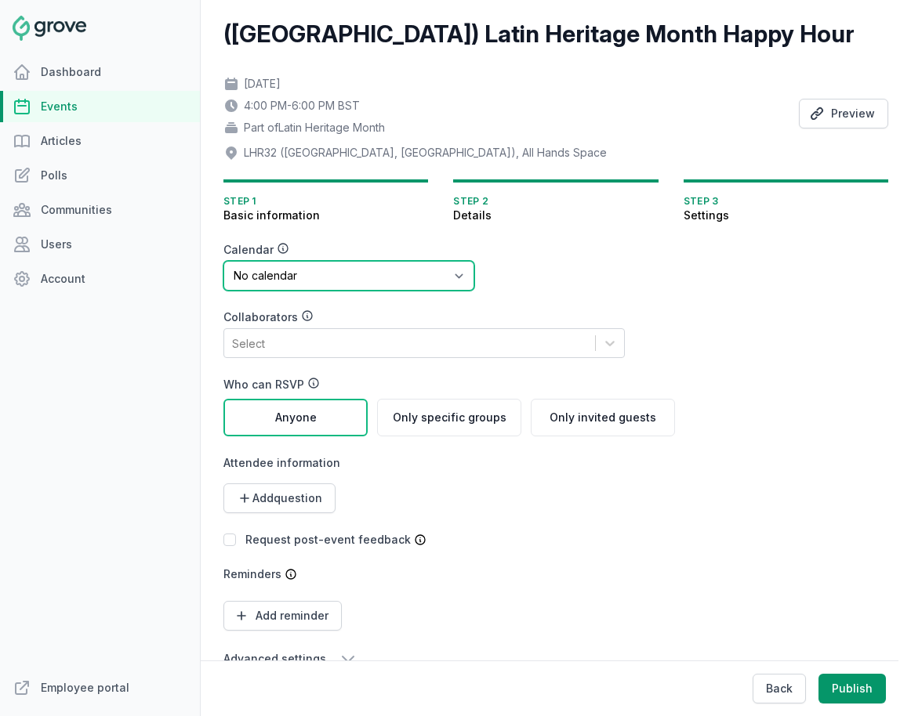
click at [332, 273] on select "No calendar Virtual Events Calendar" at bounding box center [348, 276] width 251 height 30
click at [223, 261] on select "No calendar Virtual Events Calendar" at bounding box center [348, 276] width 251 height 30
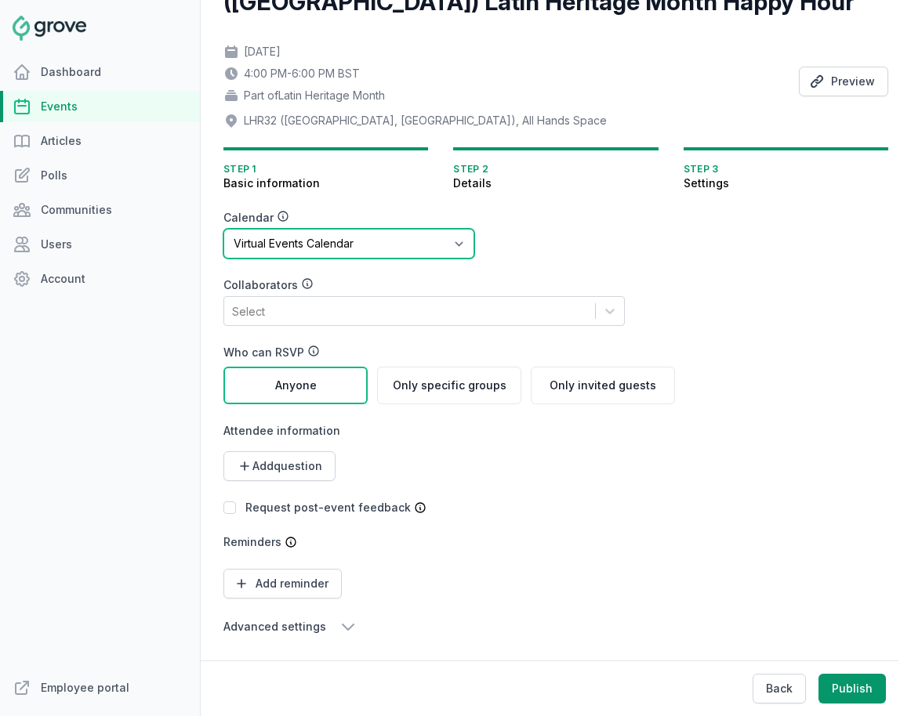
scroll to position [96, 0]
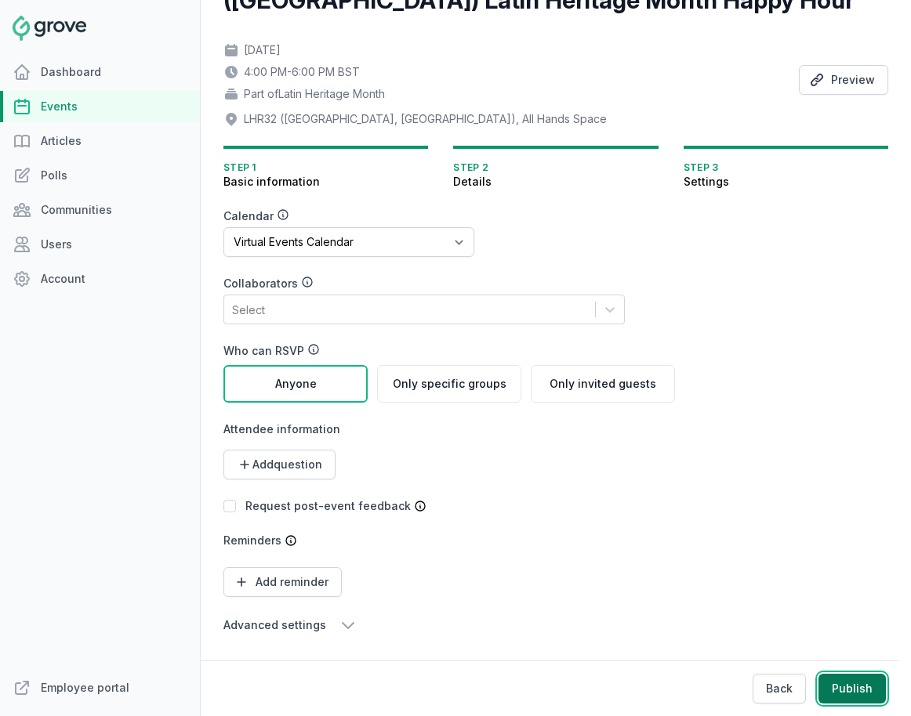
click at [813, 693] on button "Publish" at bounding box center [851, 689] width 67 height 30
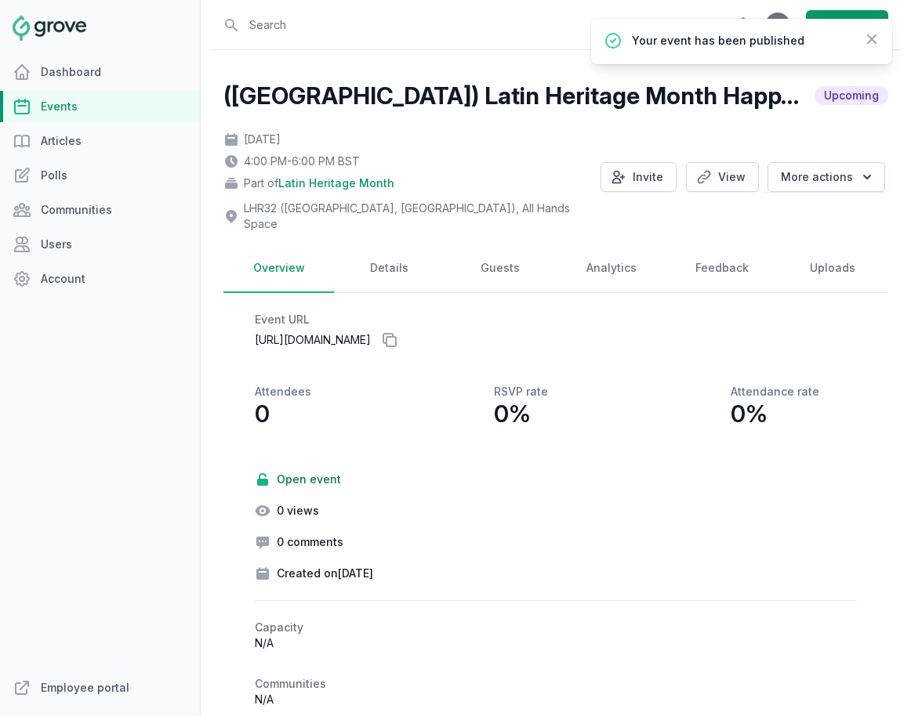
click at [110, 105] on link "Events" at bounding box center [100, 106] width 200 height 31
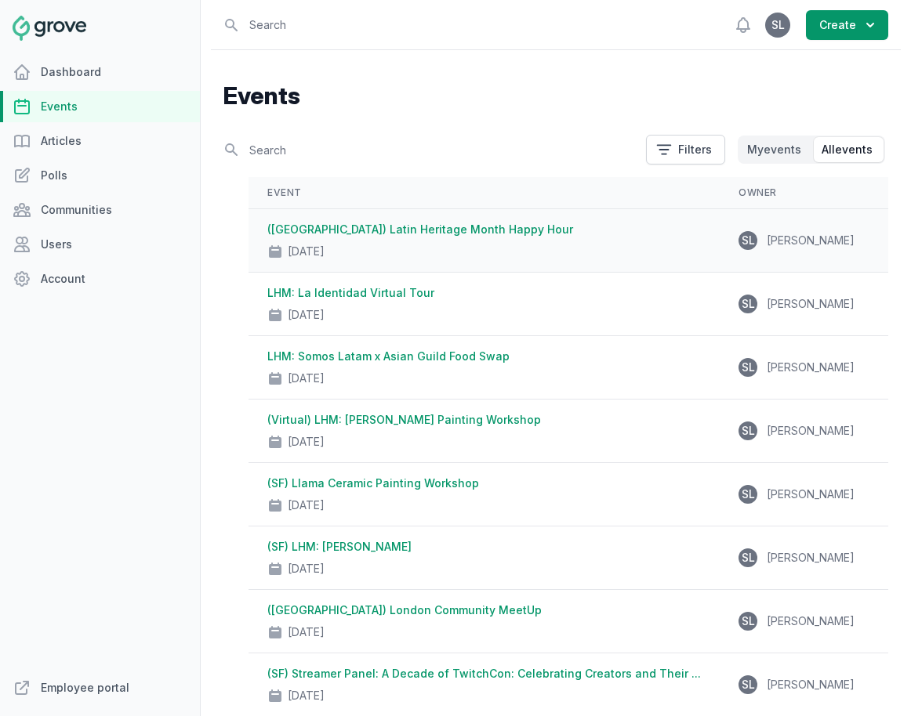
click at [531, 234] on div "(London) Latin Heritage Month Happy Hour Sep 18, 2025" at bounding box center [483, 241] width 433 height 38
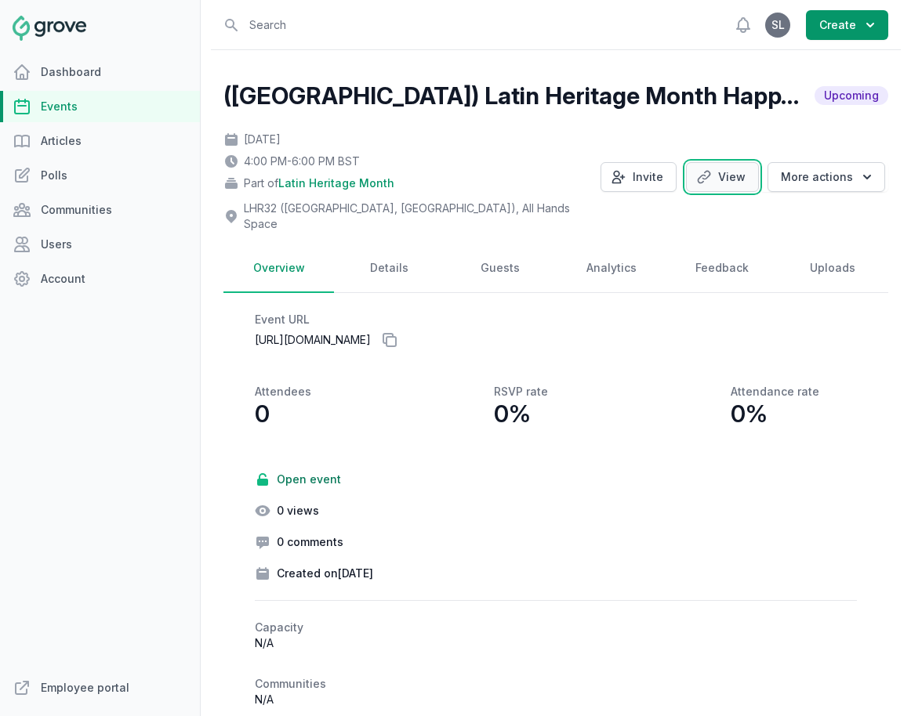
click at [718, 167] on link "View" at bounding box center [722, 177] width 73 height 30
click at [97, 99] on link "Events" at bounding box center [100, 106] width 200 height 31
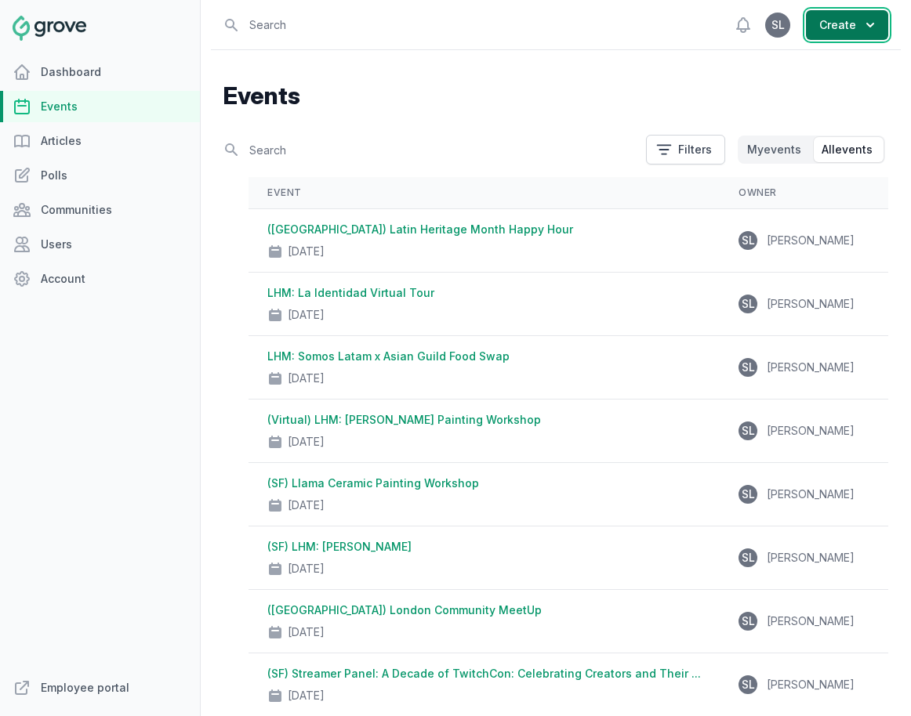
click at [813, 17] on button "Create" at bounding box center [847, 25] width 82 height 30
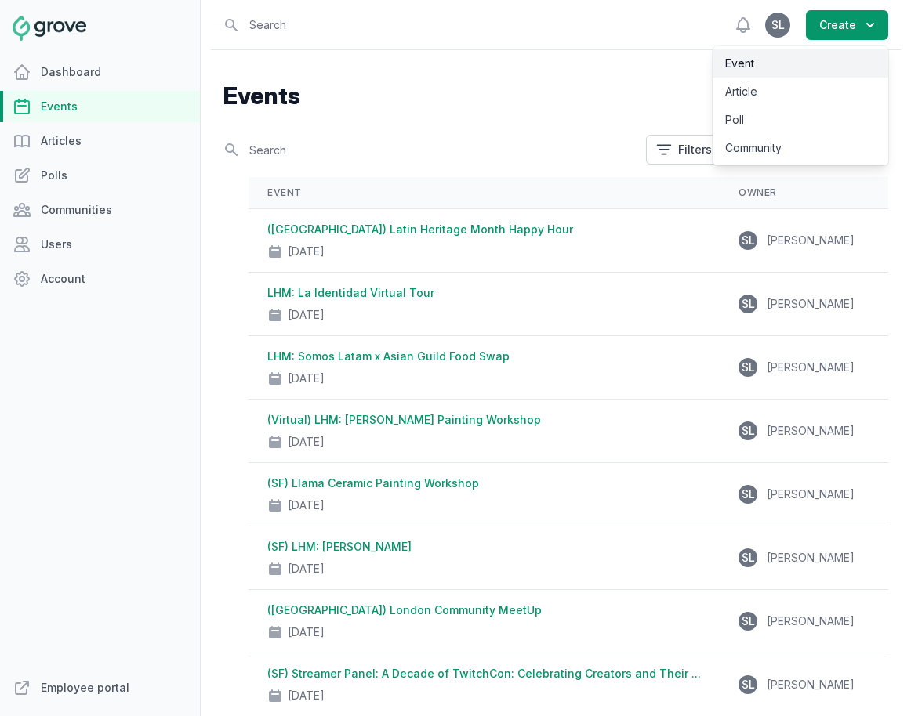
click at [813, 60] on link "Event" at bounding box center [800, 63] width 176 height 28
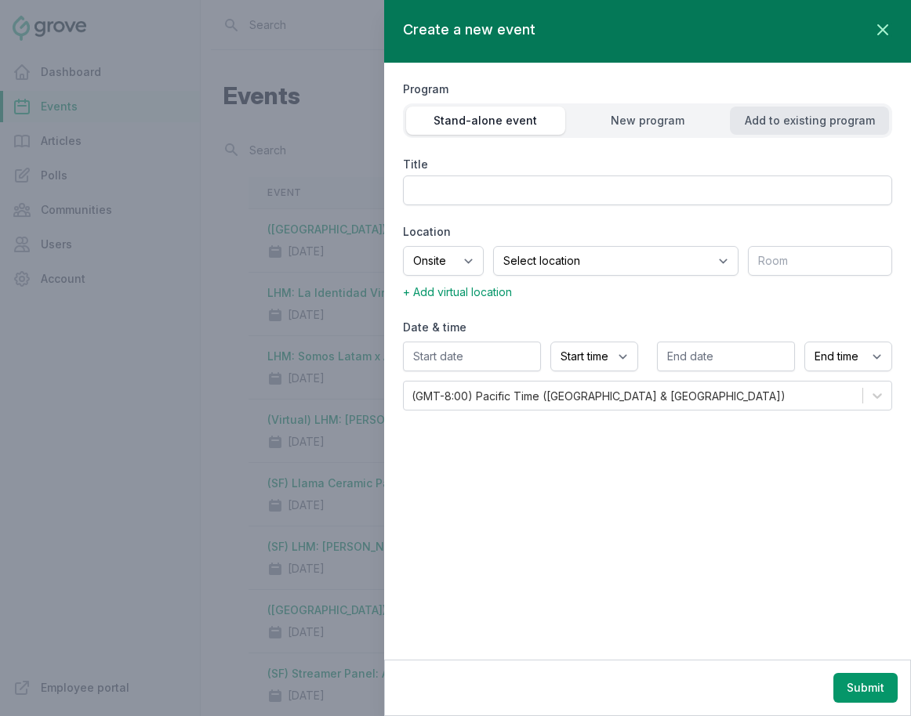
click at [813, 120] on div "Add to existing program" at bounding box center [809, 121] width 159 height 16
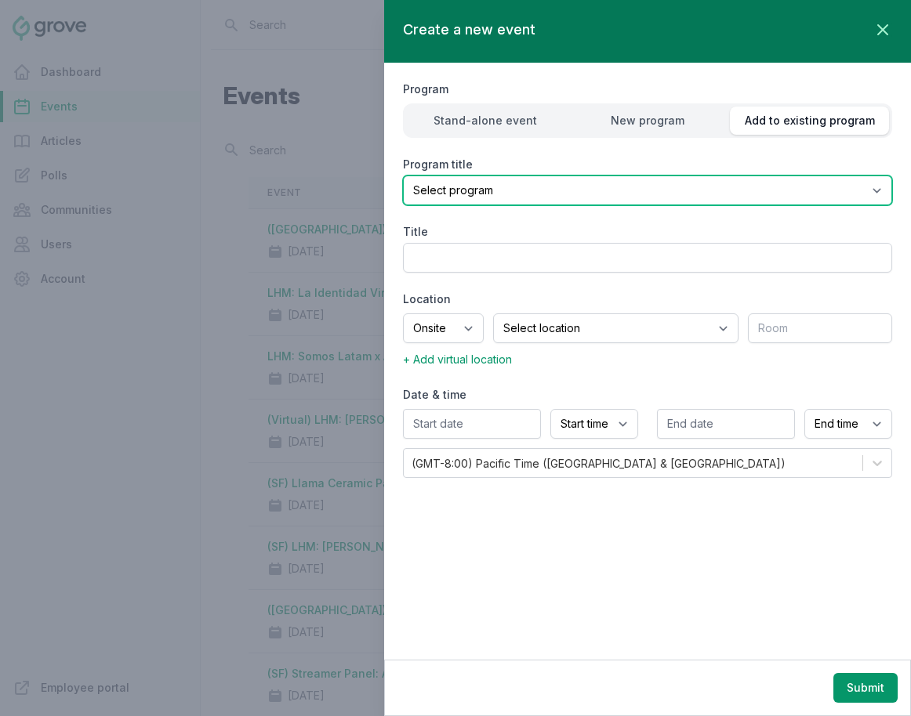
click at [698, 186] on select "Select program (SF Office) Coffee Movement Pop-up Mental Health Awareness Works…" at bounding box center [647, 191] width 489 height 30
click at [403, 176] on select "Select program (SF Office) Coffee Movement Pop-up Mental Health Awareness Works…" at bounding box center [647, 191] width 489 height 30
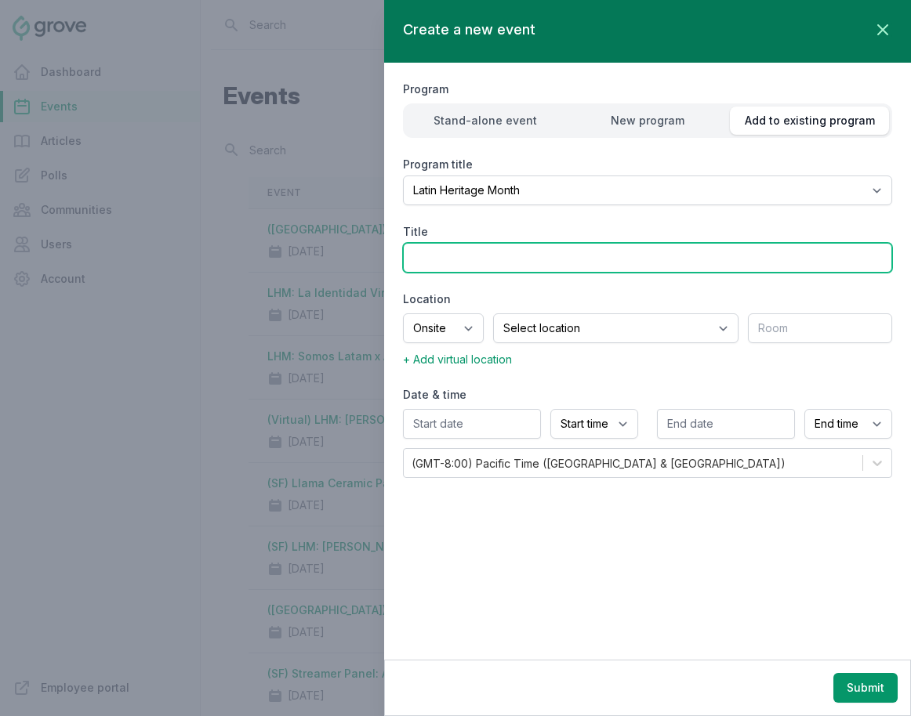
click at [498, 254] on input "Title" at bounding box center [647, 258] width 489 height 30
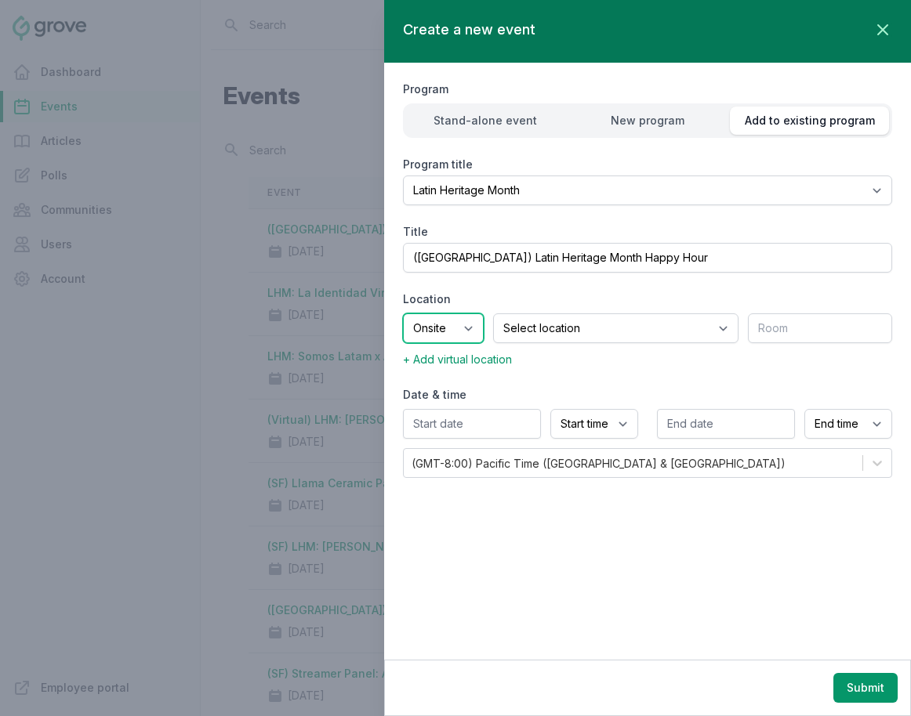
click at [450, 321] on select "Onsite Offsite Virtual only" at bounding box center [443, 328] width 81 height 30
click at [403, 313] on select "Onsite Offsite Virtual only" at bounding box center [443, 328] width 81 height 30
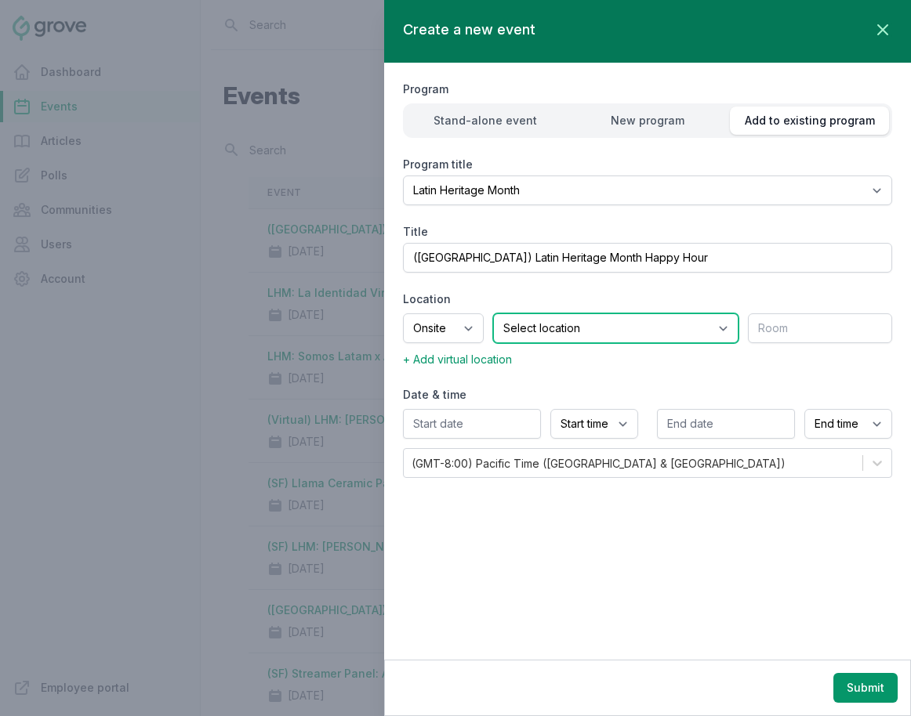
click at [554, 321] on select "Select location SEA81 Oscar (Seattle, WA) LHR32 (London, UK) SNA17 (Irvine, CA)…" at bounding box center [615, 328] width 245 height 30
click at [513, 313] on select "Select location SEA81 Oscar (Seattle, WA) LHR32 (London, UK) SNA17 (Irvine, CA)…" at bounding box center [615, 328] width 245 height 30
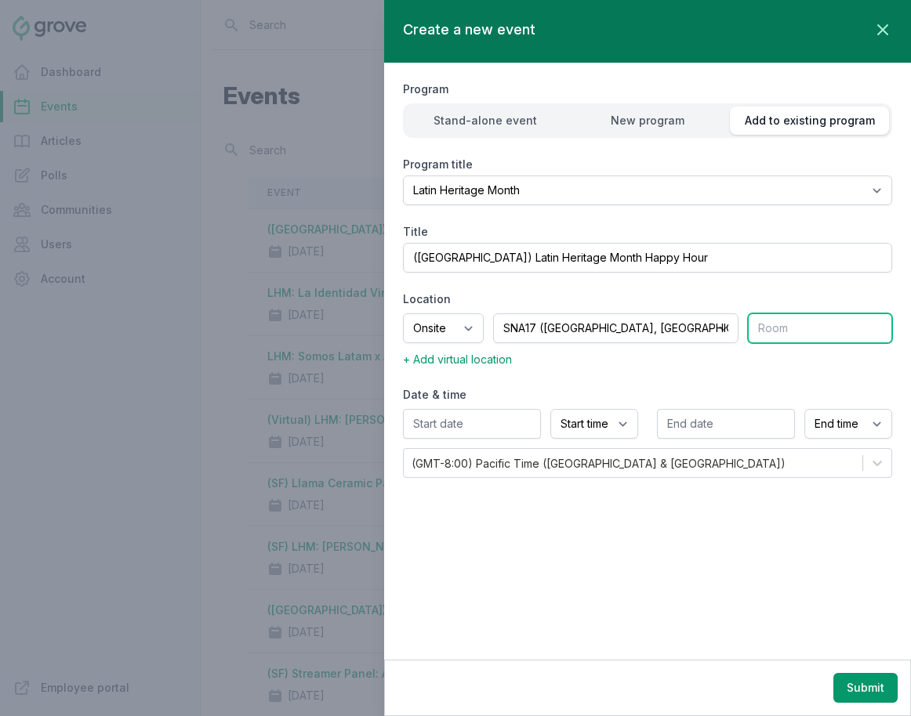
click at [762, 326] on input "text" at bounding box center [820, 328] width 144 height 30
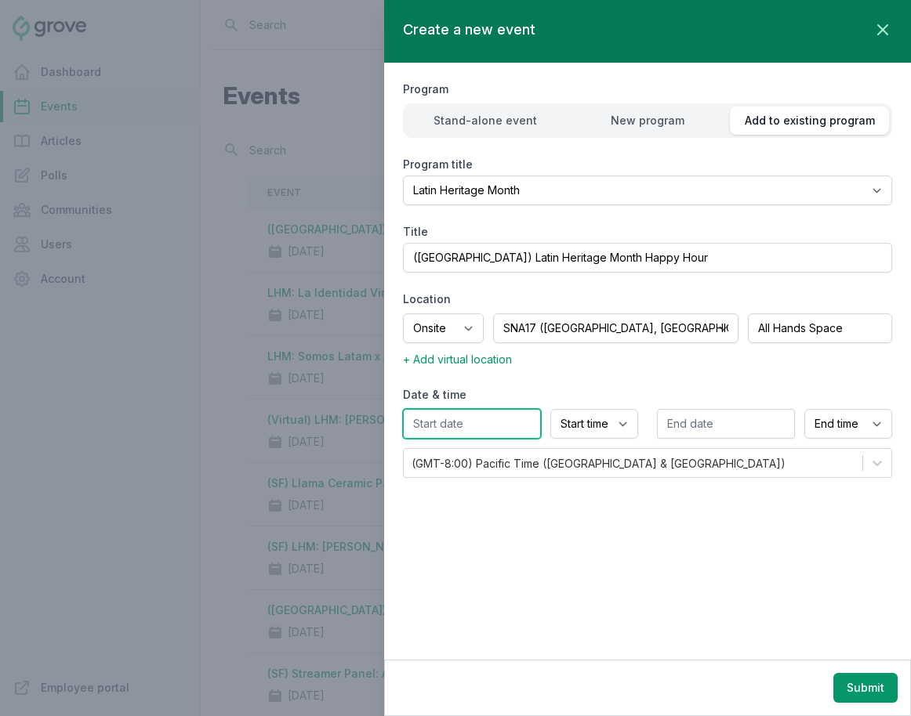
click at [447, 430] on input "text" at bounding box center [472, 424] width 138 height 30
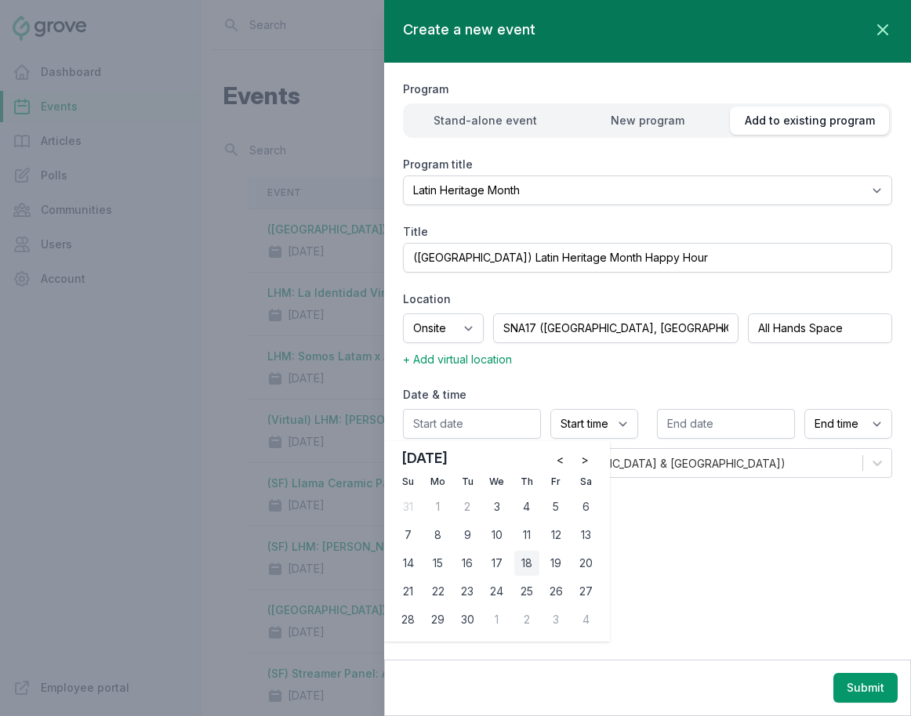
click at [529, 564] on div "18" at bounding box center [526, 563] width 25 height 25
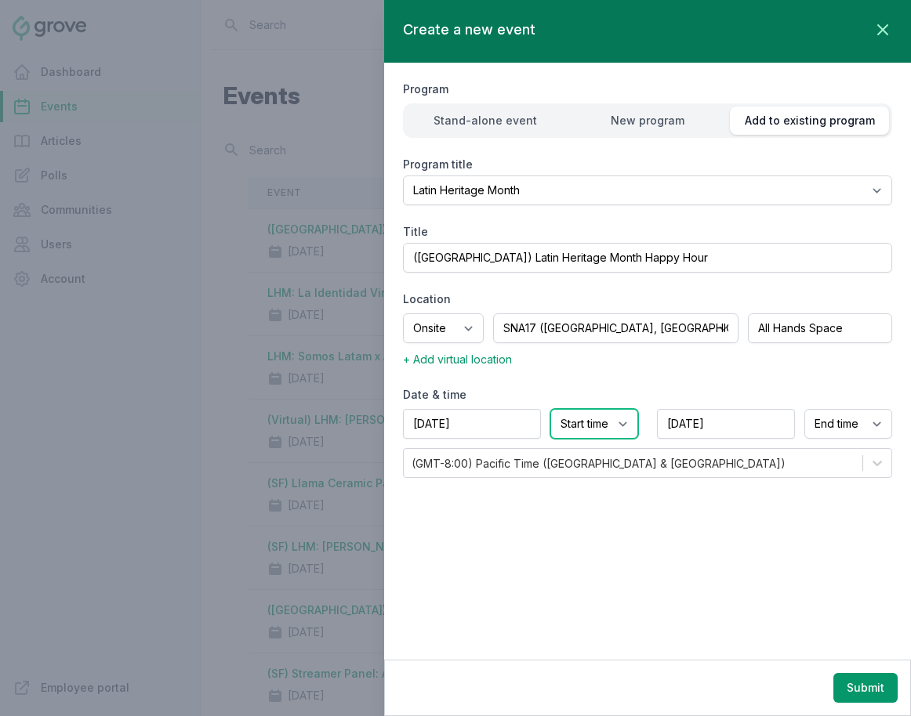
click at [578, 420] on select "Start time 12:00 AM 12:15 AM 12:30 AM 12:45 AM 1:00 AM 1:15 AM 1:30 AM 1:45 AM …" at bounding box center [594, 424] width 88 height 30
click at [550, 409] on select "Start time 12:00 AM 12:15 AM 12:30 AM 12:45 AM 1:00 AM 1:15 AM 1:30 AM 1:45 AM …" at bounding box center [594, 424] width 88 height 30
click at [813, 425] on select "End time 12:00 AM 12:15 AM 12:30 AM 12:45 AM 1:00 AM 1:15 AM 1:30 AM 1:45 AM 2:…" at bounding box center [848, 424] width 88 height 30
click at [804, 409] on select "End time 12:00 AM 12:15 AM 12:30 AM 12:45 AM 1:00 AM 1:15 AM 1:30 AM 1:45 AM 2:…" at bounding box center [848, 424] width 88 height 30
click at [813, 687] on button "Submit" at bounding box center [865, 688] width 64 height 30
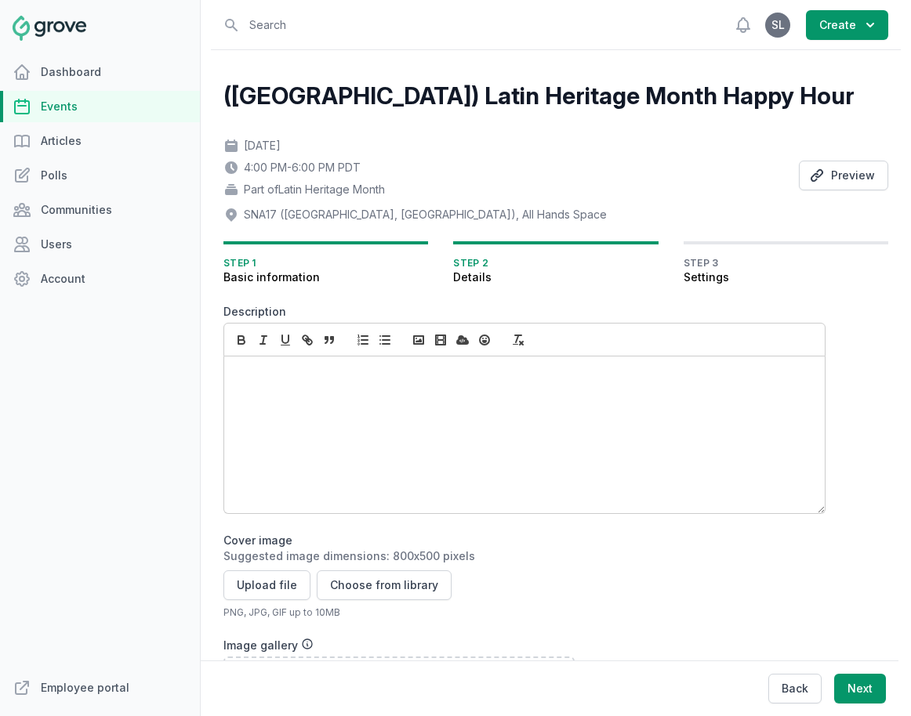
click at [345, 423] on div at bounding box center [524, 435] width 600 height 157
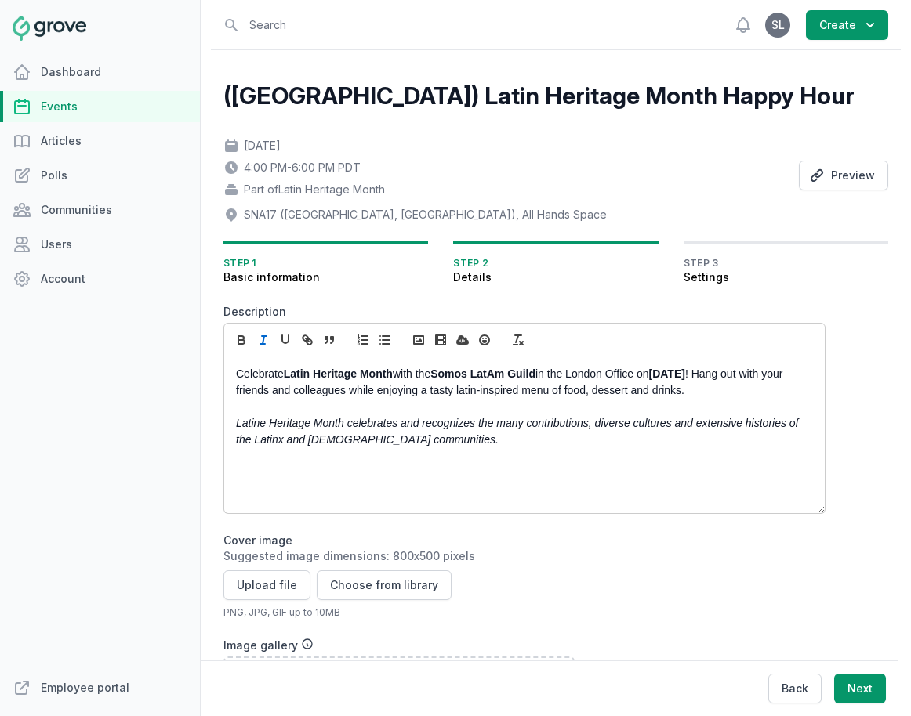
click at [379, 375] on strong "Latin Heritage Month" at bounding box center [338, 374] width 109 height 13
click at [523, 417] on em "Latine Heritage Month celebrates and recognizes the many contributions, diverse…" at bounding box center [518, 431] width 565 height 29
drag, startPoint x: 645, startPoint y: 378, endPoint x: 398, endPoint y: 375, distance: 246.9
click at [398, 375] on p "Celebrate Latin Heritage Month with the Somos LatAm Guild in the London Office …" at bounding box center [520, 382] width 568 height 33
click at [589, 373] on p "Celebrate Latin Heritage Month in the Irvine Office on September 18th ! Hang ou…" at bounding box center [520, 382] width 568 height 33
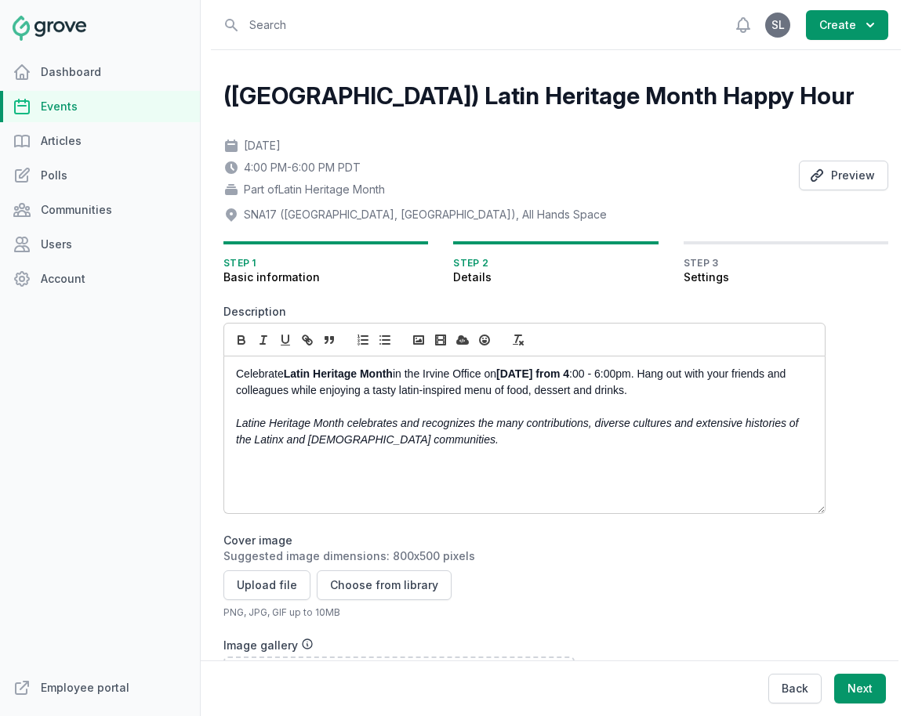
drag, startPoint x: 686, startPoint y: 377, endPoint x: 618, endPoint y: 376, distance: 68.2
click at [618, 376] on p "Celebrate Latin Heritage Month in the Irvine Office on September 18th from 4 :0…" at bounding box center [520, 382] width 568 height 33
click at [241, 339] on icon "button" at bounding box center [241, 340] width 14 height 14
click at [600, 375] on strong "September 18th from 4:00 - 6:00pm" at bounding box center [551, 374] width 110 height 13
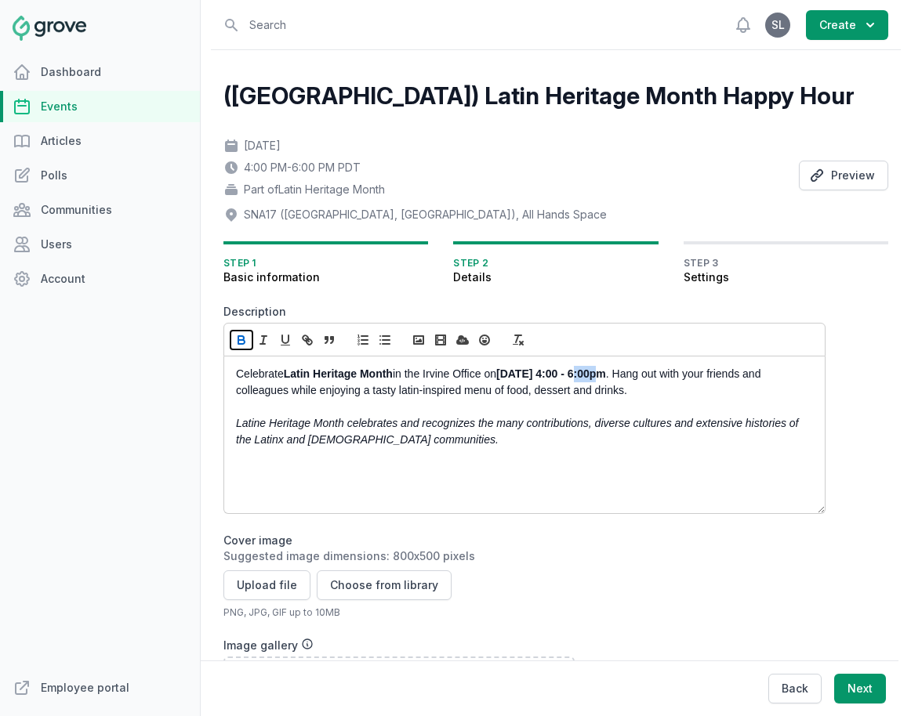
click at [239, 341] on icon "button" at bounding box center [241, 340] width 14 height 14
click at [436, 414] on p at bounding box center [520, 407] width 568 height 16
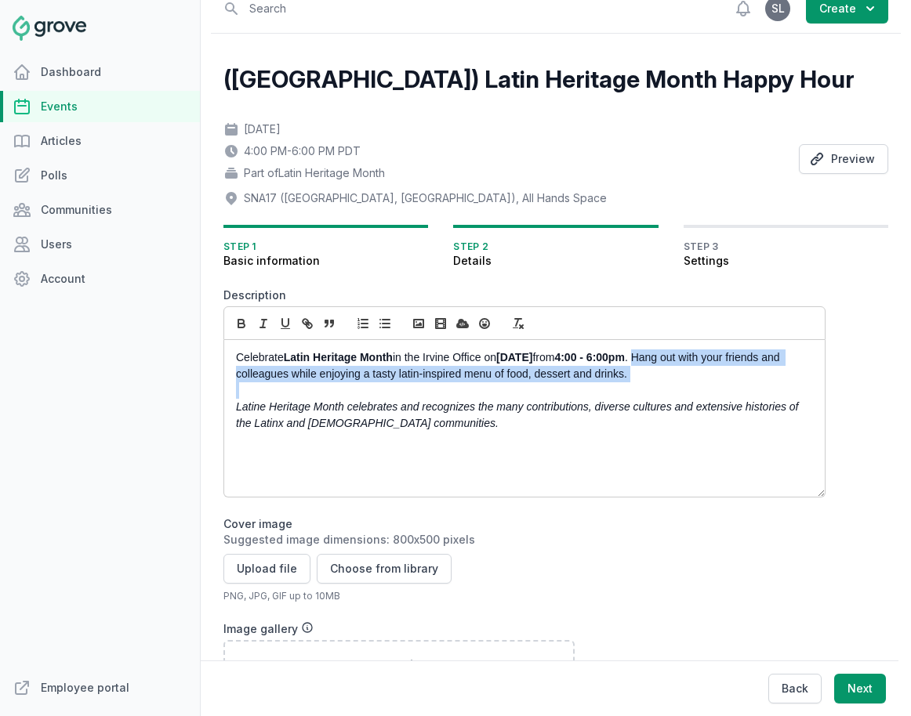
drag, startPoint x: 691, startPoint y: 357, endPoint x: 705, endPoint y: 383, distance: 29.5
click at [705, 383] on div "Celebrate Latin Heritage Month in the Irvine Office on September 18th from 4:00…" at bounding box center [524, 418] width 600 height 157
click at [705, 383] on p at bounding box center [520, 390] width 568 height 16
drag, startPoint x: 689, startPoint y: 375, endPoint x: 691, endPoint y: 362, distance: 13.5
click at [691, 362] on p "Celebrate Latin Heritage Month in the Irvine Office on September 18th from 4:00…" at bounding box center [520, 366] width 568 height 33
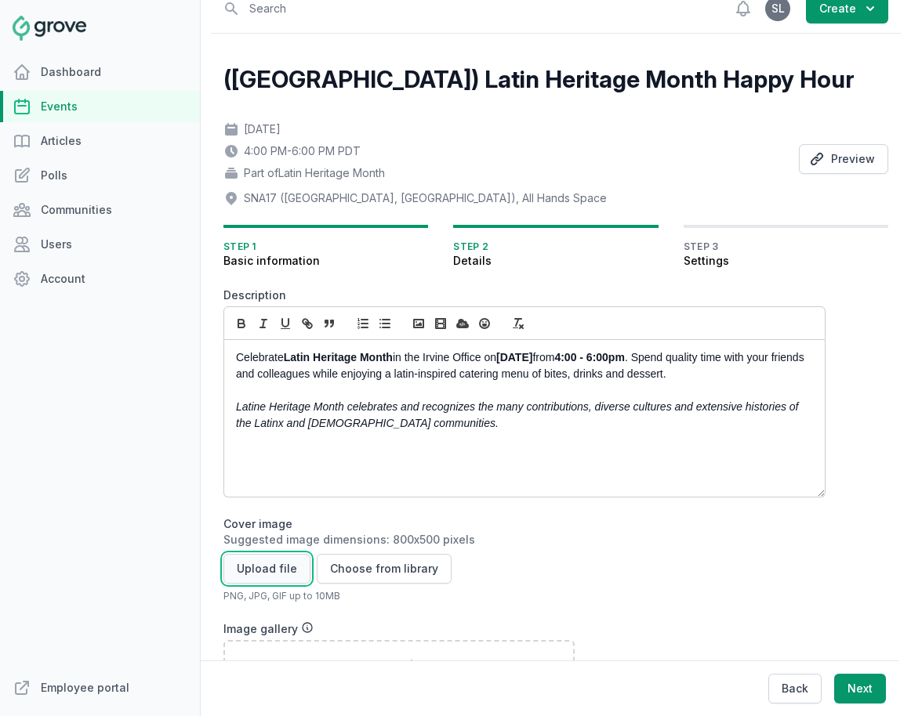
click at [264, 570] on button "Upload file" at bounding box center [266, 569] width 87 height 30
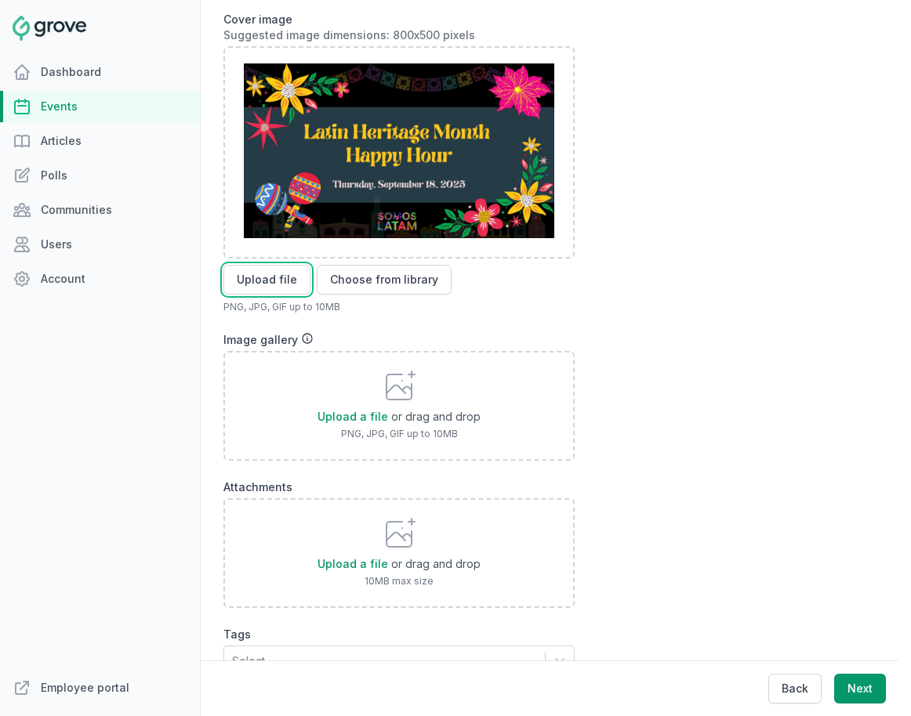
scroll to position [587, 0]
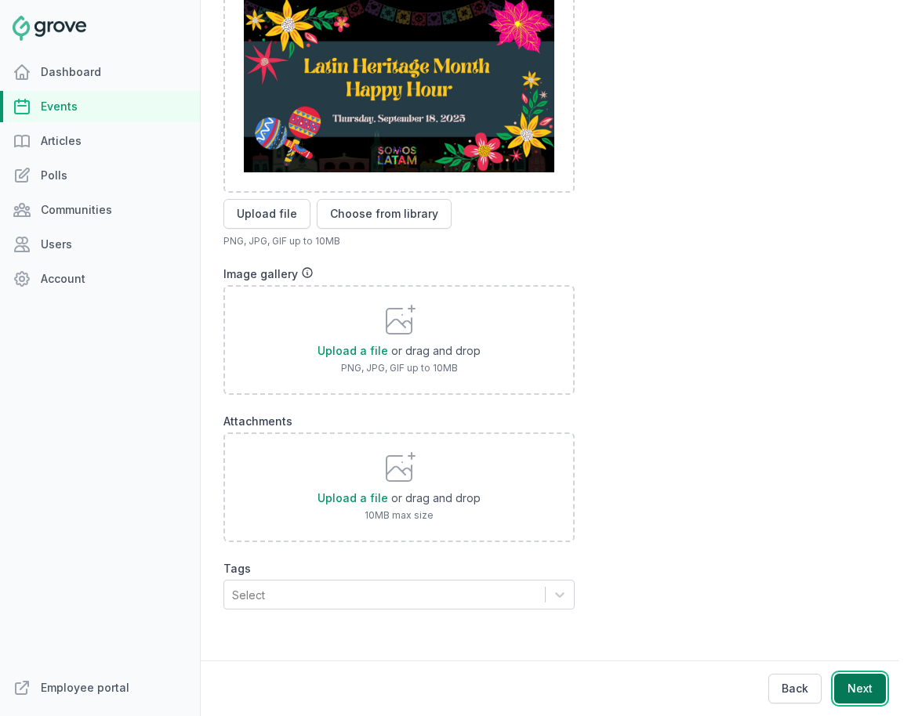
click at [813, 686] on button "Next" at bounding box center [860, 689] width 52 height 30
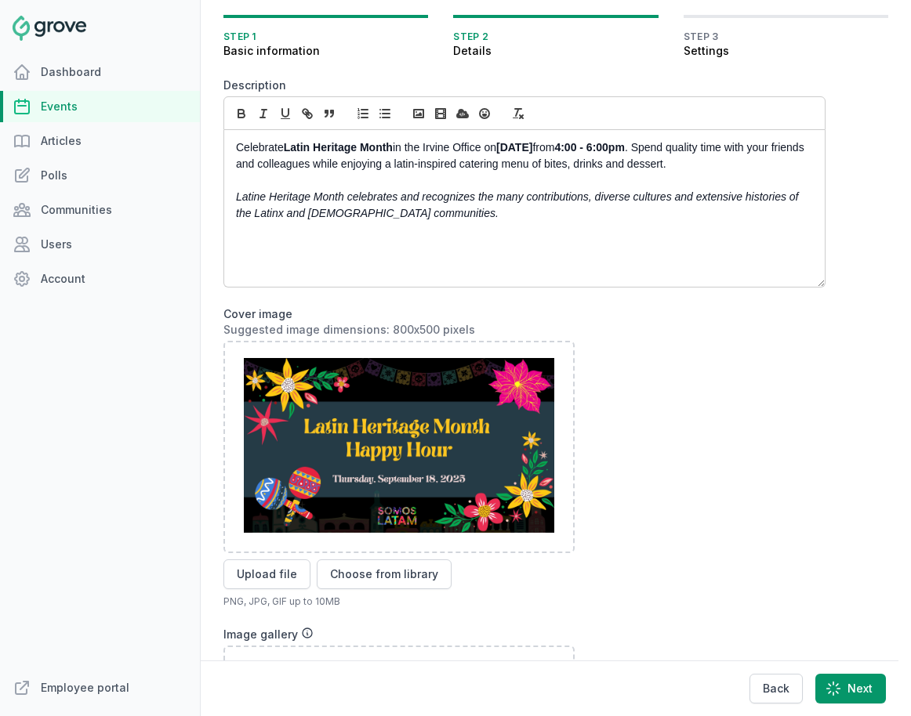
scroll to position [0, 0]
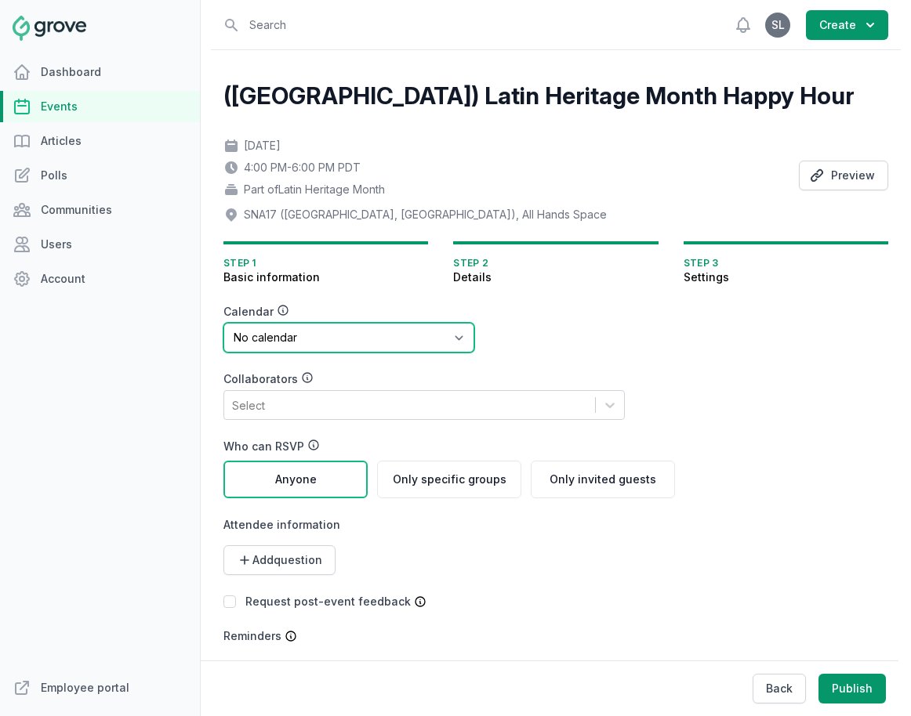
click at [306, 347] on select "No calendar Virtual Events Calendar" at bounding box center [348, 338] width 251 height 30
click at [223, 323] on select "No calendar Virtual Events Calendar" at bounding box center [348, 338] width 251 height 30
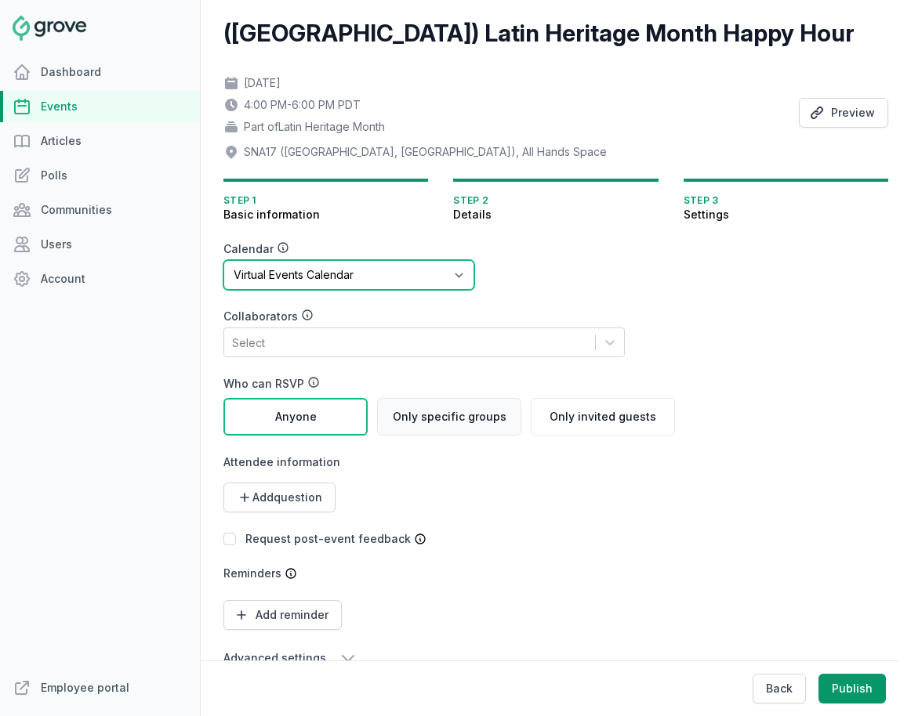
scroll to position [96, 0]
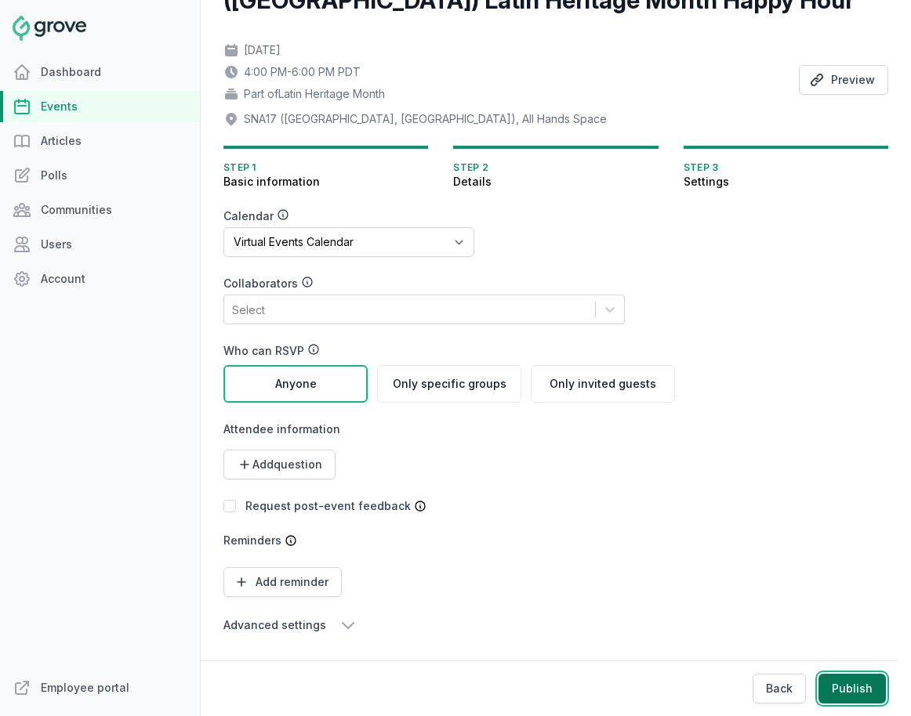
click at [813, 693] on button "Publish" at bounding box center [851, 689] width 67 height 30
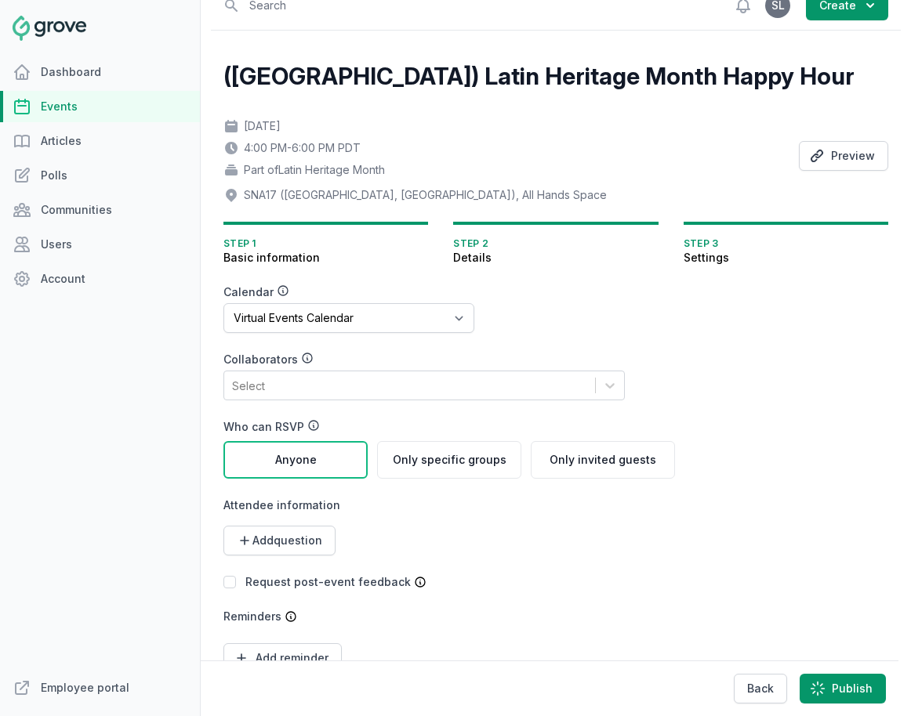
scroll to position [0, 0]
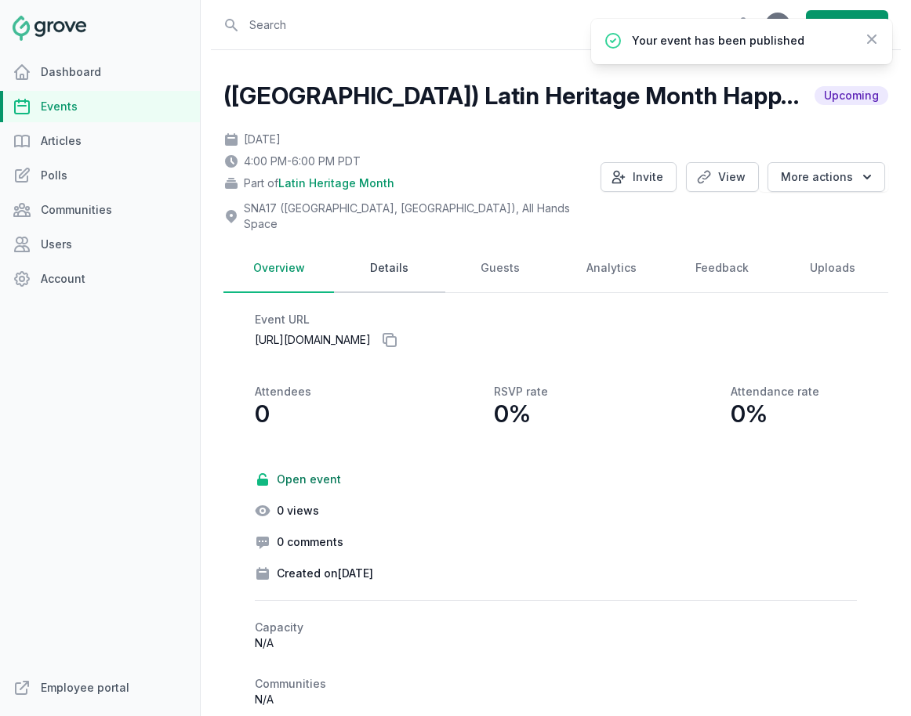
click at [416, 244] on link "Details" at bounding box center [389, 268] width 110 height 49
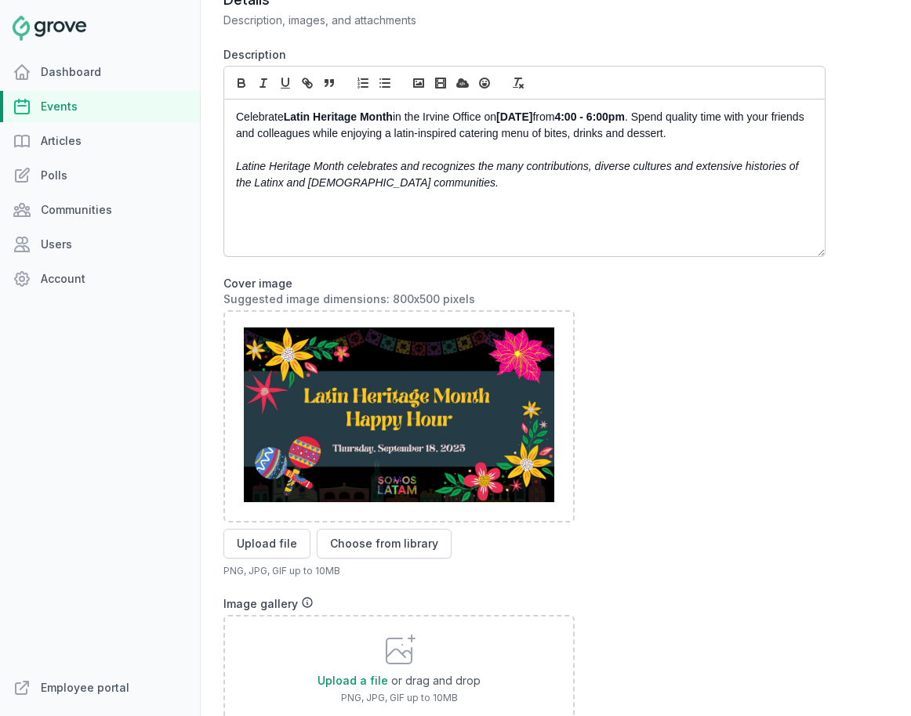
scroll to position [860, 0]
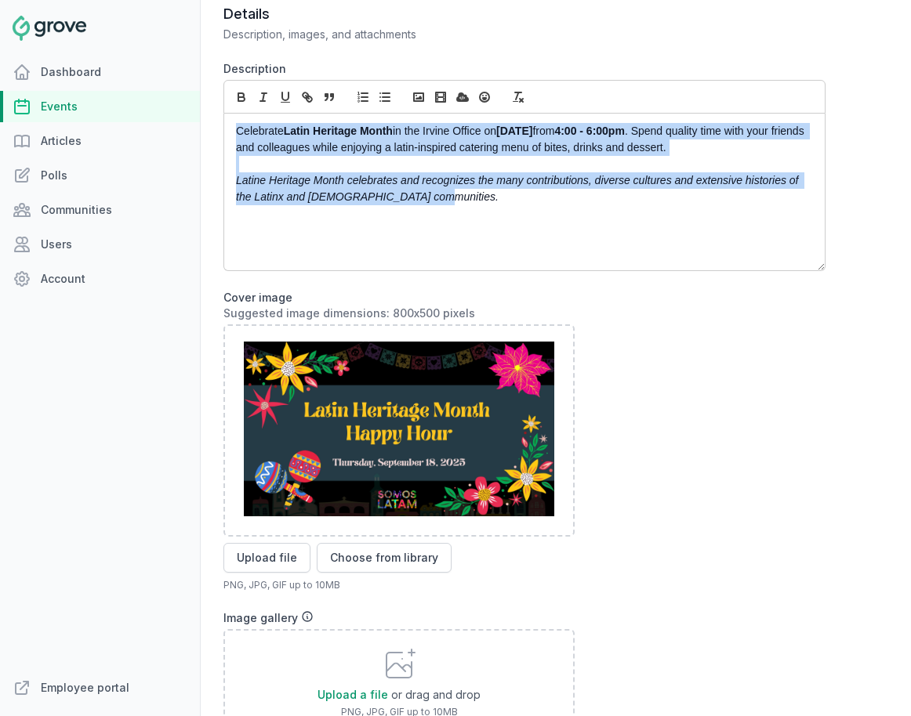
drag, startPoint x: 443, startPoint y: 190, endPoint x: 226, endPoint y: 116, distance: 228.7
click at [226, 116] on div "Celebrate Latin Heritage Month in the Irvine Office on September 18th from 4:00…" at bounding box center [524, 192] width 600 height 157
copy div "Celebrate Latin Heritage Month in the Irvine Office on September 18th from 4:00…"
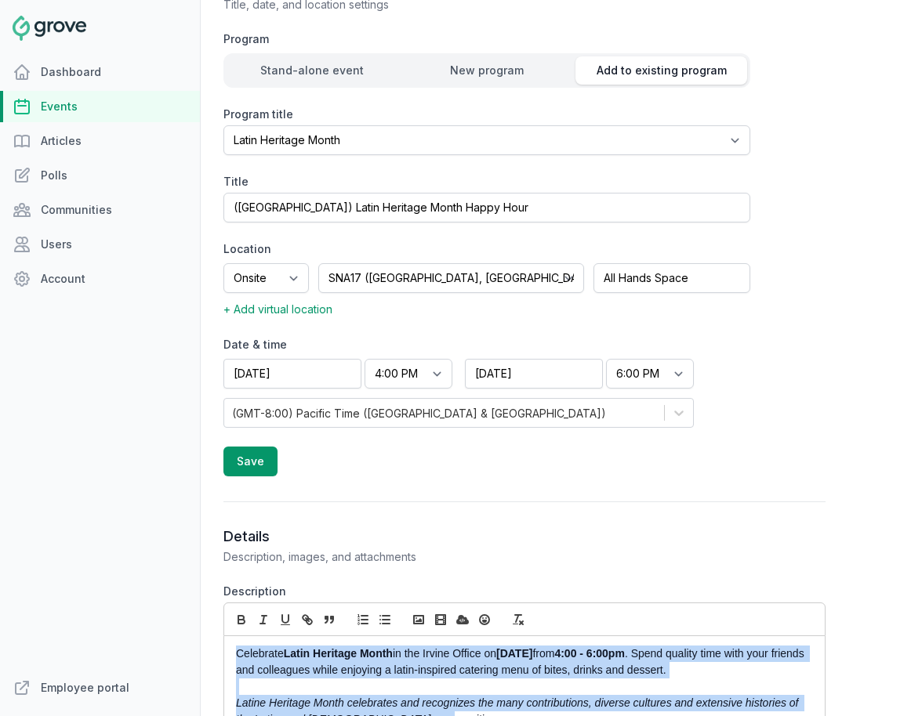
scroll to position [491, 0]
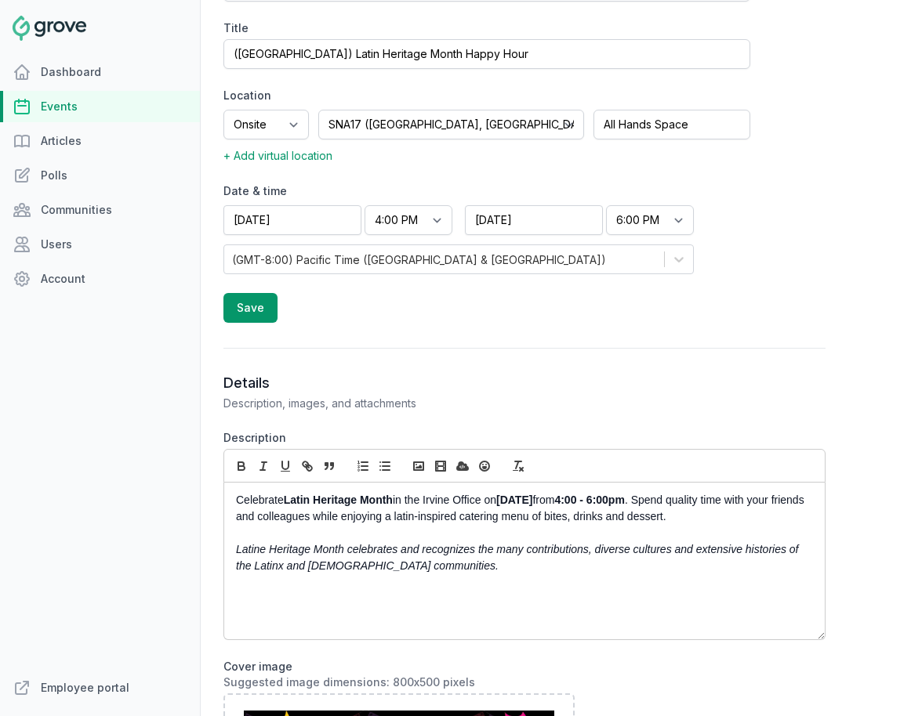
click at [349, 492] on p "Celebrate Latin Heritage Month in the Irvine Office on September 18th from 4:00…" at bounding box center [520, 508] width 568 height 33
click at [399, 492] on p "Celebrate Latin Heritage Month in the Irvine Office on September 18th from 4:00…" at bounding box center [520, 508] width 568 height 33
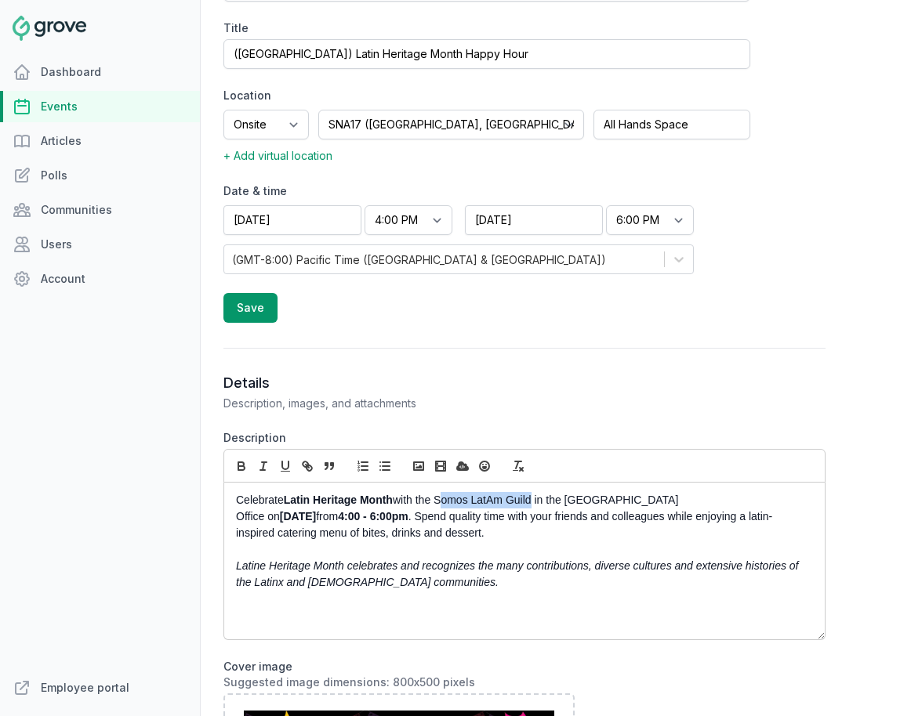
drag, startPoint x: 441, startPoint y: 489, endPoint x: 533, endPoint y: 490, distance: 91.7
click at [533, 492] on p "Celebrate Latin Heritage Month with the Somos LatAm Guild in the Irvine Office …" at bounding box center [520, 516] width 568 height 49
drag, startPoint x: 538, startPoint y: 486, endPoint x: 442, endPoint y: 487, distance: 96.4
click at [442, 492] on p "Celebrate Latin Heritage Month with the Somos LatAm Guild in the Irvine Office …" at bounding box center [520, 516] width 568 height 49
click at [241, 459] on icon "button" at bounding box center [241, 466] width 14 height 14
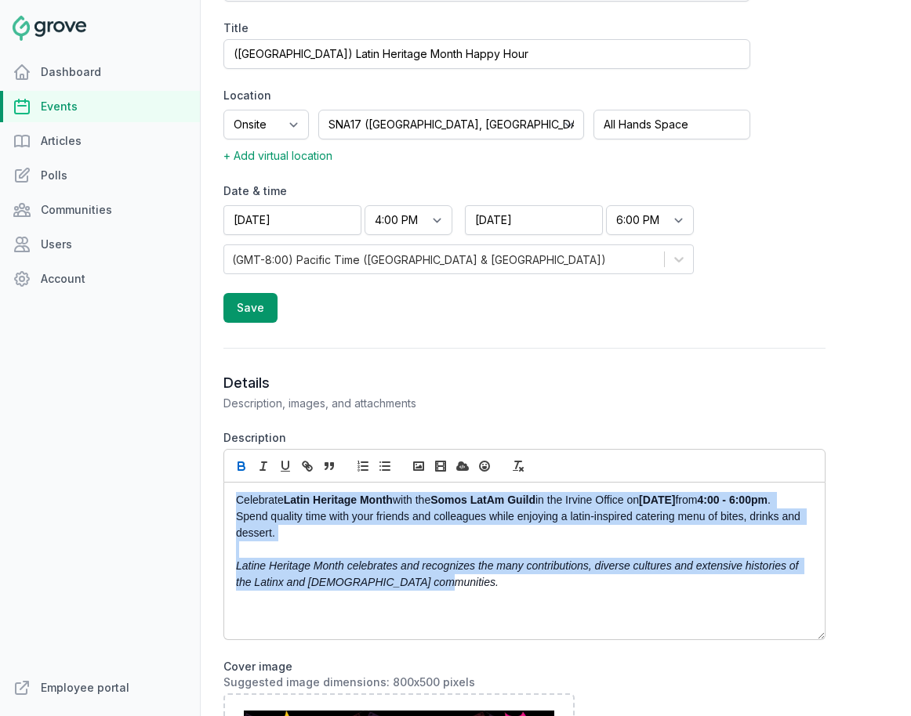
drag, startPoint x: 462, startPoint y: 579, endPoint x: 174, endPoint y: 465, distance: 309.5
click at [174, 465] on div "Dashboard Events Articles Polls Communities Users Account Employee portal Open …" at bounding box center [455, 358] width 911 height 716
copy div "Celebrate Latin Heritage Month with the Somos LatAm Guild in the Irvine Office …"
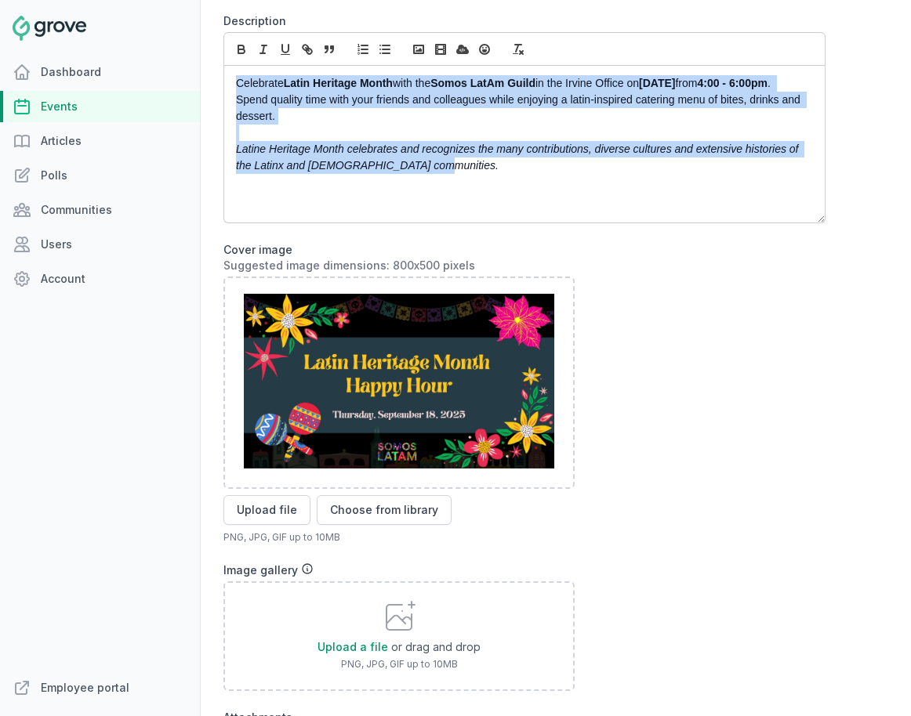
scroll to position [1215, 0]
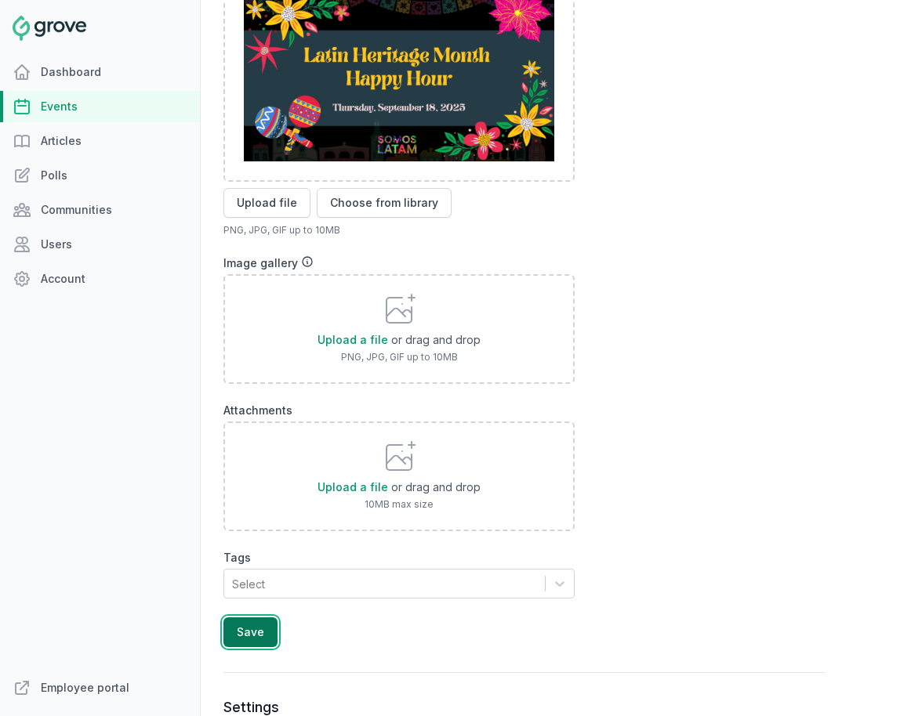
click at [249, 625] on button "Save" at bounding box center [250, 633] width 54 height 30
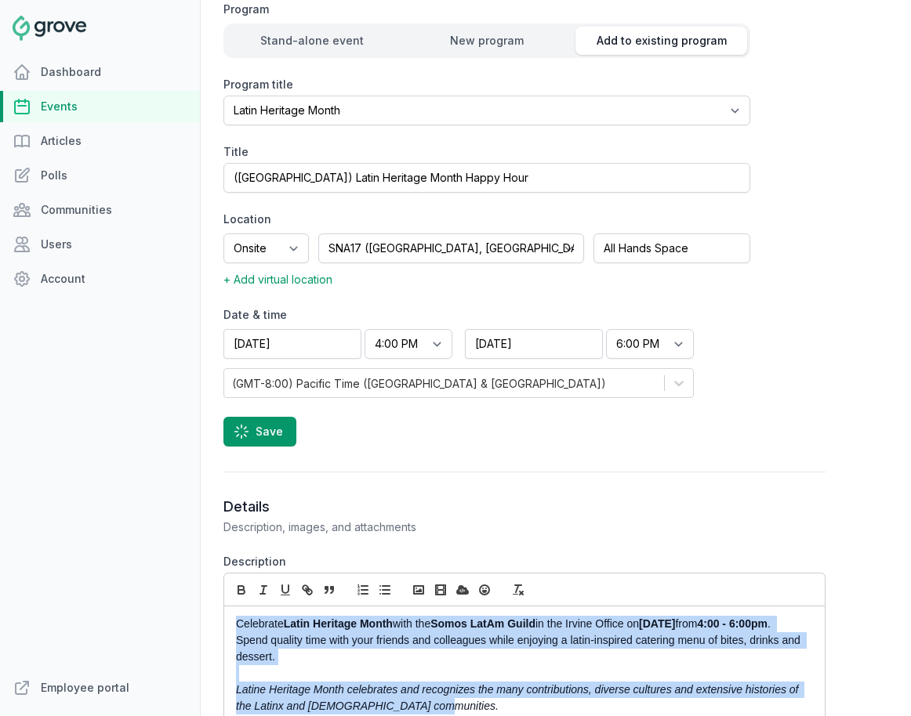
scroll to position [230, 0]
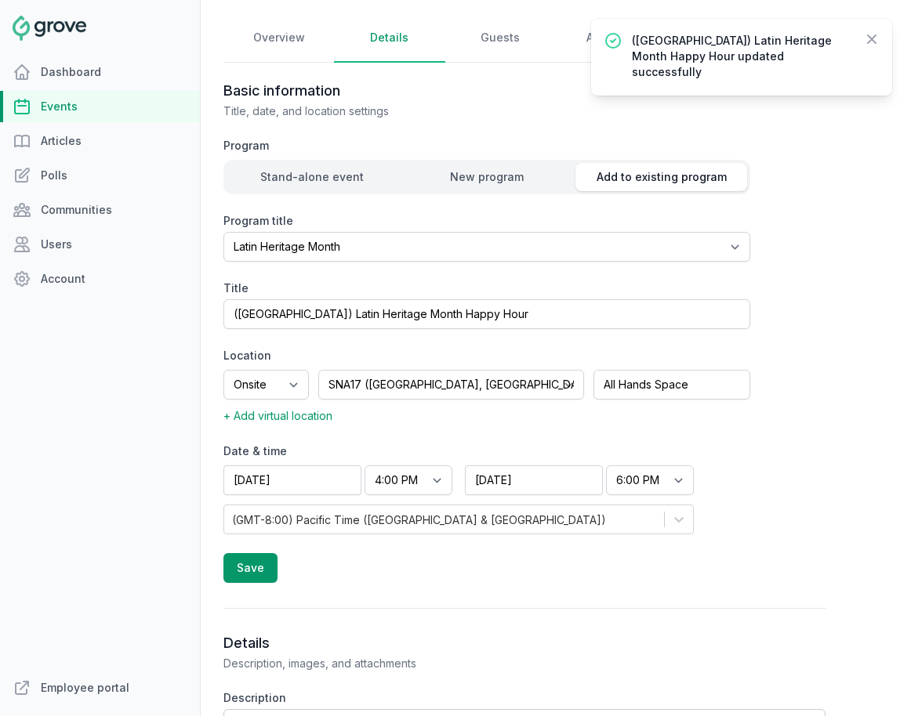
click at [80, 106] on link "Events" at bounding box center [100, 106] width 200 height 31
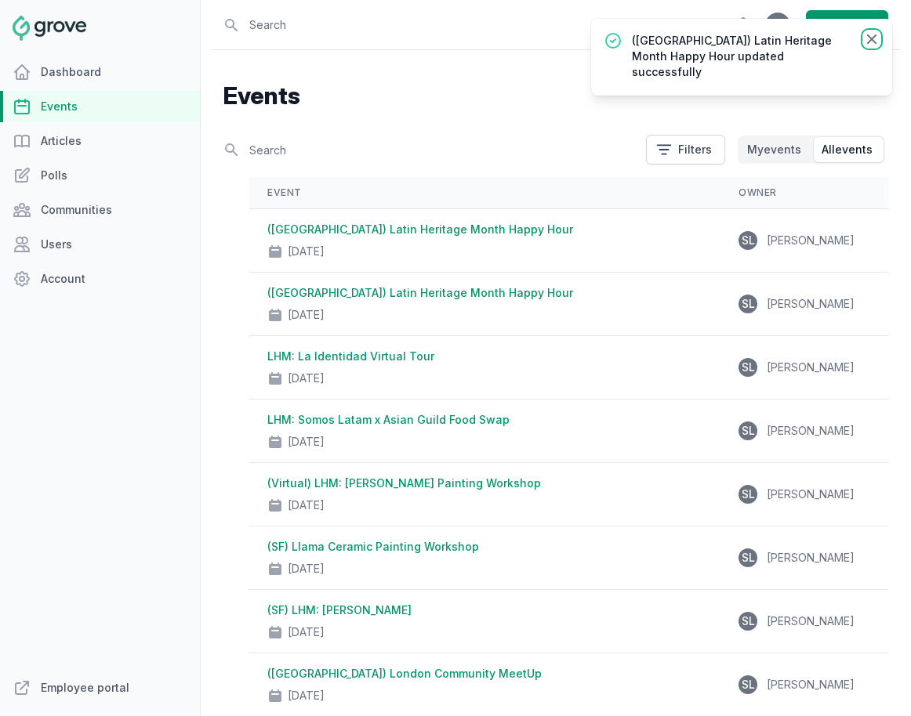
click at [813, 42] on icon at bounding box center [872, 39] width 16 height 16
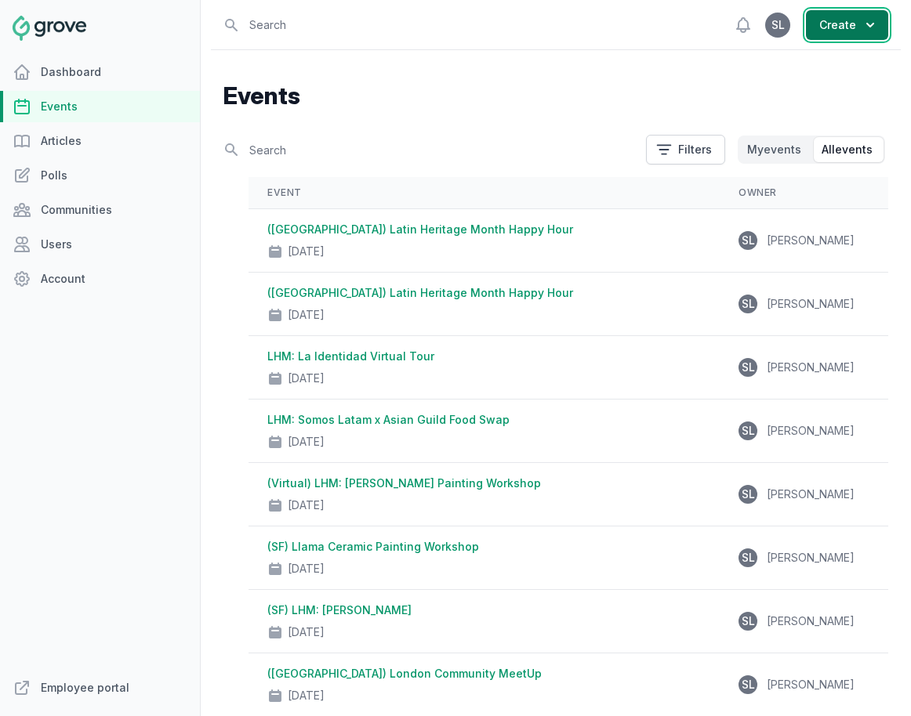
click at [813, 33] on button "Create" at bounding box center [847, 25] width 82 height 30
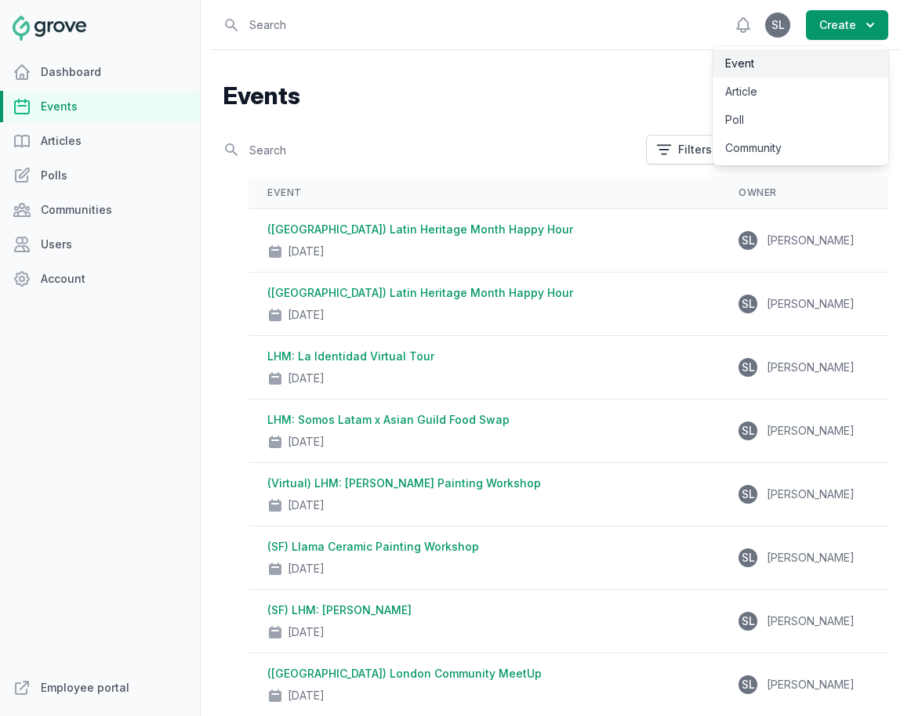
click at [813, 60] on link "Event" at bounding box center [800, 63] width 176 height 28
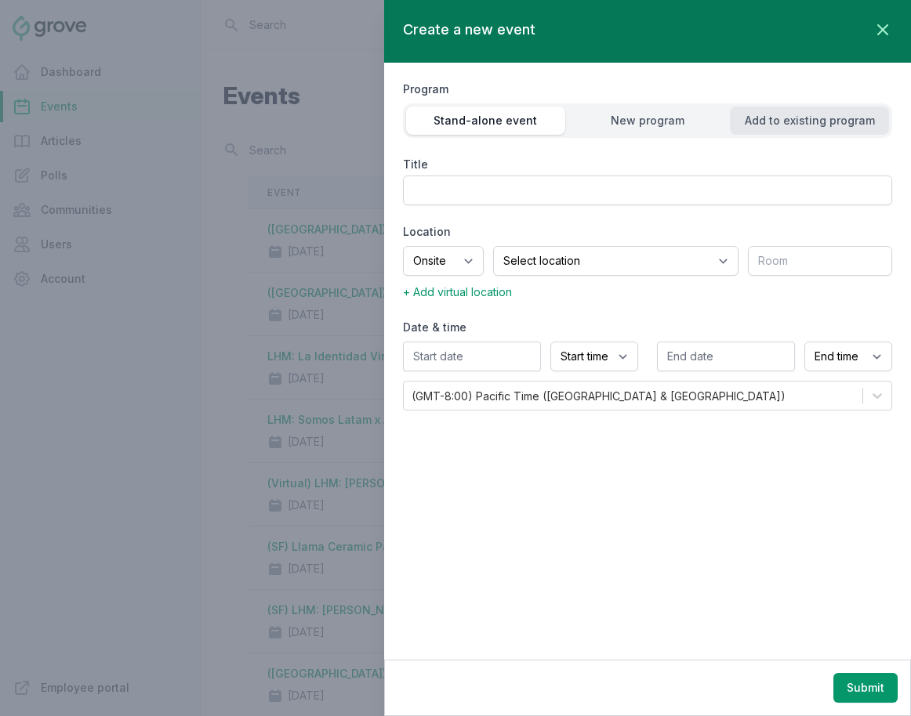
click at [813, 121] on div "Add to existing program" at bounding box center [809, 121] width 159 height 16
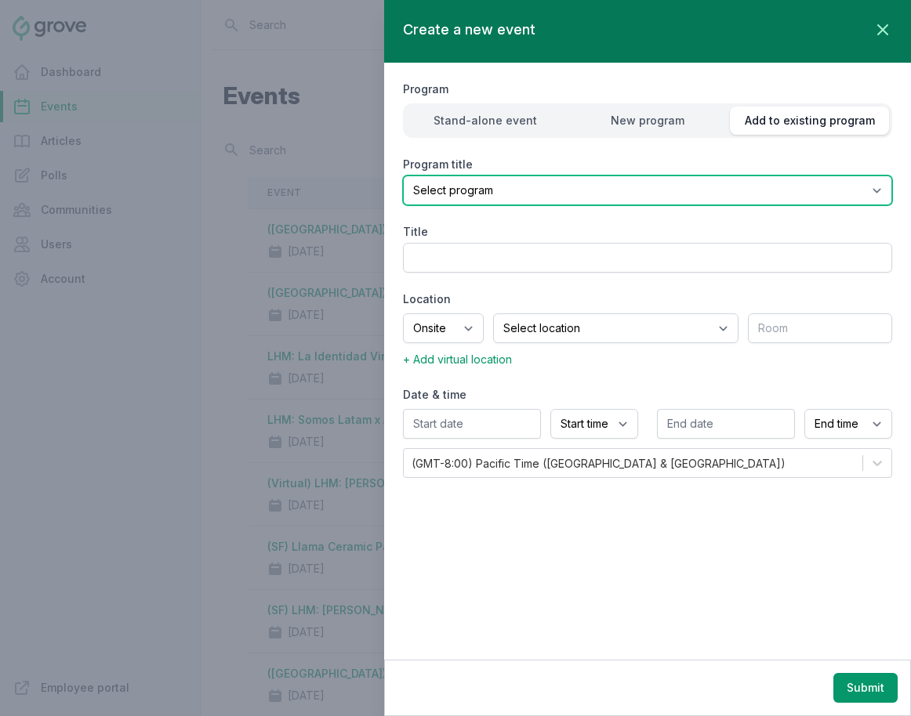
click at [687, 194] on select "Select program (SF Office) Coffee Movement Pop-up Mental Health Awareness Works…" at bounding box center [647, 191] width 489 height 30
click at [403, 176] on select "Select program (SF Office) Coffee Movement Pop-up Mental Health Awareness Works…" at bounding box center [647, 191] width 489 height 30
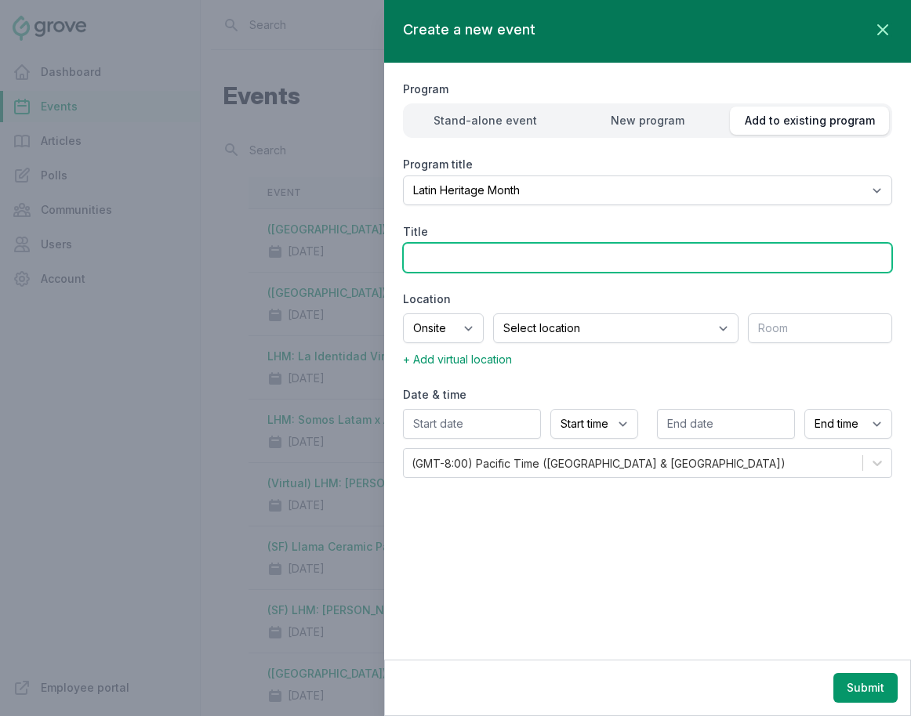
click at [505, 262] on input "Title" at bounding box center [647, 258] width 489 height 30
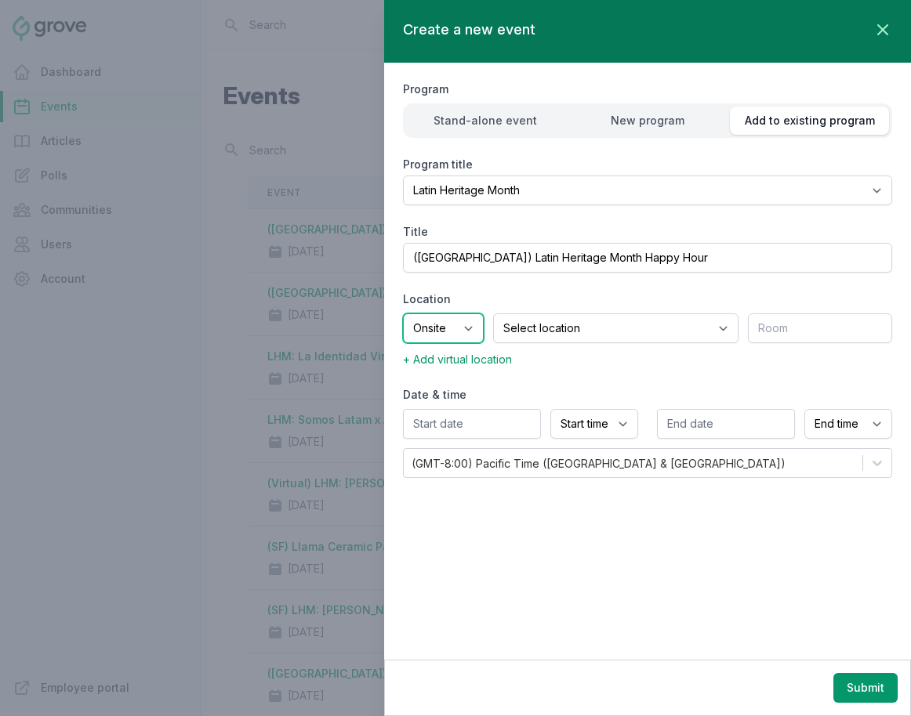
click at [445, 328] on select "Onsite Offsite Virtual only" at bounding box center [443, 328] width 81 height 30
click at [403, 313] on select "Onsite Offsite Virtual only" at bounding box center [443, 328] width 81 height 30
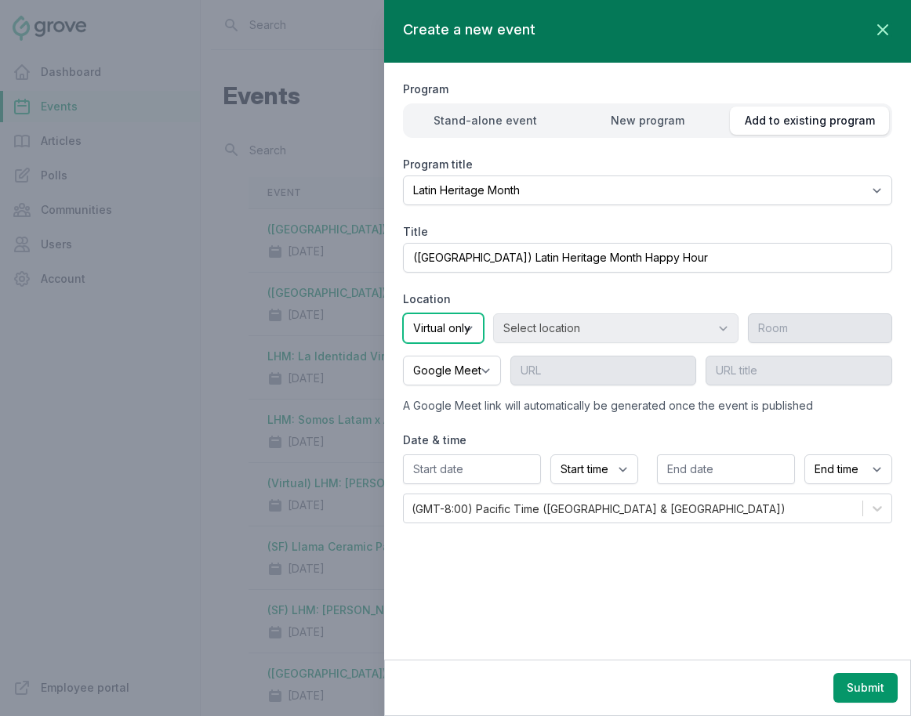
click at [465, 338] on select "Onsite Offsite Virtual only" at bounding box center [443, 328] width 81 height 30
click at [403, 313] on select "Onsite Offsite Virtual only" at bounding box center [443, 328] width 81 height 30
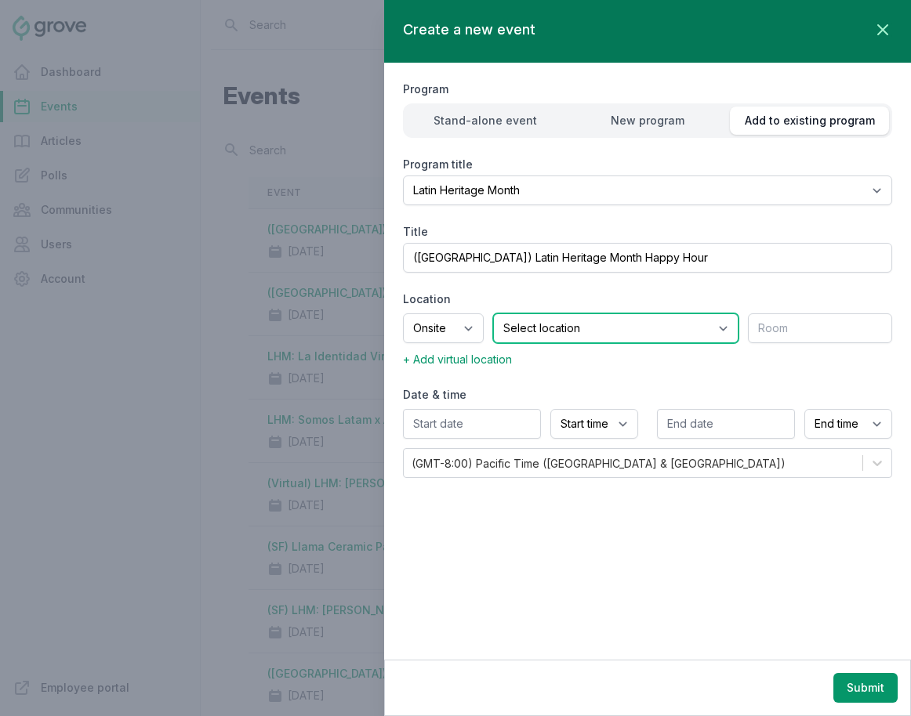
click at [581, 335] on select "Select location SEA81 Oscar (Seattle, WA) LHR32 (London, UK) SNA17 (Irvine, CA)…" at bounding box center [615, 328] width 245 height 30
click at [513, 313] on select "Select location SEA81 Oscar (Seattle, WA) LHR32 (London, UK) SNA17 (Irvine, CA)…" at bounding box center [615, 328] width 245 height 30
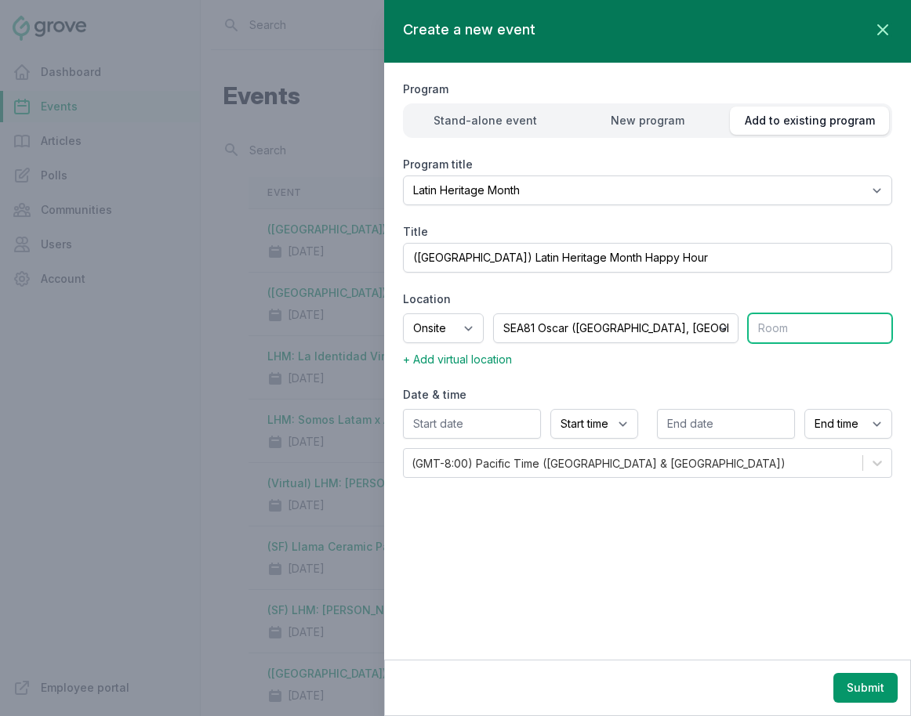
click at [777, 321] on input "text" at bounding box center [820, 328] width 144 height 30
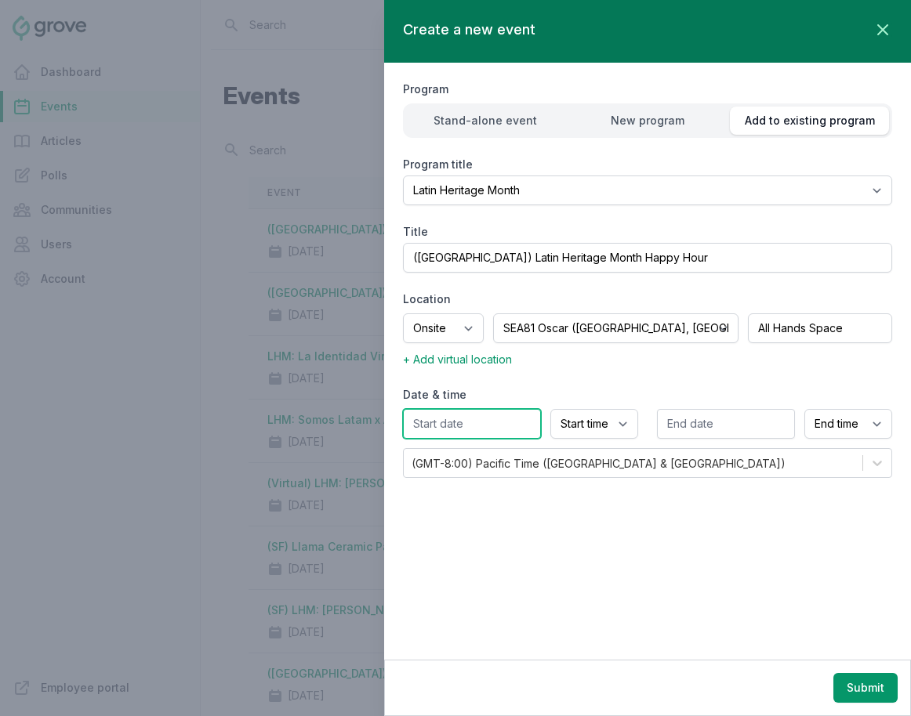
click at [446, 432] on input "text" at bounding box center [472, 424] width 138 height 30
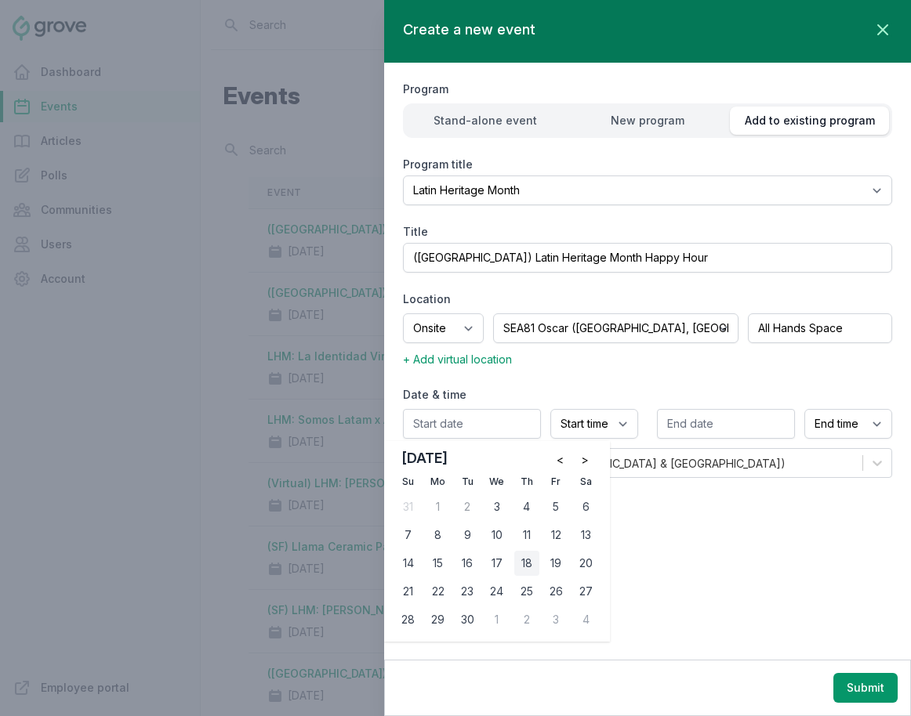
click at [523, 561] on div "18" at bounding box center [526, 563] width 25 height 25
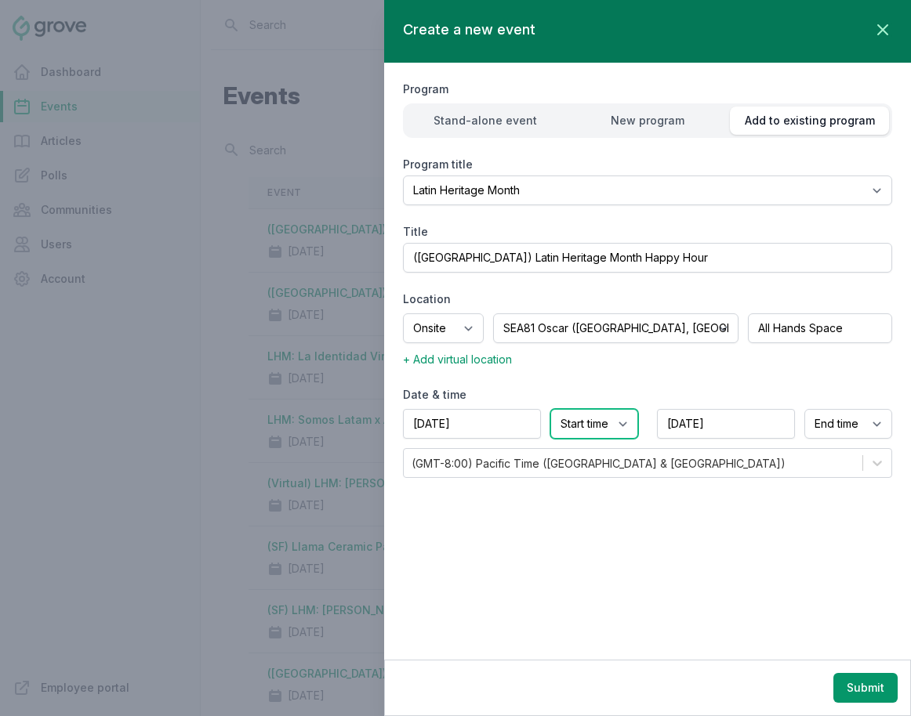
click at [571, 418] on select "Start time 12:00 AM 12:15 AM 12:30 AM 12:45 AM 1:00 AM 1:15 AM 1:30 AM 1:45 AM …" at bounding box center [594, 424] width 88 height 30
click at [550, 409] on select "Start time 12:00 AM 12:15 AM 12:30 AM 12:45 AM 1:00 AM 1:15 AM 1:30 AM 1:45 AM …" at bounding box center [594, 424] width 88 height 30
click at [813, 430] on select "End time 12:00 AM 12:15 AM 12:30 AM 12:45 AM 1:00 AM 1:15 AM 1:30 AM 1:45 AM 2:…" at bounding box center [848, 424] width 88 height 30
click at [804, 409] on select "End time 12:00 AM 12:15 AM 12:30 AM 12:45 AM 1:00 AM 1:15 AM 1:30 AM 1:45 AM 2:…" at bounding box center [848, 424] width 88 height 30
click at [813, 689] on button "Submit" at bounding box center [865, 688] width 64 height 30
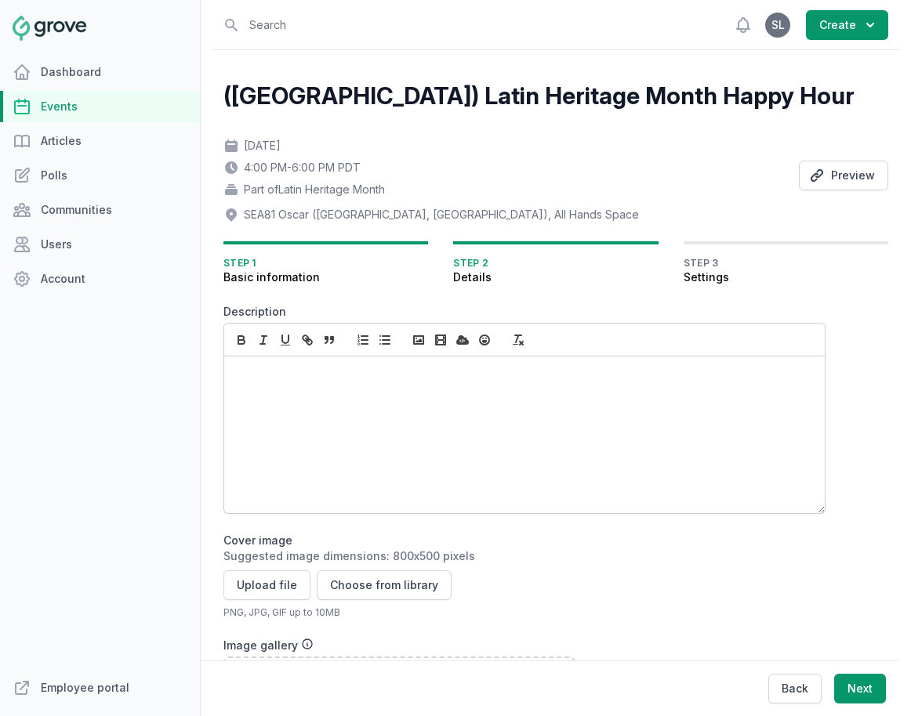
click at [431, 389] on div at bounding box center [524, 435] width 600 height 157
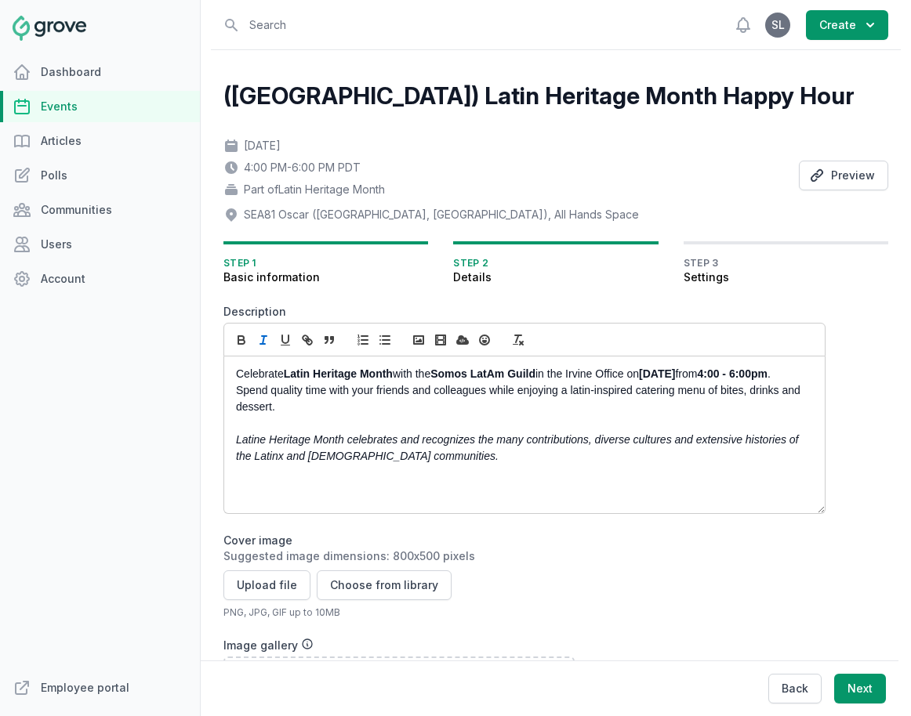
click at [589, 371] on p "Celebrate Latin Heritage Month with the Somos LatAm Guild in the Irvine Office …" at bounding box center [520, 390] width 568 height 49
click at [510, 461] on p "Latine Heritage Month celebrates and recognizes the many contributions, diverse…" at bounding box center [520, 448] width 568 height 33
click at [277, 588] on button "Upload file" at bounding box center [266, 585] width 87 height 30
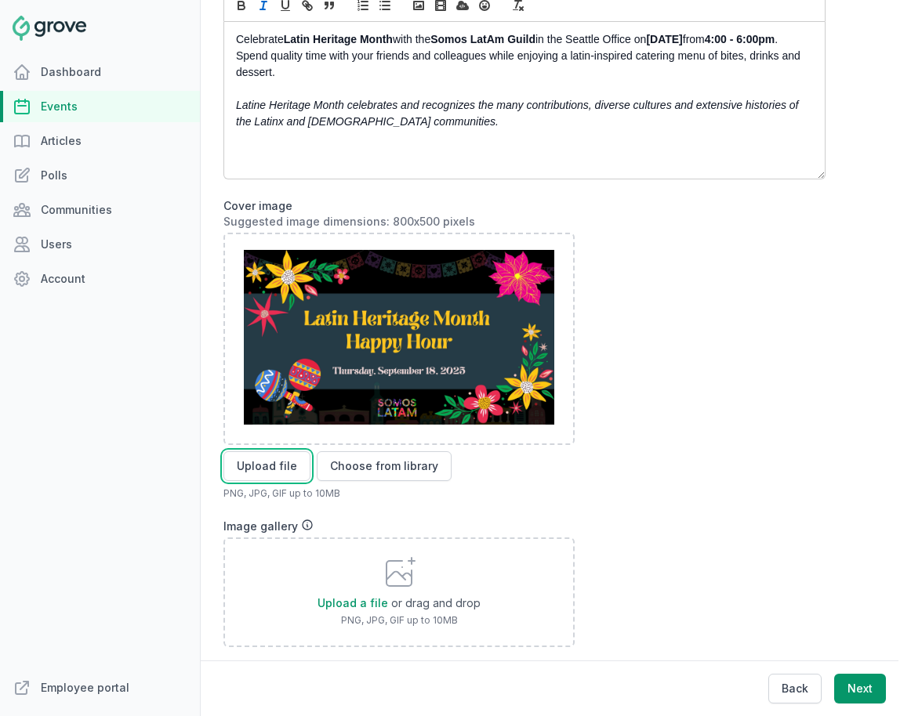
scroll to position [587, 0]
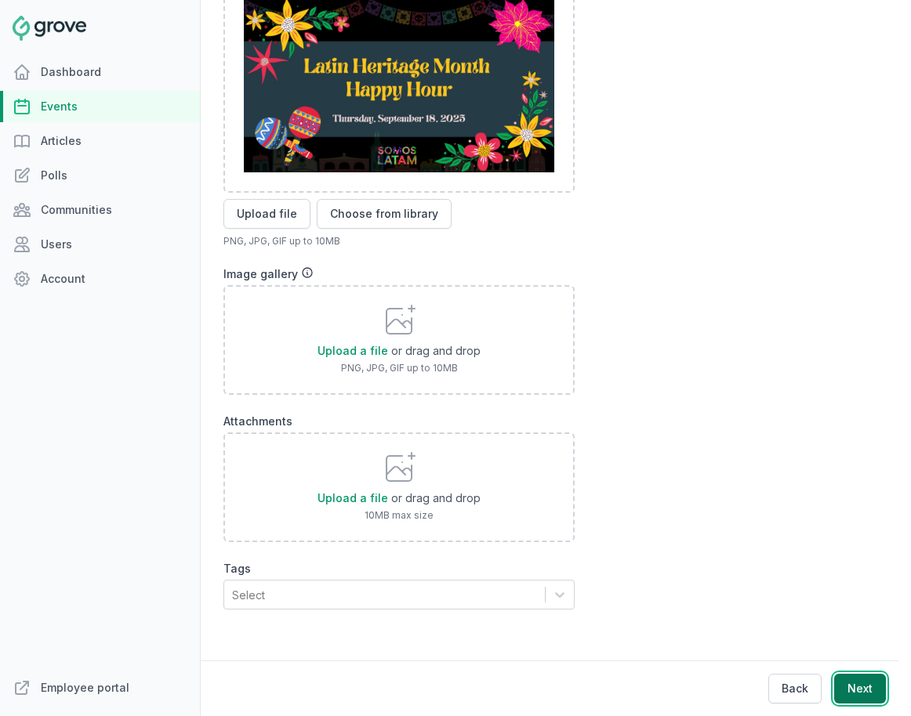
click at [813, 684] on button "Next" at bounding box center [860, 689] width 52 height 30
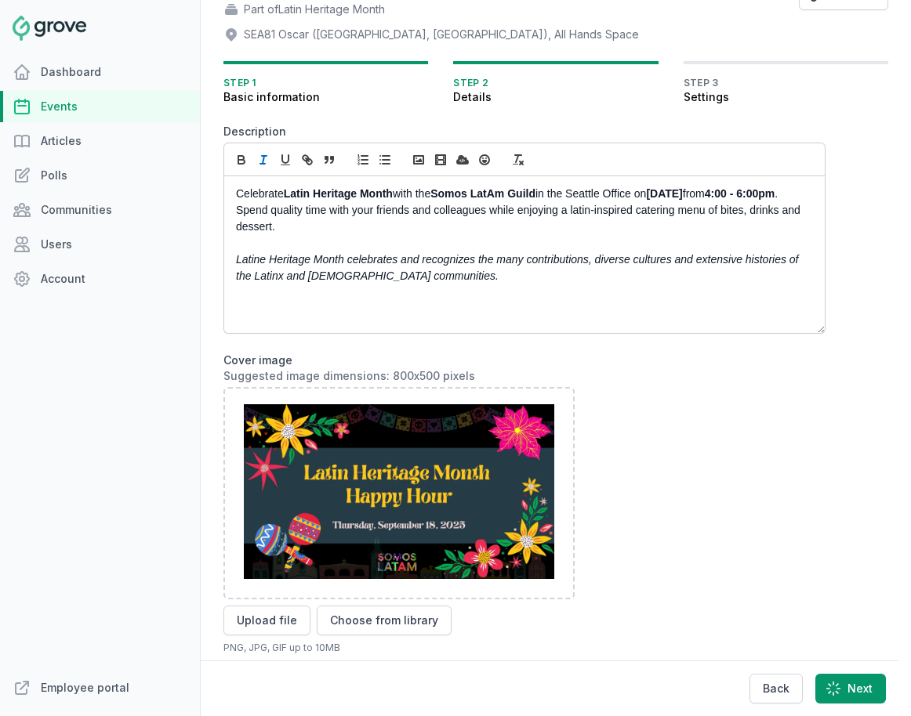
scroll to position [0, 0]
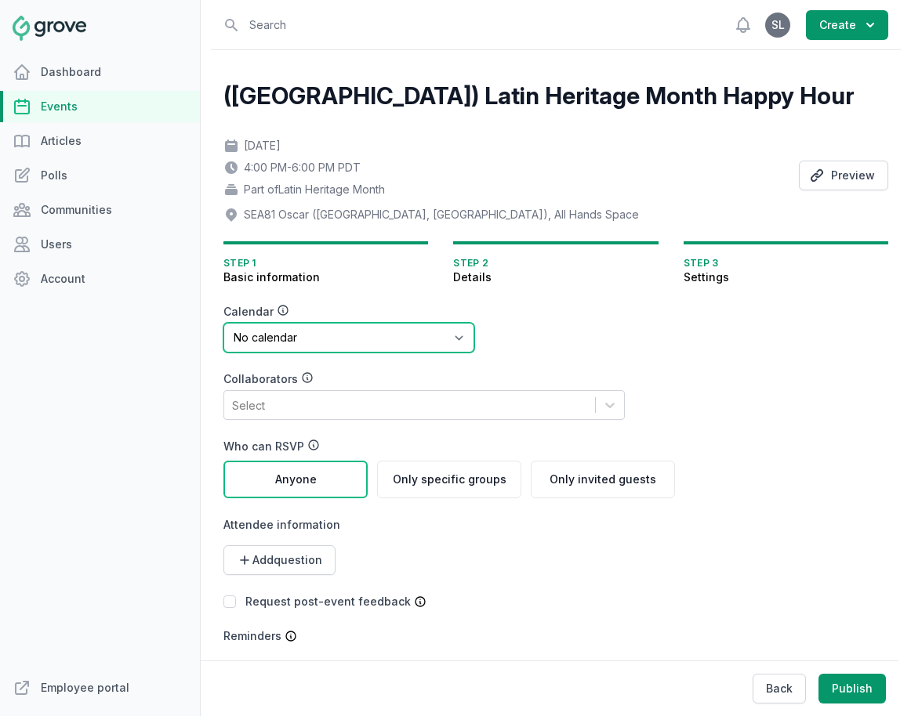
click at [355, 339] on select "No calendar Virtual Events Calendar" at bounding box center [348, 338] width 251 height 30
click at [223, 323] on select "No calendar Virtual Events Calendar" at bounding box center [348, 338] width 251 height 30
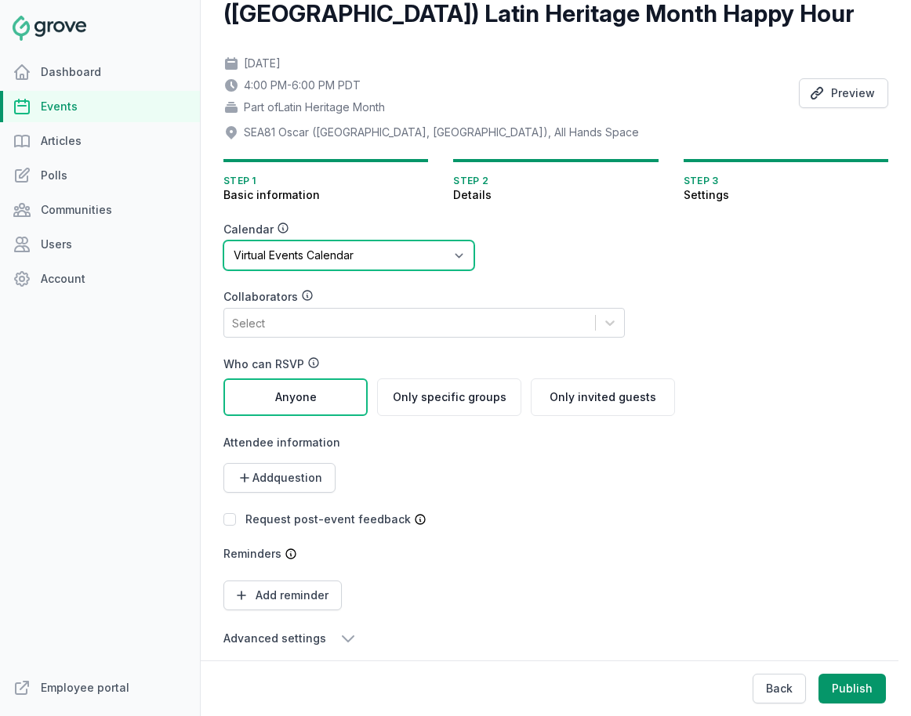
scroll to position [96, 0]
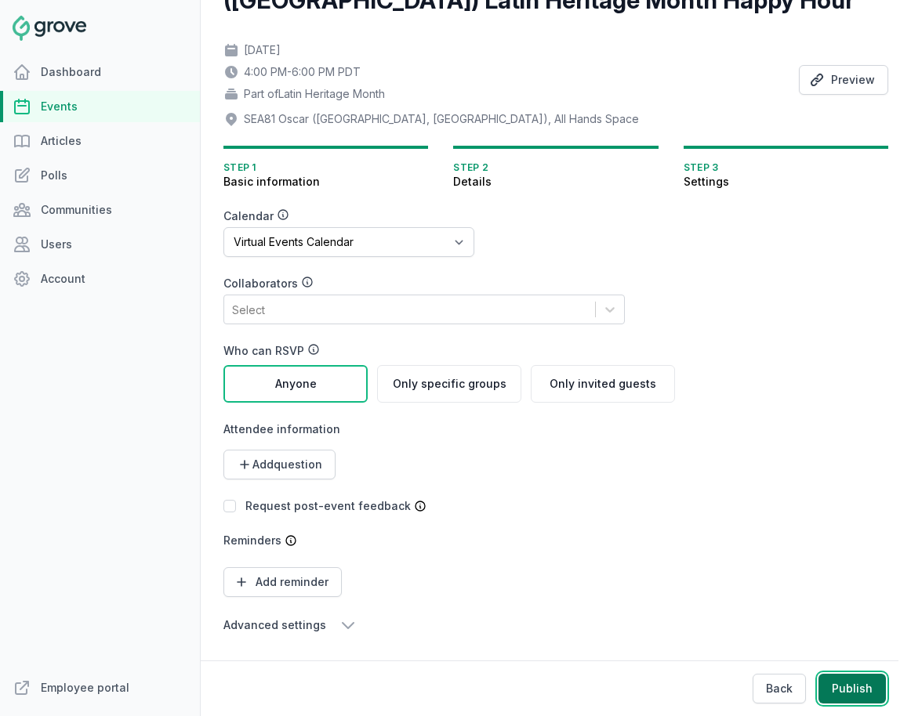
click at [813, 693] on button "Publish" at bounding box center [851, 689] width 67 height 30
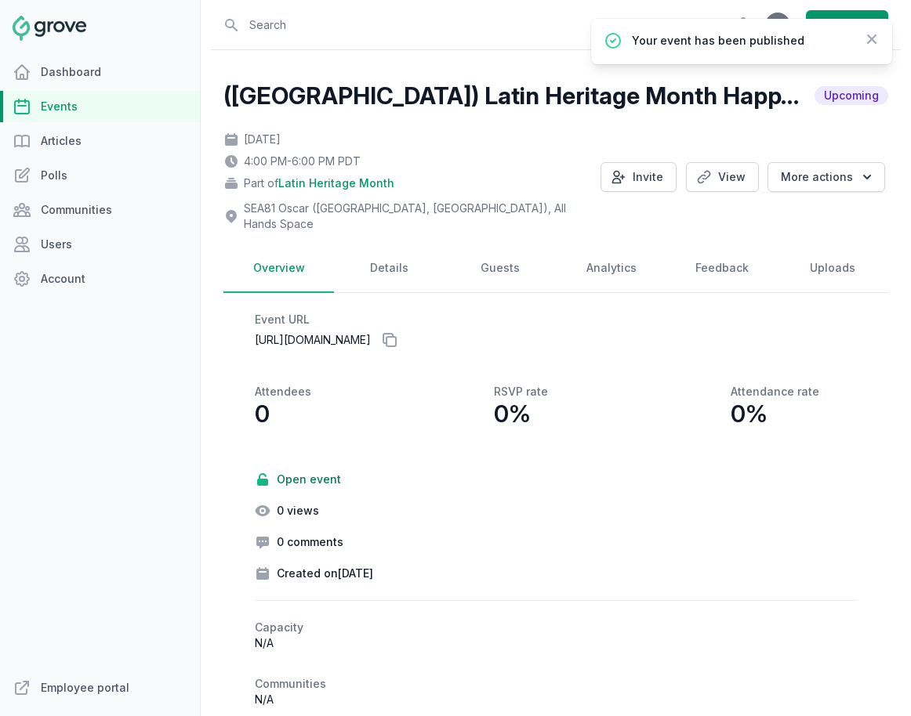
click at [78, 107] on link "Events" at bounding box center [100, 106] width 200 height 31
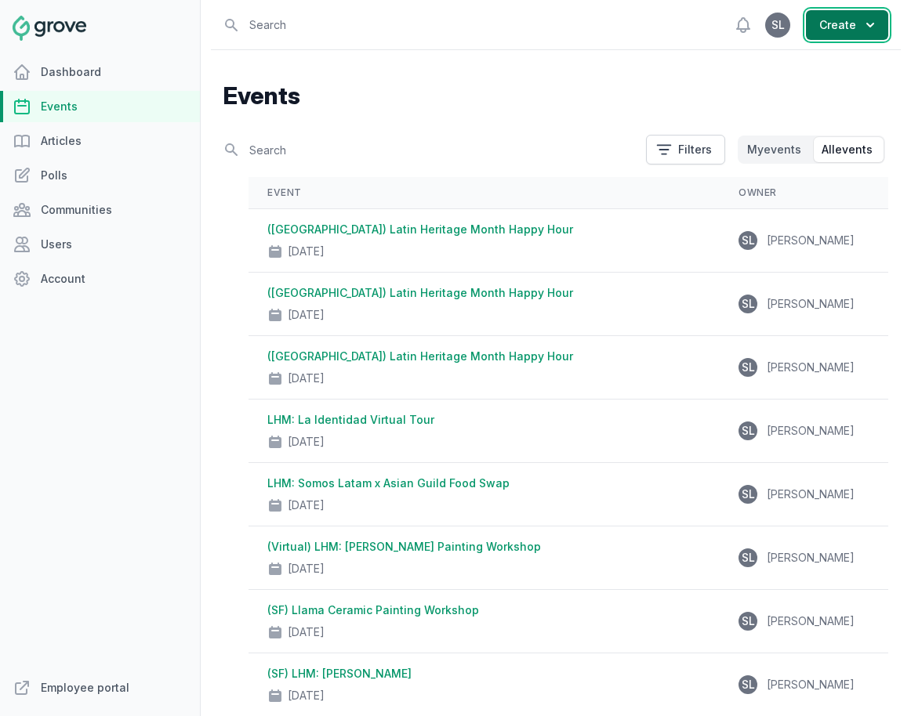
click at [813, 27] on icon "button" at bounding box center [870, 25] width 16 height 16
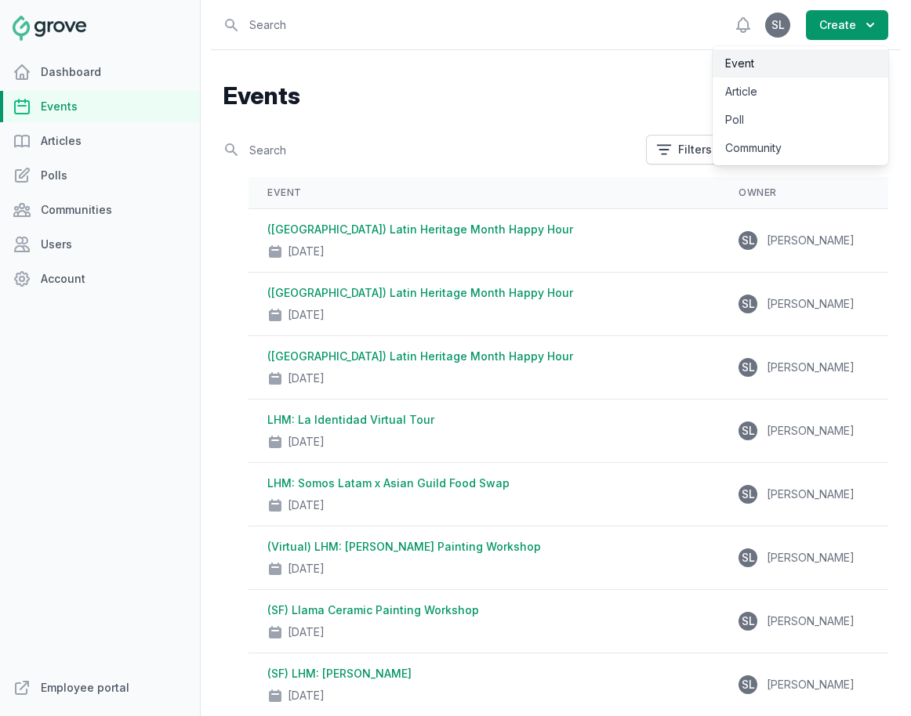
click at [813, 61] on link "Event" at bounding box center [800, 63] width 176 height 28
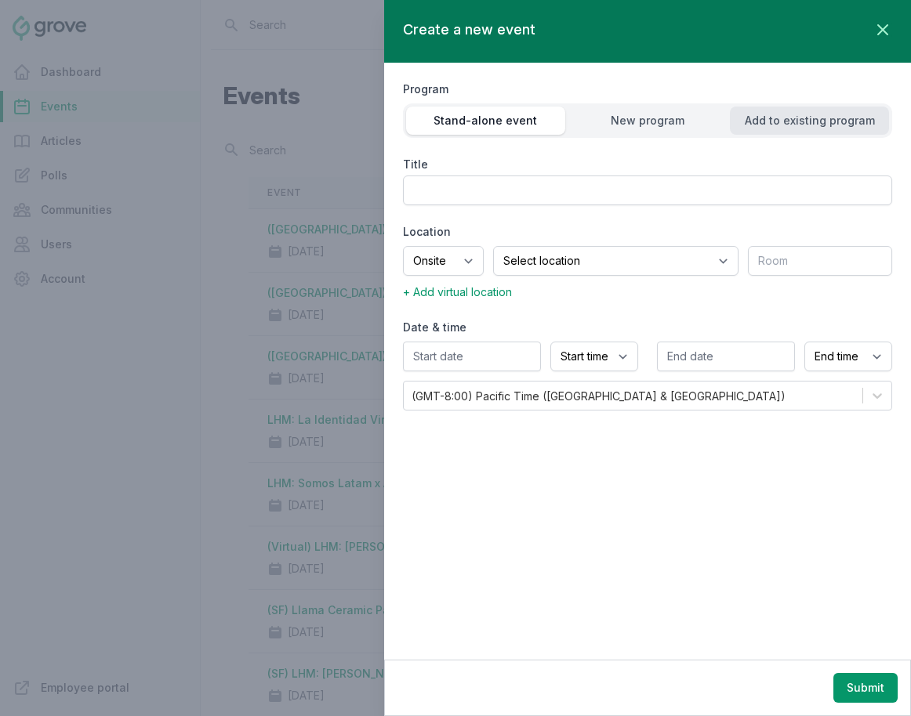
click at [813, 116] on div "Add to existing program" at bounding box center [809, 121] width 159 height 16
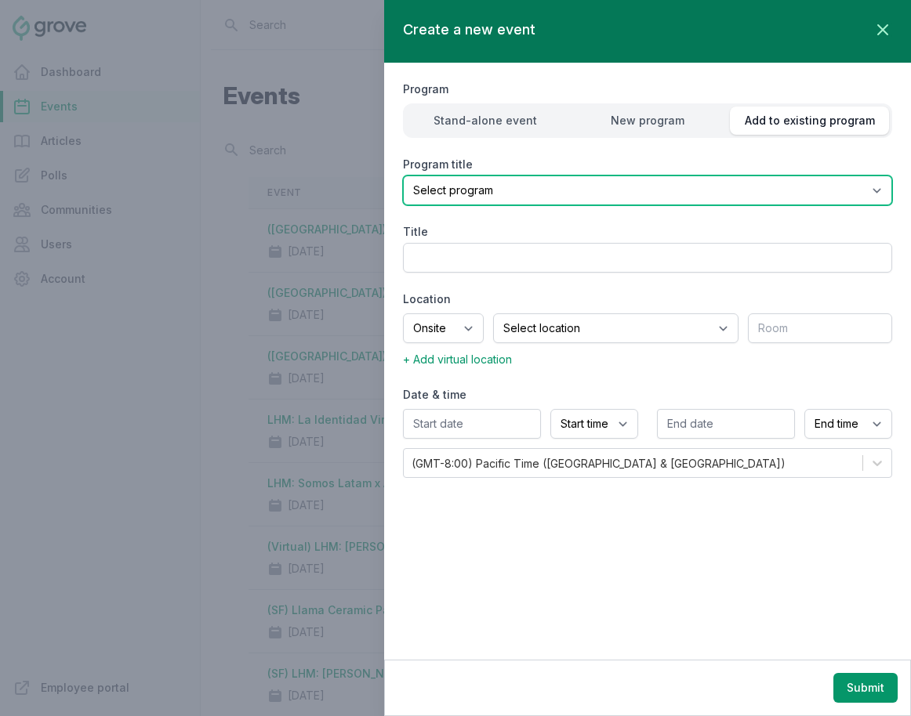
click at [619, 191] on select "Select program (SF Office) Coffee Movement Pop-up Mental Health Awareness Works…" at bounding box center [647, 191] width 489 height 30
click at [403, 176] on select "Select program (SF Office) Coffee Movement Pop-up Mental Health Awareness Works…" at bounding box center [647, 191] width 489 height 30
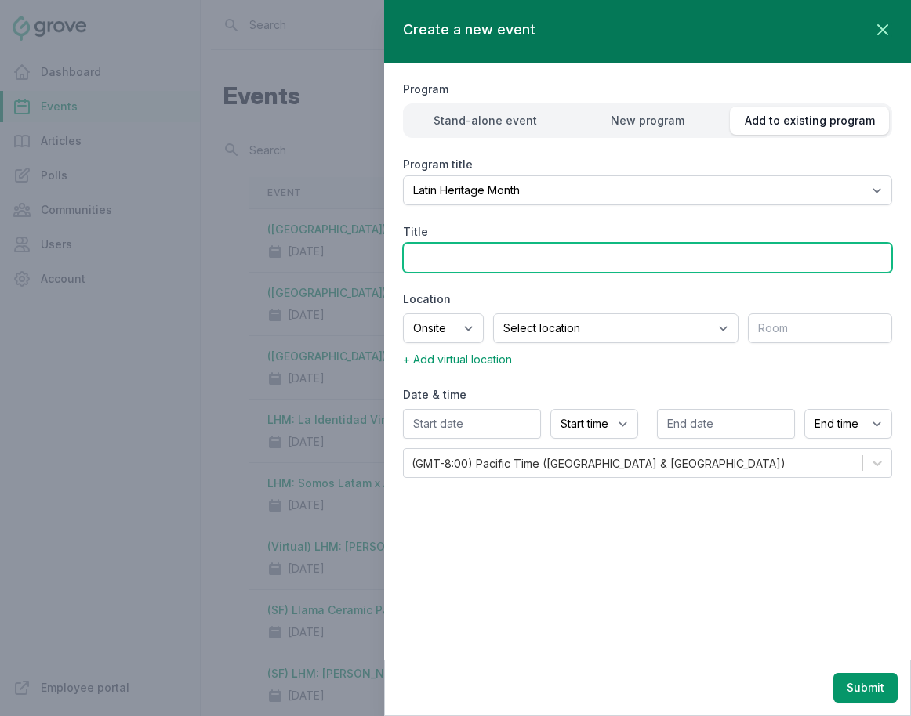
click at [471, 259] on input "Title" at bounding box center [647, 258] width 489 height 30
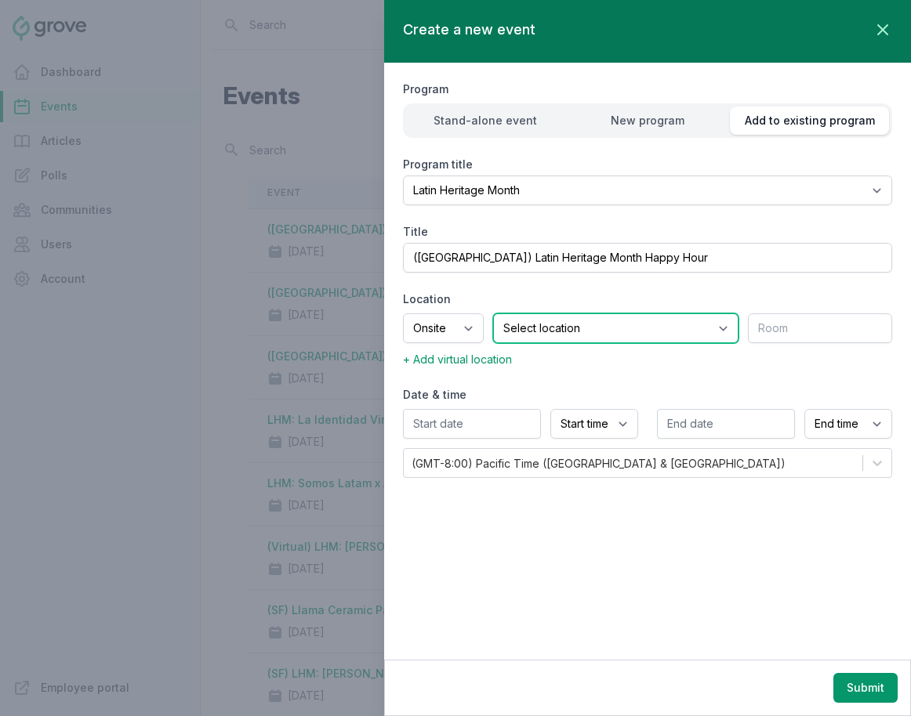
click at [577, 333] on select "Select location SEA81 Oscar (Seattle, WA) LHR32 (London, UK) SNA17 (Irvine, CA)…" at bounding box center [615, 328] width 245 height 30
click at [513, 313] on select "Select location SEA81 Oscar (Seattle, WA) LHR32 (London, UK) SNA17 (Irvine, CA)…" at bounding box center [615, 328] width 245 height 30
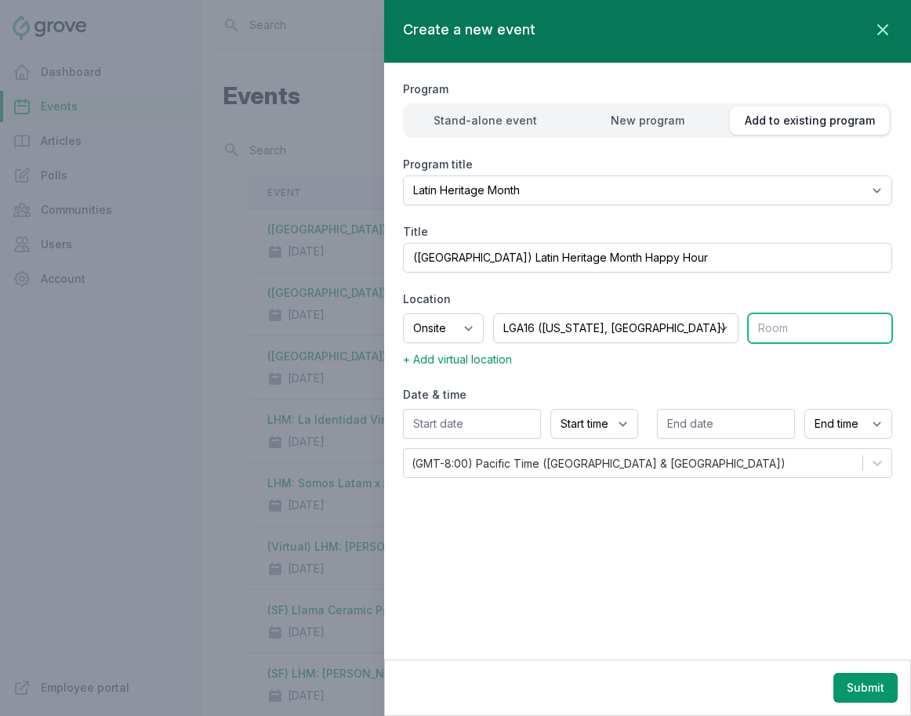
click at [795, 330] on input "text" at bounding box center [820, 328] width 144 height 30
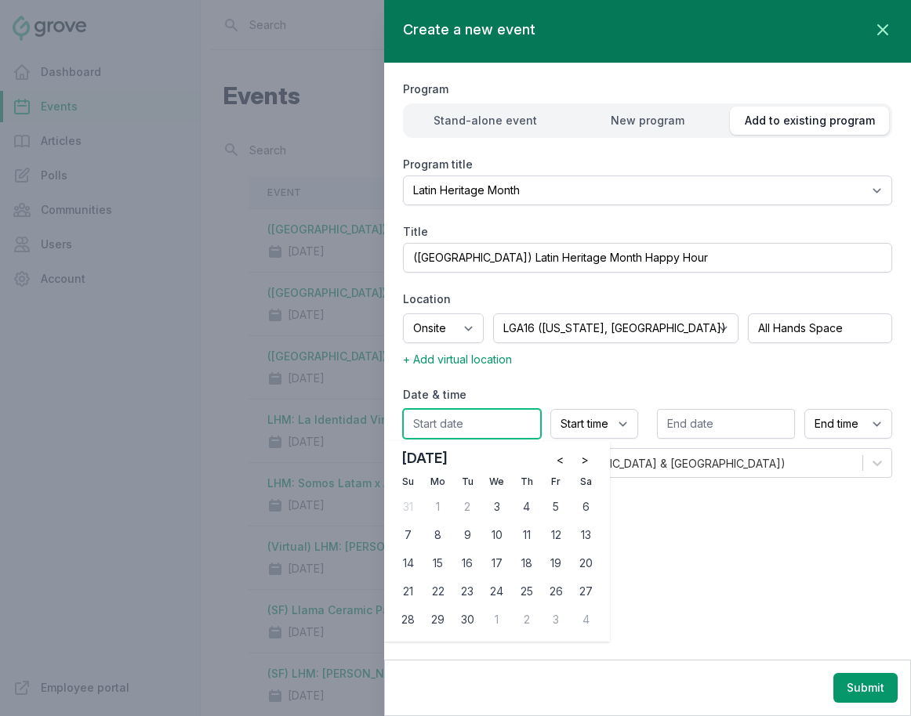
click at [478, 425] on input "text" at bounding box center [472, 424] width 138 height 30
click at [589, 455] on button ">" at bounding box center [584, 459] width 25 height 25
click at [560, 458] on span "<" at bounding box center [559, 460] width 7 height 16
click at [523, 565] on div "18" at bounding box center [526, 563] width 25 height 25
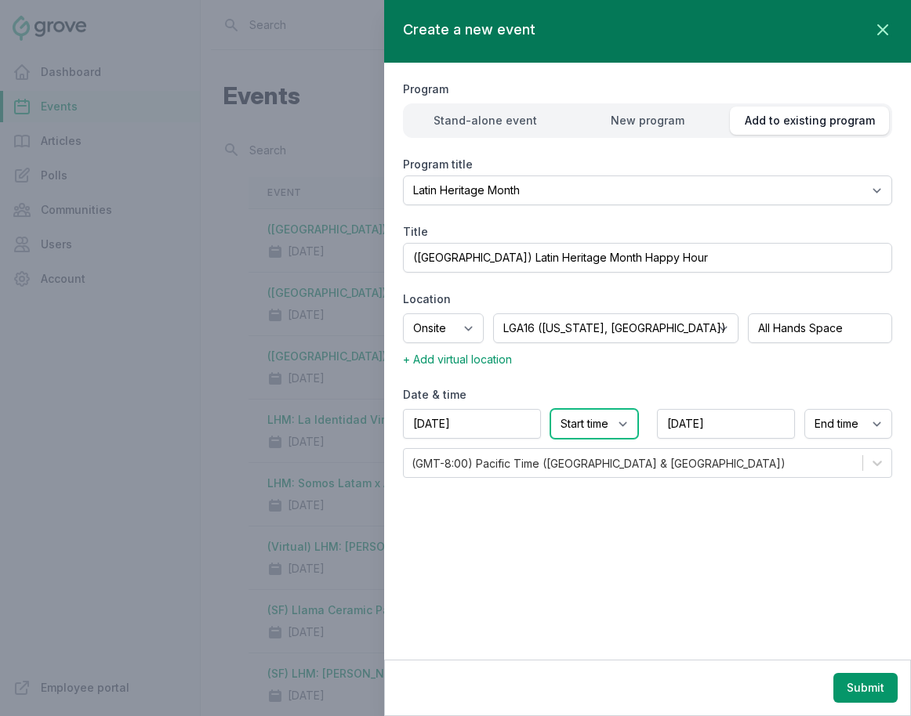
click at [565, 428] on select "Start time 12:00 AM 12:15 AM 12:30 AM 12:45 AM 1:00 AM 1:15 AM 1:30 AM 1:45 AM …" at bounding box center [594, 424] width 88 height 30
click at [550, 409] on select "Start time 12:00 AM 12:15 AM 12:30 AM 12:45 AM 1:00 AM 1:15 AM 1:30 AM 1:45 AM …" at bounding box center [594, 424] width 88 height 30
click at [813, 422] on select "End time 12:00 AM 12:15 AM 12:30 AM 12:45 AM 1:00 AM 1:15 AM 1:30 AM 1:45 AM 2:…" at bounding box center [848, 424] width 88 height 30
click at [804, 409] on select "End time 12:00 AM 12:15 AM 12:30 AM 12:45 AM 1:00 AM 1:15 AM 1:30 AM 1:45 AM 2:…" at bounding box center [848, 424] width 88 height 30
click at [813, 691] on button "Submit" at bounding box center [865, 688] width 64 height 30
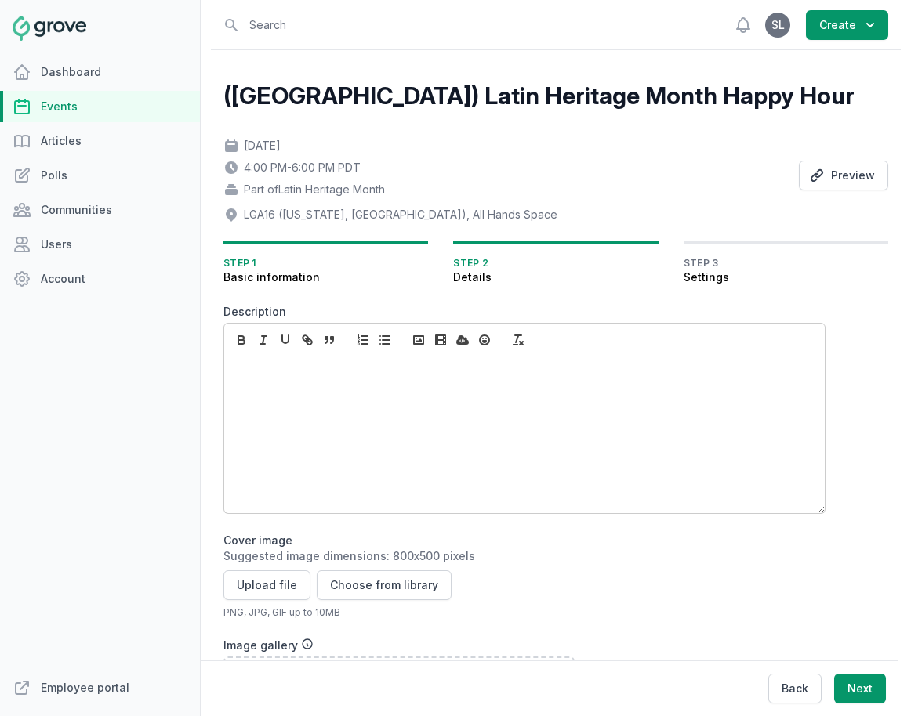
click at [364, 397] on div at bounding box center [524, 435] width 600 height 157
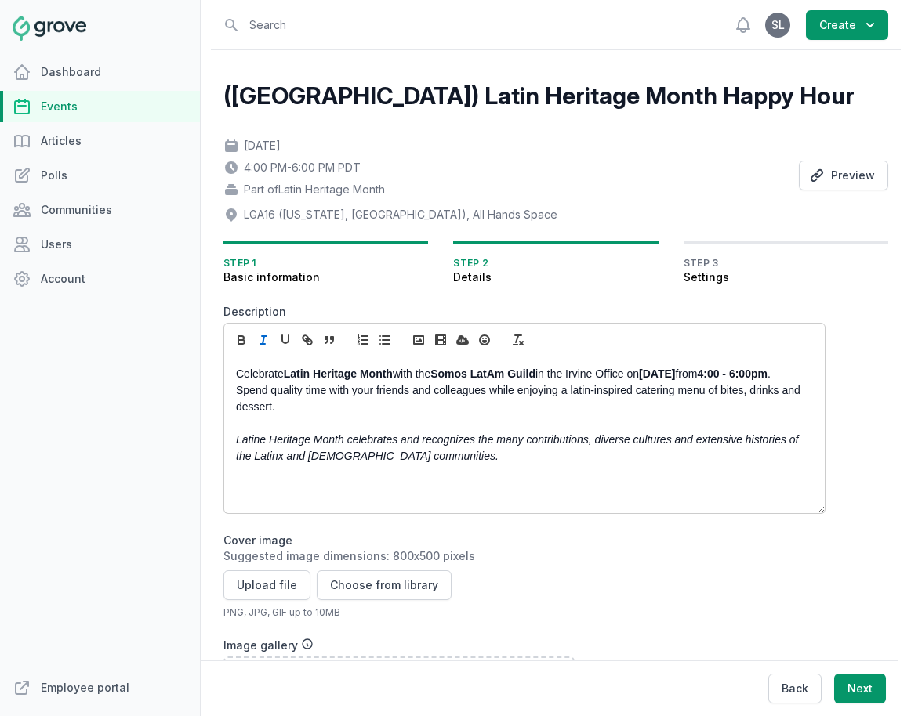
click at [590, 375] on p "Celebrate Latin Heritage Month with the Somos LatAm Guild in the Irvine Office …" at bounding box center [520, 390] width 568 height 49
click at [335, 400] on p "Celebrate Latin Heritage Month with the Somos LatAm Guild in the NY Office on S…" at bounding box center [520, 390] width 568 height 49
click at [414, 418] on p at bounding box center [520, 423] width 568 height 16
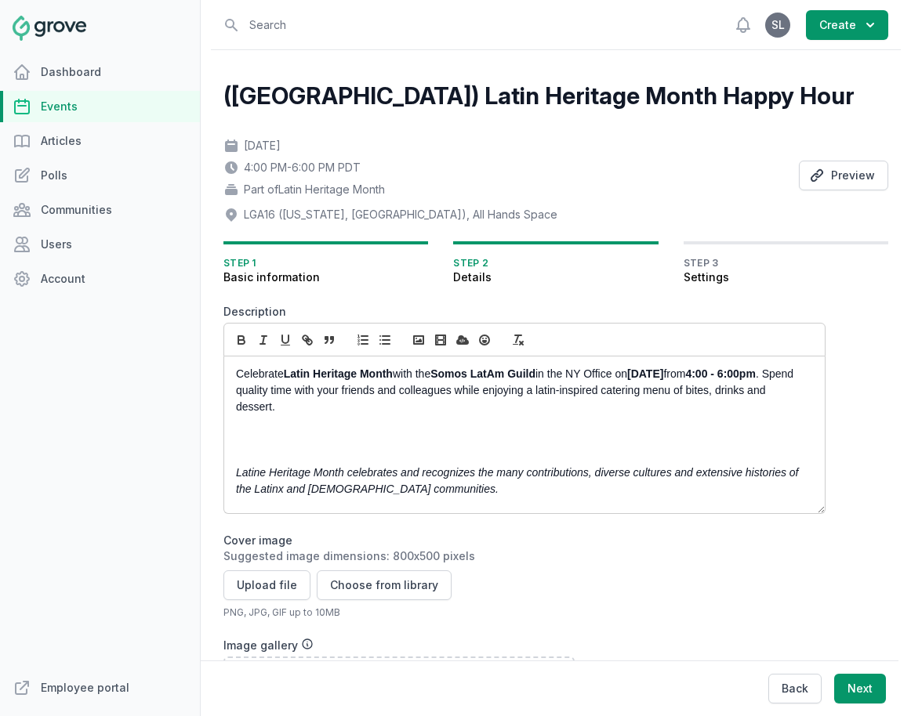
click at [344, 411] on p "Celebrate Latin Heritage Month with the Somos LatAm Guild in the NY Office on S…" at bounding box center [520, 390] width 568 height 49
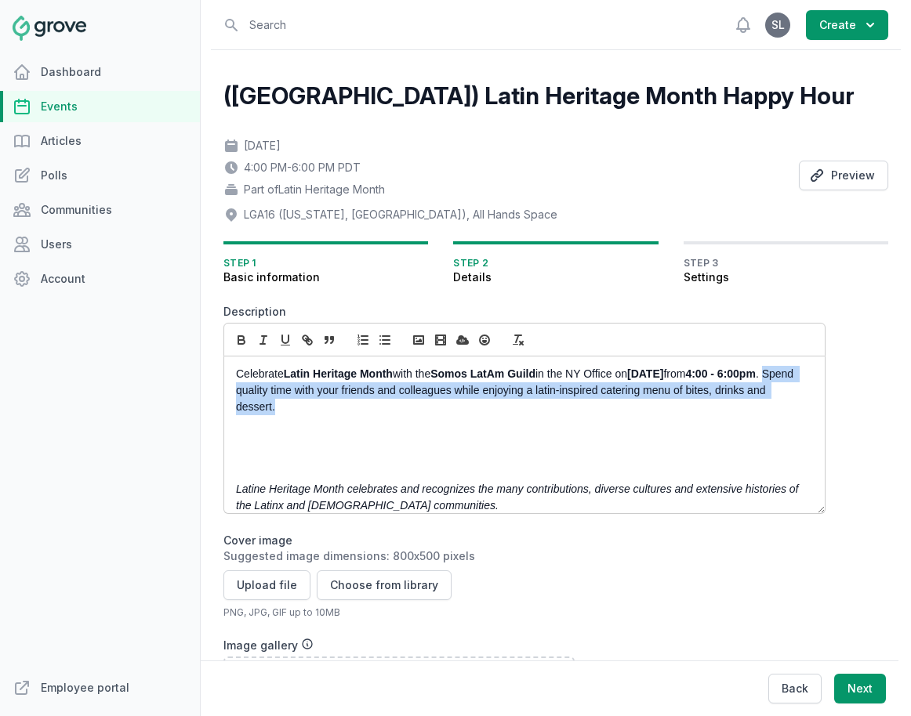
drag, startPoint x: 341, startPoint y: 411, endPoint x: 281, endPoint y: 389, distance: 64.2
click at [281, 389] on p "Celebrate Latin Heritage Month with the Somos LatAm Guild in the NY Office on S…" at bounding box center [520, 390] width 568 height 49
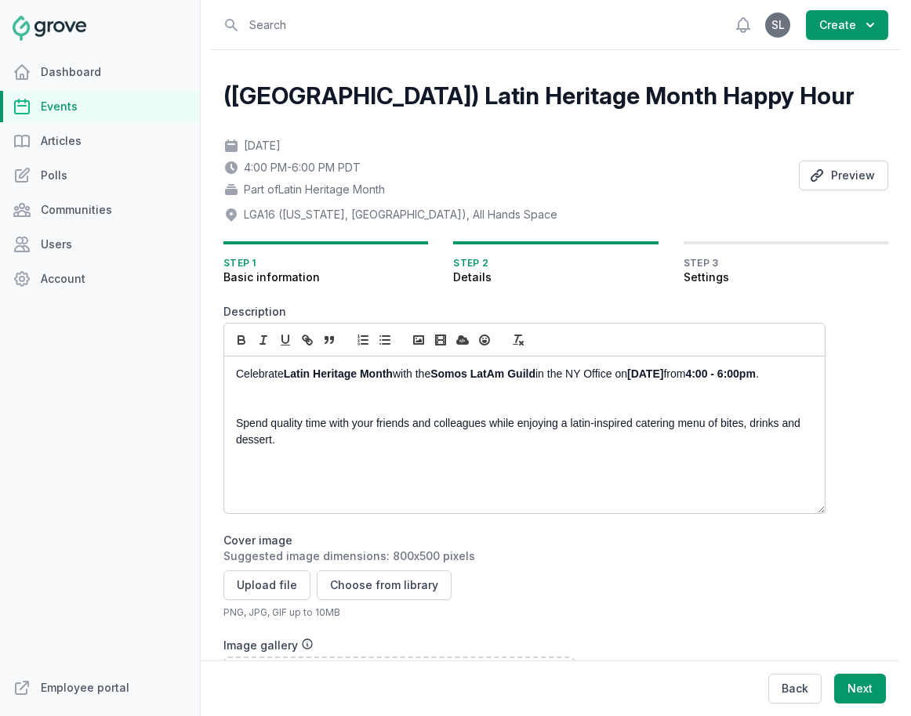
click at [304, 382] on p "Celebrate Latin Heritage Month with the Somos LatAm Guild in the NY Office on S…" at bounding box center [520, 374] width 568 height 16
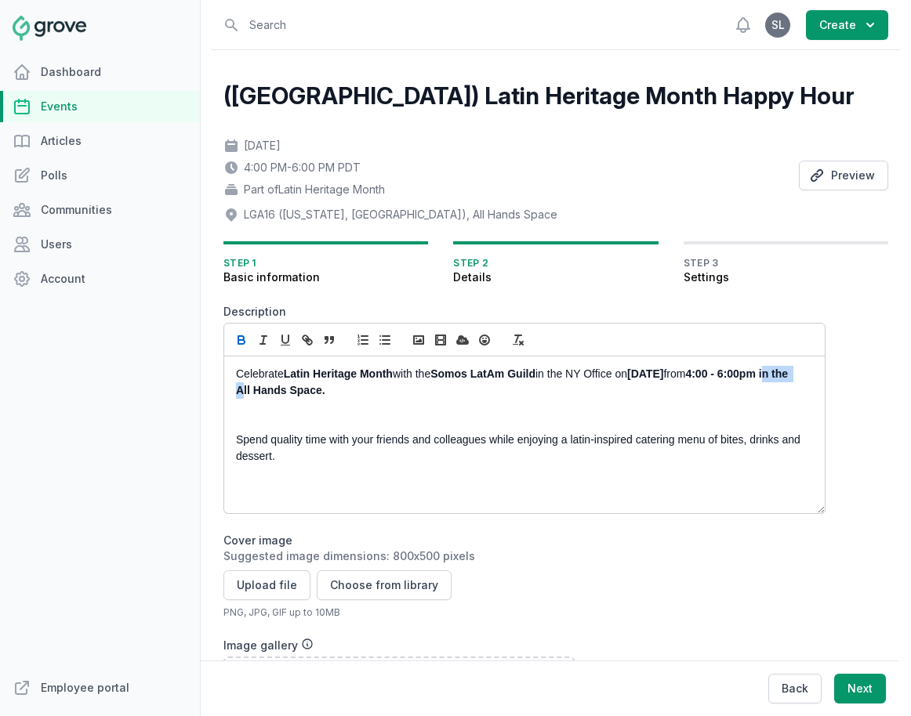
drag, startPoint x: 309, startPoint y: 396, endPoint x: 277, endPoint y: 396, distance: 31.3
click at [277, 396] on strong "4:00 - 6:00pm in the All Hands Space." at bounding box center [513, 382] width 554 height 29
click at [236, 339] on icon "button" at bounding box center [241, 340] width 14 height 14
click at [413, 393] on p "Celebrate Latin Heritage Month with the Somos LatAm Guild in the NY Office on S…" at bounding box center [520, 382] width 568 height 33
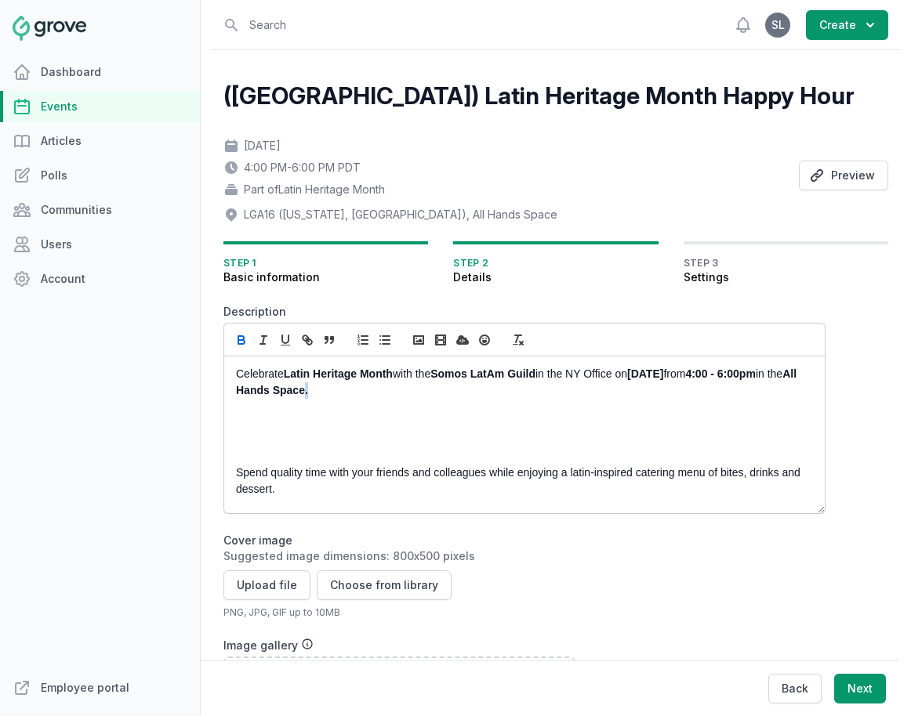
click at [394, 395] on p "Celebrate Latin Heritage Month with the Somos LatAm Guild in the NY Office on S…" at bounding box center [520, 382] width 568 height 33
click at [239, 348] on button "button" at bounding box center [241, 340] width 22 height 19
click at [247, 413] on p at bounding box center [520, 407] width 568 height 16
click at [248, 426] on p at bounding box center [520, 423] width 568 height 16
click at [406, 397] on p "Celebrate Latin Heritage Month with the Somos LatAm Guild in the NY Office on S…" at bounding box center [520, 382] width 568 height 33
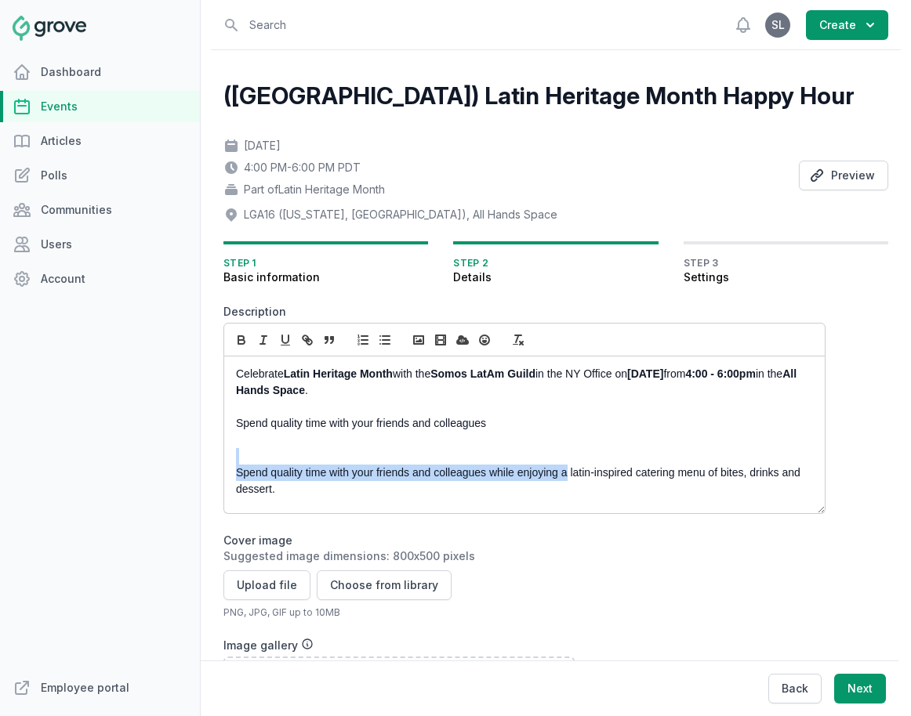
drag, startPoint x: 567, startPoint y: 476, endPoint x: 229, endPoint y: 460, distance: 338.9
click at [229, 460] on div "Celebrate Latin Heritage Month with the Somos LatAm Guild in the NY Office on S…" at bounding box center [524, 435] width 600 height 157
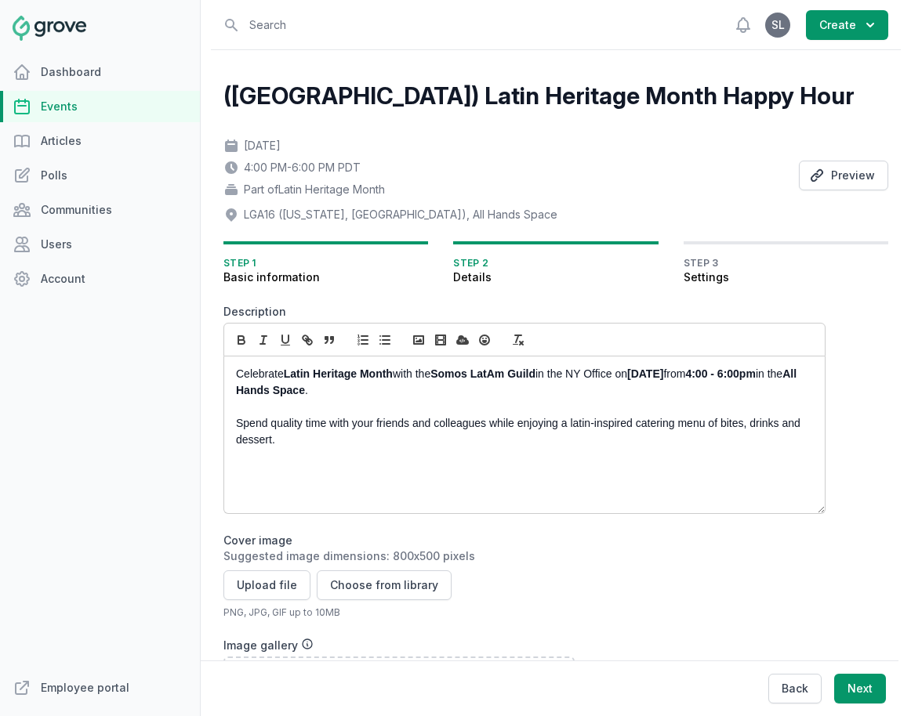
click at [303, 448] on p at bounding box center [520, 456] width 568 height 16
click at [285, 441] on p "Spend quality time with your friends and colleagues while enjoying a latin-insp…" at bounding box center [520, 431] width 568 height 33
drag, startPoint x: 493, startPoint y: 443, endPoint x: 377, endPoint y: 443, distance: 116.0
click at [377, 443] on p "Spend quality time with your friends and colleagues while enjoying a latin-insp…" at bounding box center [520, 431] width 568 height 33
click at [242, 342] on icon "button" at bounding box center [241, 340] width 14 height 14
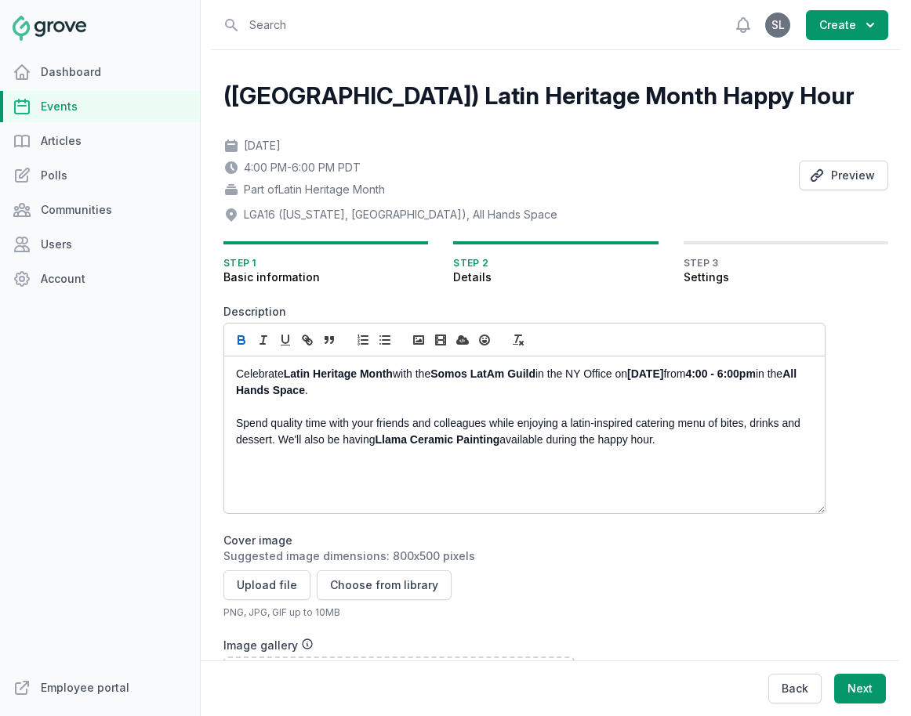
click at [705, 444] on p "Spend quality time with your friends and colleagues while enjoying a latin-insp…" at bounding box center [520, 431] width 568 height 33
click at [416, 389] on p "Celebrate Latin Heritage Month with the Somos LatAm Guild in the NY Office on S…" at bounding box center [520, 382] width 568 height 33
click at [417, 395] on p "Celebrate Latin Heritage Month with the Somos LatAm Guild in the NY Office on S…" at bounding box center [520, 382] width 568 height 33
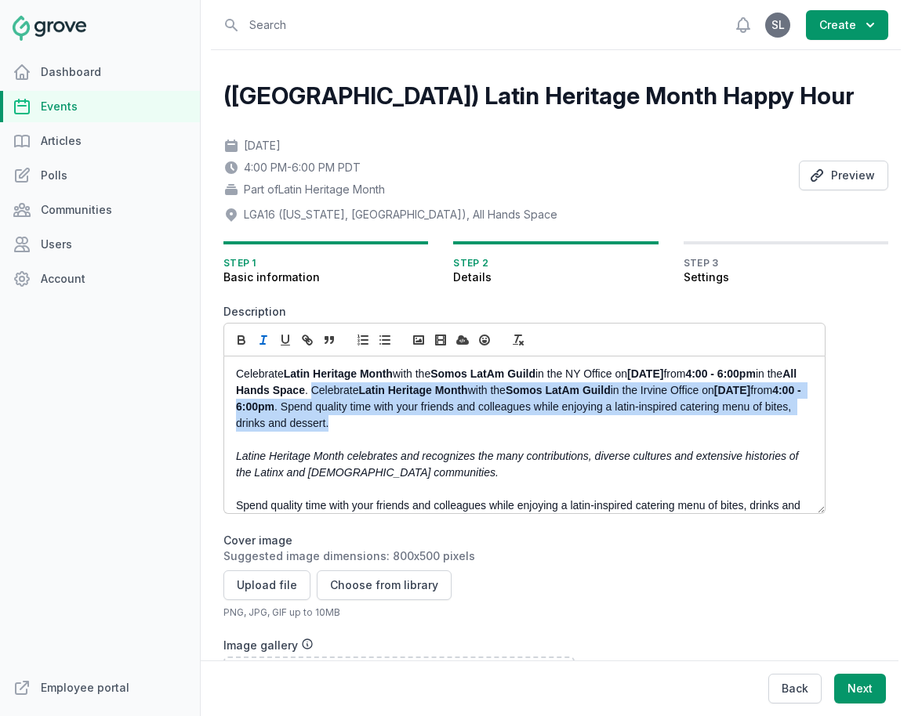
drag, startPoint x: 516, startPoint y: 429, endPoint x: 400, endPoint y: 395, distance: 120.0
click at [400, 395] on p "Celebrate Latin Heritage Month with the Somos LatAm Guild in the NY Office on S…" at bounding box center [520, 399] width 568 height 66
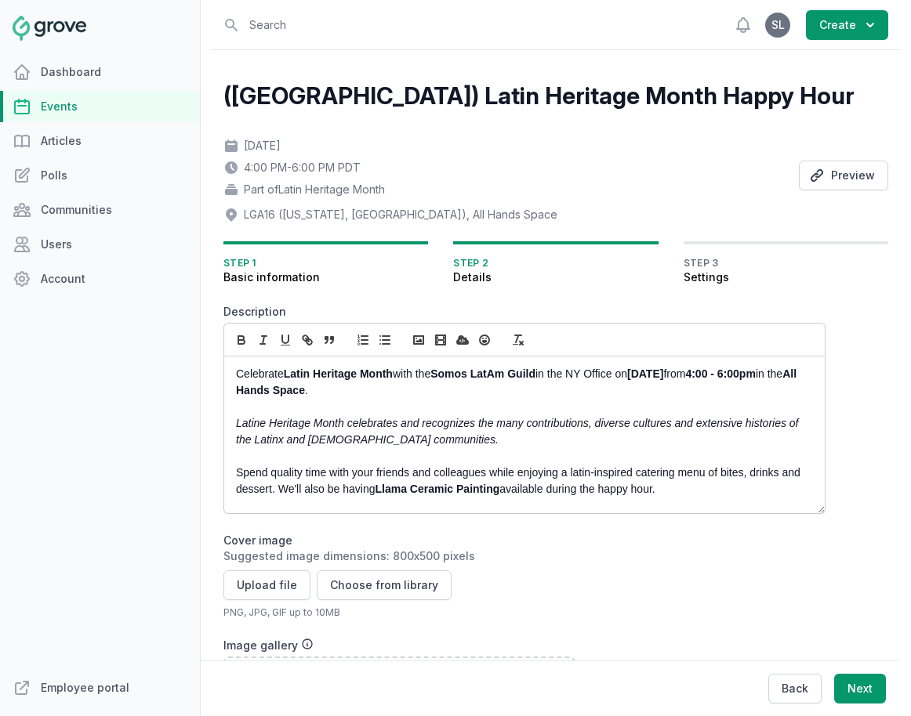
click at [236, 426] on em "Latine Heritage Month celebrates and recognizes the many contributions, diverse…" at bounding box center [518, 431] width 565 height 29
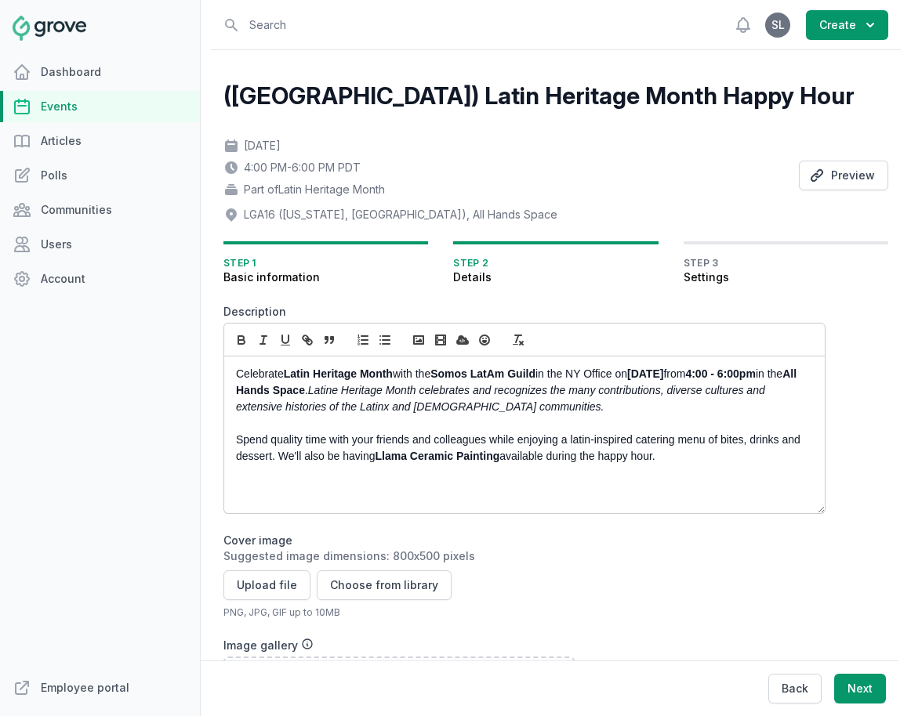
click at [431, 391] on em "Latine Heritage Month celebrates and recognizes the many contributions, diverse…" at bounding box center [502, 398] width 532 height 29
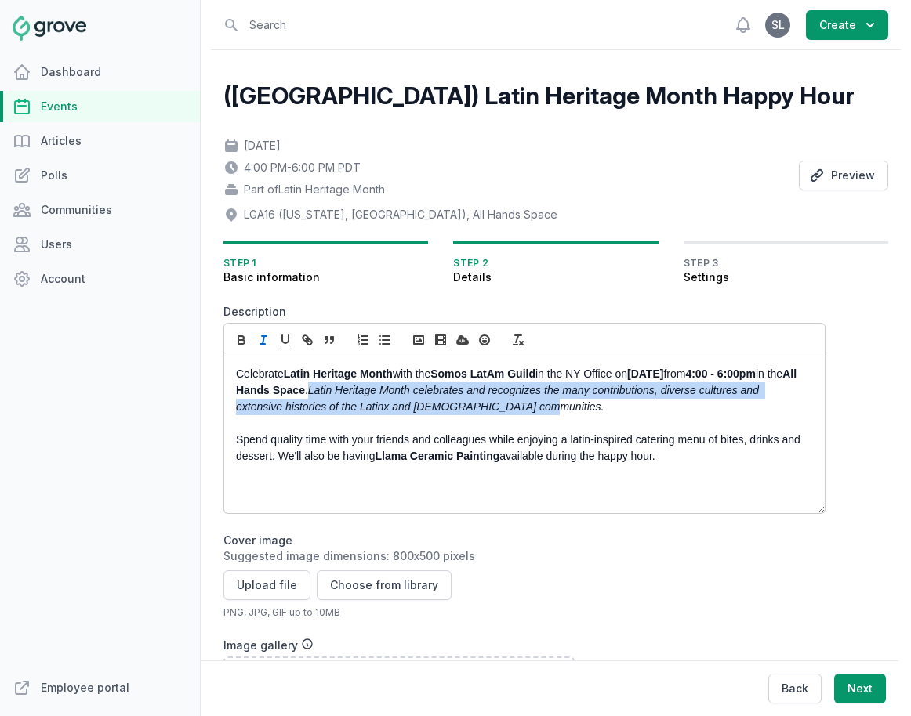
drag, startPoint x: 605, startPoint y: 405, endPoint x: 398, endPoint y: 390, distance: 207.4
click at [398, 390] on p "Celebrate Latin Heritage Month with the Somos LatAm Guild in the NY Office on S…" at bounding box center [520, 390] width 568 height 49
click at [261, 342] on icon "button" at bounding box center [263, 340] width 14 height 14
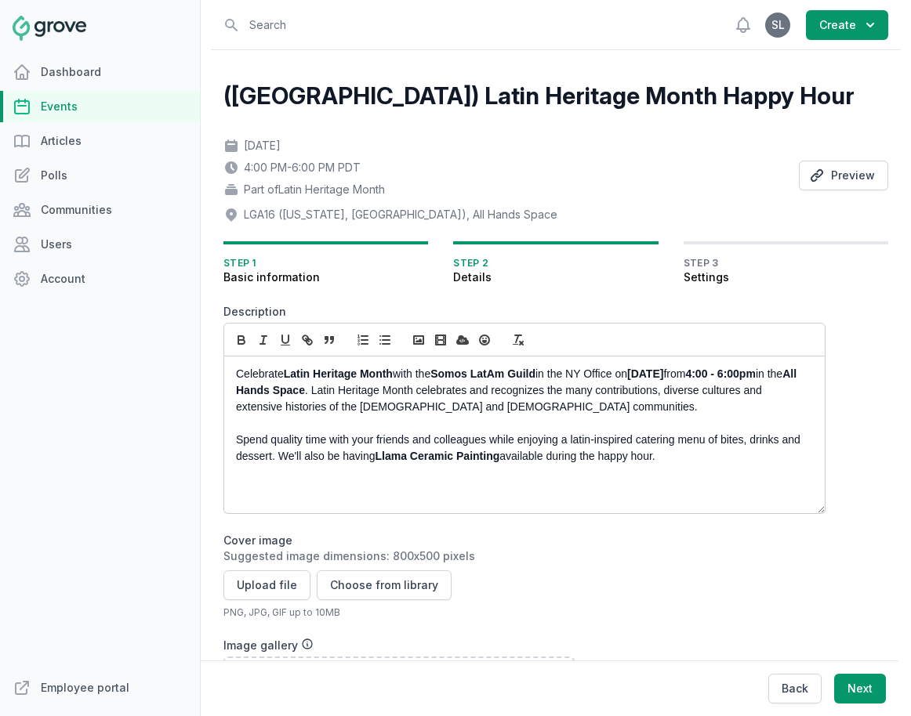
click at [375, 409] on p "Celebrate Latin Heritage Month with the Somos LatAm Guild in the NY Office on S…" at bounding box center [520, 390] width 568 height 49
click at [623, 411] on p "Celebrate Latin Heritage Month with the Somos LatAm Guild in the NY Office on S…" at bounding box center [520, 390] width 568 height 49
click at [532, 419] on p at bounding box center [520, 423] width 568 height 16
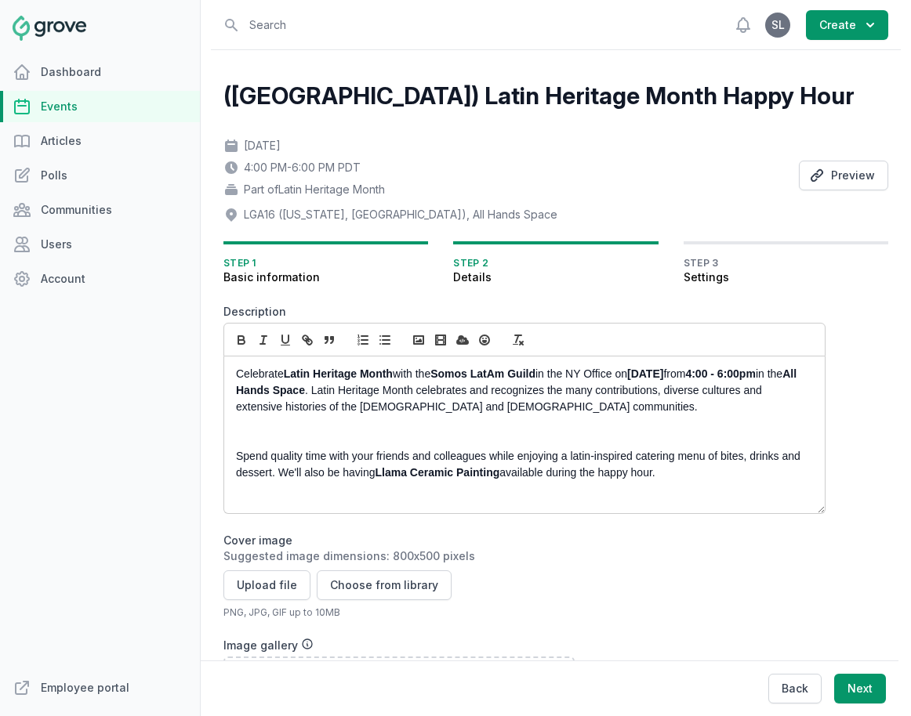
click at [321, 423] on p at bounding box center [520, 423] width 568 height 16
click at [314, 436] on p at bounding box center [520, 440] width 568 height 16
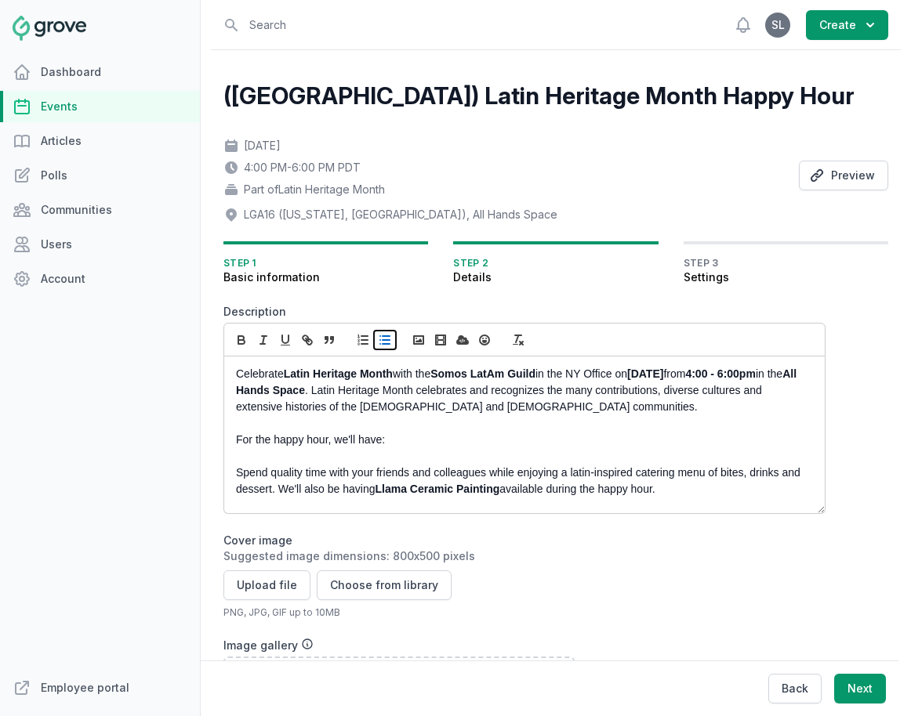
click at [386, 342] on icon "button" at bounding box center [385, 340] width 14 height 14
click at [238, 438] on p "For the happy hour, we'll have:" at bounding box center [520, 440] width 568 height 16
click at [299, 451] on li at bounding box center [528, 456] width 552 height 16
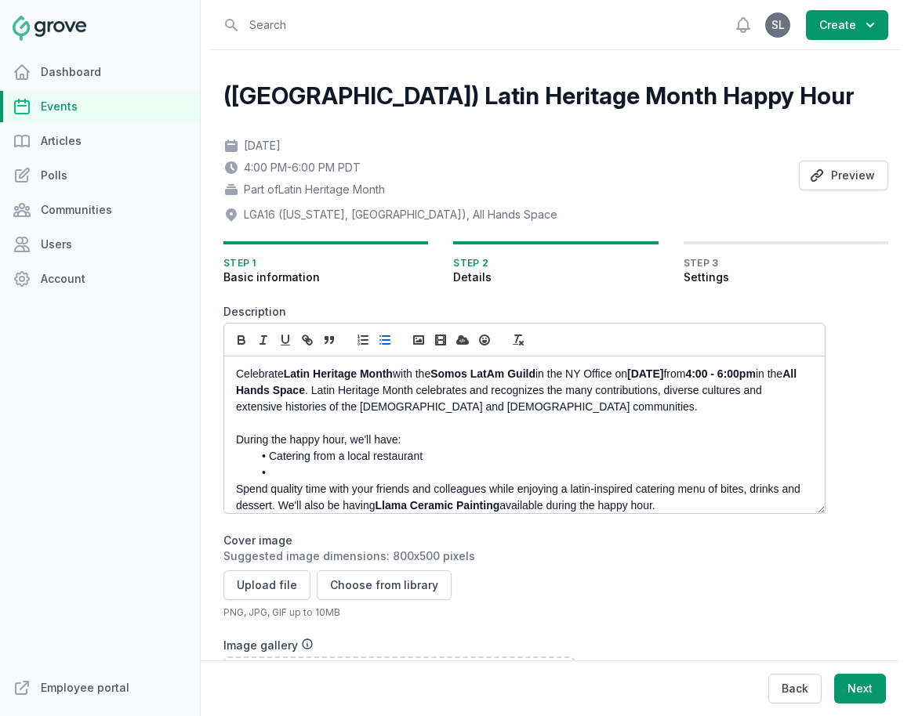
click at [307, 457] on li "Catering from a local restaurant" at bounding box center [528, 456] width 552 height 16
click at [288, 473] on li at bounding box center [528, 473] width 552 height 16
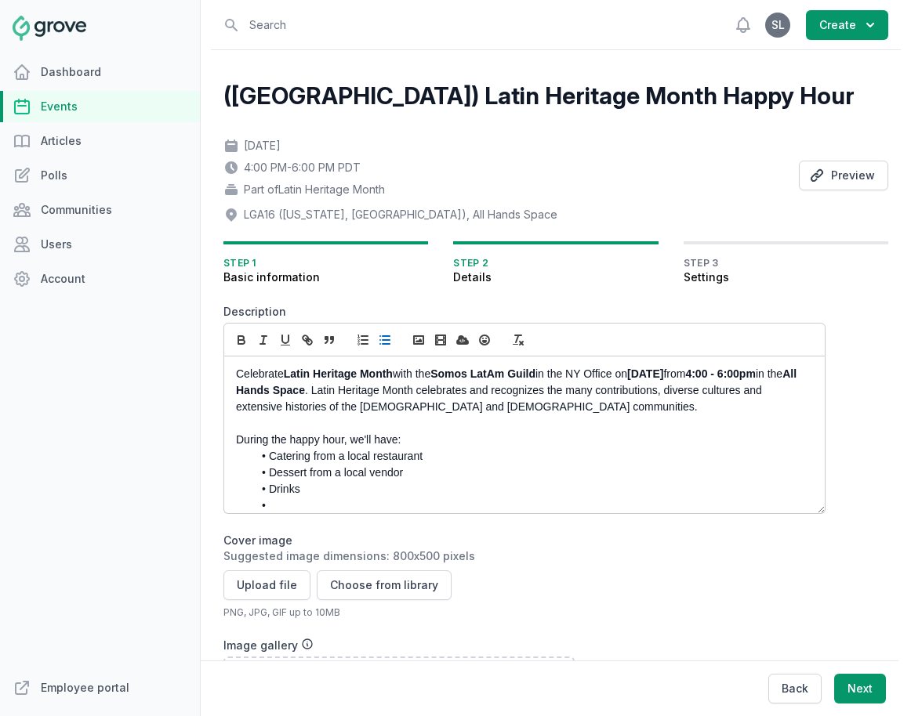
scroll to position [76, 0]
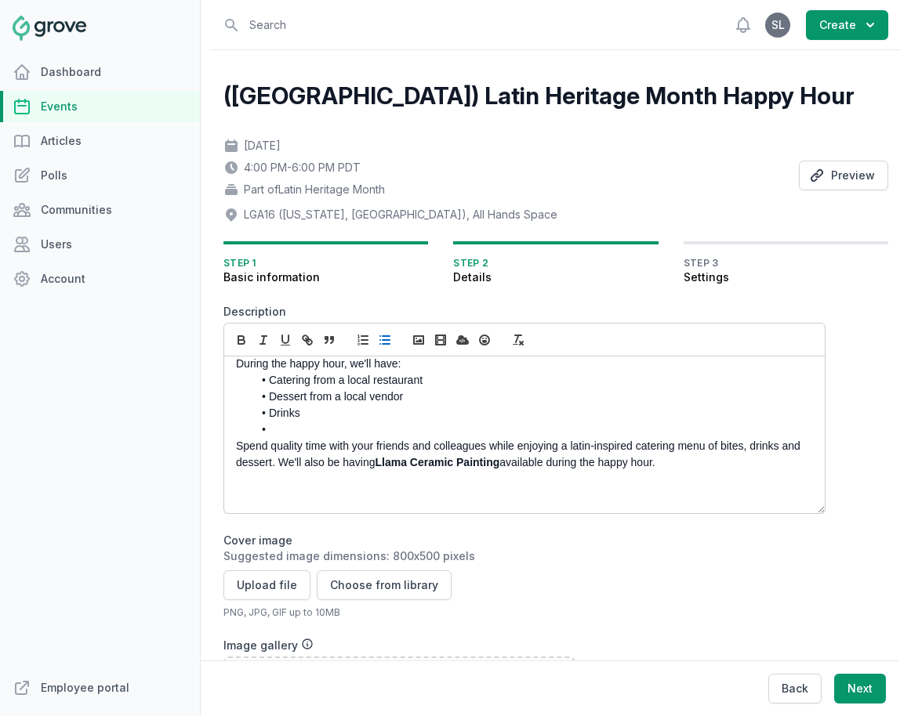
drag, startPoint x: 377, startPoint y: 464, endPoint x: 215, endPoint y: 453, distance: 162.6
click at [215, 453] on div "(NY) Latin Heritage Month Happy Hour Thu, Sep 18, 2025 4:00 PM - 6:00 PM PDT Pa…" at bounding box center [556, 569] width 690 height 1038
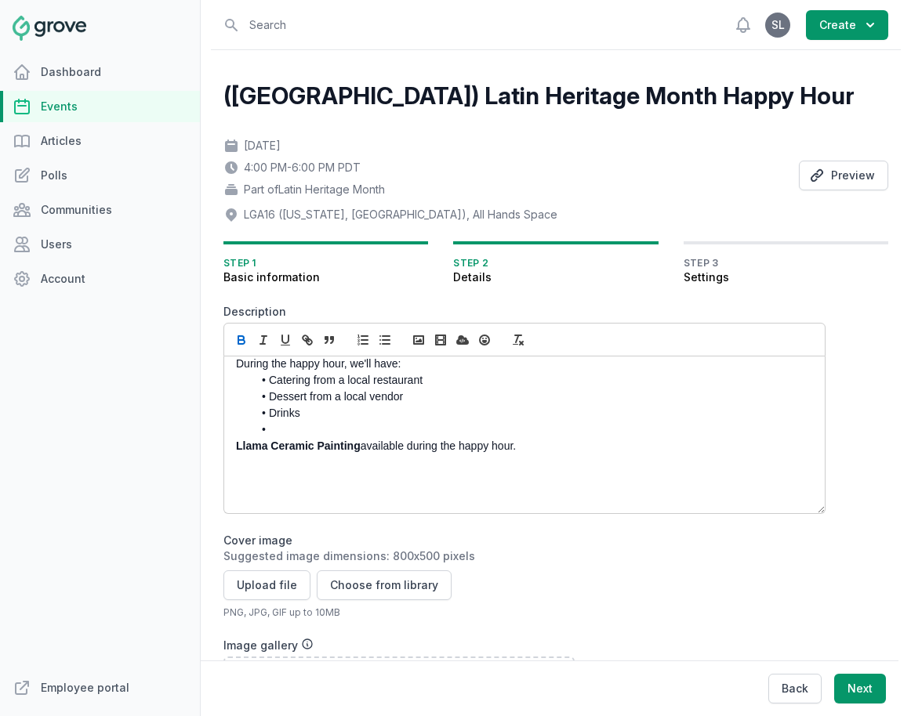
drag, startPoint x: 532, startPoint y: 446, endPoint x: 365, endPoint y: 448, distance: 166.9
click at [365, 448] on p "Llama Ceramic Painting available during the happy hour." at bounding box center [520, 446] width 568 height 16
click at [372, 447] on p "Llama Ceramic Painting available during the happy hour." at bounding box center [520, 446] width 568 height 16
drag, startPoint x: 533, startPoint y: 448, endPoint x: 220, endPoint y: 451, distance: 312.7
click at [220, 451] on div "(NY) Latin Heritage Month Happy Hour Thu, Sep 18, 2025 4:00 PM - 6:00 PM PDT Pa…" at bounding box center [556, 569] width 690 height 1038
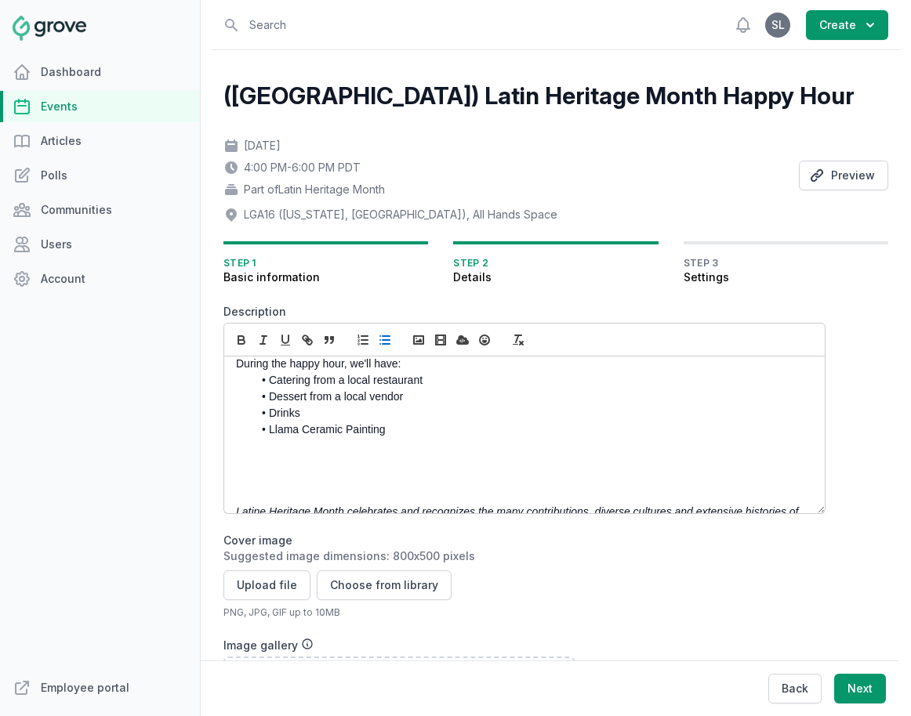
click at [285, 466] on p at bounding box center [520, 463] width 568 height 16
click at [312, 482] on p at bounding box center [520, 479] width 568 height 16
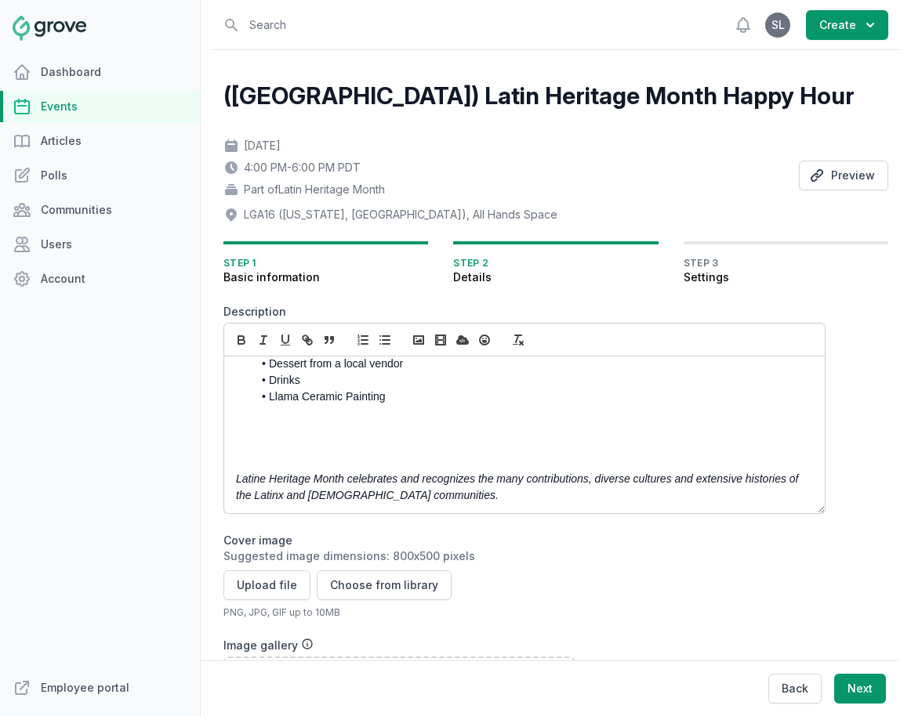
click at [404, 399] on li "Llama Ceramic Painting" at bounding box center [528, 397] width 552 height 16
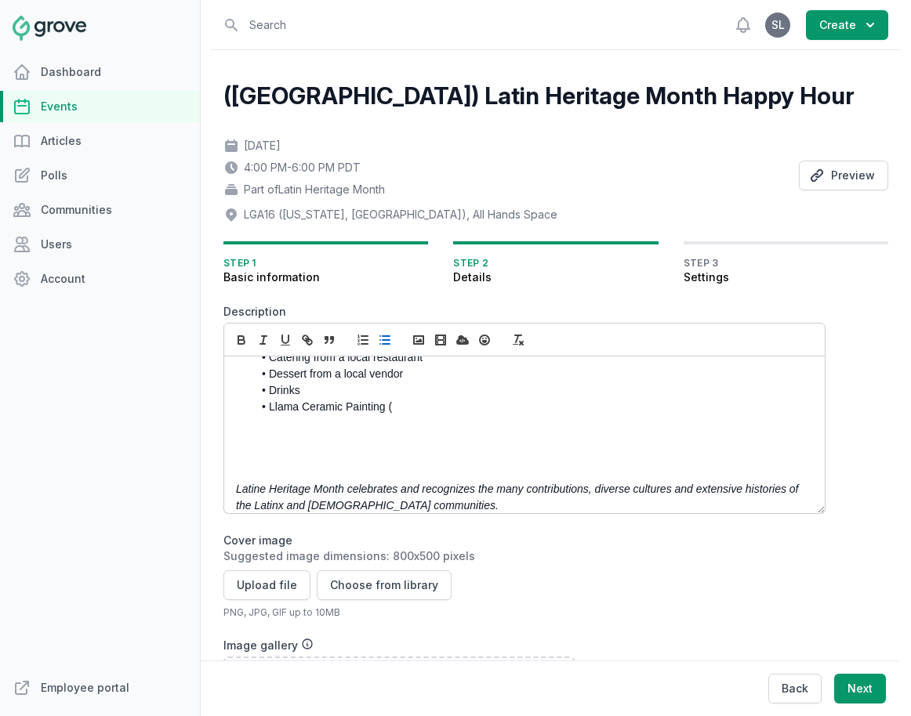
click at [314, 490] on em "Latine Heritage Month celebrates and recognizes the many contributions, diverse…" at bounding box center [518, 497] width 565 height 29
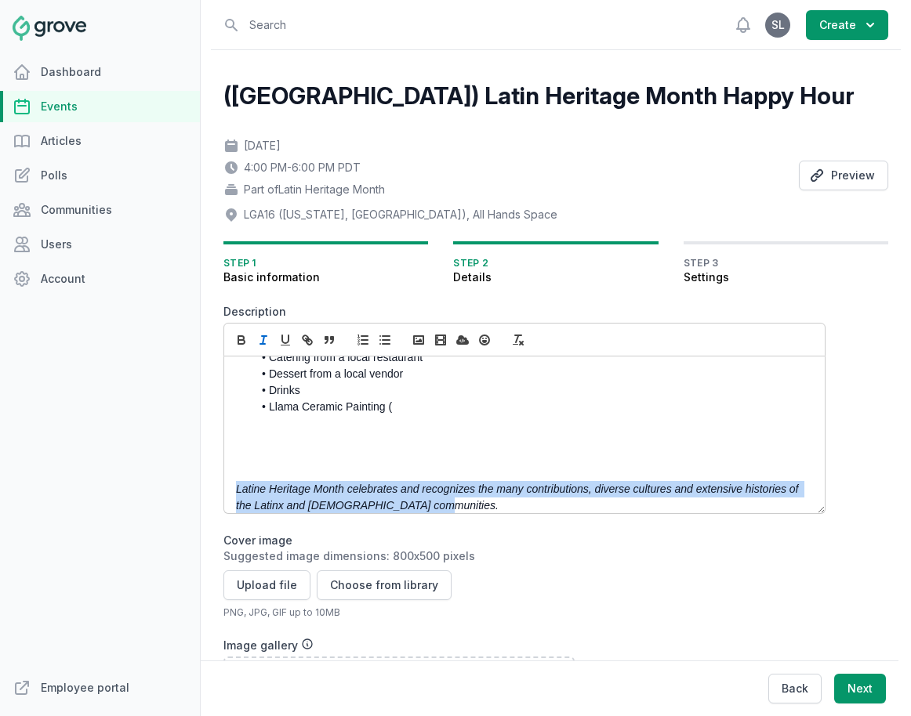
click at [314, 490] on em "Latine Heritage Month celebrates and recognizes the many contributions, diverse…" at bounding box center [518, 497] width 565 height 29
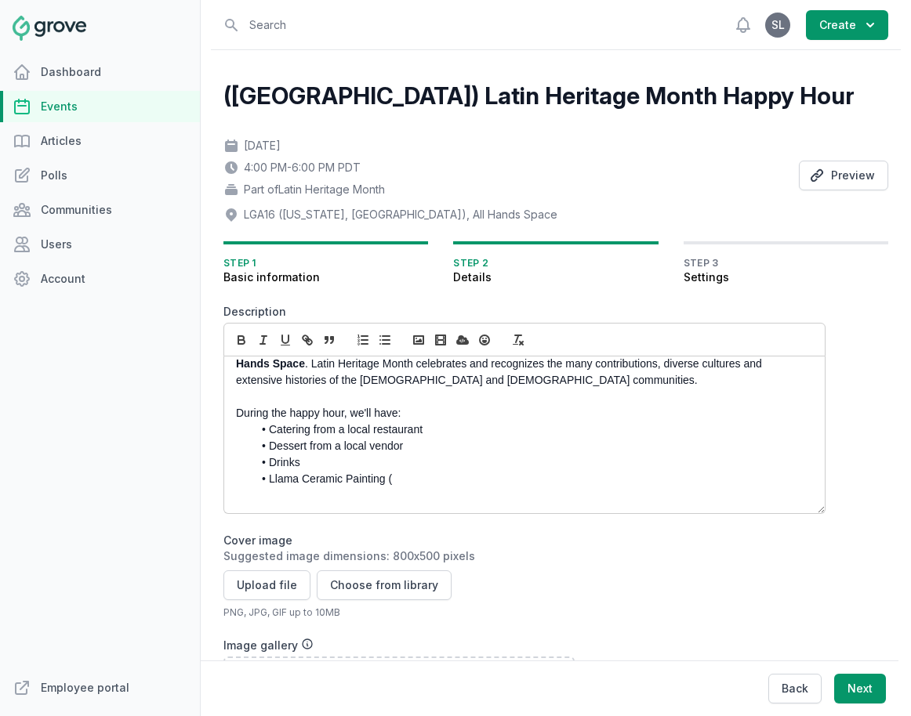
scroll to position [10, 0]
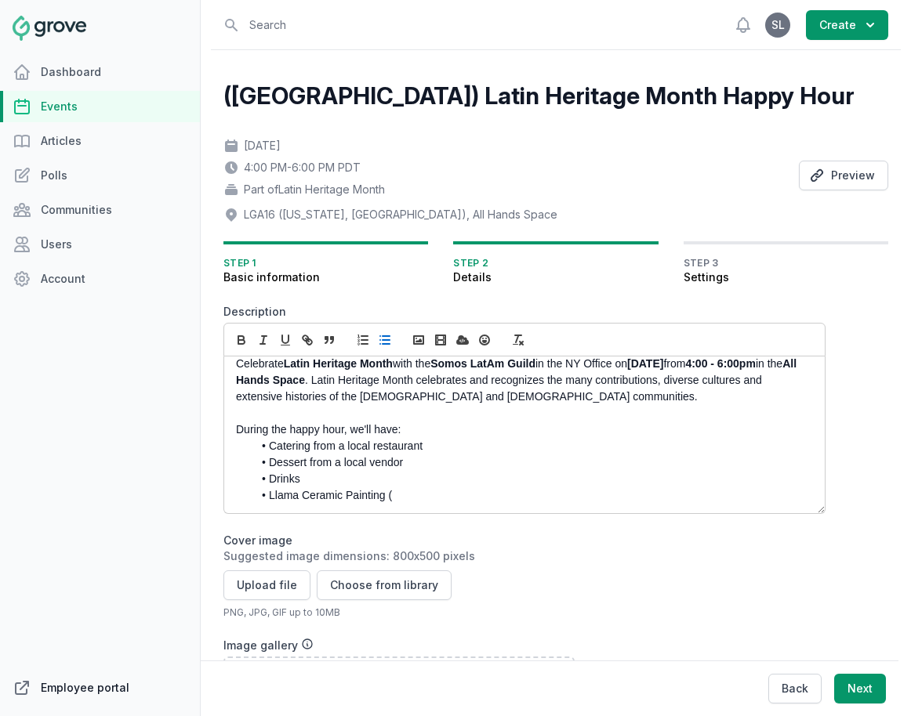
click at [72, 689] on link "Employee portal" at bounding box center [100, 687] width 200 height 31
click at [438, 487] on li "Drinks" at bounding box center [528, 479] width 552 height 16
click at [413, 501] on li "Llama Ceramic Painting (" at bounding box center [528, 495] width 552 height 16
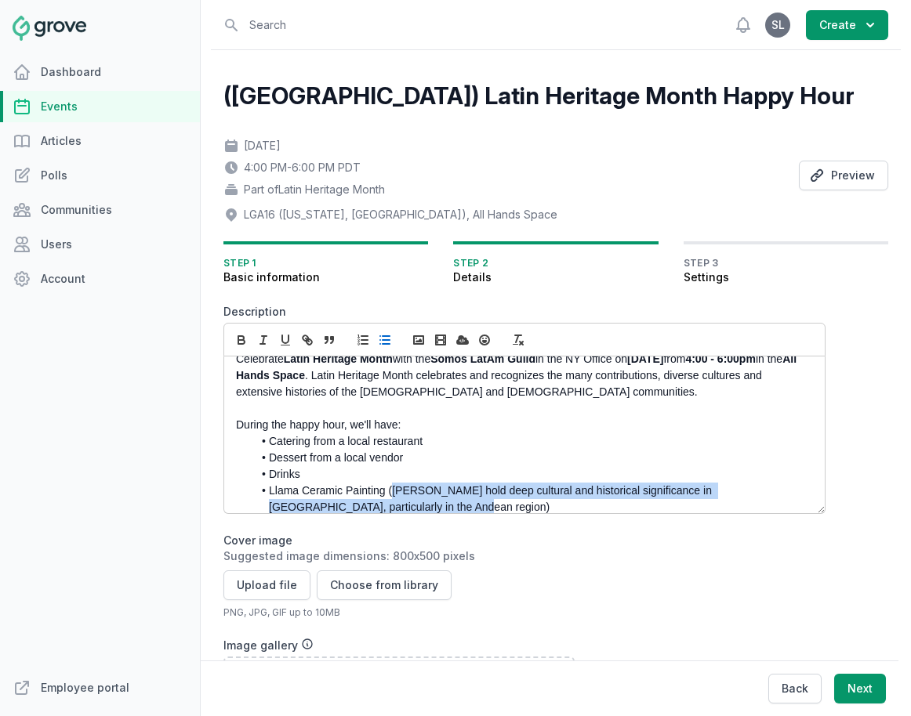
scroll to position [27, 0]
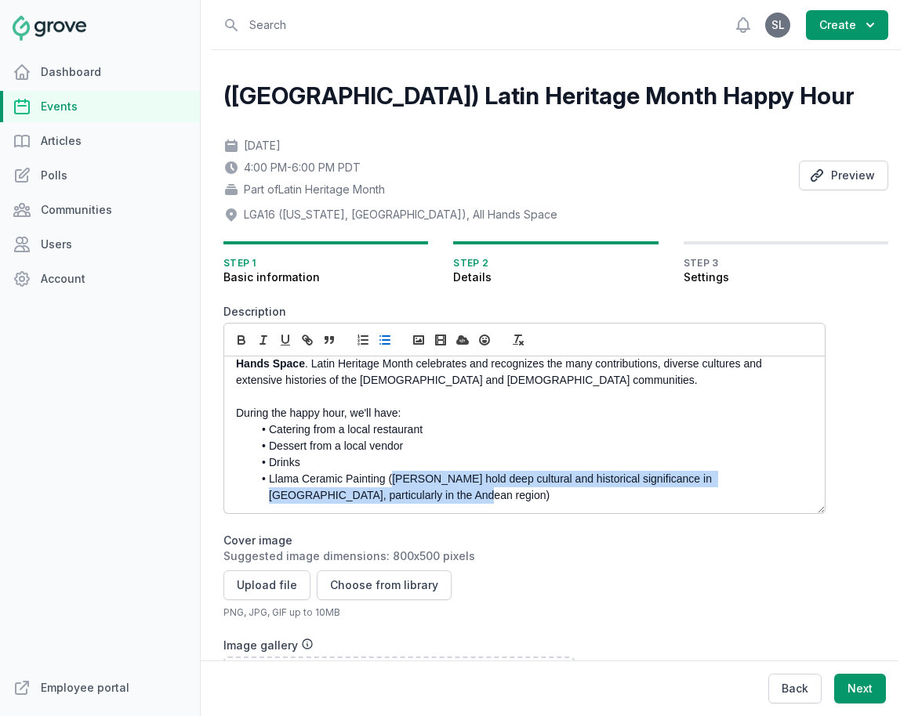
drag, startPoint x: 390, startPoint y: 492, endPoint x: 353, endPoint y: 522, distance: 47.4
click at [353, 522] on form "Description Celebrate Latin Heritage Month with the Somos LatAm Guild in the NY…" at bounding box center [524, 655] width 602 height 702
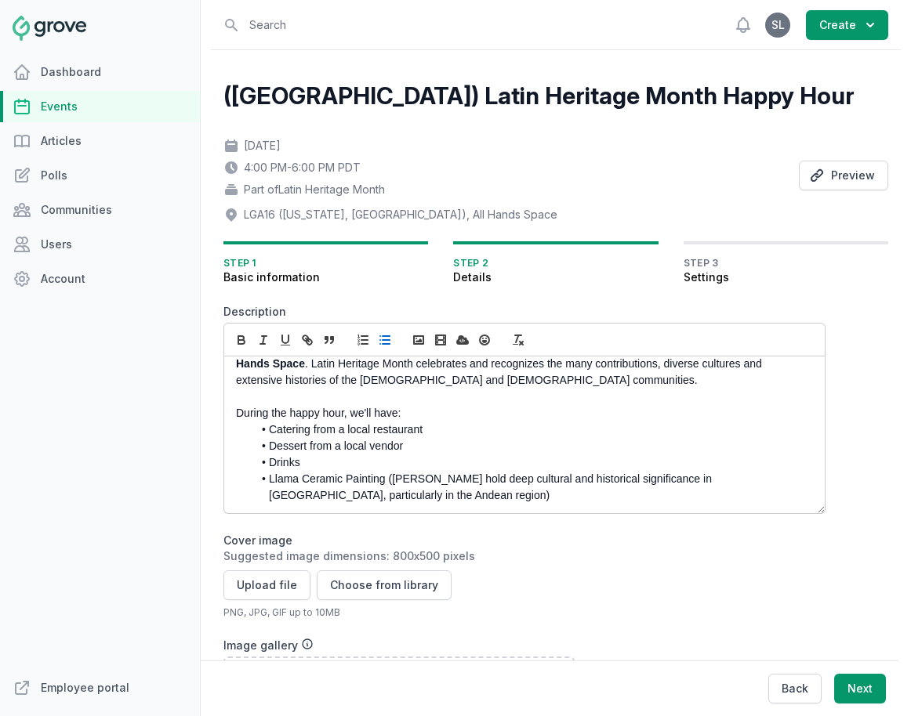
click at [375, 498] on li "Llama Ceramic Painting (Llamas hold deep cultural and historical significance i…" at bounding box center [528, 487] width 552 height 33
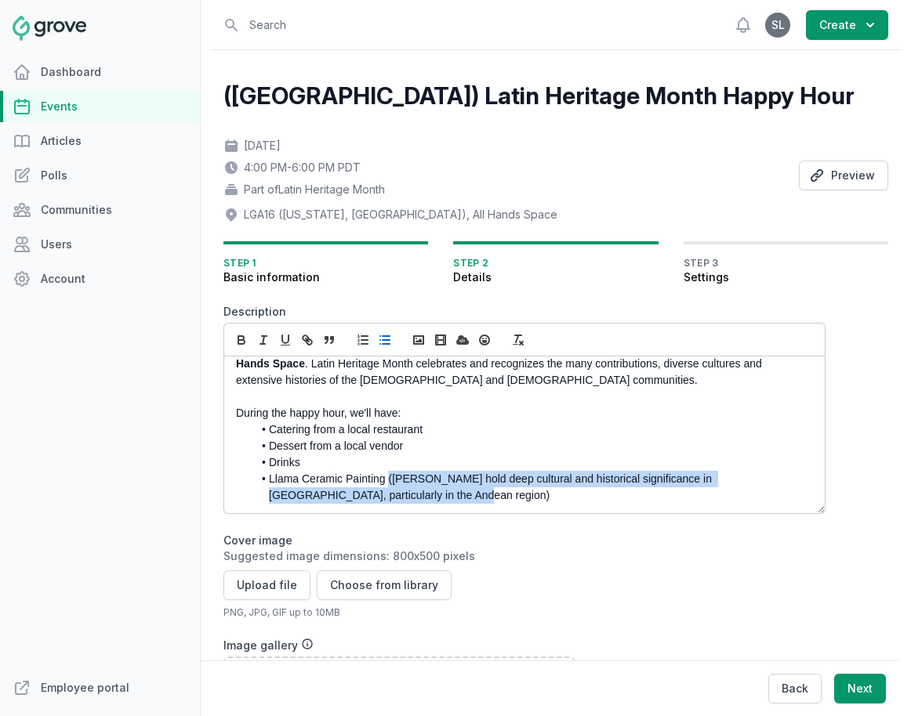
drag, startPoint x: 363, startPoint y: 498, endPoint x: 388, endPoint y: 481, distance: 30.4
click at [388, 481] on li "Llama Ceramic Painting (Llamas hold deep cultural and historical significance i…" at bounding box center [528, 487] width 552 height 33
click at [261, 335] on icon "button" at bounding box center [263, 340] width 14 height 14
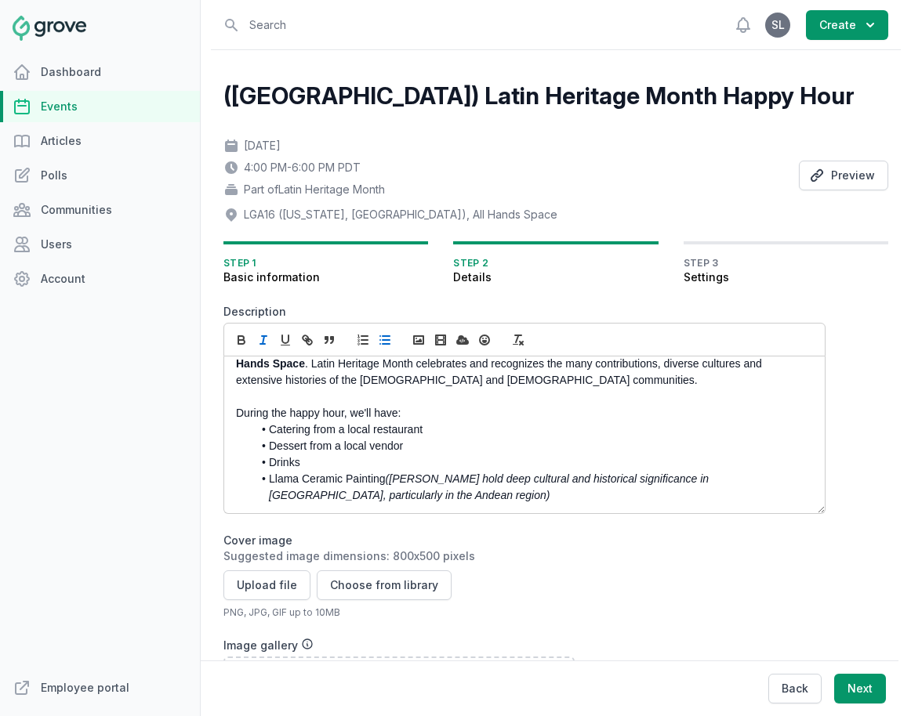
click at [413, 494] on li "Llama Ceramic Painting (Llamas hold deep cultural and historical significance i…" at bounding box center [528, 487] width 552 height 33
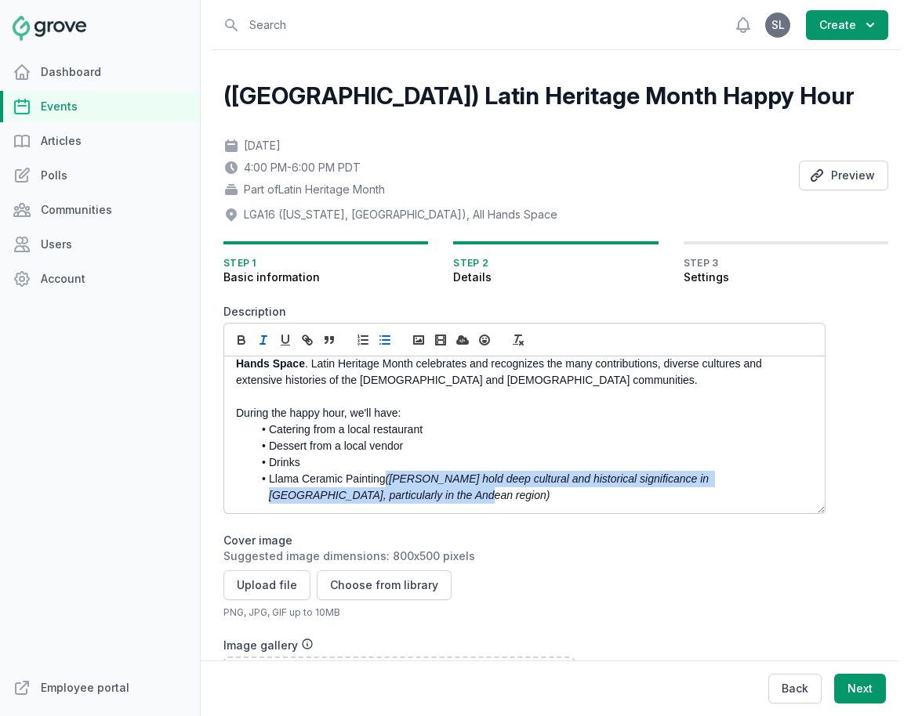
drag, startPoint x: 389, startPoint y: 480, endPoint x: 388, endPoint y: 497, distance: 16.5
click at [389, 497] on li "Llama Ceramic Painting (Llamas hold deep cultural and historical significance i…" at bounding box center [528, 487] width 552 height 33
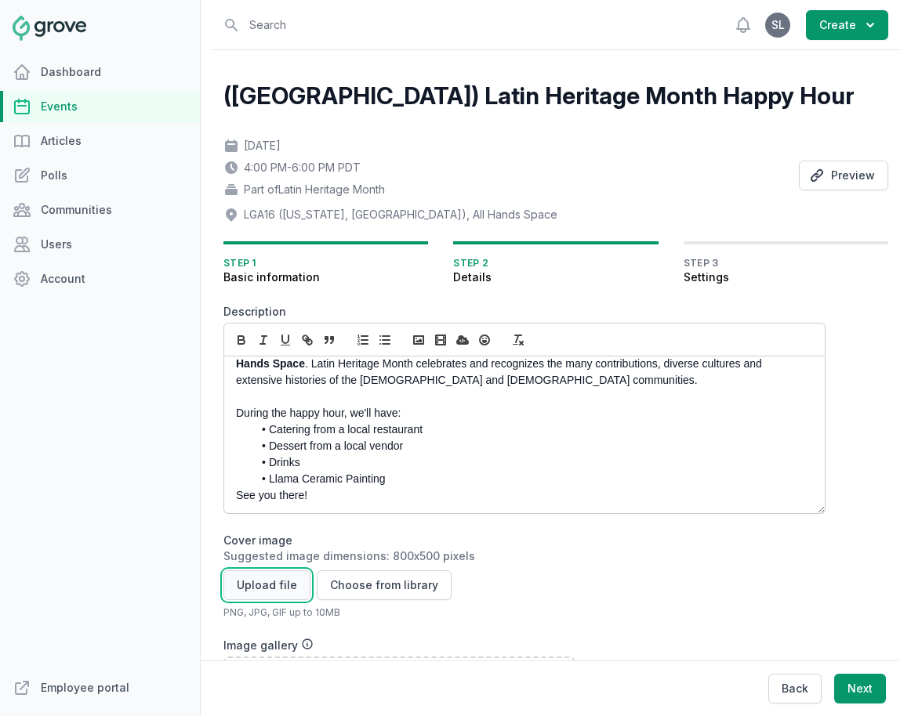
click at [273, 589] on button "Upload file" at bounding box center [266, 585] width 87 height 30
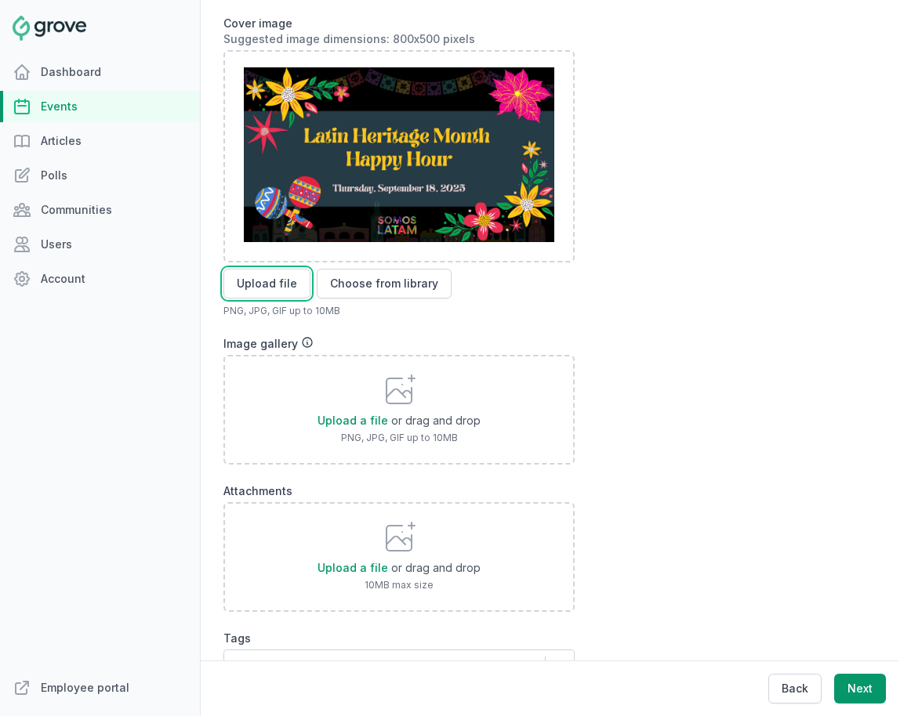
scroll to position [587, 0]
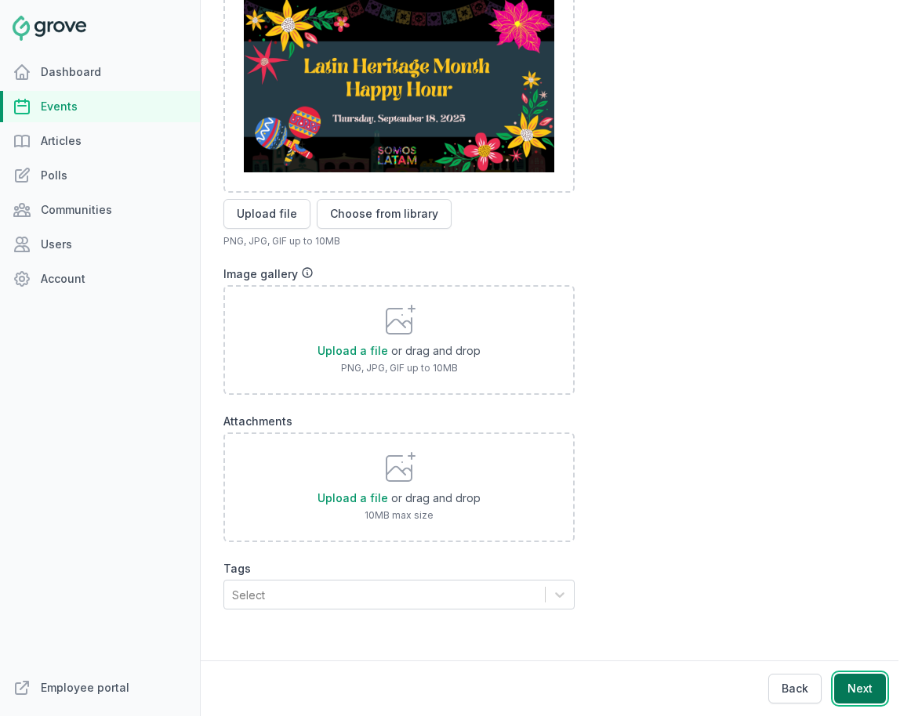
click at [813, 690] on button "Next" at bounding box center [860, 689] width 52 height 30
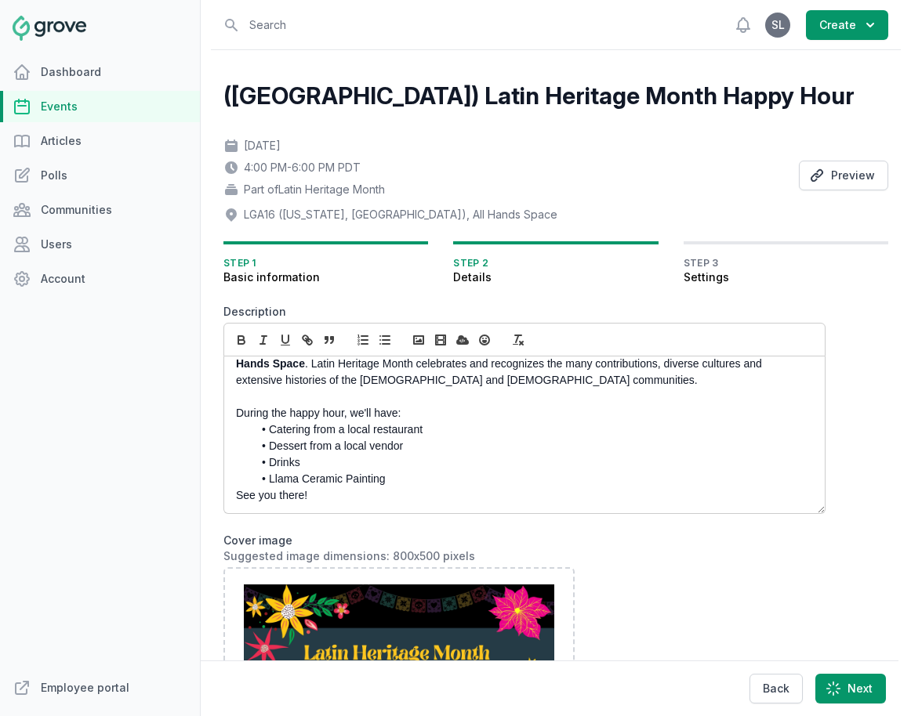
scroll to position [0, 0]
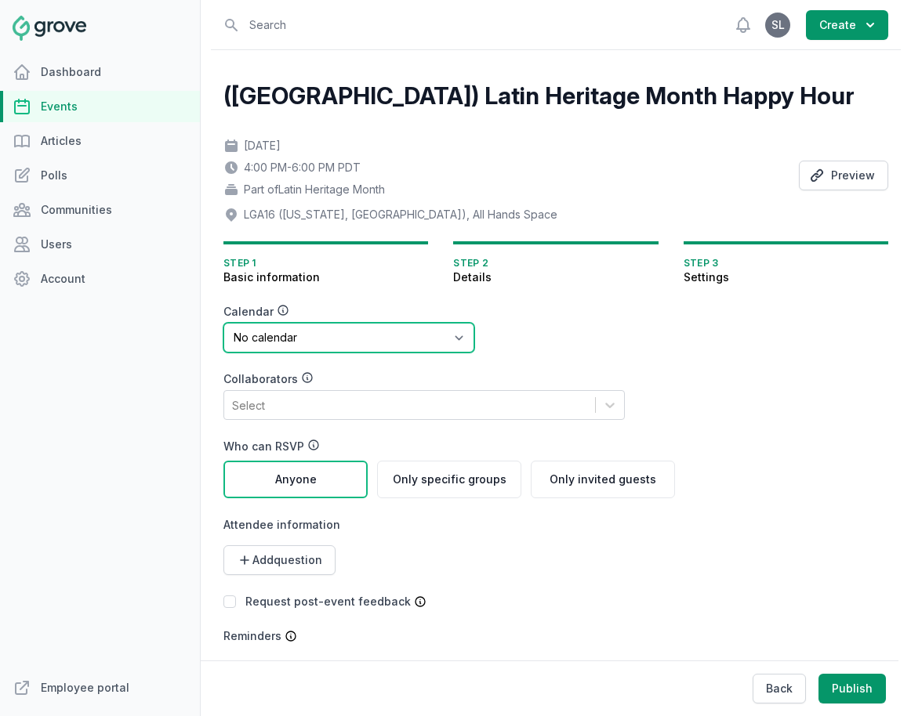
click at [356, 332] on select "No calendar Virtual Events Calendar" at bounding box center [348, 338] width 251 height 30
click at [223, 323] on select "No calendar Virtual Events Calendar" at bounding box center [348, 338] width 251 height 30
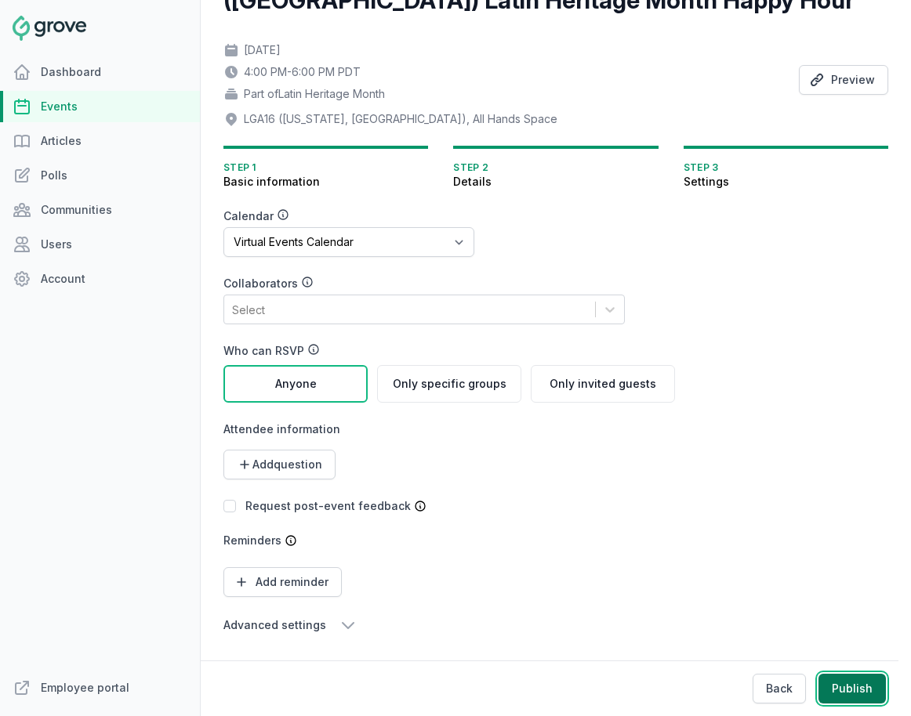
click at [813, 690] on button "Publish" at bounding box center [851, 689] width 67 height 30
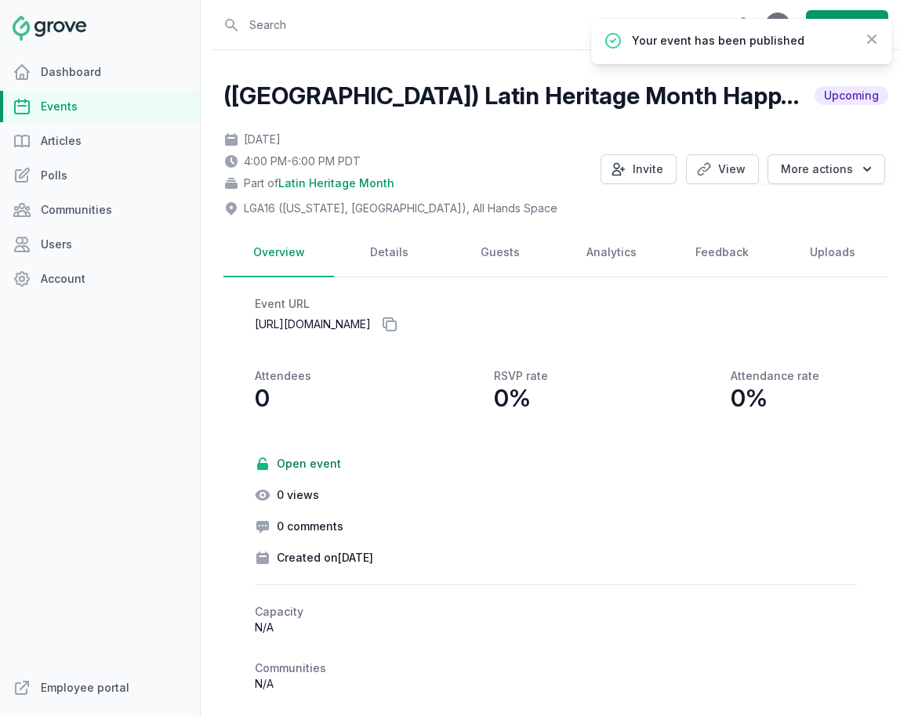
click at [85, 103] on link "Events" at bounding box center [100, 106] width 200 height 31
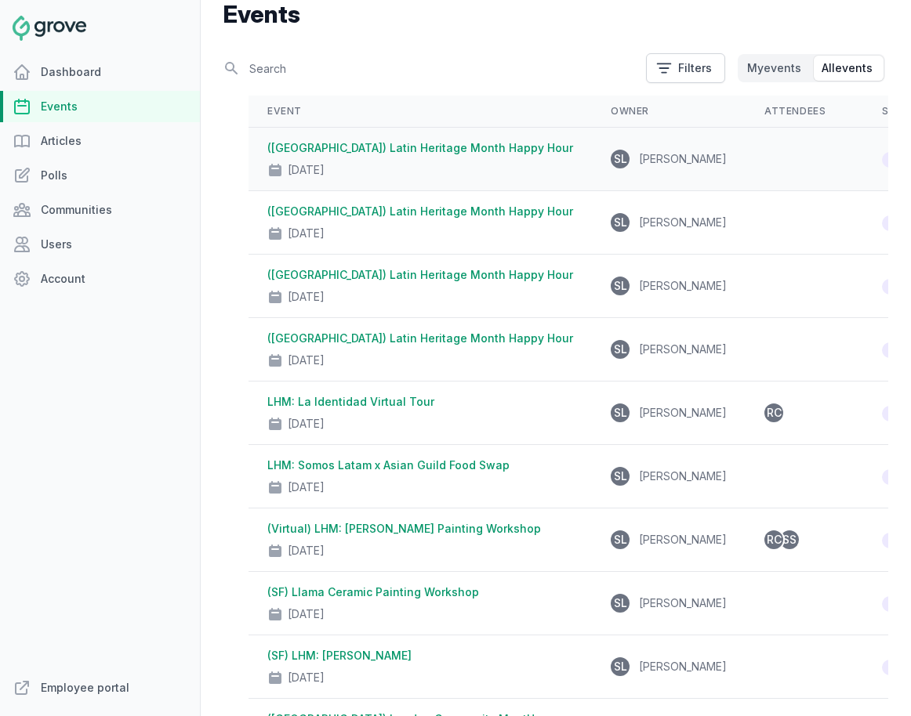
scroll to position [118, 0]
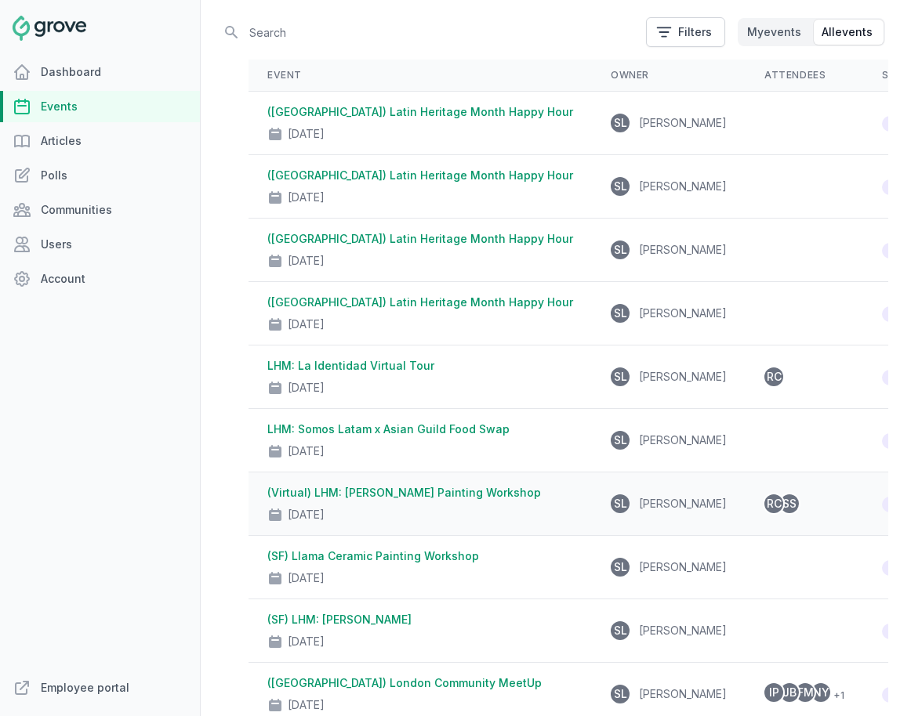
click at [404, 502] on div "[DATE]" at bounding box center [420, 512] width 306 height 22
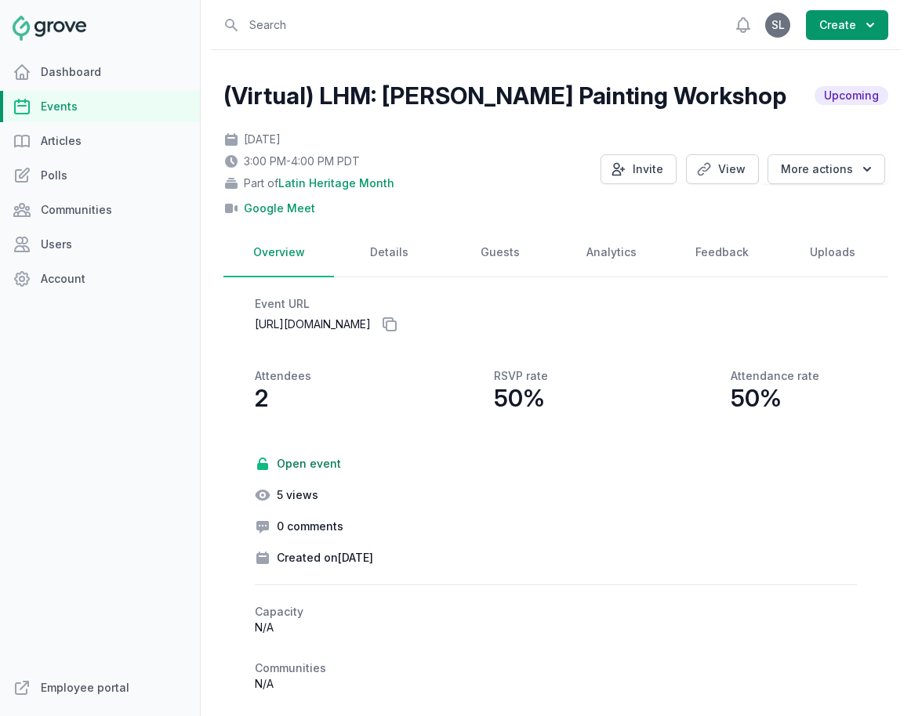
click at [109, 106] on link "Events" at bounding box center [100, 106] width 200 height 31
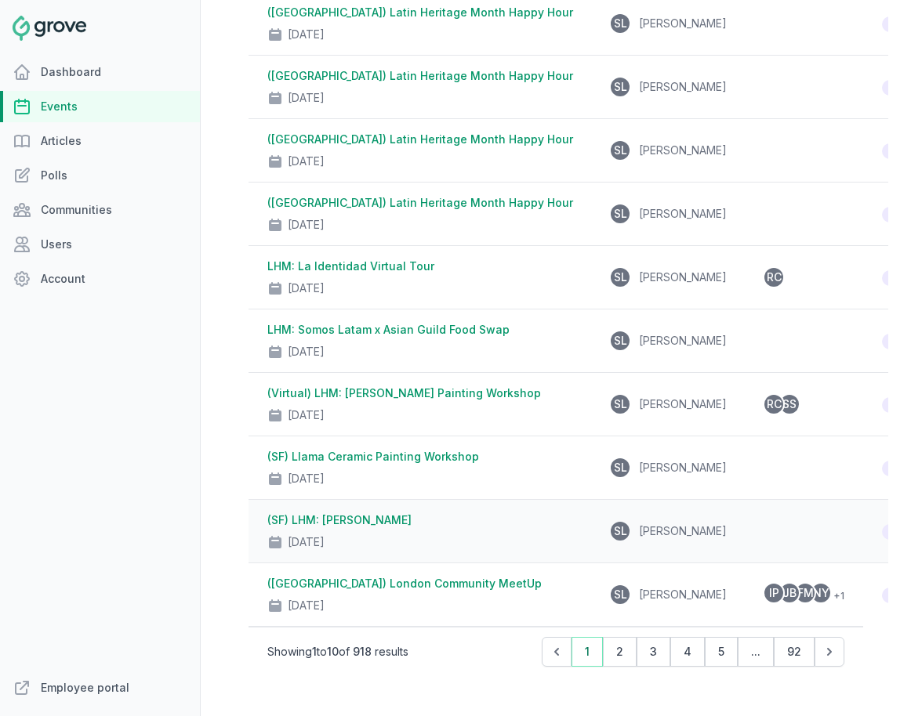
scroll to position [284, 0]
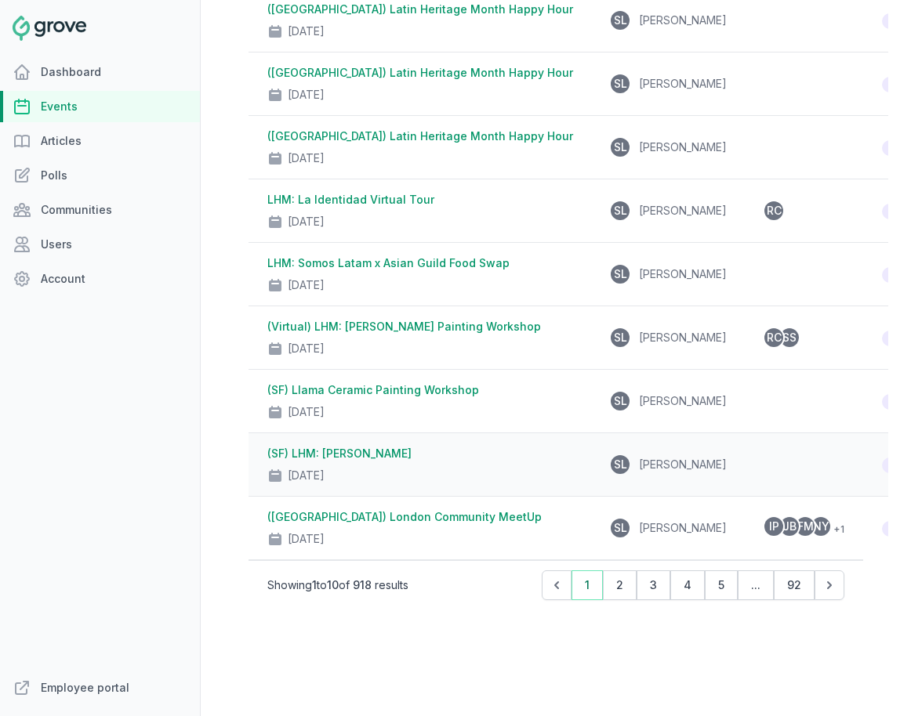
click at [364, 455] on link "(SF) LHM: [PERSON_NAME]" at bounding box center [339, 453] width 144 height 13
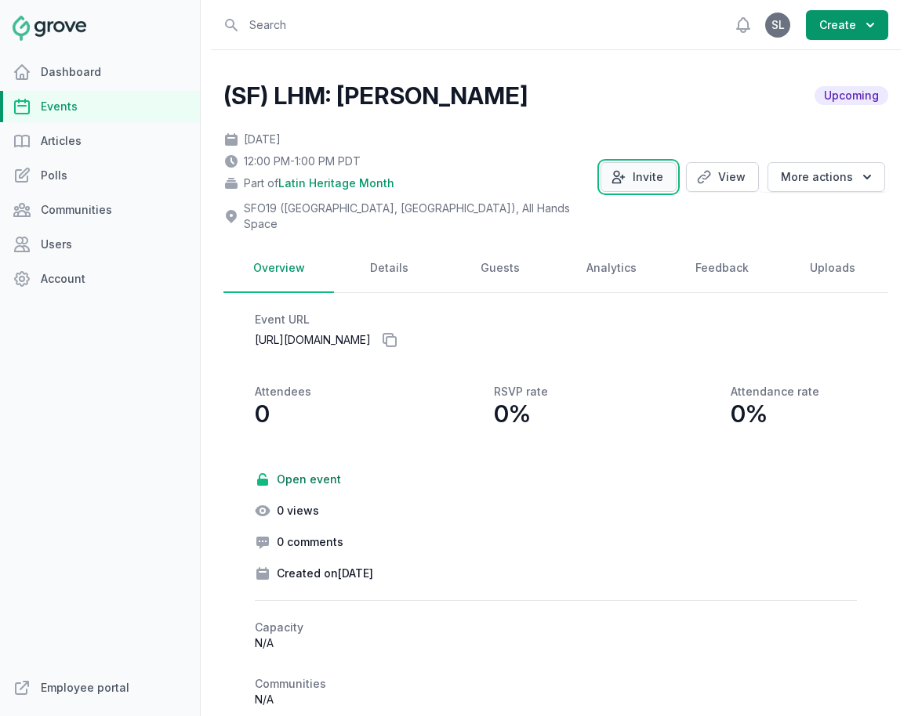
click at [634, 165] on button "Invite" at bounding box center [638, 177] width 76 height 30
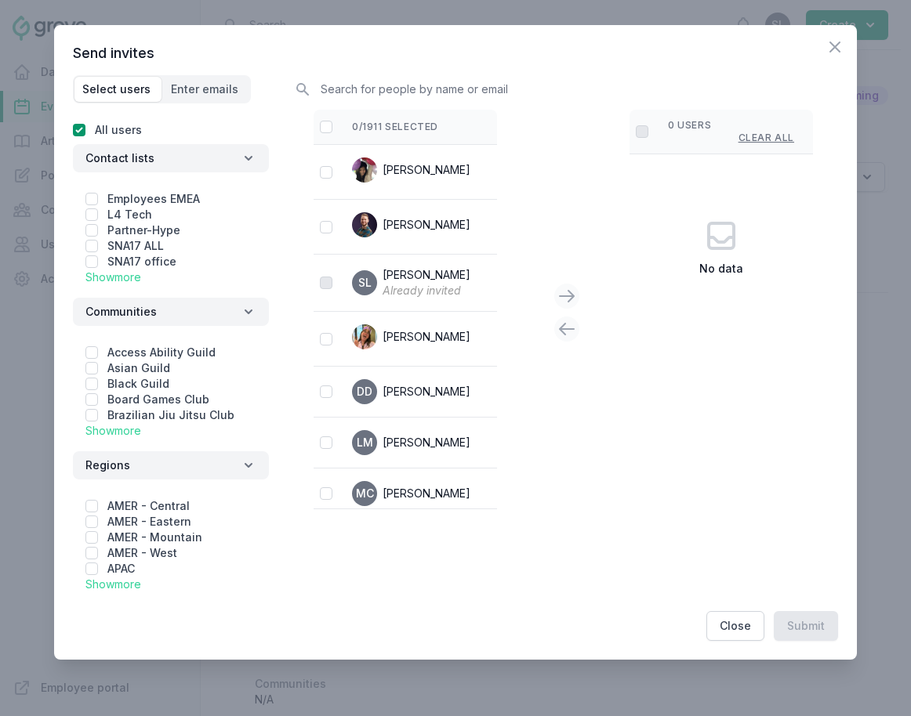
click at [137, 432] on link "Show more" at bounding box center [113, 430] width 56 height 13
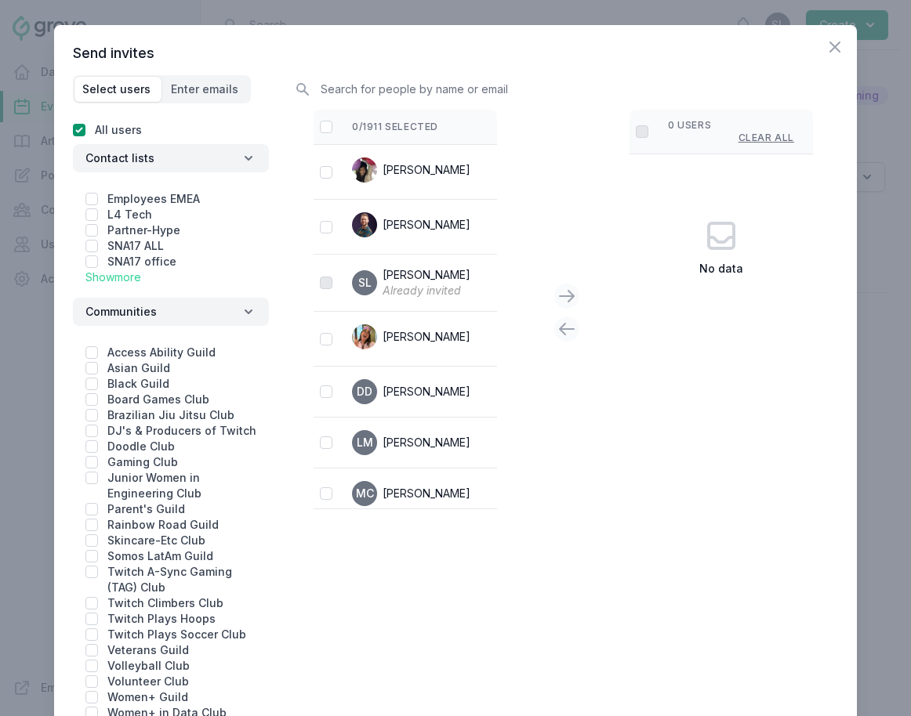
click at [116, 277] on link "Show more" at bounding box center [113, 276] width 56 height 13
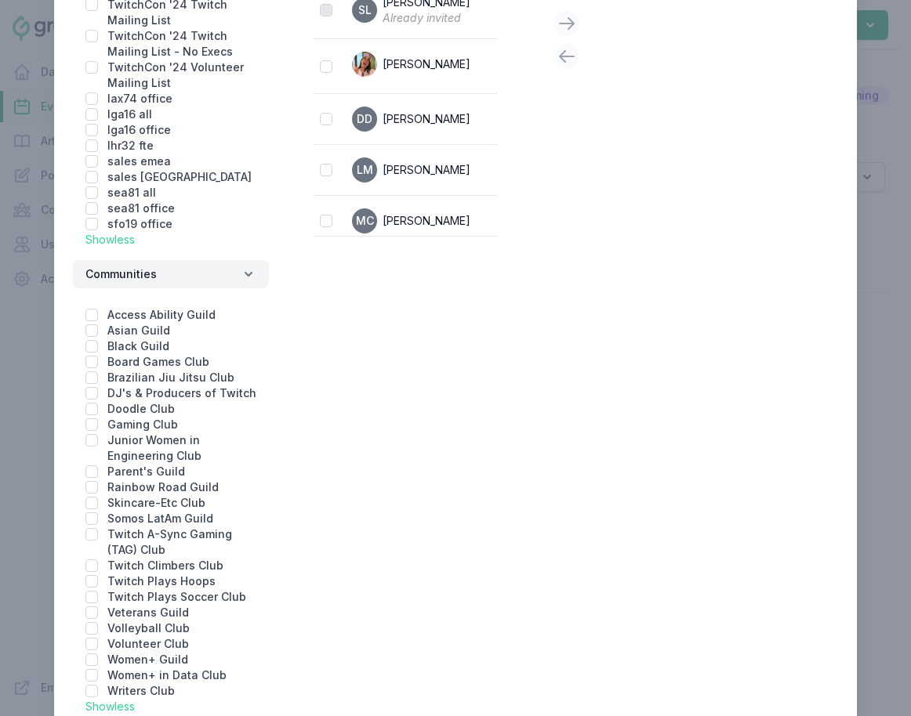
scroll to position [316, 0]
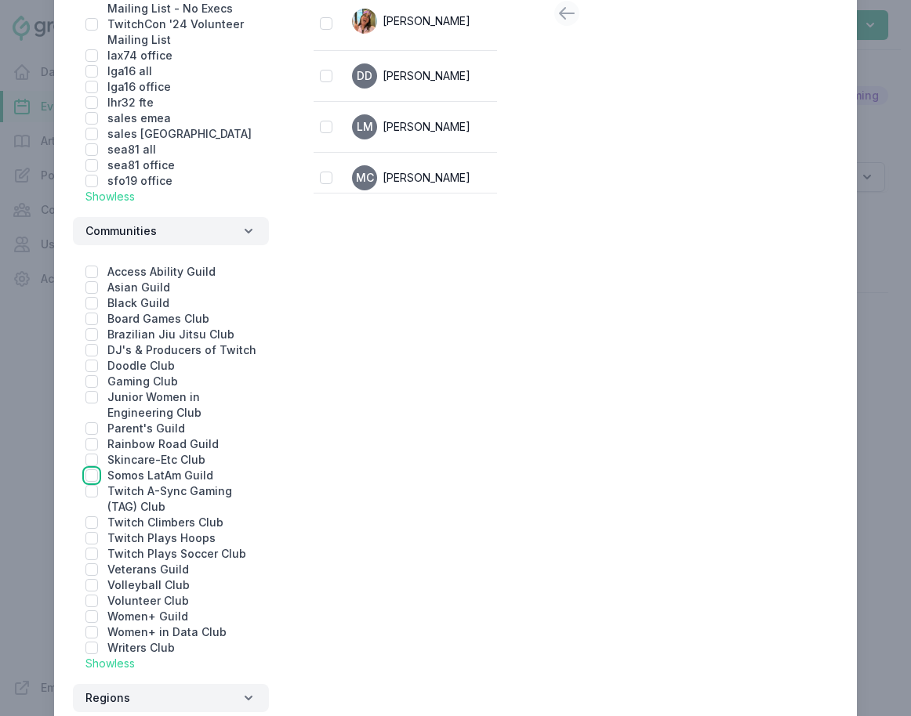
click at [89, 472] on input "checkbox" at bounding box center [91, 475] width 13 height 13
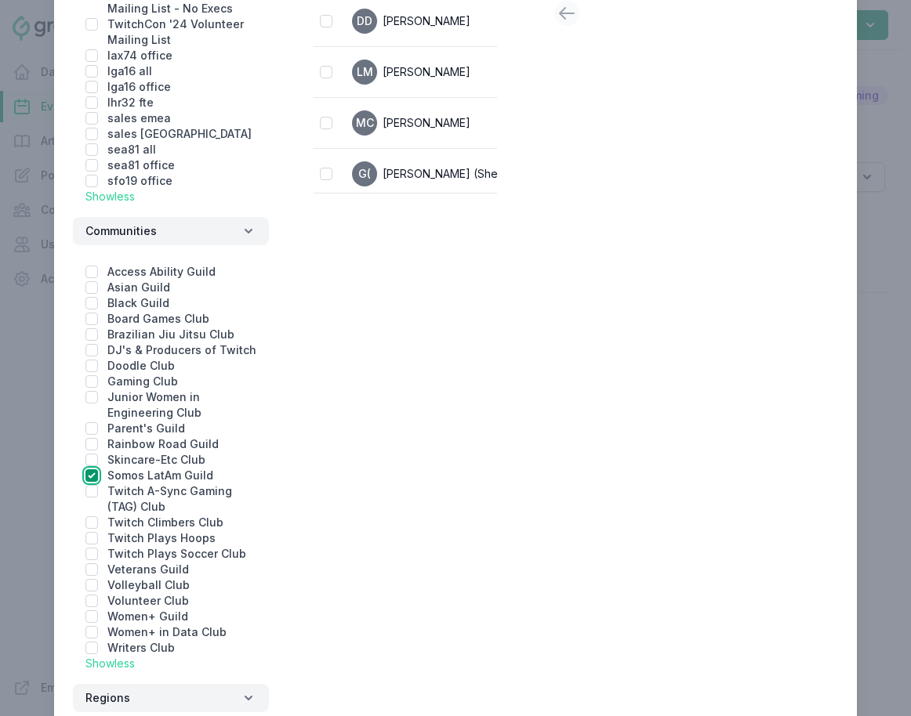
scroll to position [0, 0]
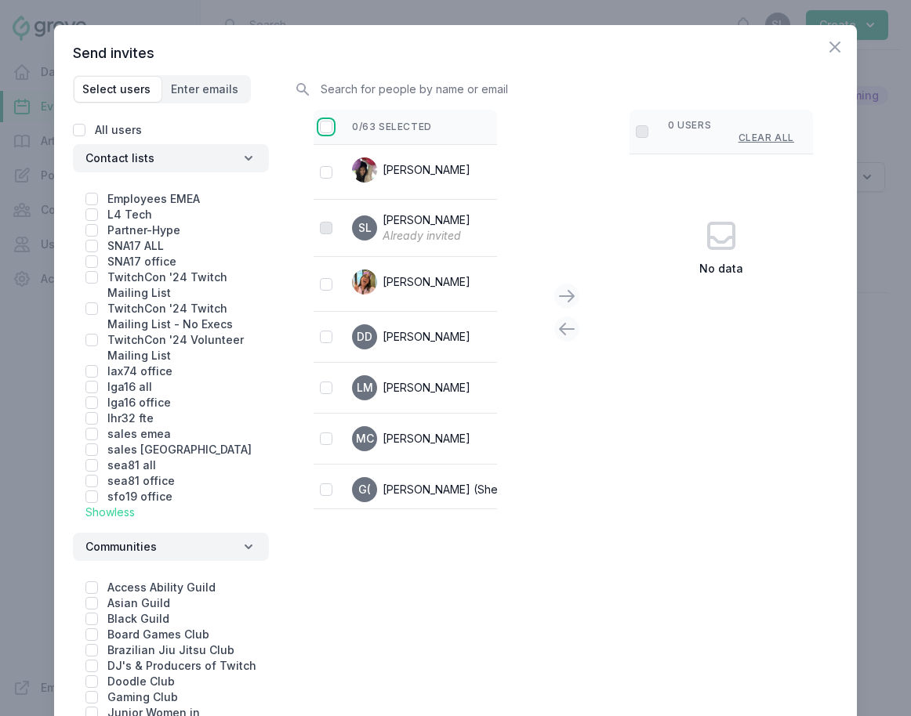
click at [321, 129] on input "checkbox" at bounding box center [326, 127] width 13 height 13
click at [556, 285] on div at bounding box center [563, 314] width 31 height 60
click at [577, 292] on button at bounding box center [566, 296] width 25 height 25
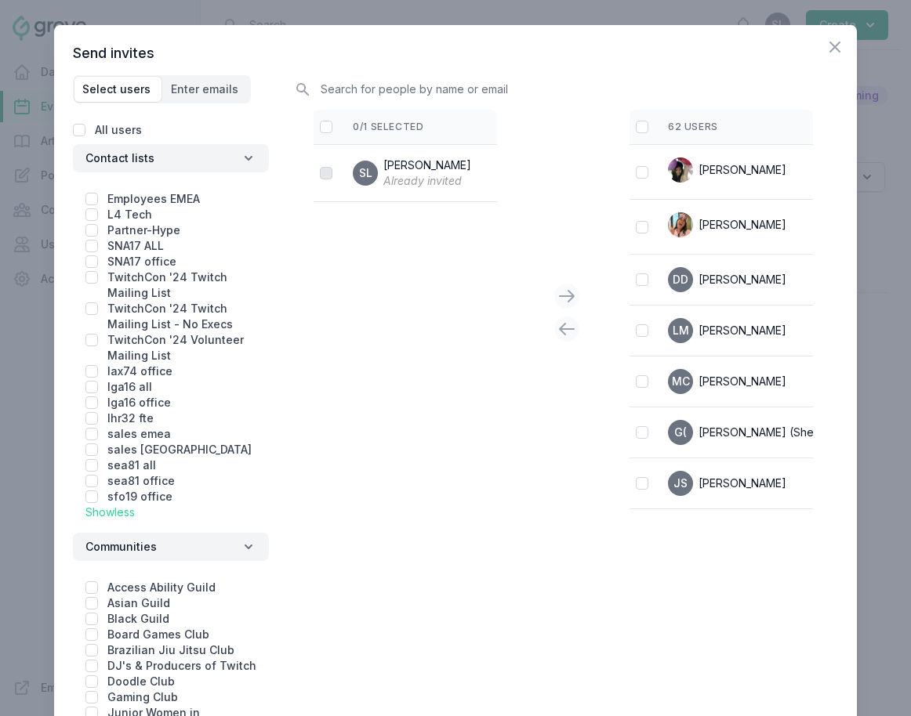
click at [643, 133] on div at bounding box center [642, 127] width 13 height 16
click at [641, 125] on input "checkbox" at bounding box center [642, 127] width 13 height 13
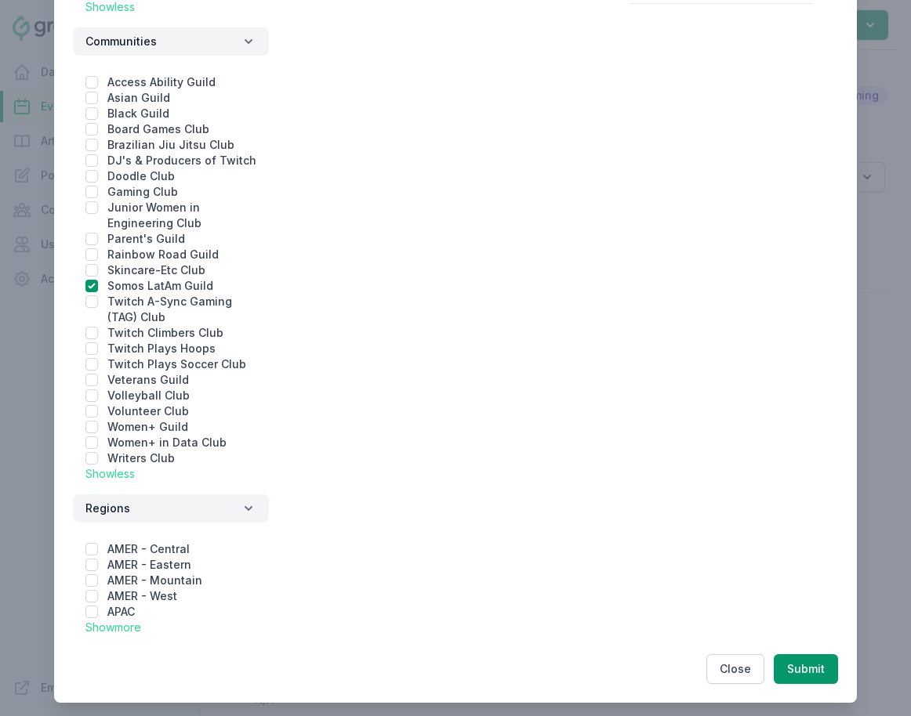
scroll to position [517, 0]
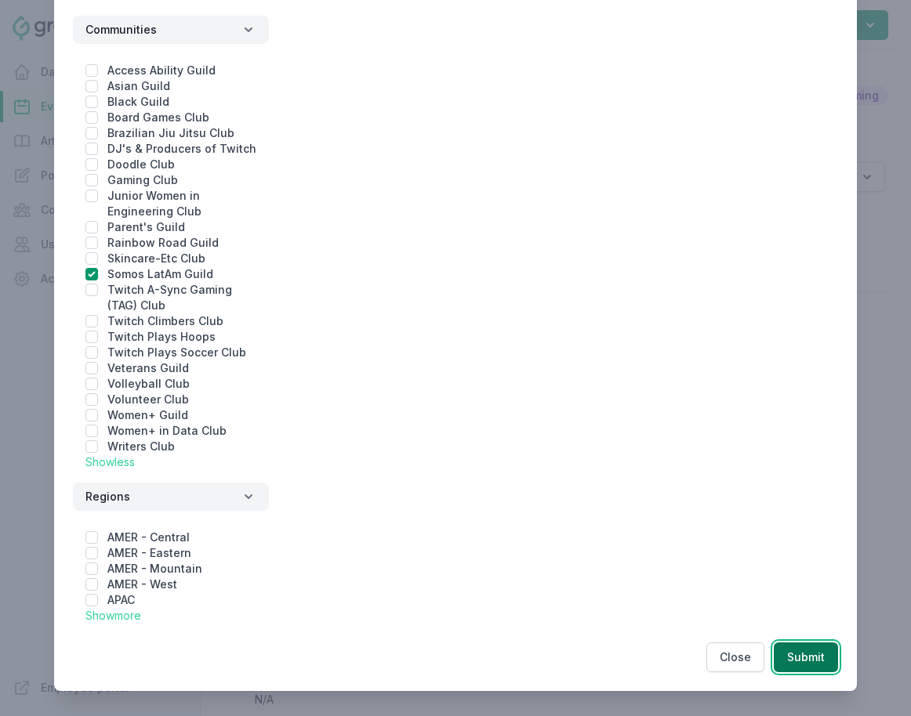
click at [804, 664] on button "Submit" at bounding box center [805, 658] width 64 height 30
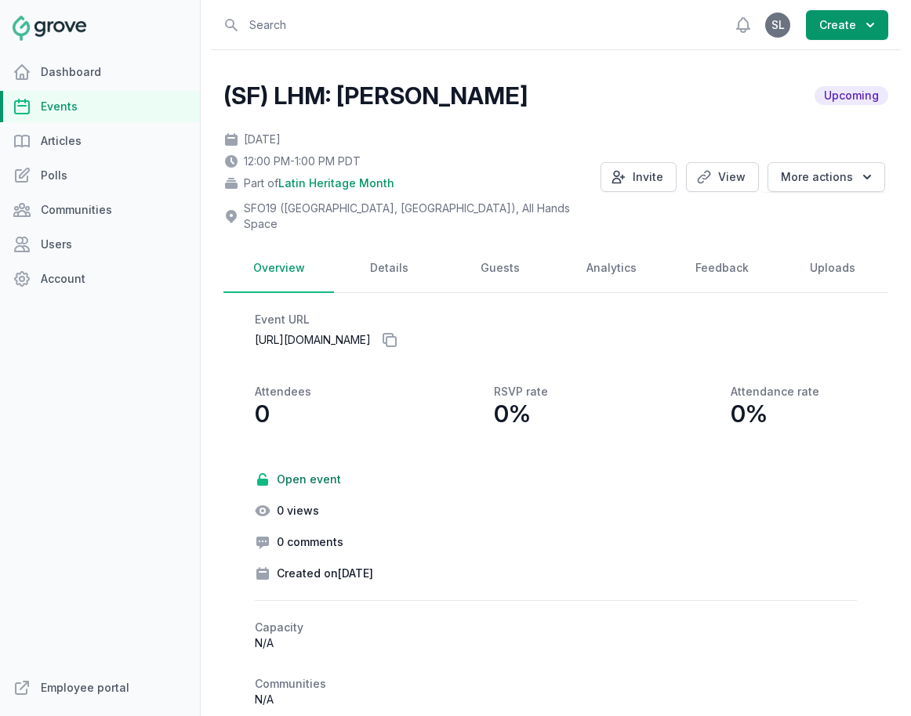
click at [79, 103] on link "Events" at bounding box center [100, 106] width 200 height 31
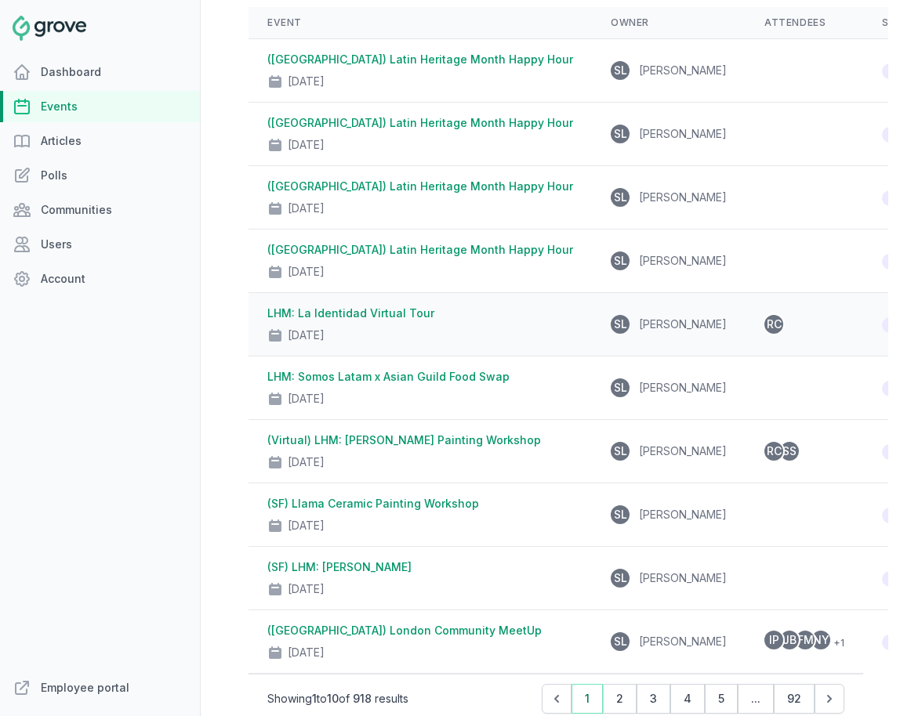
scroll to position [185, 0]
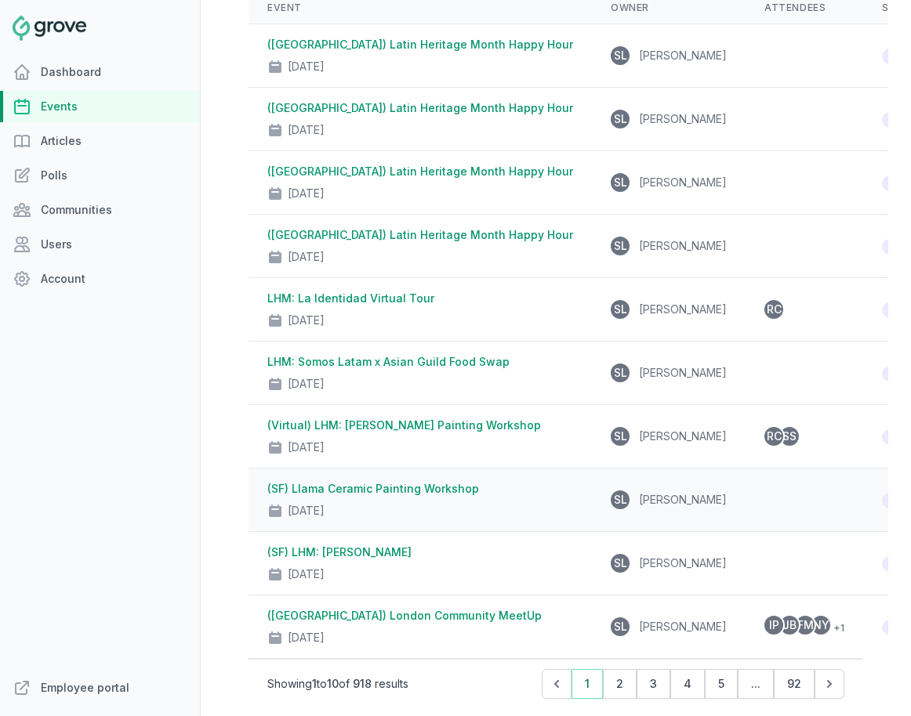
click at [377, 489] on link "(SF) Llama Ceramic Painting Workshop" at bounding box center [373, 488] width 212 height 13
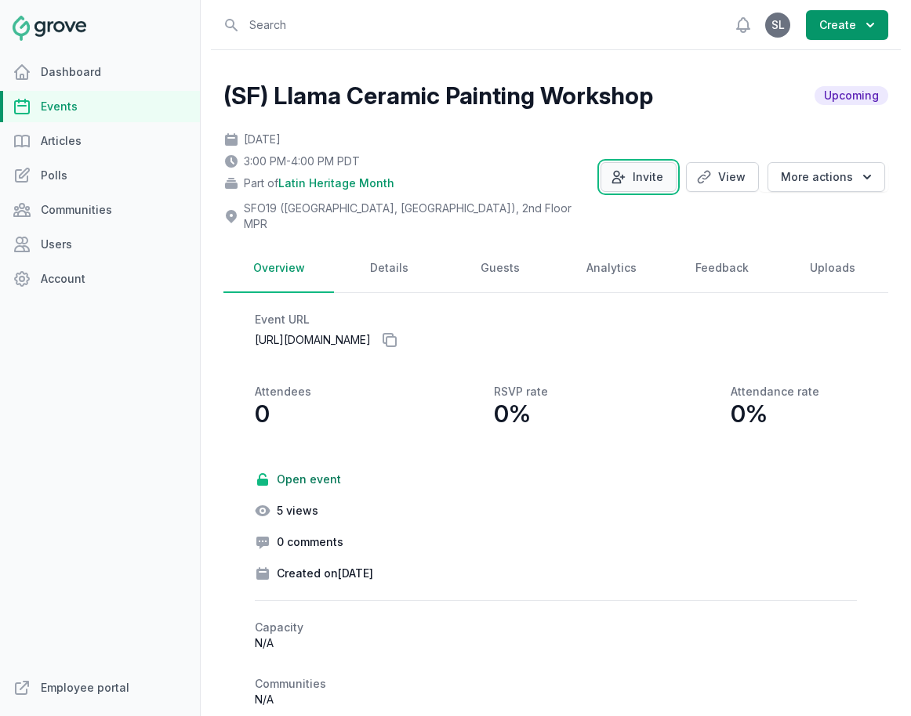
click at [642, 175] on button "Invite" at bounding box center [638, 177] width 76 height 30
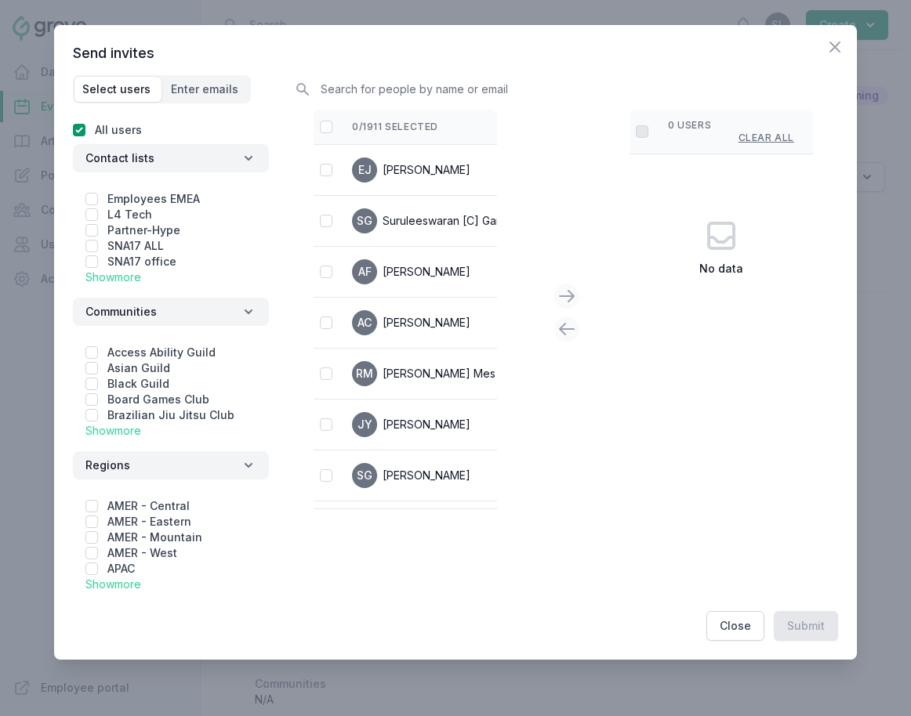
click at [813, 45] on div "Close" at bounding box center [840, 43] width 31 height 36
click at [813, 48] on icon "button" at bounding box center [834, 47] width 19 height 19
click at [813, 46] on icon "button" at bounding box center [834, 47] width 19 height 19
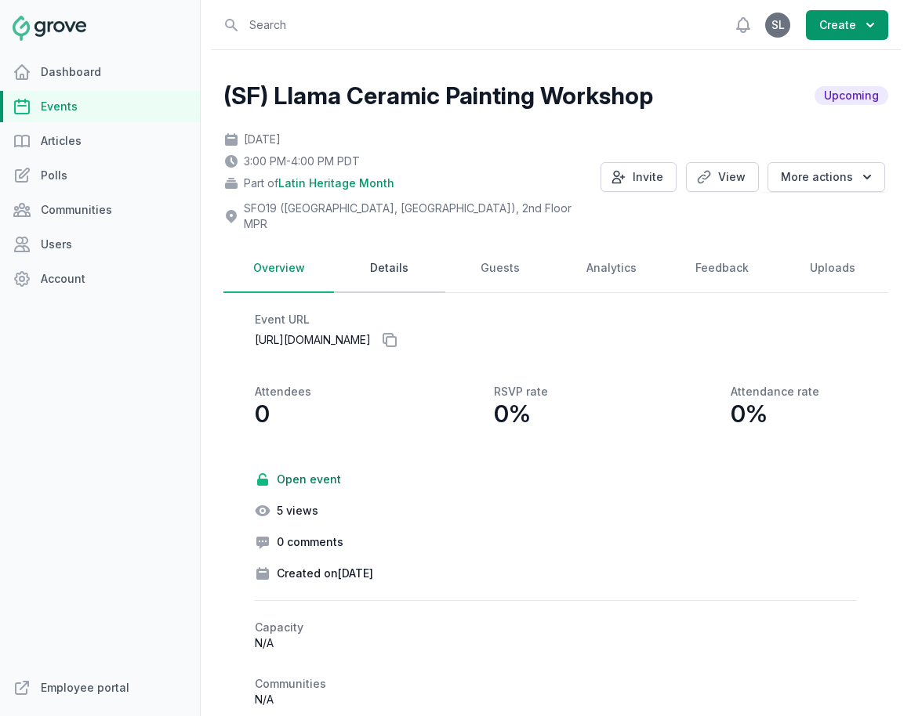
click at [389, 255] on link "Details" at bounding box center [389, 268] width 110 height 49
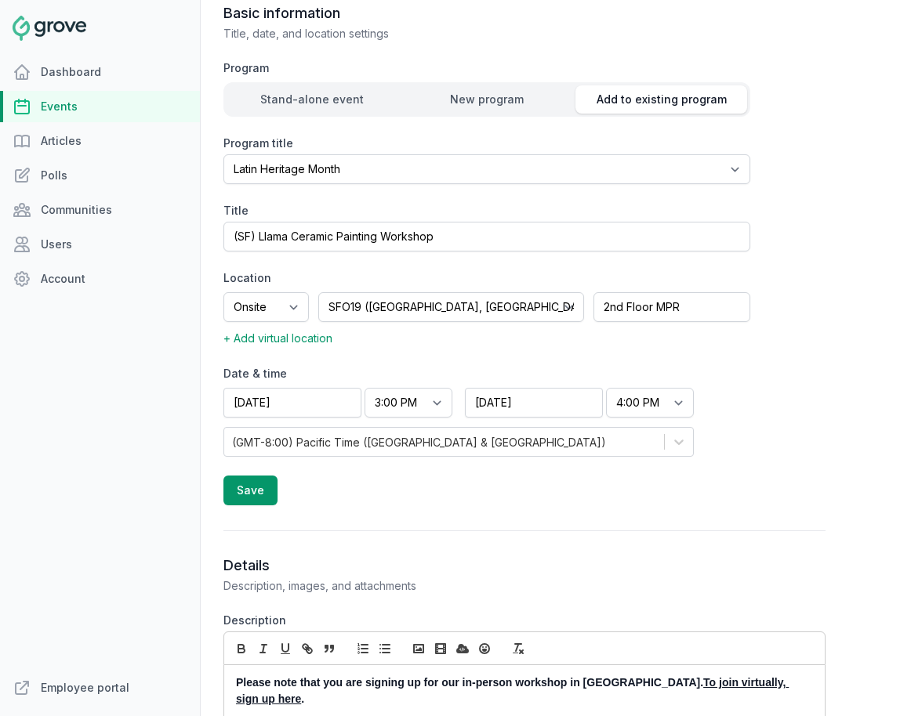
scroll to position [407, 0]
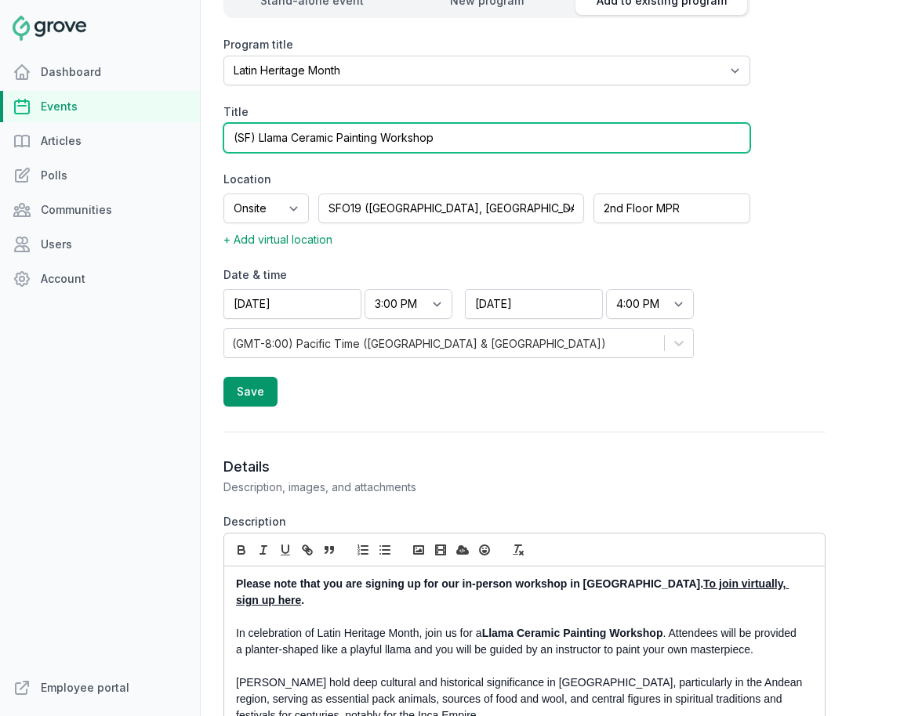
click at [259, 124] on input "(SF) Llama Ceramic Painting Workshop" at bounding box center [486, 138] width 527 height 30
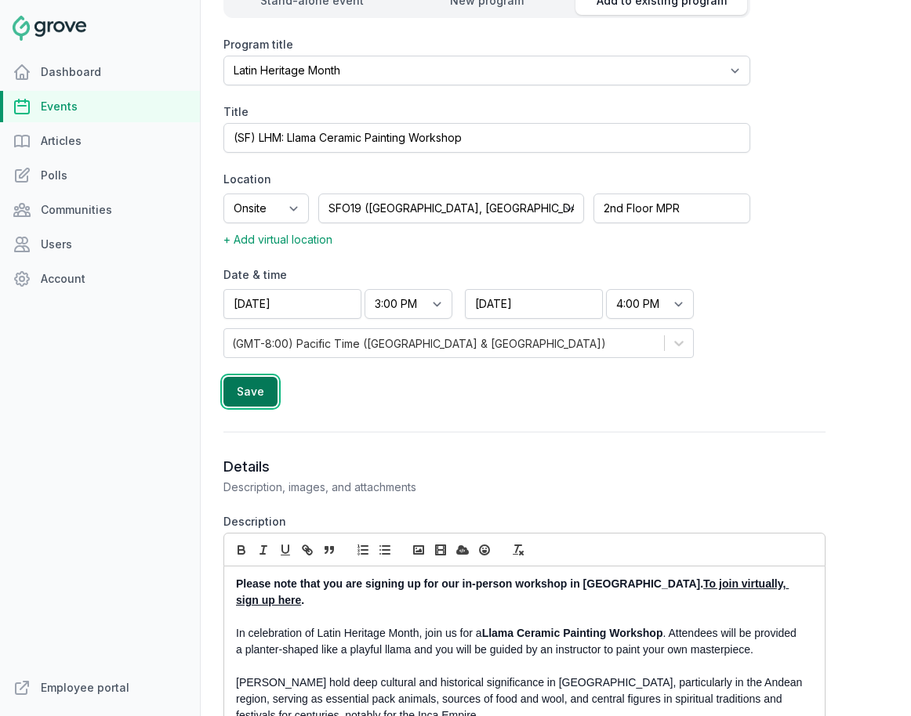
click at [258, 378] on button "Save" at bounding box center [250, 392] width 54 height 30
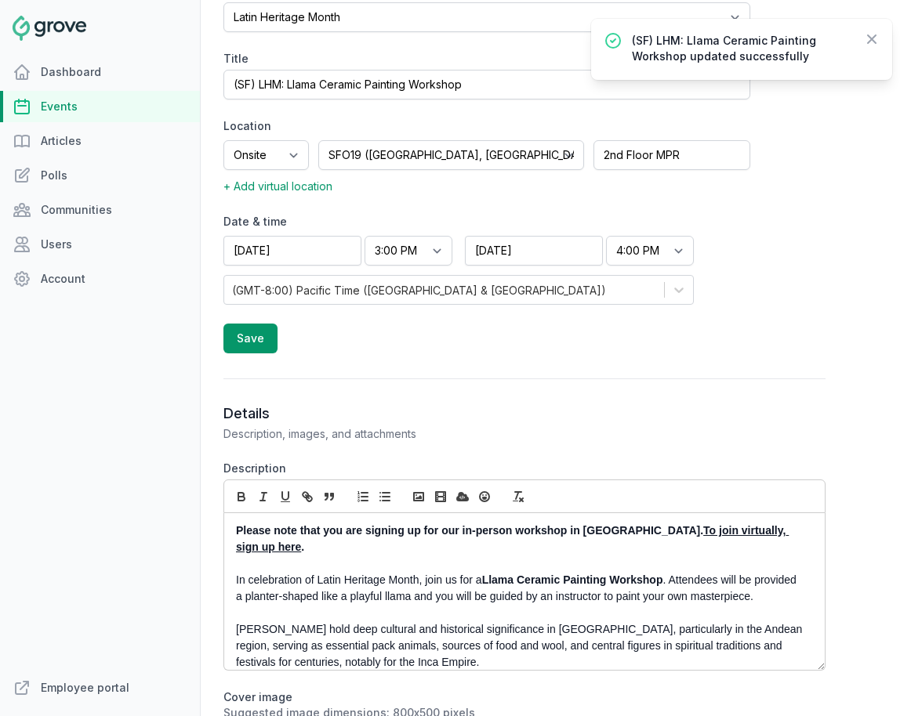
scroll to position [0, 0]
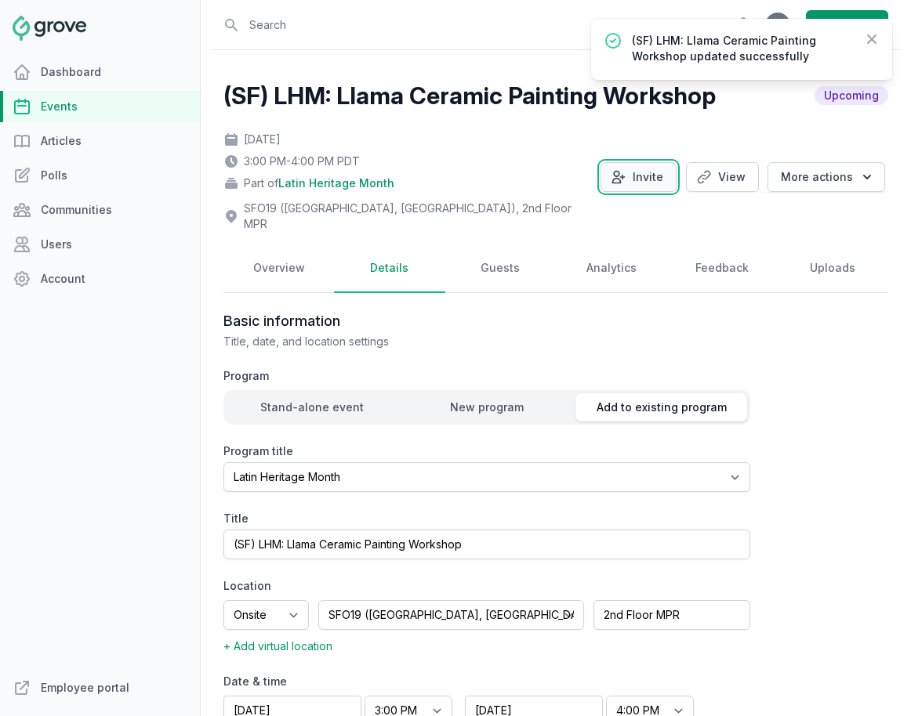
click at [647, 171] on button "Invite" at bounding box center [638, 177] width 76 height 30
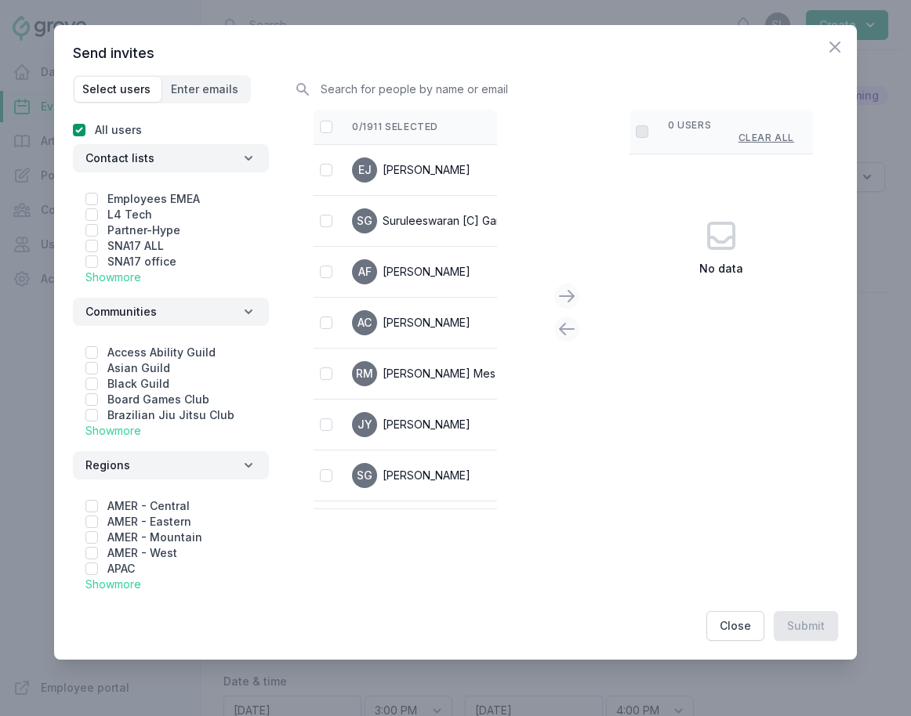
click at [122, 278] on link "Show more" at bounding box center [113, 276] width 56 height 13
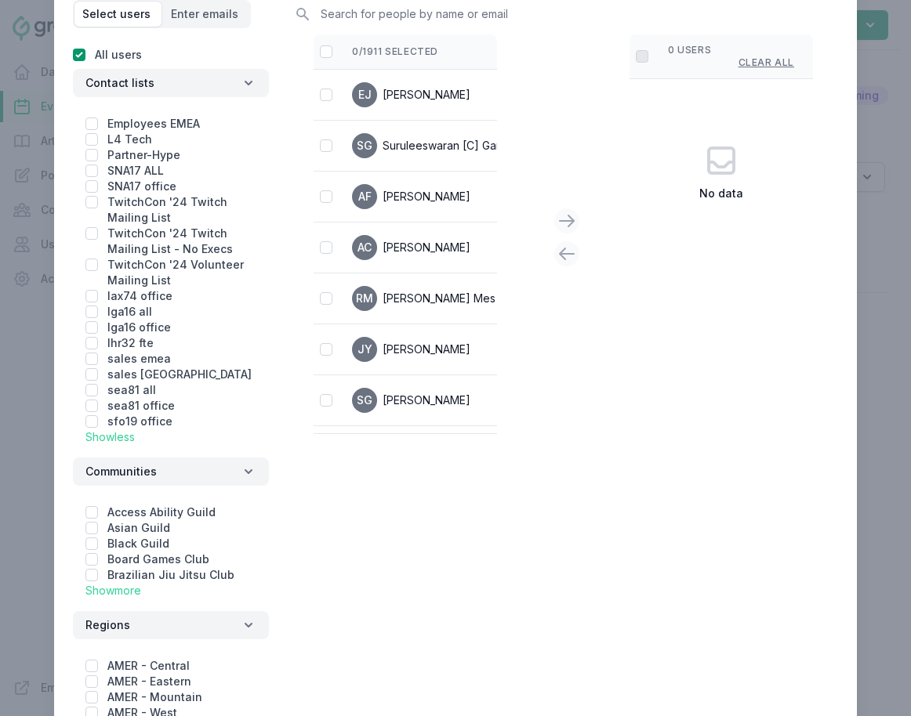
scroll to position [80, 0]
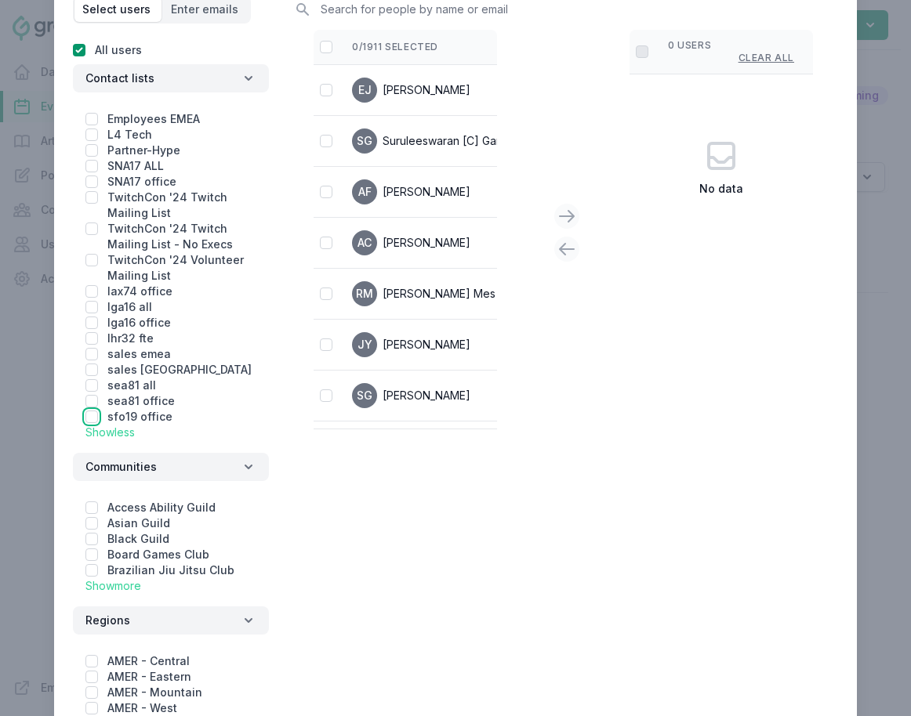
click at [92, 415] on input "checkbox" at bounding box center [91, 417] width 13 height 13
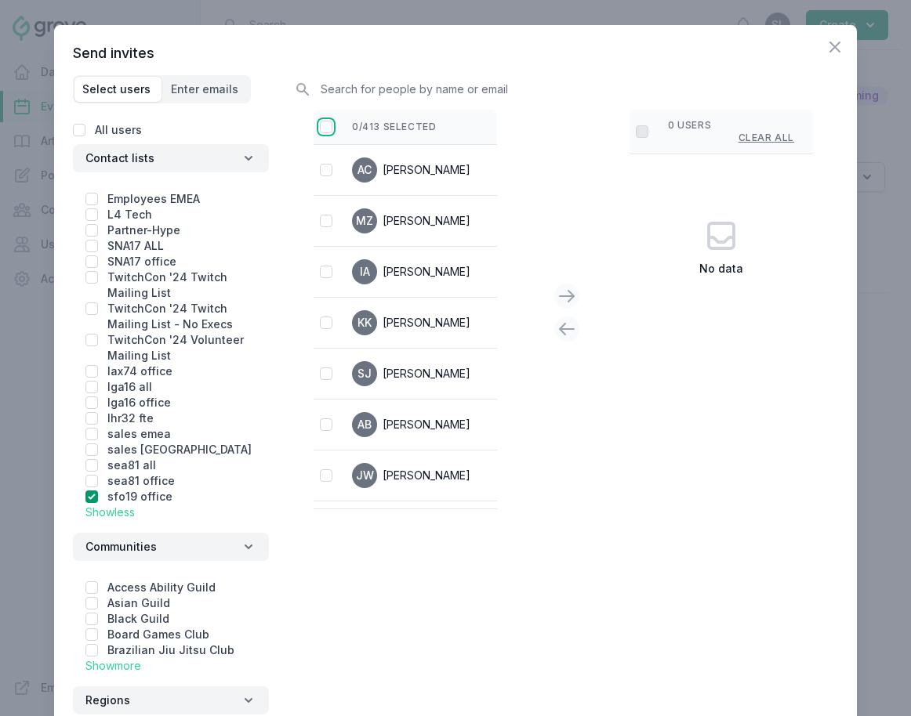
click at [325, 128] on input "checkbox" at bounding box center [326, 127] width 13 height 13
click at [568, 297] on icon at bounding box center [566, 296] width 19 height 19
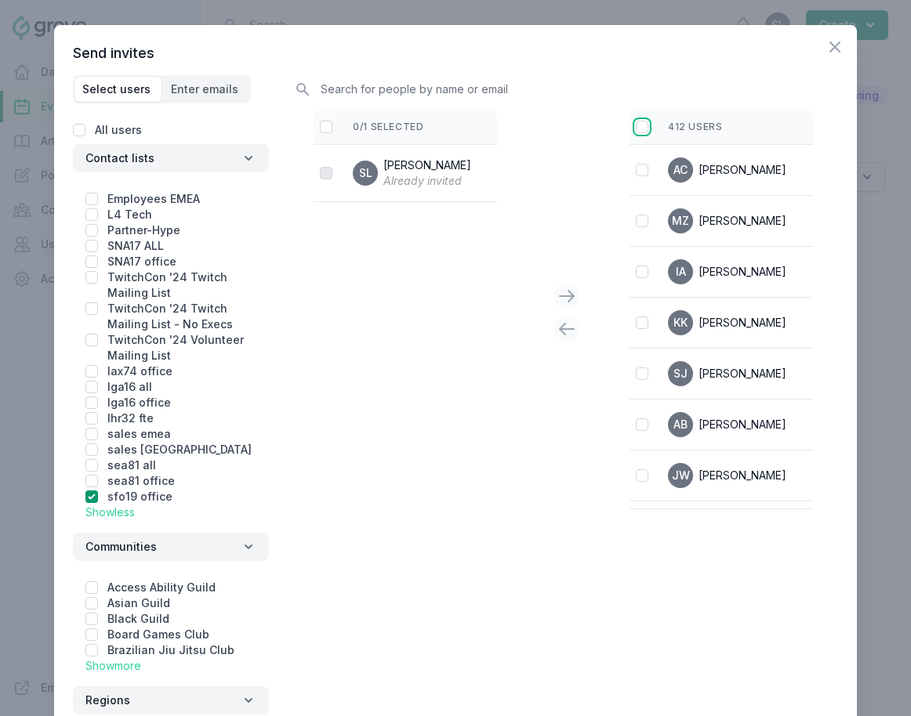
click at [643, 124] on input "checkbox" at bounding box center [642, 127] width 13 height 13
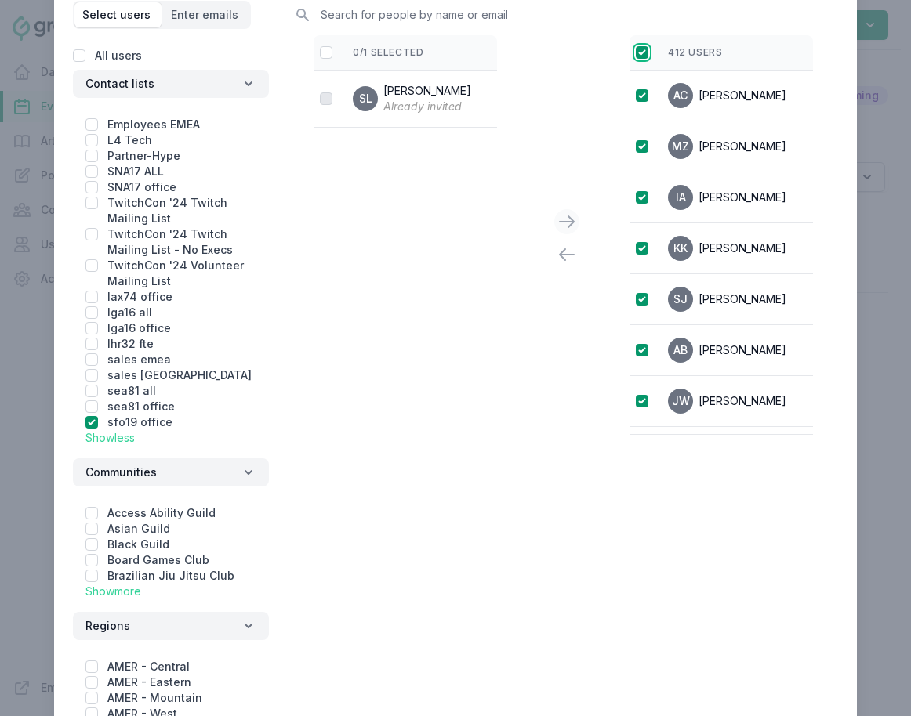
scroll to position [204, 0]
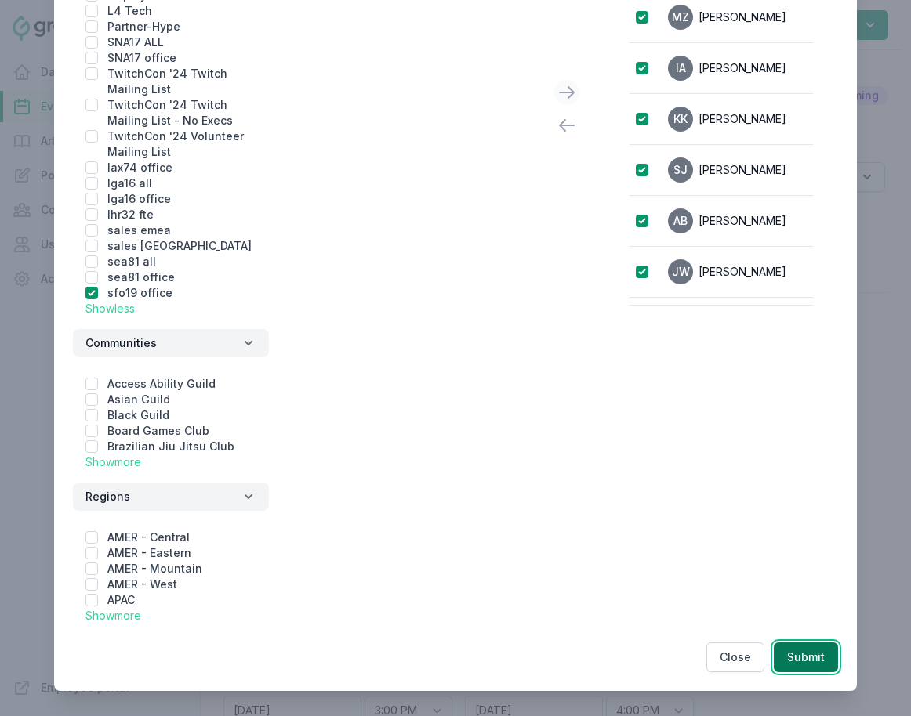
click at [813, 659] on button "Submit" at bounding box center [805, 658] width 64 height 30
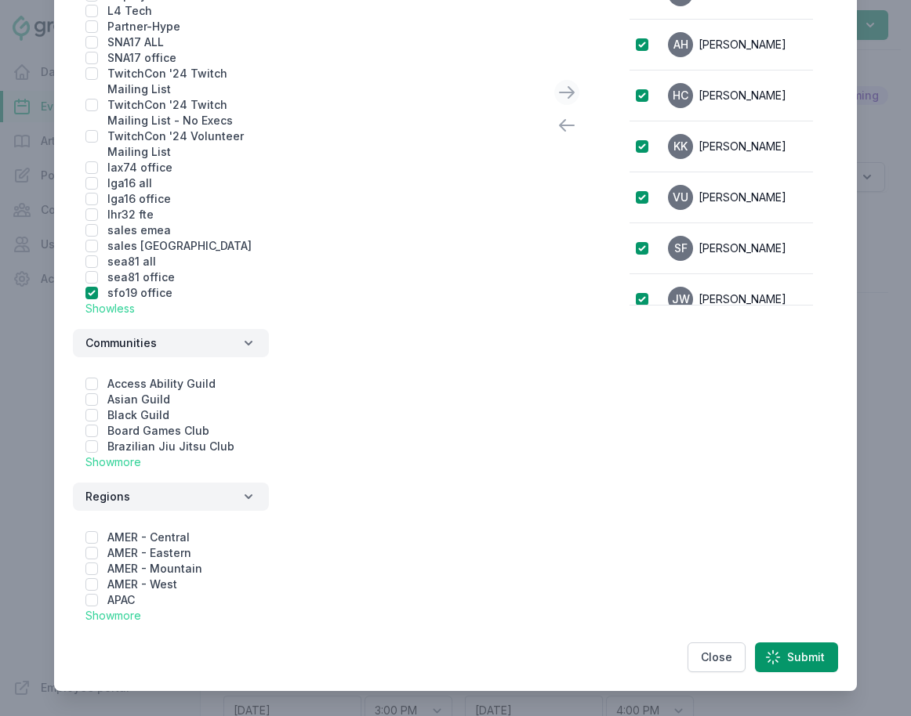
scroll to position [0, 0]
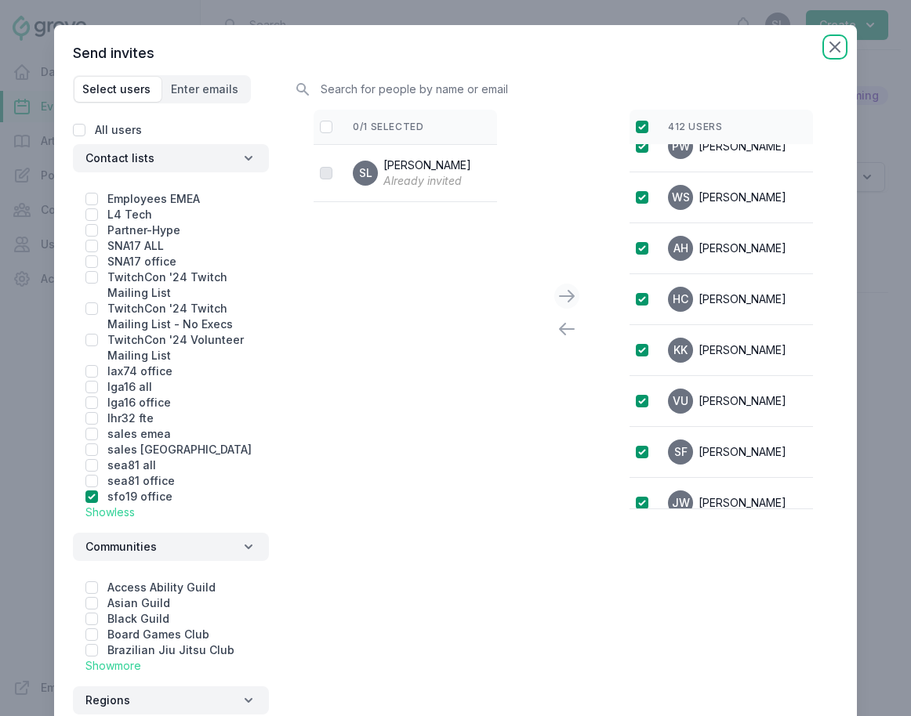
click at [813, 51] on icon "button" at bounding box center [834, 46] width 9 height 9
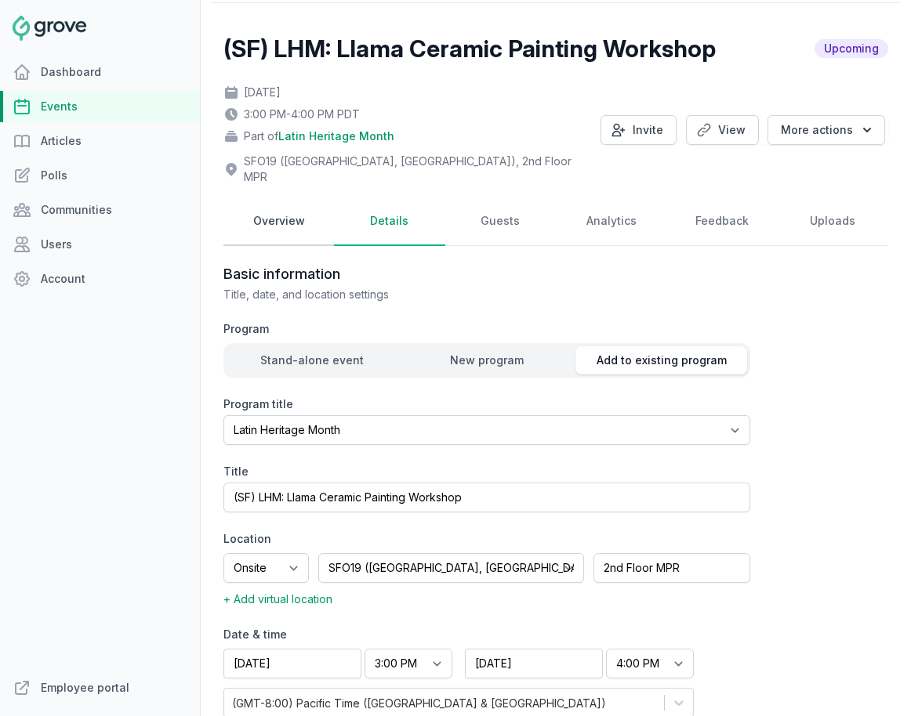
click at [278, 205] on link "Overview" at bounding box center [278, 221] width 110 height 49
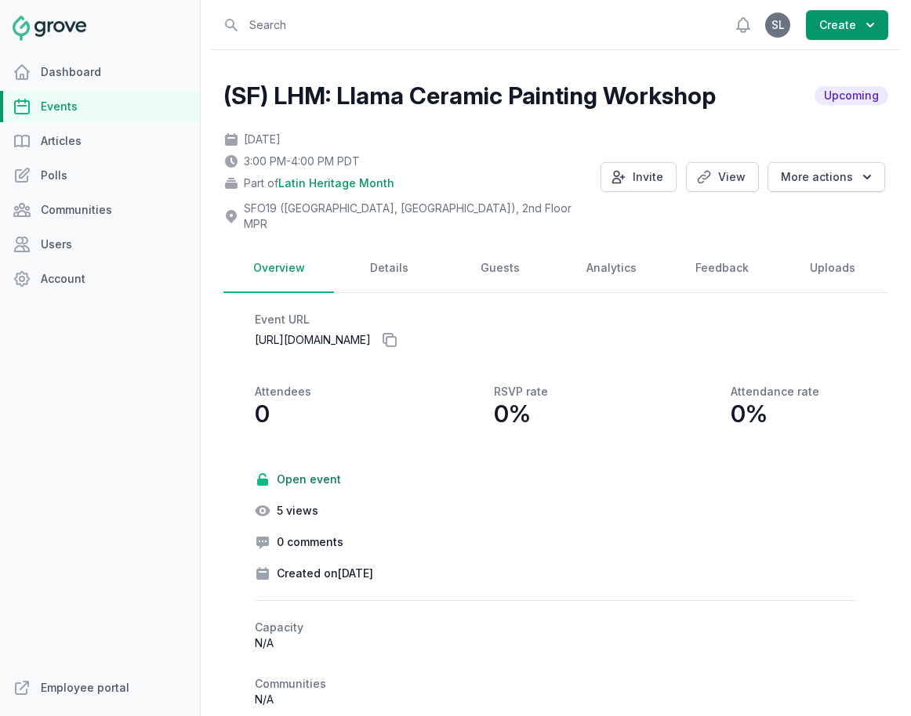
click at [107, 110] on link "Events" at bounding box center [100, 106] width 200 height 31
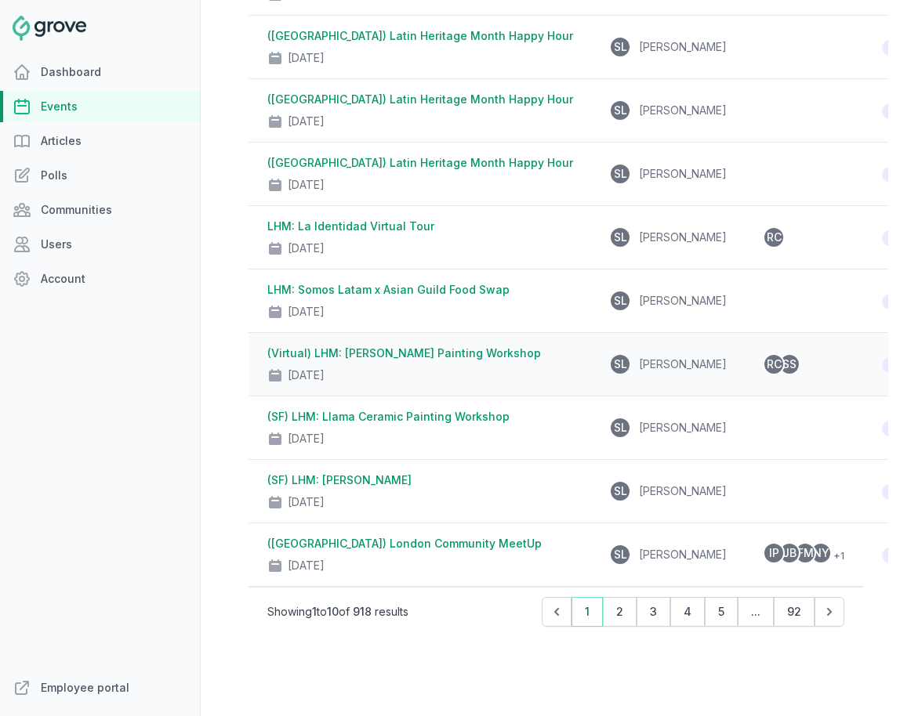
scroll to position [248, 0]
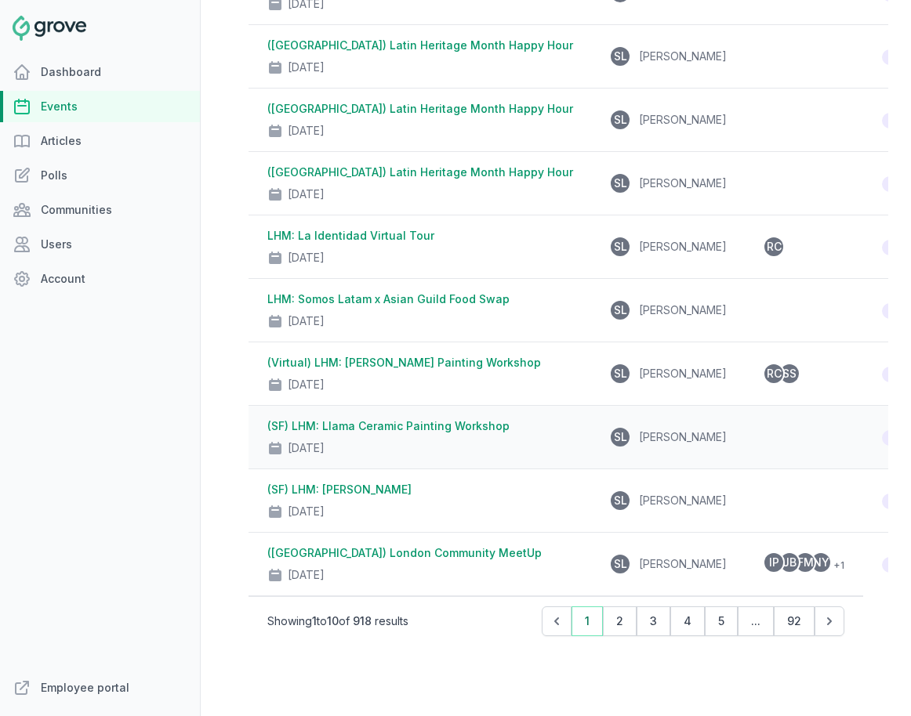
click at [386, 426] on link "(SF) LHM: Llama Ceramic Painting Workshop" at bounding box center [388, 425] width 242 height 13
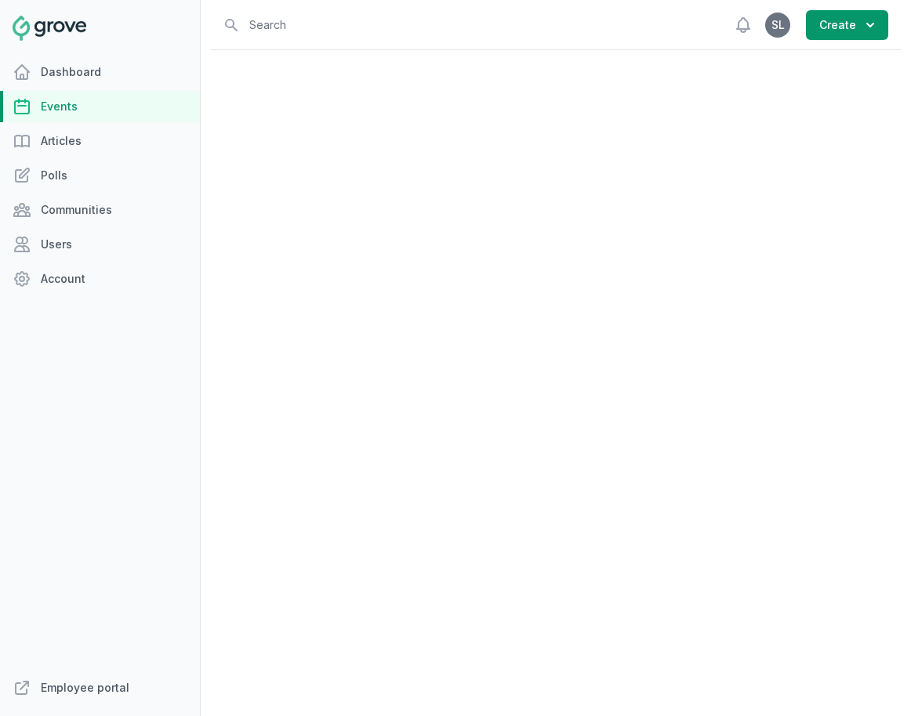
click at [110, 110] on link "Events" at bounding box center [100, 106] width 200 height 31
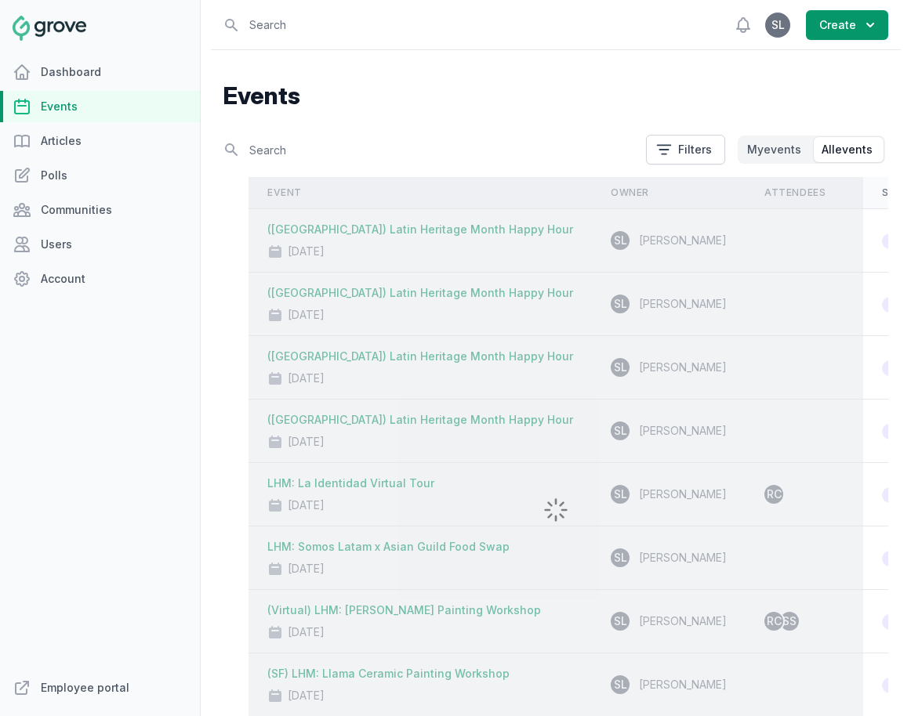
scroll to position [234, 0]
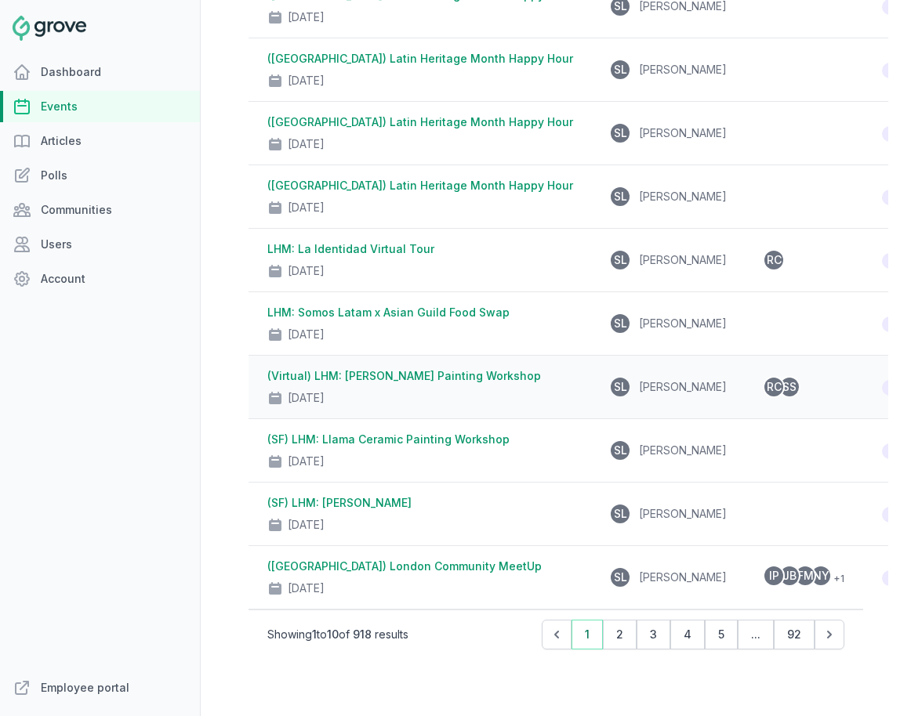
click at [405, 374] on link "(Virtual) LHM: [PERSON_NAME] Painting Workshop" at bounding box center [403, 375] width 273 height 13
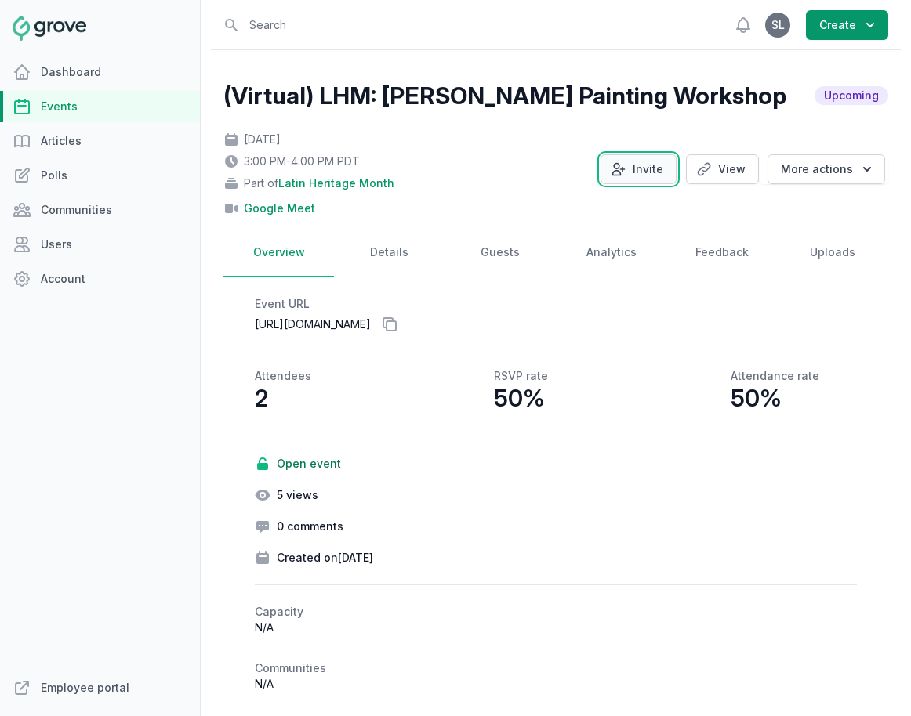
click at [637, 157] on button "Invite" at bounding box center [638, 169] width 76 height 30
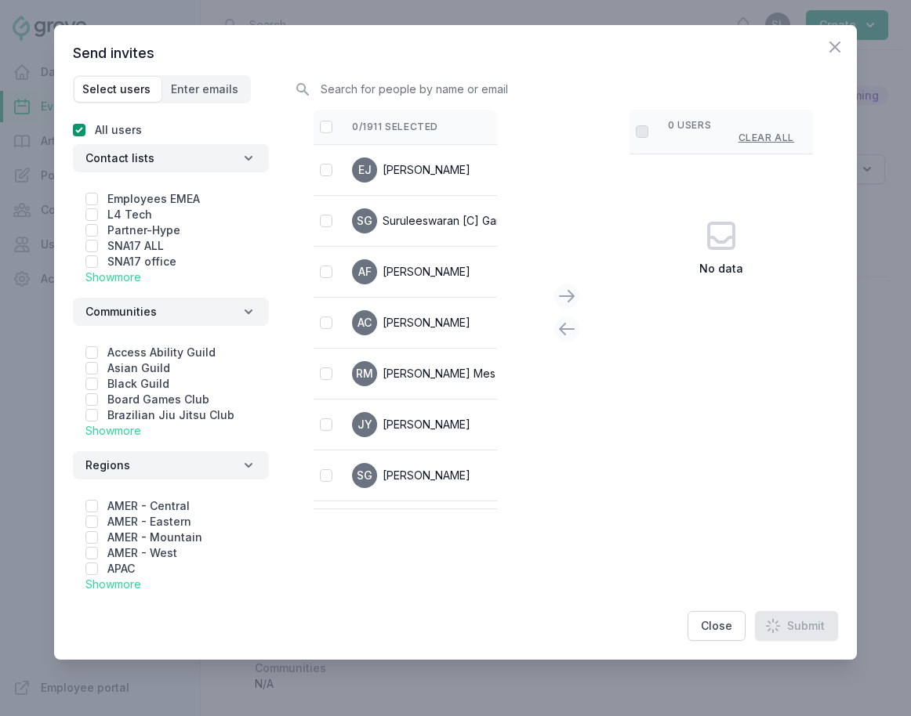
click at [122, 280] on link "Show more" at bounding box center [113, 276] width 56 height 13
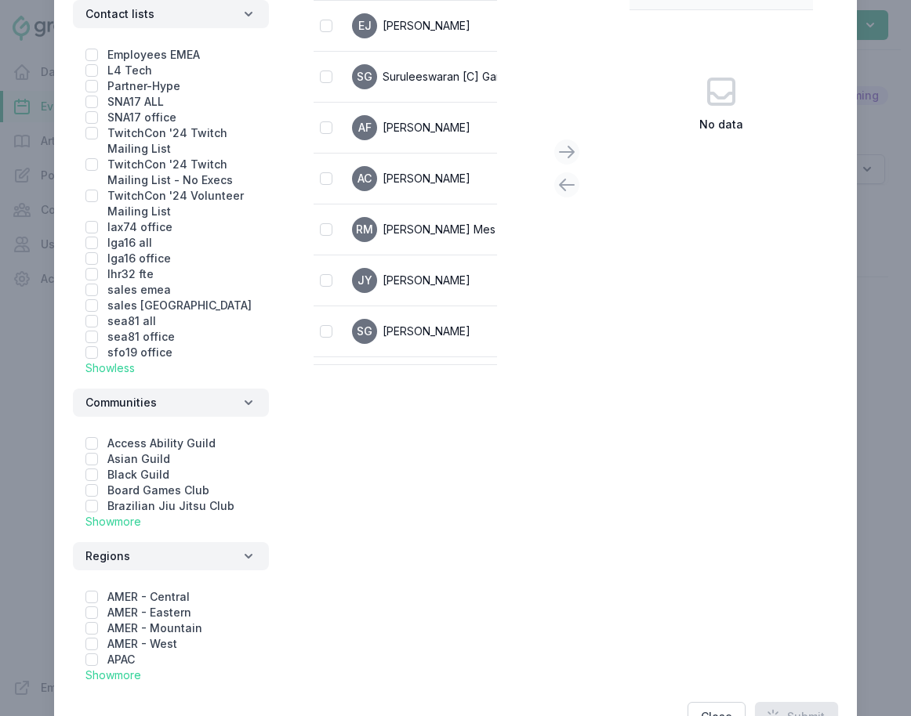
click at [132, 521] on link "Show more" at bounding box center [113, 521] width 56 height 13
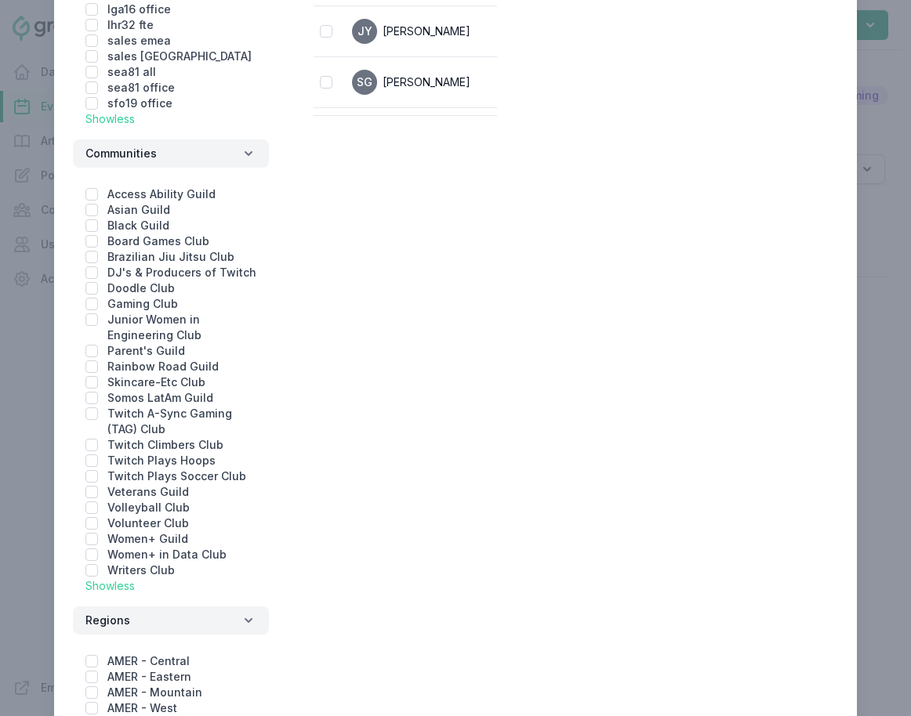
scroll to position [396, 0]
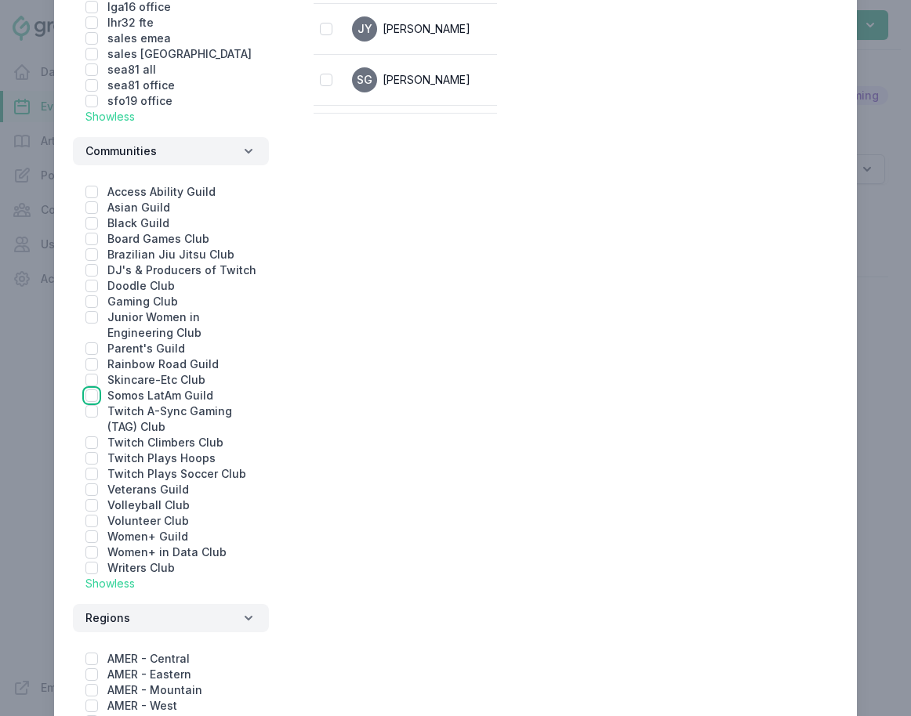
click at [90, 392] on input "checkbox" at bounding box center [91, 395] width 13 height 13
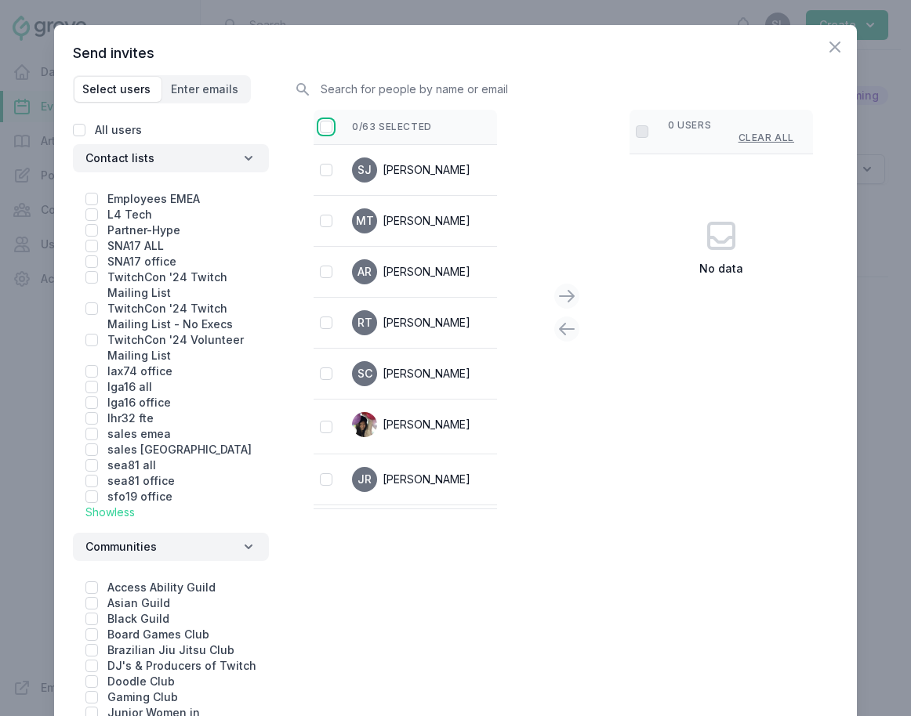
click at [326, 131] on input "checkbox" at bounding box center [326, 127] width 13 height 13
click at [813, 45] on icon "button" at bounding box center [834, 46] width 9 height 9
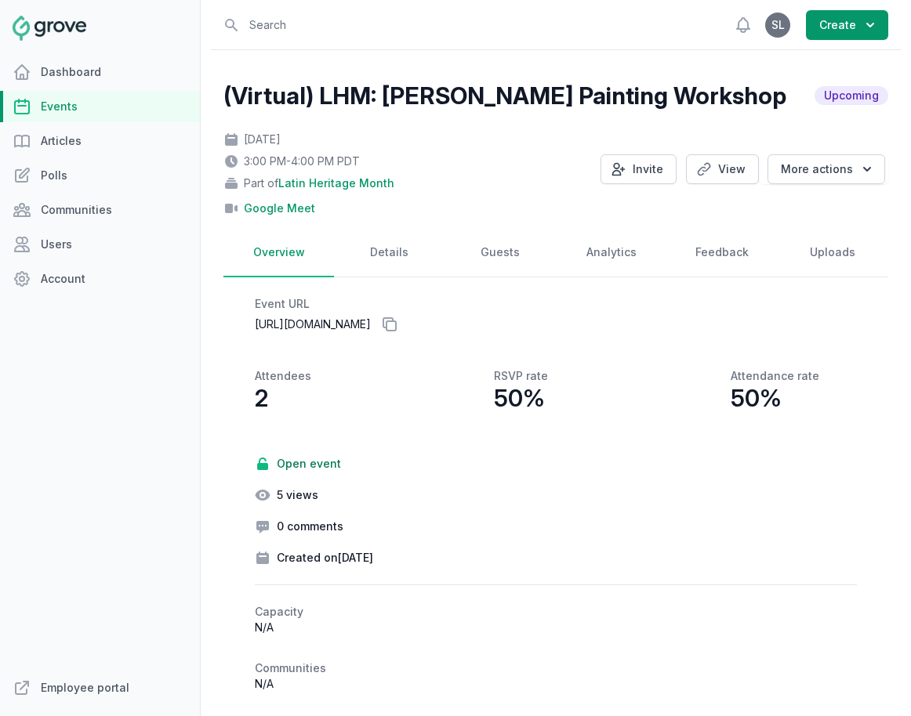
click at [92, 99] on link "Events" at bounding box center [100, 106] width 200 height 31
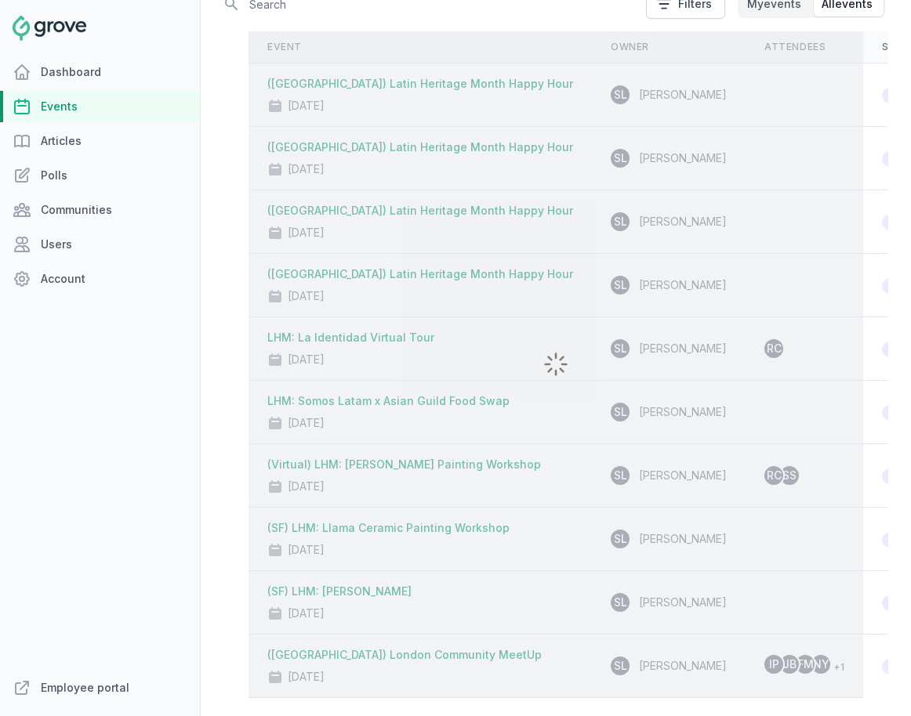
scroll to position [198, 0]
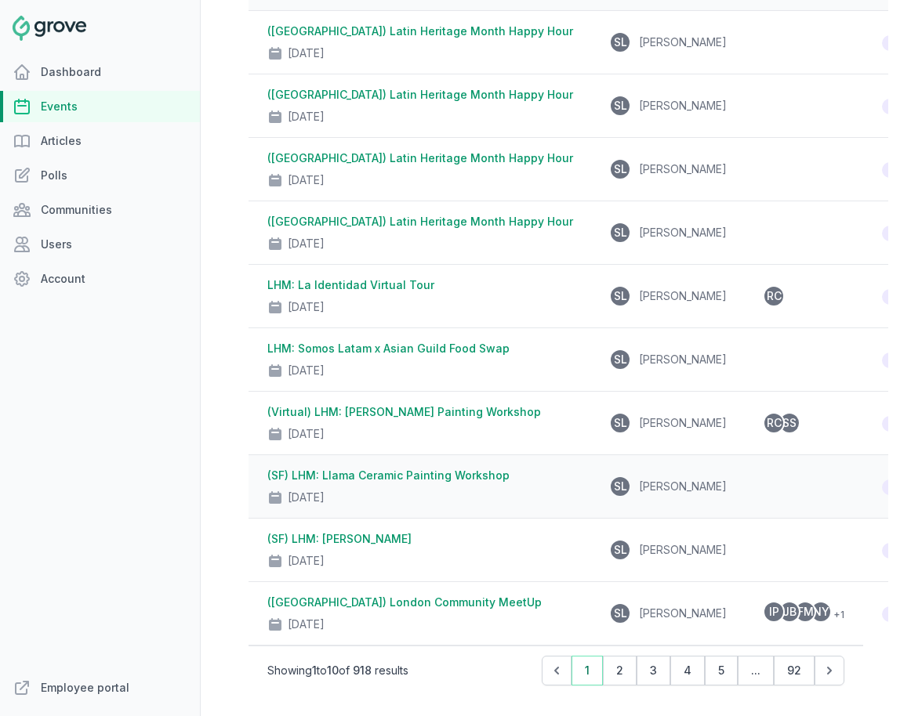
click at [377, 475] on link "(SF) LHM: Llama Ceramic Painting Workshop" at bounding box center [388, 475] width 242 height 13
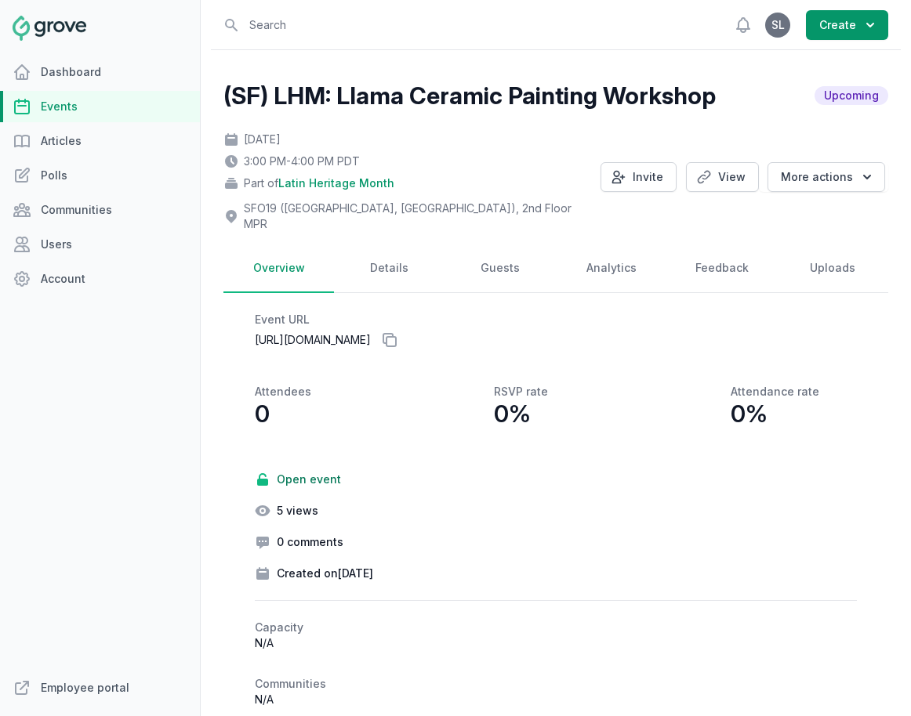
click at [53, 110] on link "Events" at bounding box center [100, 106] width 200 height 31
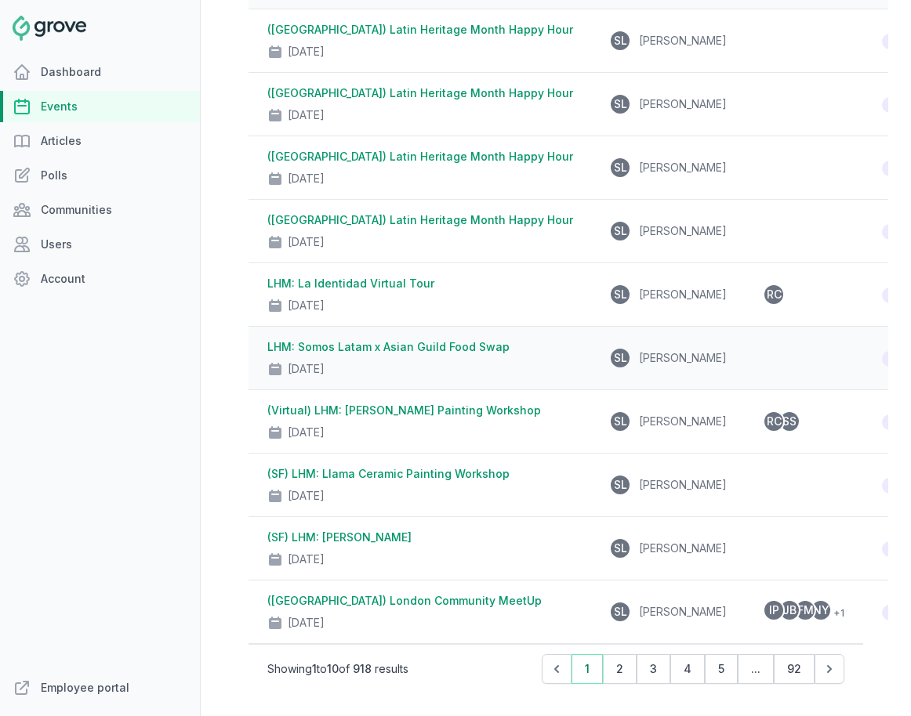
scroll to position [194, 0]
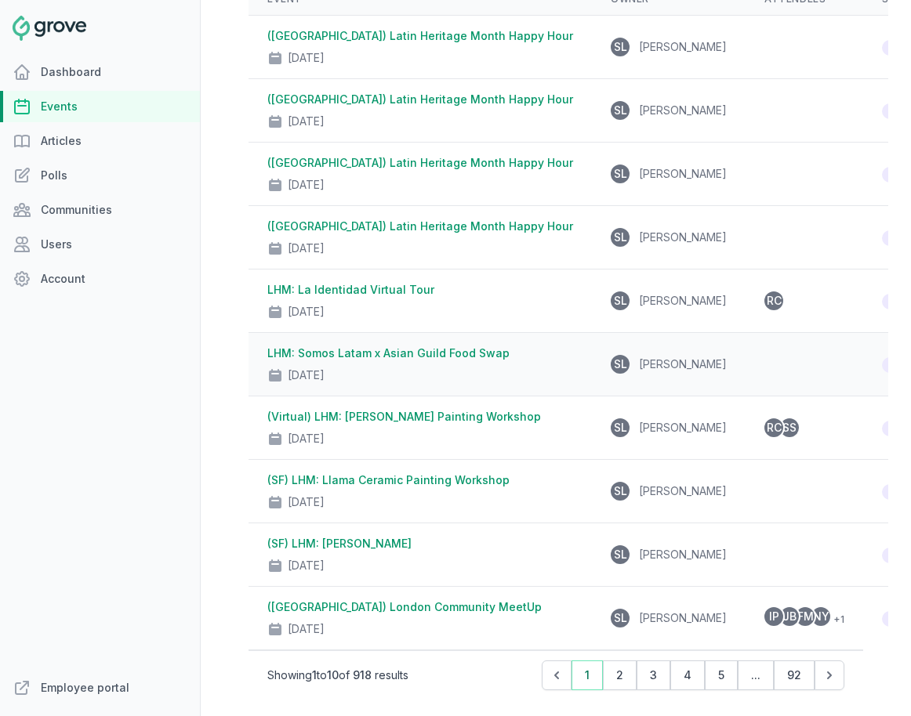
click at [404, 357] on link "LHM: Somos Latam x Asian Guild Food Swap" at bounding box center [388, 352] width 242 height 13
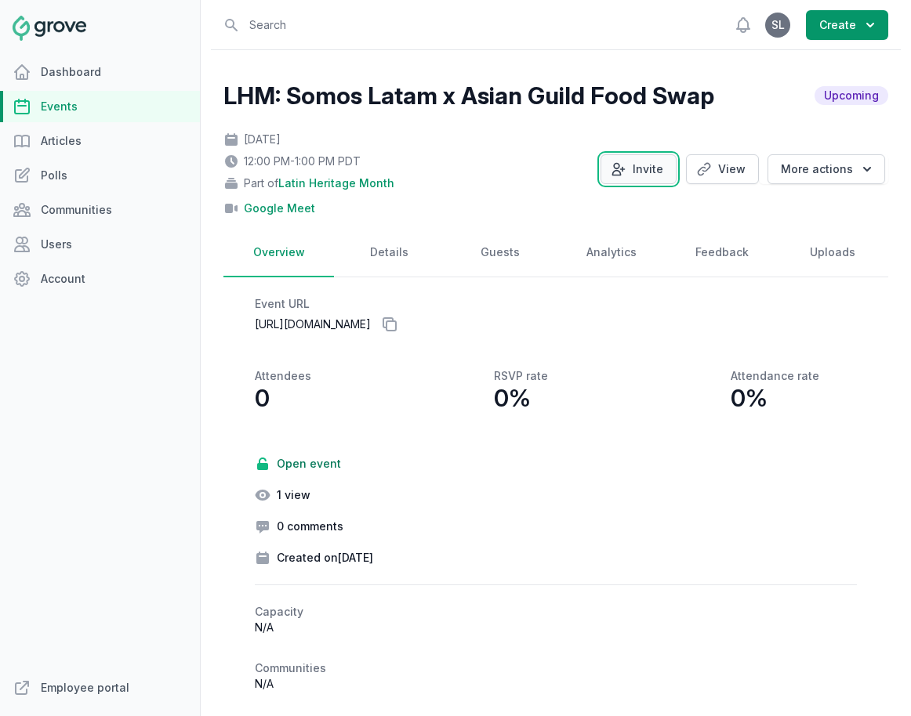
click at [639, 166] on button "Invite" at bounding box center [638, 169] width 76 height 30
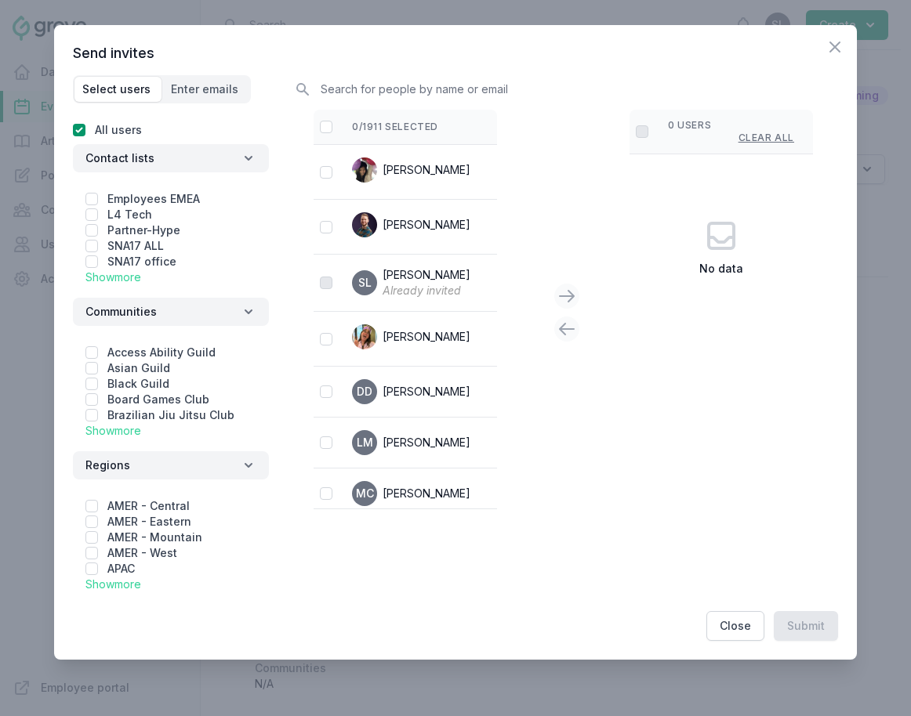
click at [108, 436] on link "Show more" at bounding box center [113, 430] width 56 height 13
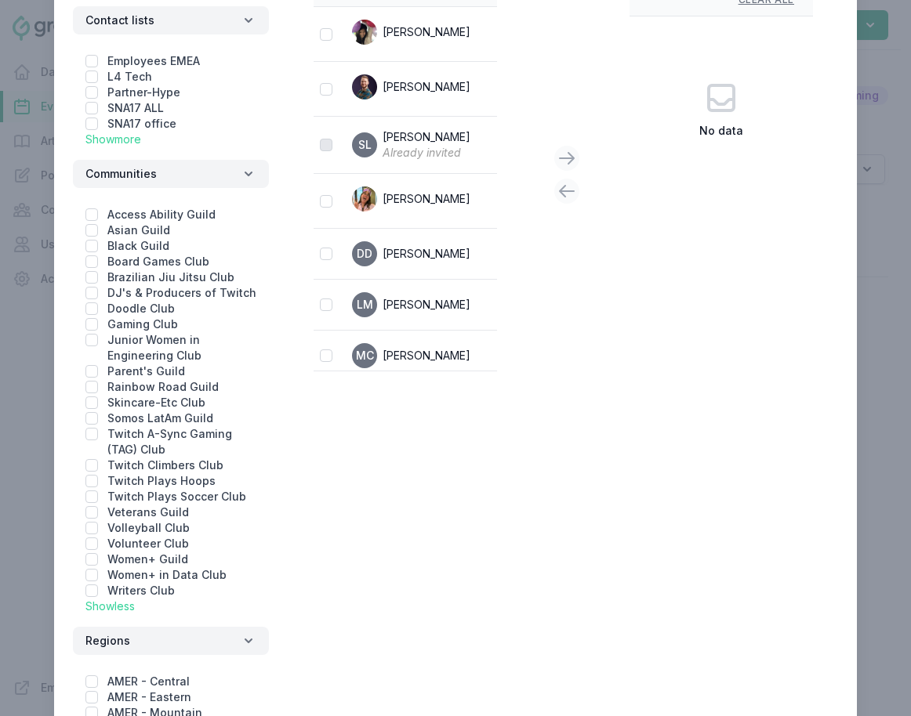
scroll to position [282, 0]
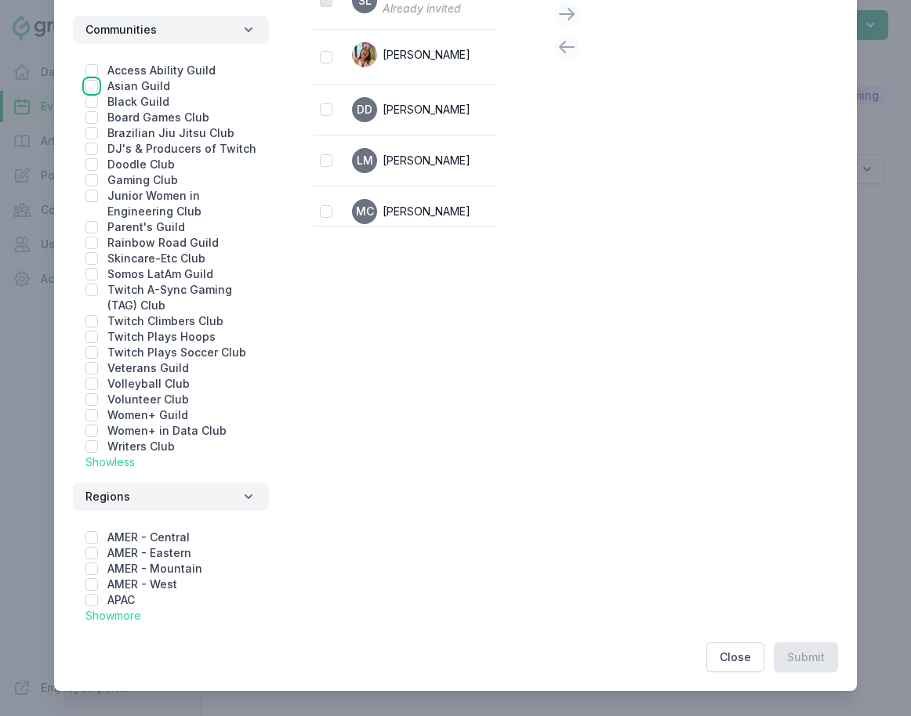
click at [89, 86] on input "checkbox" at bounding box center [91, 86] width 13 height 13
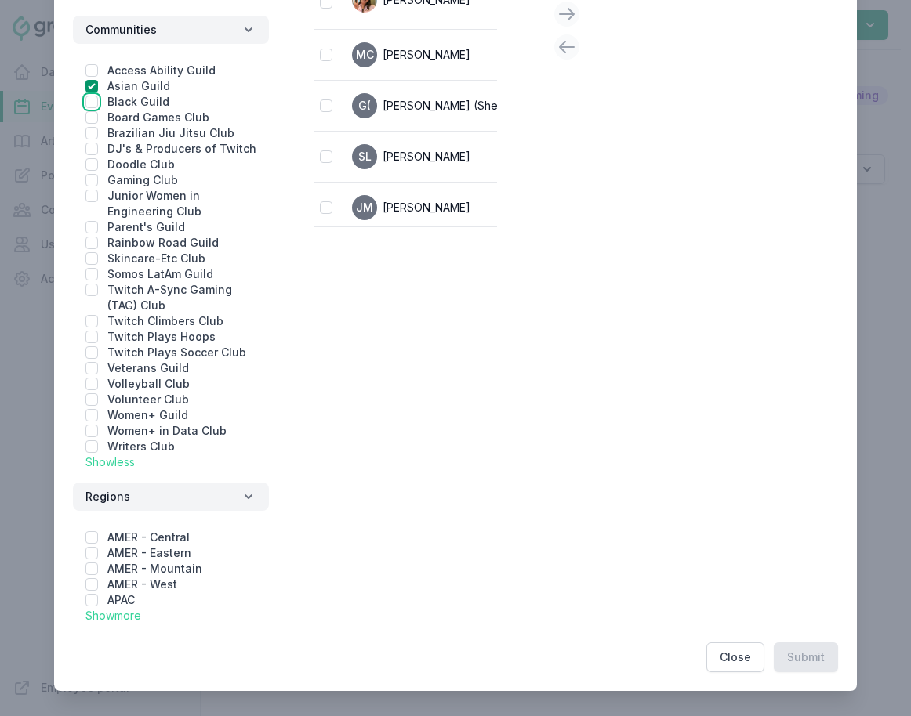
click at [91, 103] on input "checkbox" at bounding box center [91, 102] width 13 height 13
click at [93, 274] on input "checkbox" at bounding box center [91, 274] width 13 height 13
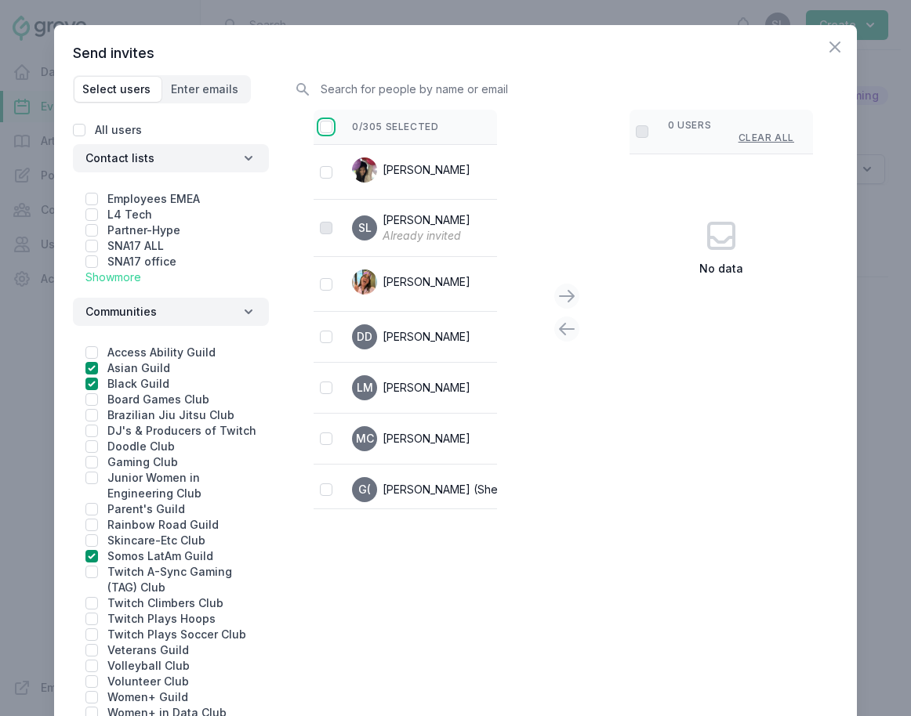
click at [327, 126] on input "checkbox" at bounding box center [326, 127] width 13 height 13
click at [560, 295] on icon at bounding box center [567, 296] width 14 height 11
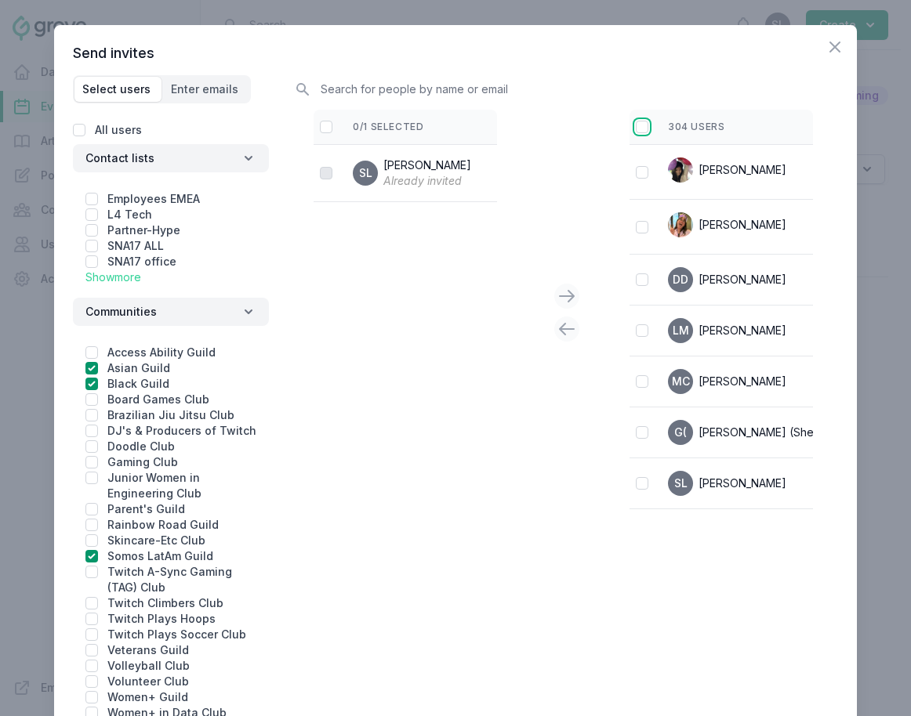
click at [637, 121] on input "checkbox" at bounding box center [642, 127] width 13 height 13
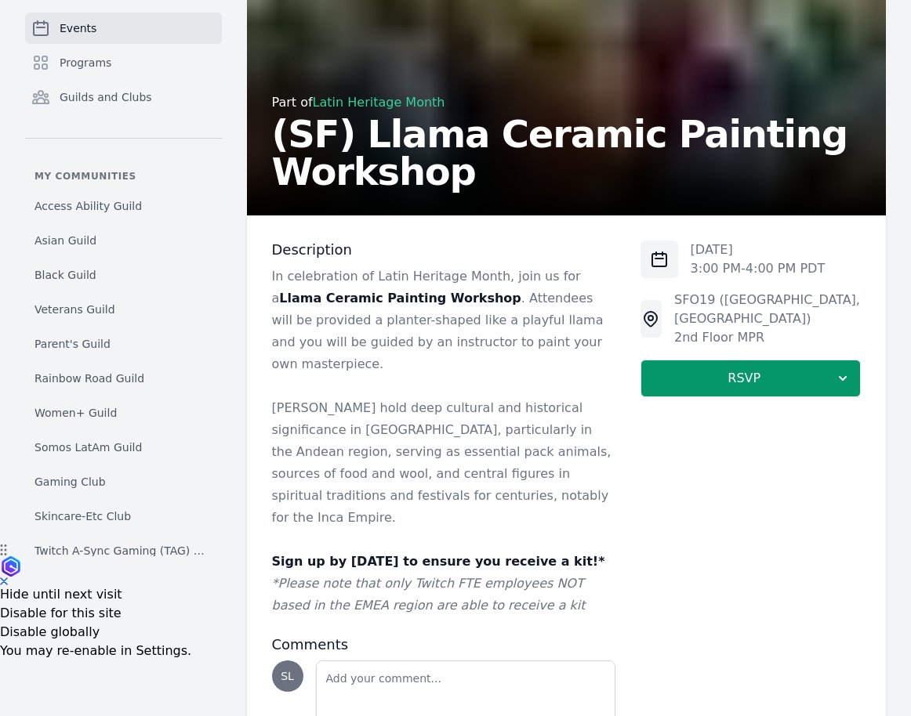
scroll to position [174, 0]
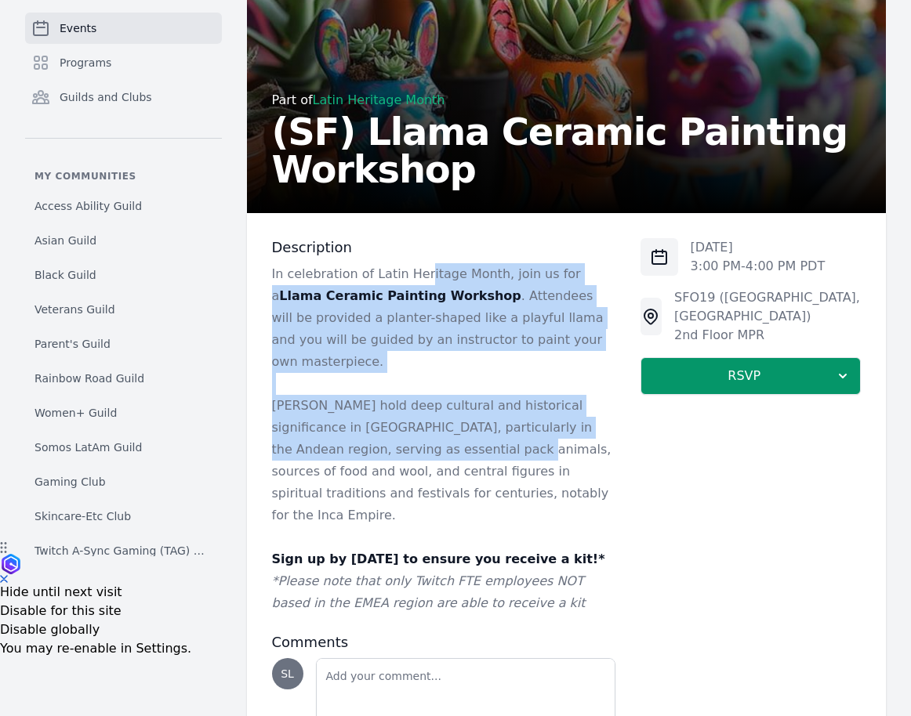
drag, startPoint x: 418, startPoint y: 281, endPoint x: 418, endPoint y: 429, distance: 148.9
click at [418, 429] on div "In celebration of Latin Heritage Month, join us for a Llama Ceramic Painting Wo…" at bounding box center [443, 438] width 343 height 351
click at [418, 429] on p "[PERSON_NAME] hold deep cultural and historical significance in [GEOGRAPHIC_DAT…" at bounding box center [443, 461] width 343 height 132
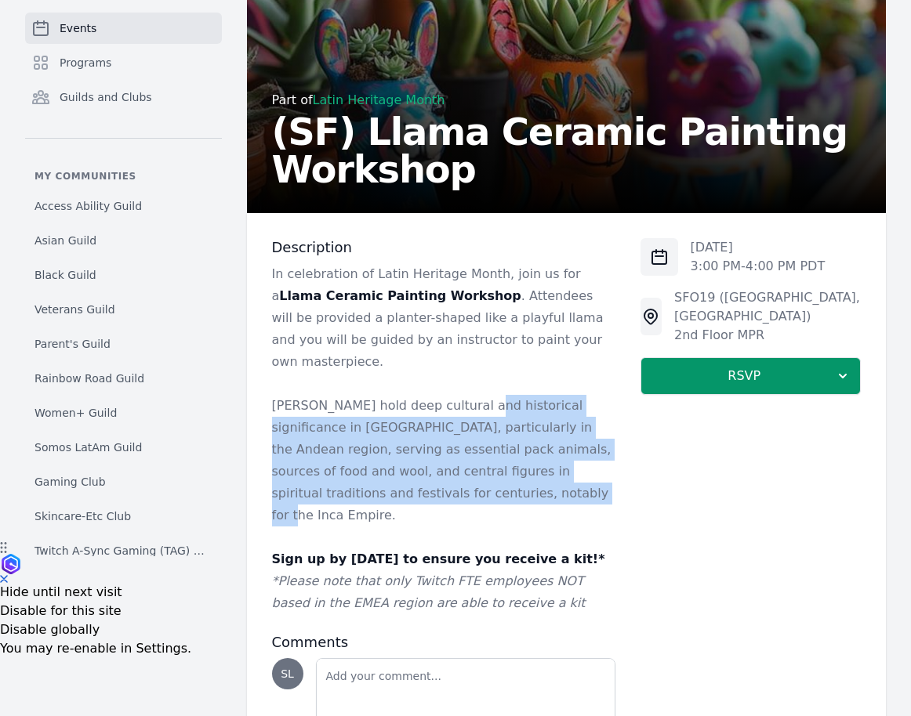
drag, startPoint x: 467, startPoint y: 381, endPoint x: 466, endPoint y: 469, distance: 88.6
click at [466, 469] on p "[PERSON_NAME] hold deep cultural and historical significance in [GEOGRAPHIC_DAT…" at bounding box center [443, 461] width 343 height 132
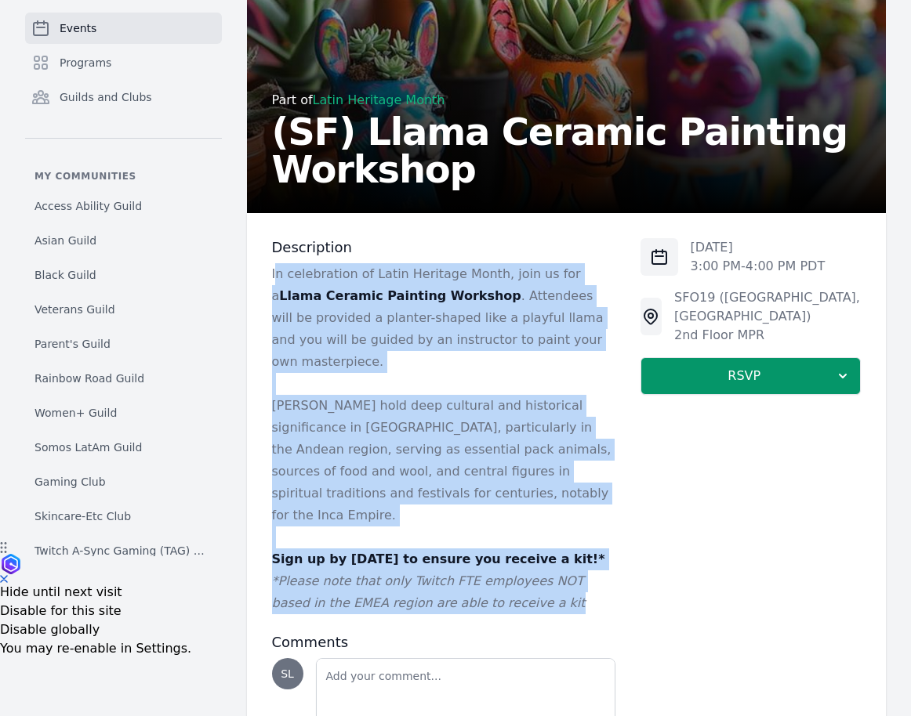
drag, startPoint x: 540, startPoint y: 562, endPoint x: 274, endPoint y: 279, distance: 388.1
click at [274, 279] on div "In celebration of Latin Heritage Month, join us for a Llama Ceramic Painting Wo…" at bounding box center [443, 438] width 343 height 351
click at [274, 279] on p "In celebration of Latin Heritage Month, join us for a Llama Ceramic Painting Wo…" at bounding box center [443, 318] width 343 height 110
drag, startPoint x: 524, startPoint y: 570, endPoint x: 272, endPoint y: 277, distance: 386.2
click at [272, 277] on div "In celebration of Latin Heritage Month, join us for a Llama Ceramic Painting Wo…" at bounding box center [443, 438] width 343 height 351
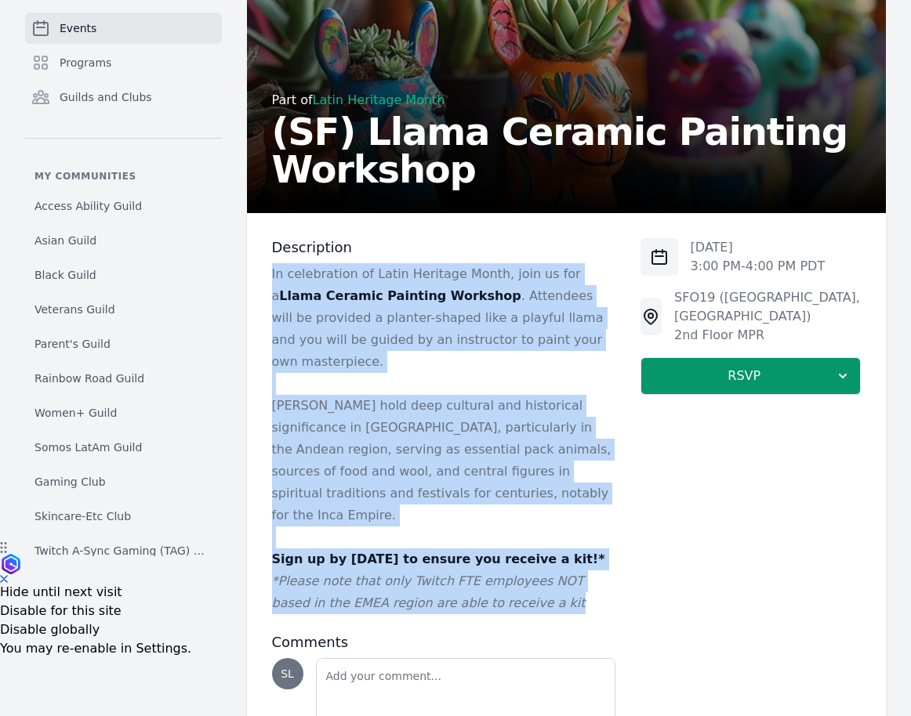
copy div "In celebration of Latin Heritage Month, join us for a Llama Ceramic Painting Wo…"
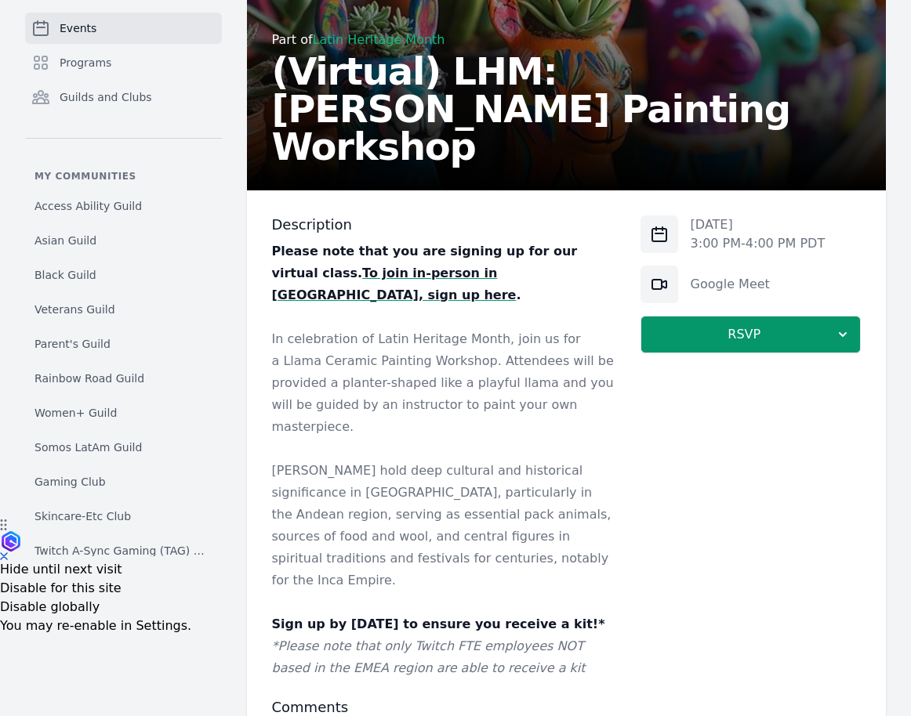
scroll to position [198, 0]
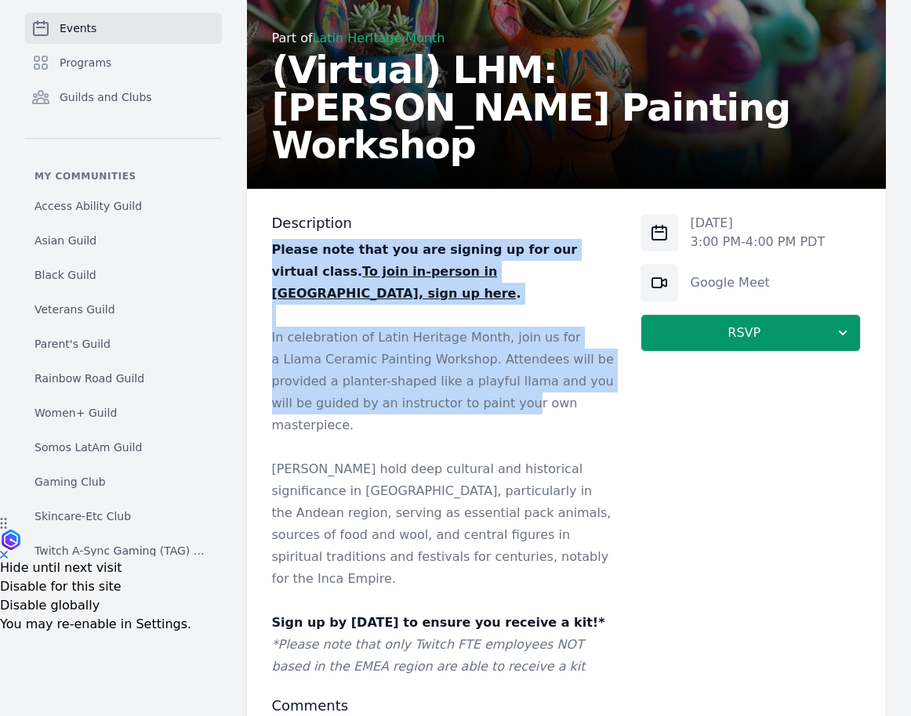
drag, startPoint x: 266, startPoint y: 248, endPoint x: 415, endPoint y: 373, distance: 194.7
click at [415, 373] on div "Description Please note that you are signing up for our virtual class. To join …" at bounding box center [566, 523] width 639 height 668
click at [415, 373] on p "In celebration of Latin Heritage Month, join us for a Llama Ceramic Painting Wo…" at bounding box center [443, 382] width 343 height 110
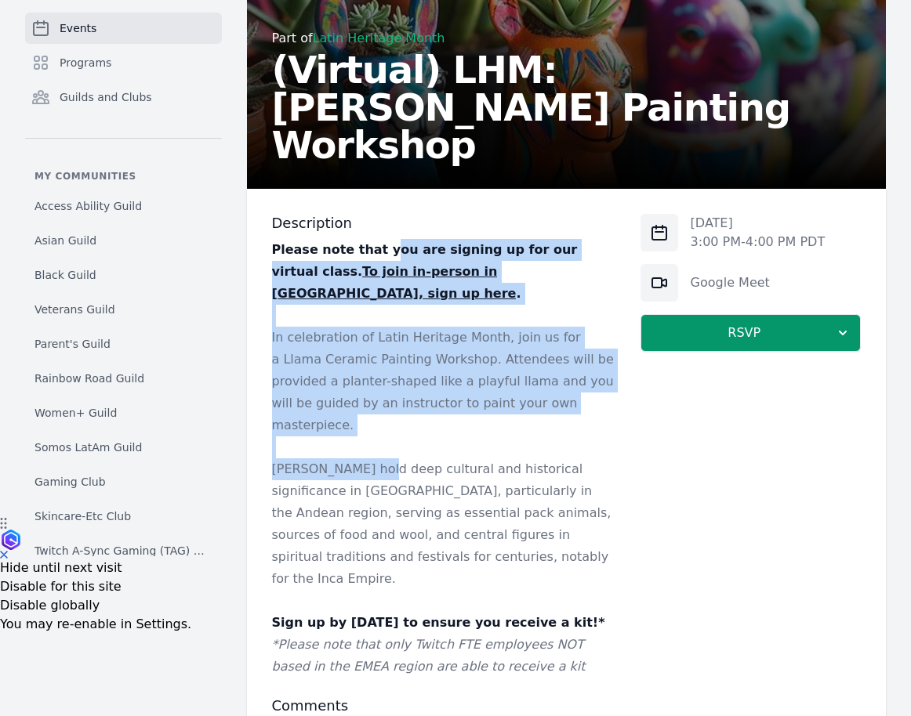
drag, startPoint x: 377, startPoint y: 258, endPoint x: 374, endPoint y: 427, distance: 169.3
click at [374, 427] on div "Please note that you are signing up for our virtual class. To join in-person in…" at bounding box center [443, 458] width 343 height 439
click at [374, 458] on p "Llamas hold deep cultural and historical significance in South America, particu…" at bounding box center [443, 524] width 343 height 132
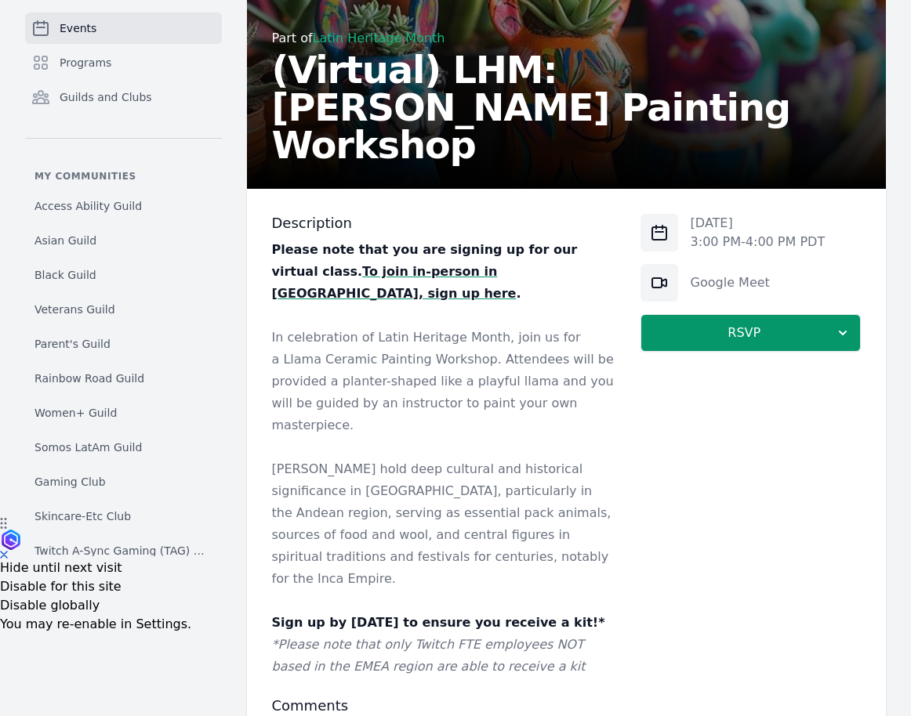
scroll to position [240, 0]
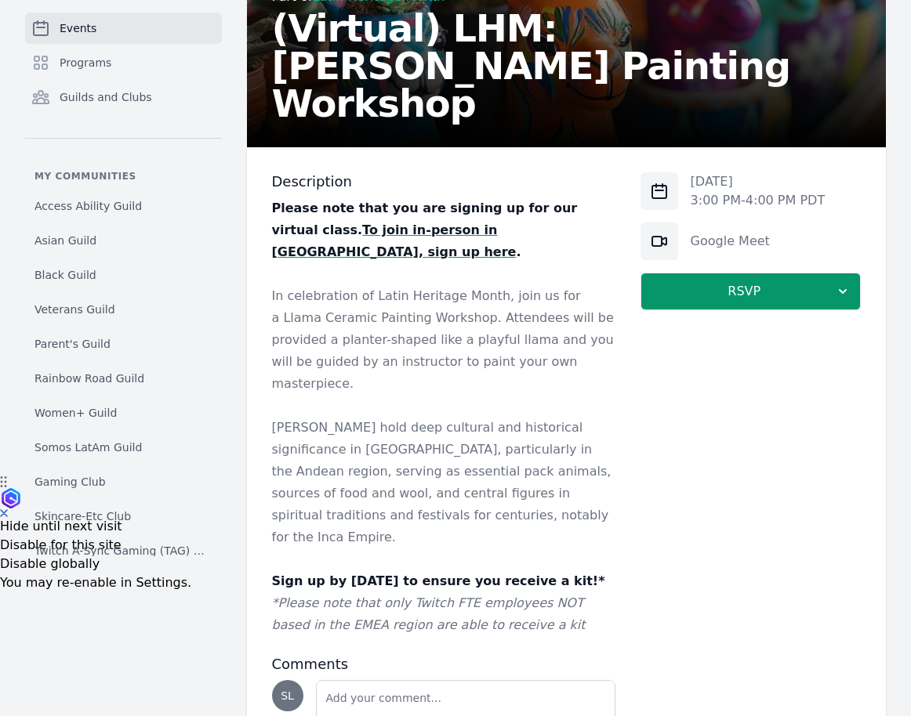
click at [428, 230] on strong "To join in-person in SF, sign up here" at bounding box center [394, 241] width 244 height 37
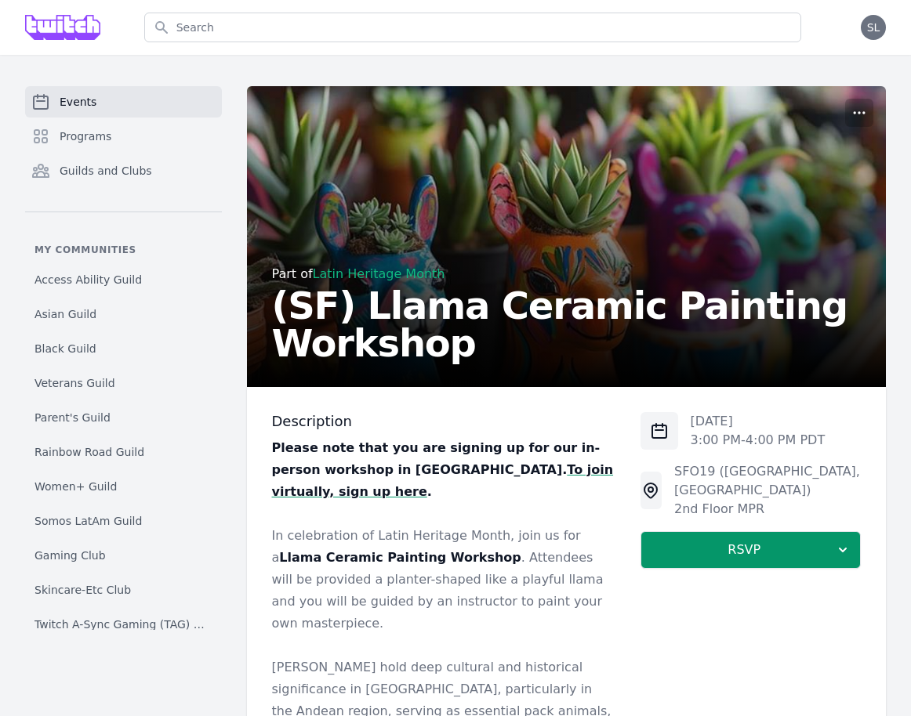
scroll to position [34, 0]
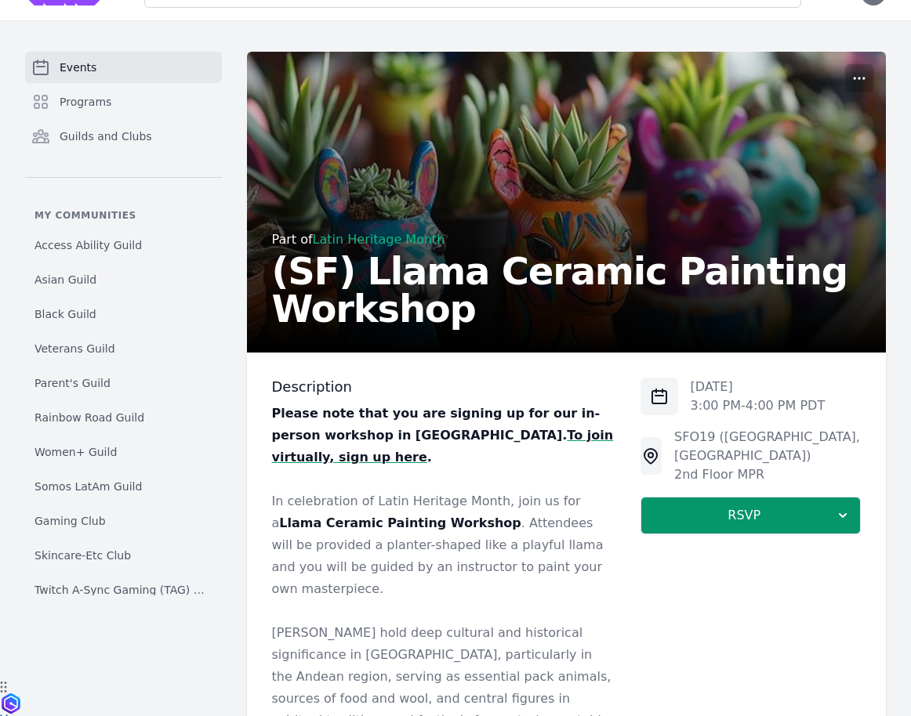
click at [482, 439] on strong "To join virtually, sign up here" at bounding box center [443, 446] width 342 height 37
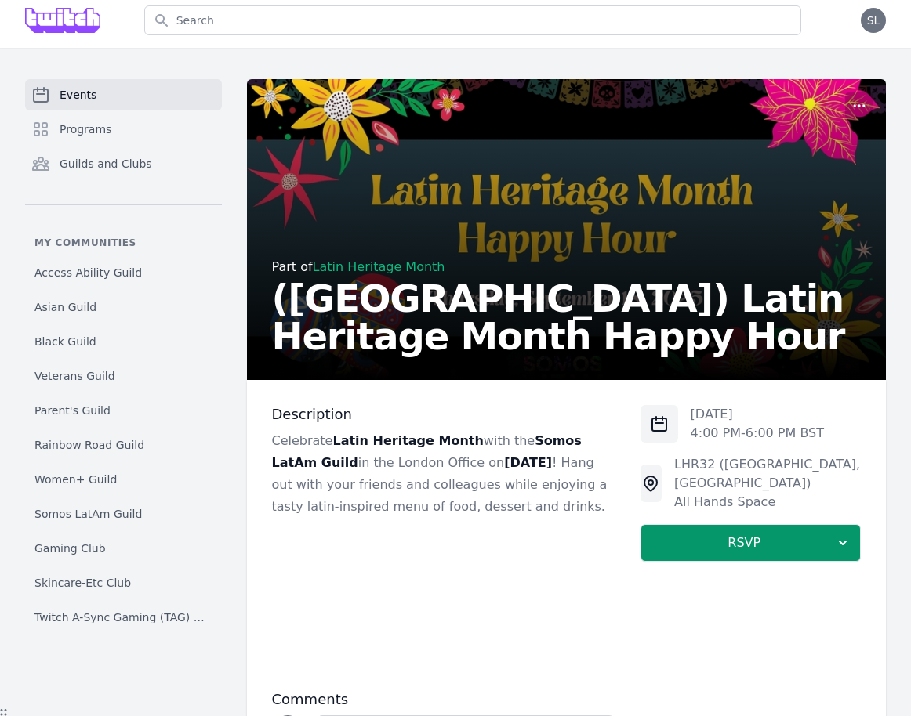
scroll to position [4, 0]
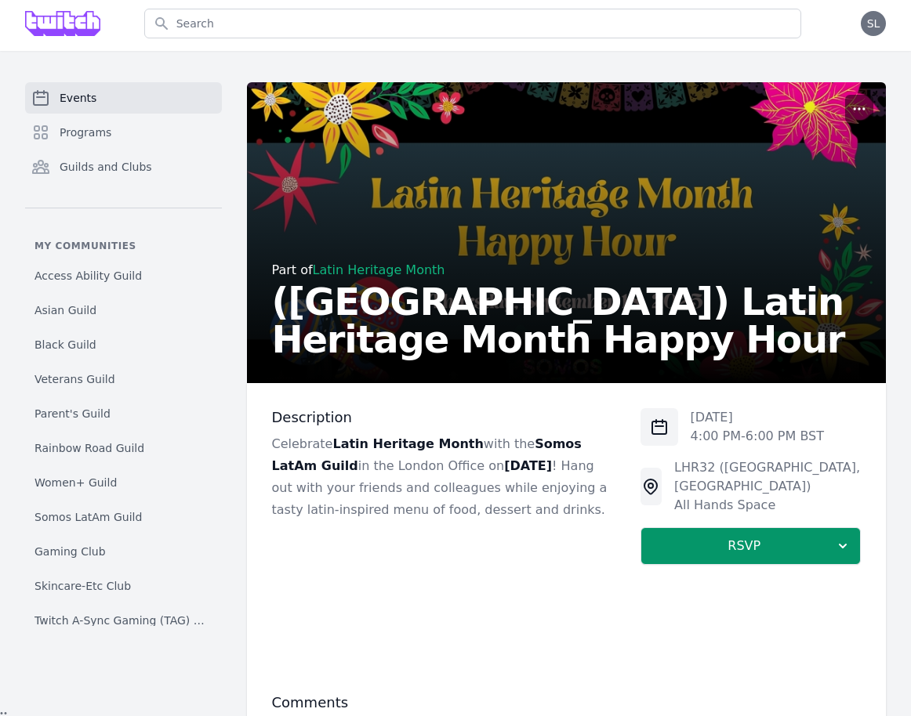
click at [860, 108] on icon "button" at bounding box center [859, 109] width 16 height 16
click at [853, 142] on button "Manage" at bounding box center [785, 146] width 169 height 28
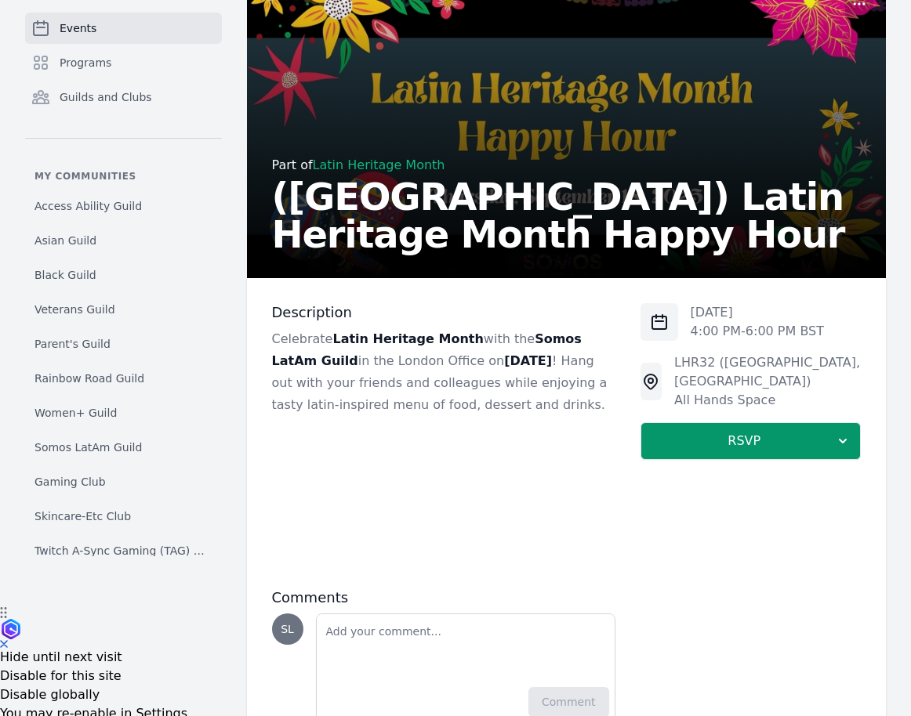
scroll to position [114, 0]
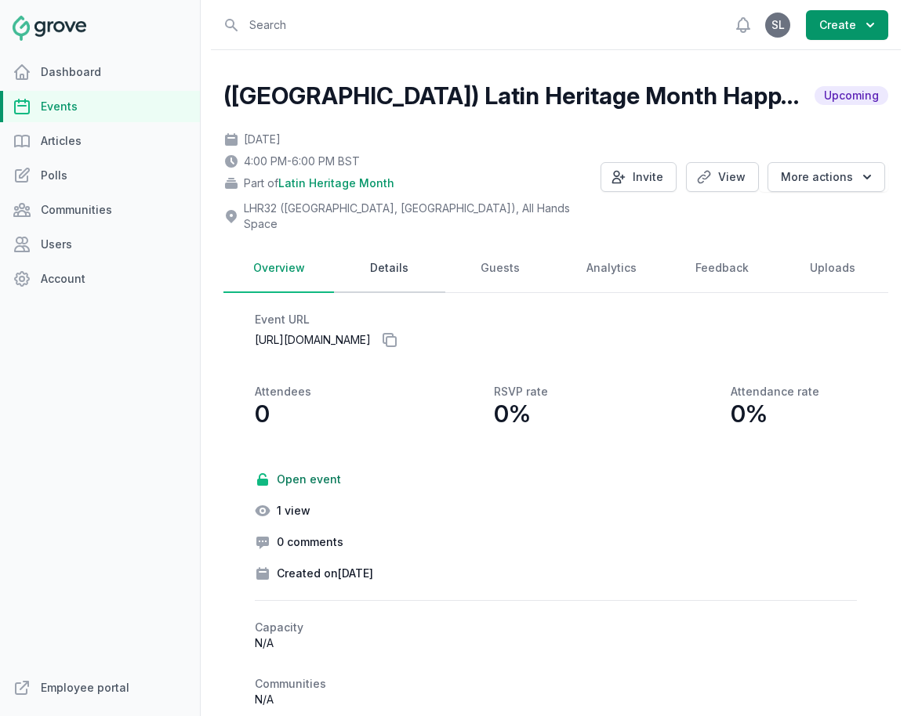
click at [389, 251] on link "Details" at bounding box center [389, 268] width 110 height 49
select select "85"
select select "37"
select select "4:00 PM"
select select "6:00 PM"
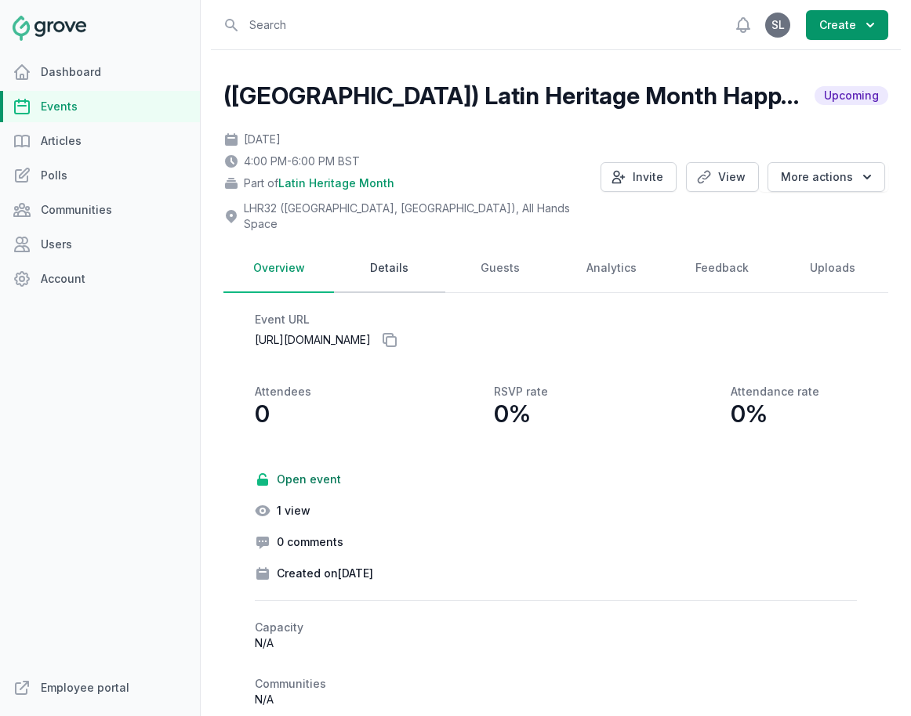
select select "89"
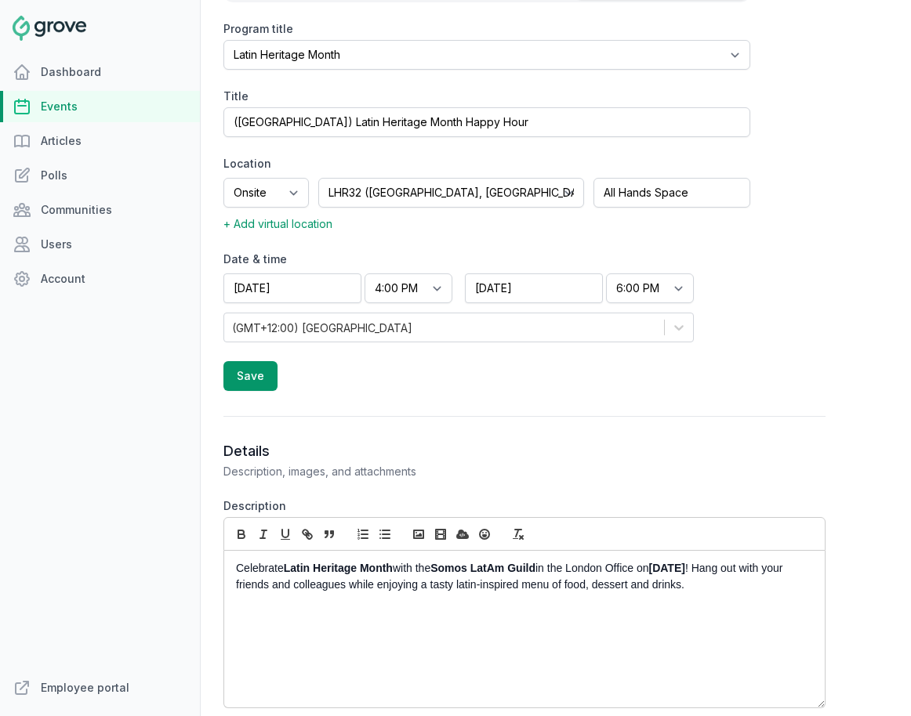
scroll to position [813, 0]
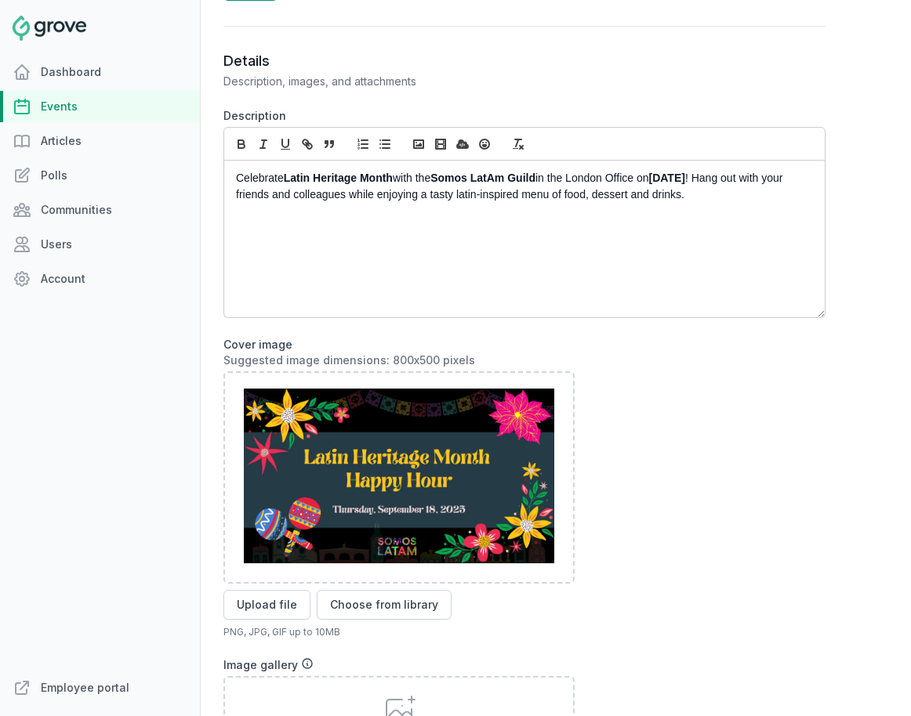
click at [290, 295] on div "Celebrate Latin Heritage Month with the Somos LatAm Guild in the [GEOGRAPHIC_DA…" at bounding box center [524, 239] width 600 height 157
click at [418, 170] on p "Celebrate Latin Heritage Month with the Somos LatAm Guild in the [GEOGRAPHIC_DA…" at bounding box center [520, 186] width 568 height 33
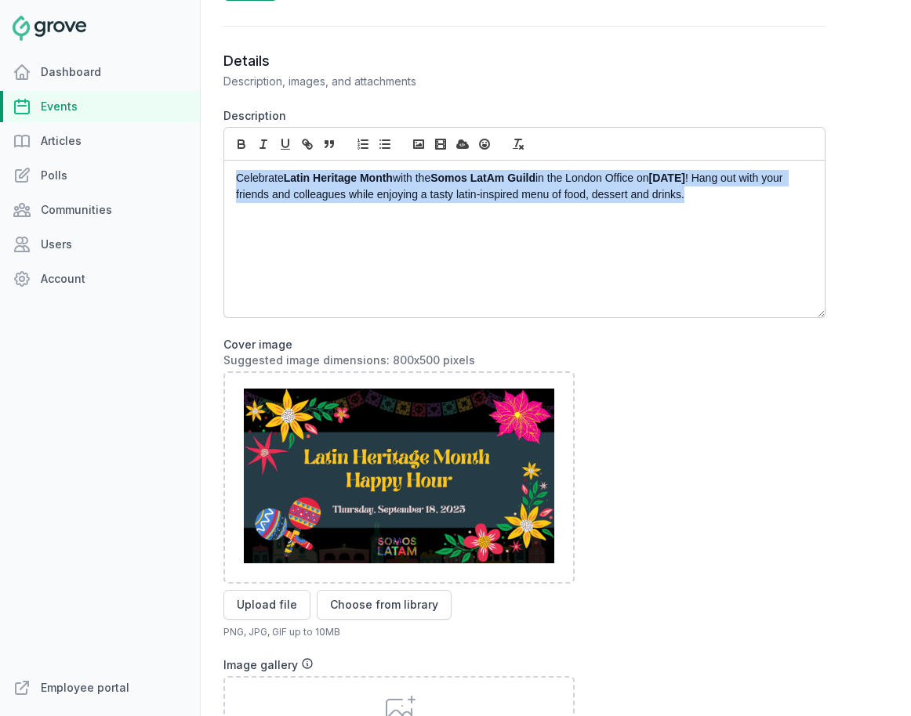
click at [418, 170] on p "Celebrate Latin Heritage Month with the Somos LatAm Guild in the [GEOGRAPHIC_DA…" at bounding box center [520, 186] width 568 height 33
copy p "Celebrate Latin Heritage Month with the Somos LatAm Guild in the [GEOGRAPHIC_DA…"
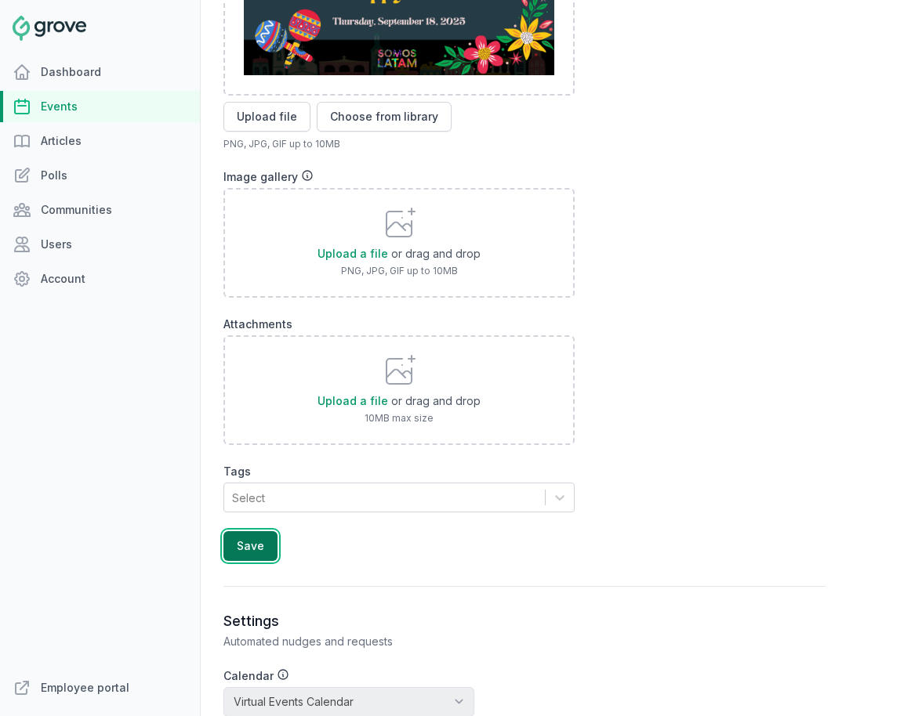
click at [248, 538] on button "Save" at bounding box center [250, 546] width 54 height 30
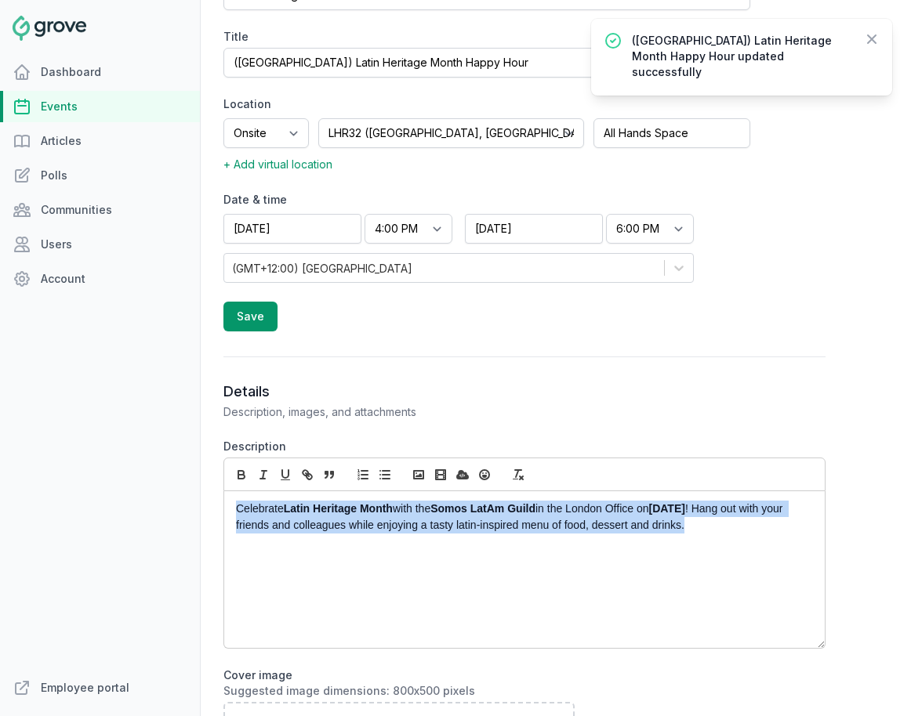
scroll to position [368, 0]
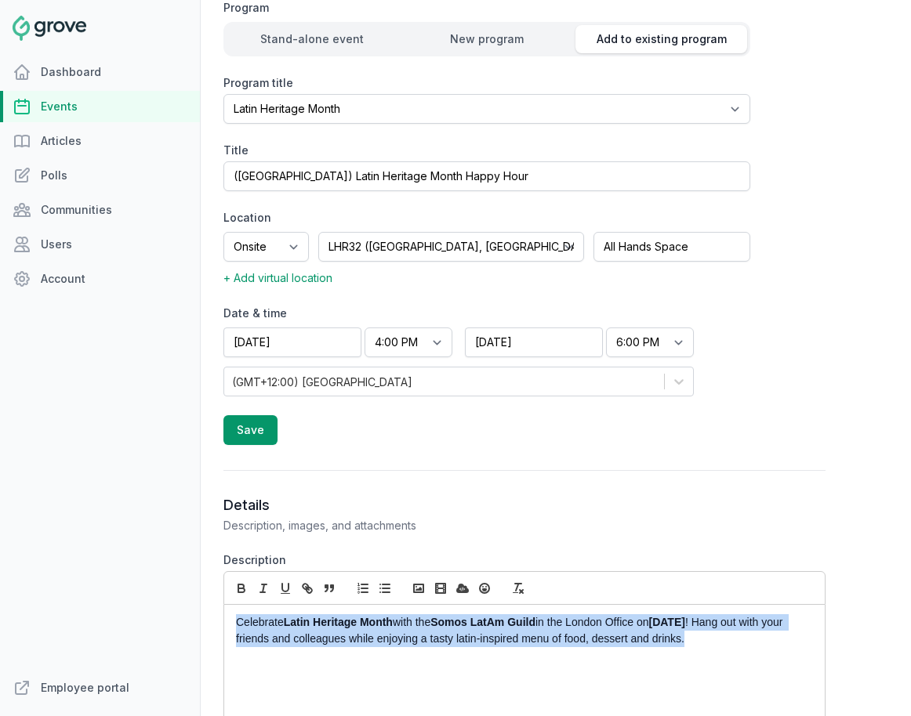
click at [81, 108] on link "Events" at bounding box center [100, 106] width 200 height 31
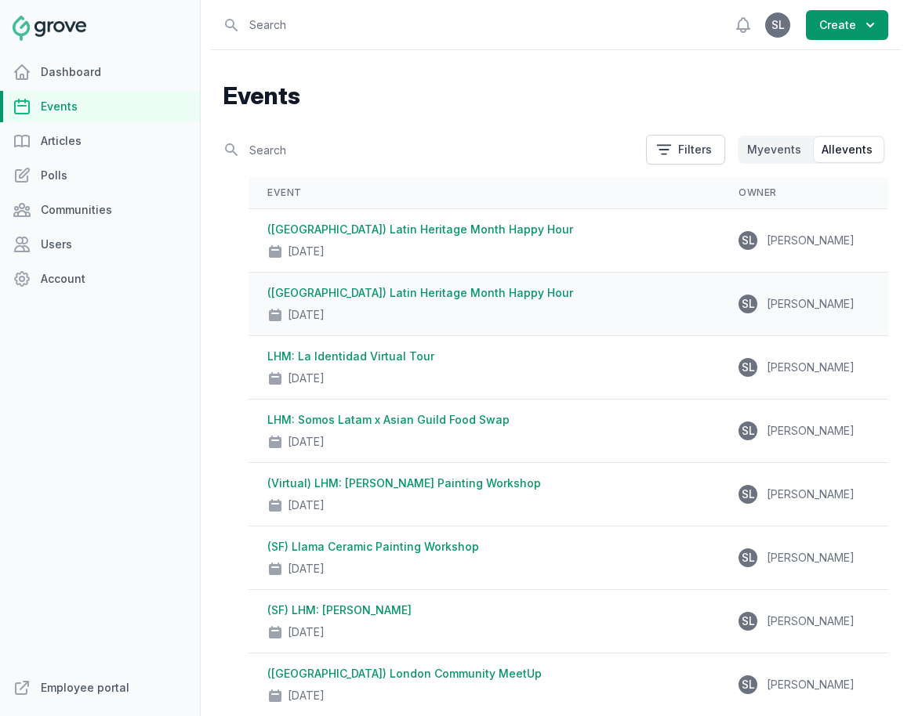
click at [476, 288] on link "([GEOGRAPHIC_DATA]) Latin Heritage Month Happy Hour" at bounding box center [420, 292] width 306 height 13
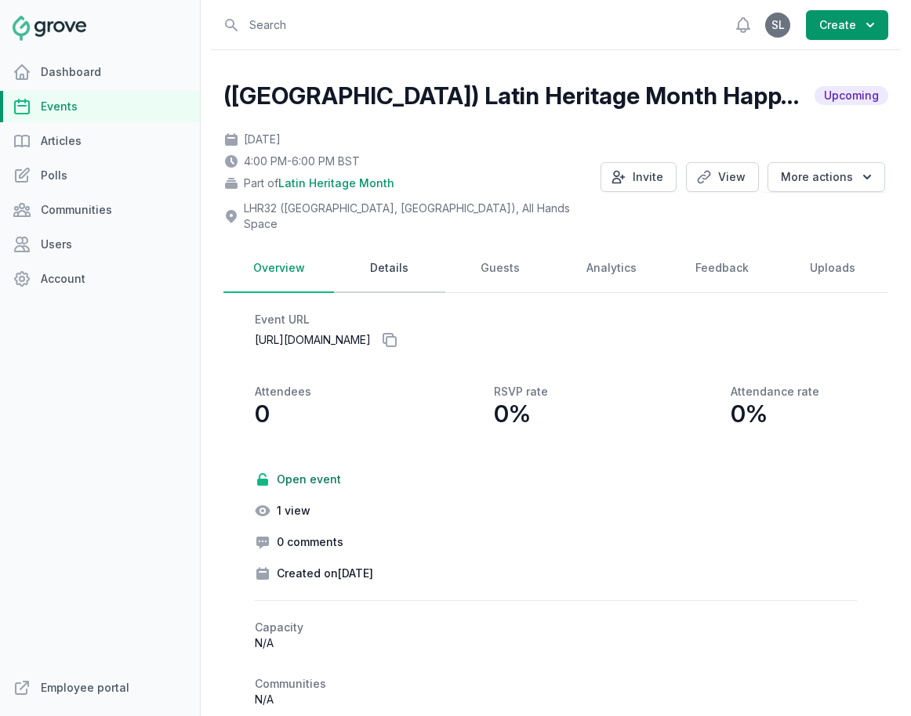
click at [400, 244] on link "Details" at bounding box center [389, 268] width 110 height 49
select select "85"
select select "37"
select select "4:00 PM"
select select "6:00 PM"
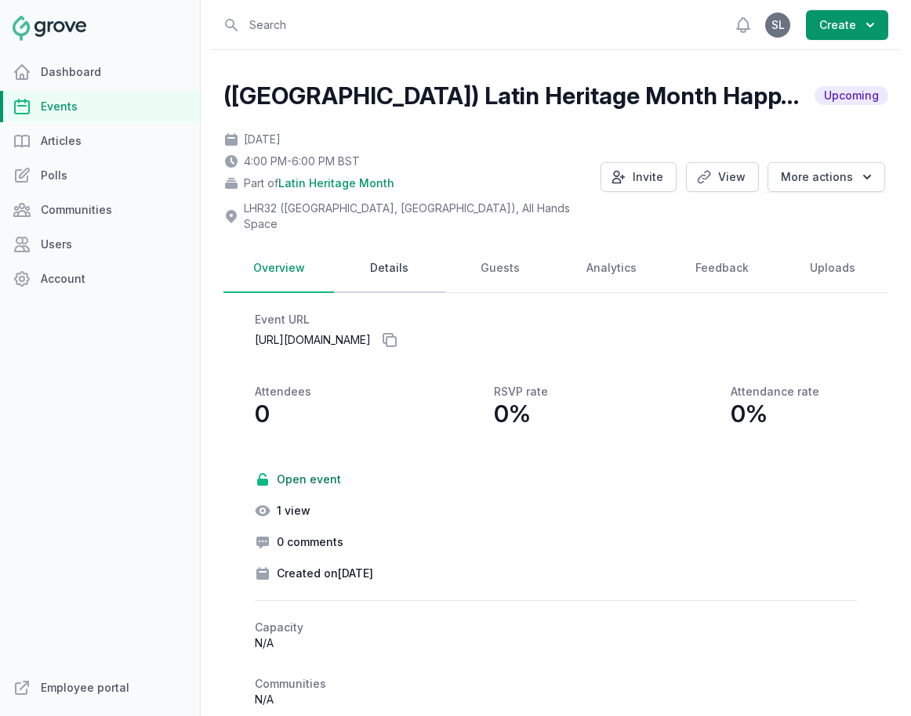
select select "89"
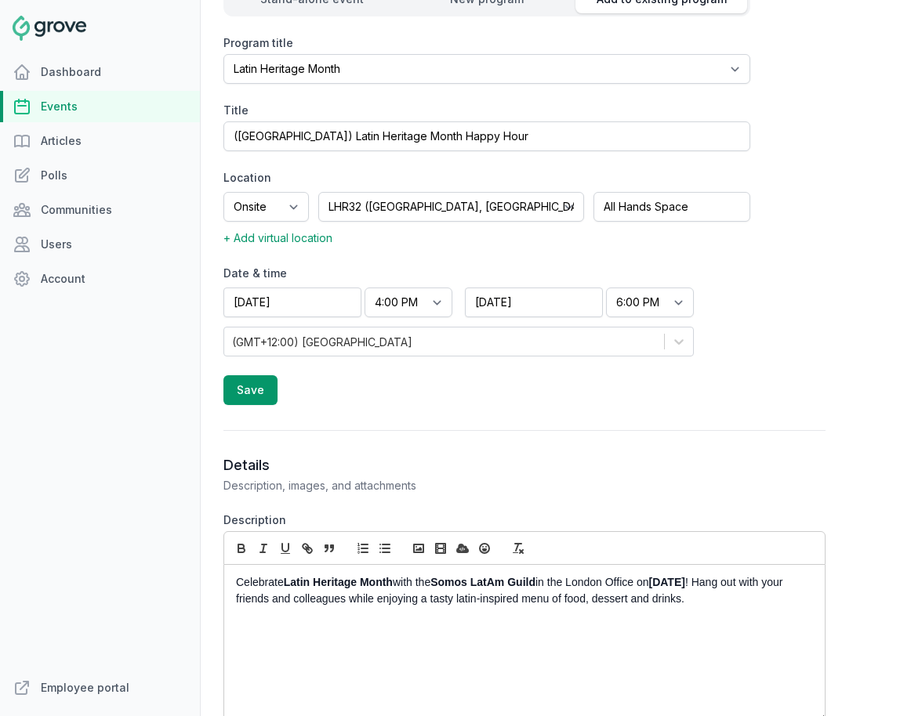
scroll to position [568, 0]
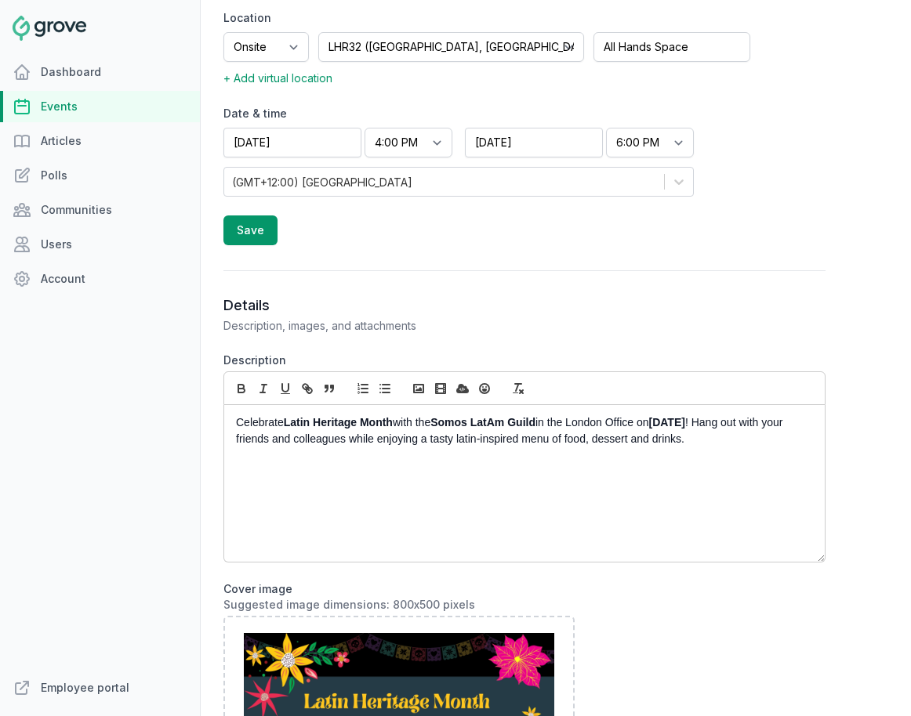
click at [749, 431] on p "Celebrate Latin Heritage Month with the Somos LatAm Guild in the [GEOGRAPHIC_DA…" at bounding box center [520, 431] width 568 height 33
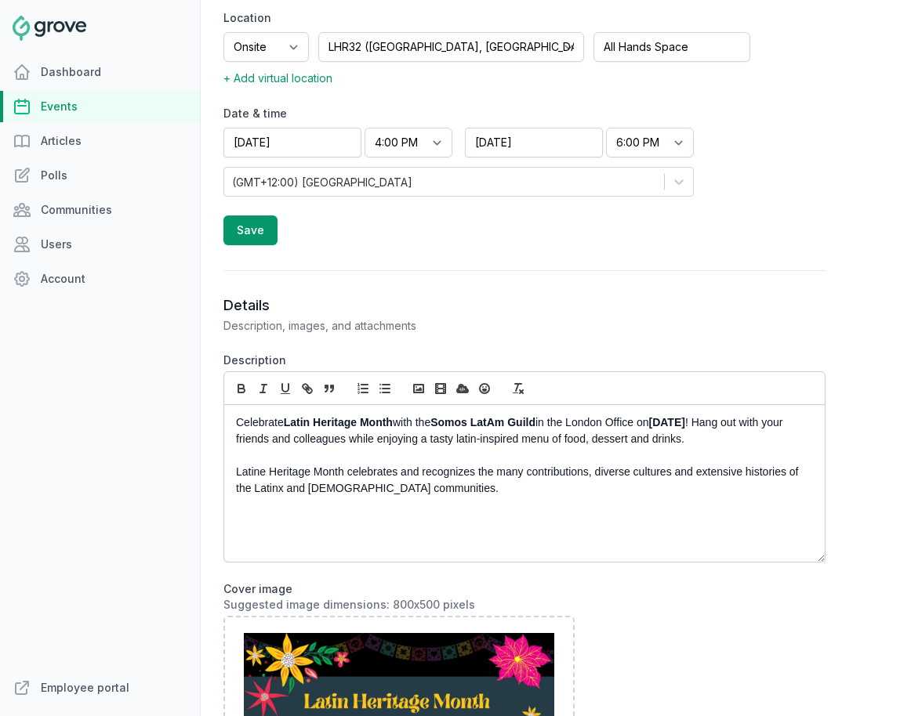
click at [331, 464] on p "Latine Heritage Month celebrates and recognizes the many contributions, diverse…" at bounding box center [520, 480] width 568 height 33
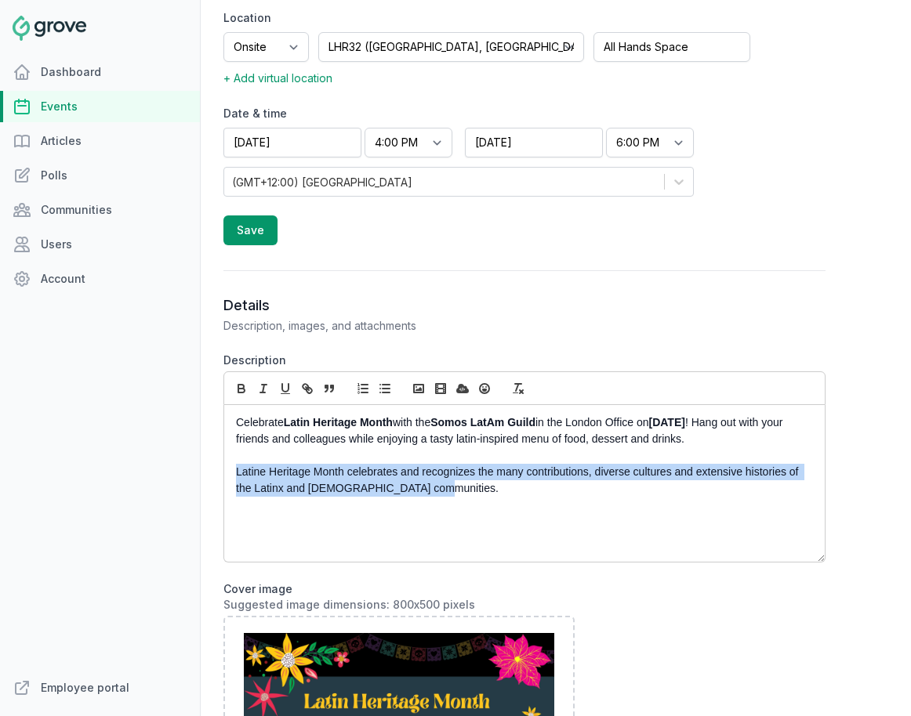
click at [331, 464] on p "Latine Heritage Month celebrates and recognizes the many contributions, diverse…" at bounding box center [520, 480] width 568 height 33
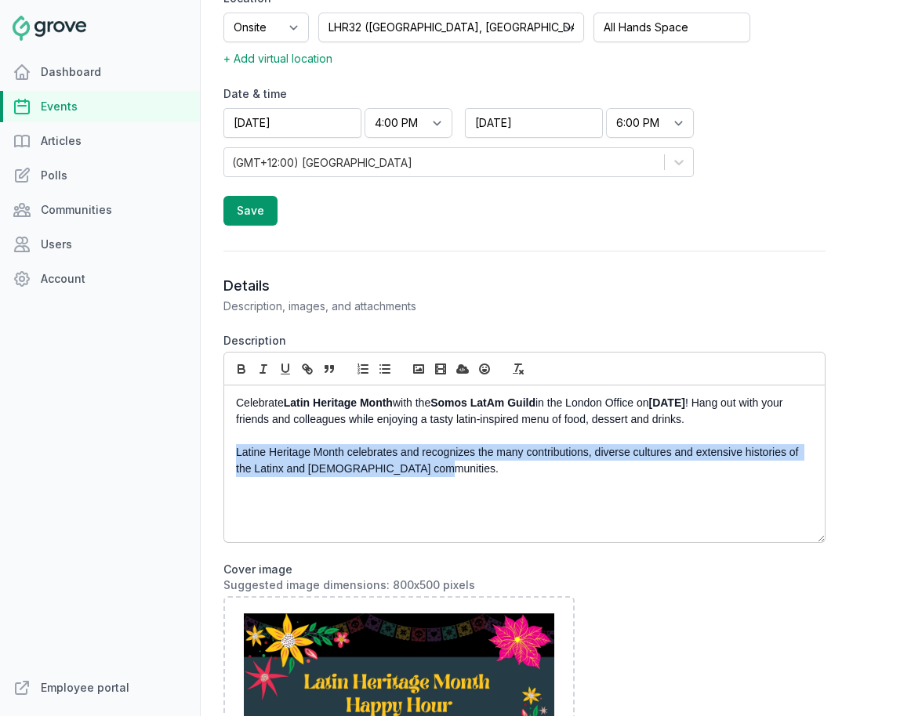
scroll to position [600, 0]
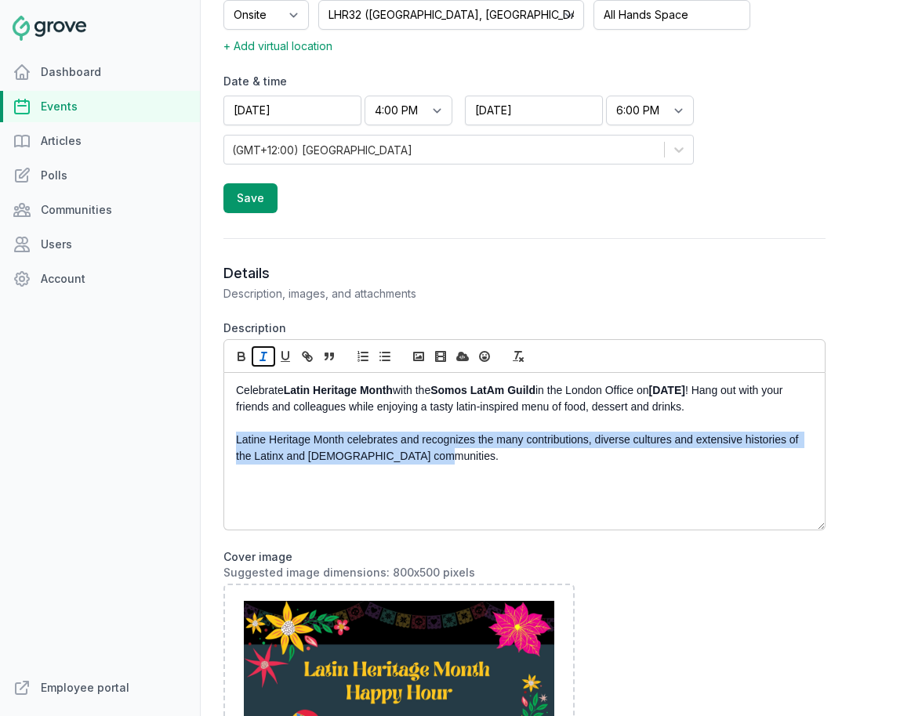
click at [264, 350] on icon "button" at bounding box center [263, 357] width 14 height 14
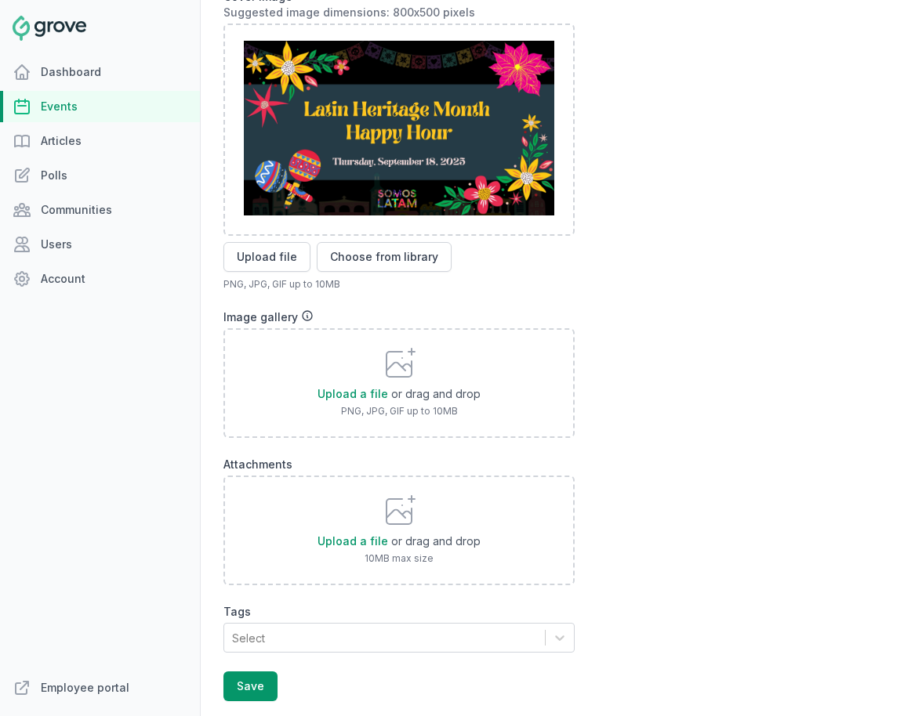
scroll to position [1185, 0]
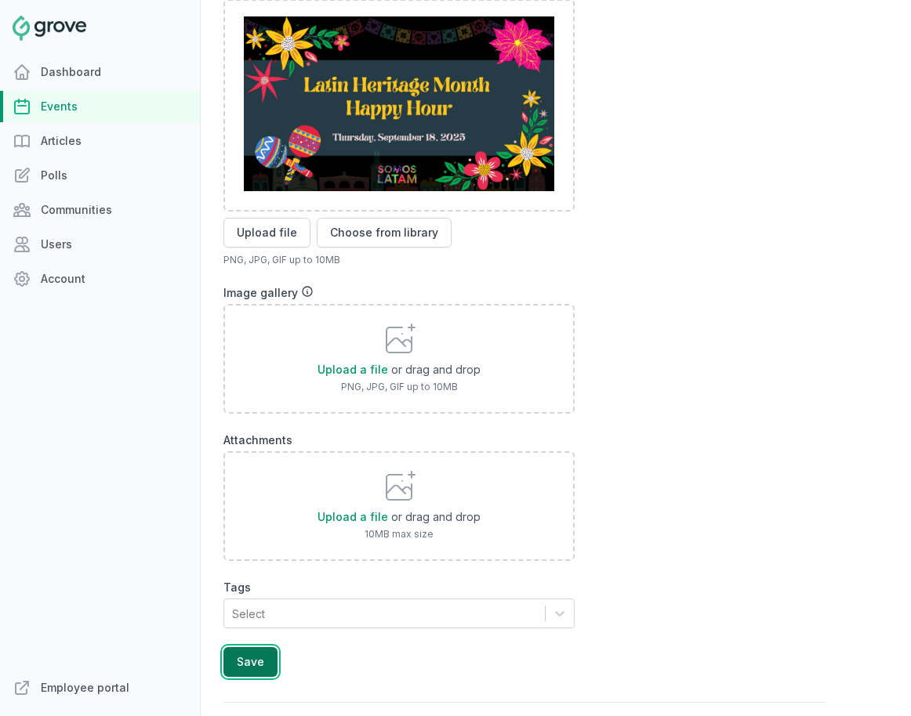
click at [255, 650] on button "Save" at bounding box center [250, 662] width 54 height 30
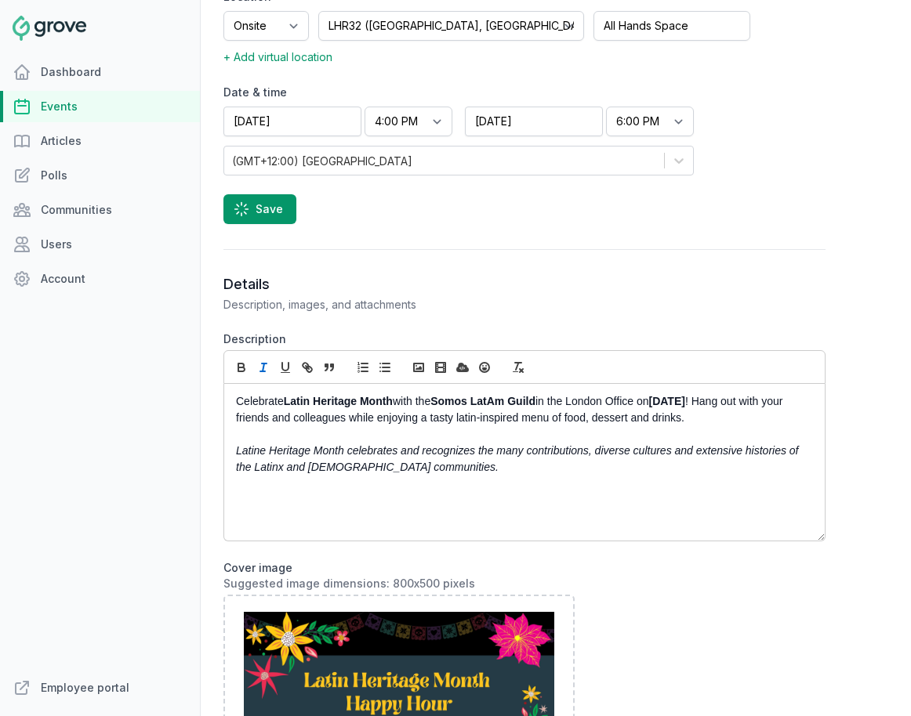
scroll to position [499, 0]
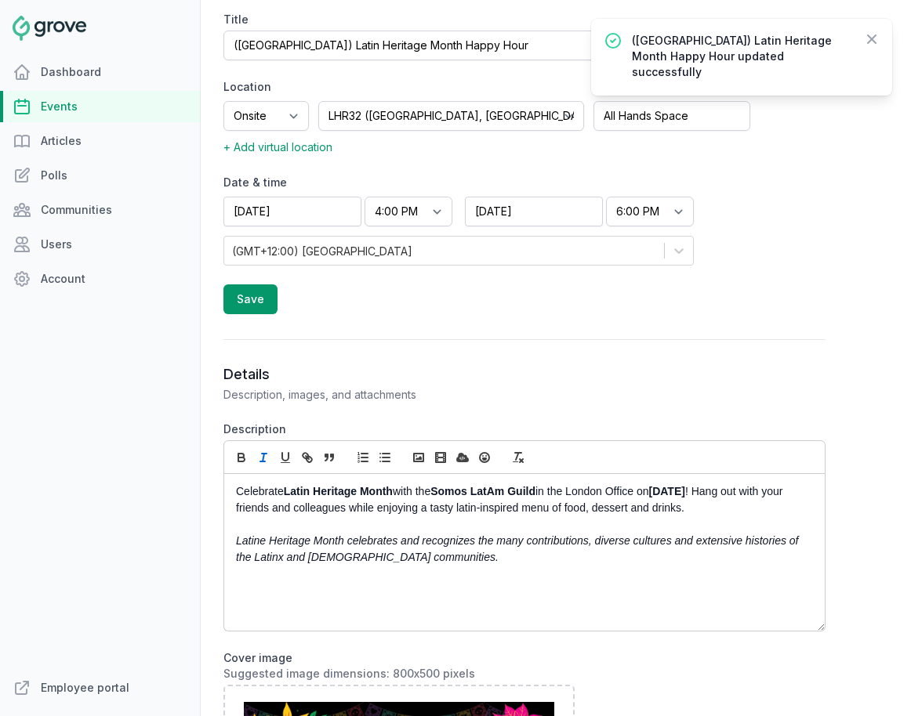
click at [429, 573] on div "Celebrate Latin Heritage Month with the Somos LatAm Guild in the [GEOGRAPHIC_DA…" at bounding box center [524, 552] width 600 height 157
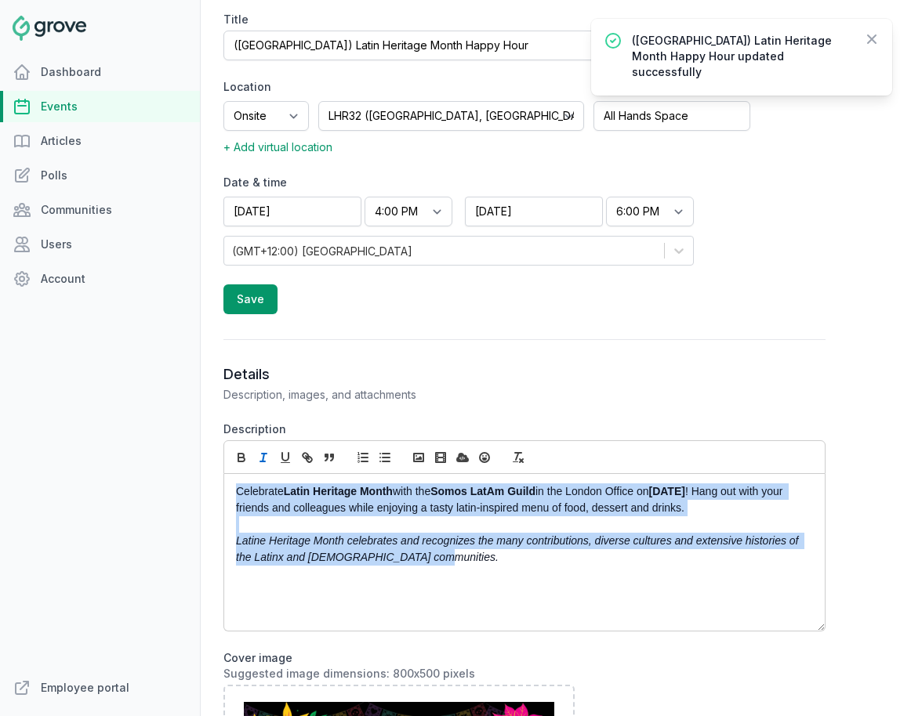
drag, startPoint x: 432, startPoint y: 542, endPoint x: 174, endPoint y: 441, distance: 276.6
click at [174, 441] on div "Dashboard Events Articles Polls Communities Users Account Employee portal Open …" at bounding box center [455, 358] width 911 height 716
copy div "Celebrate Latin Heritage Month with the Somos LatAm Guild in the [GEOGRAPHIC_DA…"
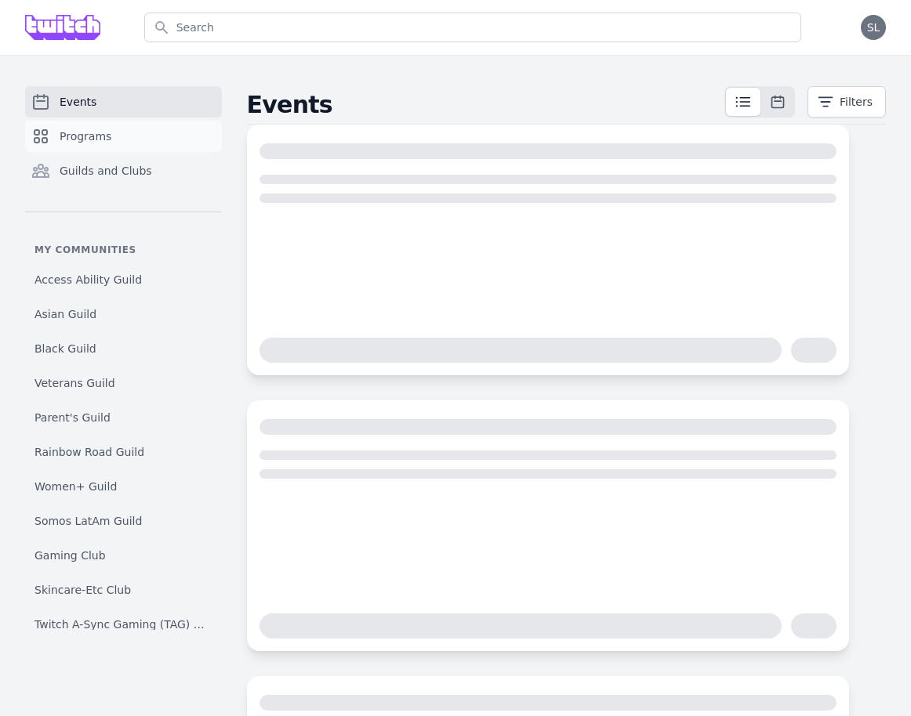
click at [94, 133] on span "Programs" at bounding box center [86, 137] width 52 height 16
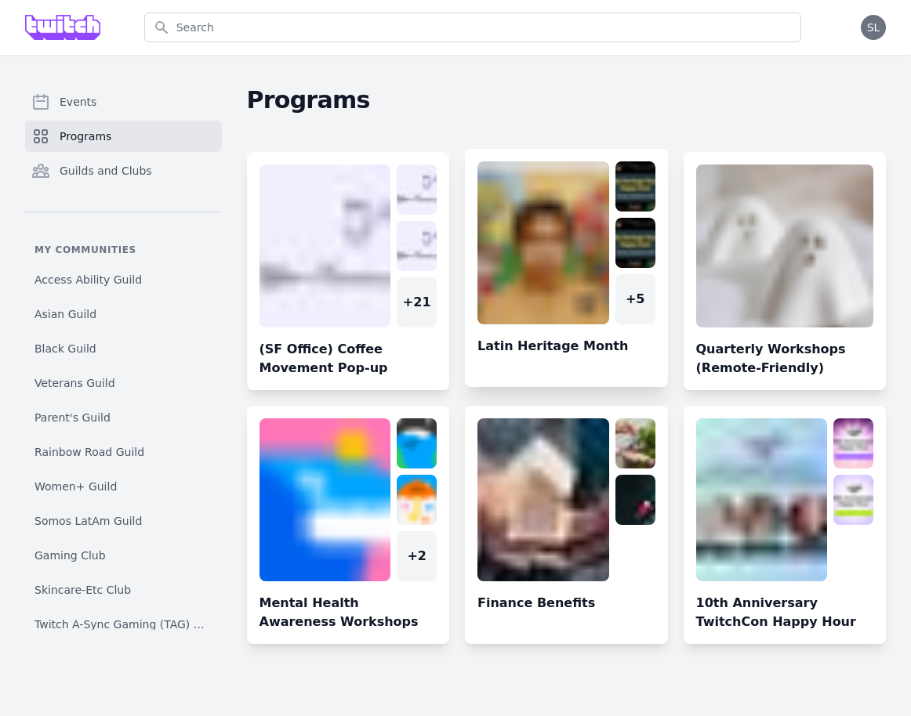
click at [539, 246] on link at bounding box center [566, 274] width 203 height 226
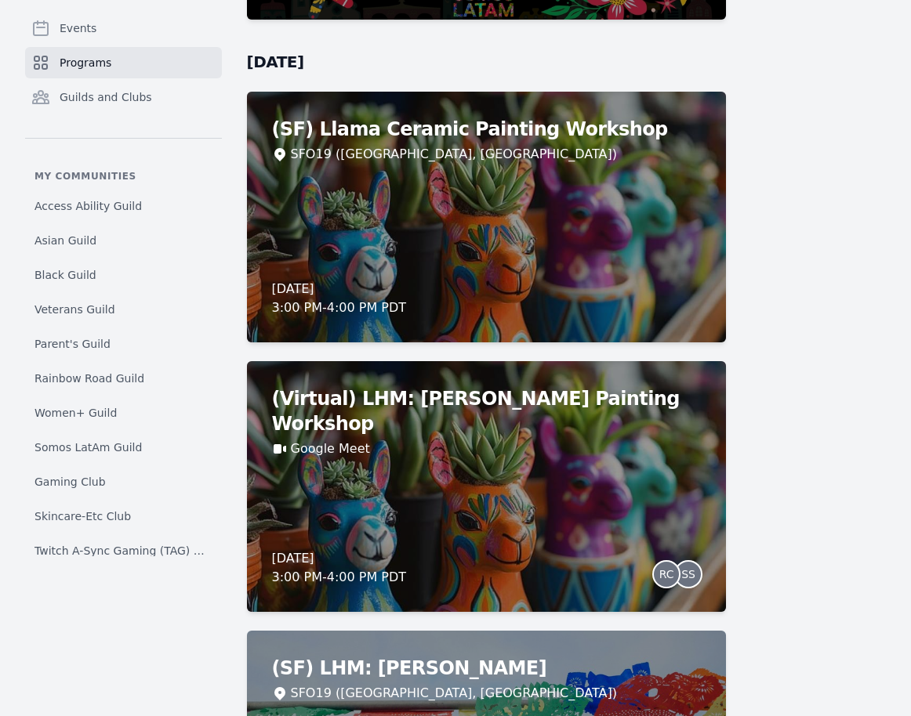
scroll to position [1567, 0]
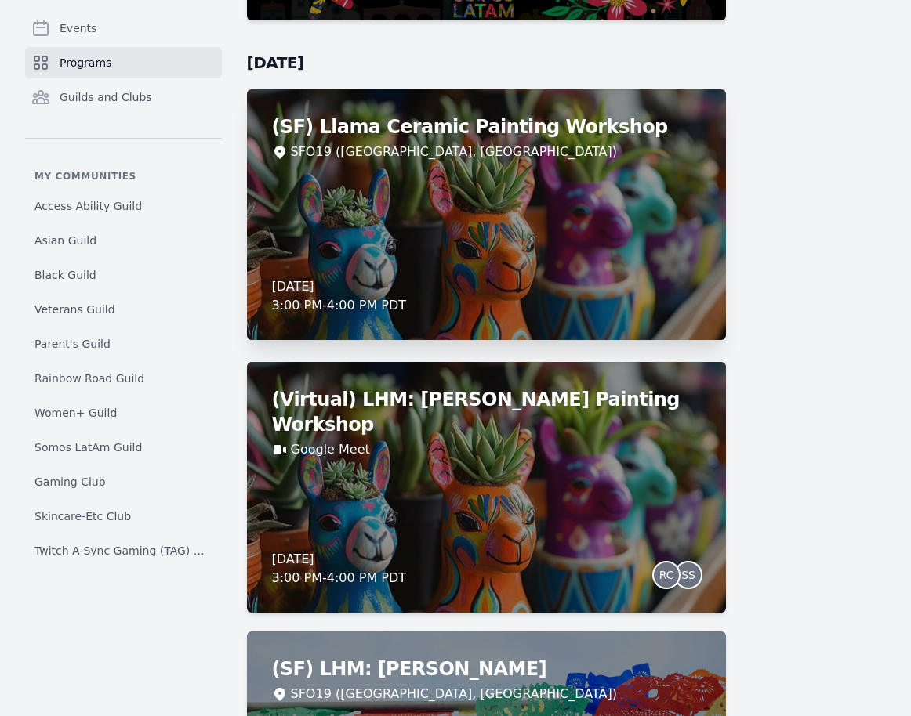
click at [455, 229] on div "(SF) Llama Ceramic Painting Workshop SFO19 ([GEOGRAPHIC_DATA], [GEOGRAPHIC_DATA…" at bounding box center [487, 214] width 480 height 251
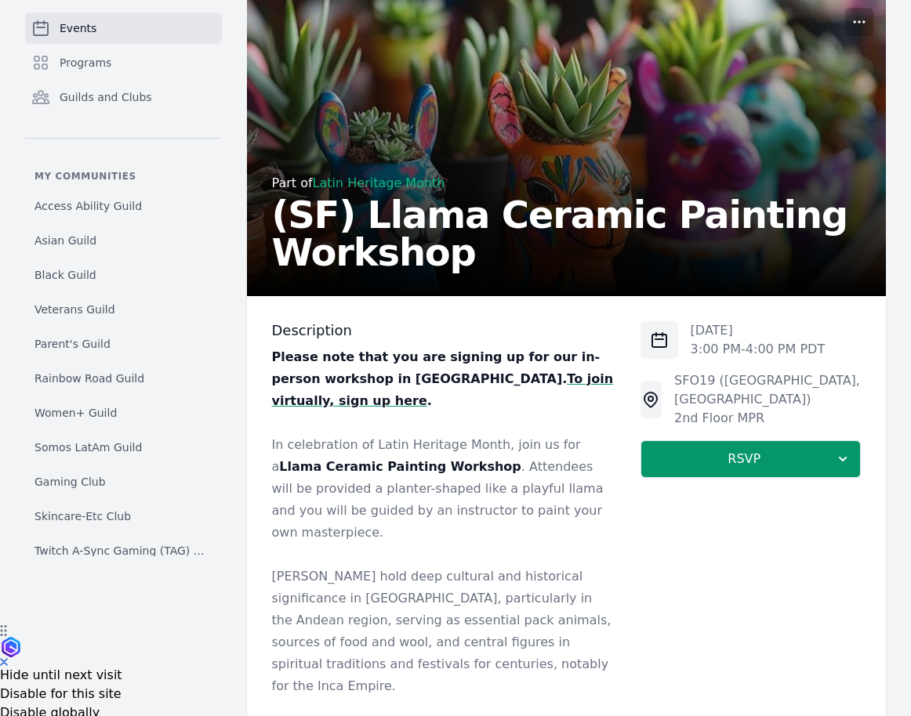
scroll to position [105, 0]
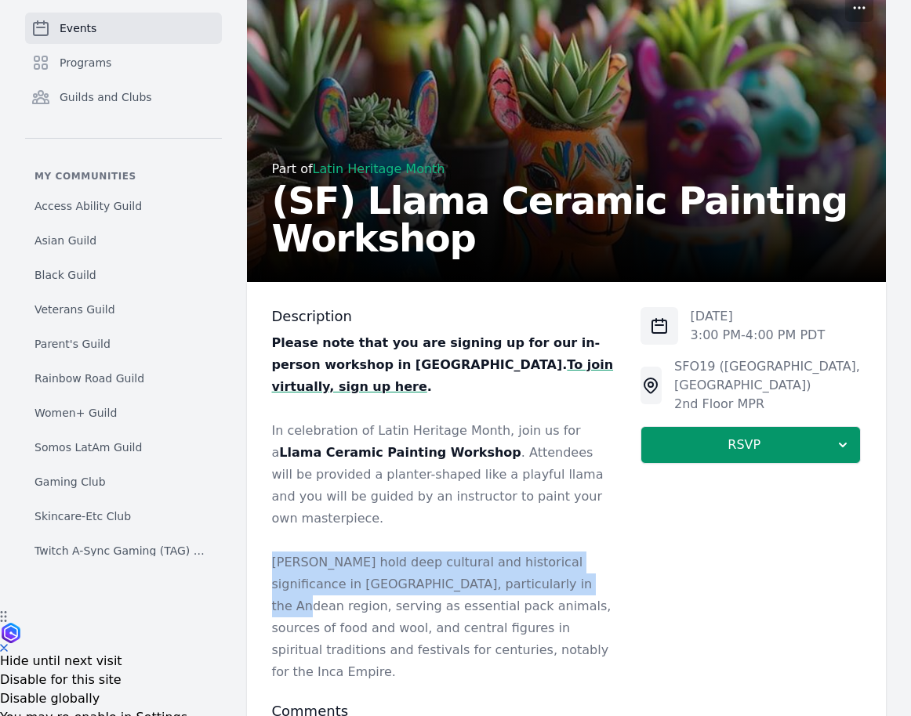
drag, startPoint x: 272, startPoint y: 518, endPoint x: 543, endPoint y: 541, distance: 272.1
click at [543, 552] on p "[PERSON_NAME] hold deep cultural and historical significance in [GEOGRAPHIC_DAT…" at bounding box center [443, 618] width 343 height 132
copy p "[PERSON_NAME] hold deep cultural and historical significance in [GEOGRAPHIC_DAT…"
click at [105, 66] on span "Programs" at bounding box center [86, 63] width 52 height 16
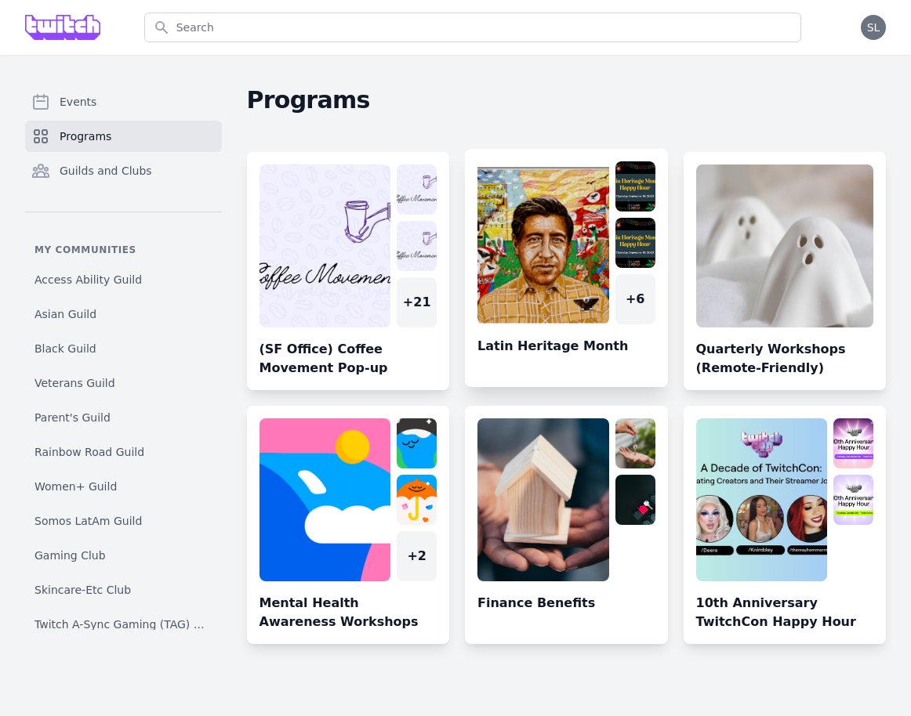
click at [562, 208] on link at bounding box center [566, 274] width 203 height 226
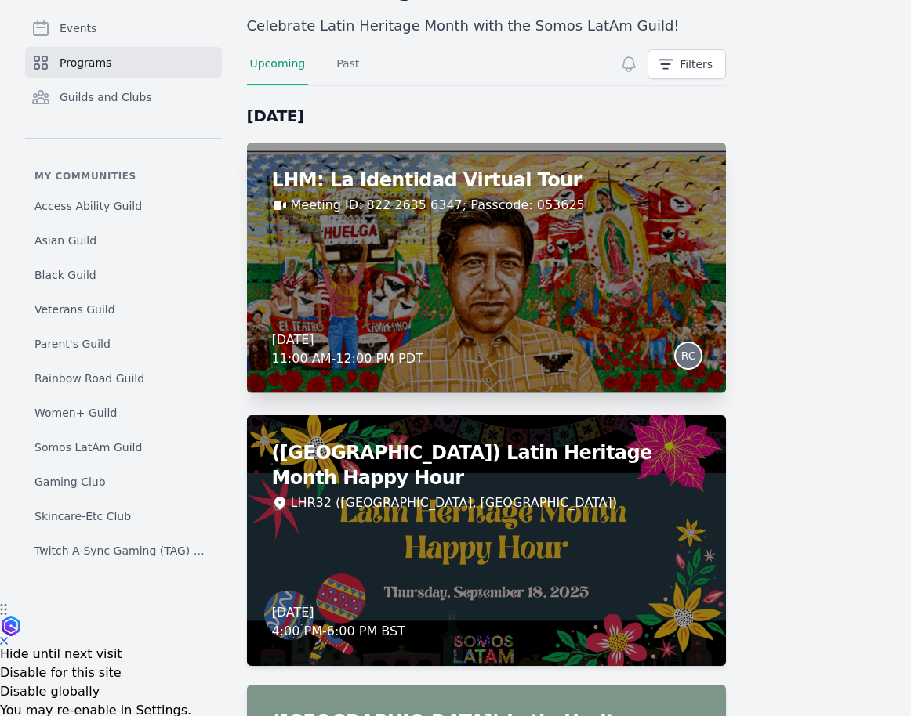
scroll to position [114, 0]
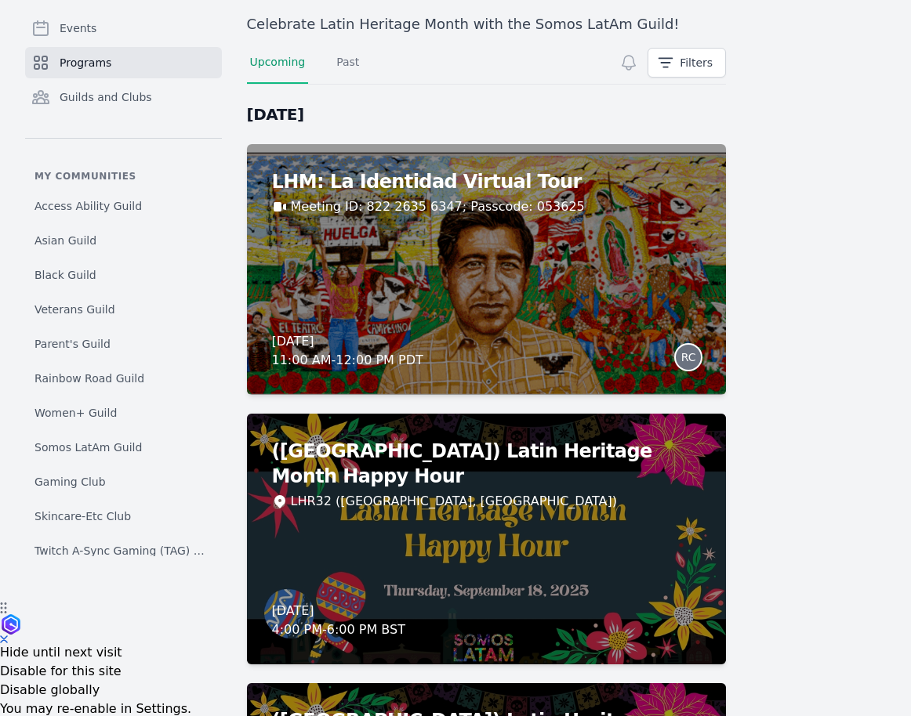
click at [133, 67] on link "Programs" at bounding box center [123, 62] width 197 height 31
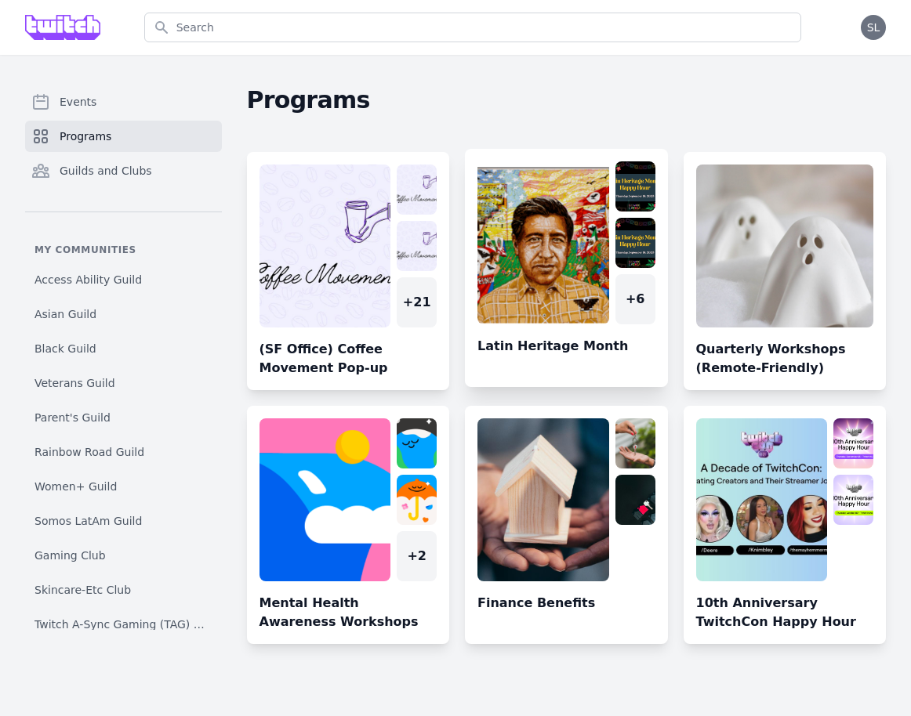
click at [527, 251] on link at bounding box center [566, 274] width 203 height 226
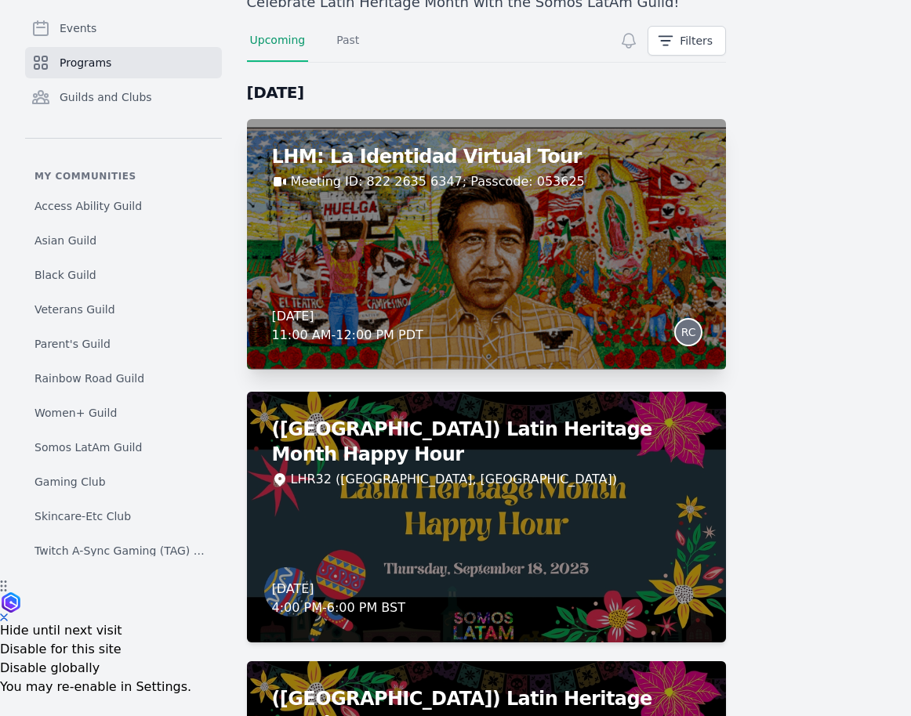
scroll to position [89, 0]
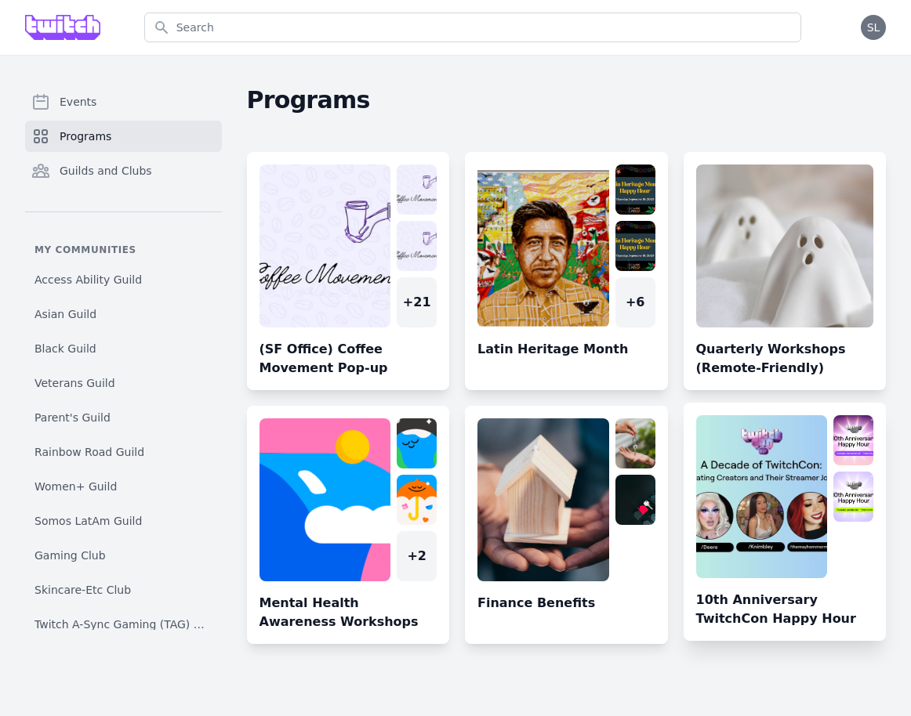
click at [735, 463] on link at bounding box center [784, 528] width 203 height 226
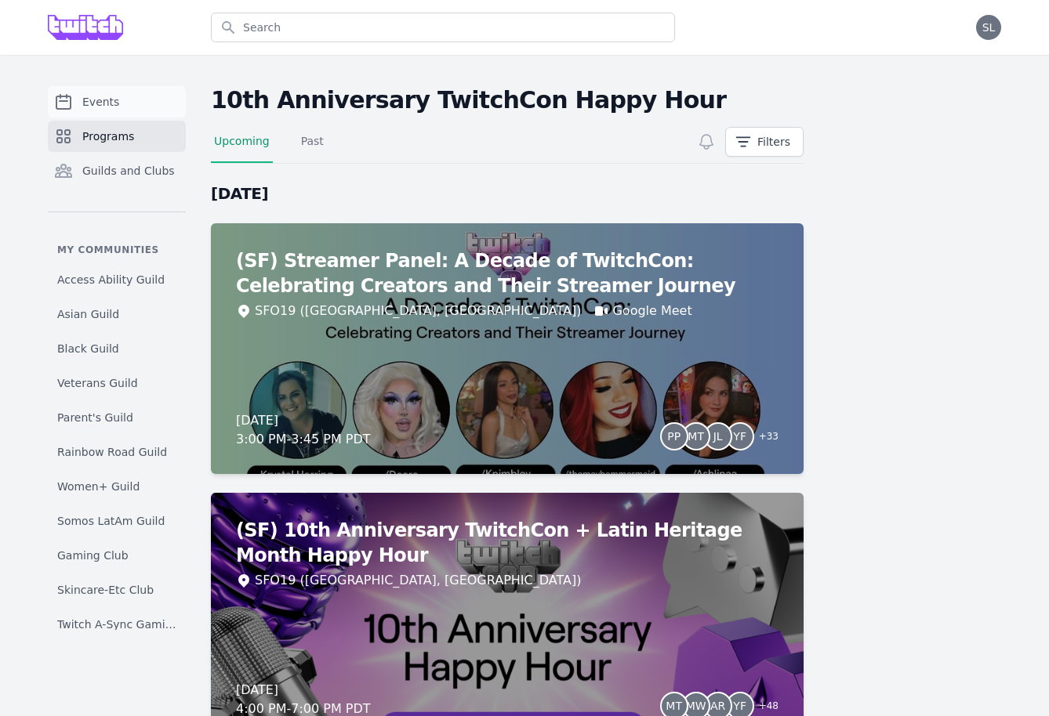
click at [124, 104] on link "Events" at bounding box center [117, 101] width 138 height 31
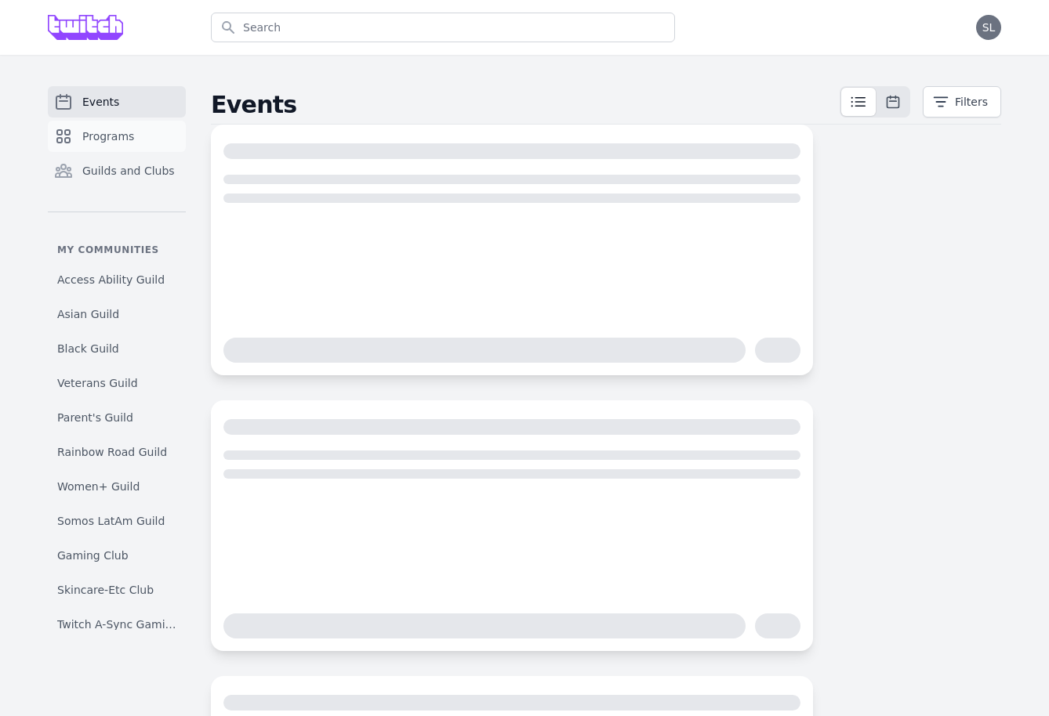
click at [109, 139] on span "Programs" at bounding box center [108, 137] width 52 height 16
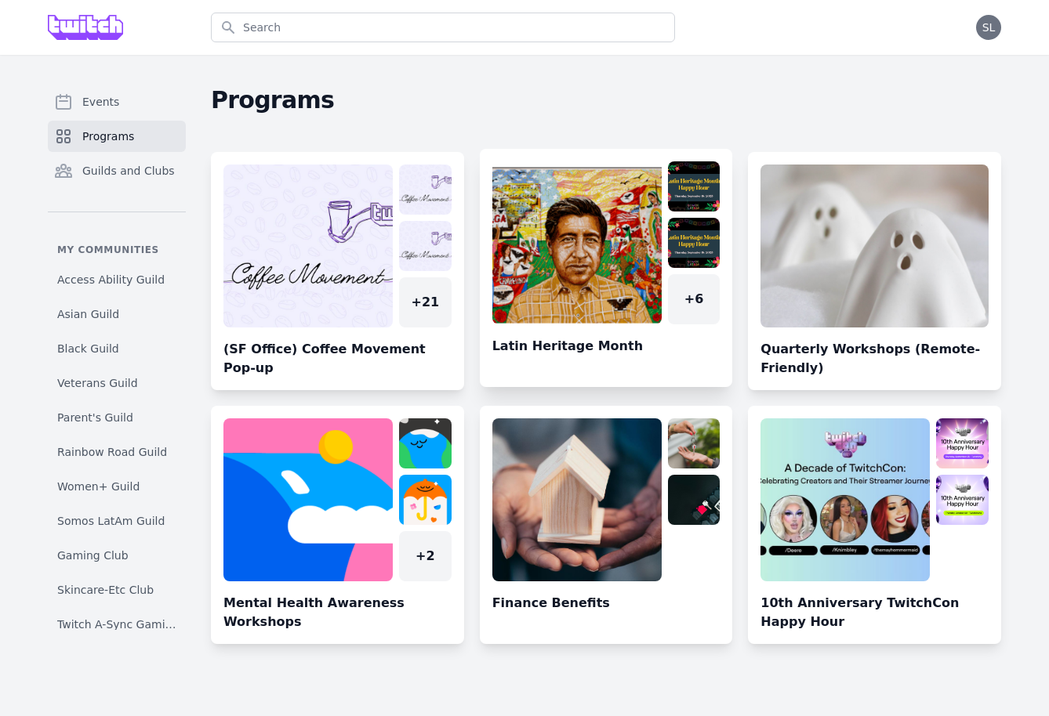
click at [573, 250] on link at bounding box center [606, 274] width 253 height 226
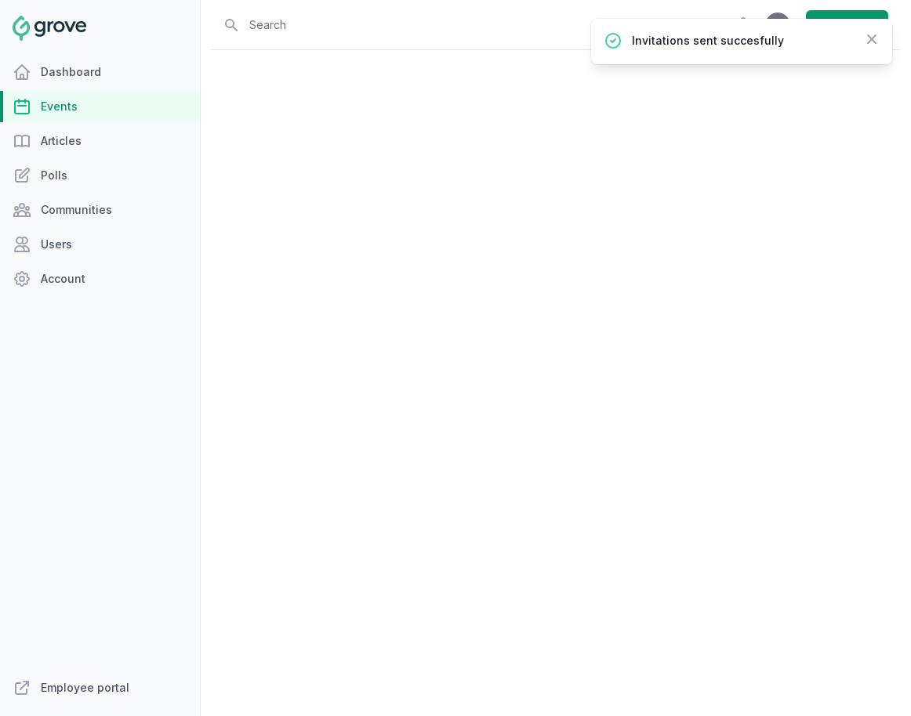
click at [65, 103] on link "Events" at bounding box center [100, 106] width 200 height 31
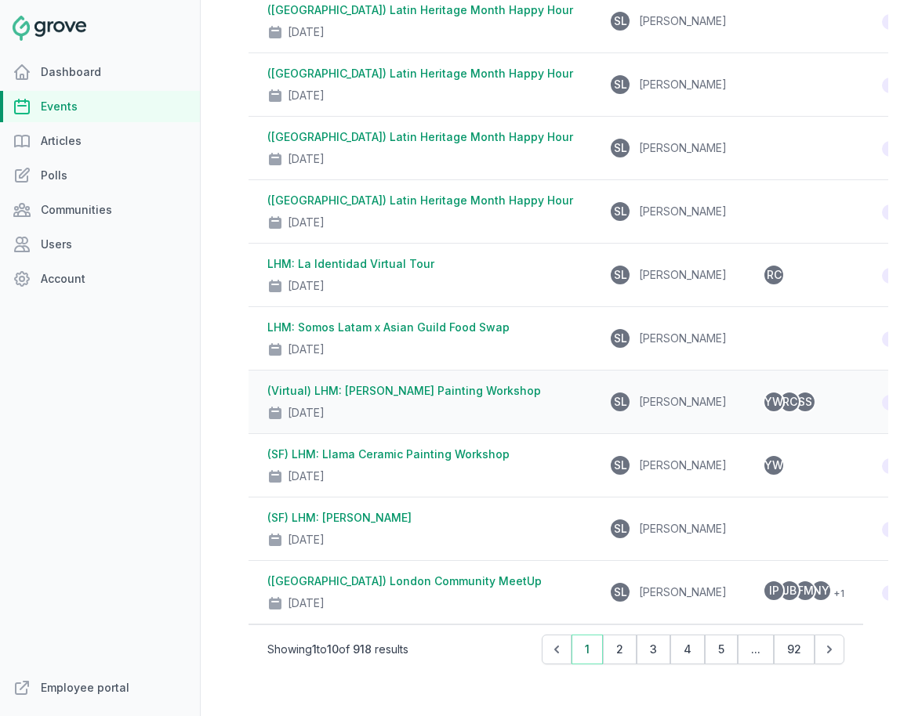
scroll to position [219, 0]
click at [387, 265] on link "LHM: La Identidad Virtual Tour" at bounding box center [350, 264] width 167 height 13
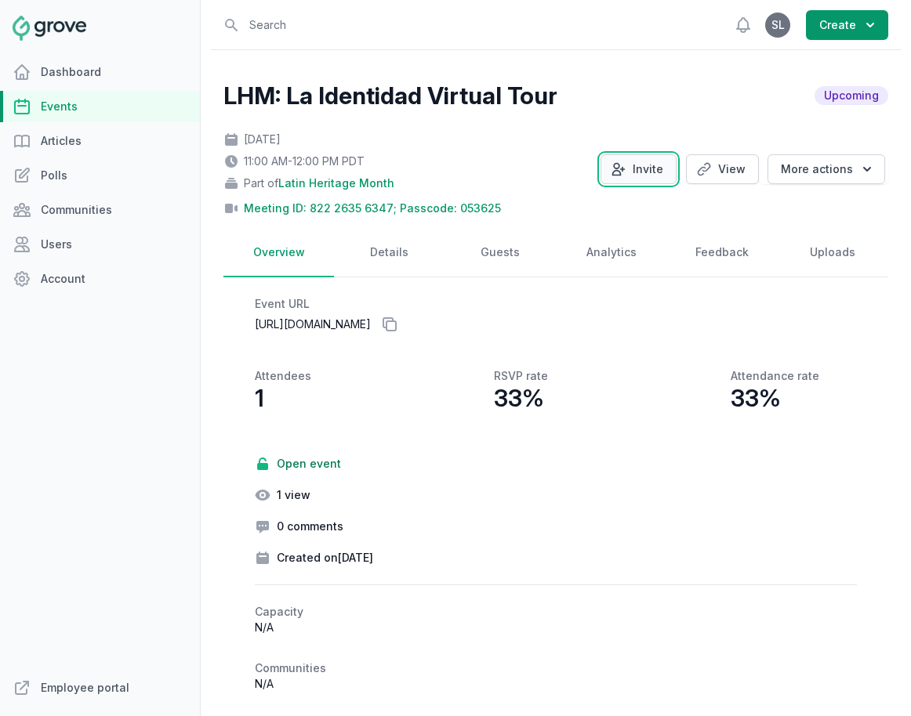
click at [656, 171] on button "Invite" at bounding box center [638, 169] width 76 height 30
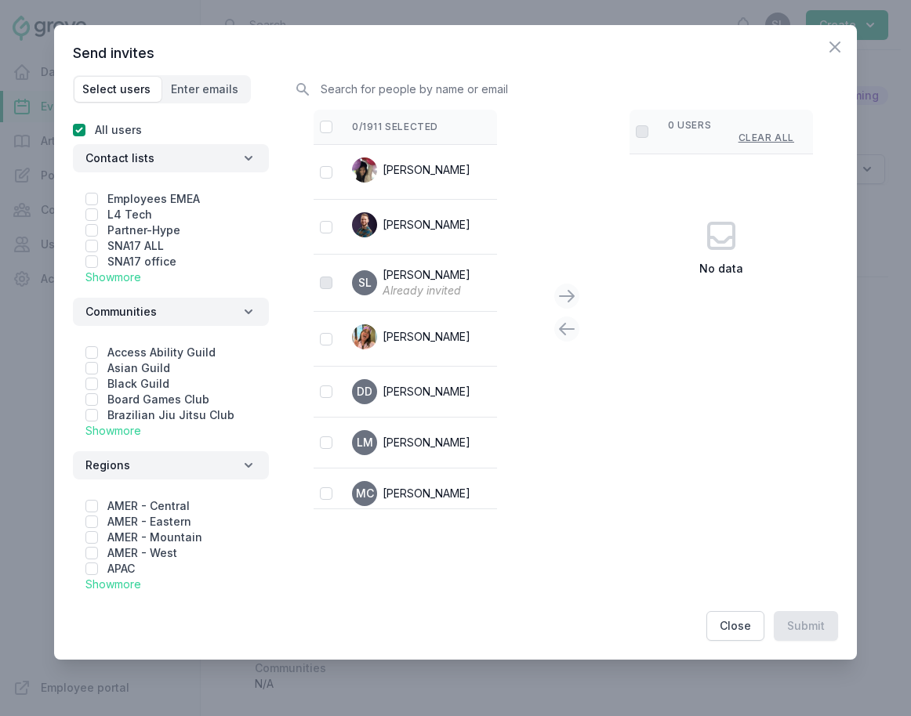
click at [129, 428] on link "Show more" at bounding box center [113, 430] width 56 height 13
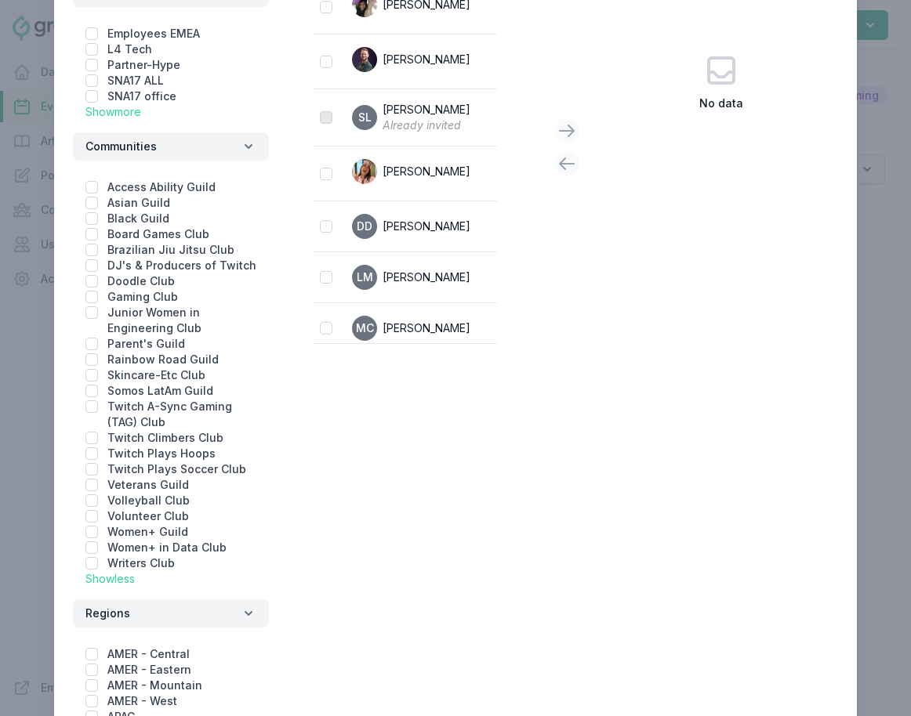
scroll to position [173, 0]
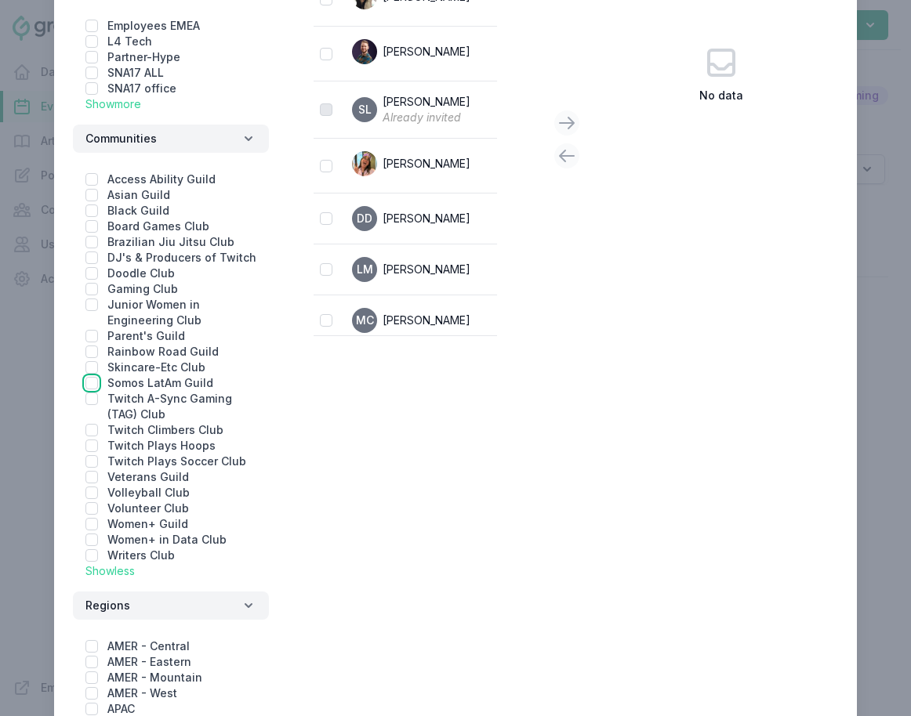
click at [89, 378] on input "checkbox" at bounding box center [91, 383] width 13 height 13
checkbox input "true"
checkbox input "false"
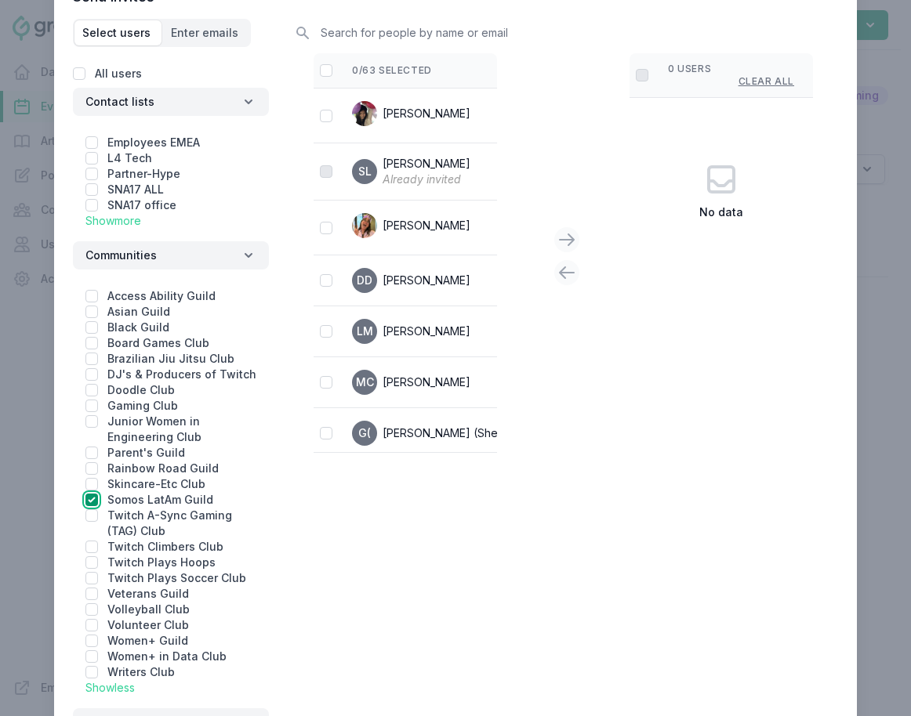
scroll to position [0, 0]
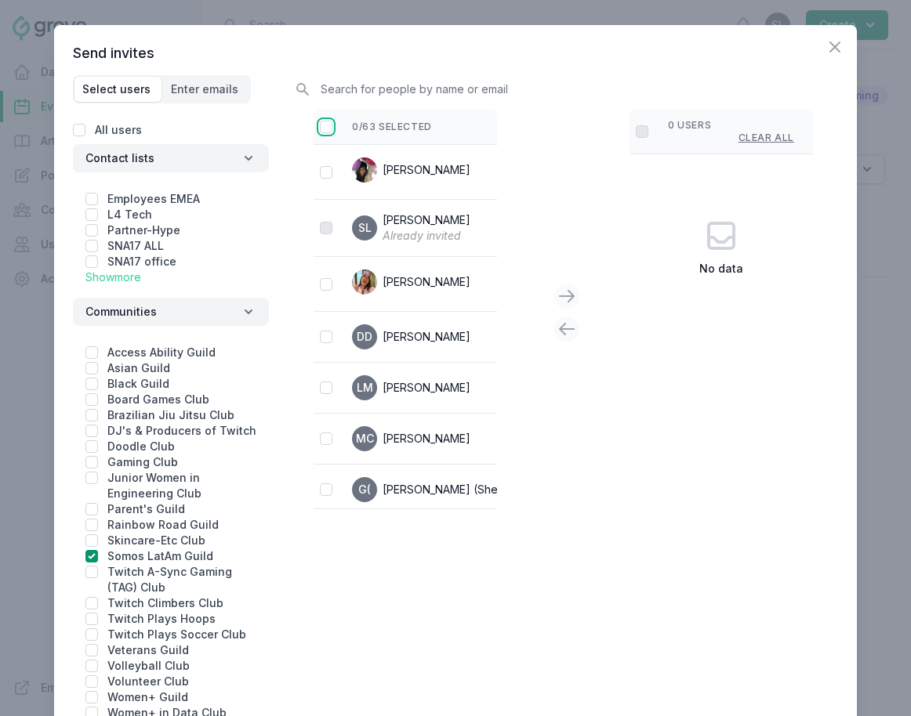
click at [321, 129] on input "checkbox" at bounding box center [326, 127] width 13 height 13
checkbox input "false"
checkbox input "true"
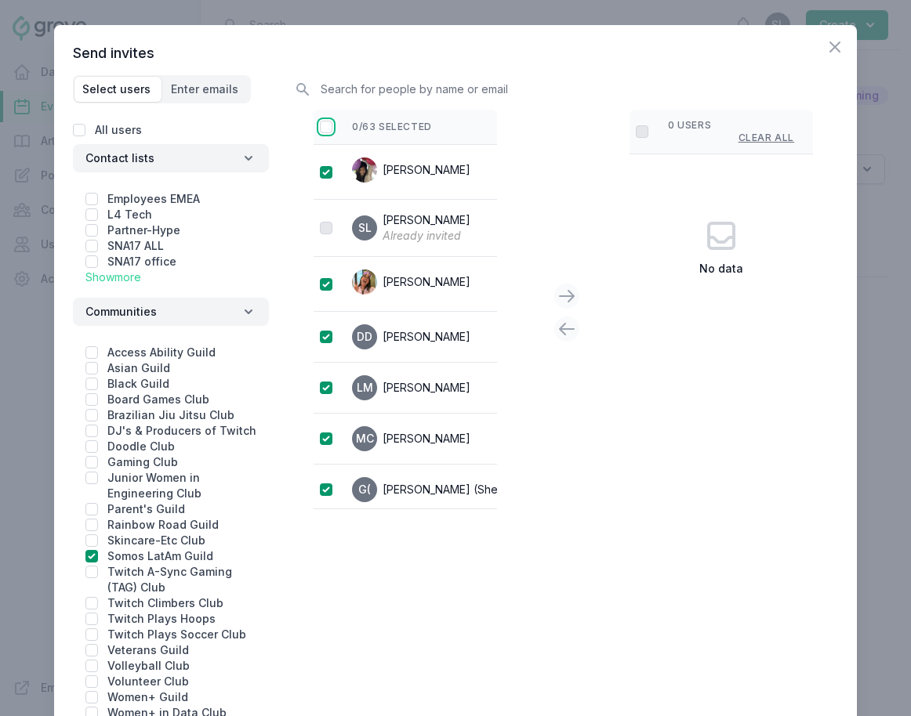
checkbox input "true"
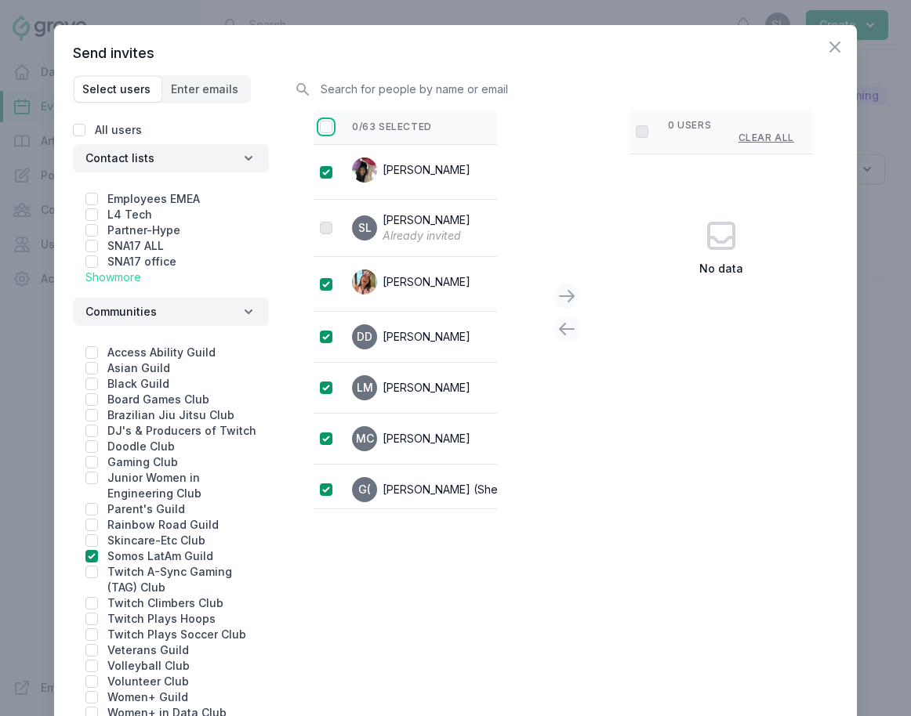
checkbox input "true"
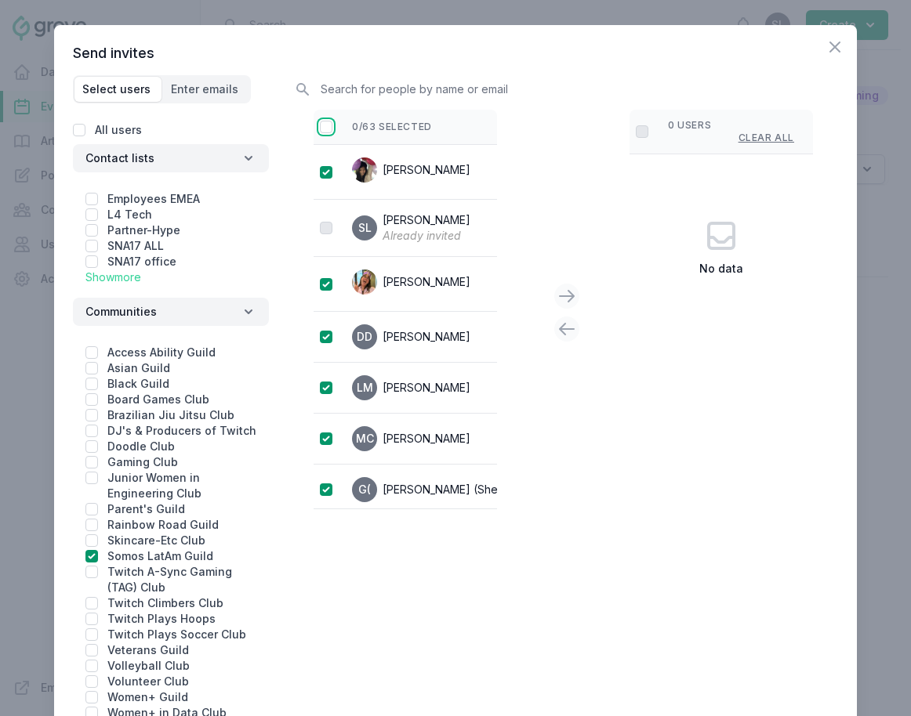
checkbox input "true"
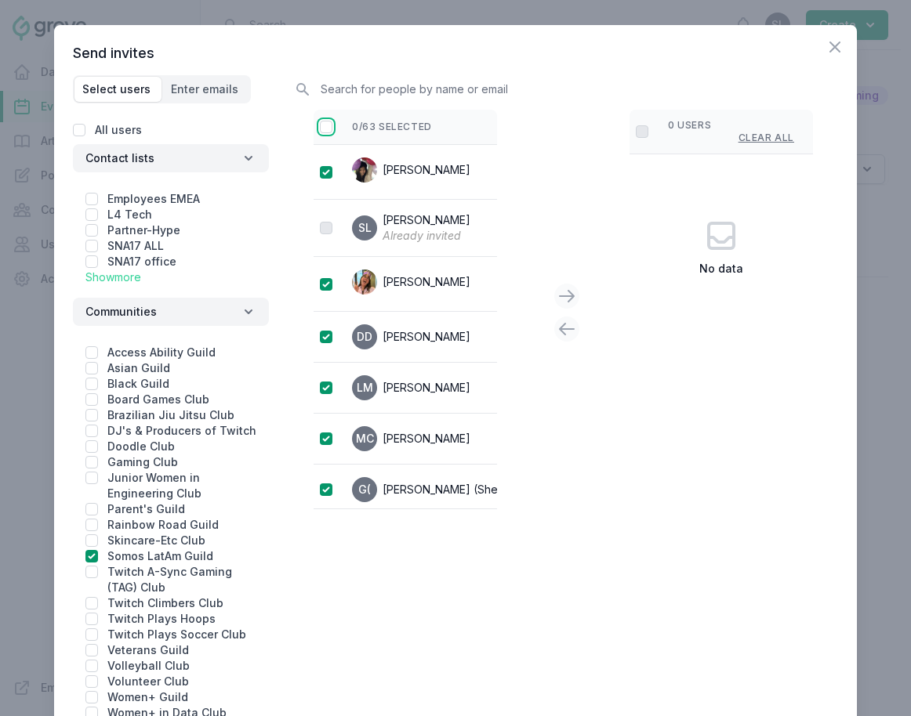
checkbox input "true"
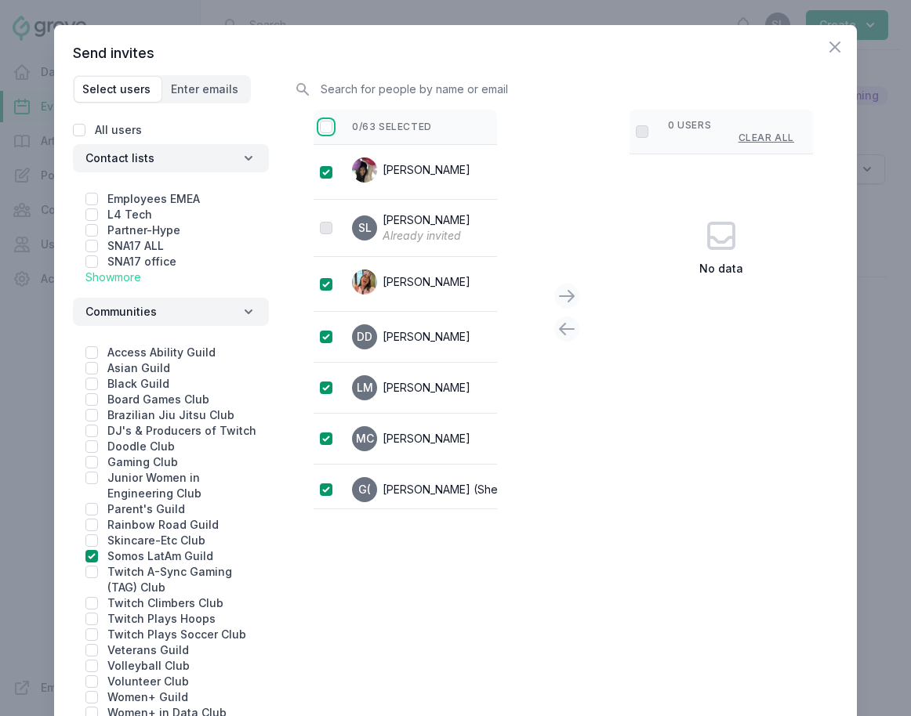
checkbox input "true"
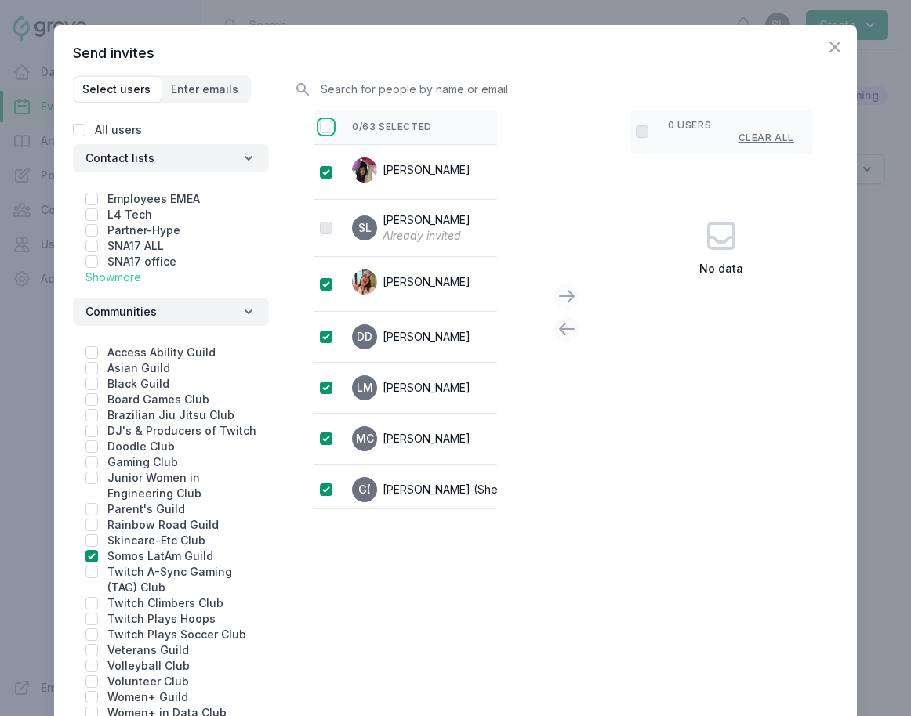
checkbox input "true"
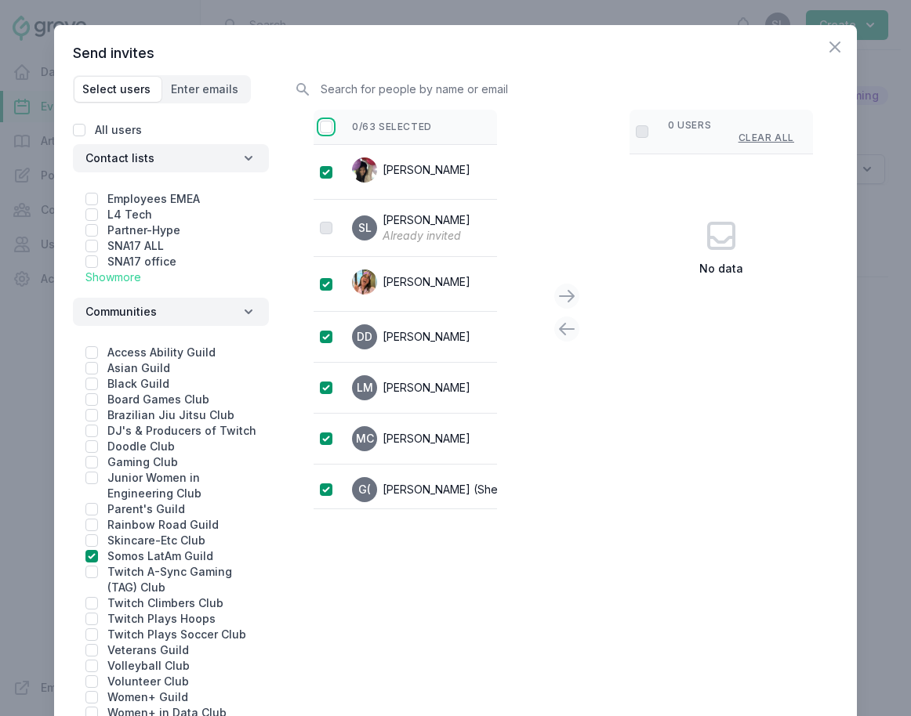
checkbox input "true"
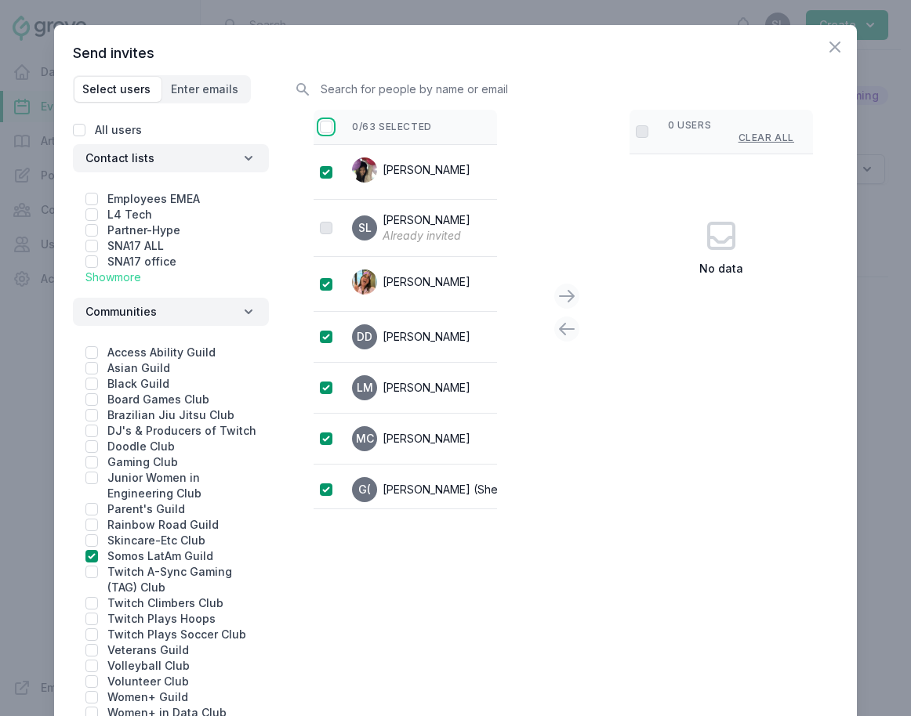
checkbox input "true"
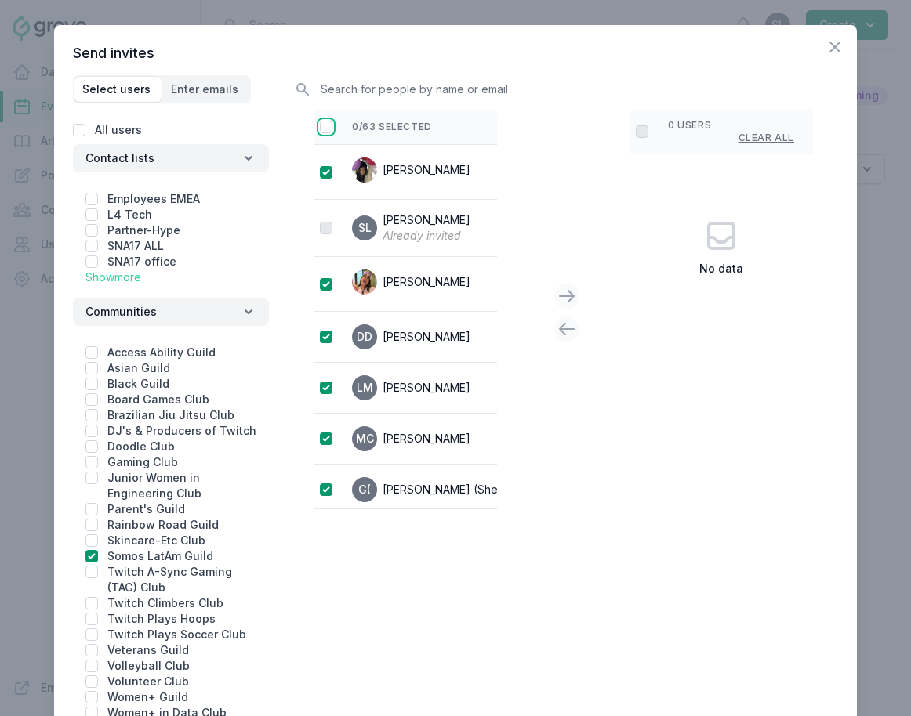
checkbox input "true"
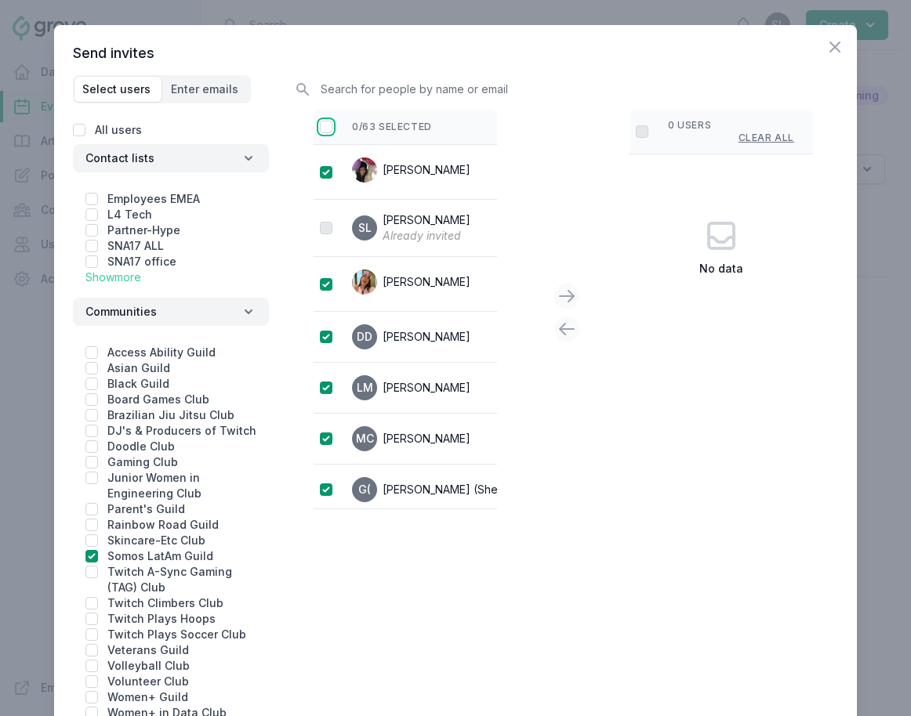
checkbox input "true"
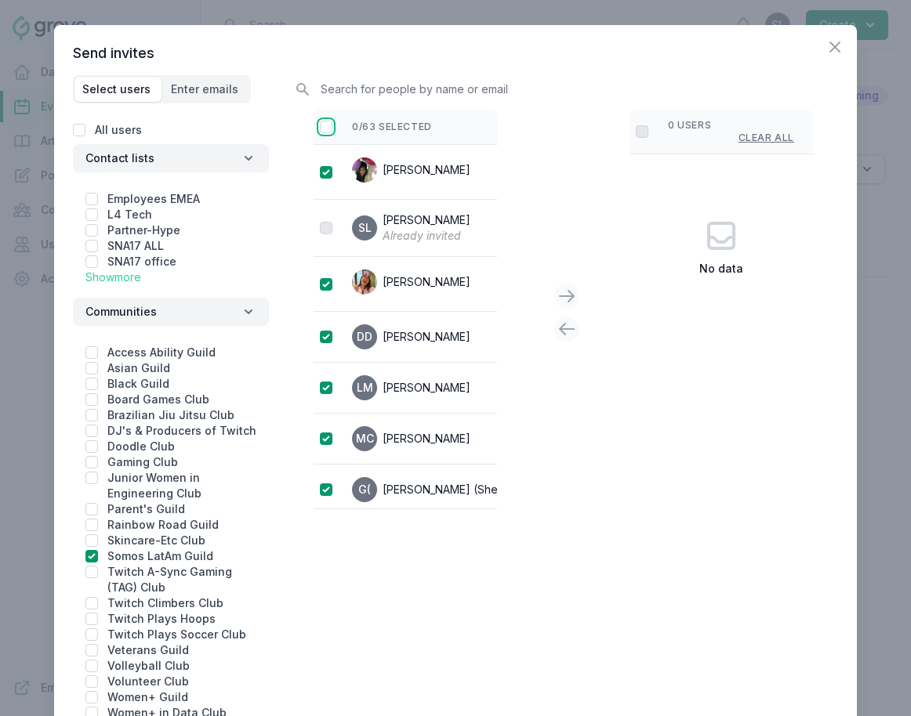
checkbox input "true"
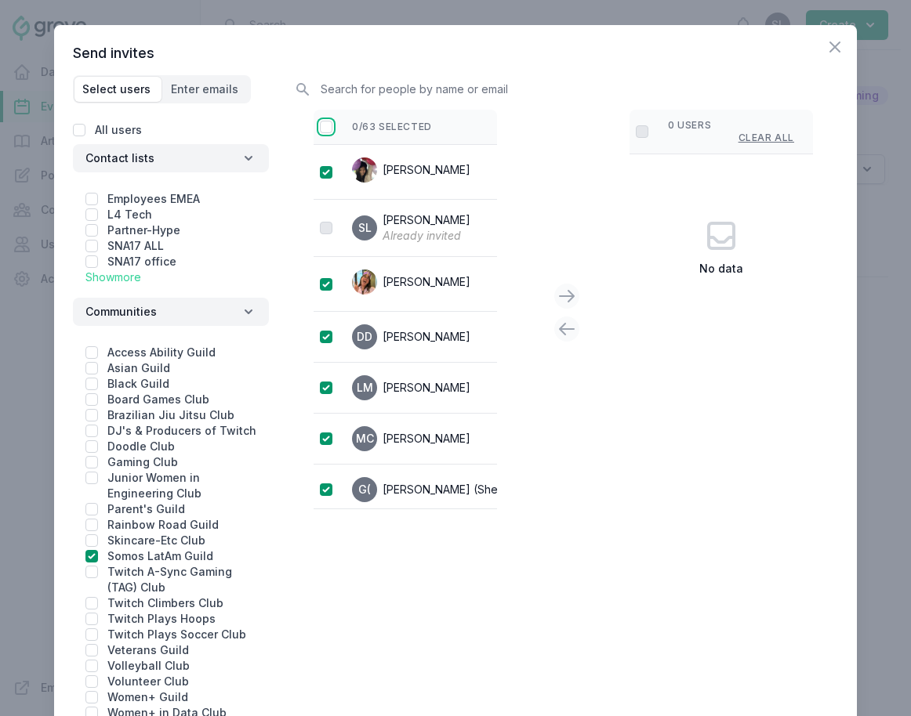
checkbox input "true"
click at [564, 290] on icon at bounding box center [566, 296] width 19 height 19
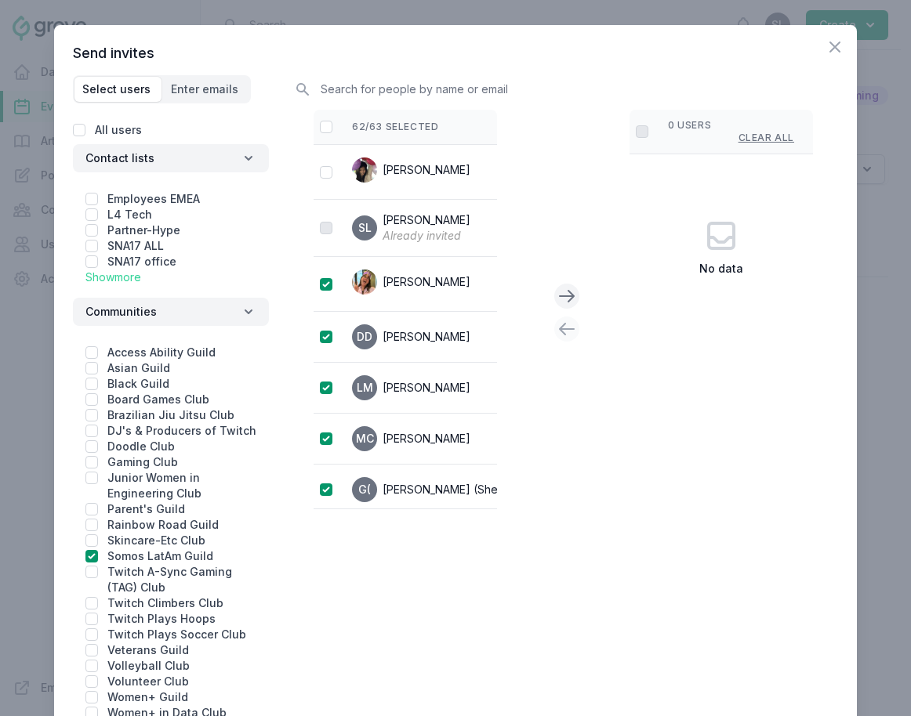
checkbox input "false"
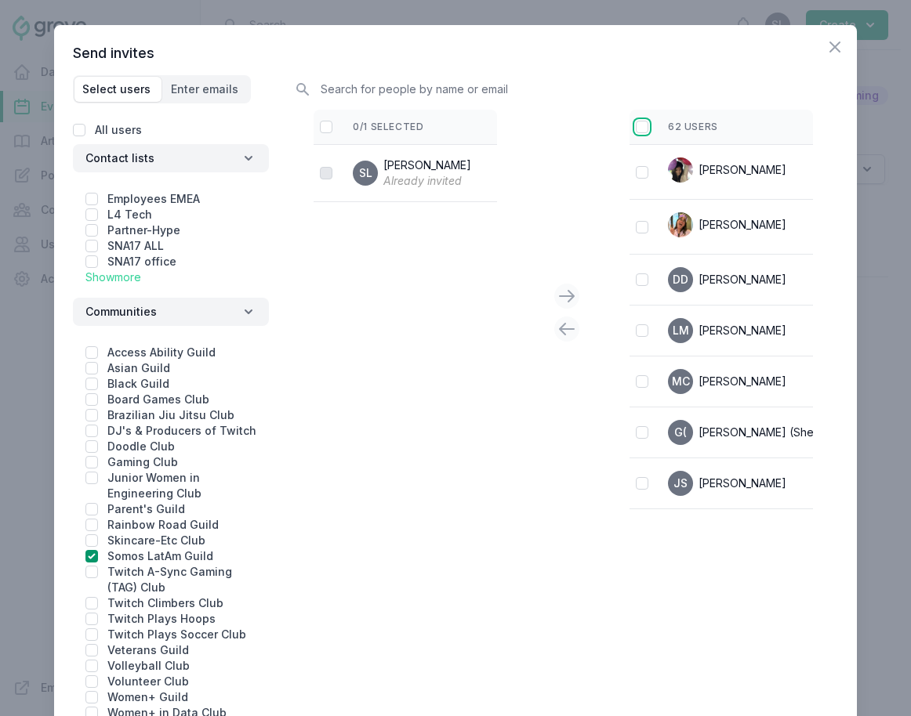
click at [644, 129] on input "checkbox" at bounding box center [642, 127] width 13 height 13
checkbox input "true"
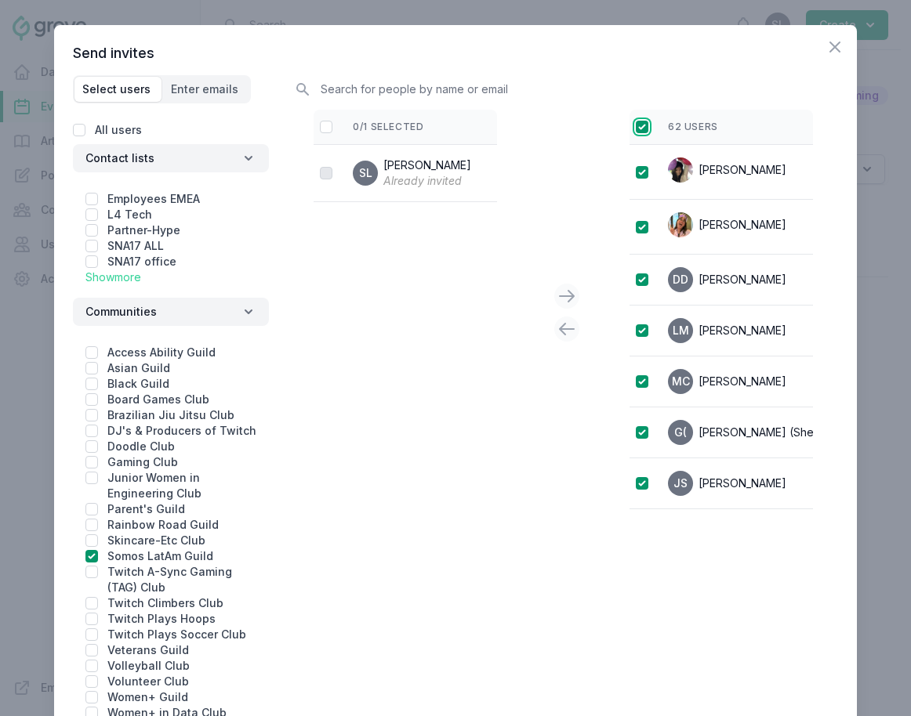
checkbox input "true"
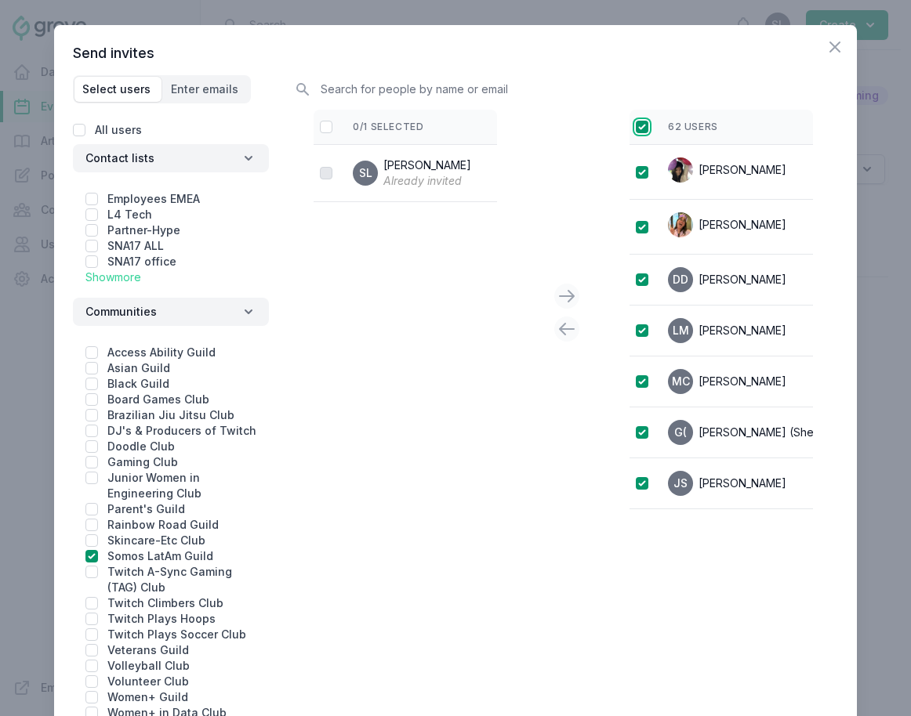
checkbox input "true"
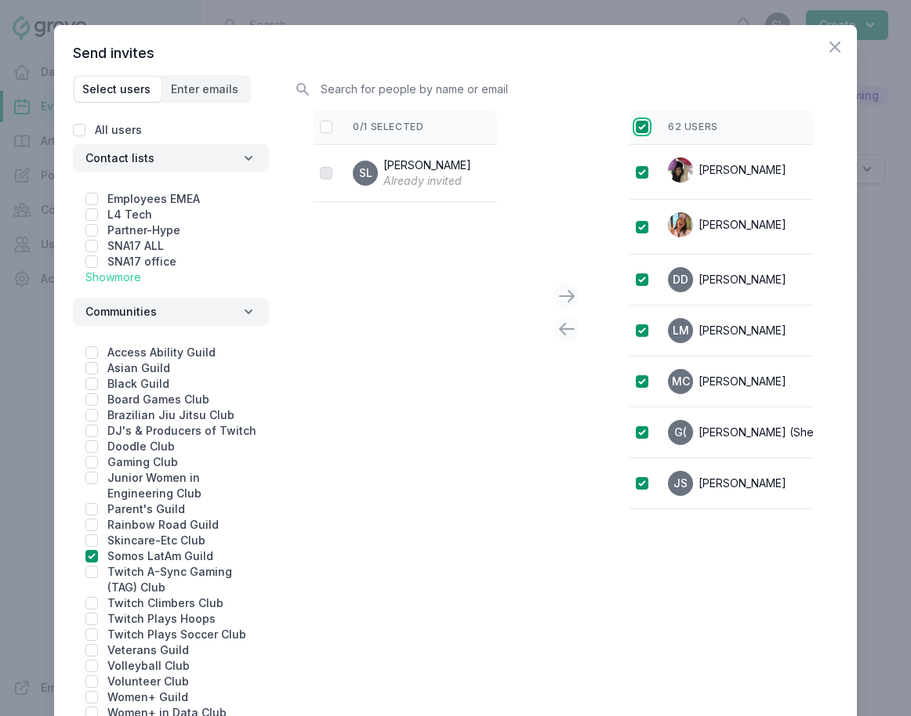
checkbox input "true"
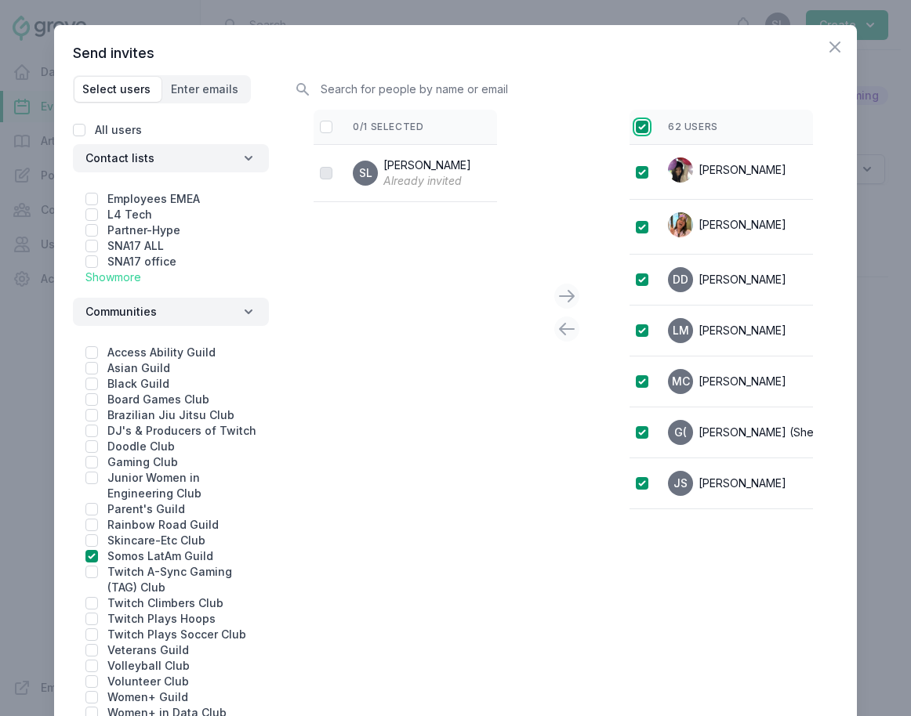
checkbox input "true"
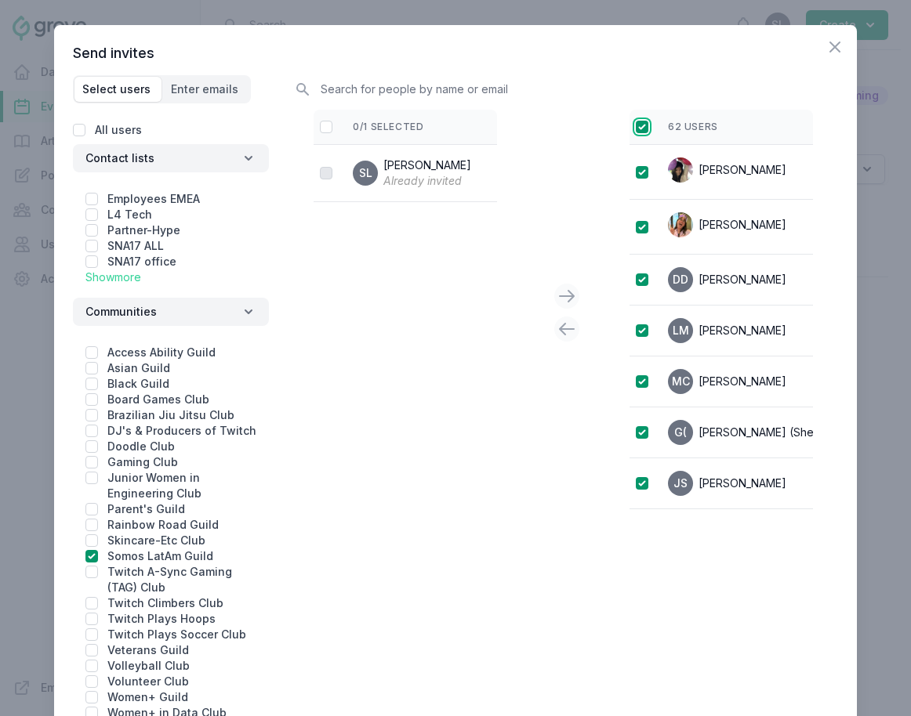
checkbox input "true"
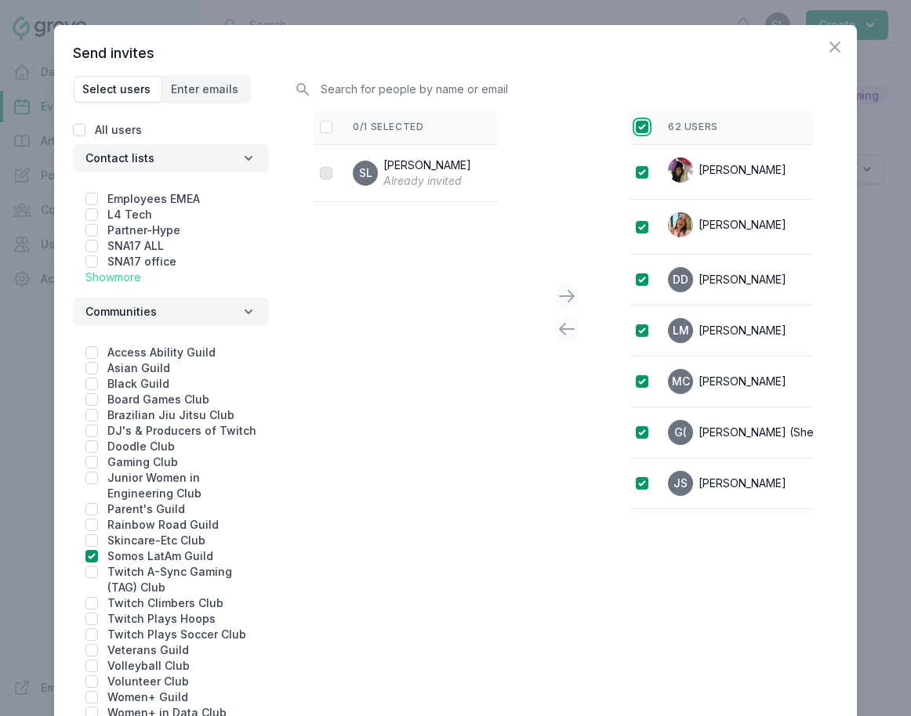
checkbox input "true"
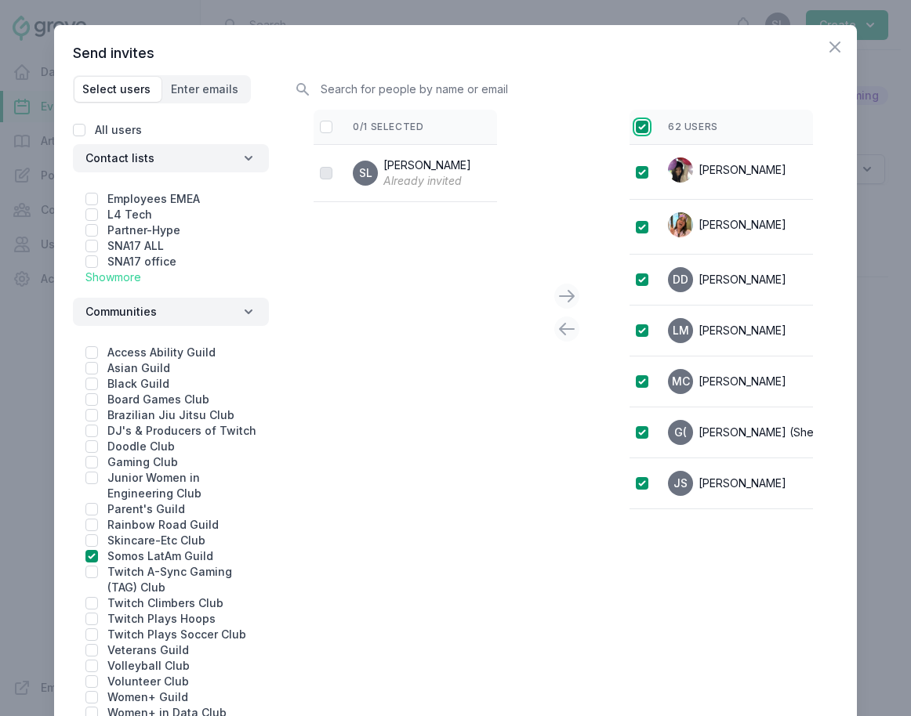
checkbox input "true"
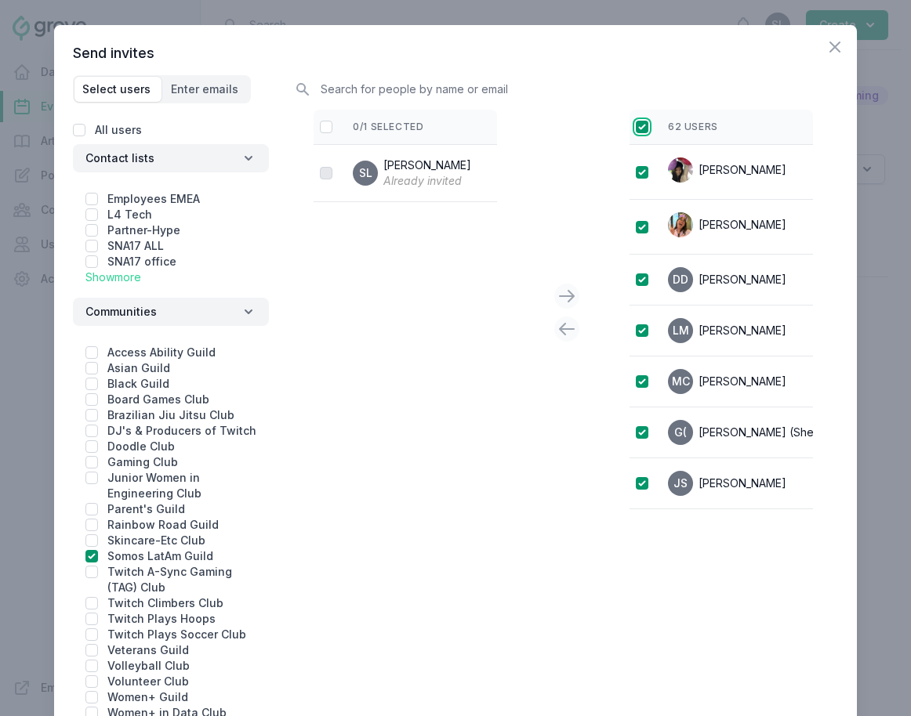
checkbox input "true"
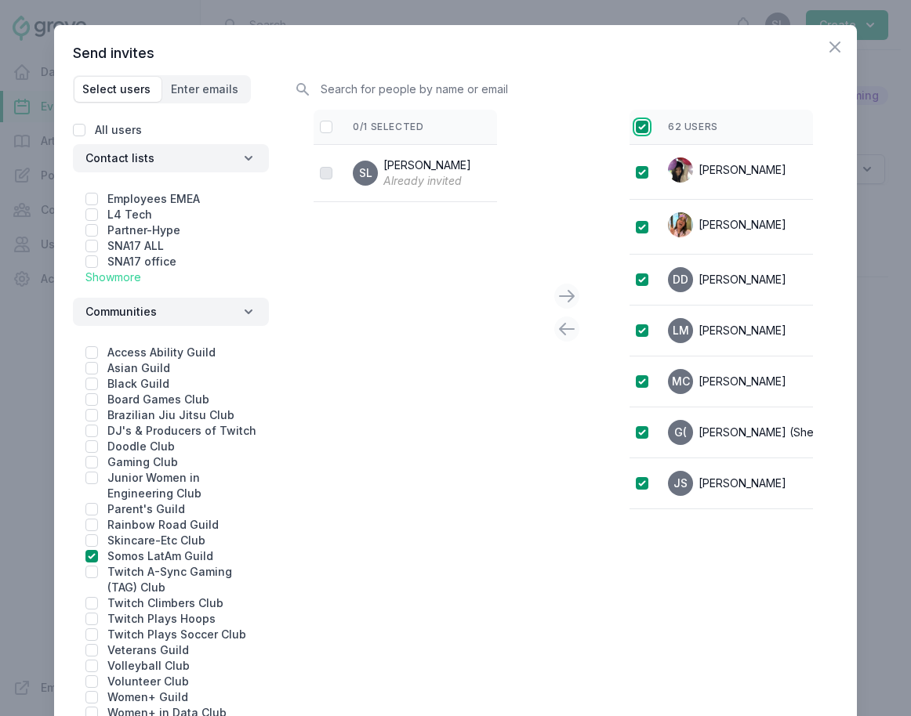
checkbox input "true"
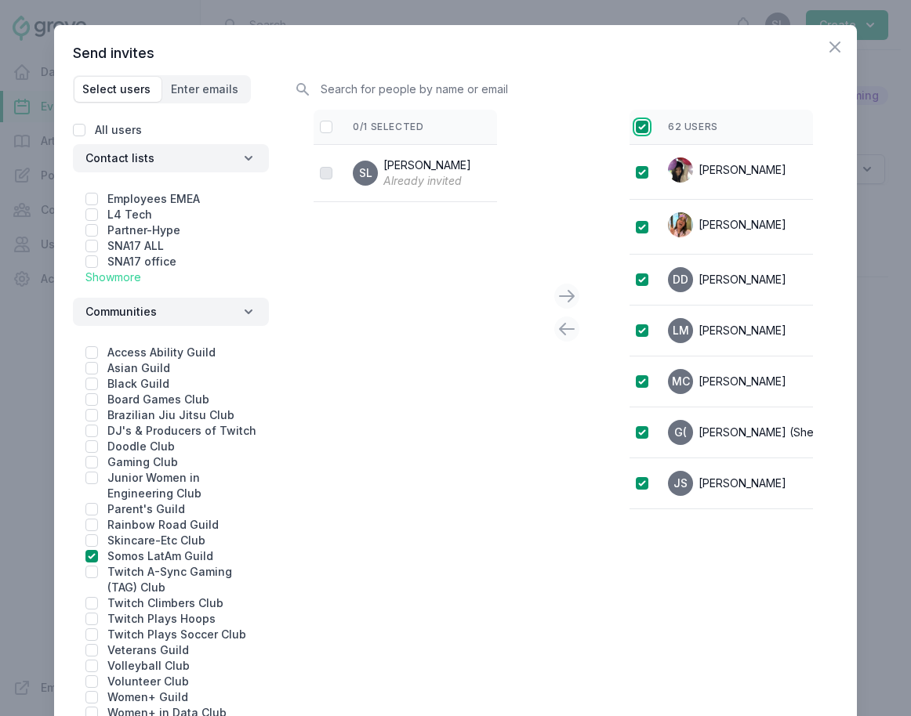
checkbox input "true"
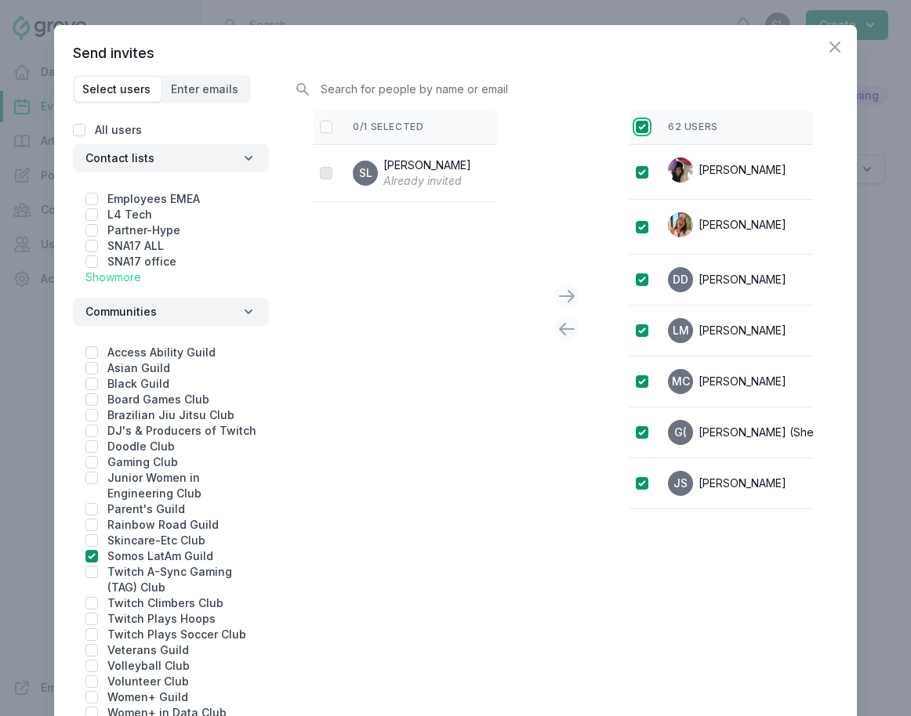
checkbox input "true"
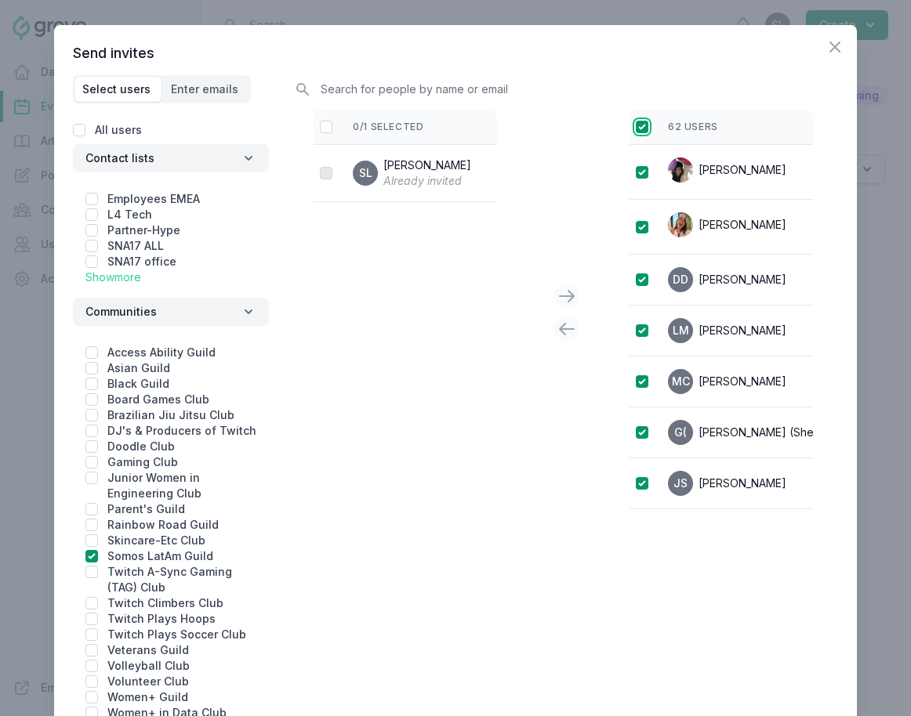
checkbox input "true"
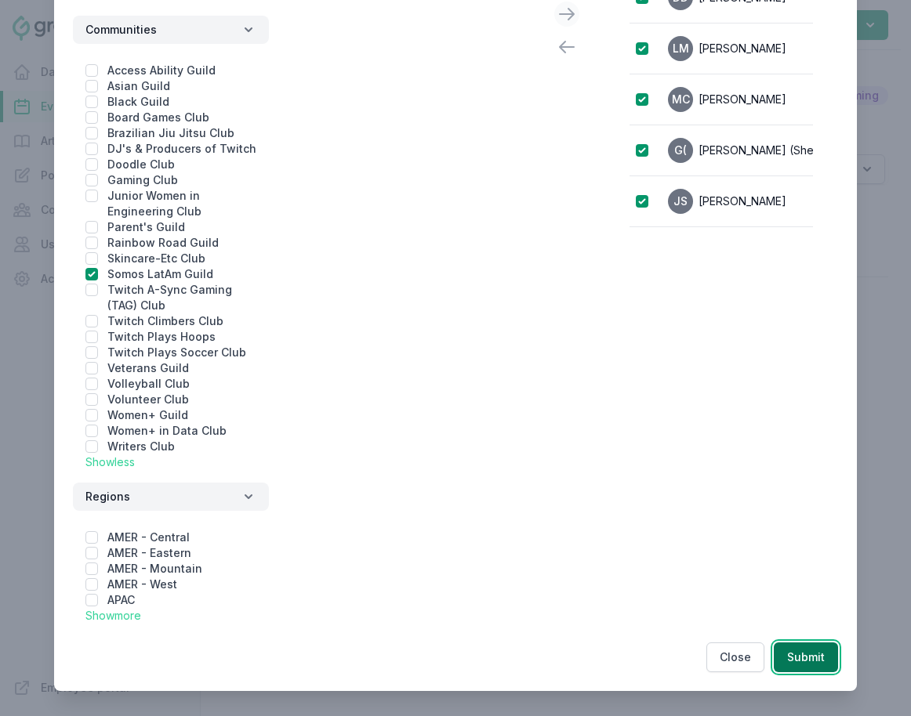
click at [818, 661] on button "Submit" at bounding box center [805, 658] width 64 height 30
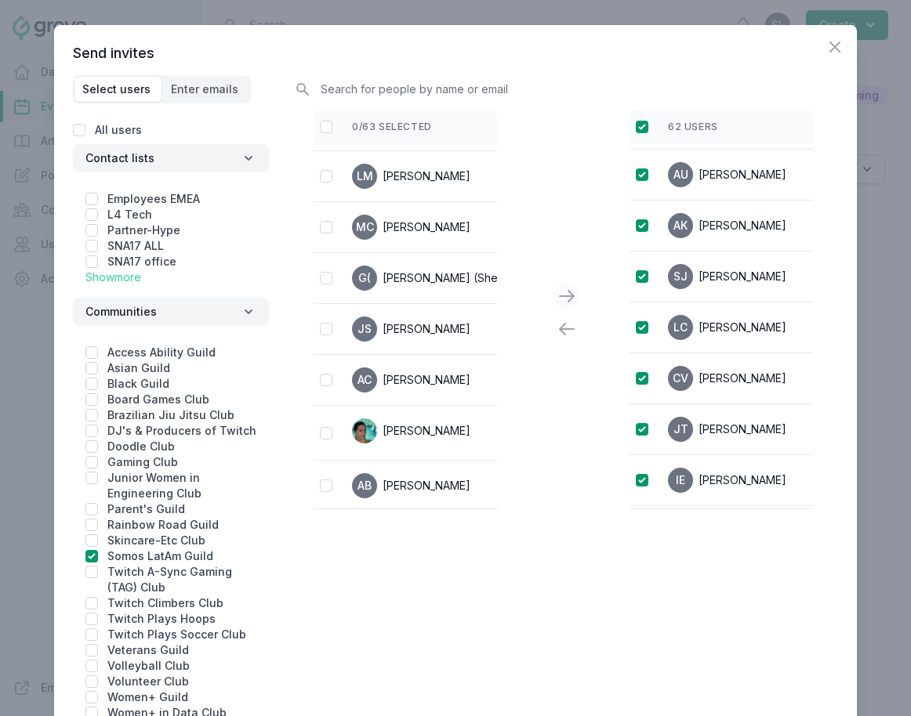
scroll to position [0, 0]
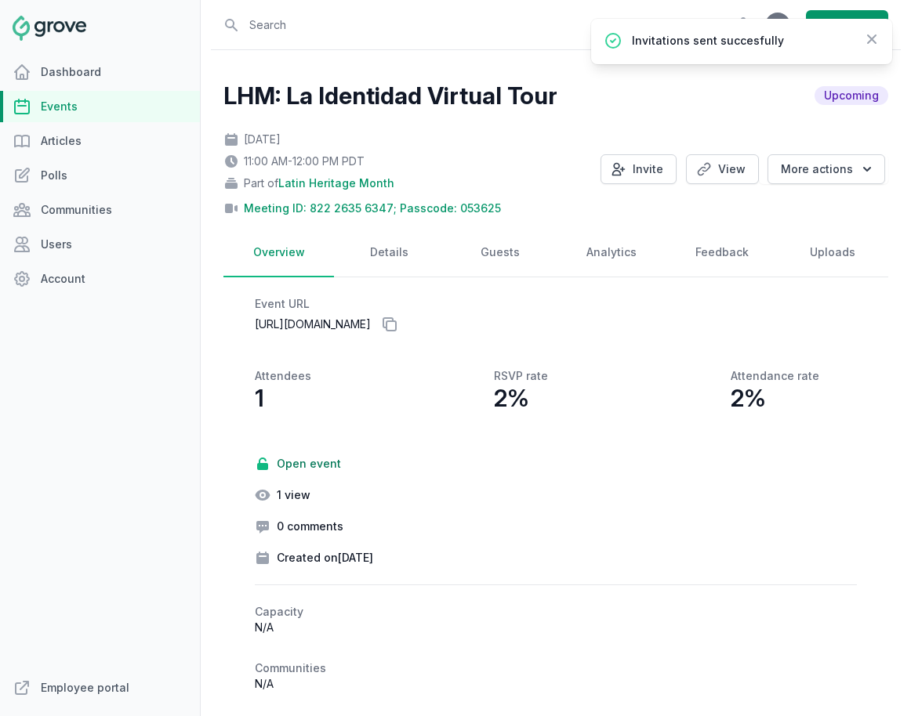
click at [109, 107] on link "Events" at bounding box center [100, 106] width 200 height 31
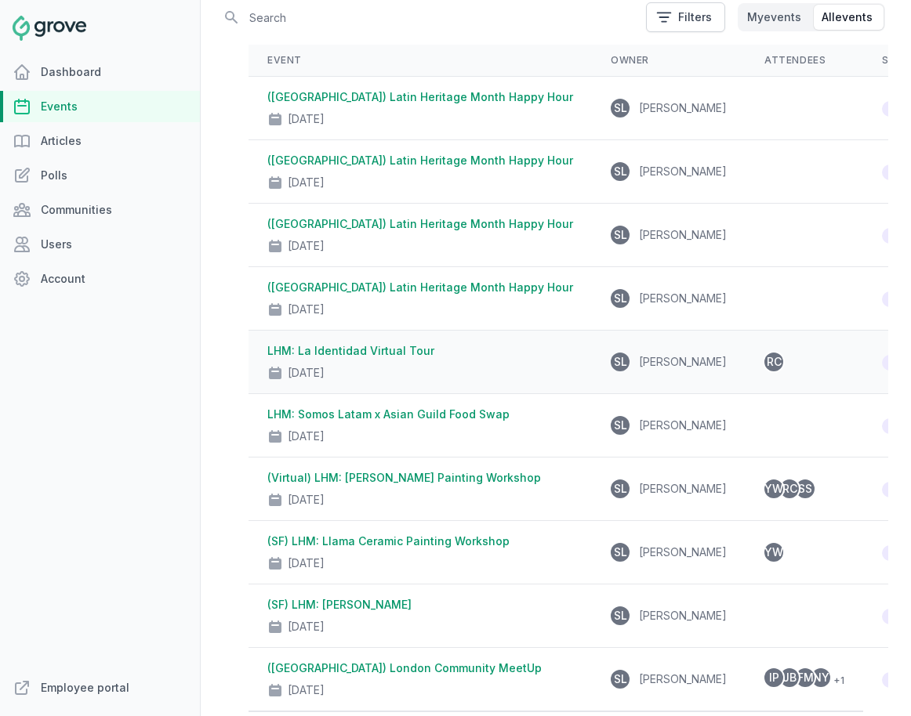
scroll to position [131, 0]
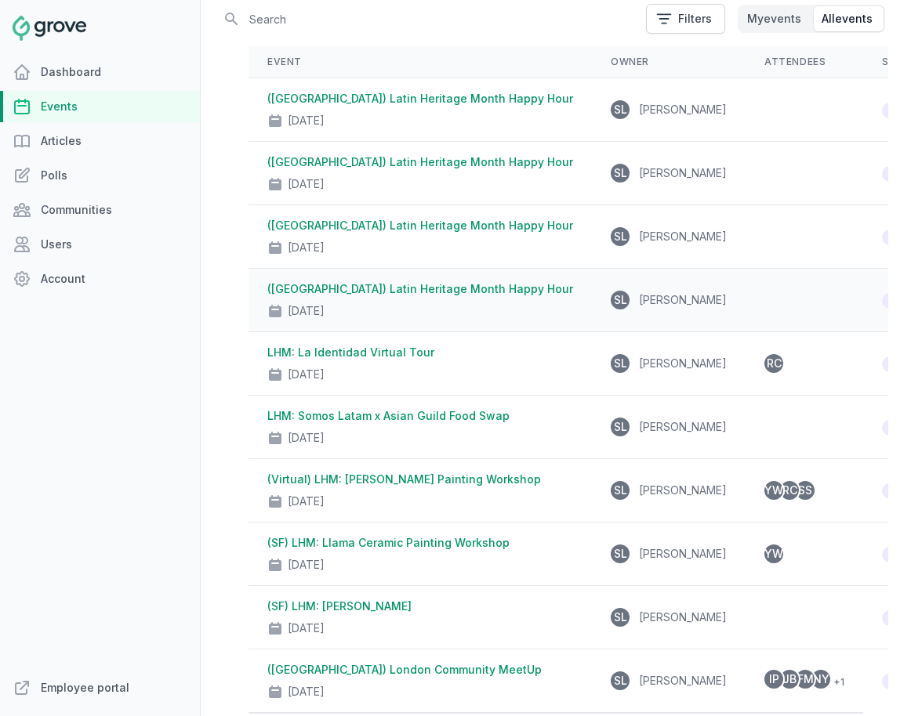
click at [384, 288] on link "([GEOGRAPHIC_DATA]) Latin Heritage Month Happy Hour" at bounding box center [420, 288] width 306 height 13
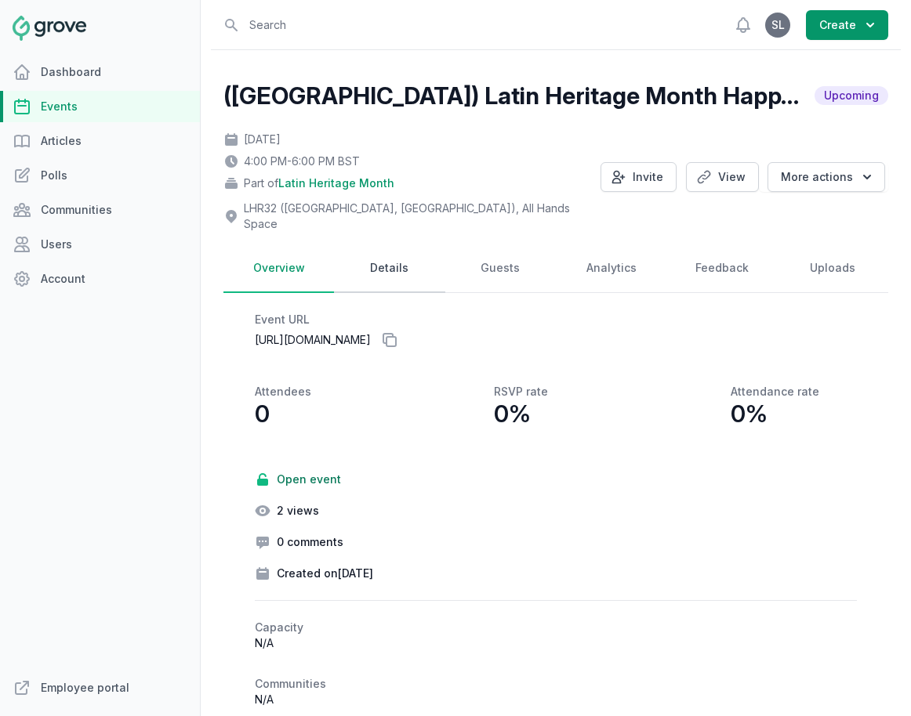
click at [394, 265] on link "Details" at bounding box center [389, 268] width 110 height 49
select select "85"
select select "37"
select select "4:00 PM"
select select "6:00 PM"
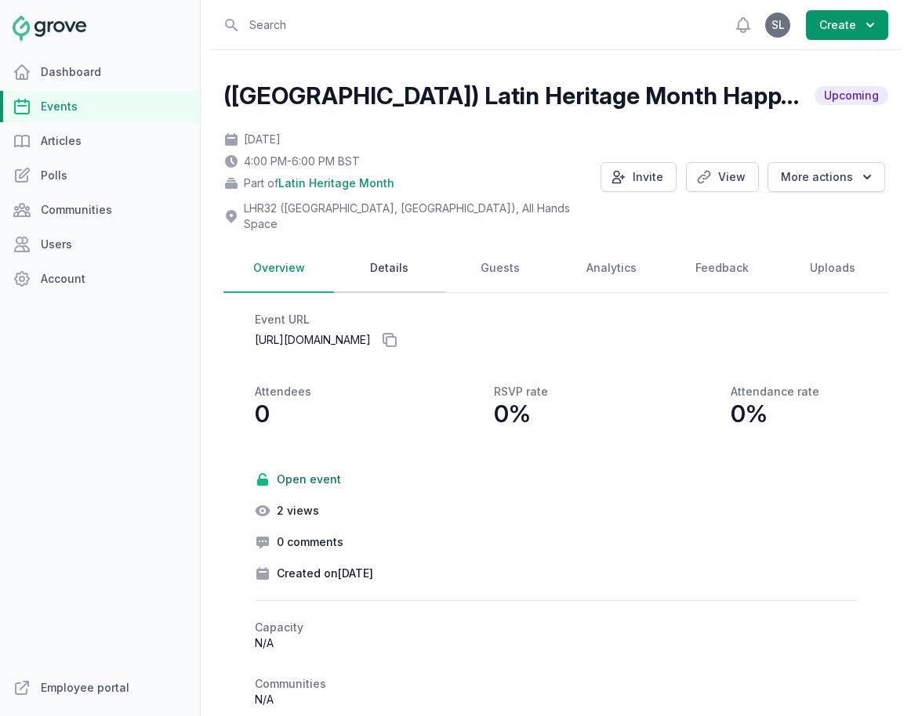
select select "89"
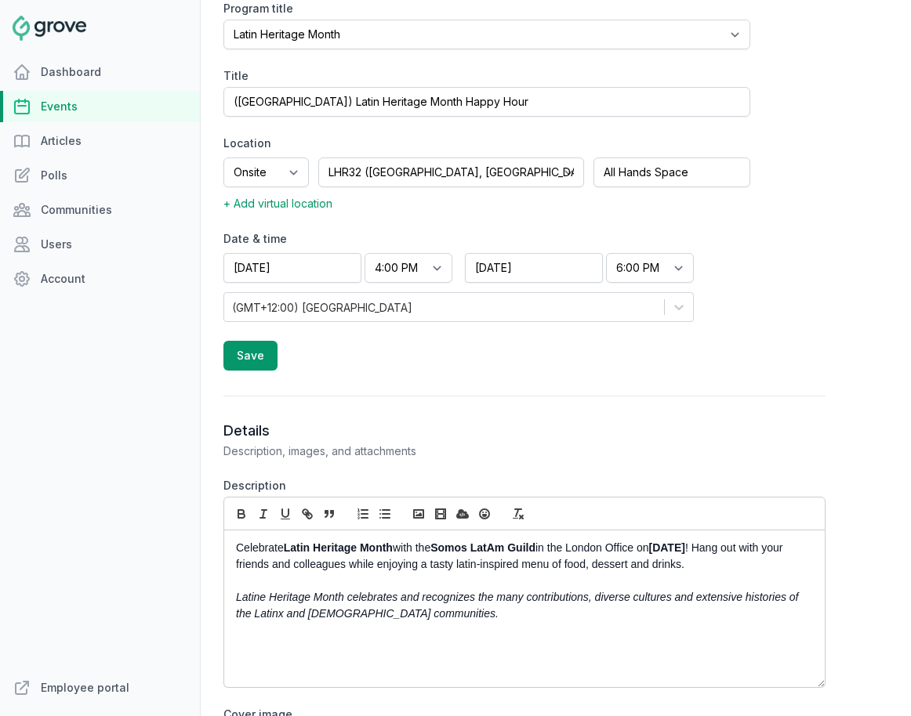
scroll to position [667, 0]
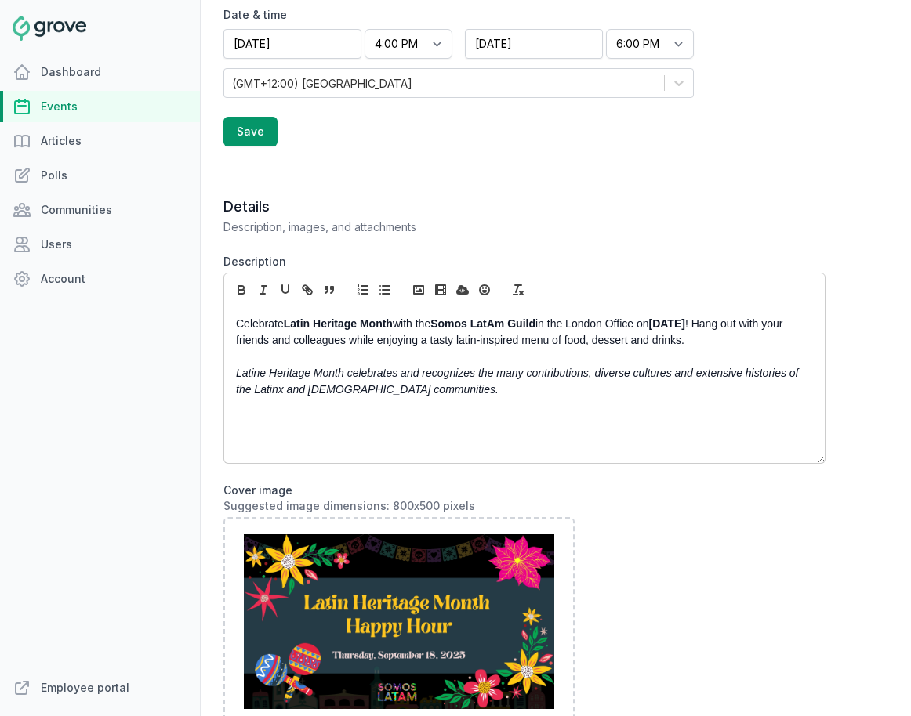
click at [266, 367] on em "Latine Heritage Month celebrates and recognizes the many contributions, diverse…" at bounding box center [518, 381] width 565 height 29
click at [321, 429] on div "Celebrate Latin Heritage Month with the Somos LatAm Guild in the [GEOGRAPHIC_DA…" at bounding box center [524, 384] width 600 height 157
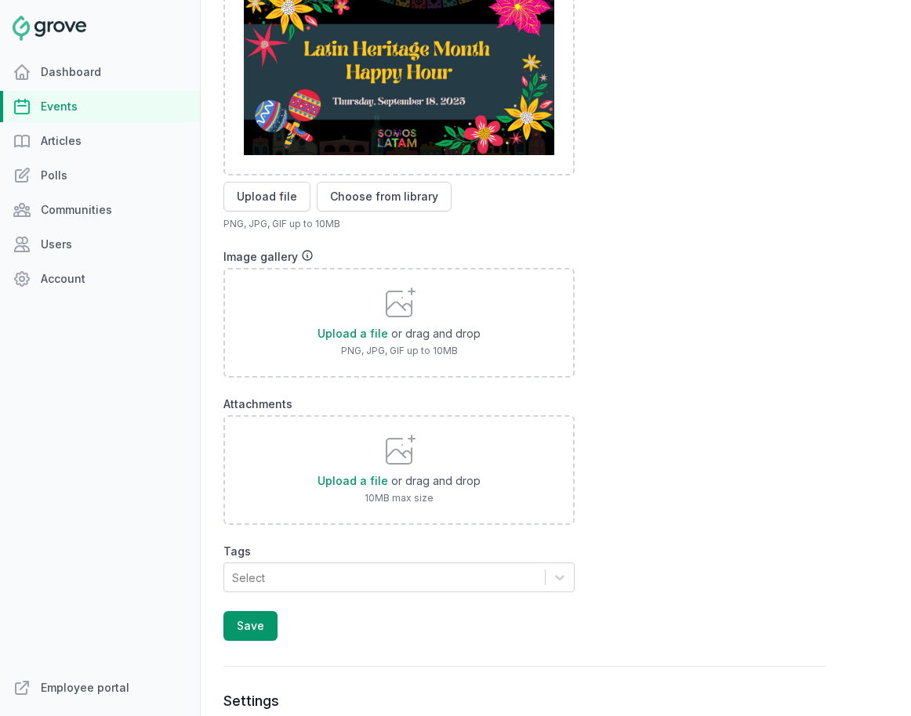
scroll to position [1251, 0]
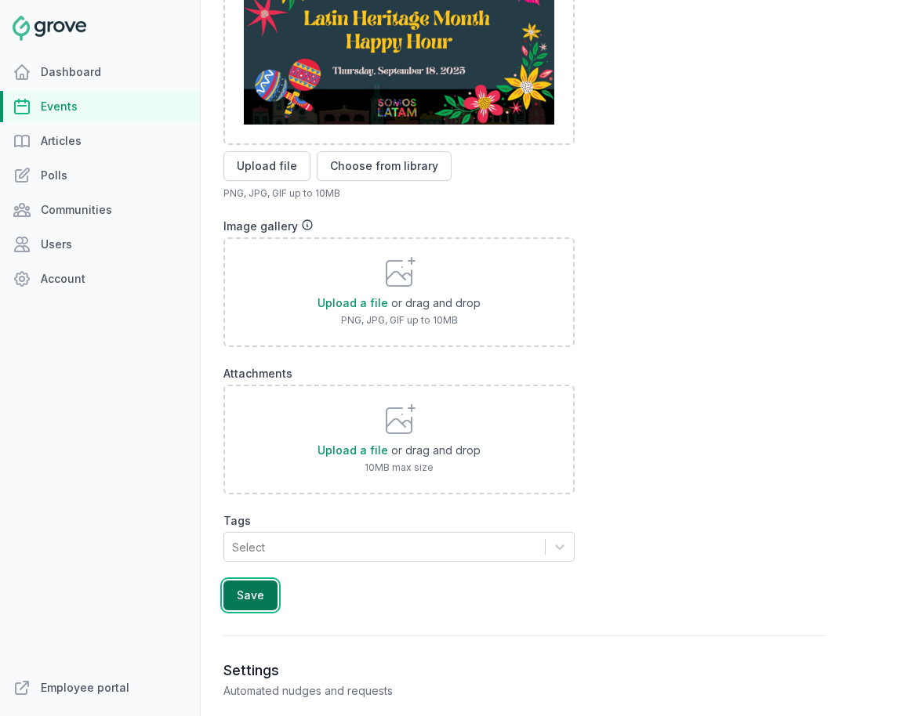
click at [251, 585] on button "Save" at bounding box center [250, 596] width 54 height 30
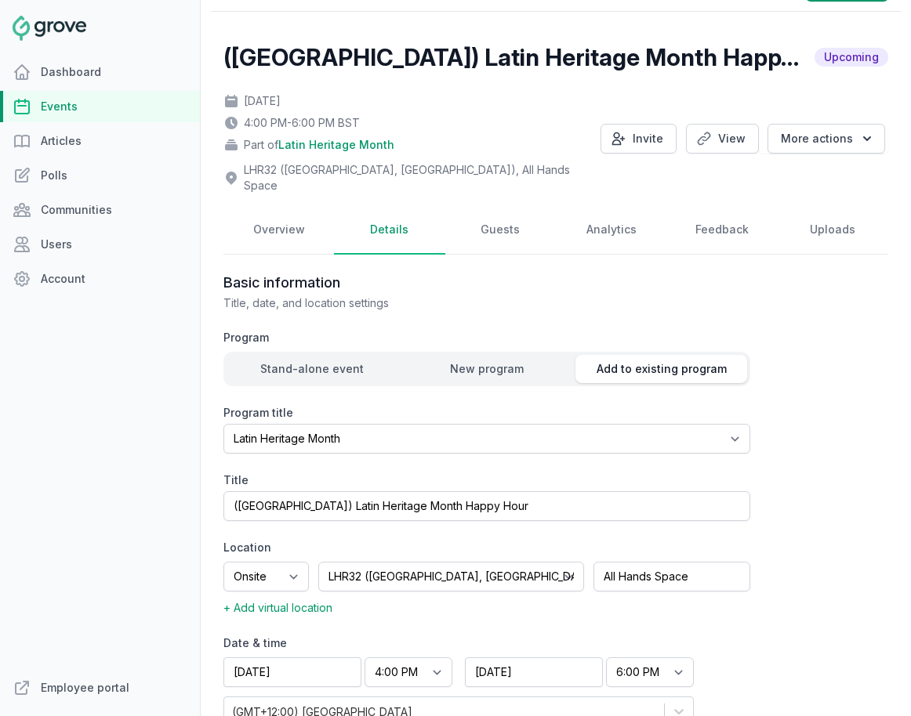
scroll to position [0, 0]
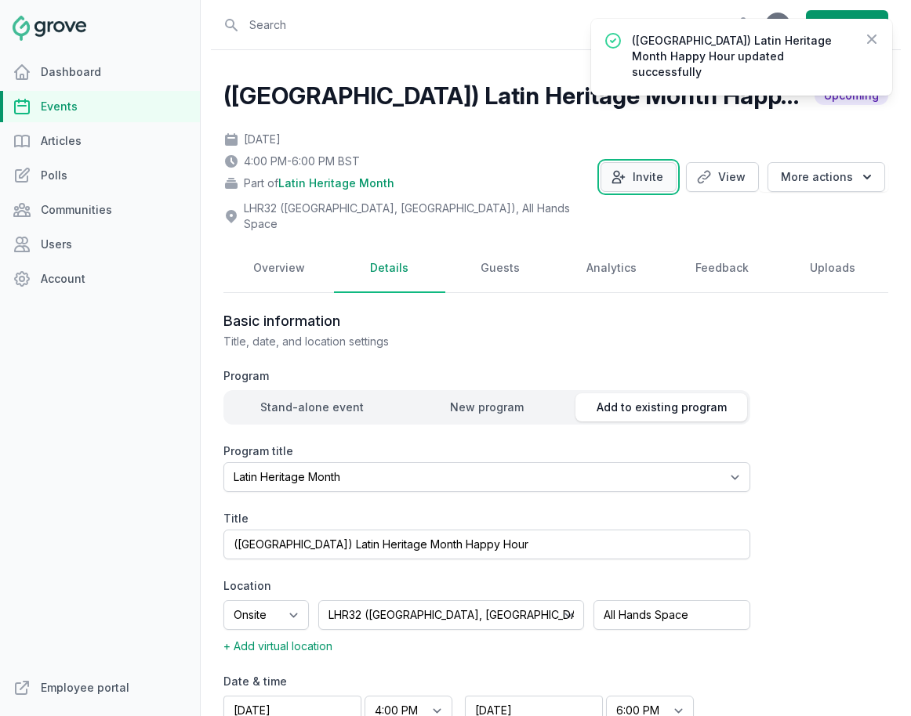
click at [644, 172] on button "Invite" at bounding box center [638, 177] width 76 height 30
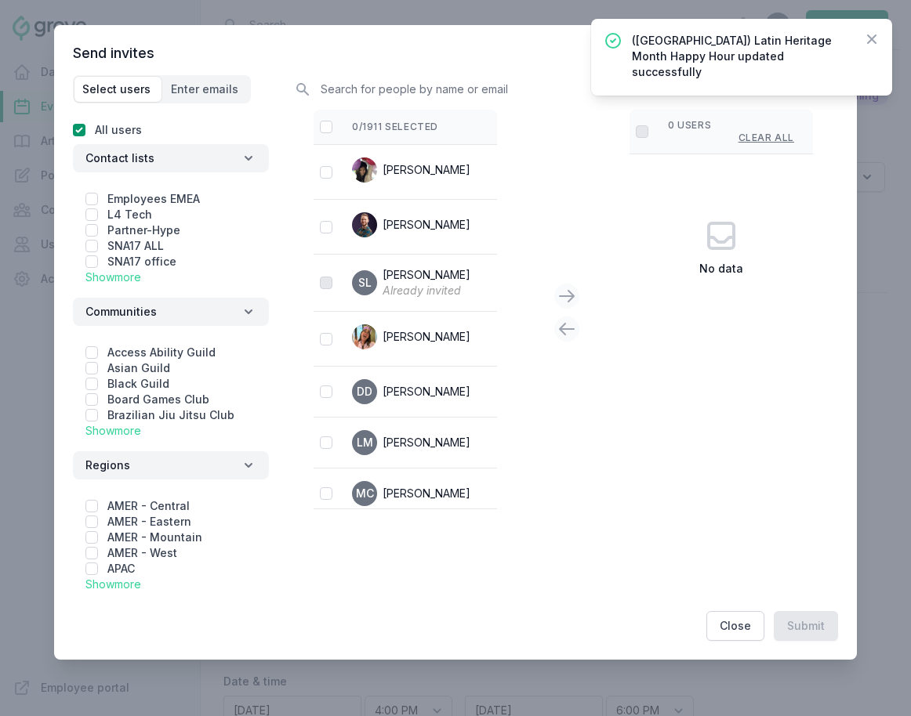
click at [102, 279] on link "Show more" at bounding box center [113, 276] width 56 height 13
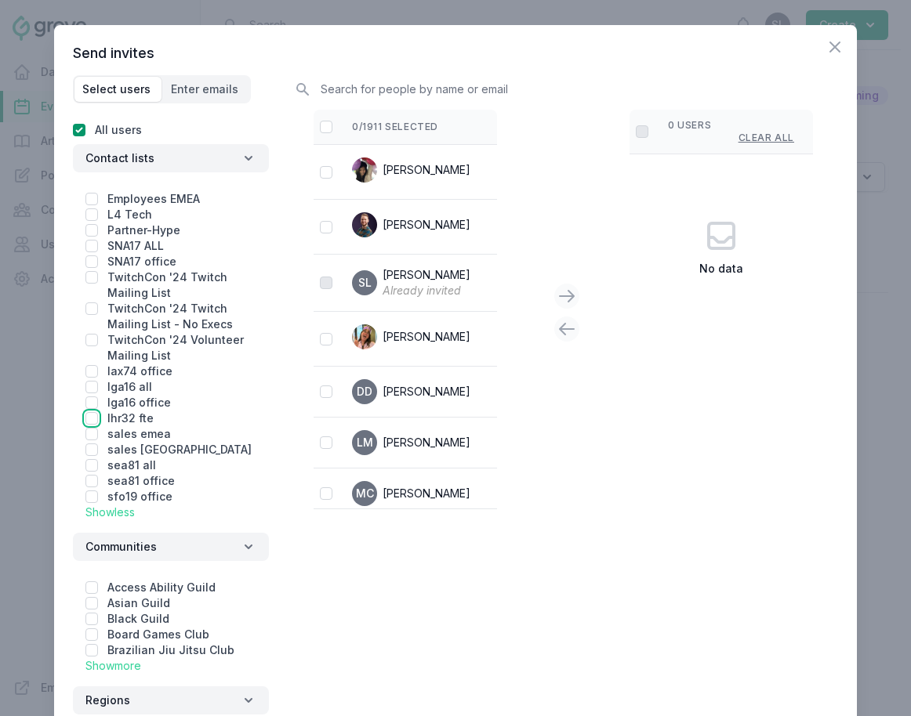
click at [88, 419] on input "checkbox" at bounding box center [91, 418] width 13 height 13
checkbox input "true"
checkbox input "false"
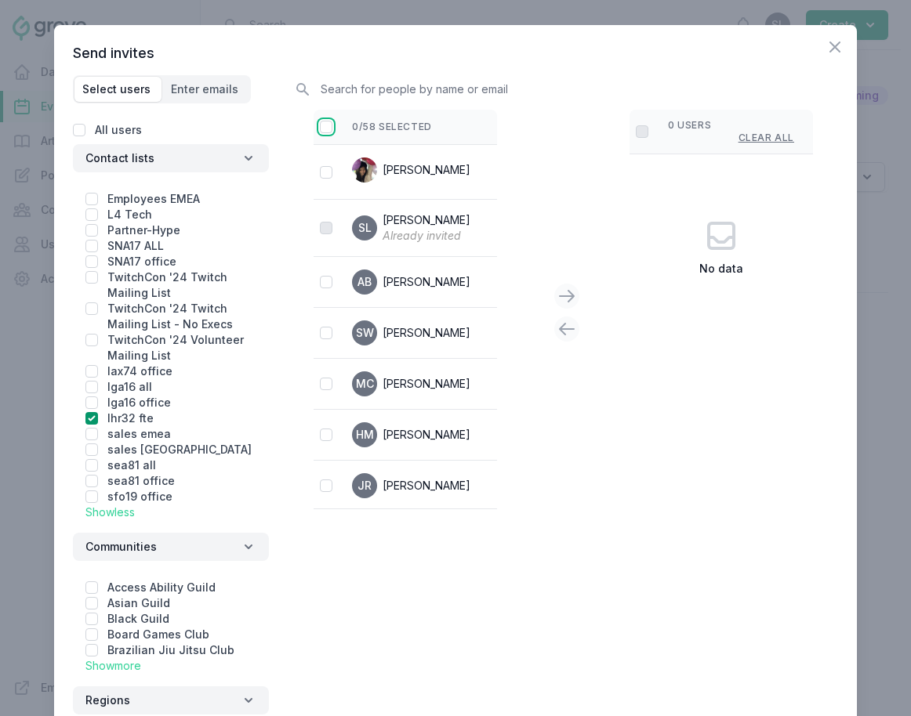
click at [323, 130] on input "checkbox" at bounding box center [326, 127] width 13 height 13
checkbox input "false"
checkbox input "true"
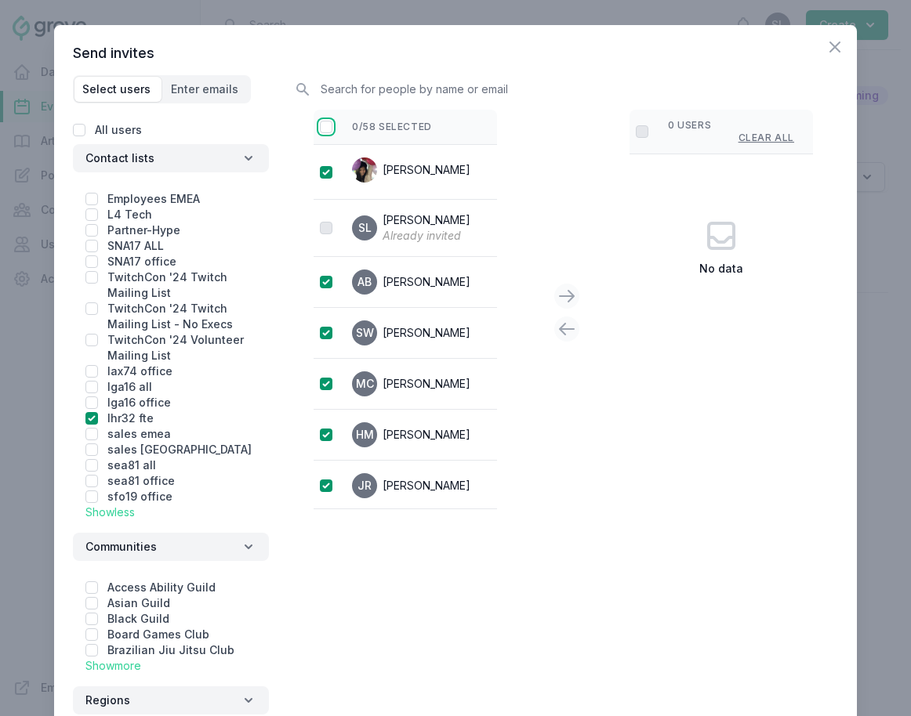
checkbox input "true"
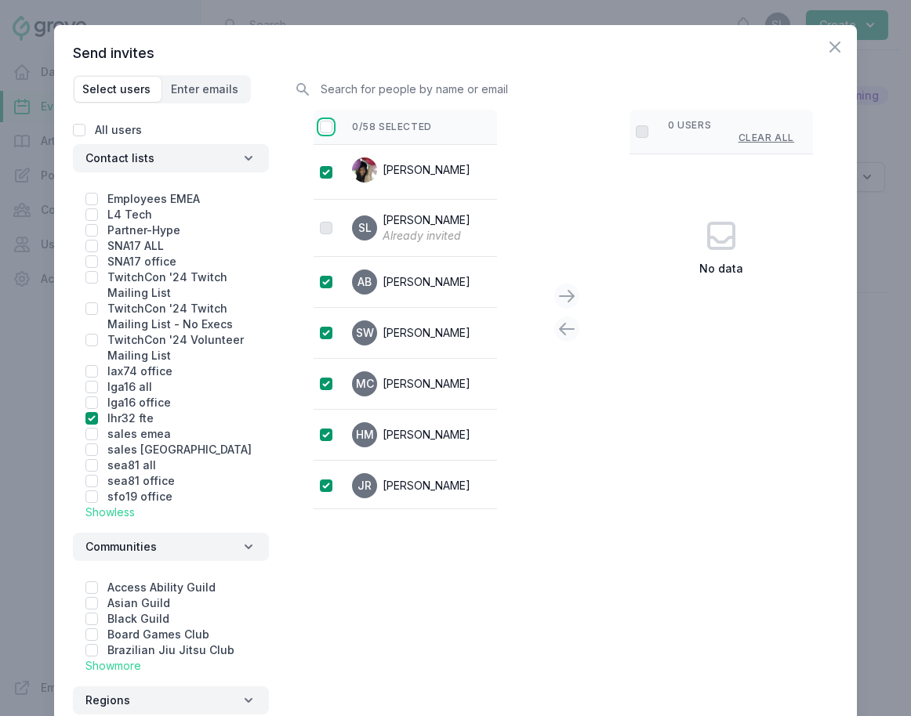
checkbox input "true"
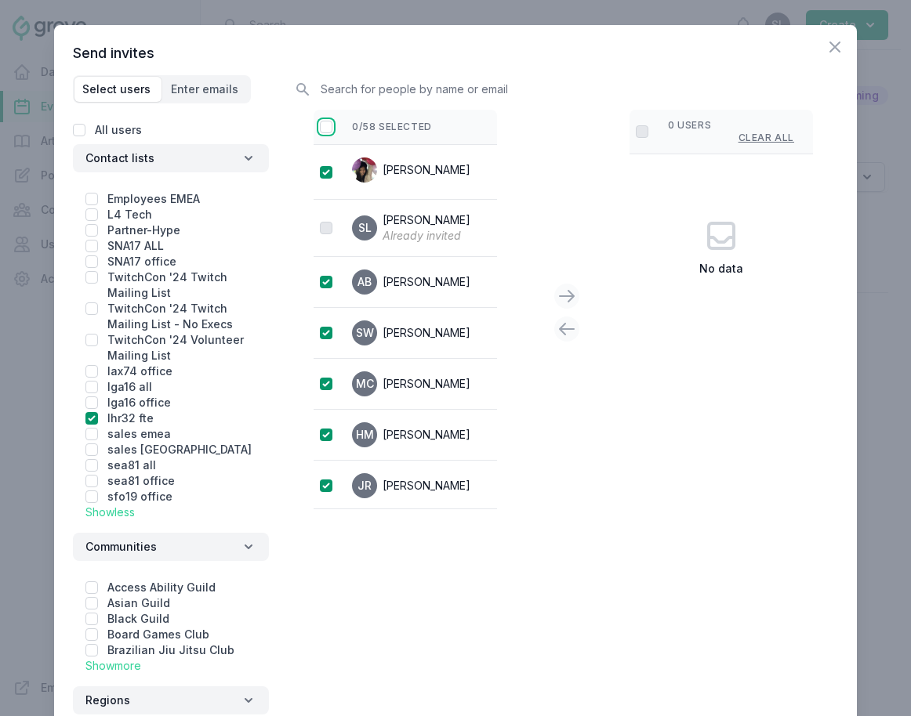
checkbox input "true"
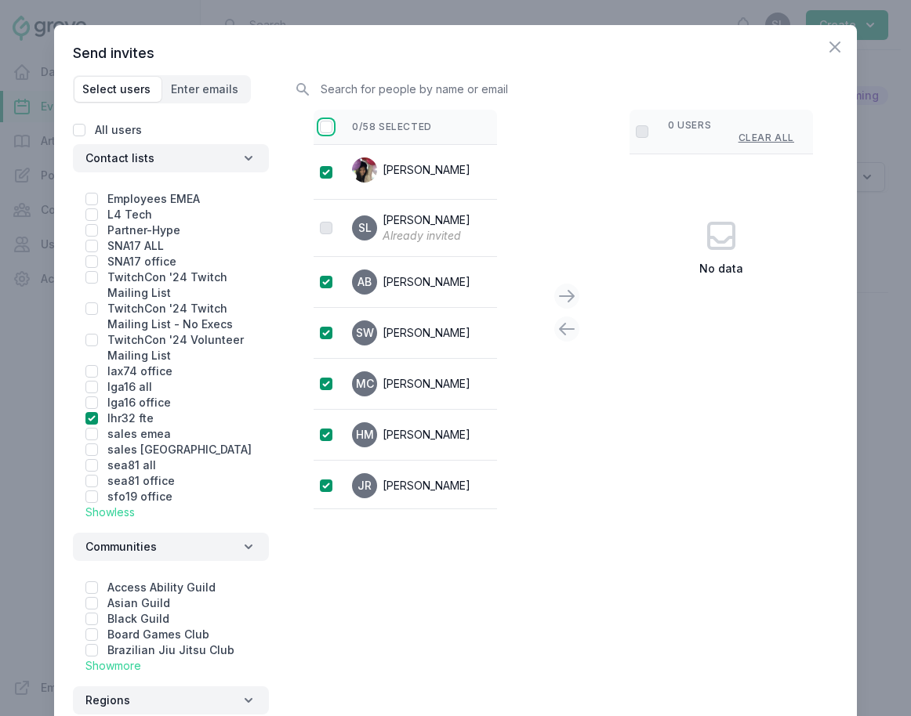
checkbox input "true"
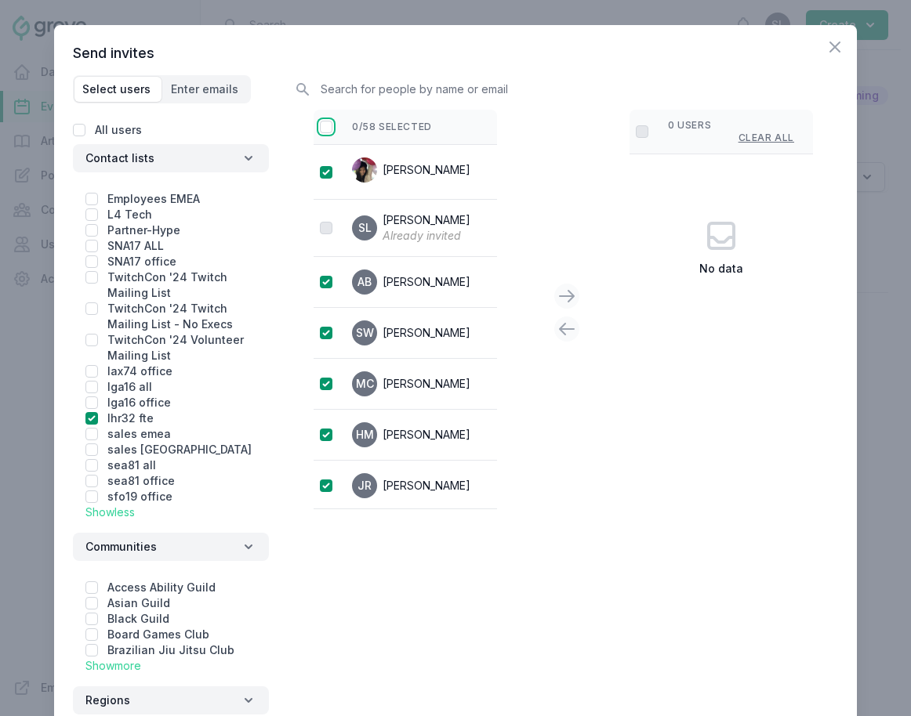
checkbox input "true"
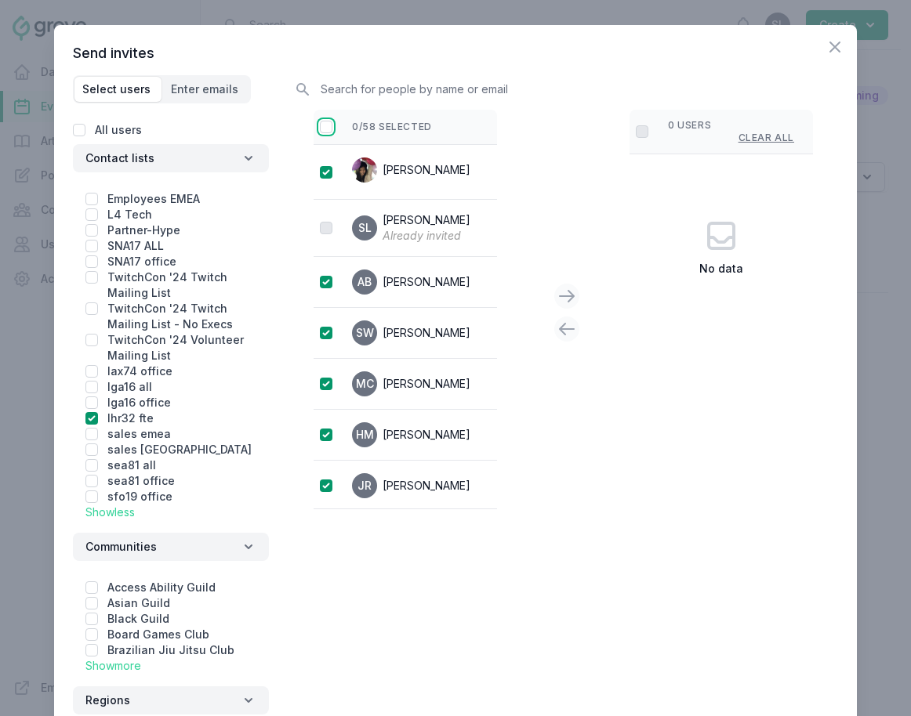
checkbox input "true"
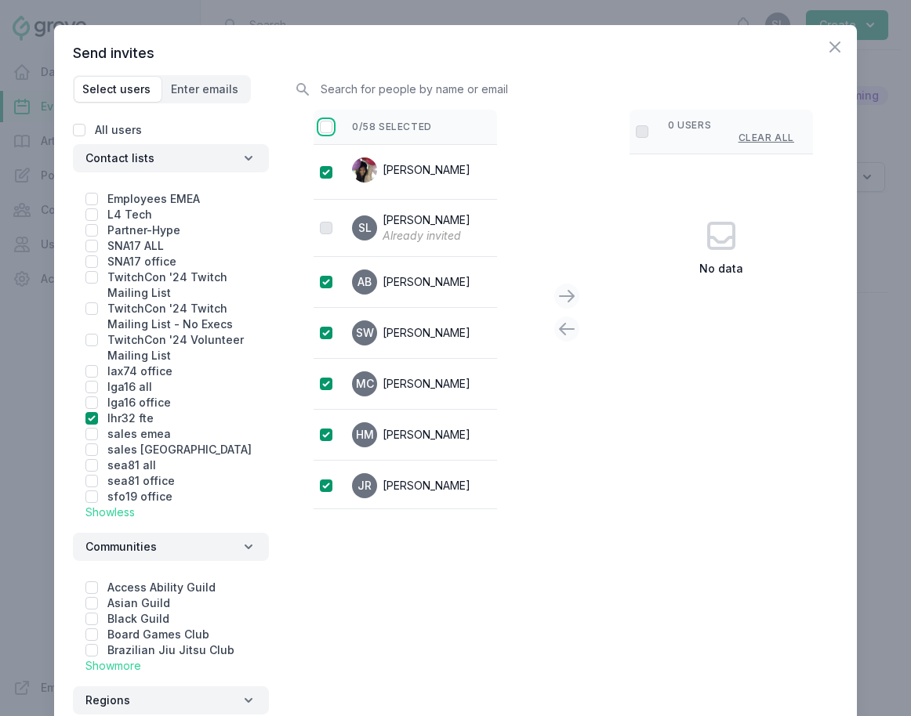
checkbox input "true"
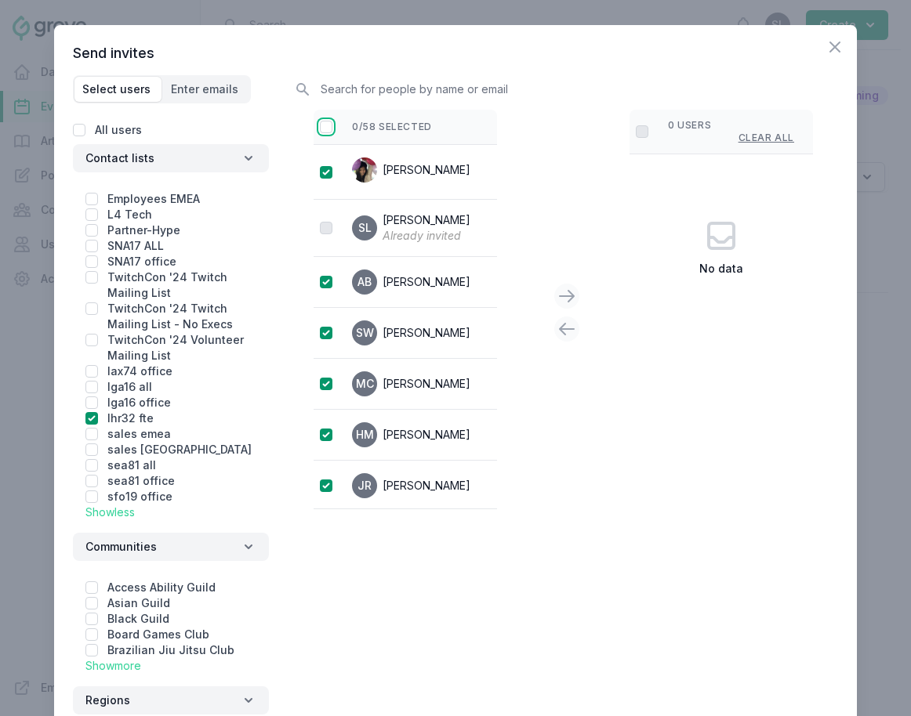
checkbox input "true"
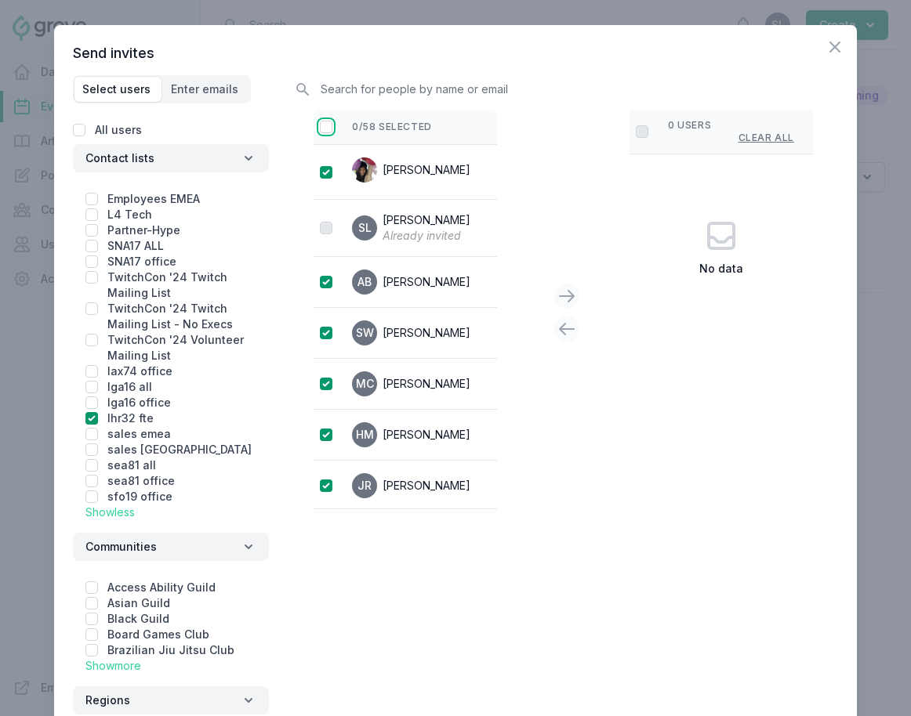
checkbox input "true"
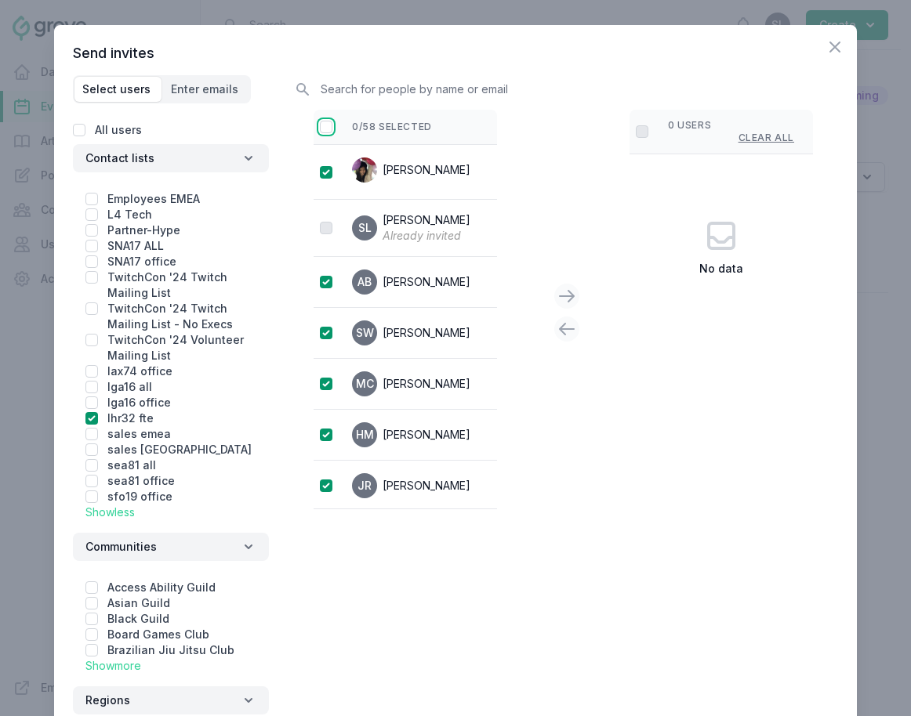
checkbox input "true"
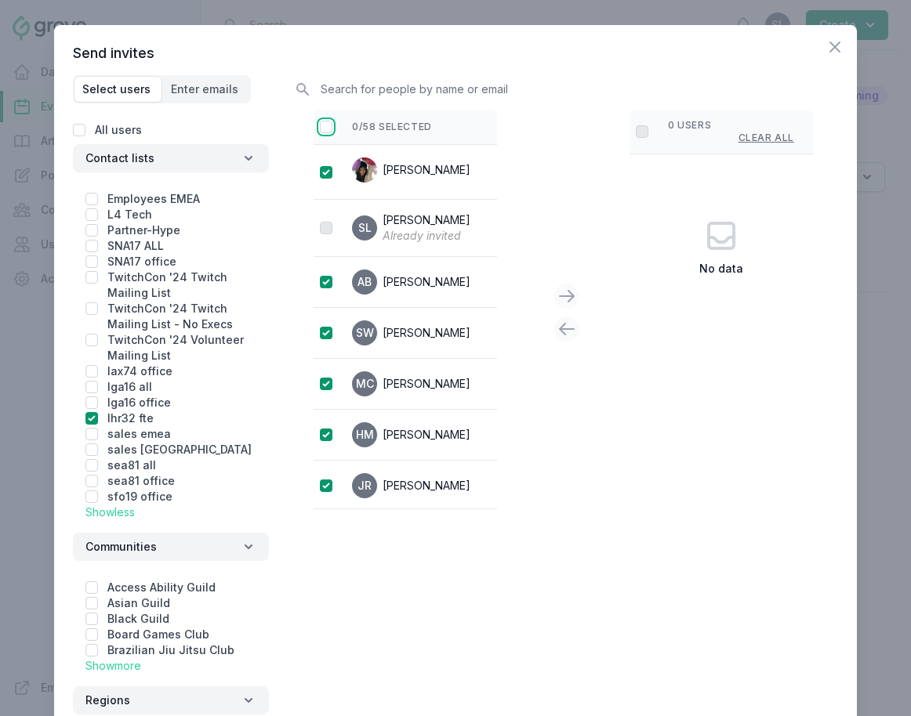
checkbox input "true"
click at [563, 293] on icon at bounding box center [566, 296] width 19 height 19
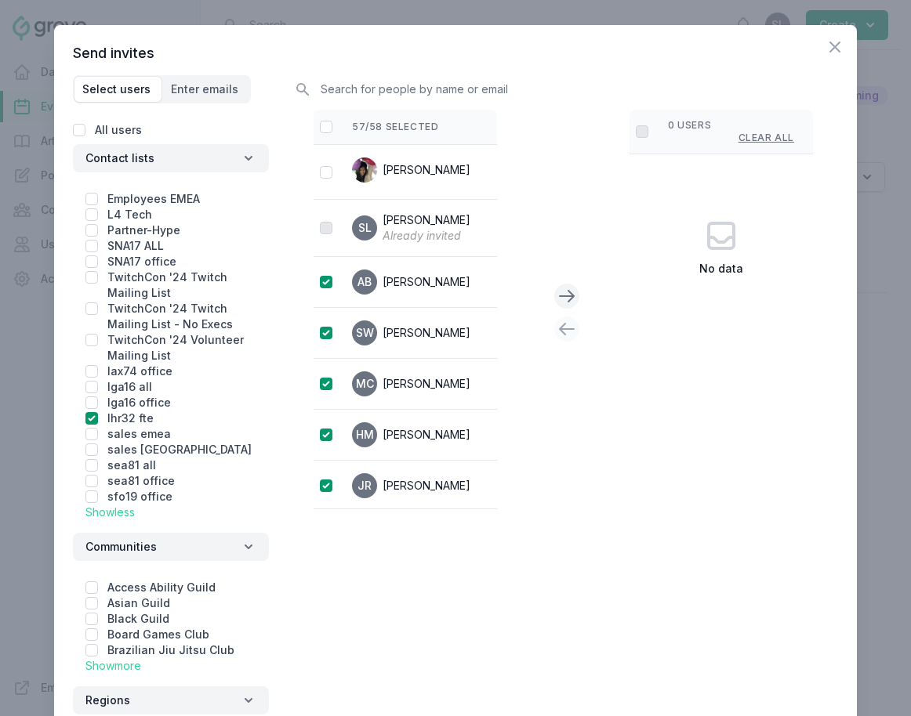
checkbox input "false"
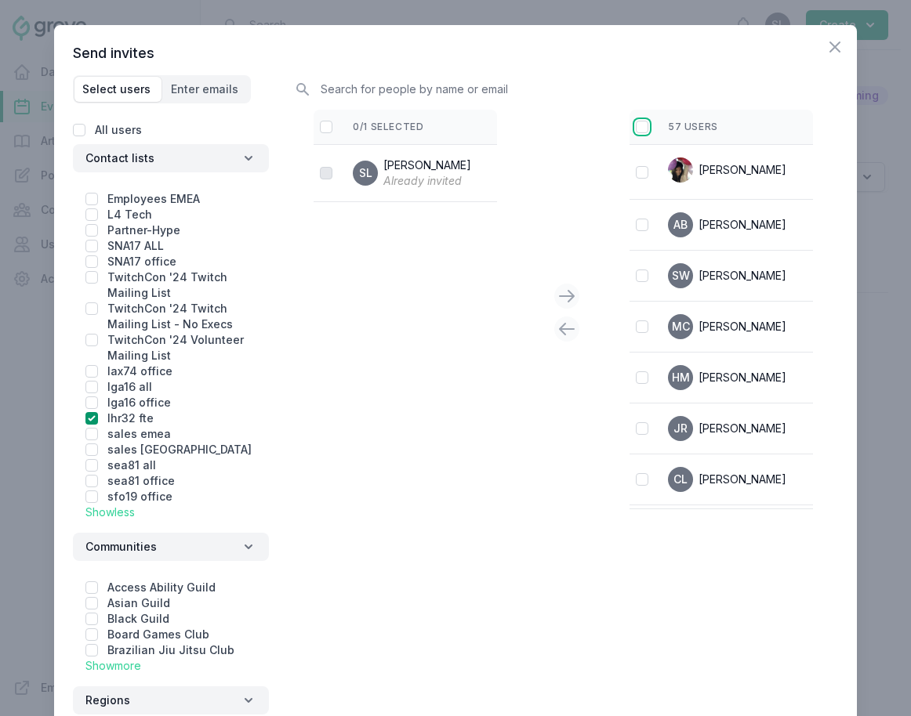
click at [643, 125] on input "checkbox" at bounding box center [642, 127] width 13 height 13
checkbox input "true"
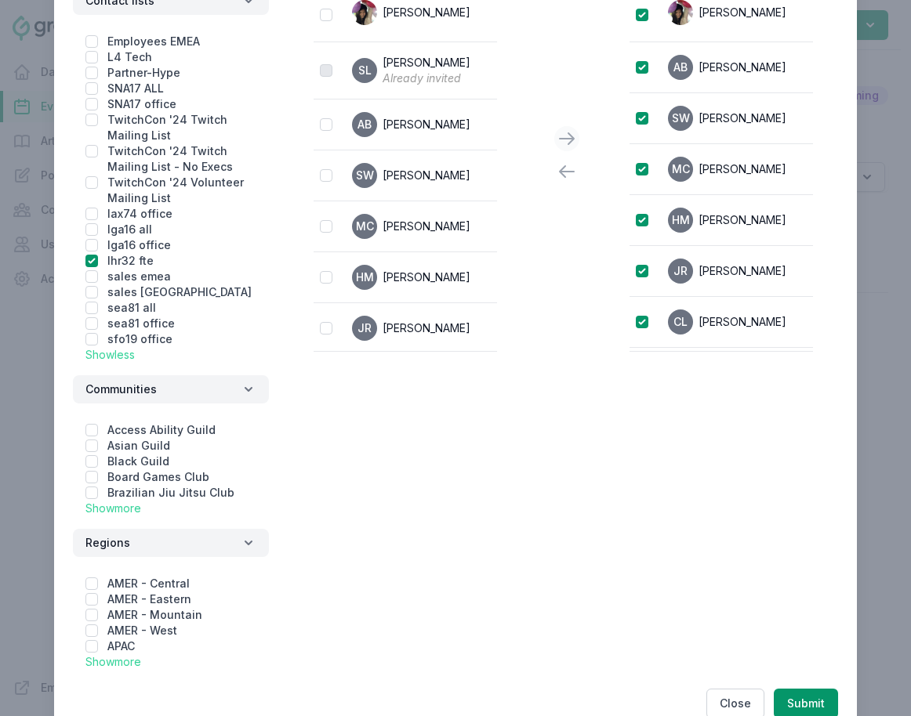
scroll to position [204, 0]
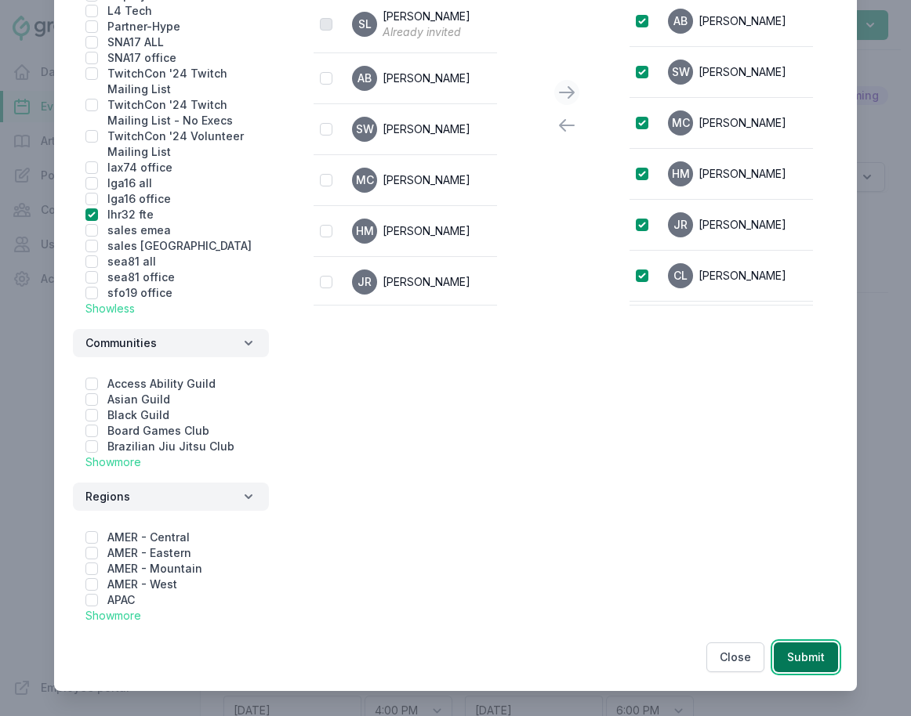
click at [812, 654] on button "Submit" at bounding box center [805, 658] width 64 height 30
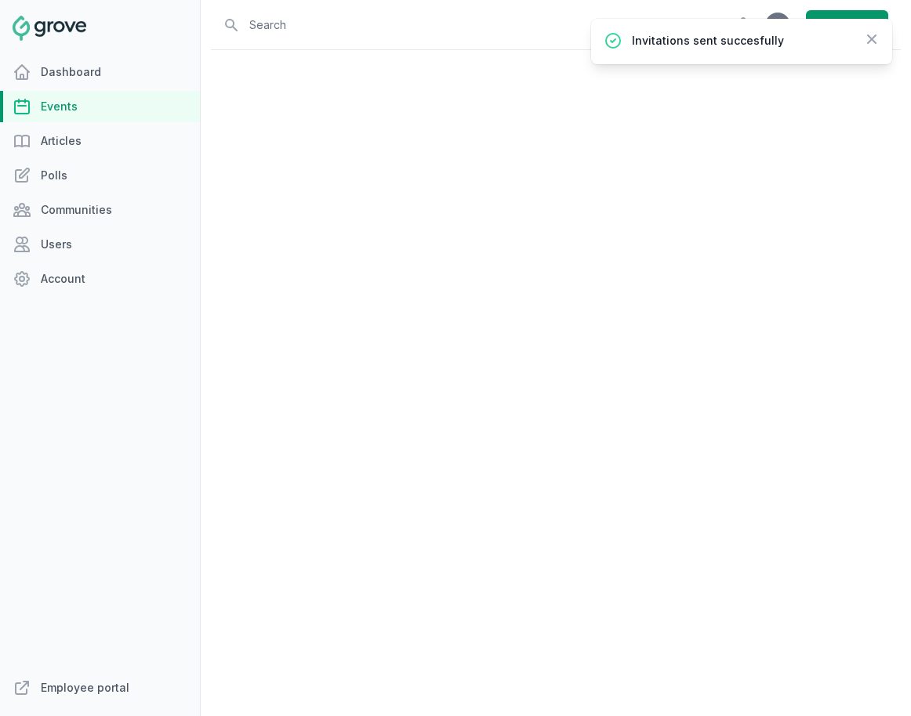
click at [106, 105] on link "Events" at bounding box center [100, 106] width 200 height 31
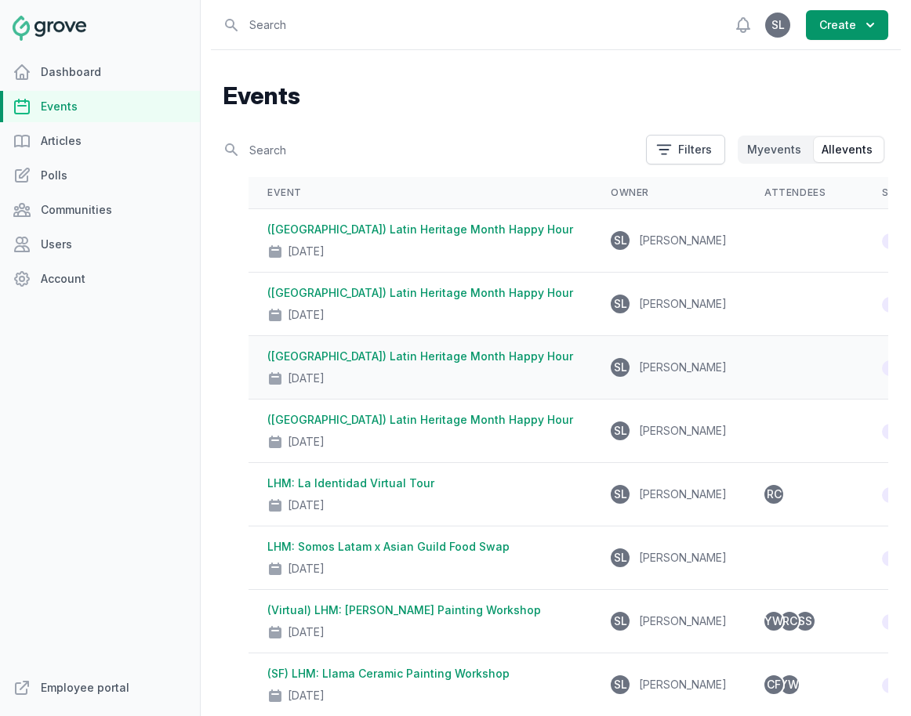
click at [410, 360] on link "([GEOGRAPHIC_DATA]) Latin Heritage Month Happy Hour" at bounding box center [420, 356] width 306 height 13
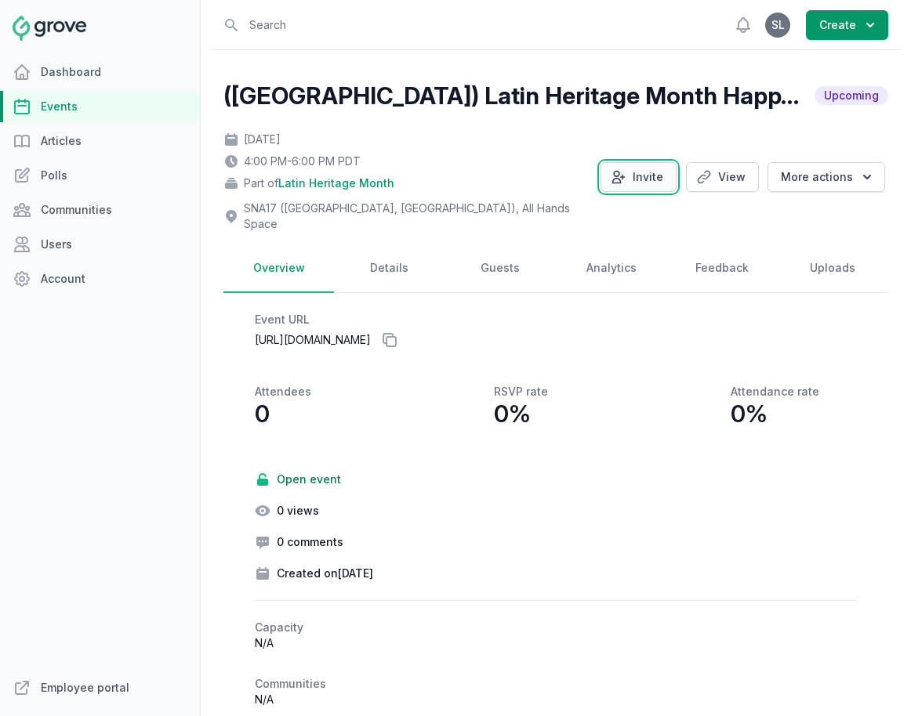
click at [628, 162] on button "Invite" at bounding box center [638, 177] width 76 height 30
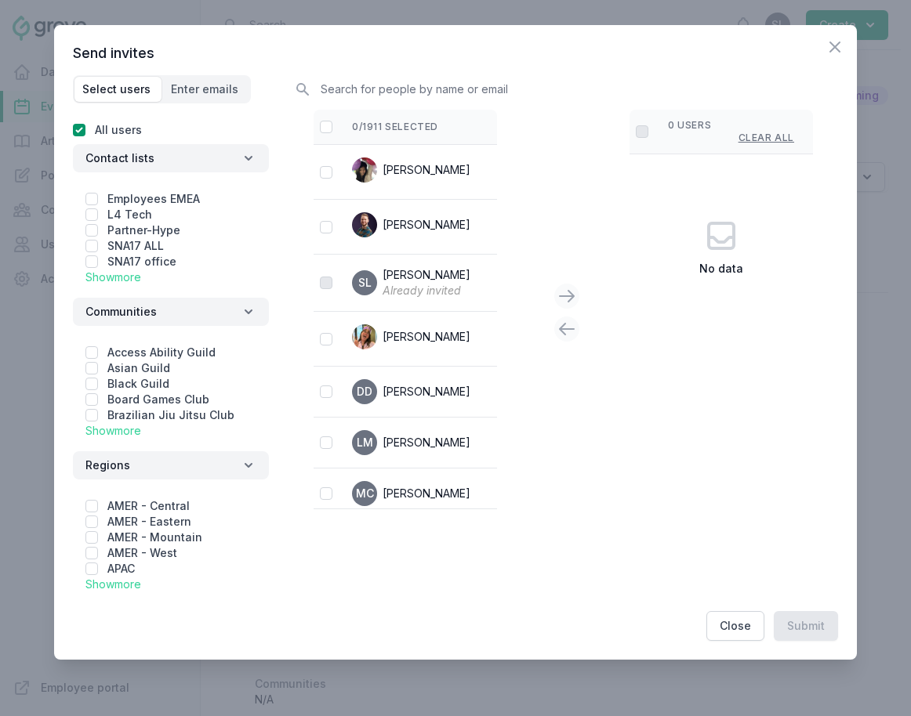
click at [115, 282] on link "Show more" at bounding box center [113, 276] width 56 height 13
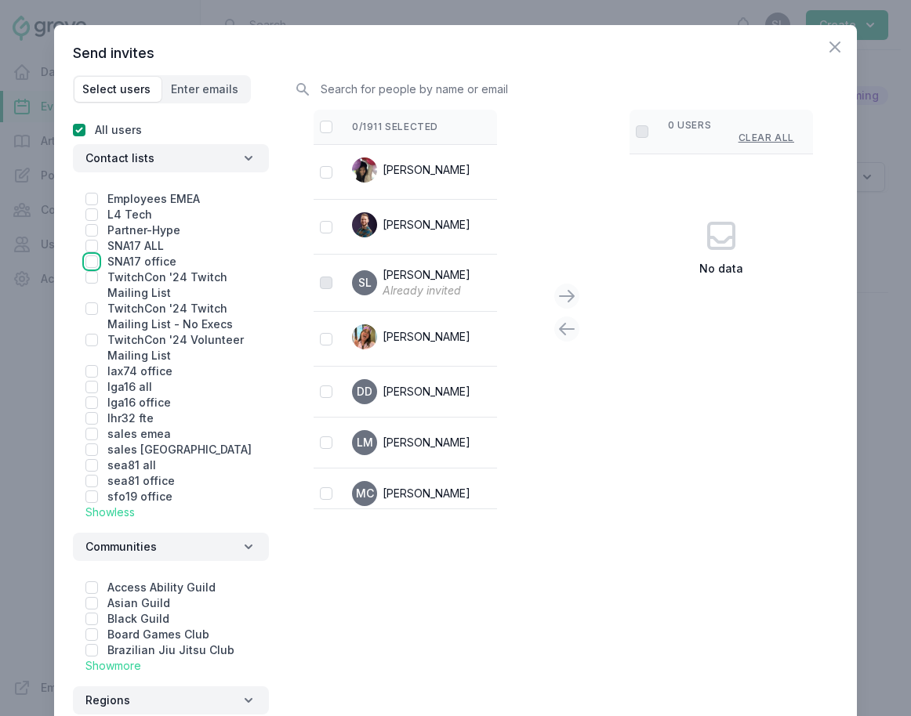
click at [89, 262] on input "checkbox" at bounding box center [91, 261] width 13 height 13
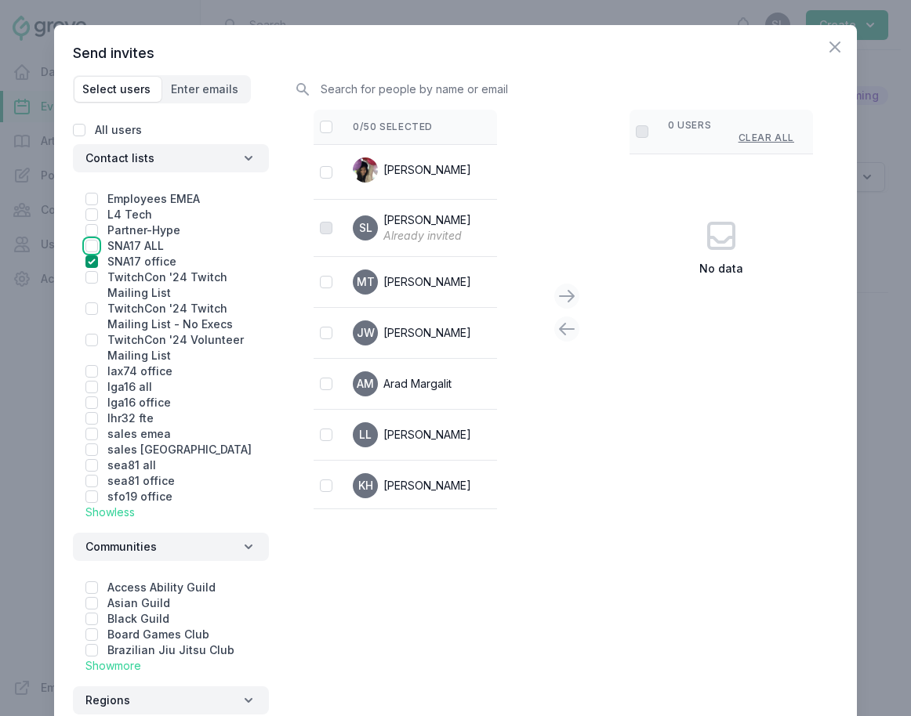
click at [92, 245] on input "checkbox" at bounding box center [91, 246] width 13 height 13
click at [321, 119] on div at bounding box center [326, 127] width 13 height 16
click at [321, 123] on input "checkbox" at bounding box center [326, 127] width 13 height 13
click at [563, 302] on icon at bounding box center [566, 296] width 19 height 19
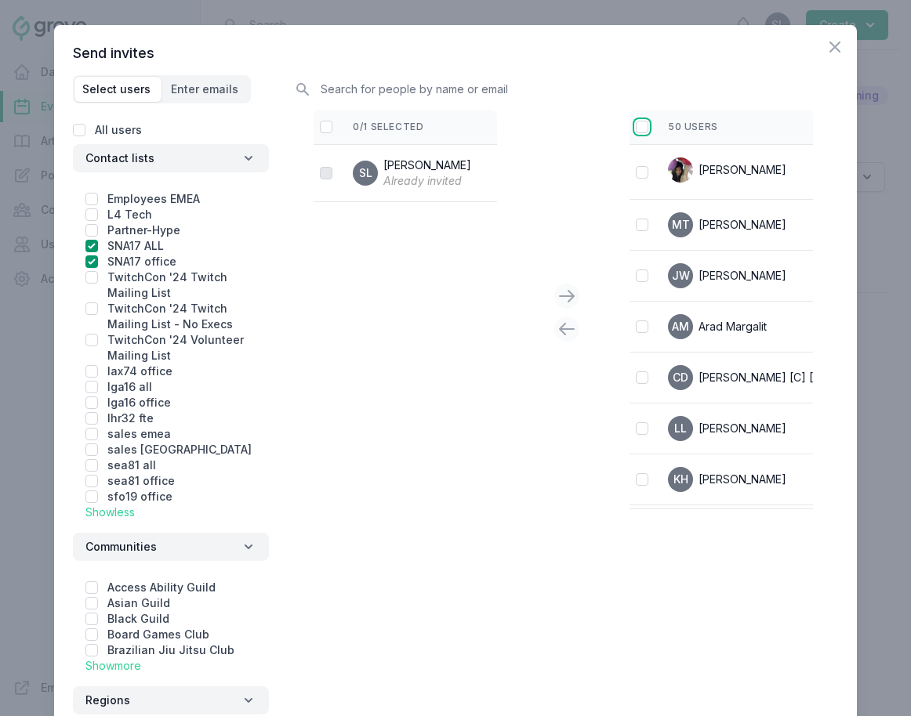
click at [647, 129] on input "checkbox" at bounding box center [642, 127] width 13 height 13
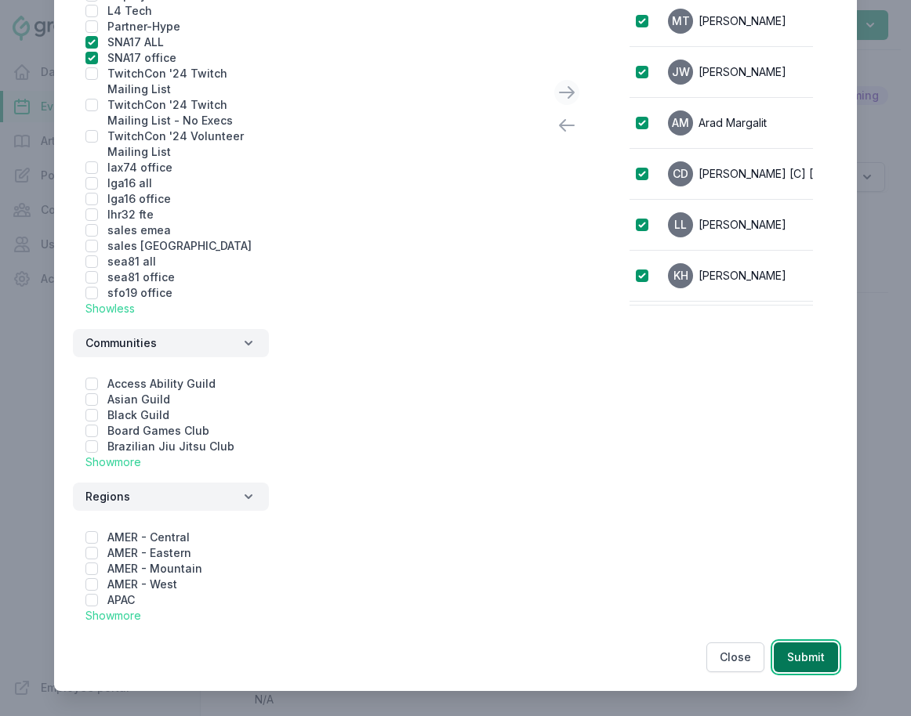
click at [810, 659] on button "Submit" at bounding box center [805, 658] width 64 height 30
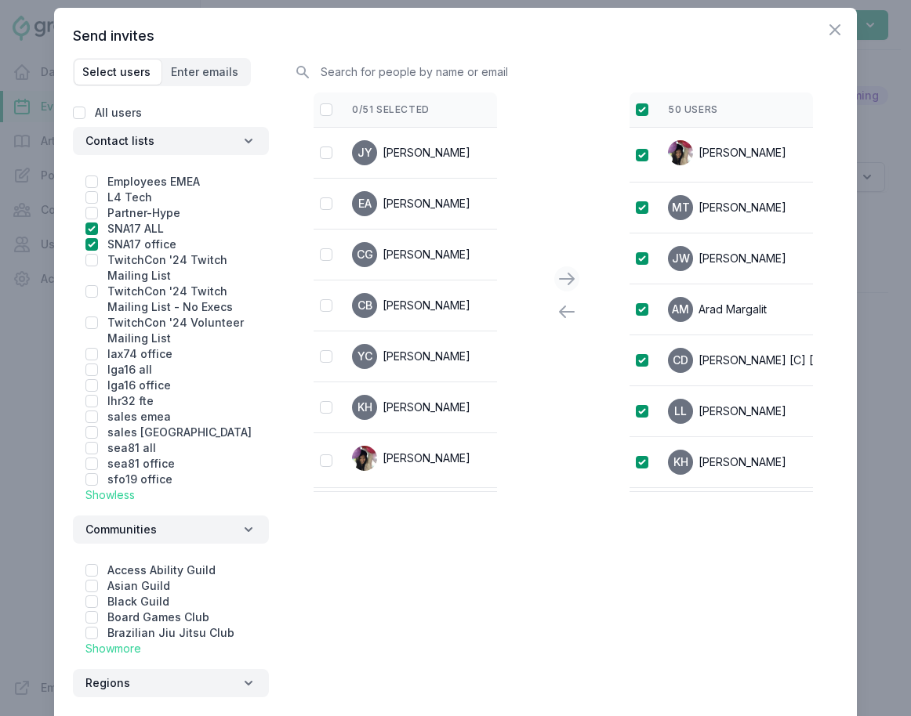
scroll to position [0, 0]
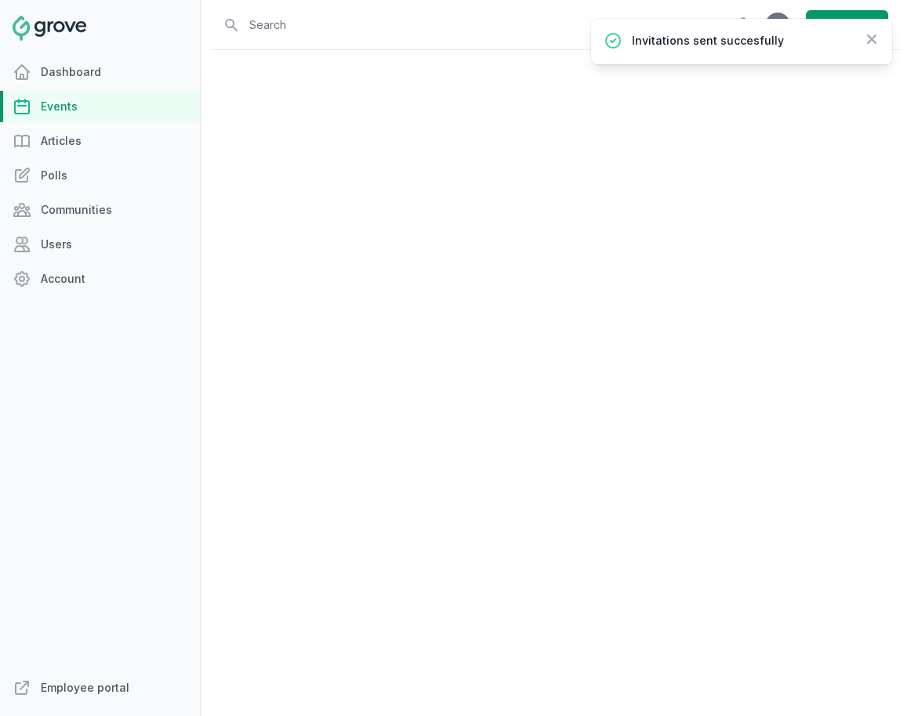
click at [102, 106] on link "Events" at bounding box center [100, 106] width 200 height 31
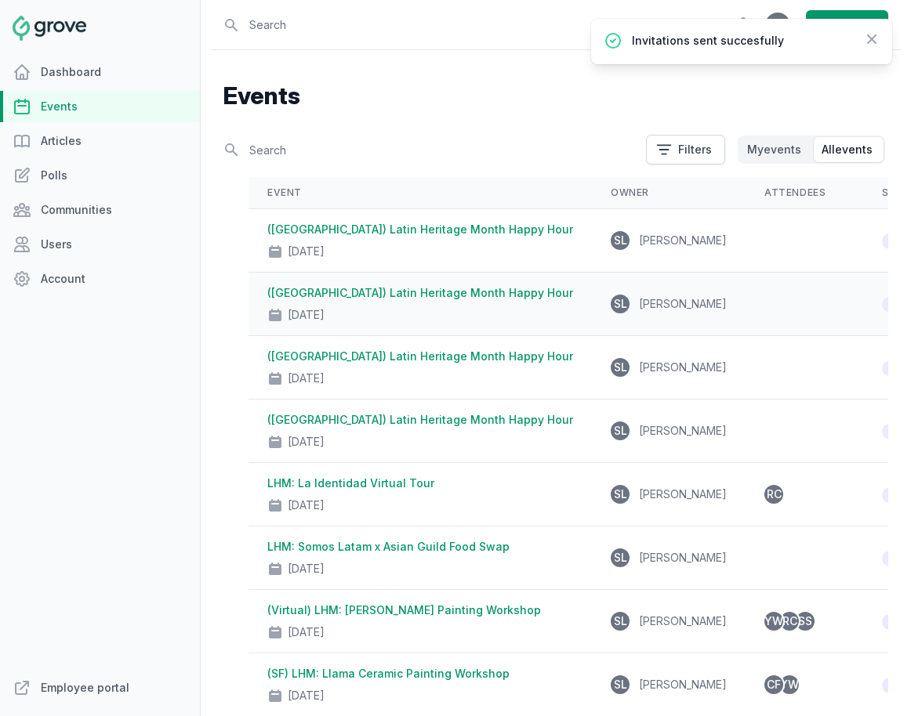
click at [362, 300] on div "([GEOGRAPHIC_DATA]) Latin Heritage Month Happy Hour [DATE]" at bounding box center [420, 304] width 306 height 38
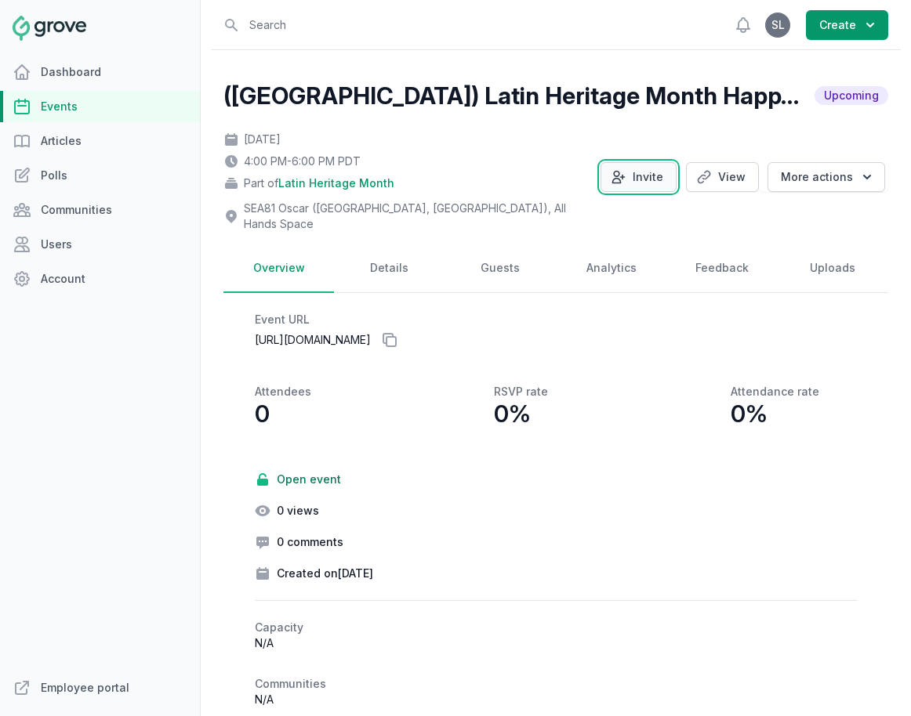
click at [652, 172] on button "Invite" at bounding box center [638, 177] width 76 height 30
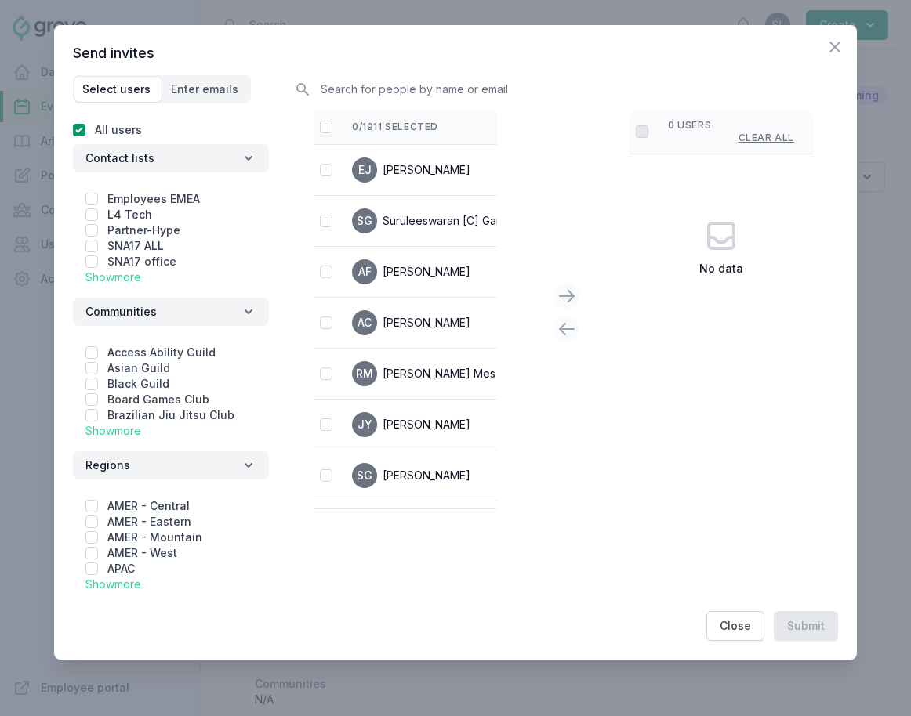
click at [126, 273] on link "Show more" at bounding box center [113, 276] width 56 height 13
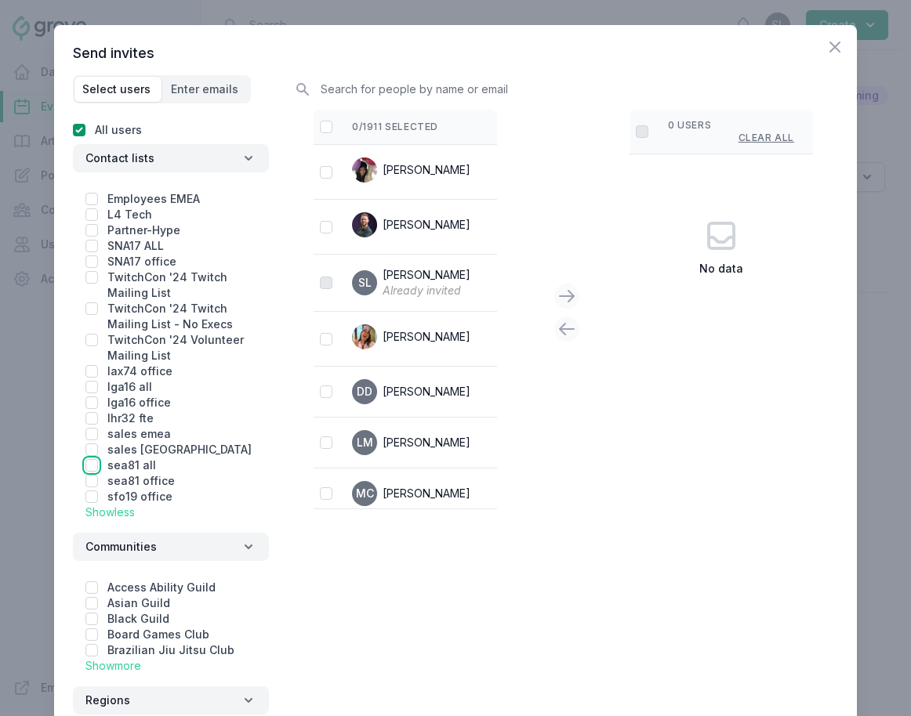
click at [86, 468] on input "checkbox" at bounding box center [91, 465] width 13 height 13
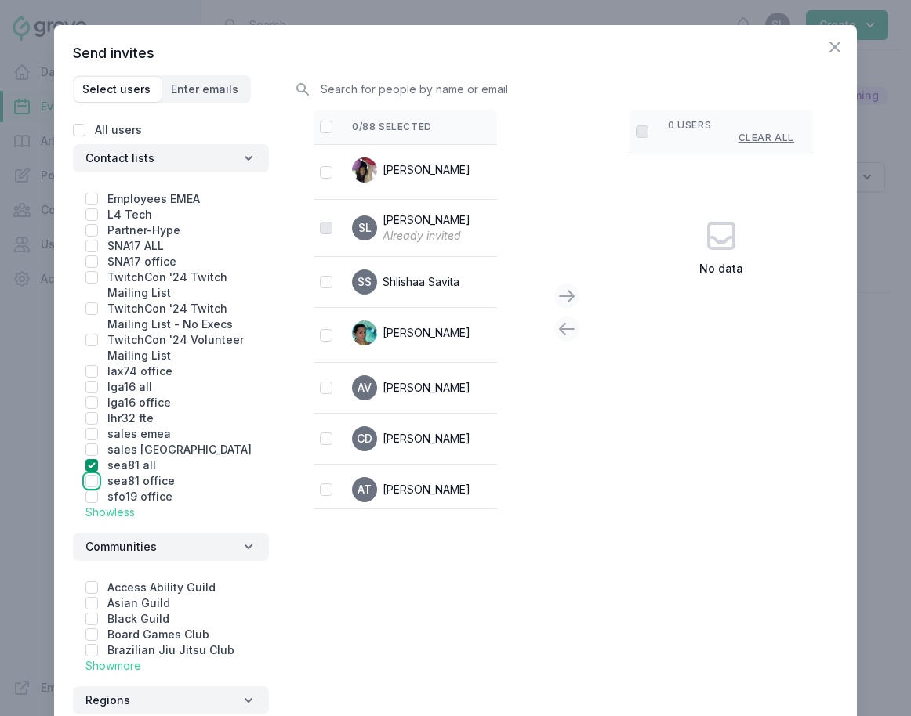
click at [86, 485] on input "checkbox" at bounding box center [91, 481] width 13 height 13
click at [325, 129] on input "checkbox" at bounding box center [326, 127] width 13 height 13
click at [562, 287] on icon at bounding box center [566, 296] width 19 height 19
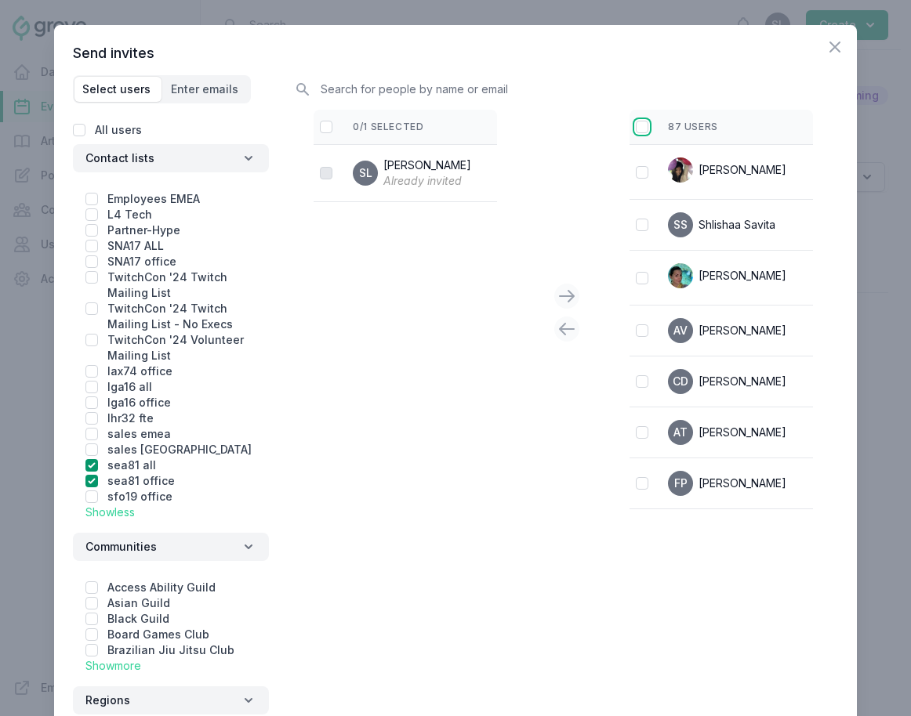
click at [643, 125] on input "checkbox" at bounding box center [642, 127] width 13 height 13
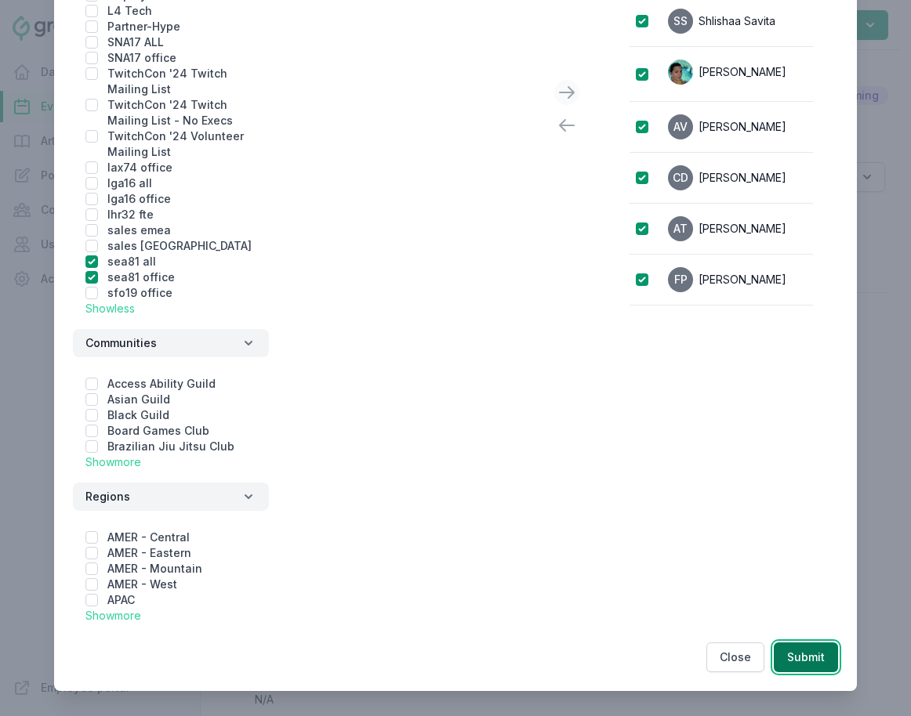
click at [806, 655] on button "Submit" at bounding box center [805, 658] width 64 height 30
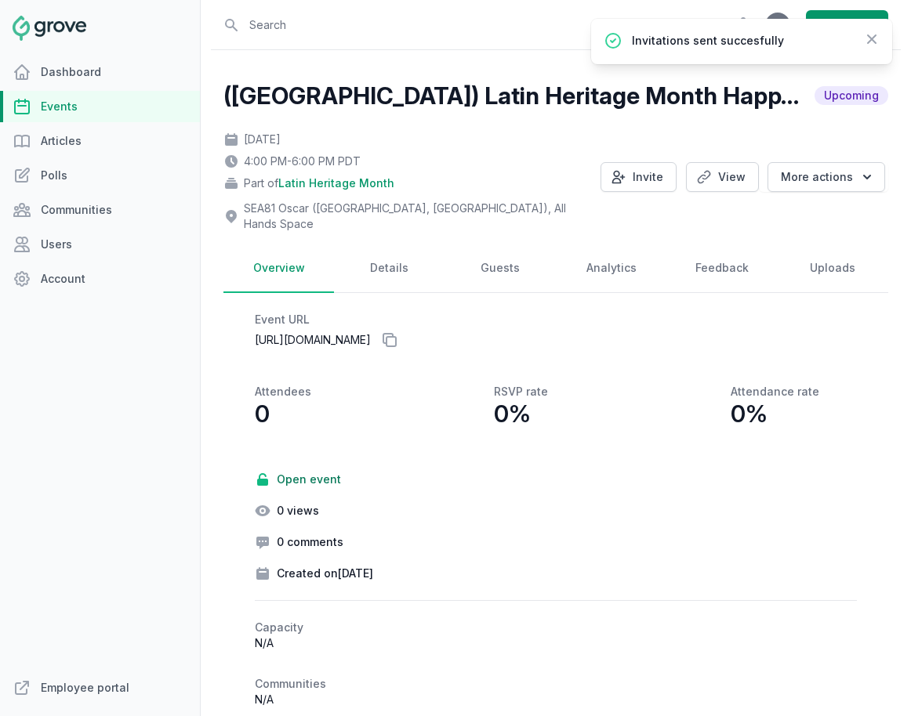
click at [89, 112] on link "Events" at bounding box center [100, 106] width 200 height 31
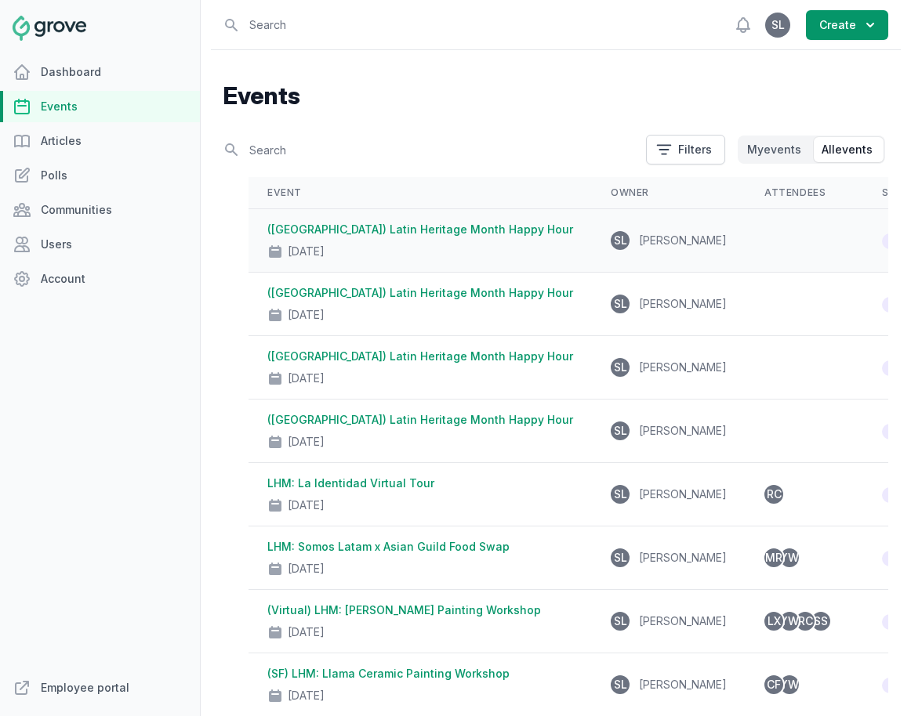
click at [407, 242] on div "[DATE]" at bounding box center [420, 248] width 306 height 22
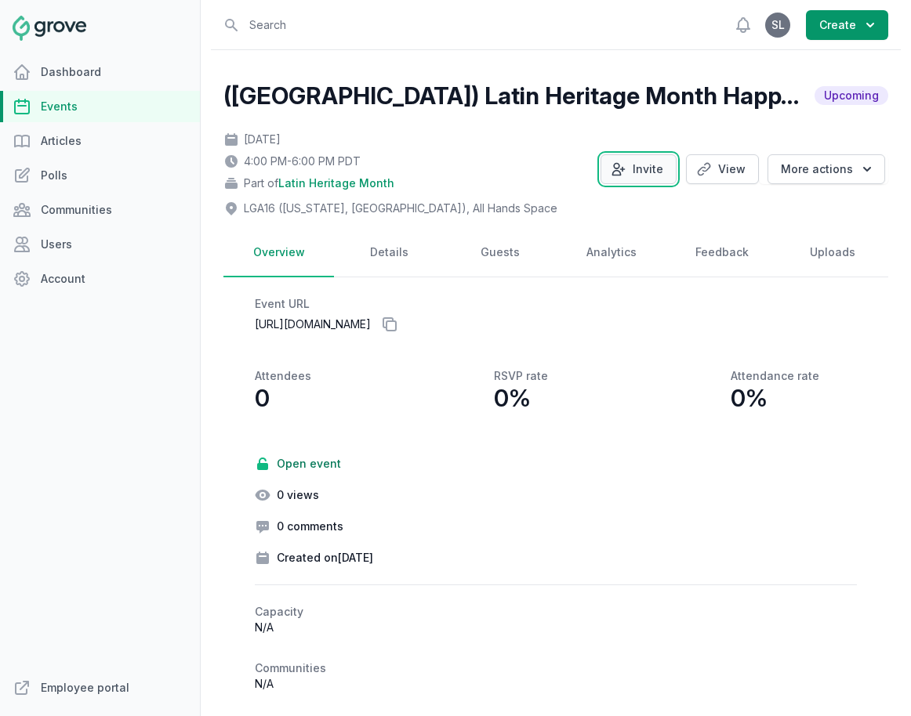
click at [639, 163] on button "Invite" at bounding box center [638, 169] width 76 height 30
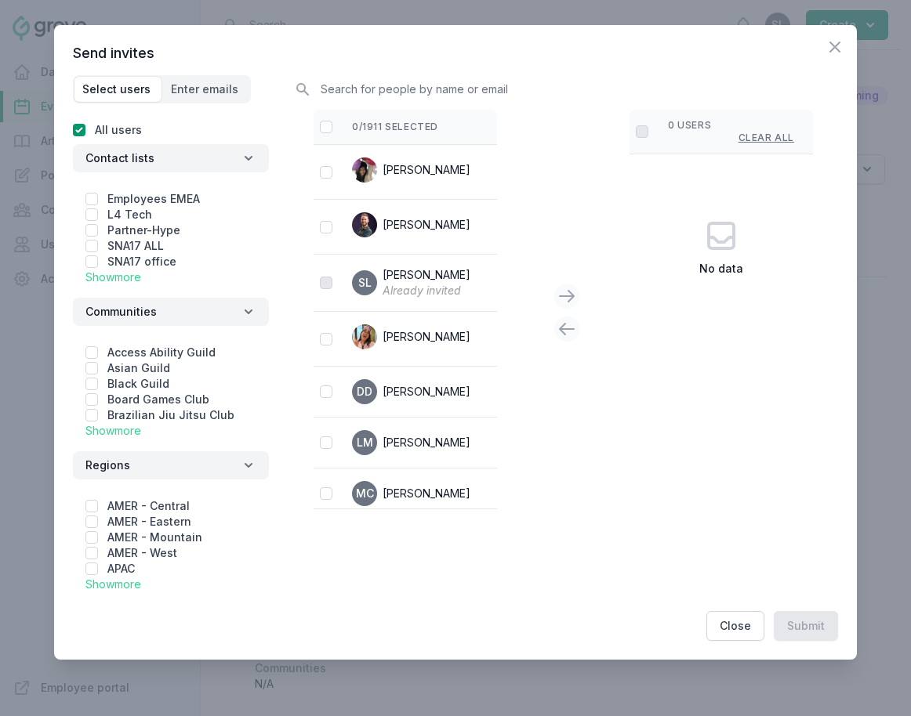
click at [124, 433] on link "Show more" at bounding box center [113, 430] width 56 height 13
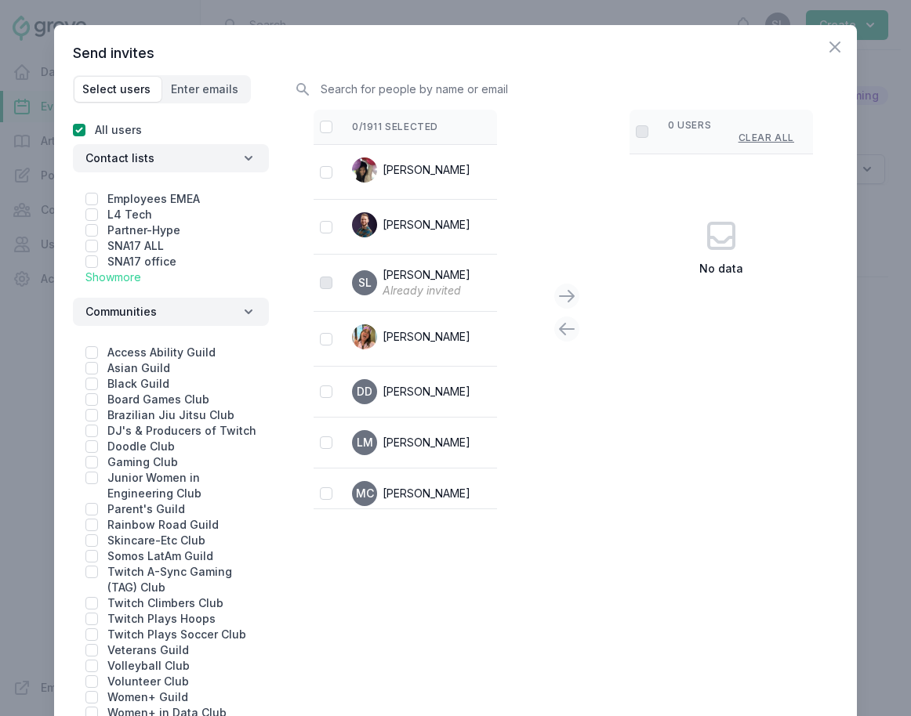
click at [121, 284] on link "Show more" at bounding box center [113, 276] width 56 height 13
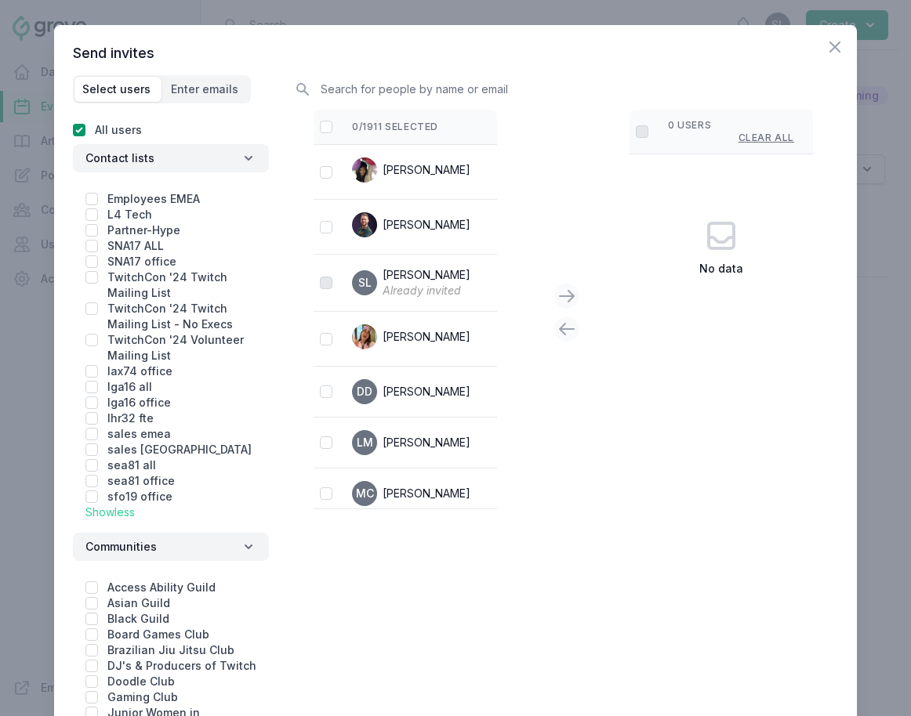
click at [82, 386] on div "Employees EMEA L4 Tech Partner-Hype SNA17 ALL SNA17 office TwitchCon '24 Twitch…" at bounding box center [171, 353] width 196 height 348
click at [85, 389] on input "checkbox" at bounding box center [91, 387] width 13 height 13
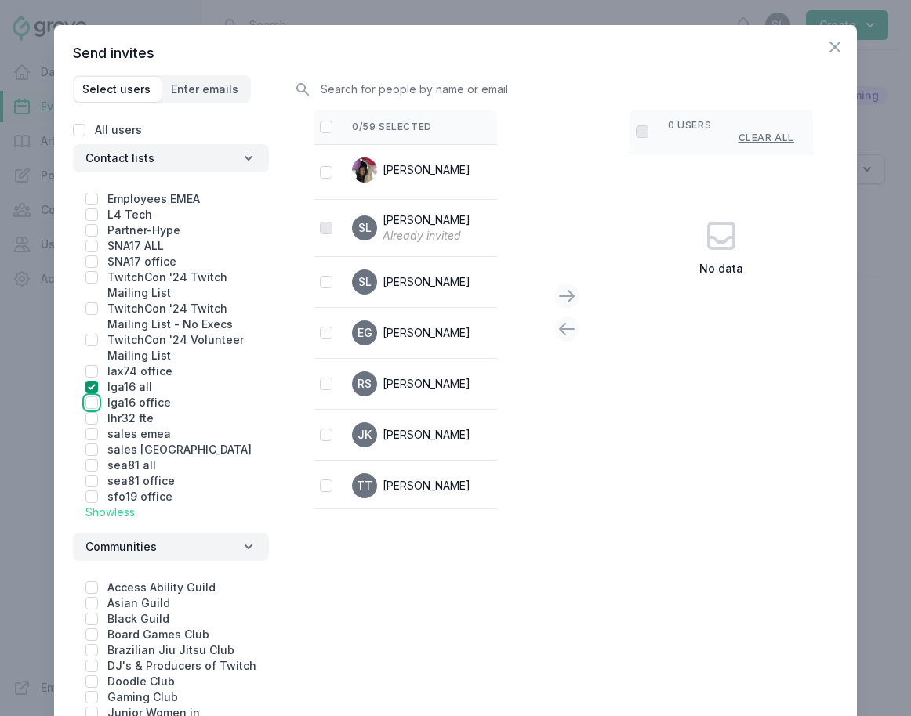
click at [85, 400] on input "checkbox" at bounding box center [91, 403] width 13 height 13
click at [324, 129] on input "checkbox" at bounding box center [326, 127] width 13 height 13
click at [569, 292] on icon at bounding box center [566, 296] width 19 height 19
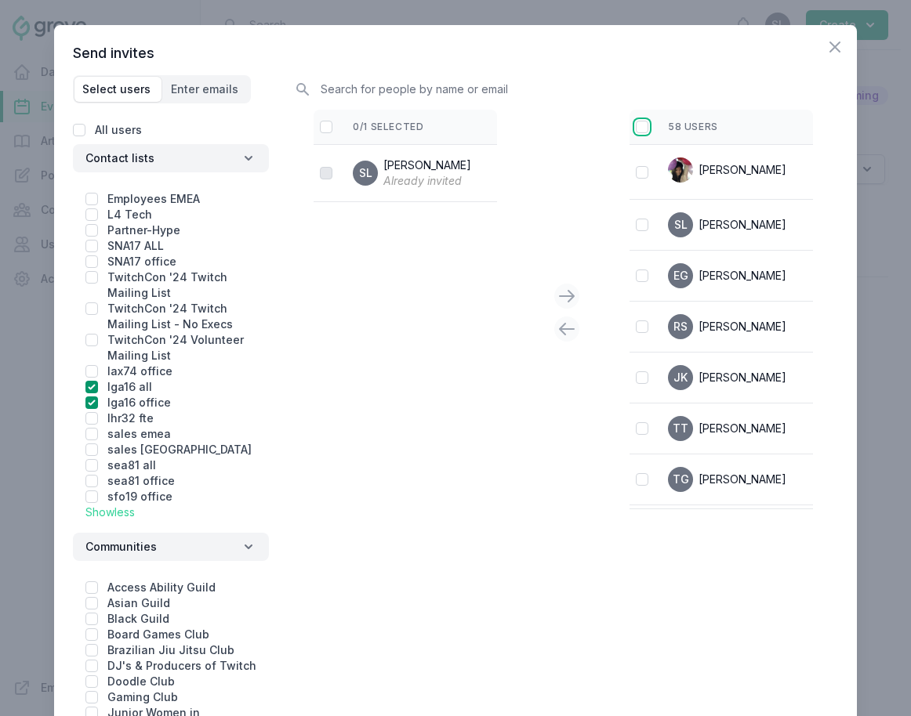
click at [641, 125] on input "checkbox" at bounding box center [642, 127] width 13 height 13
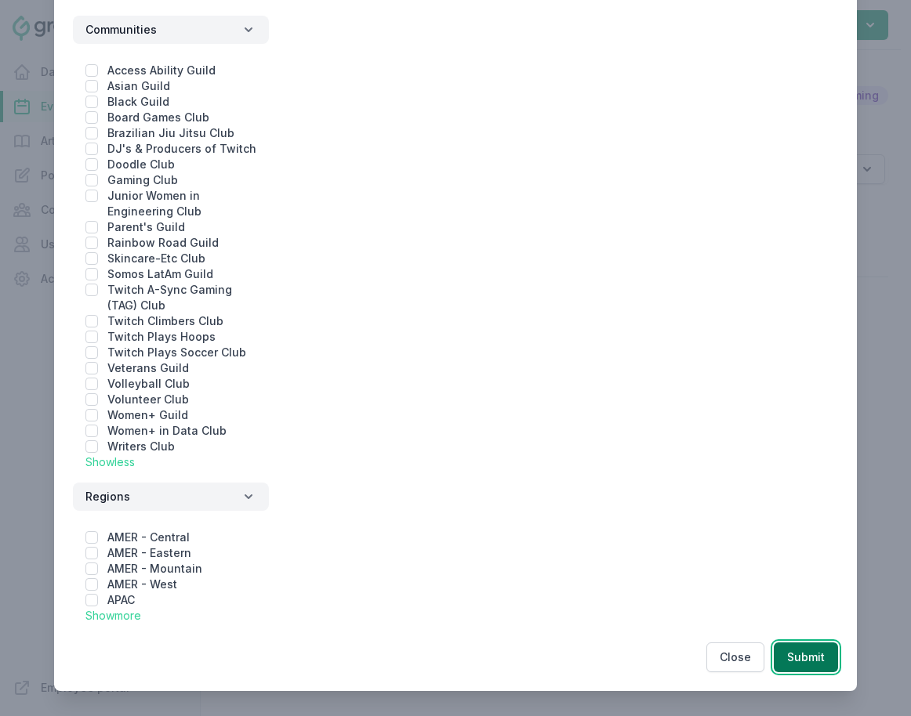
click at [819, 669] on button "Submit" at bounding box center [805, 658] width 64 height 30
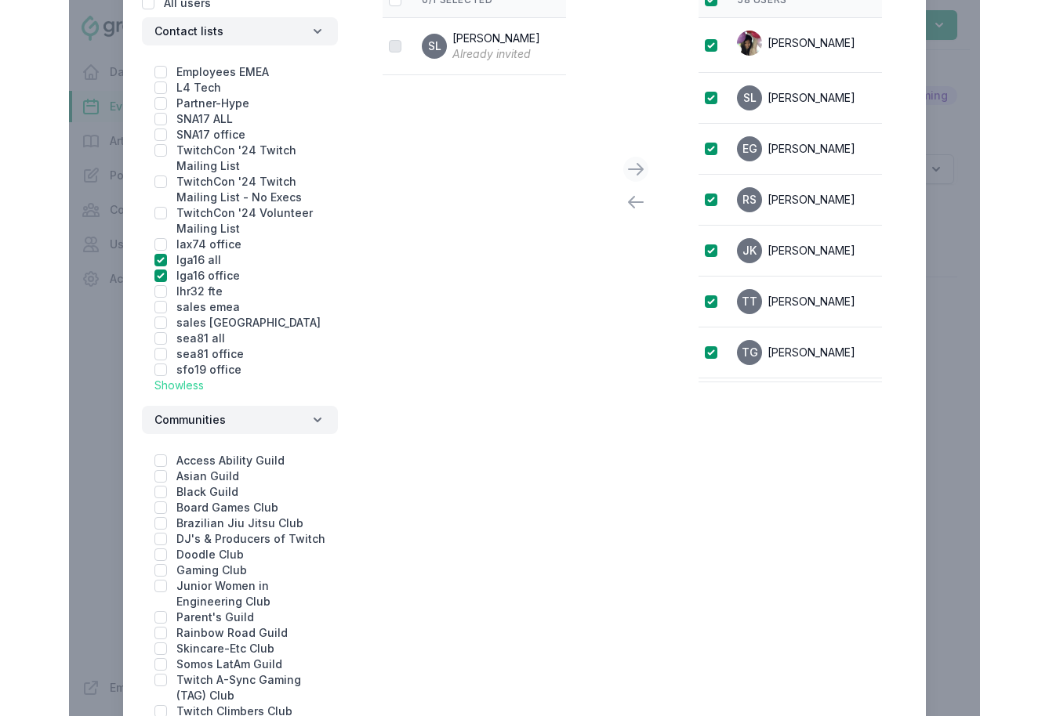
scroll to position [0, 0]
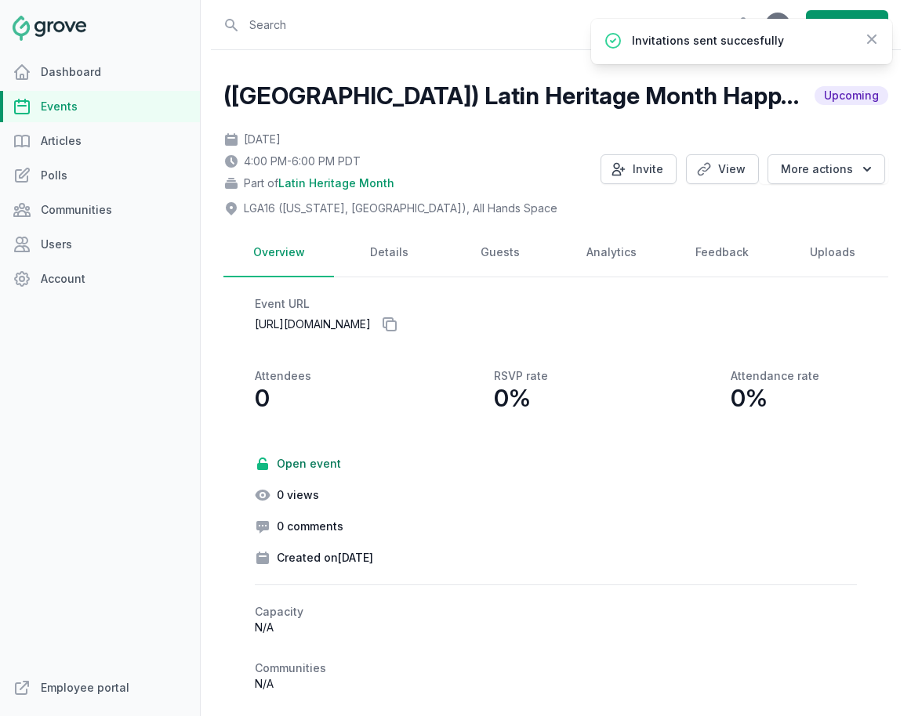
click at [87, 107] on link "Events" at bounding box center [100, 106] width 200 height 31
